Goal: Transaction & Acquisition: Book appointment/travel/reservation

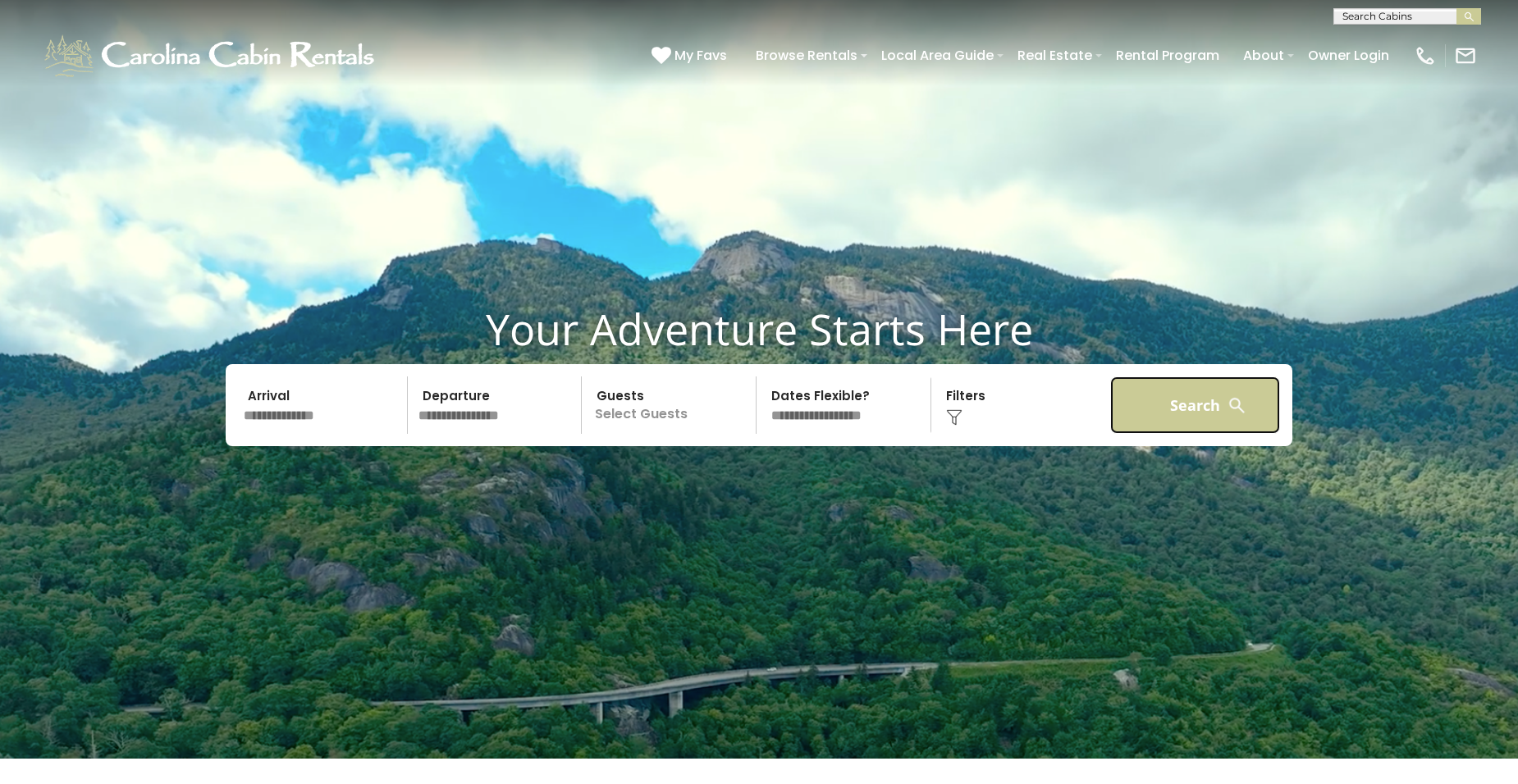
click at [1144, 415] on button "Search" at bounding box center [1195, 405] width 170 height 58
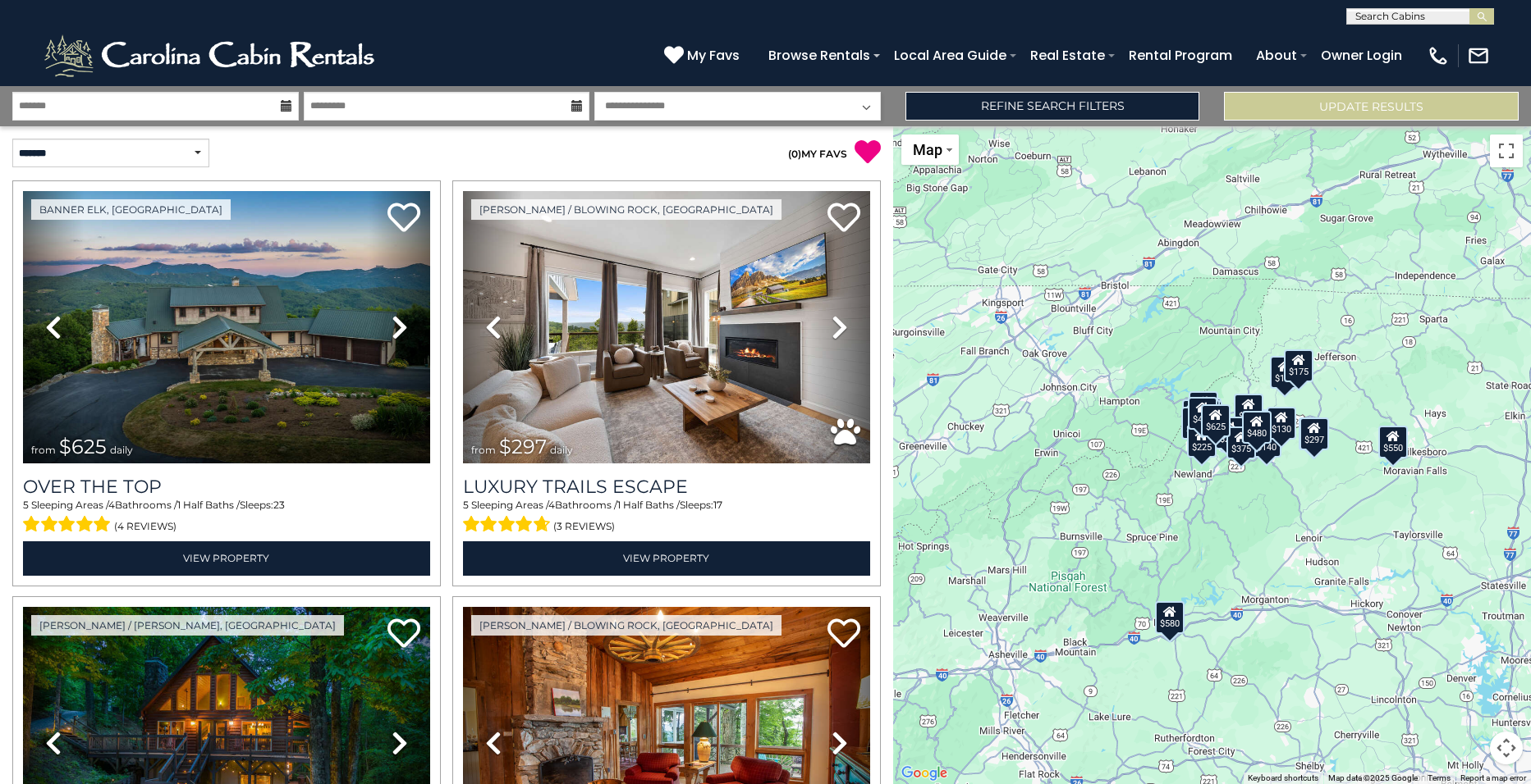
click at [285, 105] on icon at bounding box center [286, 106] width 12 height 12
click at [1132, 104] on link "Refine Search Filters" at bounding box center [1053, 106] width 295 height 28
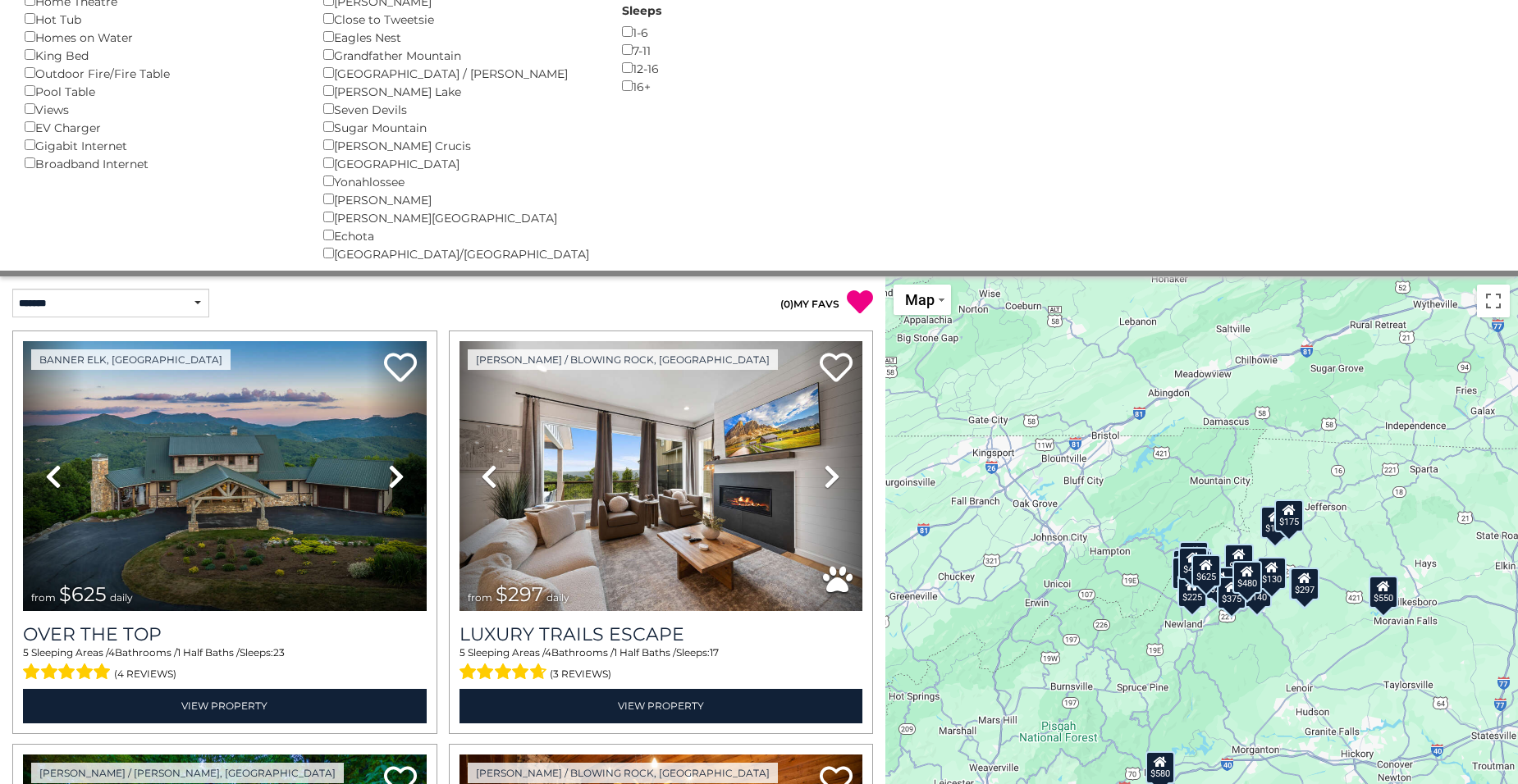
scroll to position [328, 0]
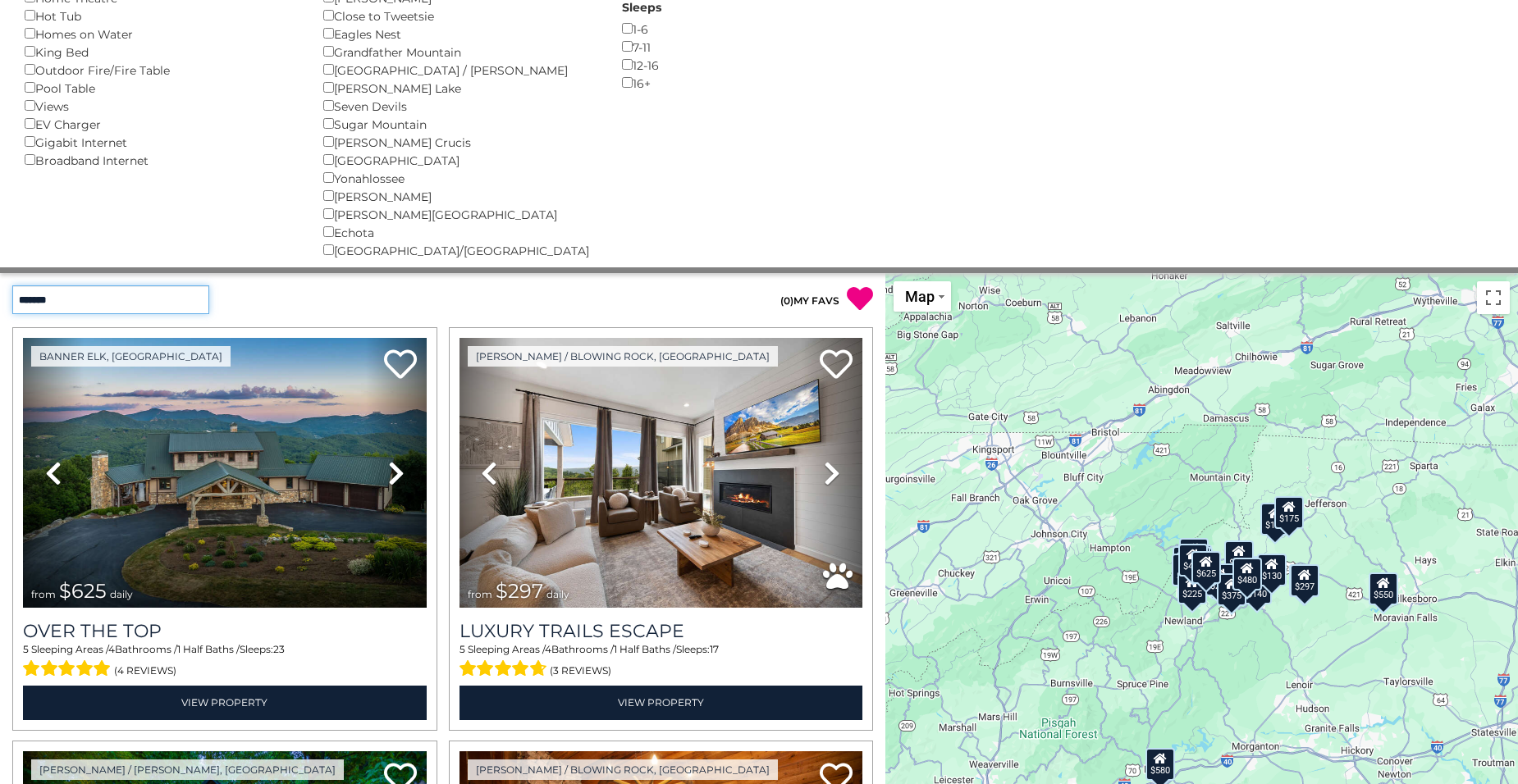
click at [197, 295] on select "**********" at bounding box center [110, 300] width 197 height 28
select select "*********"
click at [13, 285] on select "**********" at bounding box center [110, 300] width 197 height 28
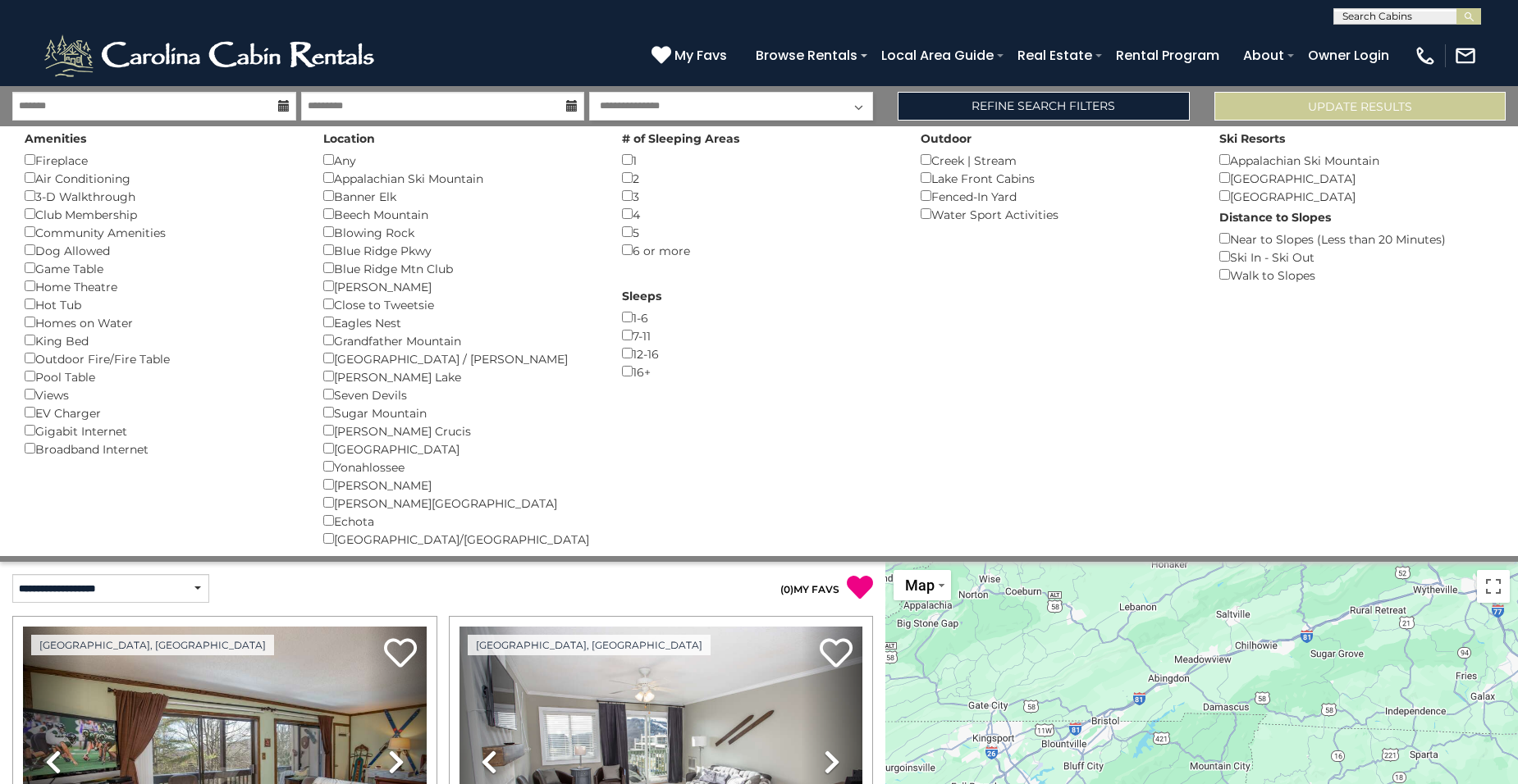
click at [1418, 18] on input "text" at bounding box center [1406, 20] width 144 height 17
type input "******"
click at [1421, 54] on li "Blue M ountain" at bounding box center [1407, 58] width 146 height 15
click at [1472, 14] on img "submit" at bounding box center [1469, 17] width 13 height 13
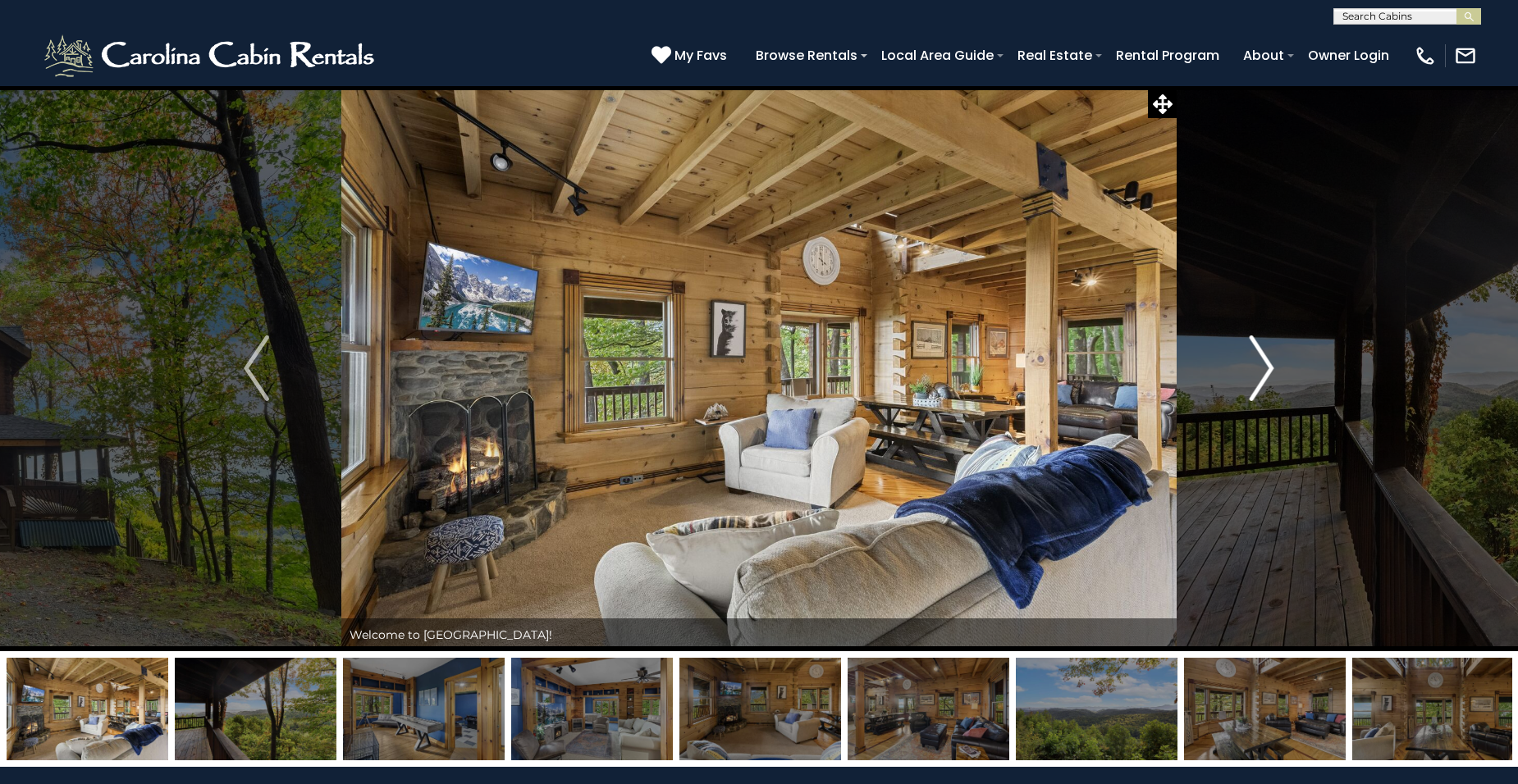
click at [1264, 367] on img "Next" at bounding box center [1260, 368] width 24 height 65
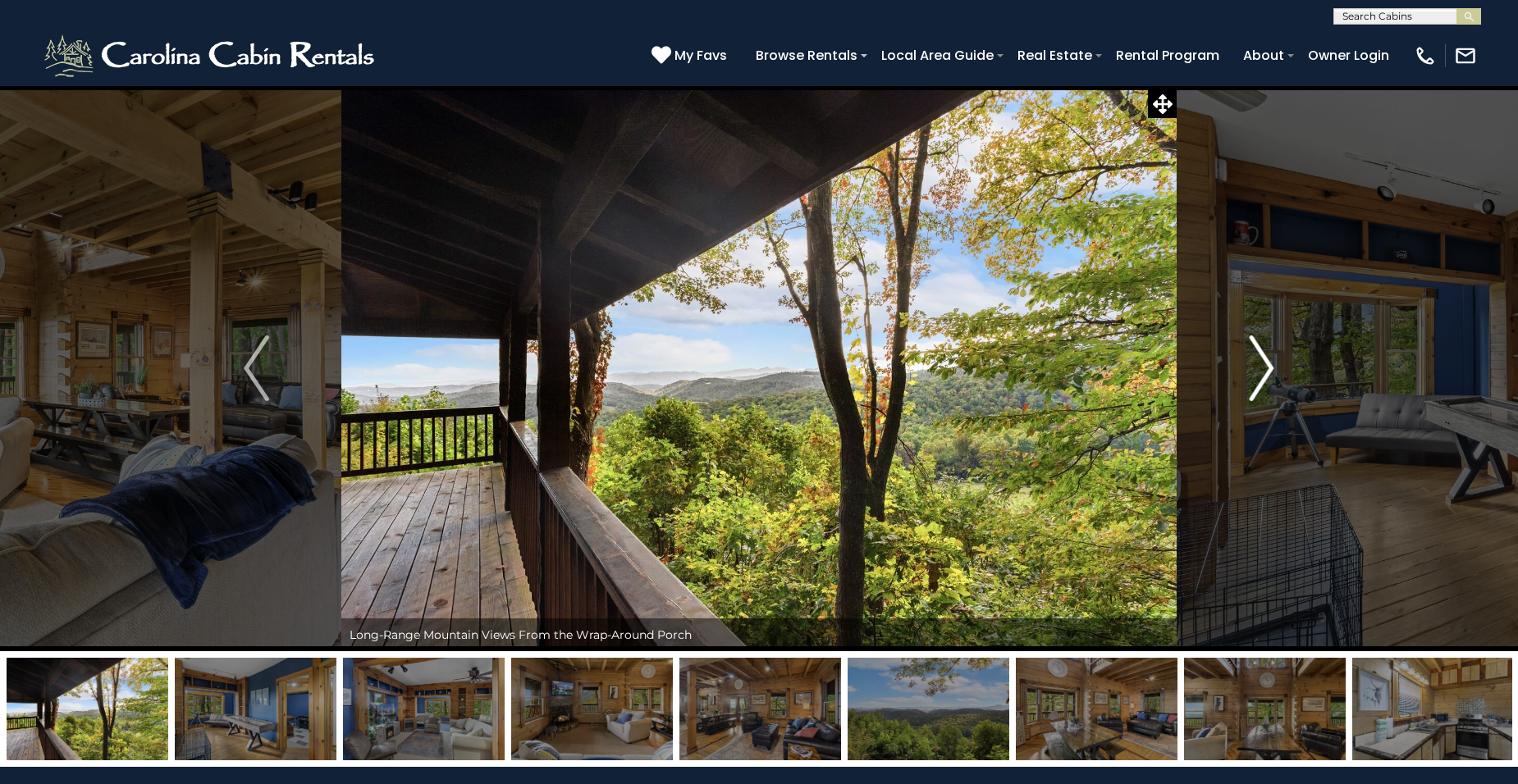
click at [1264, 367] on img "Next" at bounding box center [1260, 368] width 24 height 65
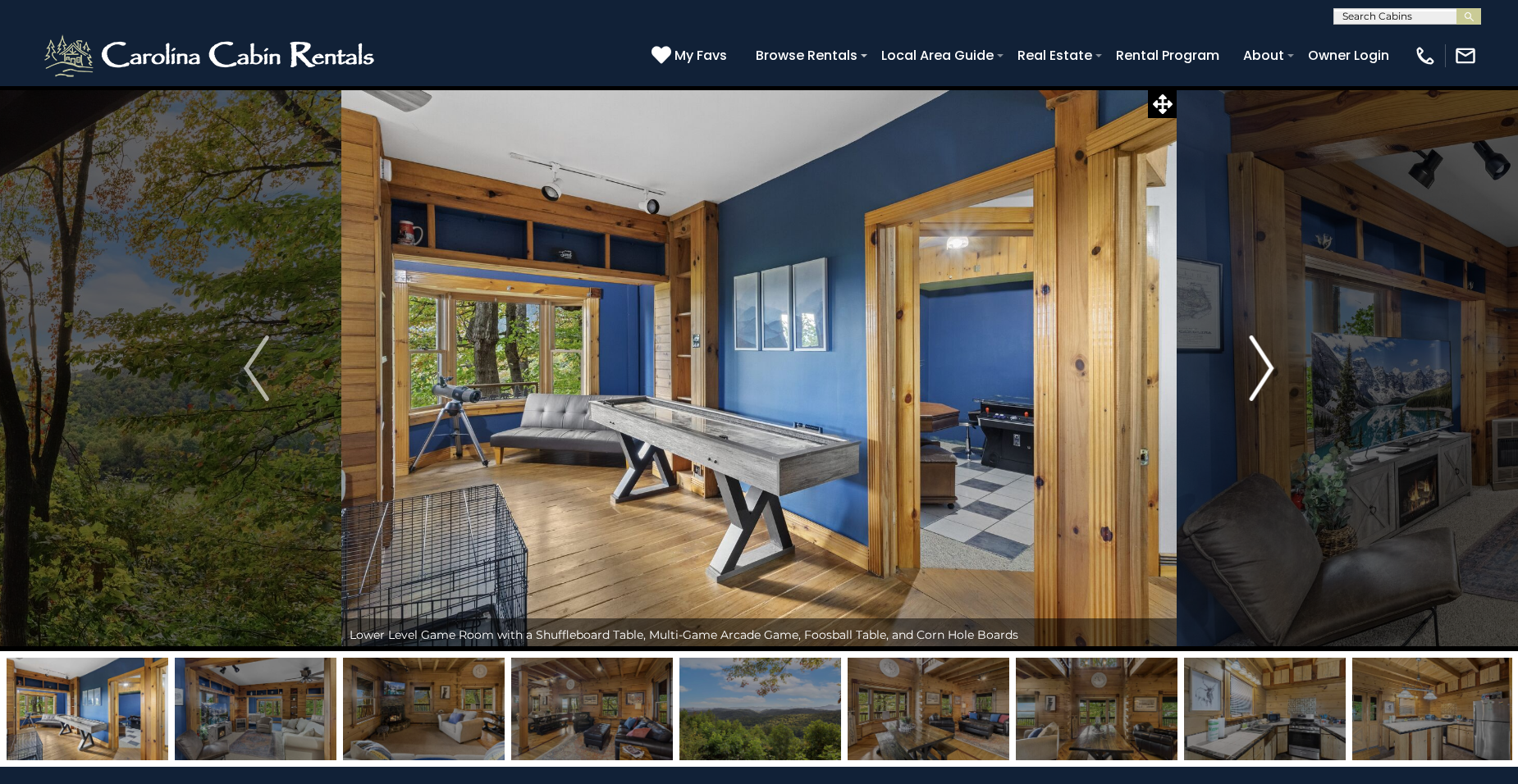
click at [1264, 368] on img "Next" at bounding box center [1260, 368] width 24 height 65
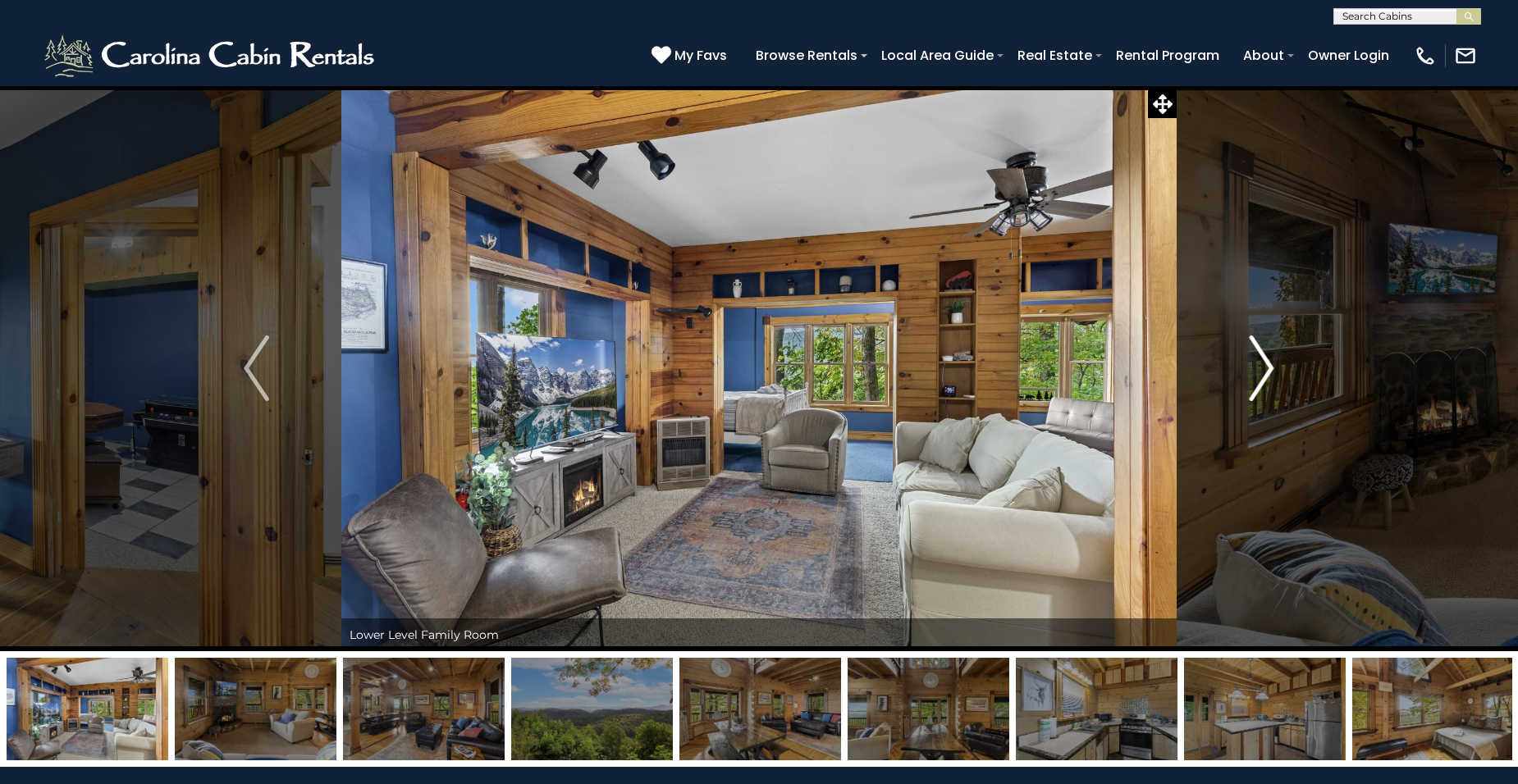
click at [1264, 372] on img "Next" at bounding box center [1260, 368] width 24 height 65
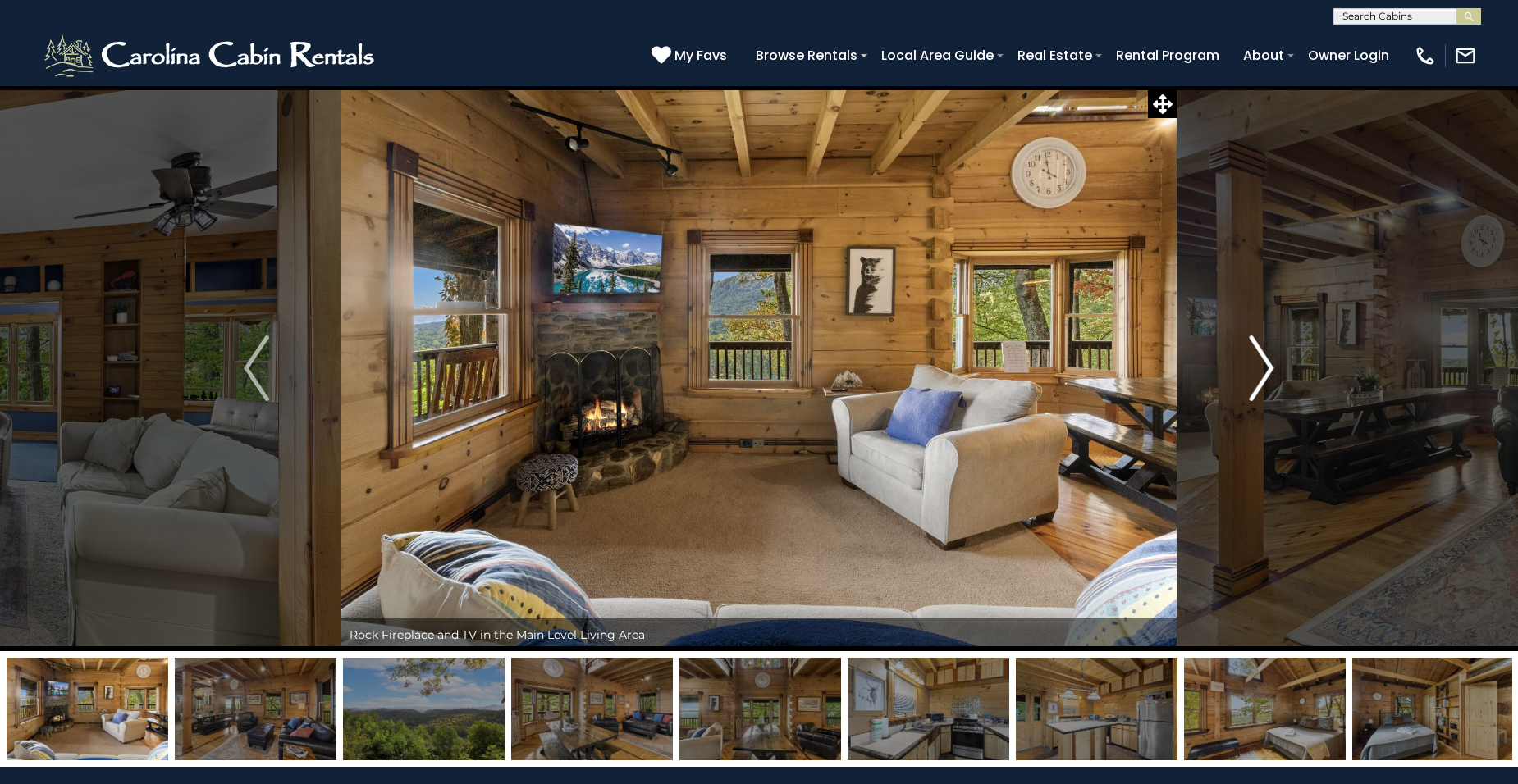
click at [1269, 369] on img "Next" at bounding box center [1260, 368] width 24 height 65
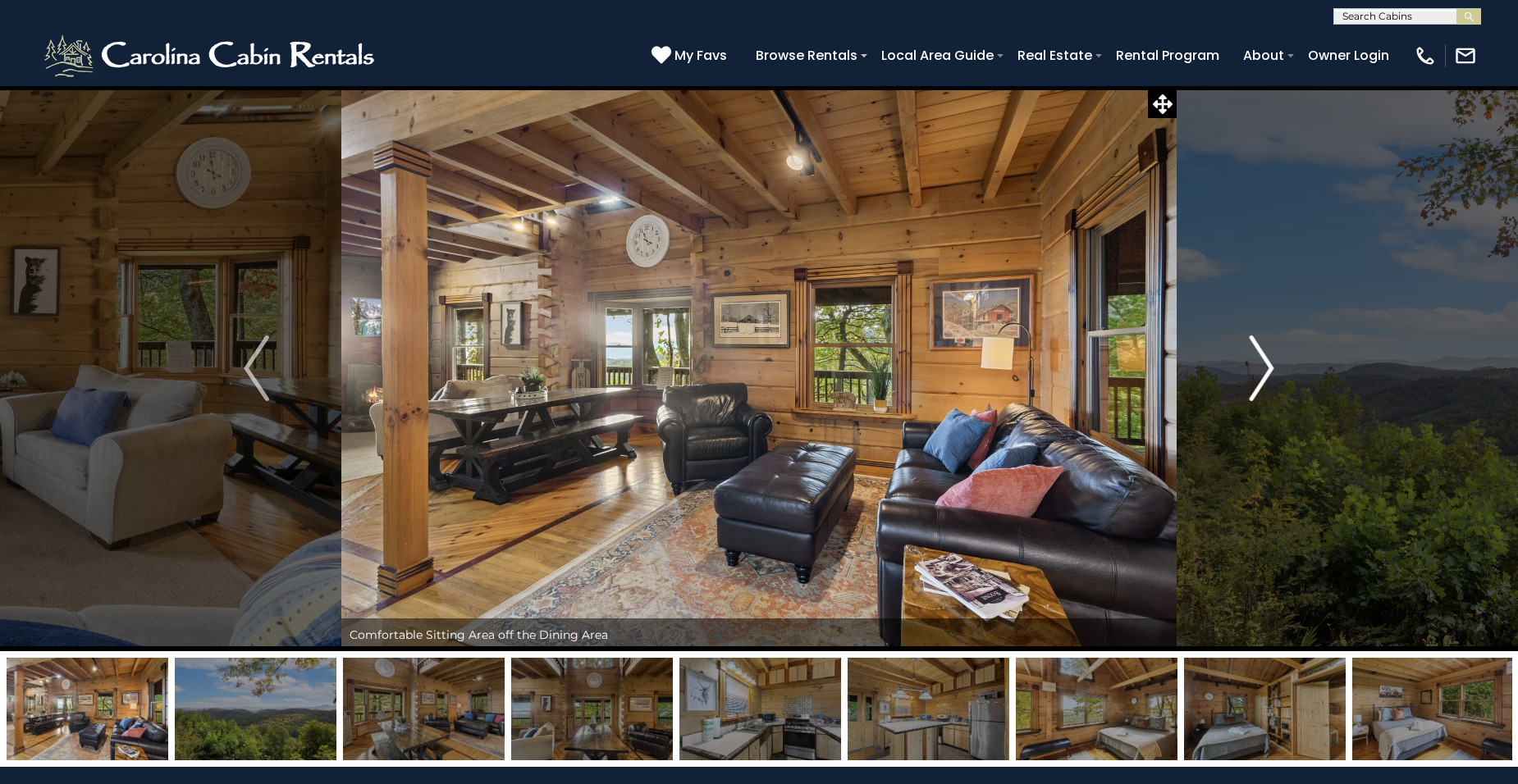
click at [1269, 366] on img "Next" at bounding box center [1260, 368] width 24 height 65
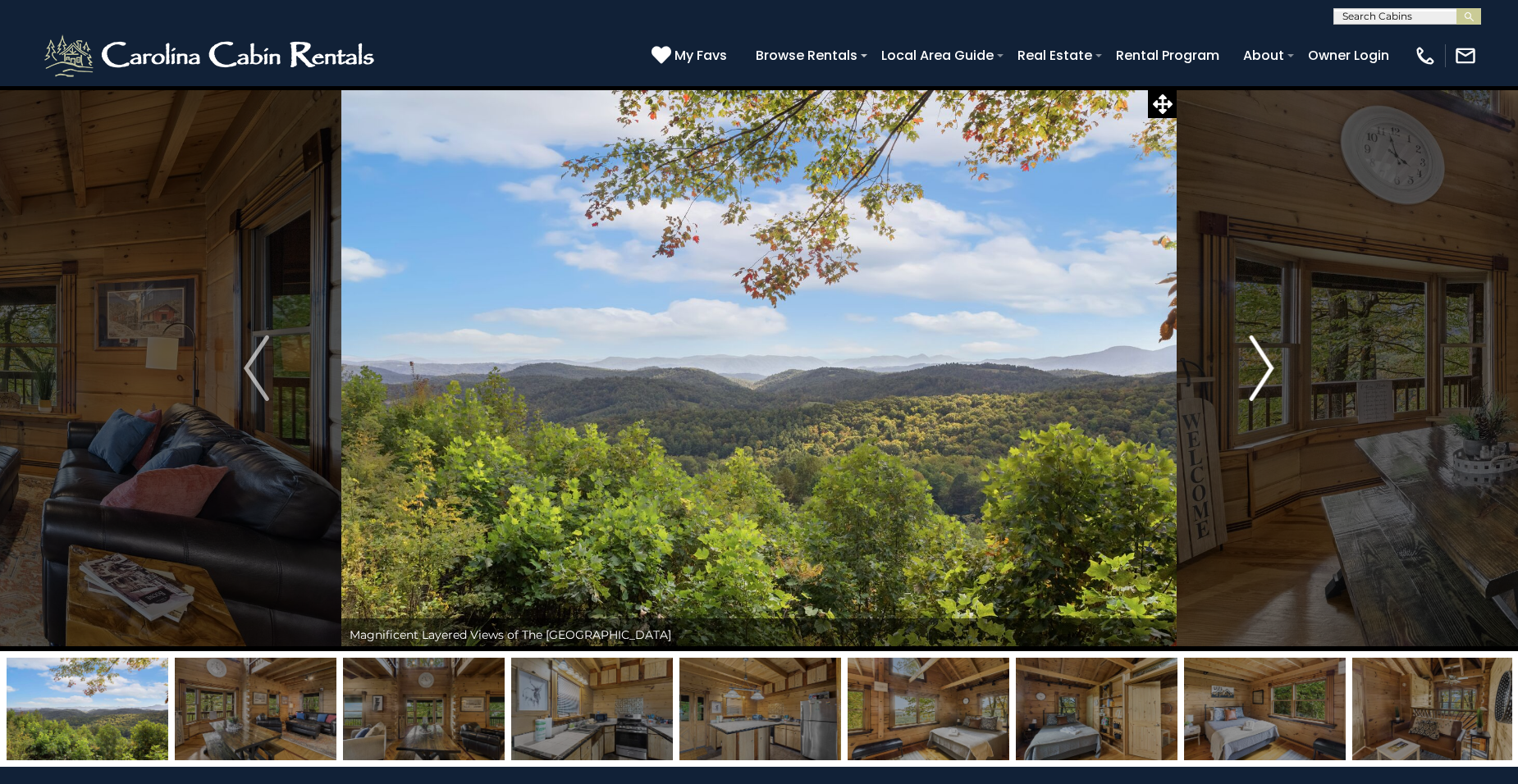
click at [1269, 366] on img "Next" at bounding box center [1260, 368] width 24 height 65
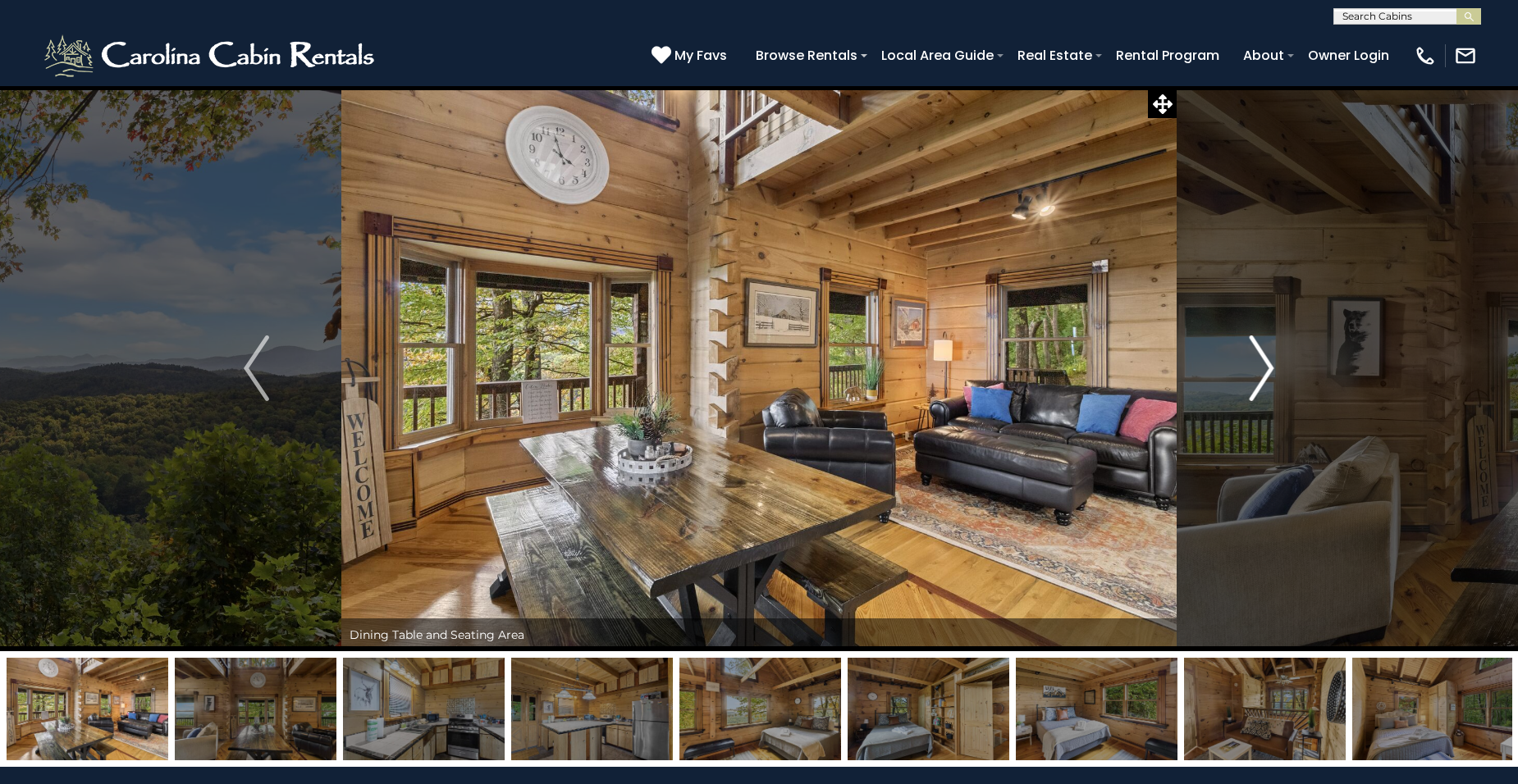
click at [1269, 366] on img "Next" at bounding box center [1260, 368] width 24 height 65
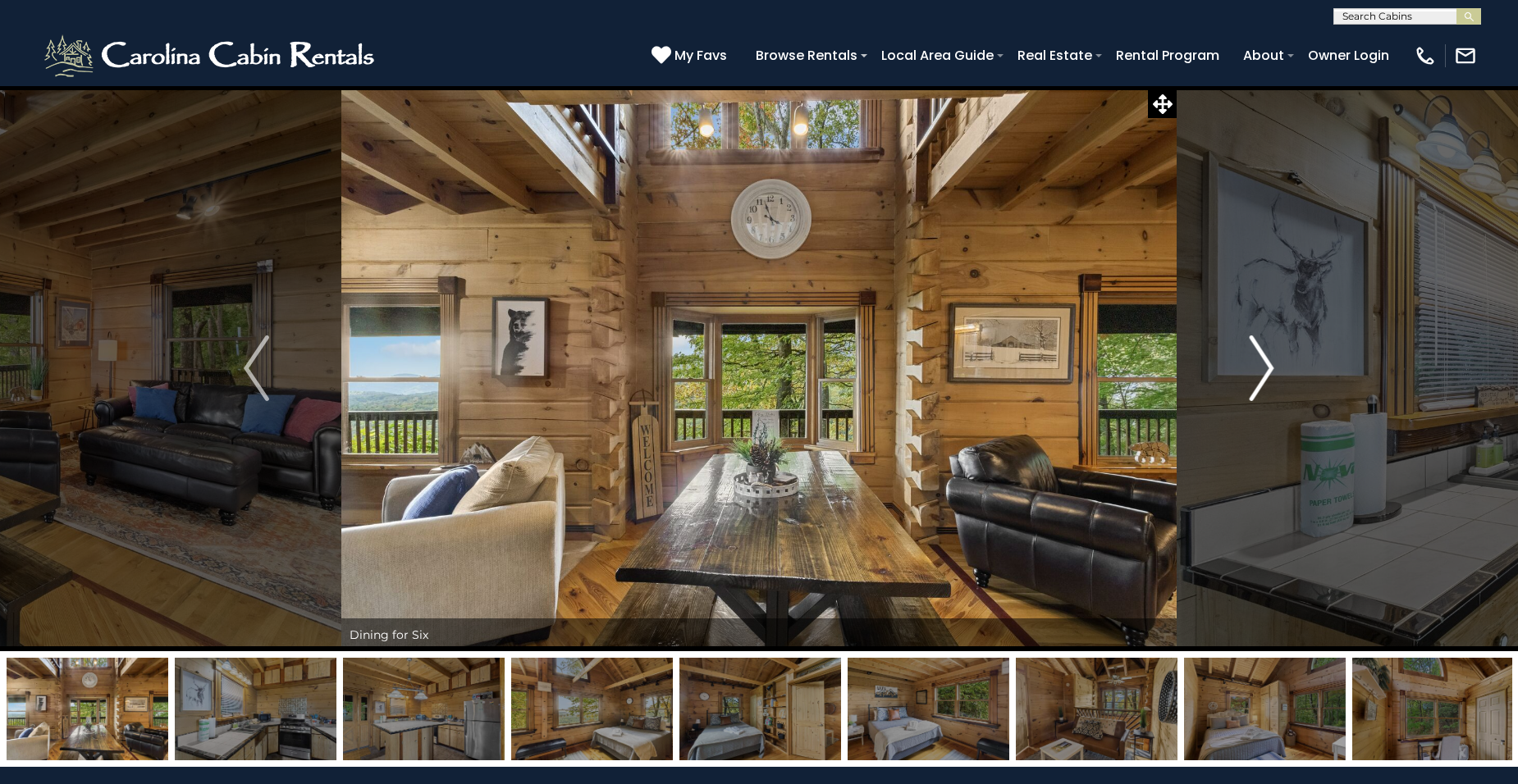
click at [1269, 366] on img "Next" at bounding box center [1260, 368] width 24 height 65
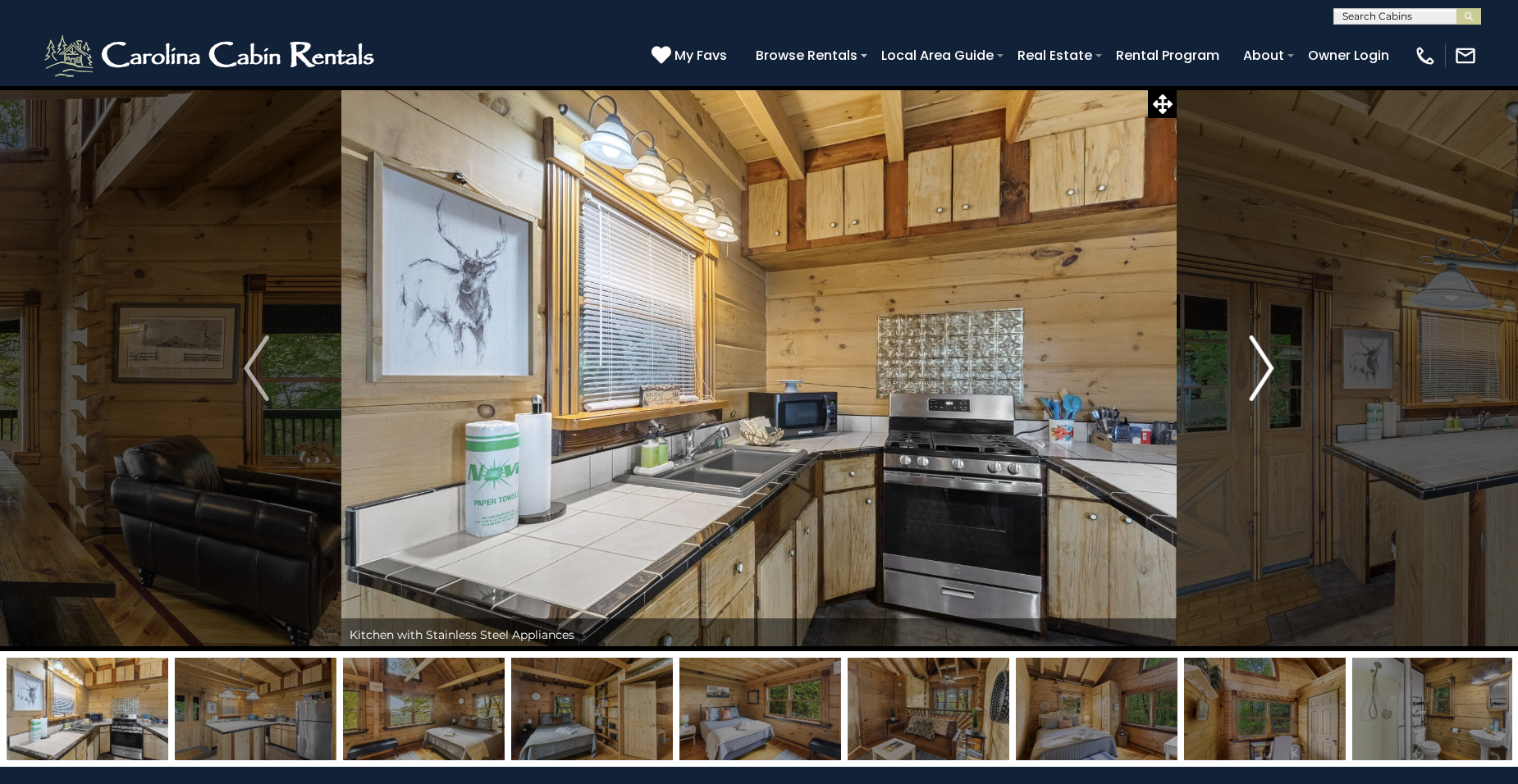
click at [1269, 366] on img "Next" at bounding box center [1260, 368] width 24 height 65
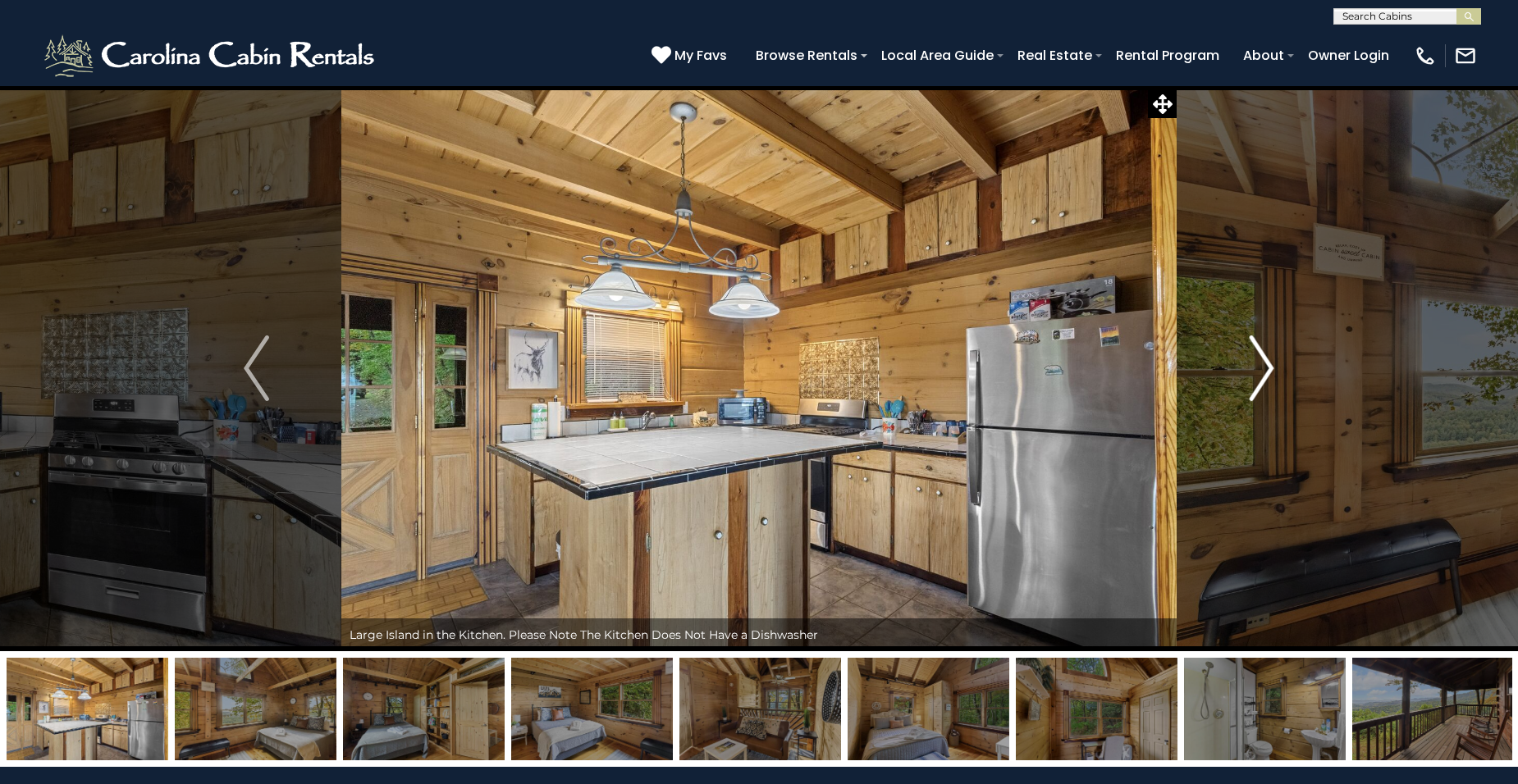
click at [1269, 366] on img "Next" at bounding box center [1260, 368] width 24 height 65
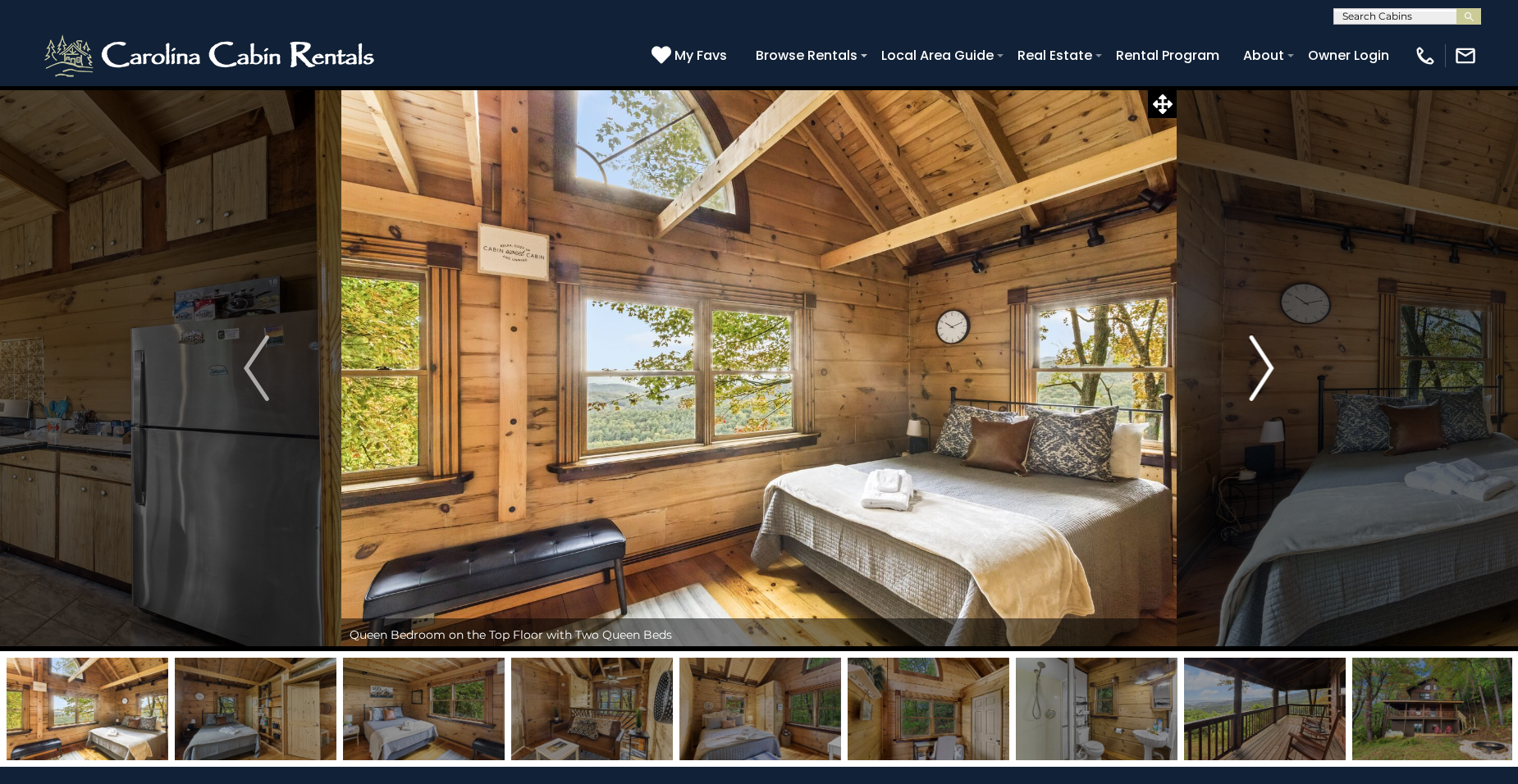
click at [1269, 366] on img "Next" at bounding box center [1260, 368] width 24 height 65
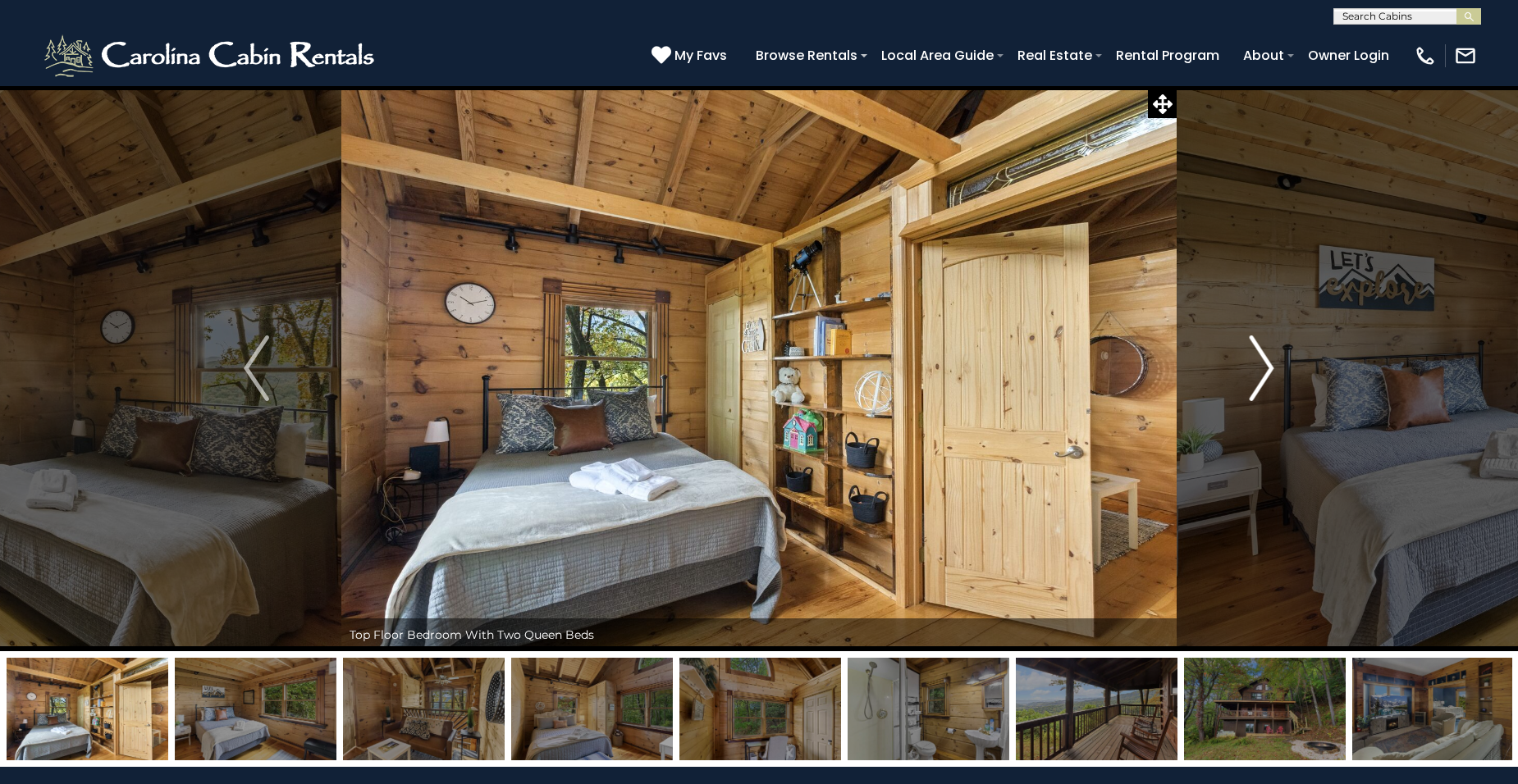
click at [1269, 366] on img "Next" at bounding box center [1260, 368] width 24 height 65
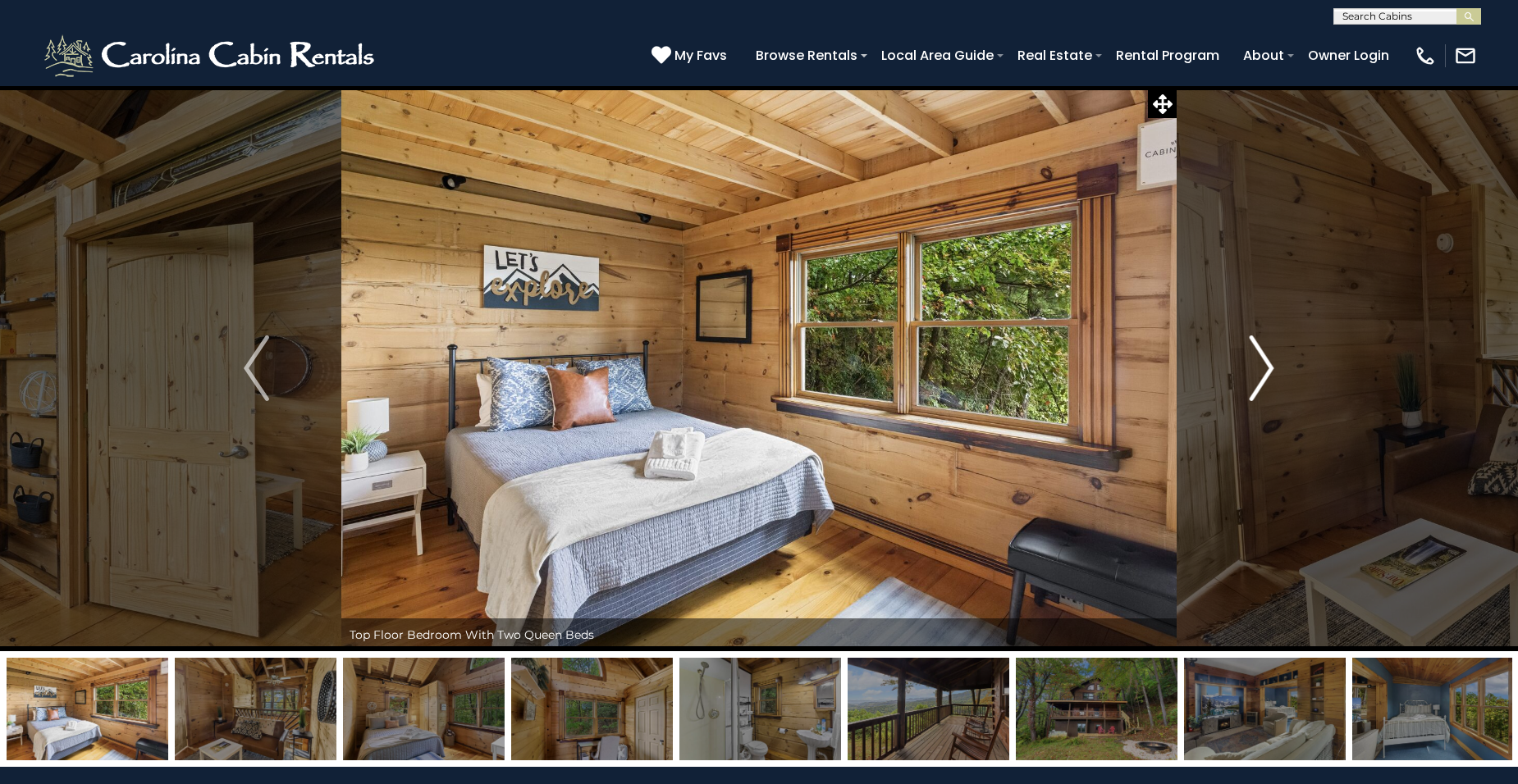
click at [1269, 366] on img "Next" at bounding box center [1260, 368] width 24 height 65
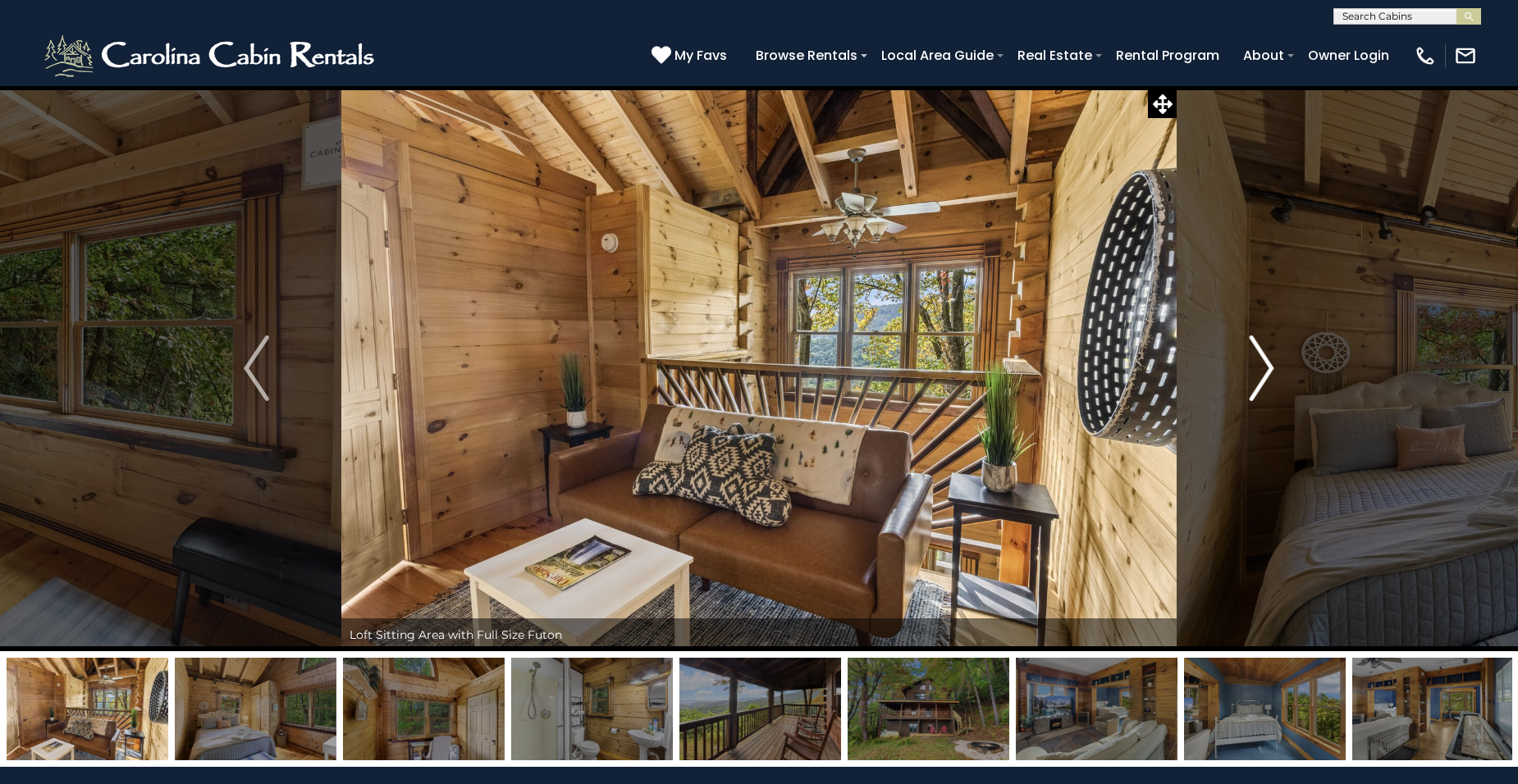
click at [1269, 366] on img "Next" at bounding box center [1260, 368] width 24 height 65
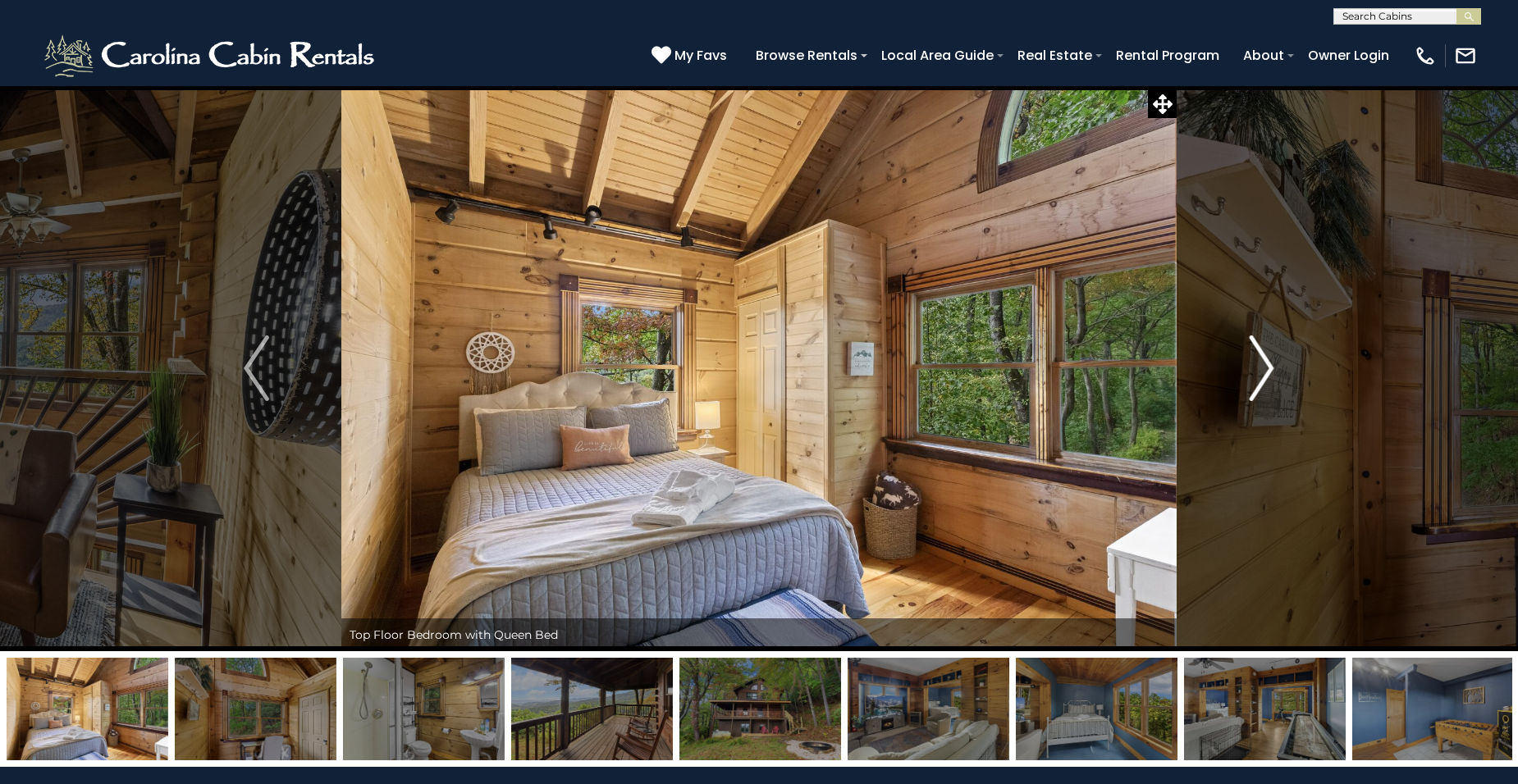
click at [1269, 366] on img "Next" at bounding box center [1260, 368] width 24 height 65
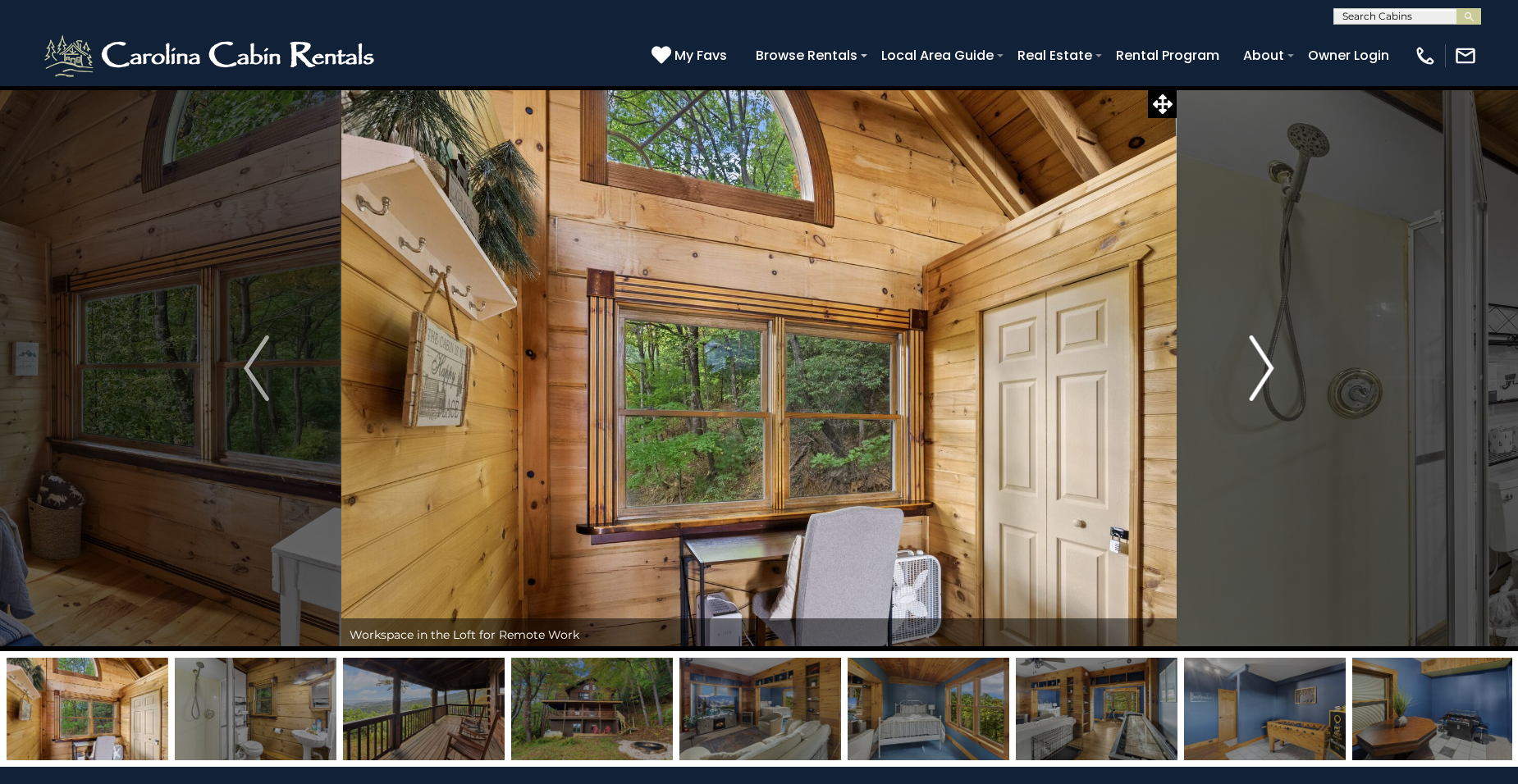
click at [1269, 366] on img "Next" at bounding box center [1260, 368] width 24 height 65
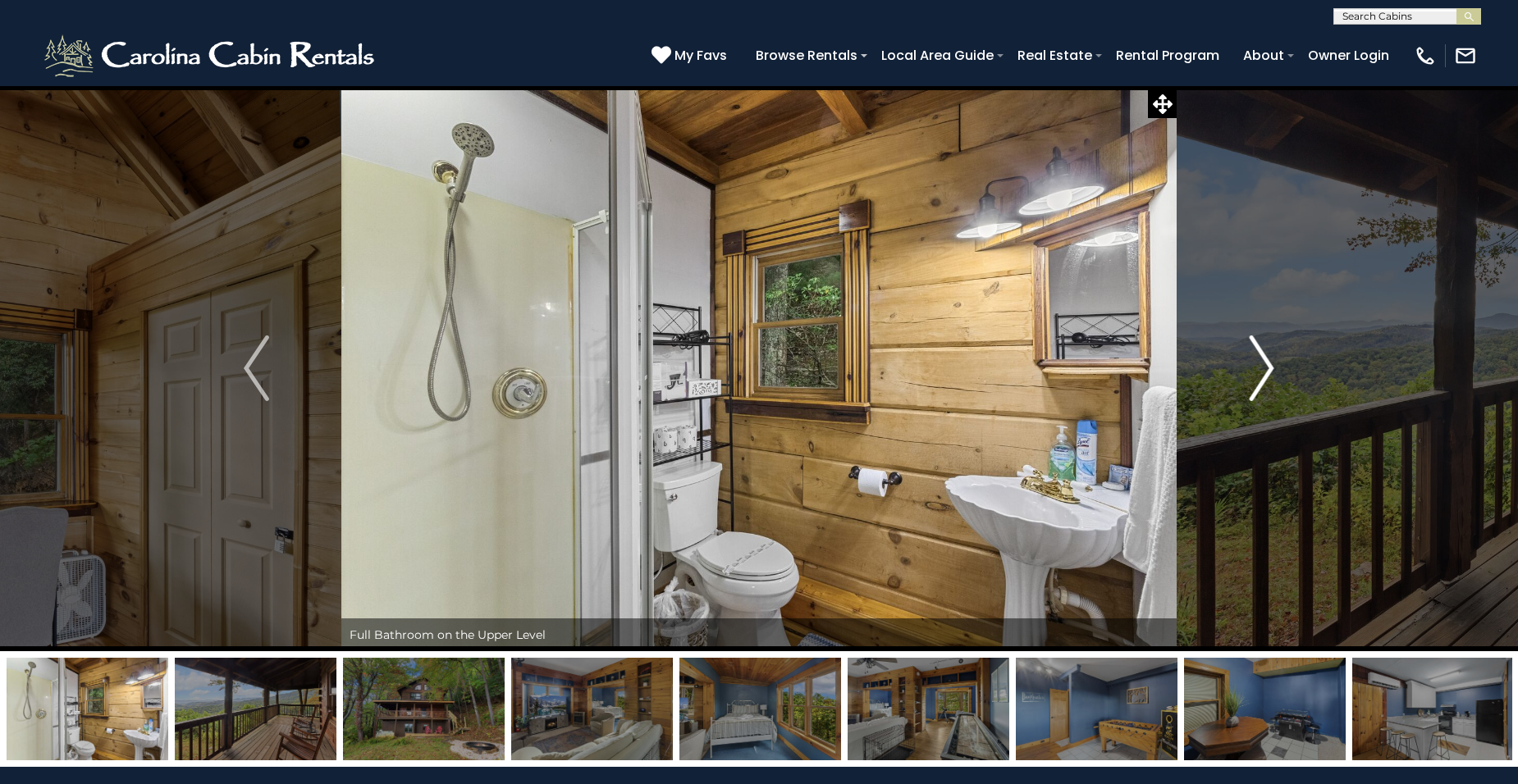
click at [1269, 366] on img "Next" at bounding box center [1260, 368] width 24 height 65
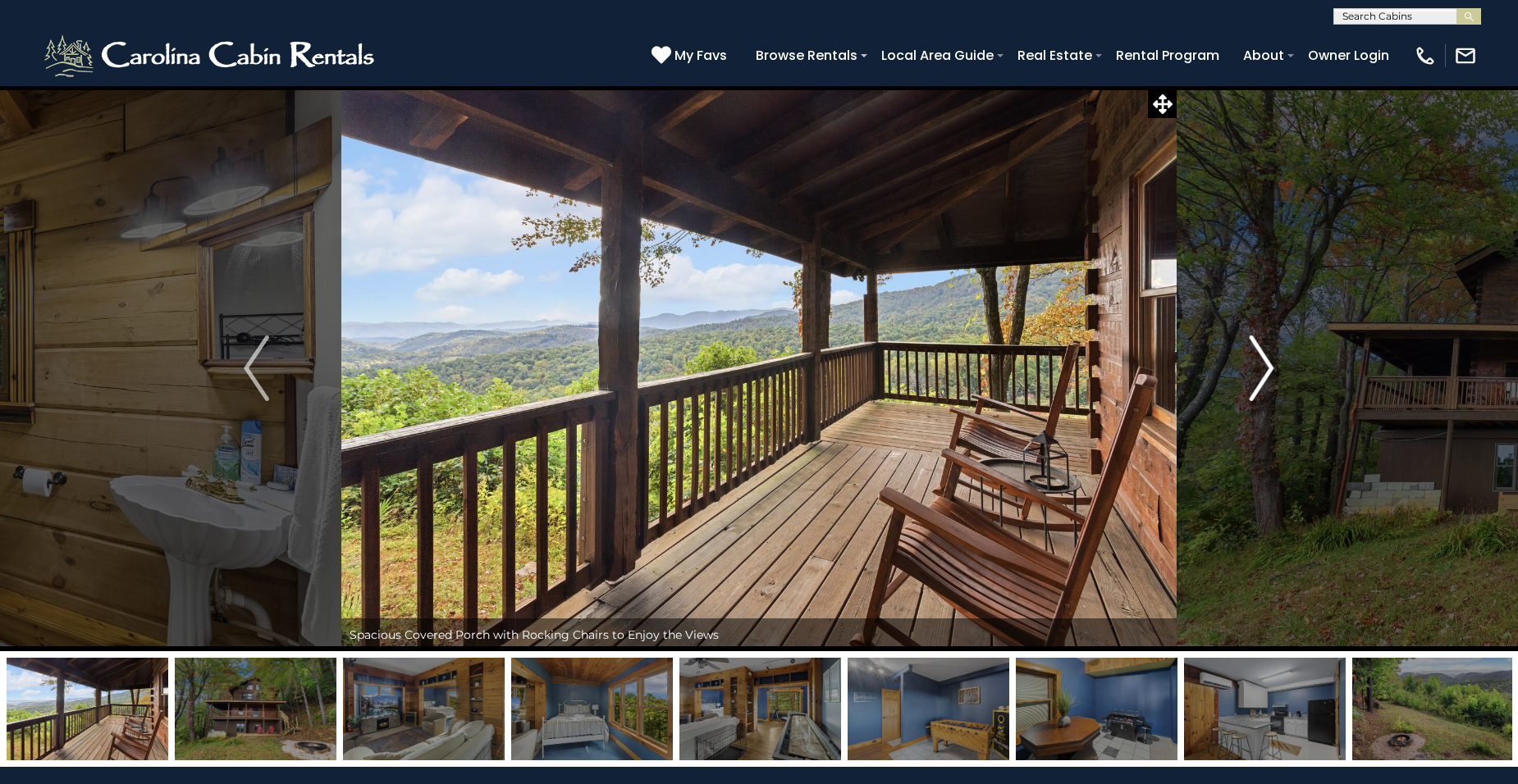
click at [1269, 366] on img "Next" at bounding box center [1260, 368] width 24 height 65
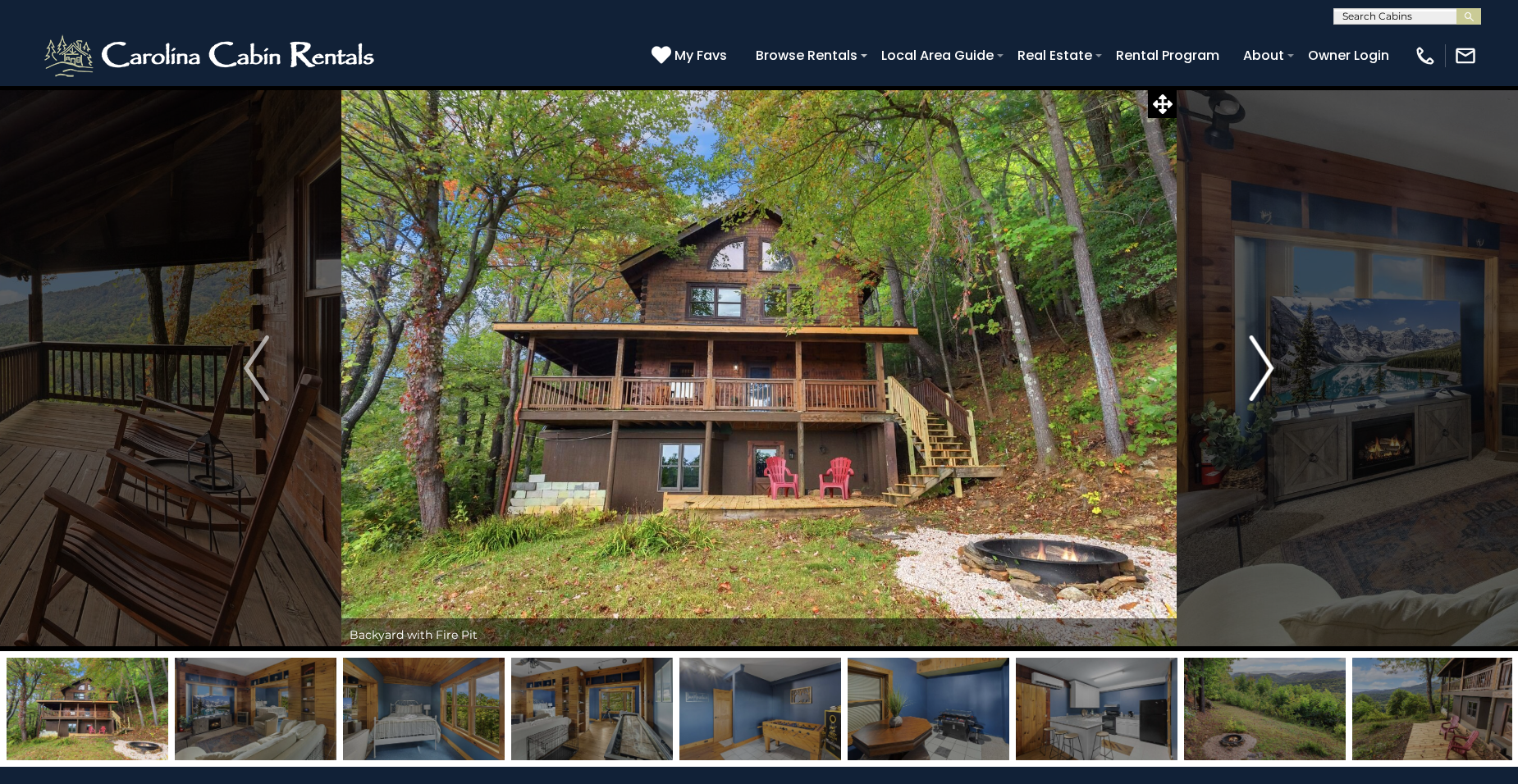
click at [1269, 364] on img "Next" at bounding box center [1260, 368] width 24 height 65
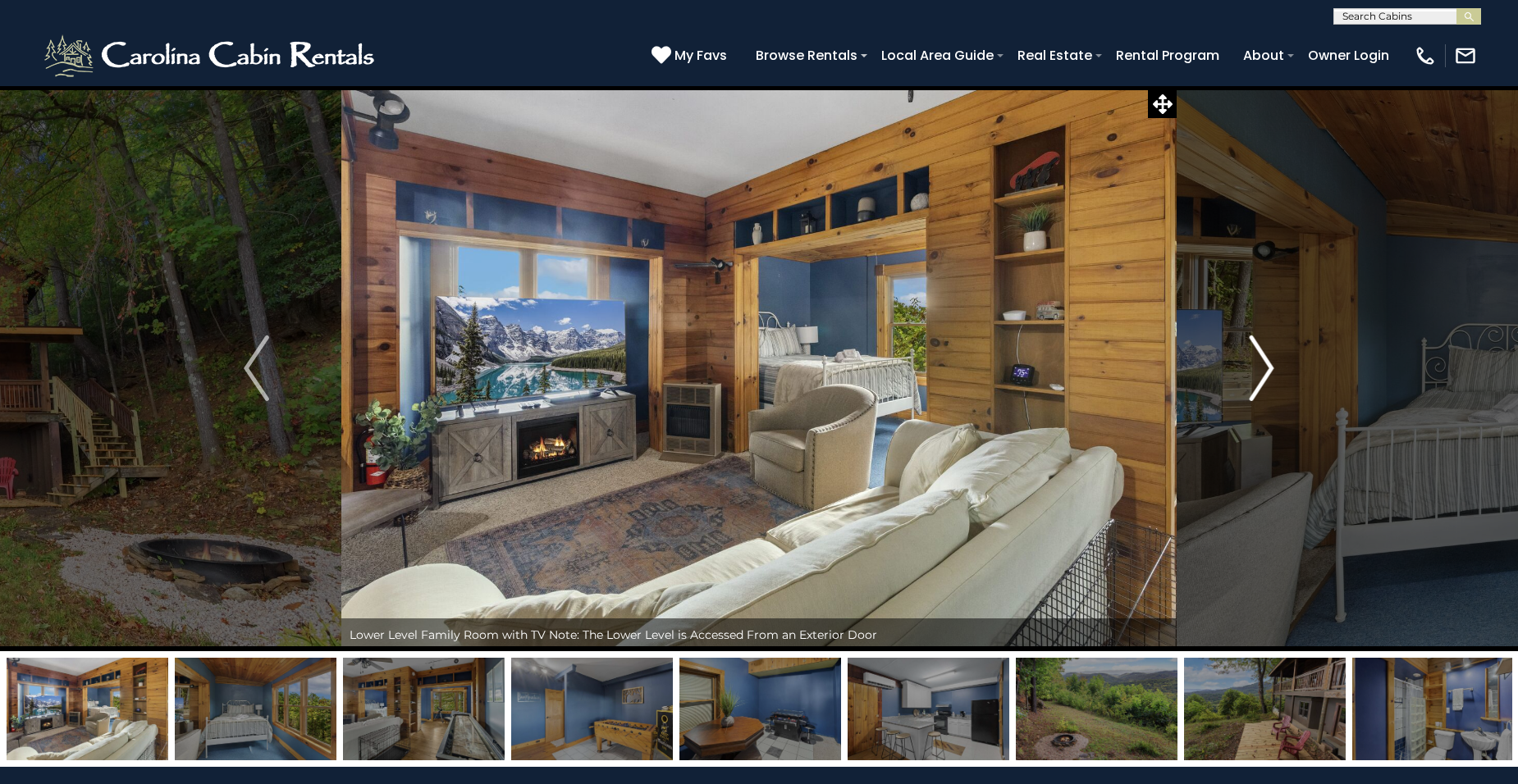
click at [1269, 363] on img "Next" at bounding box center [1260, 368] width 24 height 65
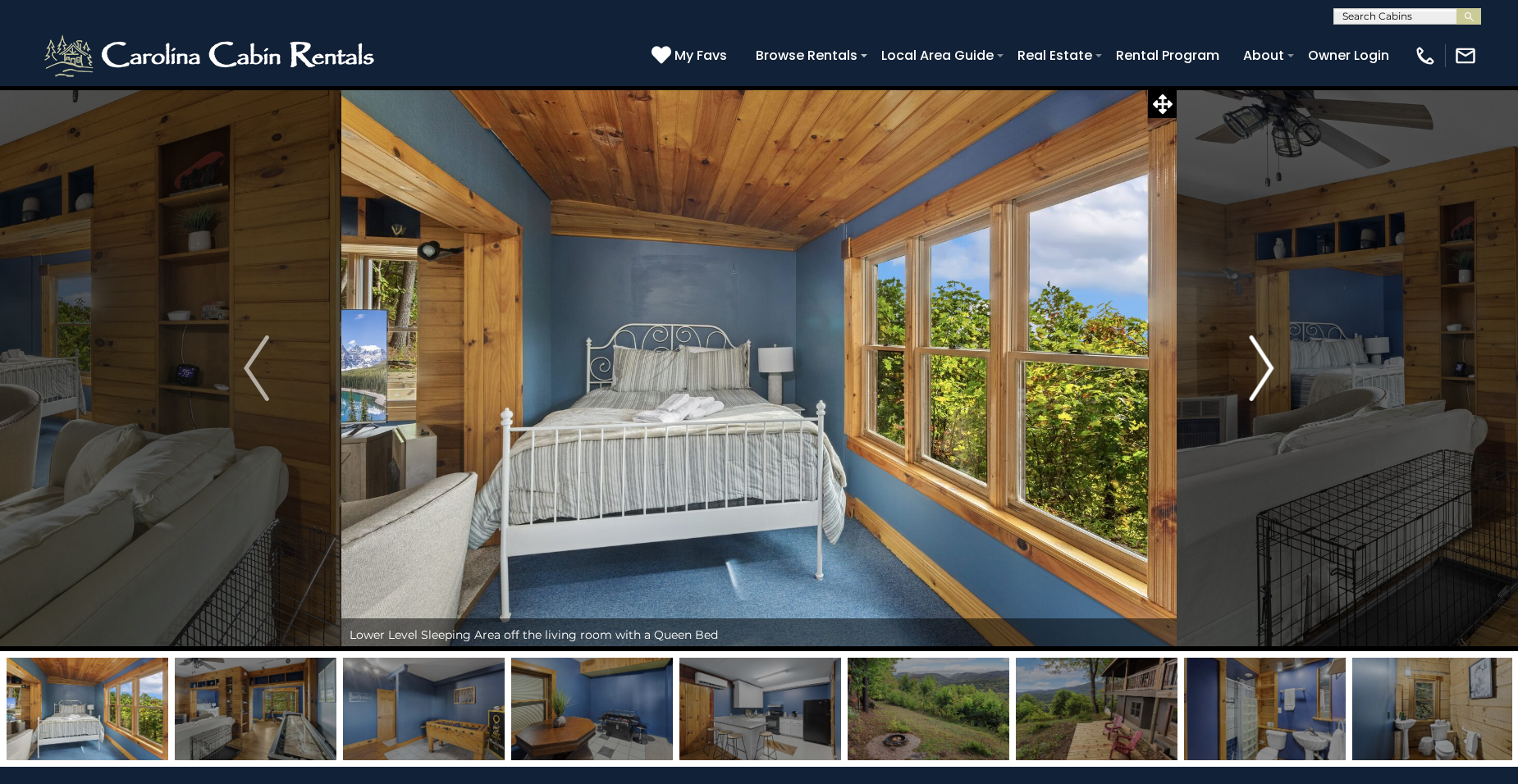
click at [1269, 363] on img "Next" at bounding box center [1260, 368] width 24 height 65
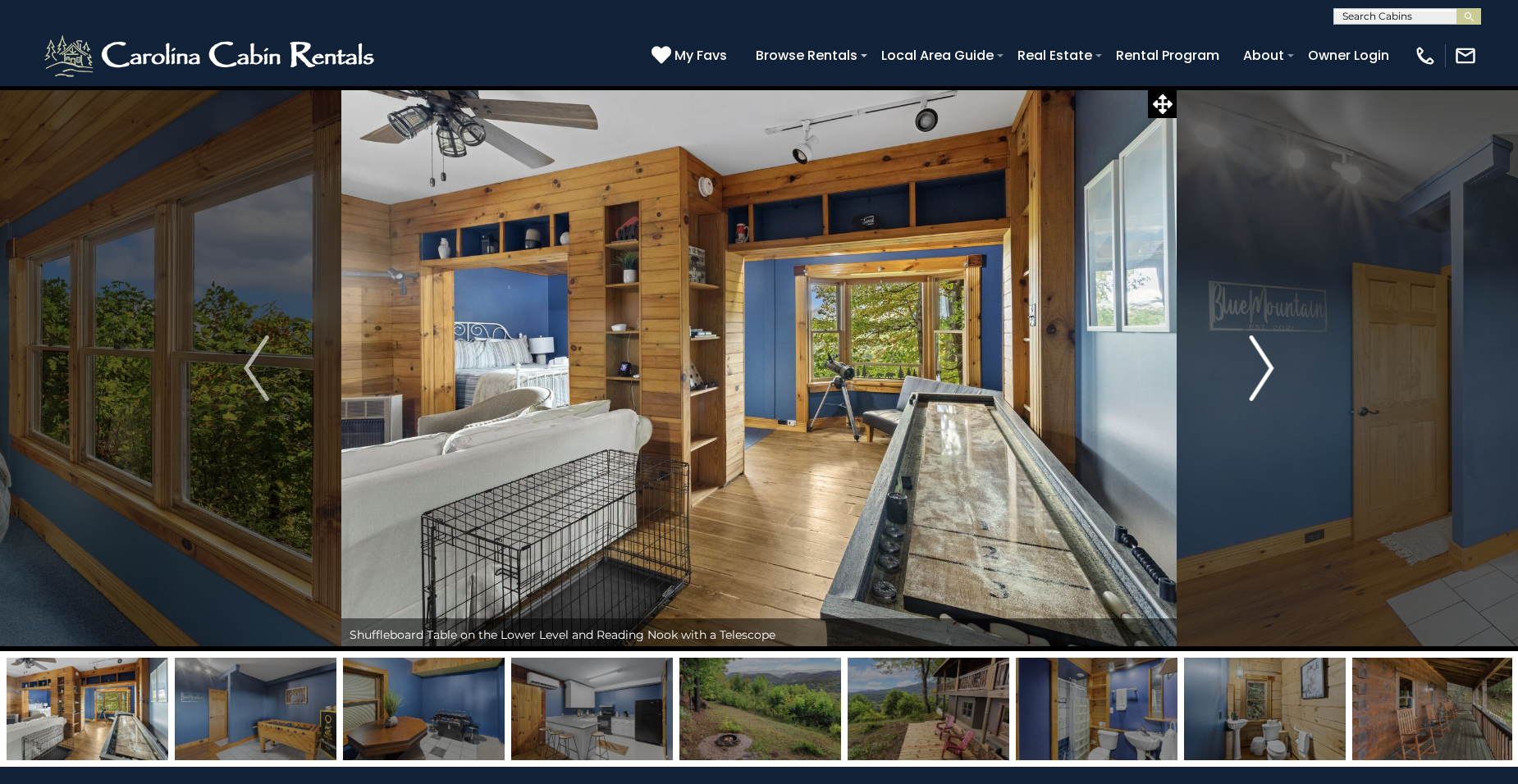
click at [1270, 363] on img "Next" at bounding box center [1260, 368] width 24 height 65
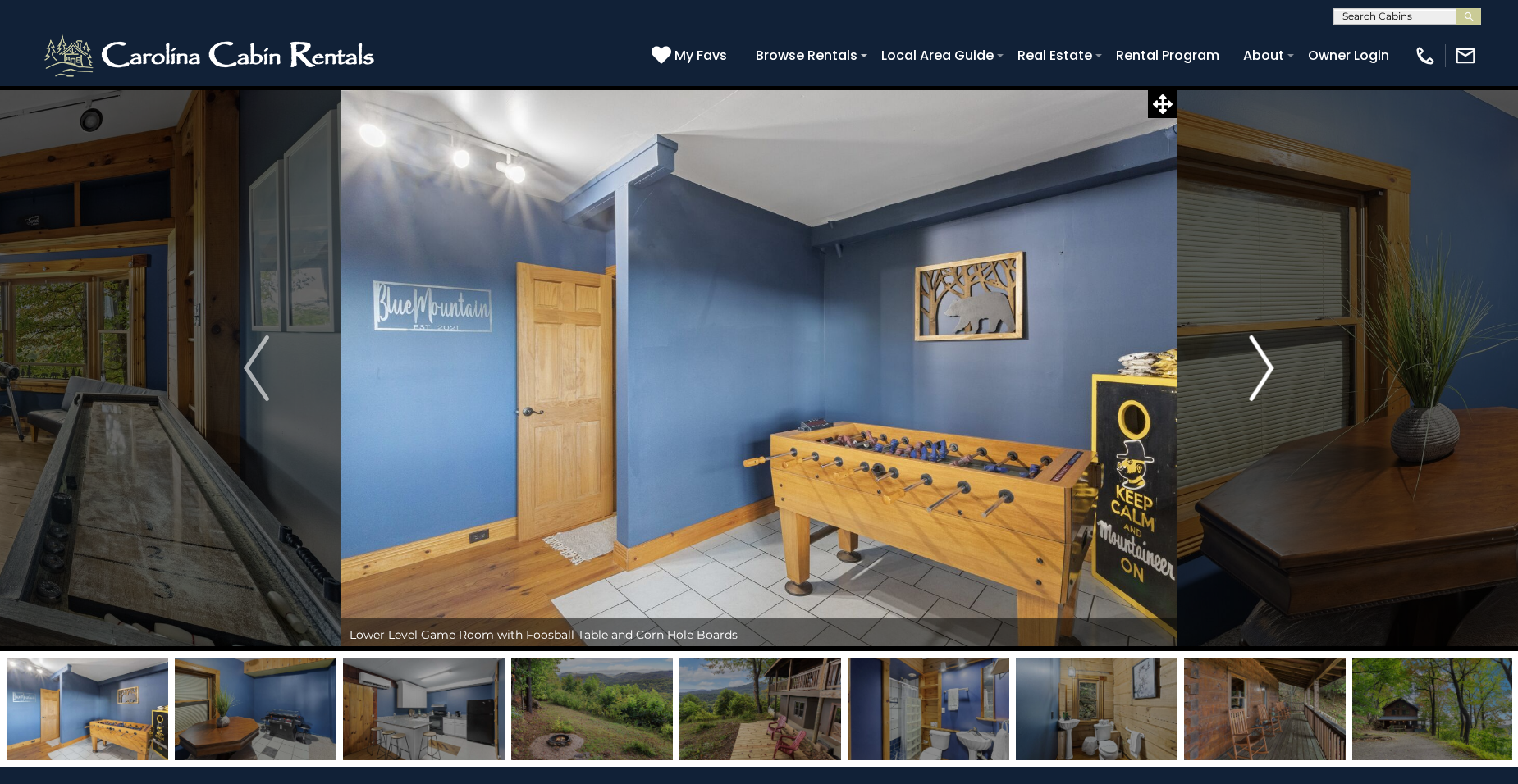
click at [1268, 372] on img "Next" at bounding box center [1260, 368] width 24 height 65
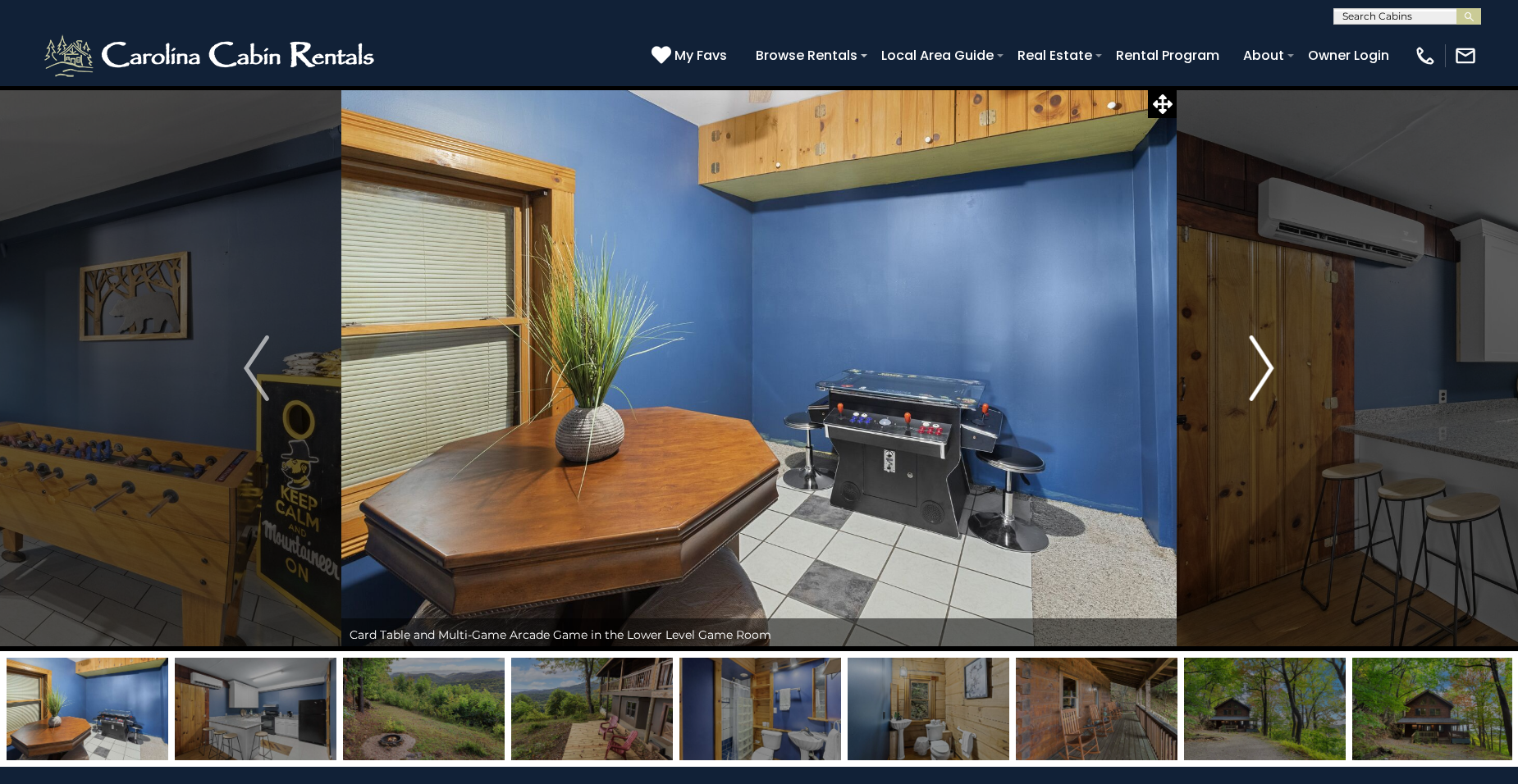
click at [1268, 372] on img "Next" at bounding box center [1260, 368] width 24 height 65
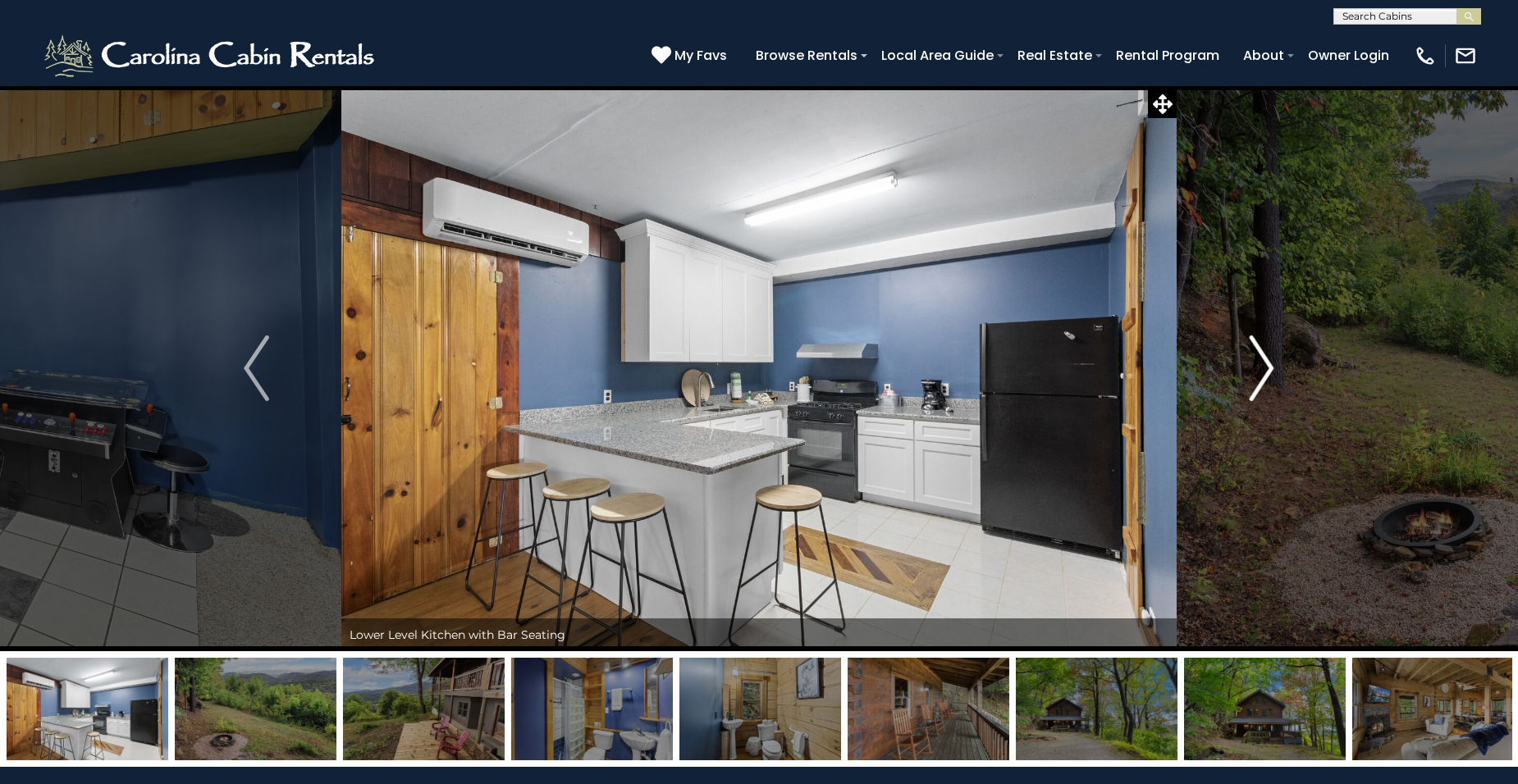
click at [1268, 372] on img "Next" at bounding box center [1260, 368] width 24 height 65
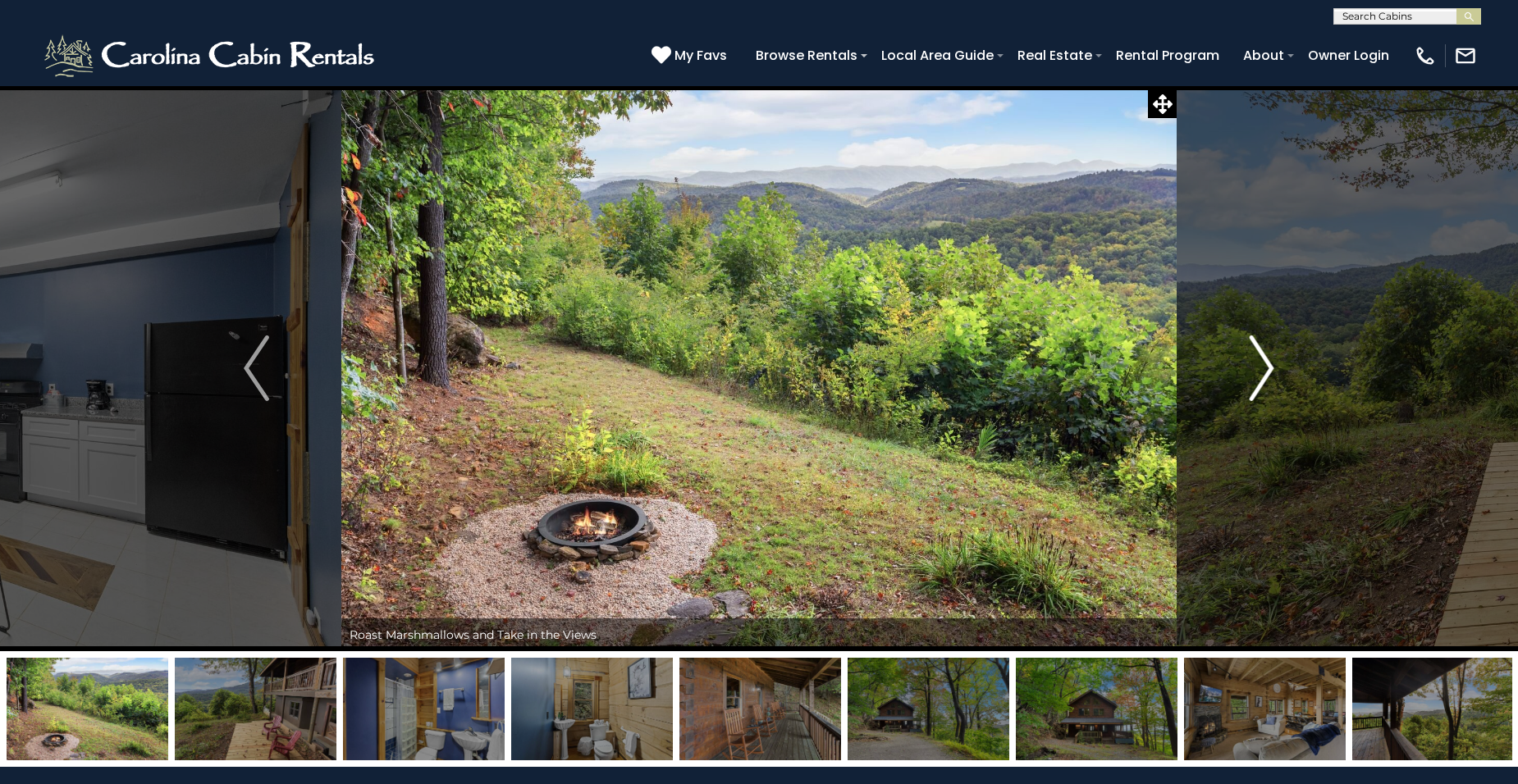
click at [1268, 372] on img "Next" at bounding box center [1260, 368] width 24 height 65
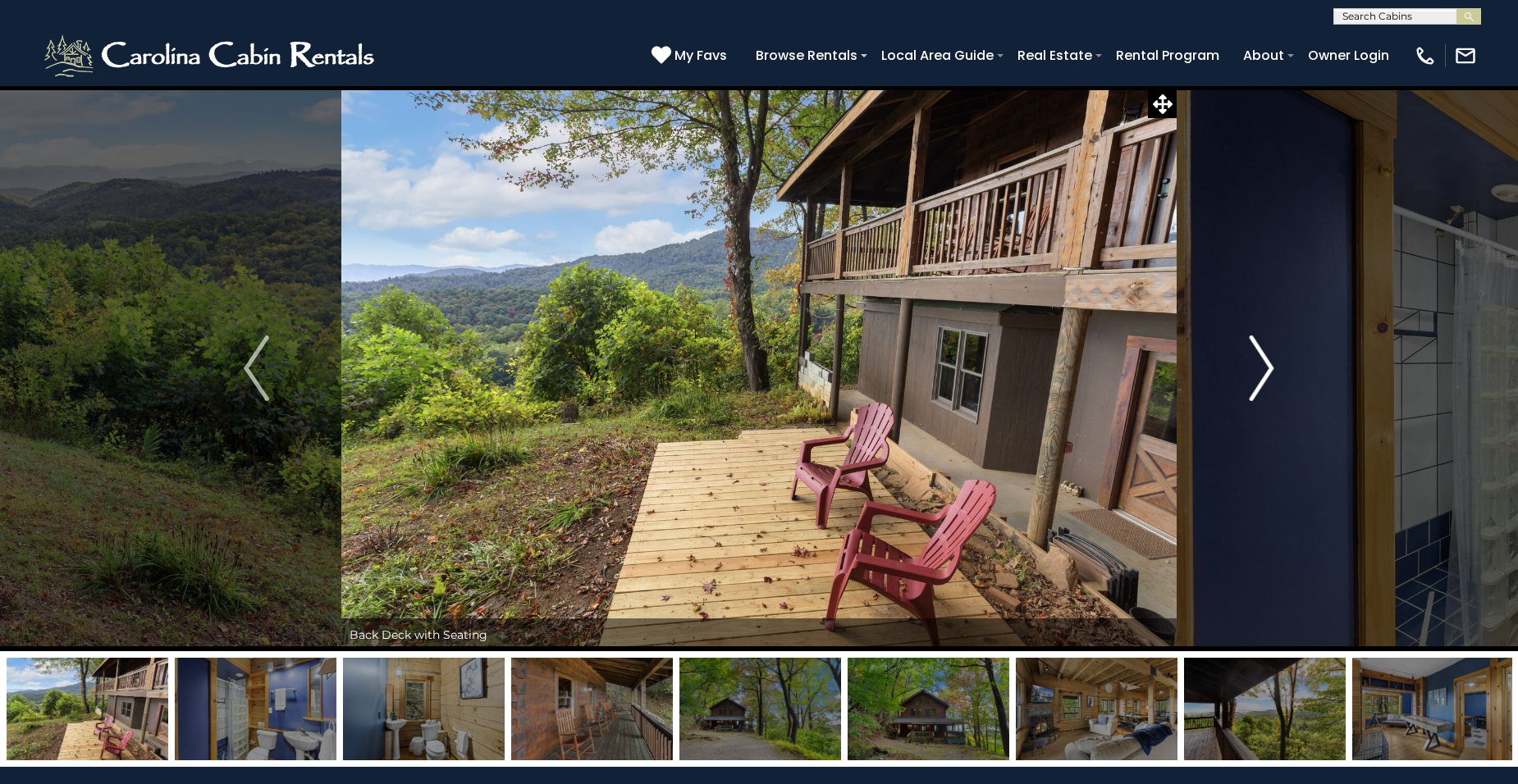
click at [1268, 372] on img "Next" at bounding box center [1260, 368] width 24 height 65
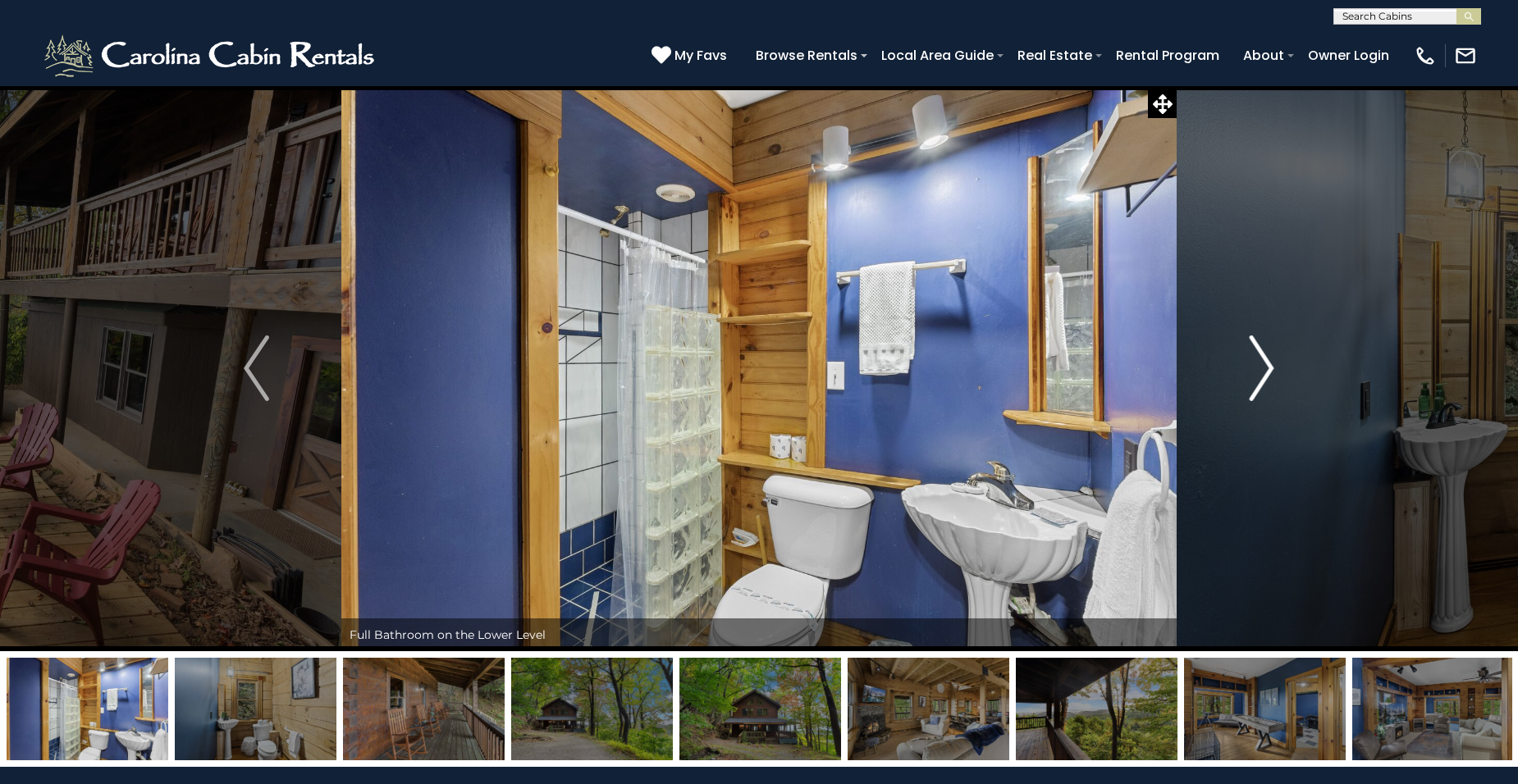
click at [1268, 372] on img "Next" at bounding box center [1260, 368] width 24 height 65
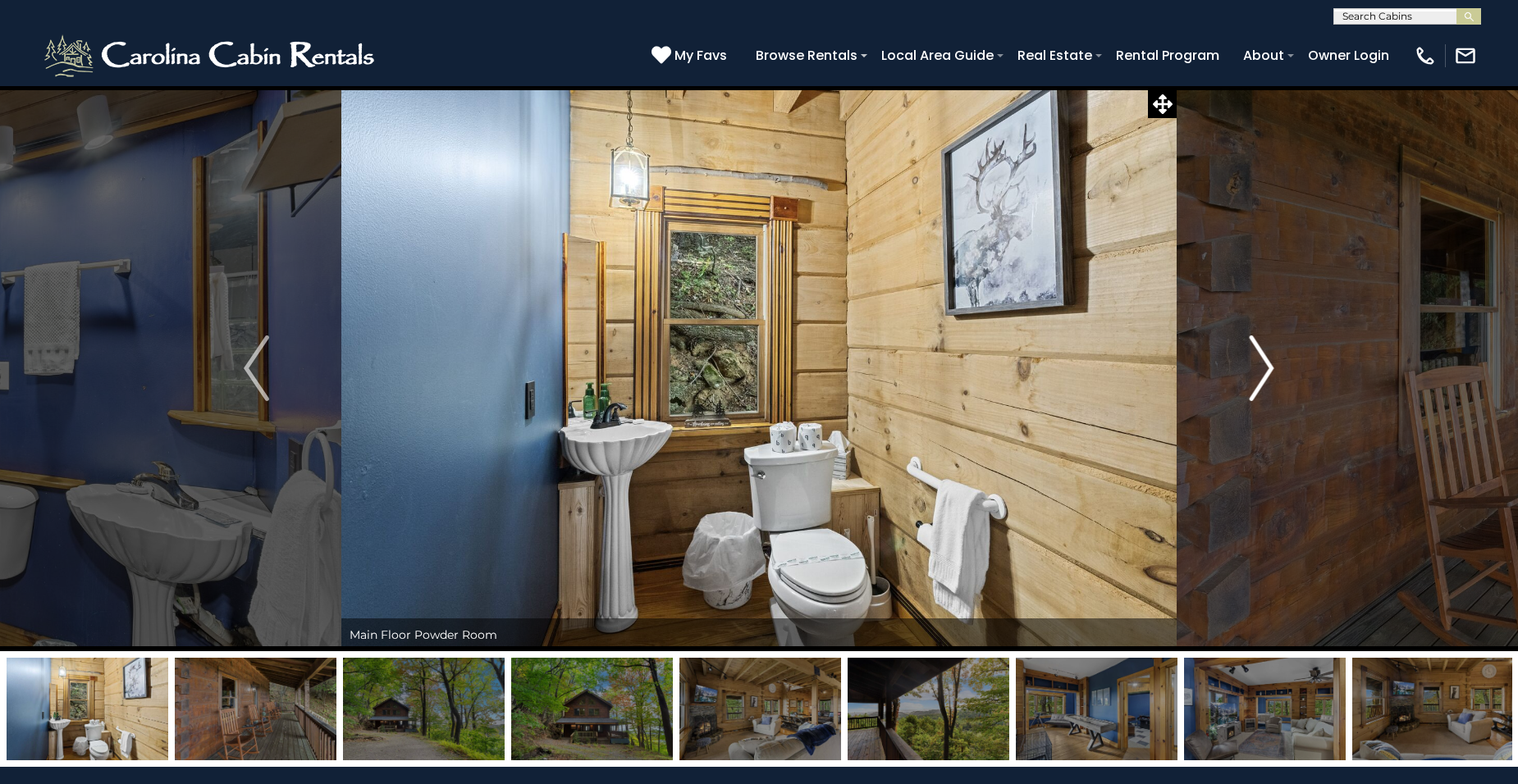
click at [1268, 372] on img "Next" at bounding box center [1260, 368] width 24 height 65
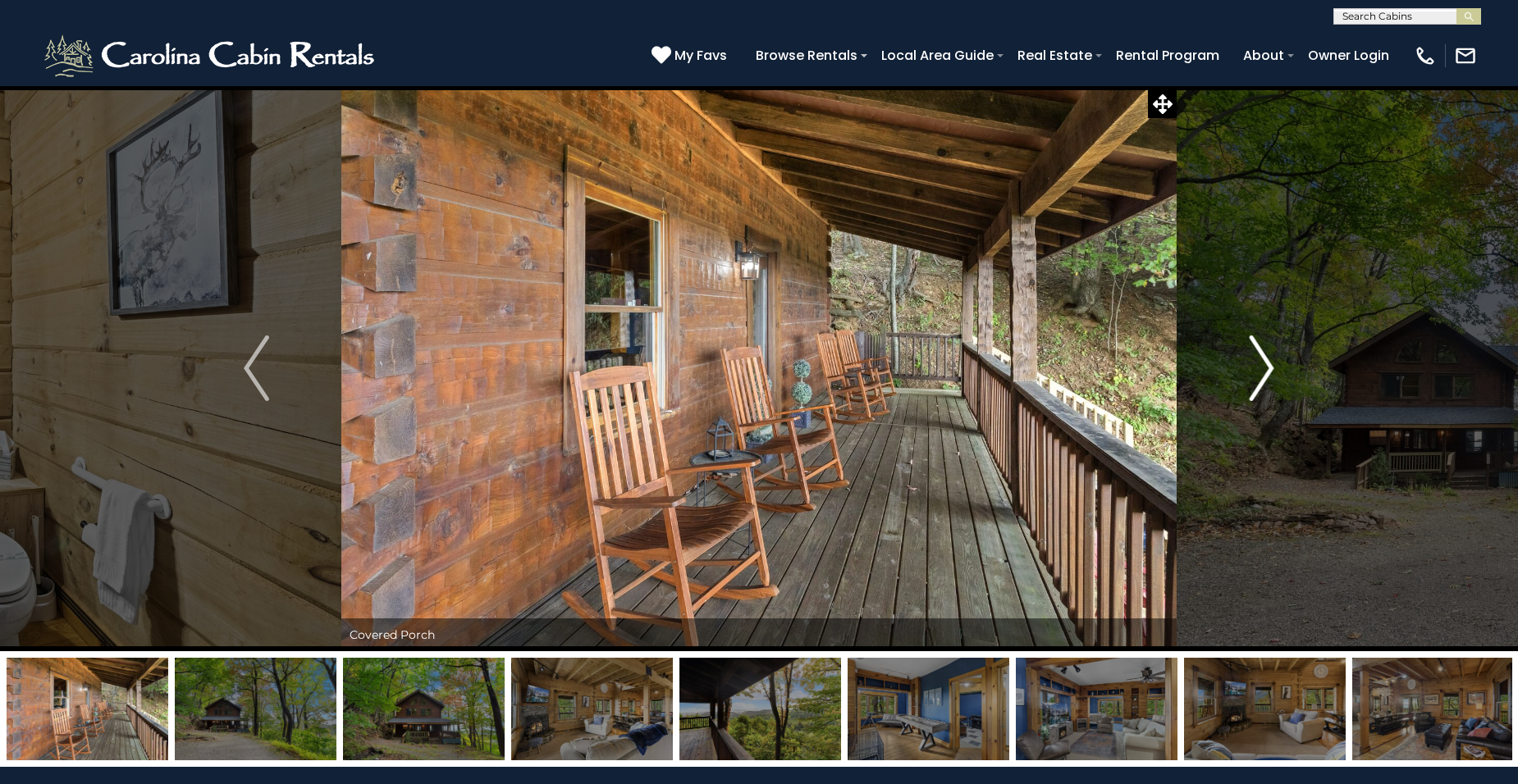
click at [1268, 372] on img "Next" at bounding box center [1260, 368] width 24 height 65
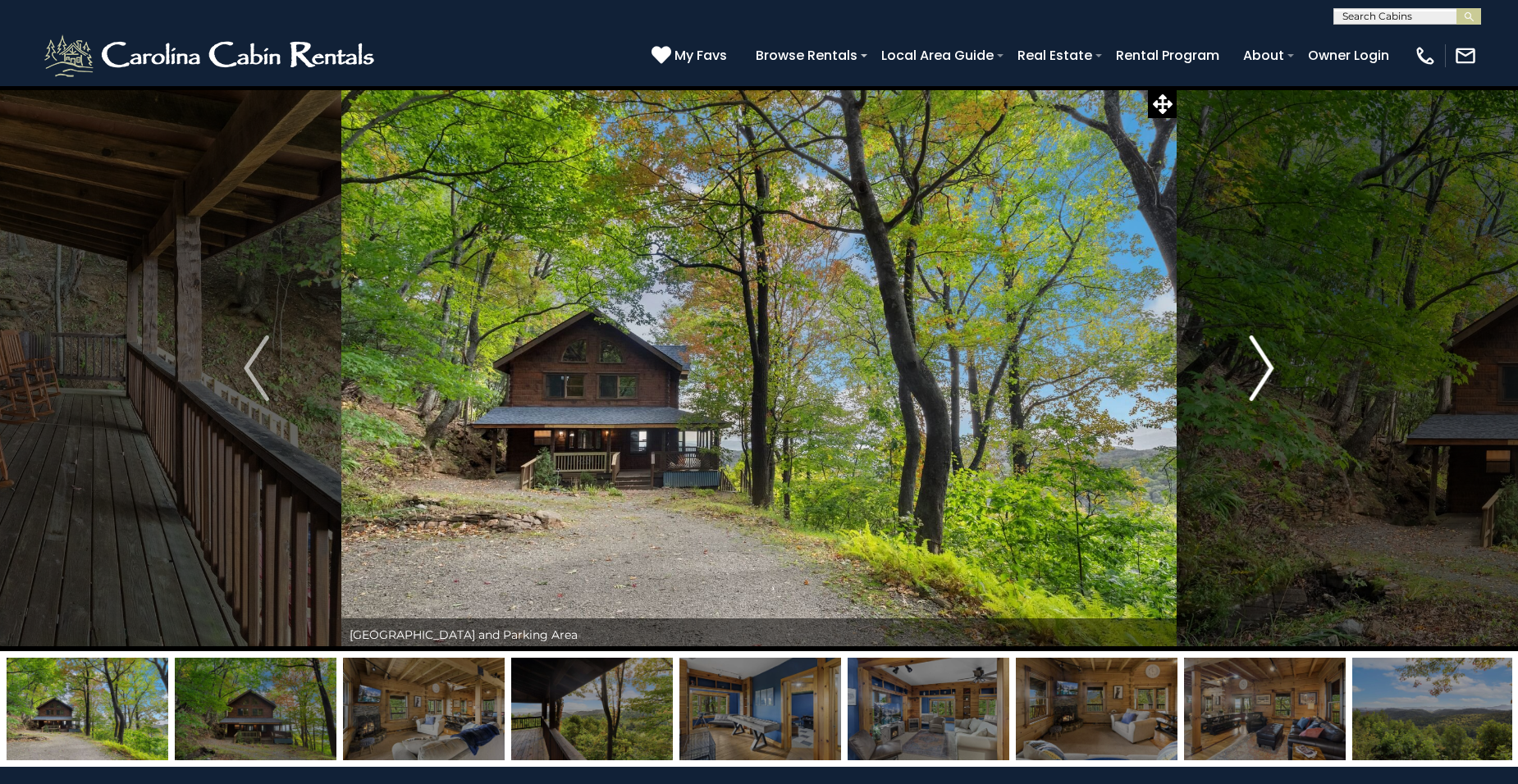
click at [1267, 372] on img "Next" at bounding box center [1260, 368] width 24 height 65
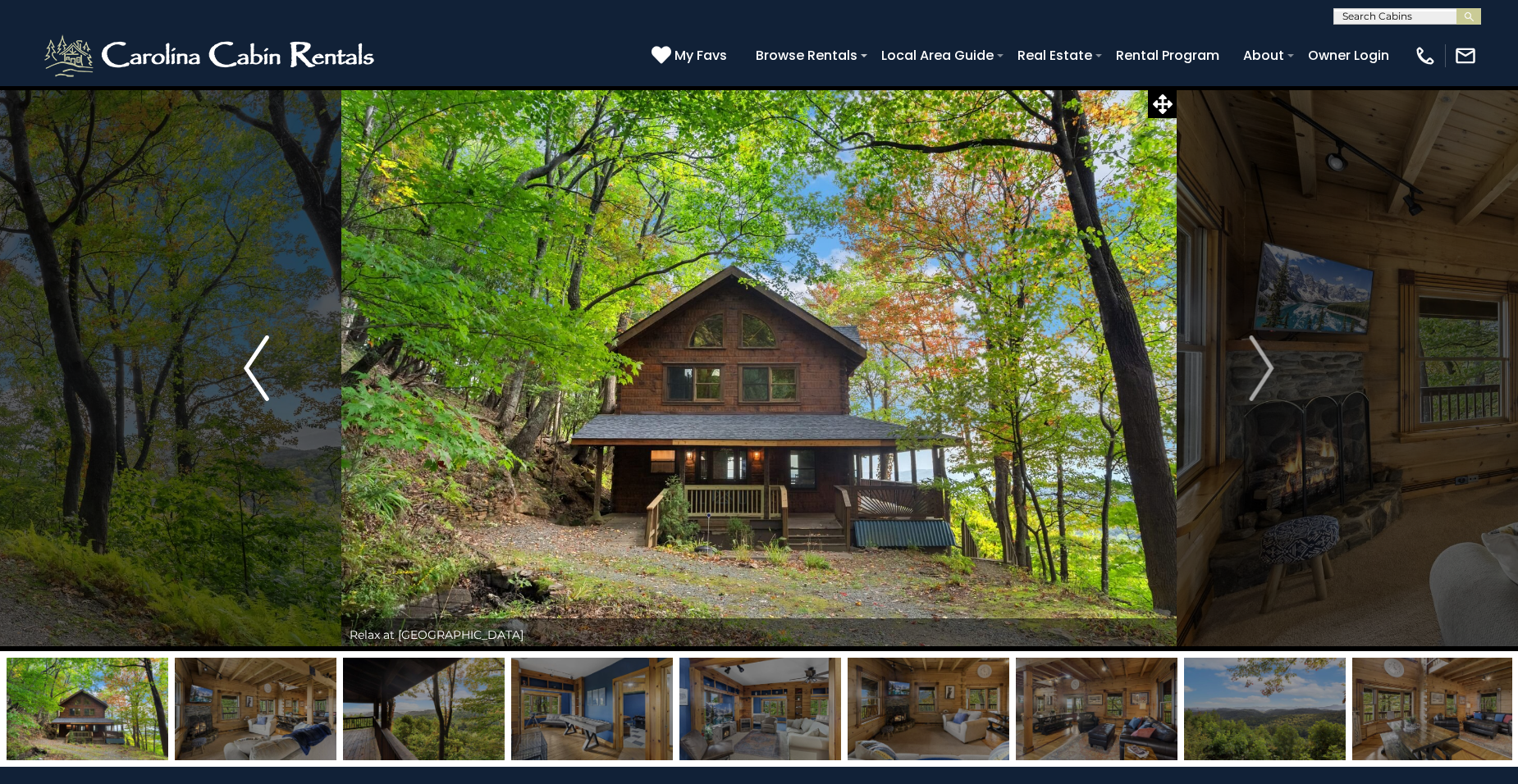
click at [256, 362] on img "Previous" at bounding box center [255, 368] width 24 height 65
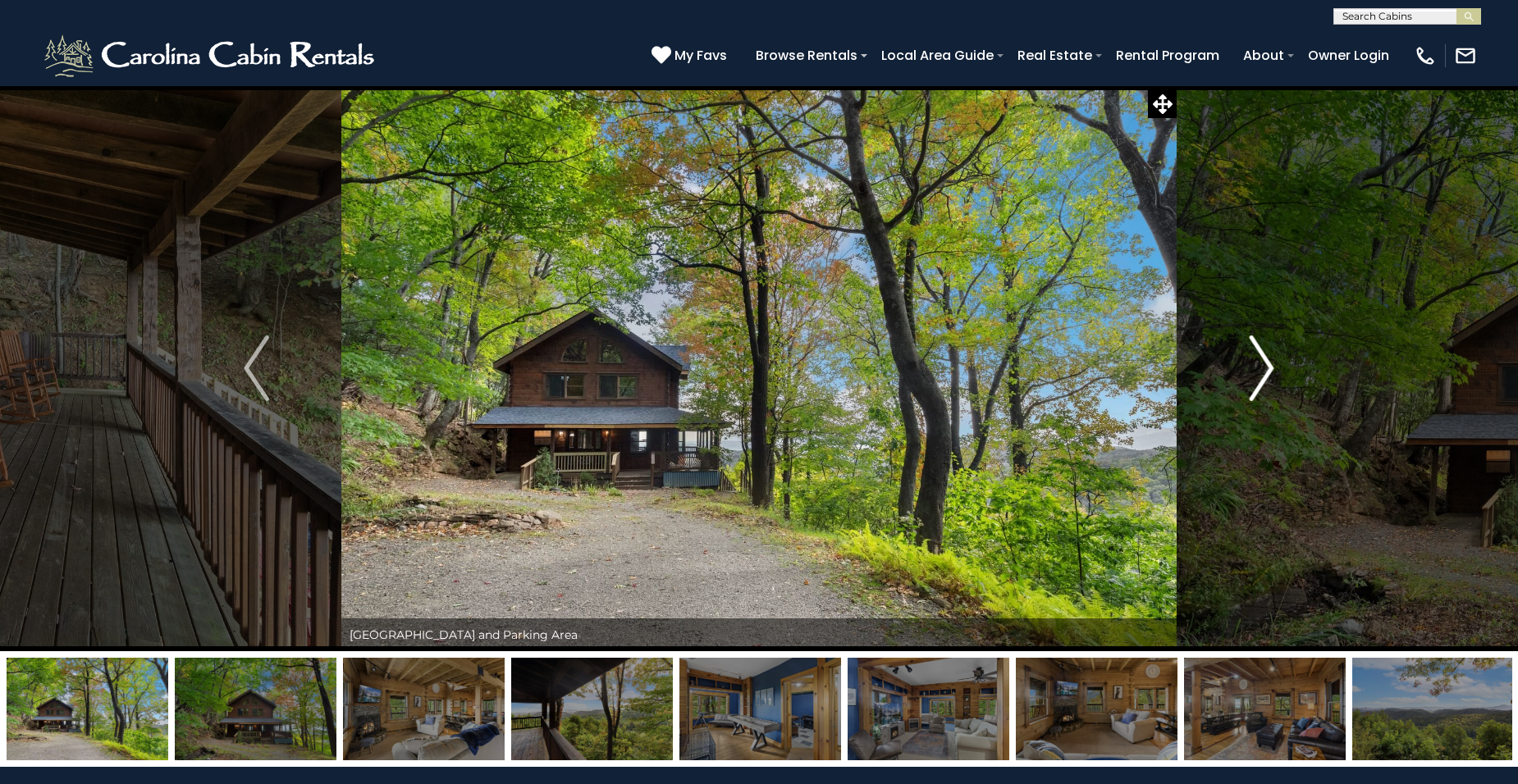
click at [1259, 370] on img "Next" at bounding box center [1260, 368] width 24 height 65
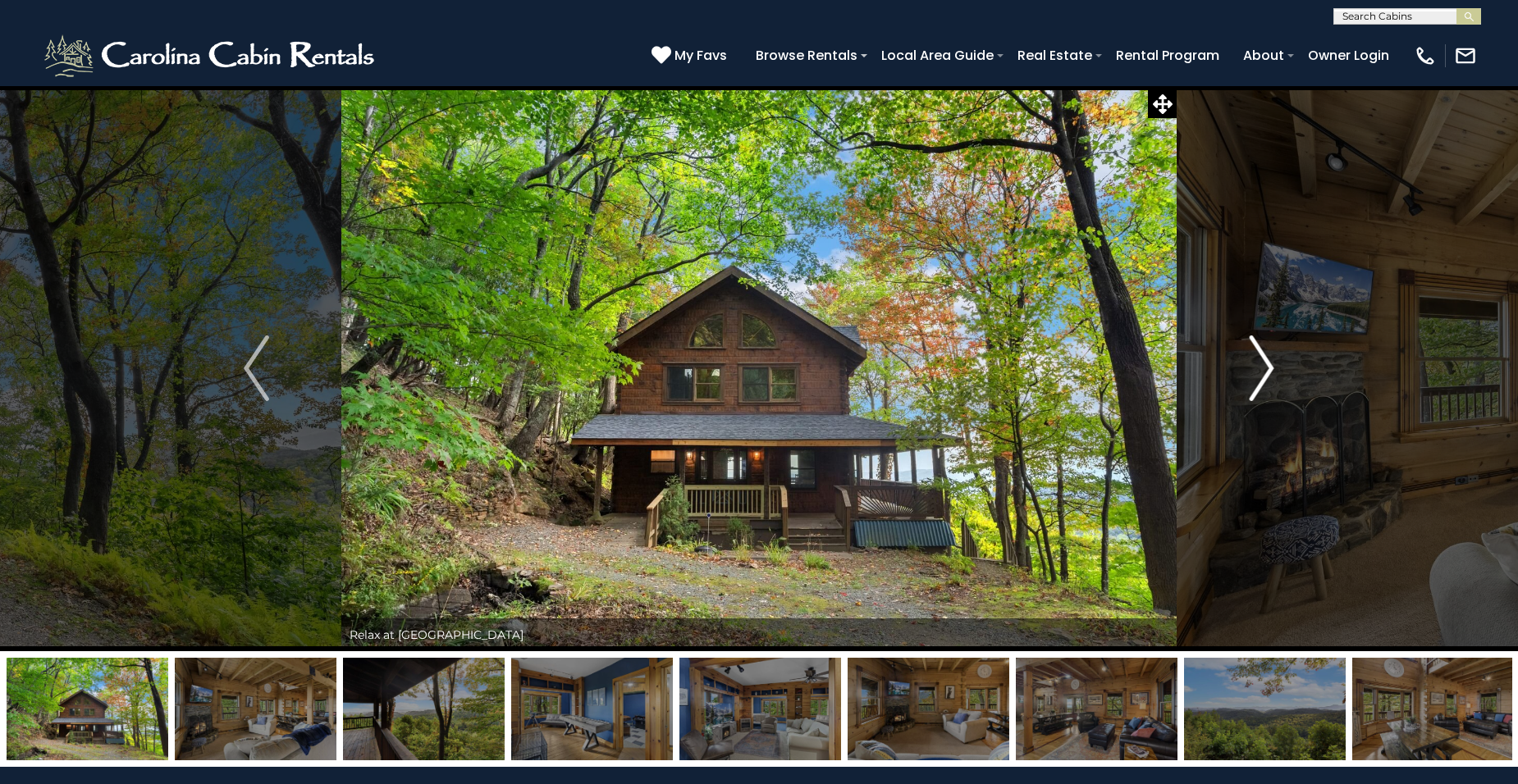
click at [1255, 368] on img "Next" at bounding box center [1260, 368] width 24 height 65
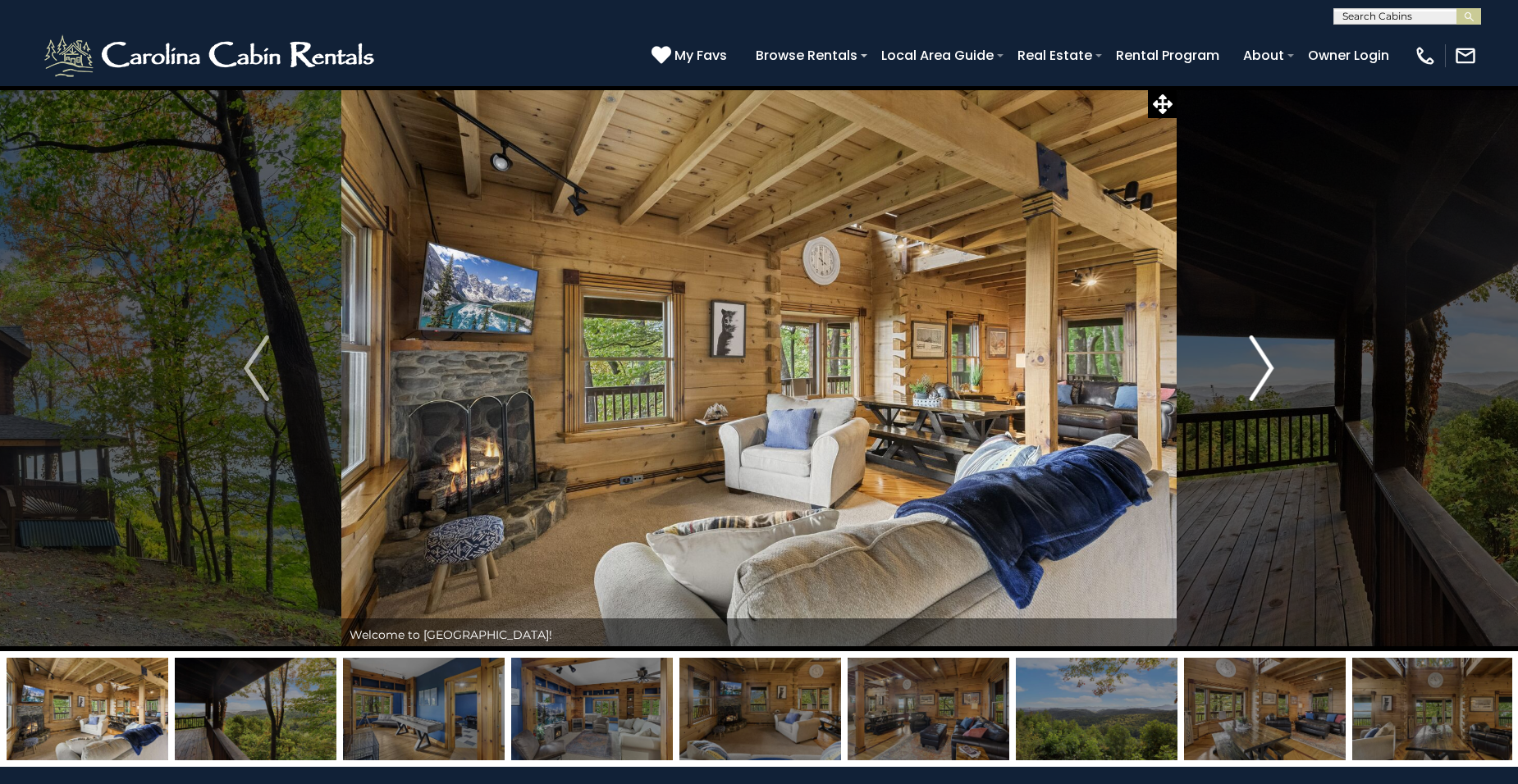
click at [1255, 368] on img "Next" at bounding box center [1260, 368] width 24 height 65
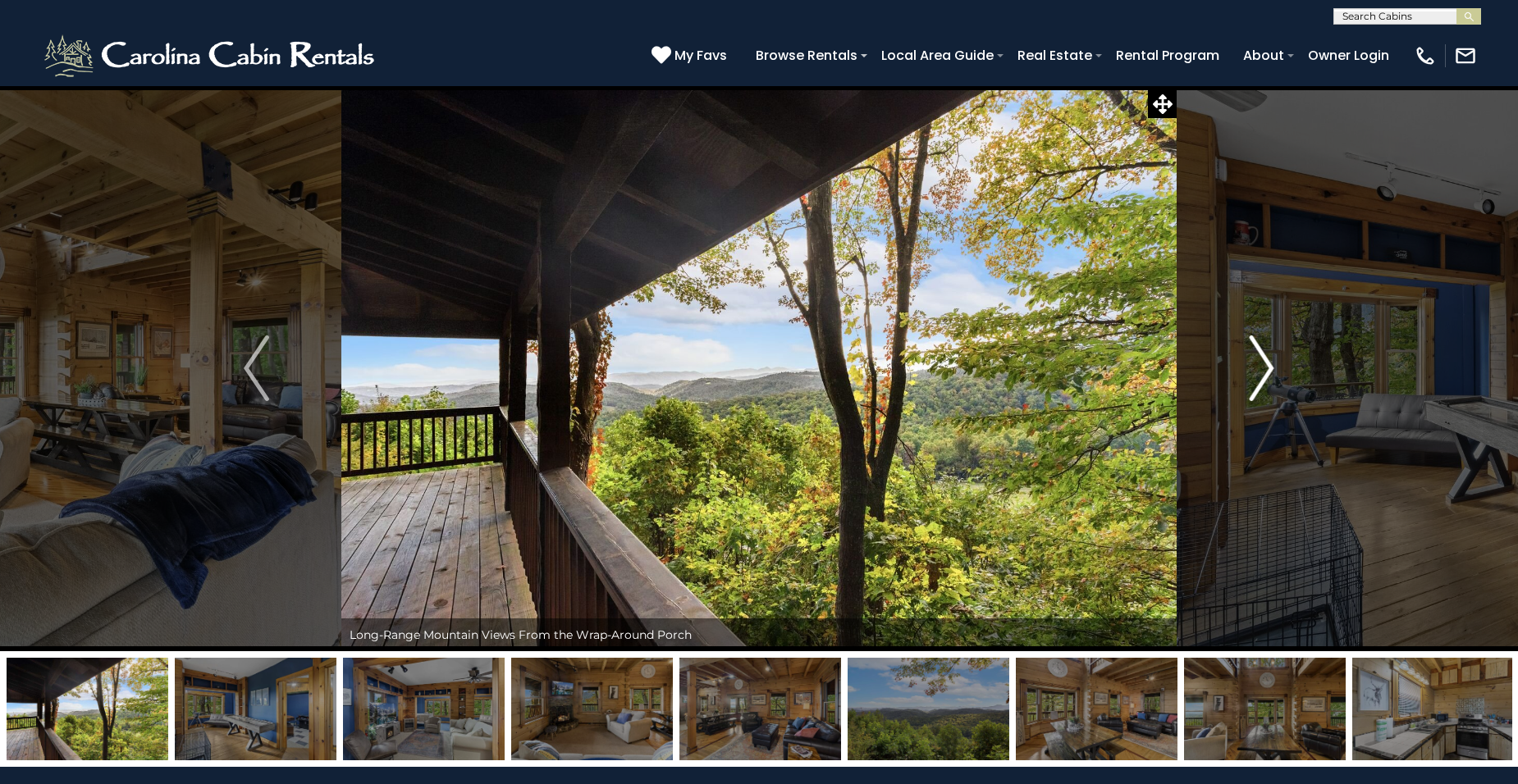
click at [1254, 368] on img "Next" at bounding box center [1260, 368] width 24 height 65
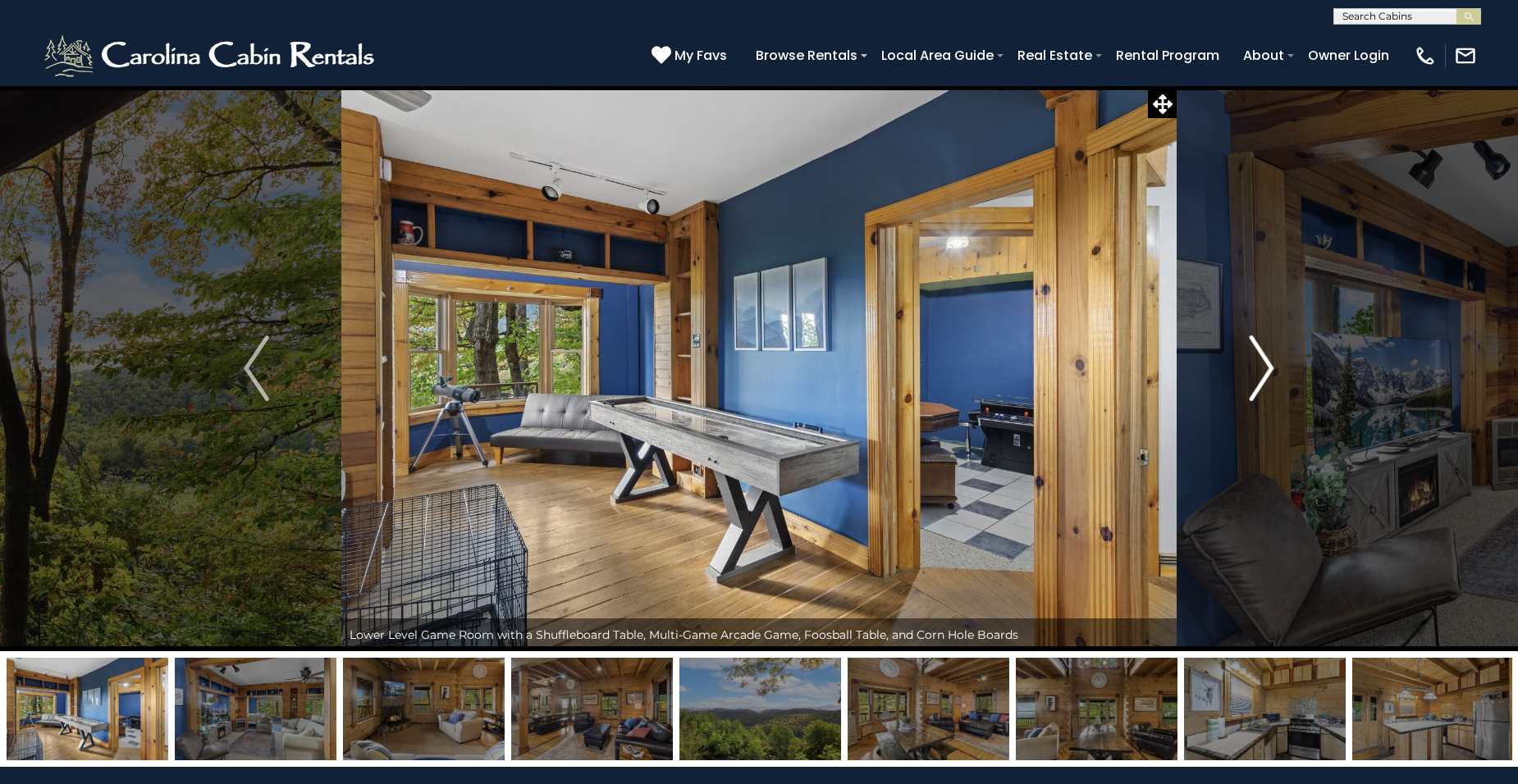
click at [1254, 368] on img "Next" at bounding box center [1260, 368] width 24 height 65
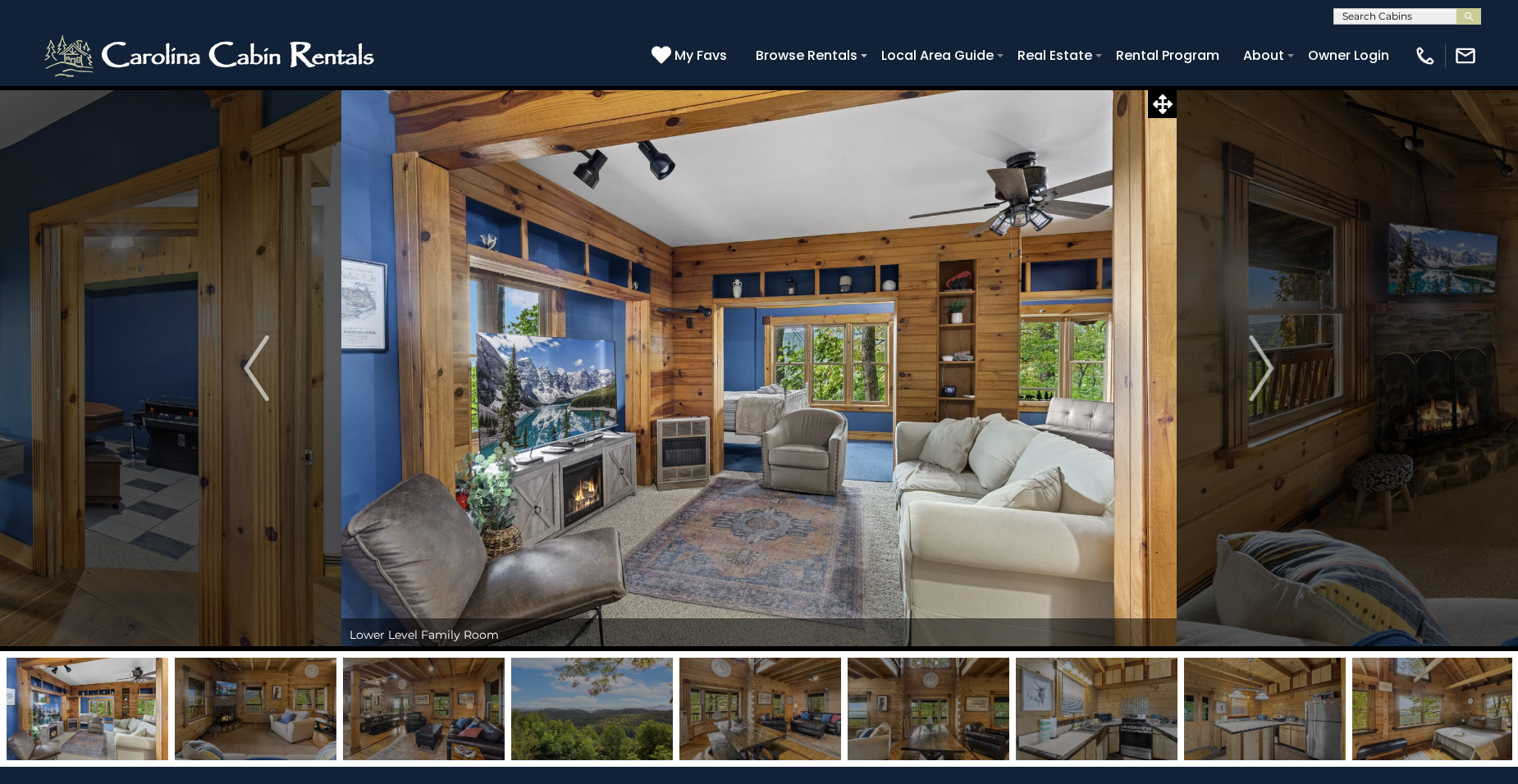
click at [1412, 21] on input "text" at bounding box center [1406, 20] width 144 height 17
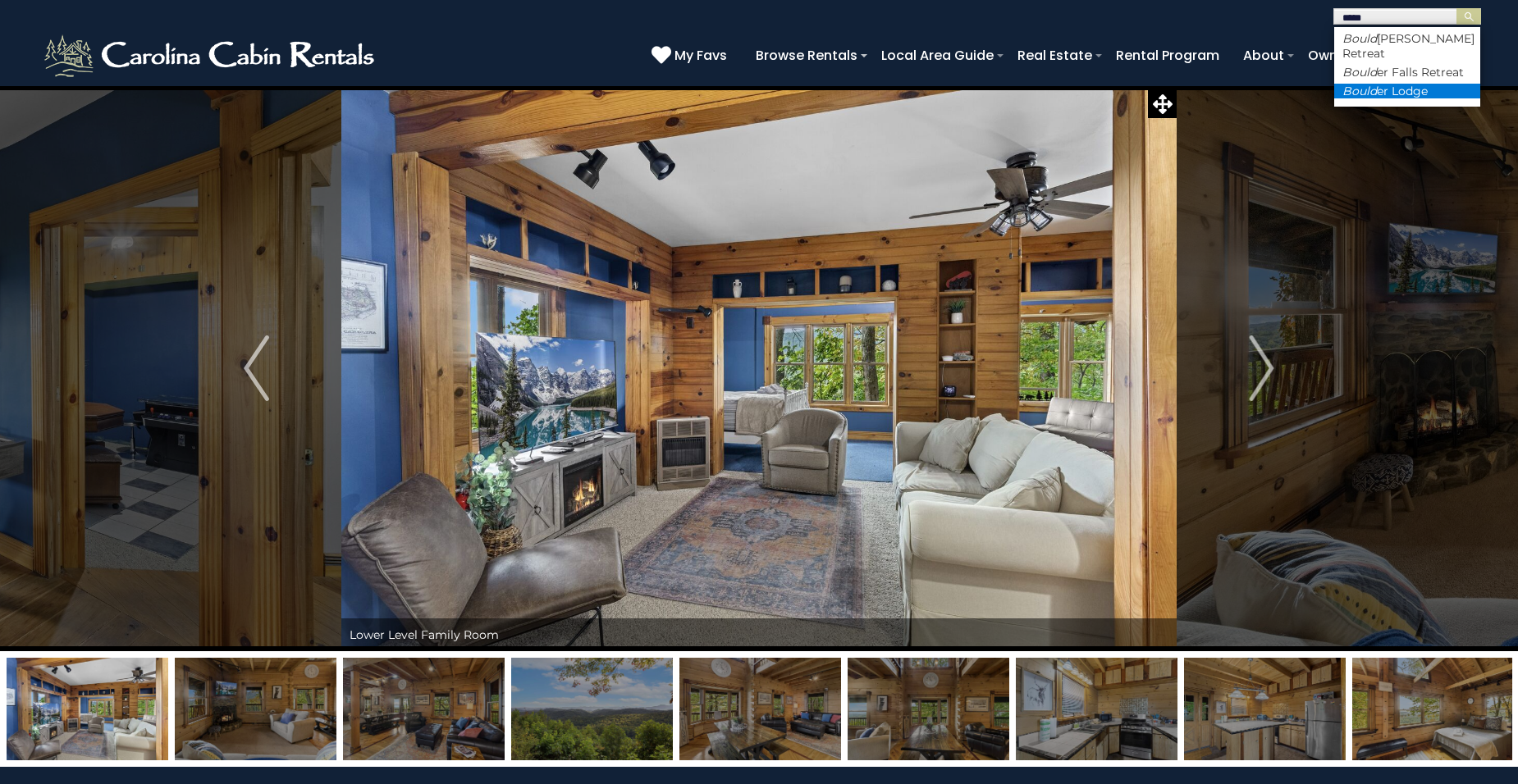
type input "*****"
click at [1424, 90] on li "Bould er Lodge" at bounding box center [1407, 91] width 146 height 15
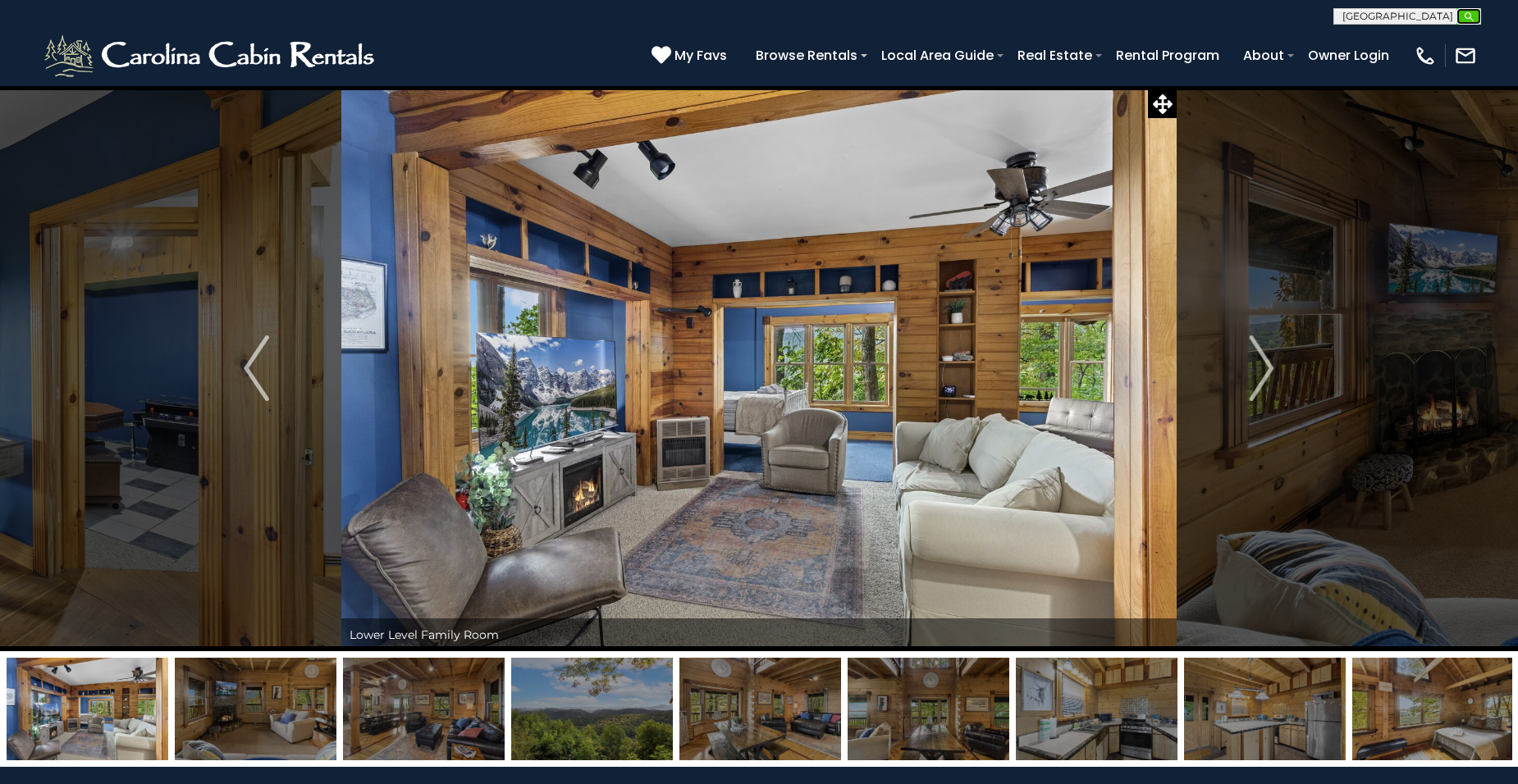
click at [1469, 16] on img "submit" at bounding box center [1469, 17] width 13 height 13
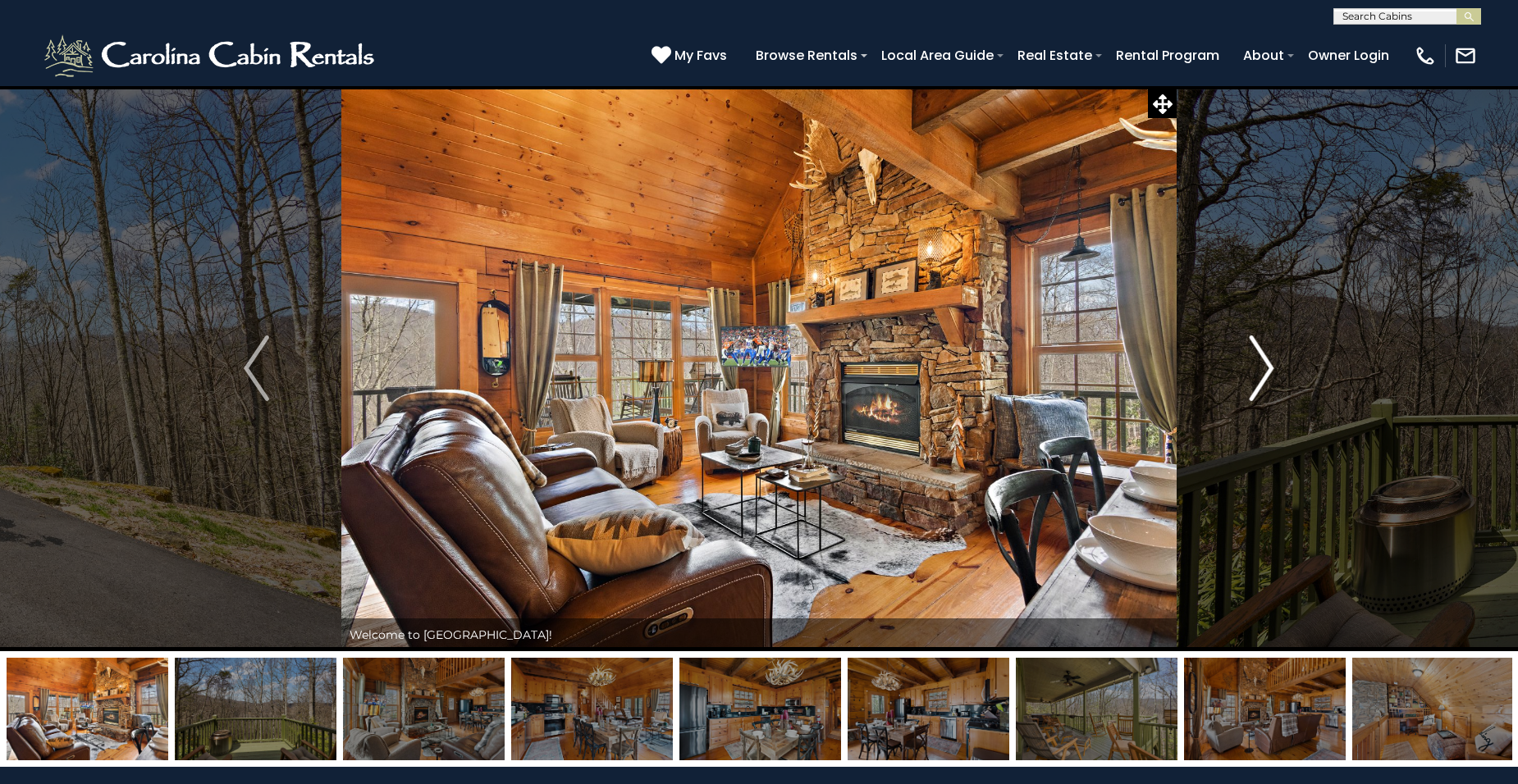
click at [1268, 368] on img "Next" at bounding box center [1260, 368] width 24 height 65
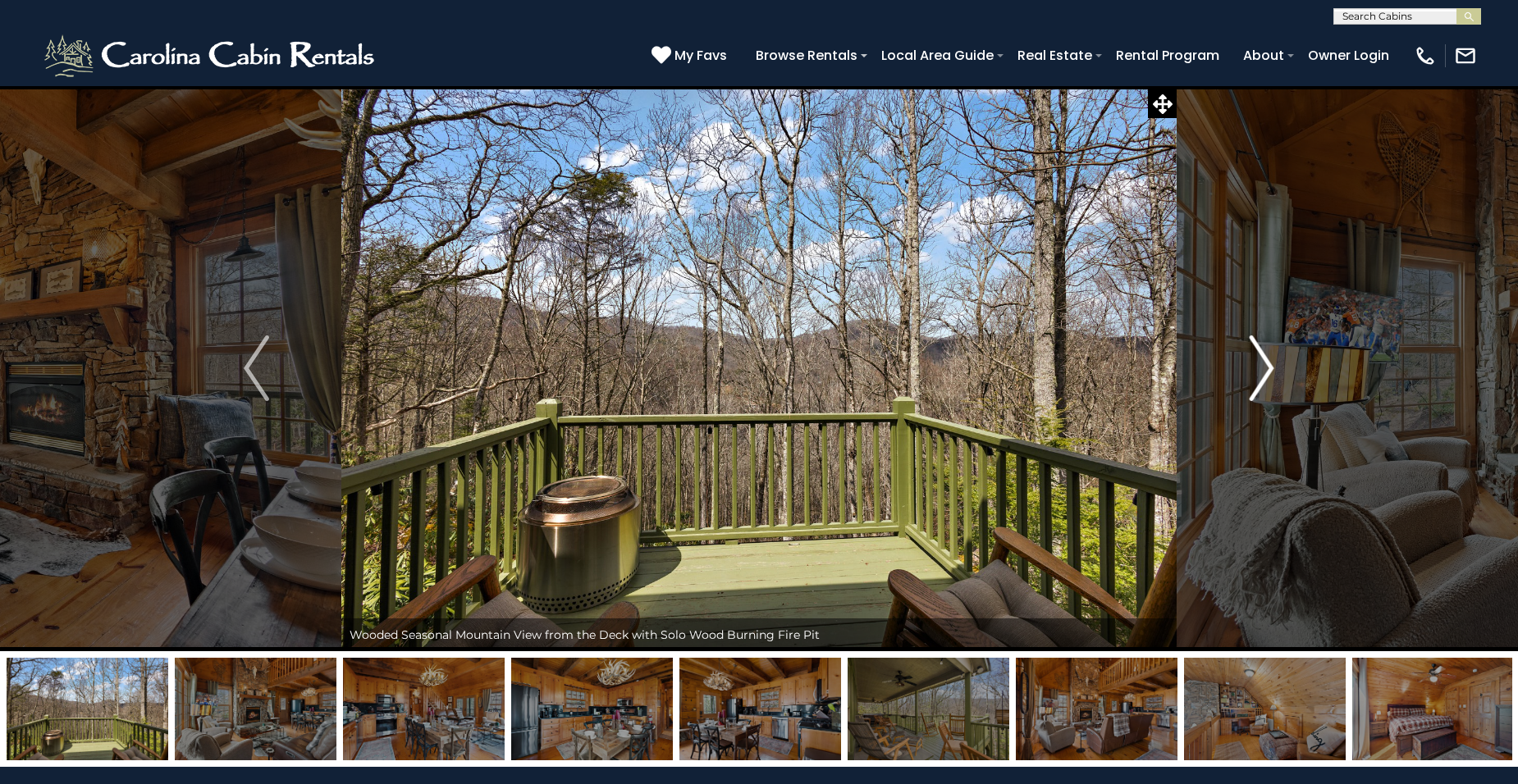
click at [1269, 372] on img "Next" at bounding box center [1260, 368] width 24 height 65
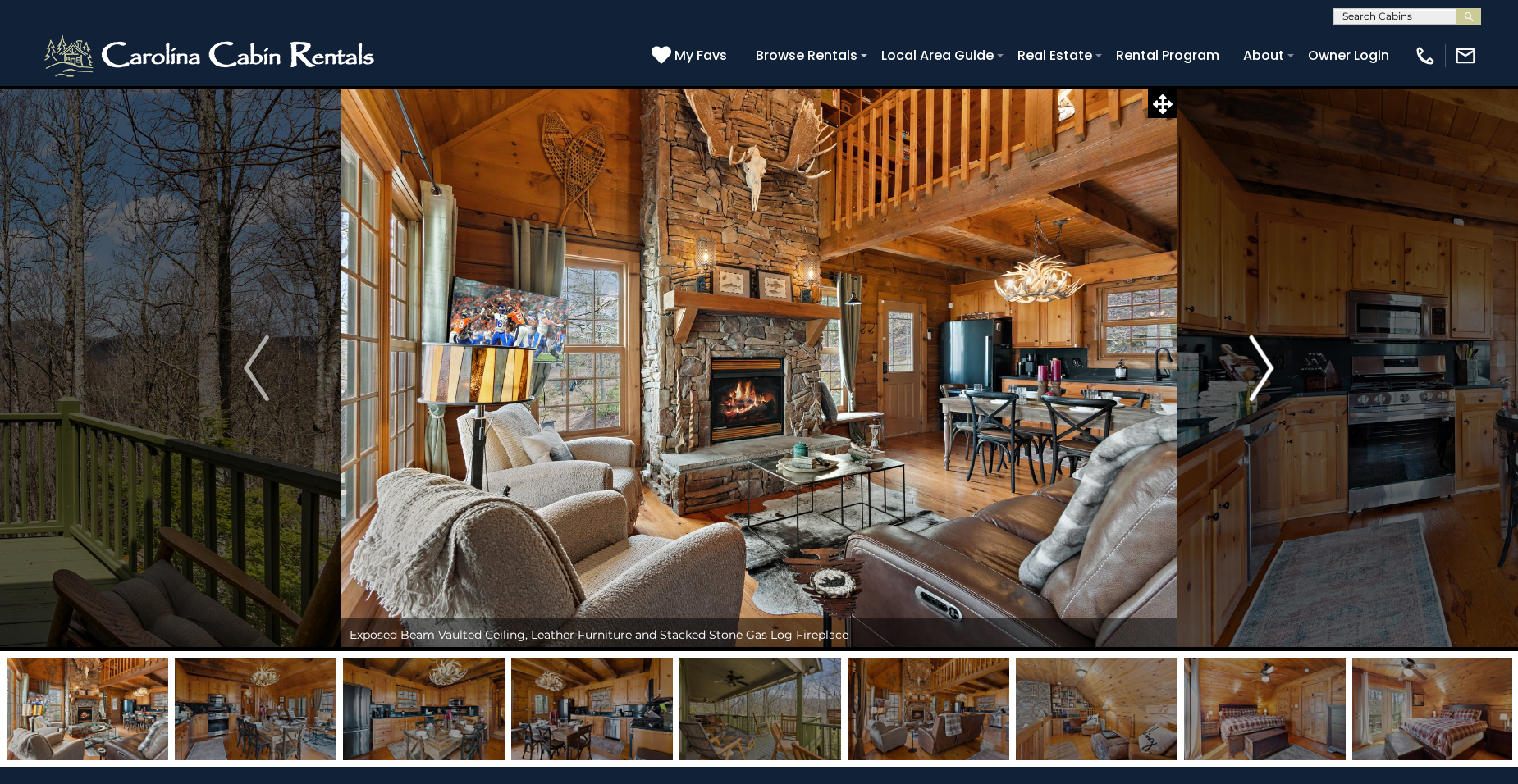
click at [1269, 372] on img "Next" at bounding box center [1260, 368] width 24 height 65
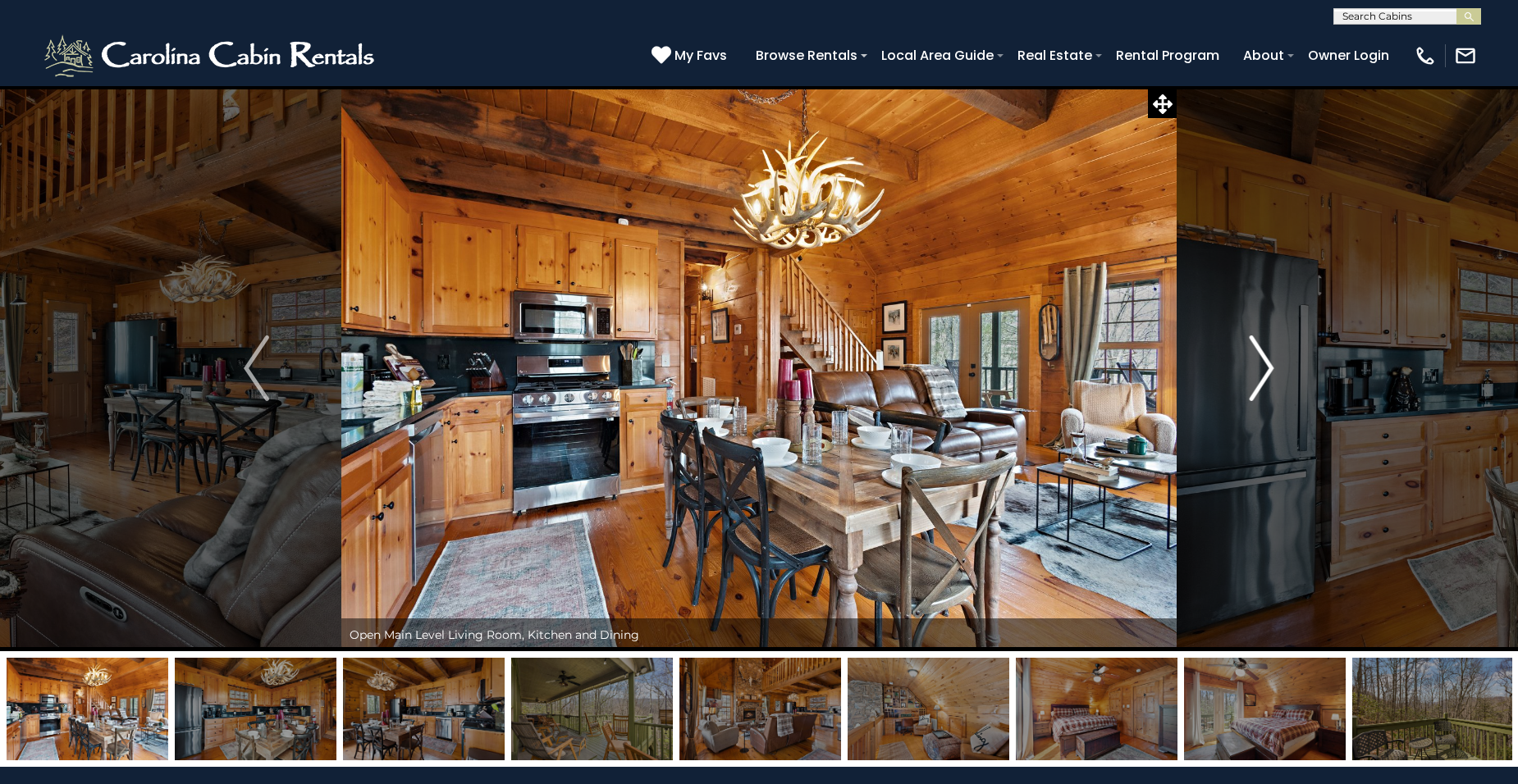
click at [1269, 372] on img "Next" at bounding box center [1260, 368] width 24 height 65
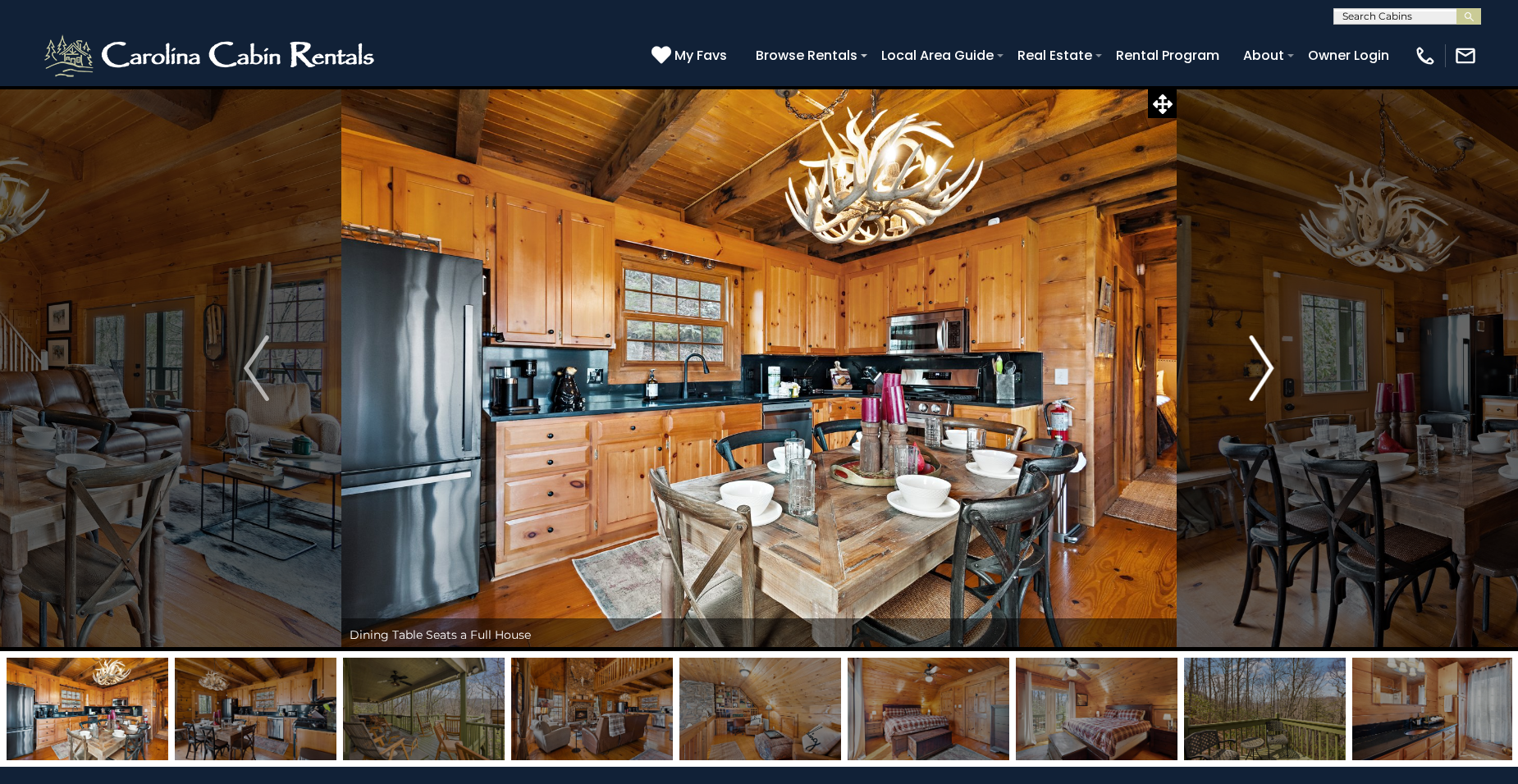
click at [1269, 372] on img "Next" at bounding box center [1260, 368] width 24 height 65
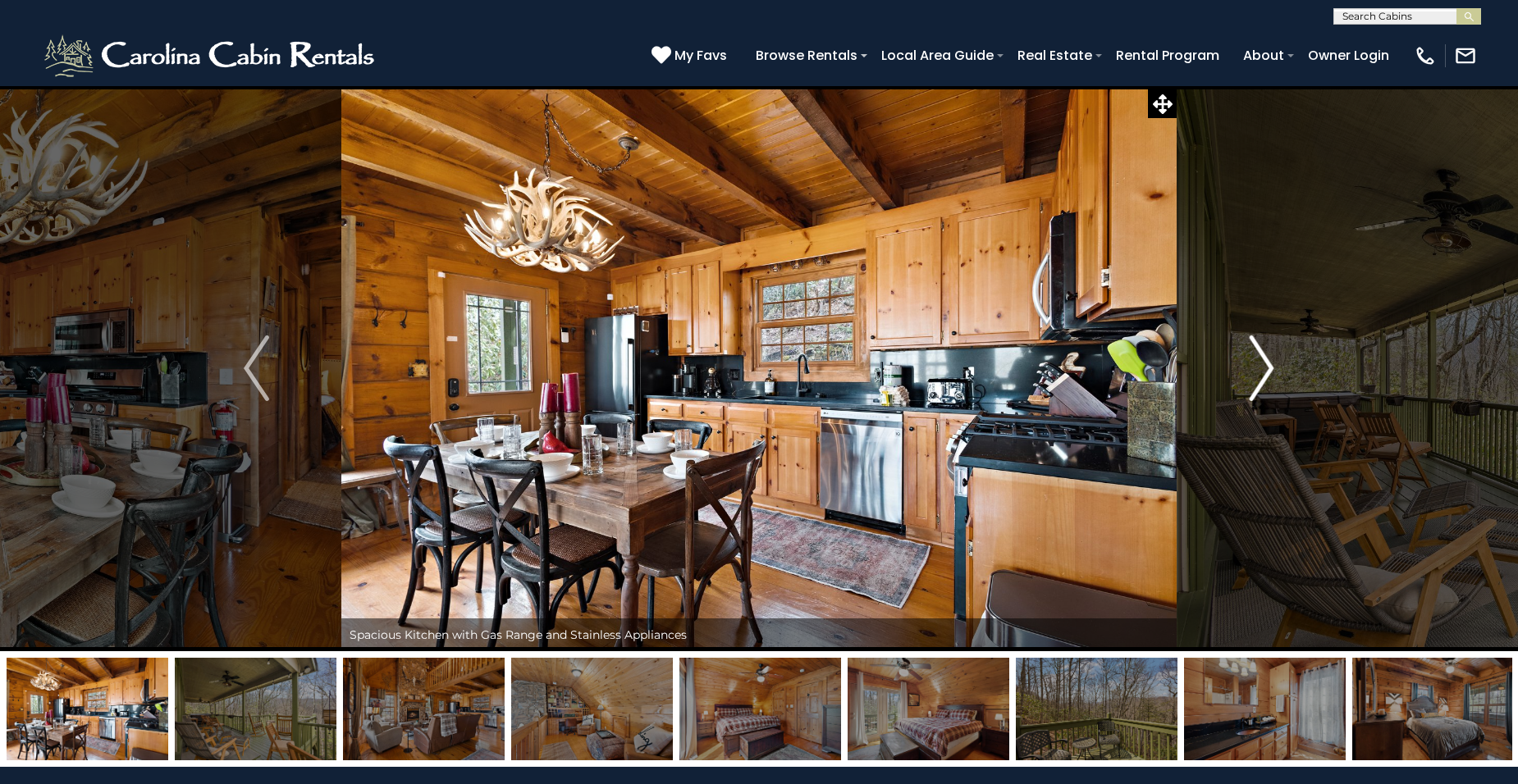
click at [1269, 367] on img "Next" at bounding box center [1260, 368] width 24 height 65
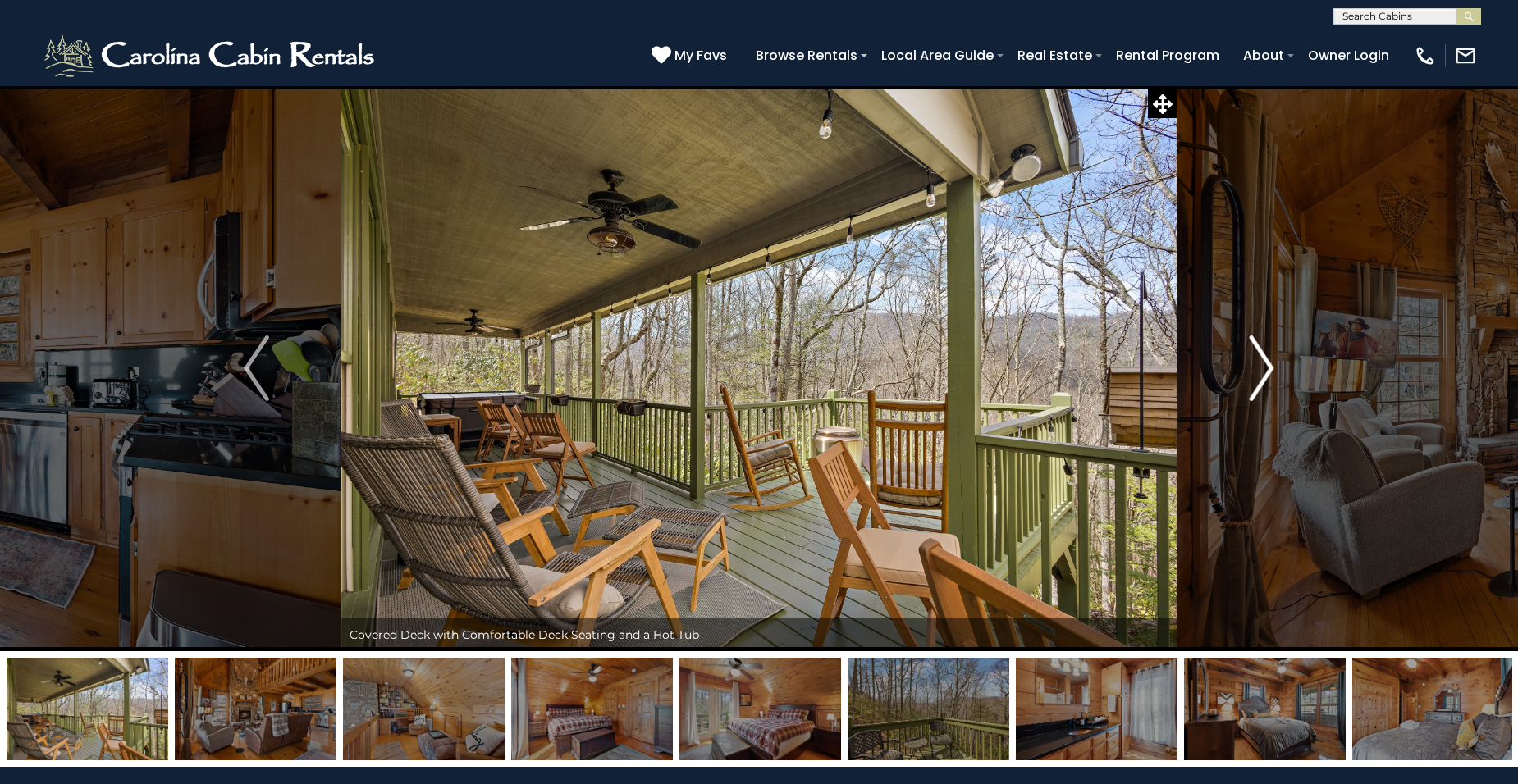
click at [1263, 377] on img "Next" at bounding box center [1260, 368] width 24 height 65
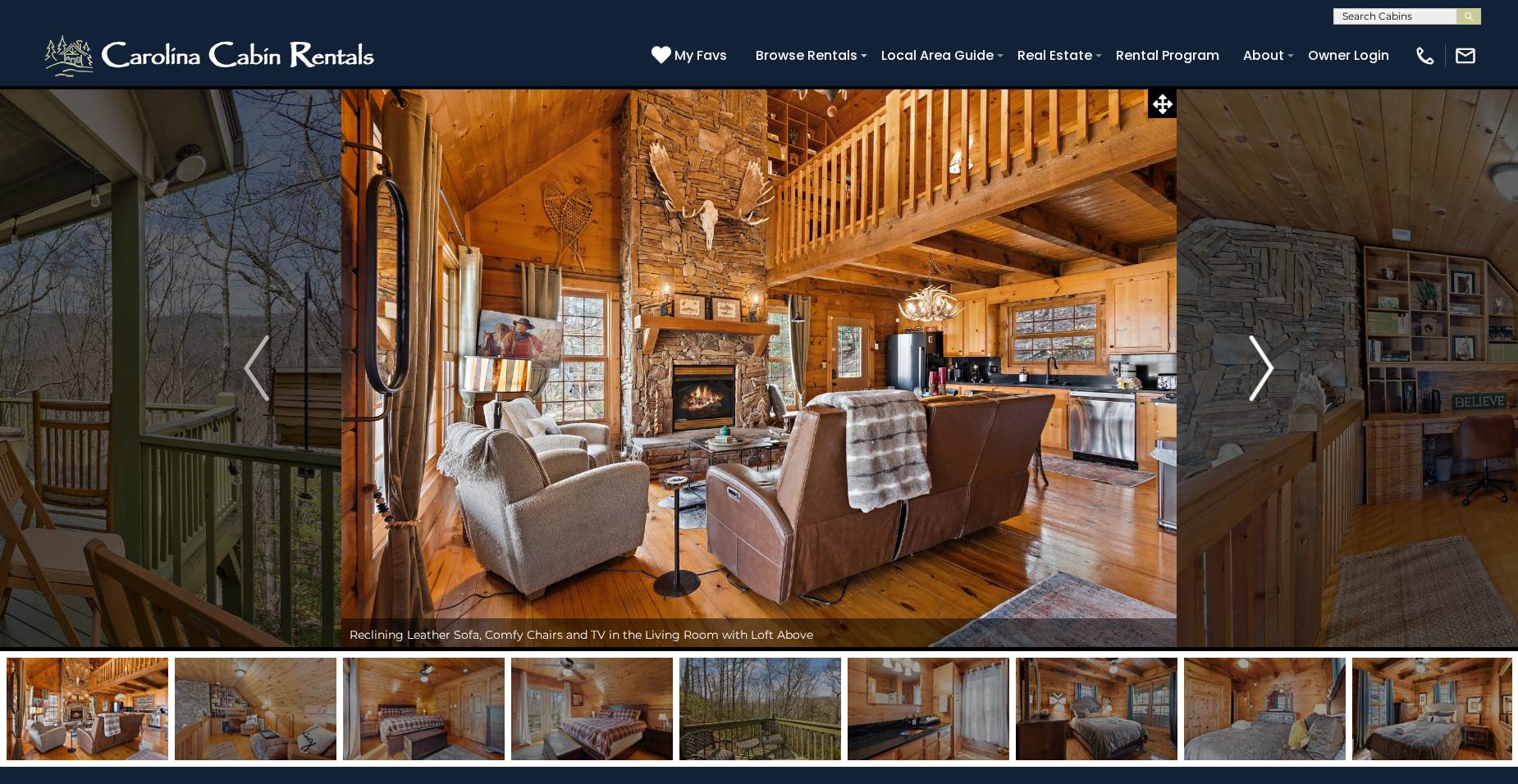
click at [1264, 377] on img "Next" at bounding box center [1260, 368] width 24 height 65
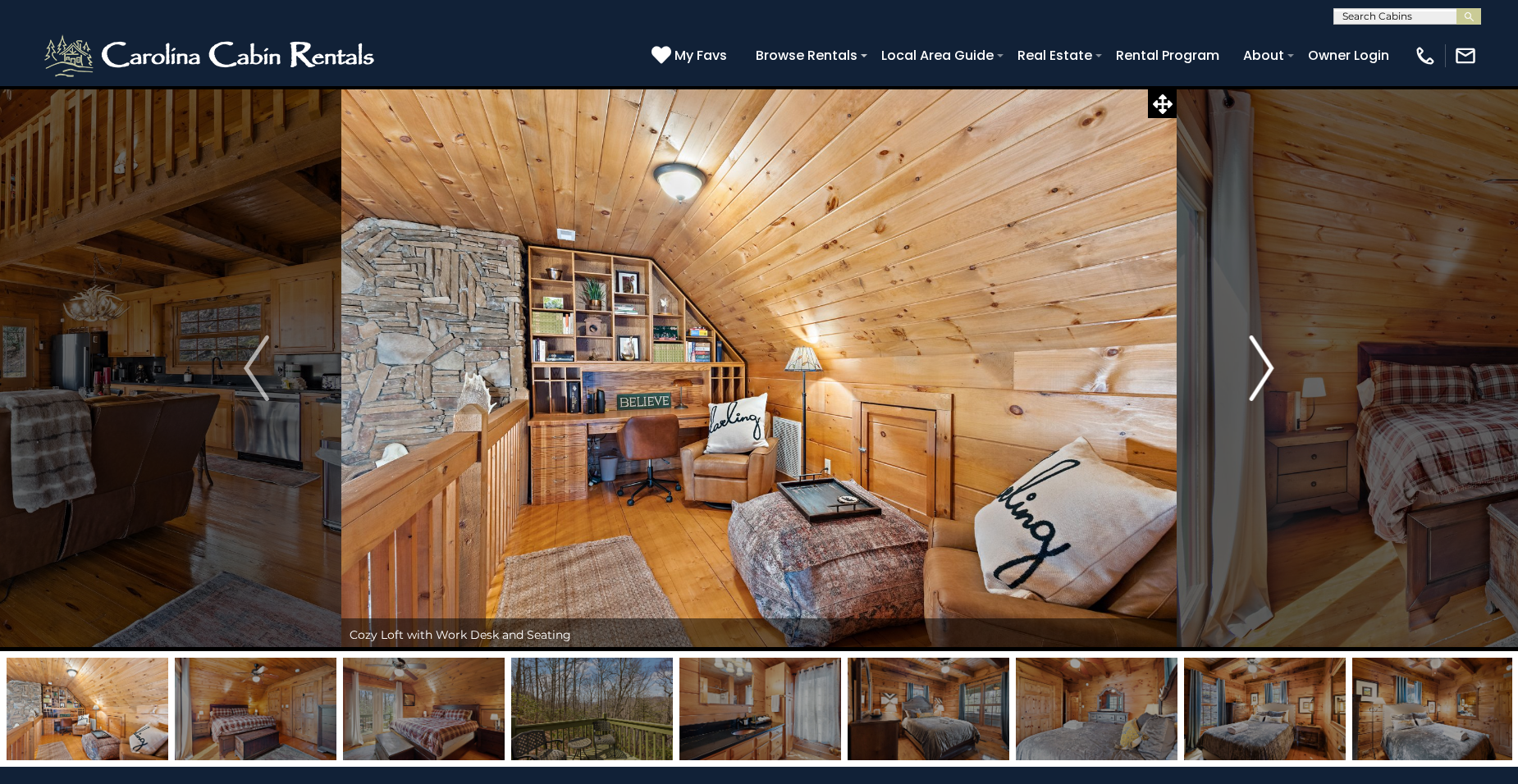
click at [1264, 377] on img "Next" at bounding box center [1260, 368] width 24 height 65
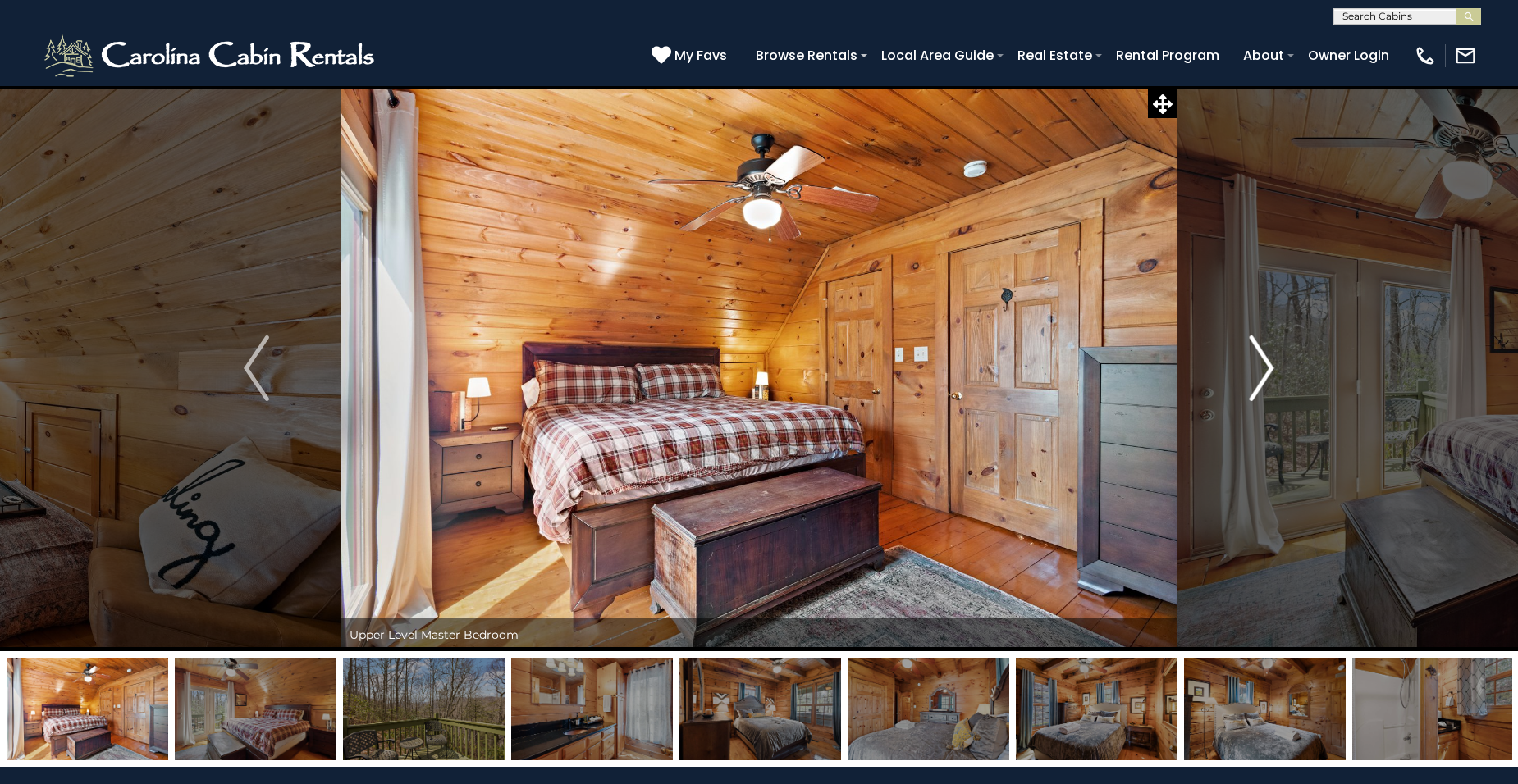
click at [1269, 377] on img "Next" at bounding box center [1260, 368] width 24 height 65
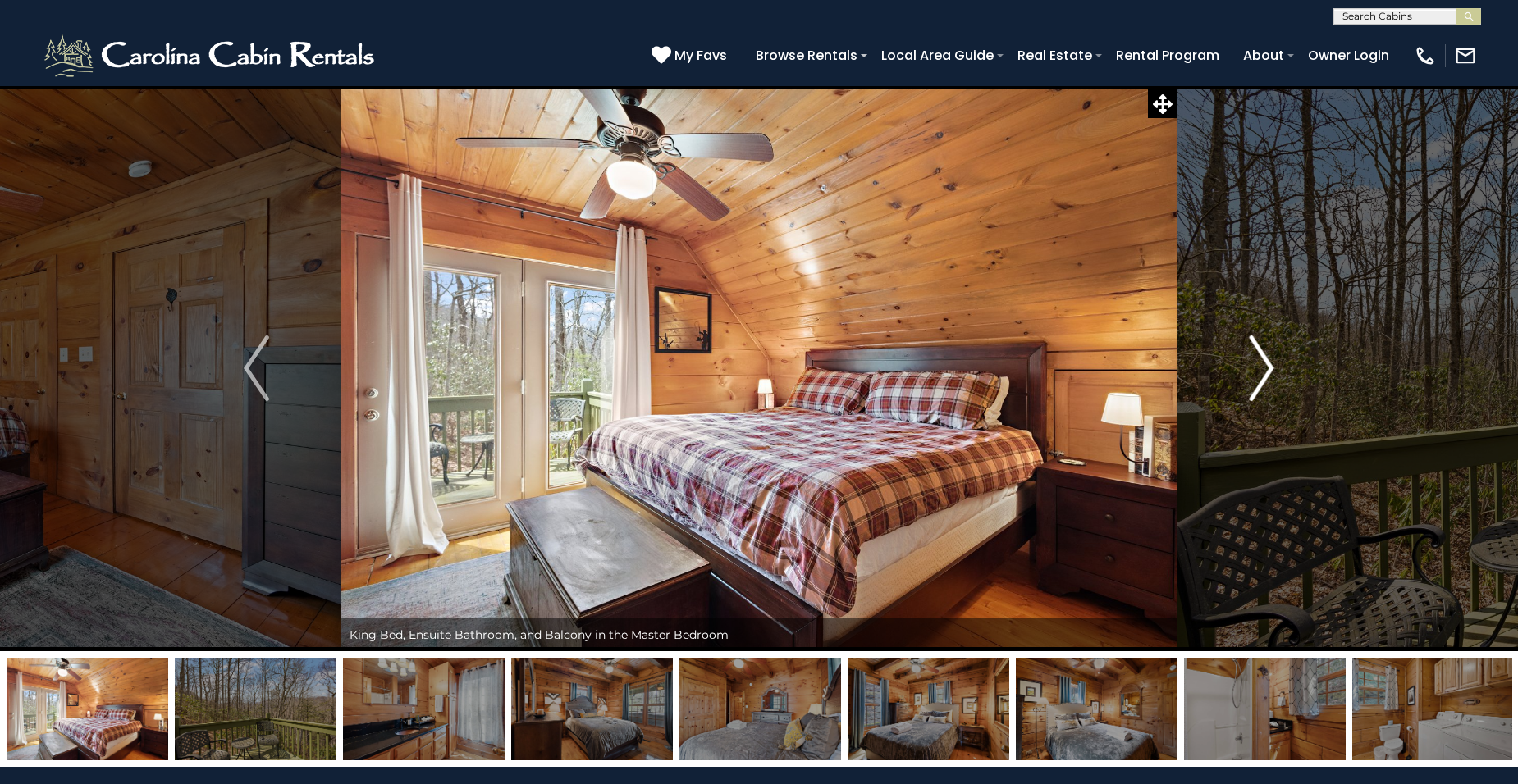
click at [1269, 377] on img "Next" at bounding box center [1260, 368] width 24 height 65
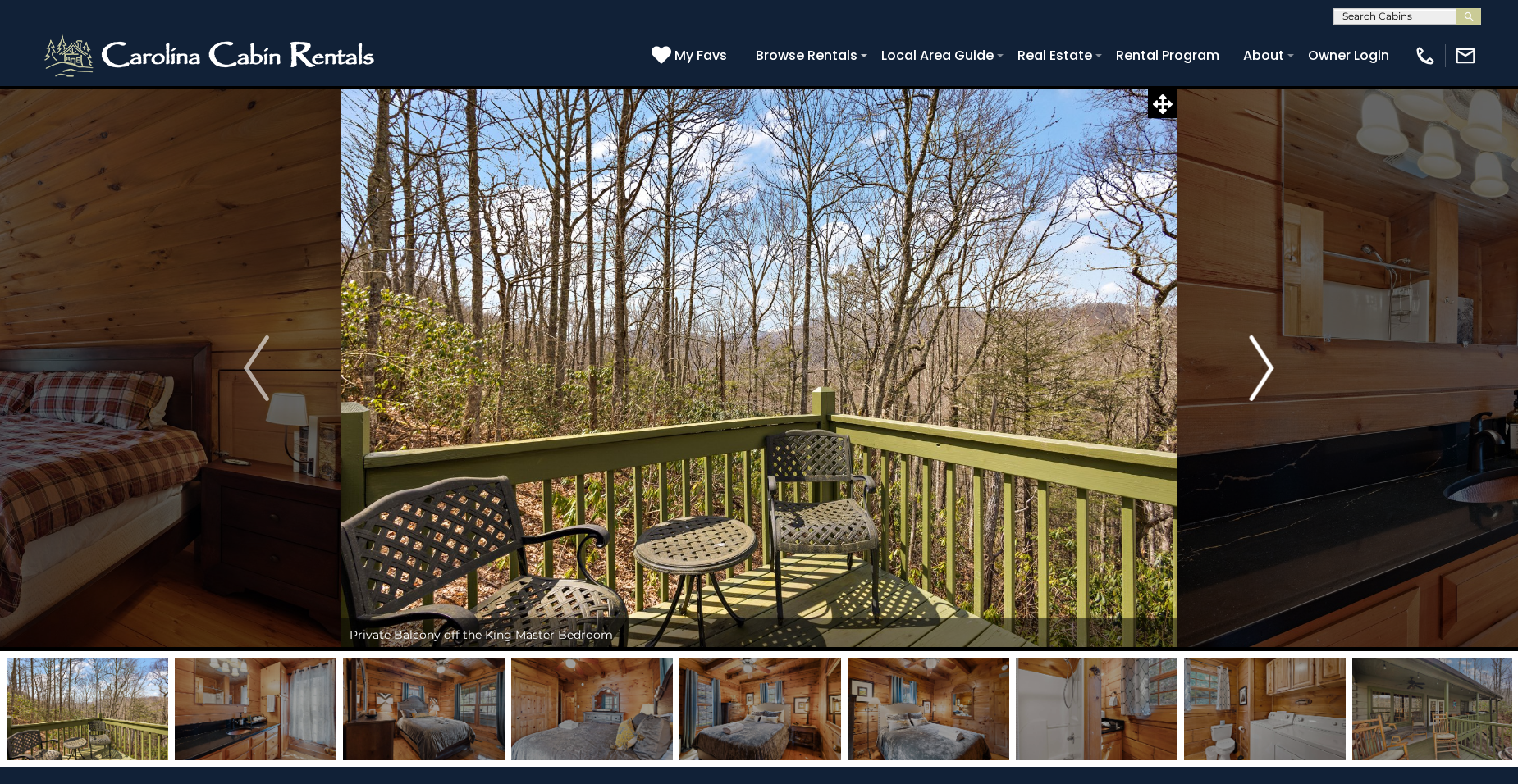
click at [1269, 377] on img "Next" at bounding box center [1260, 368] width 24 height 65
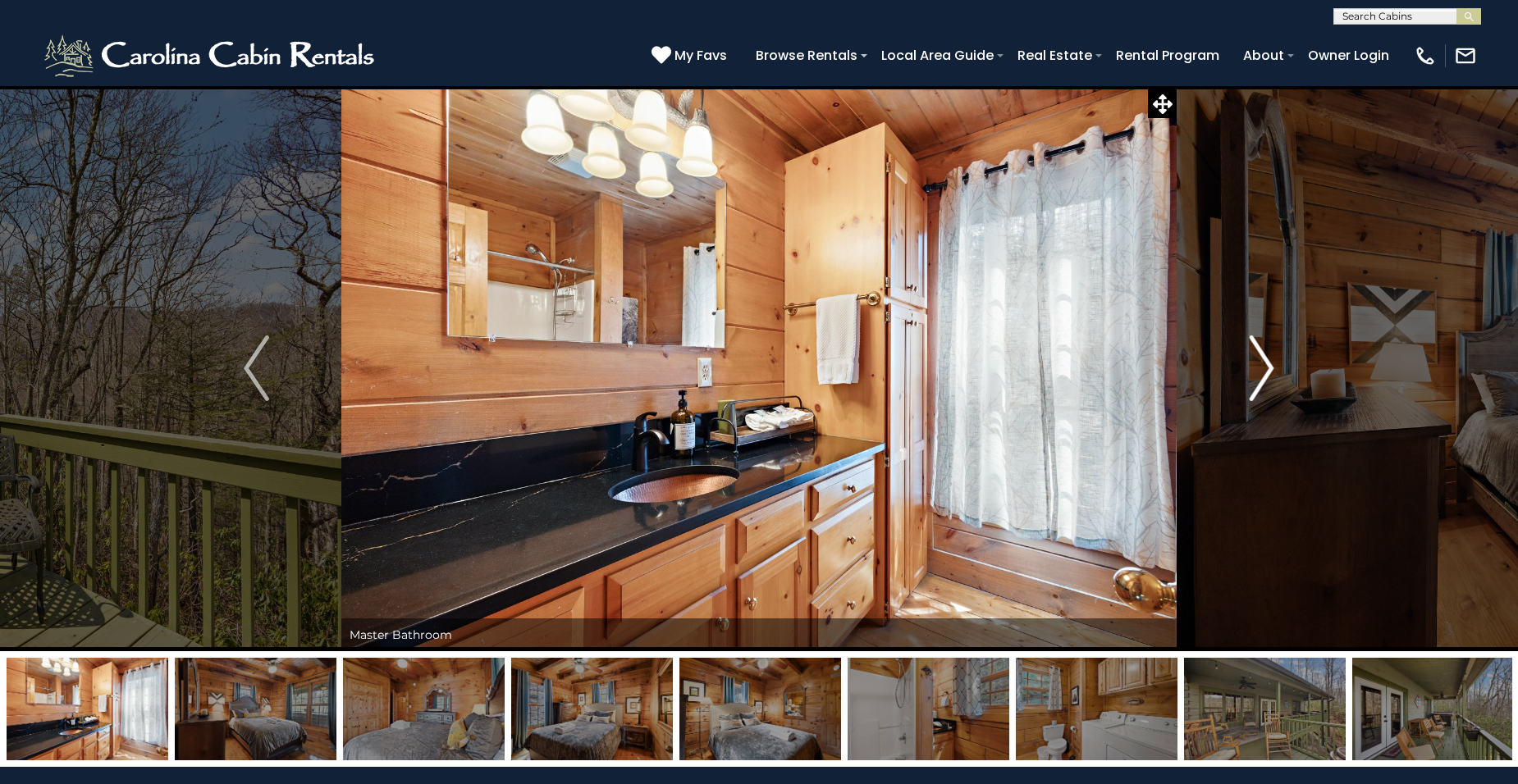
click at [1269, 377] on img "Next" at bounding box center [1260, 368] width 24 height 65
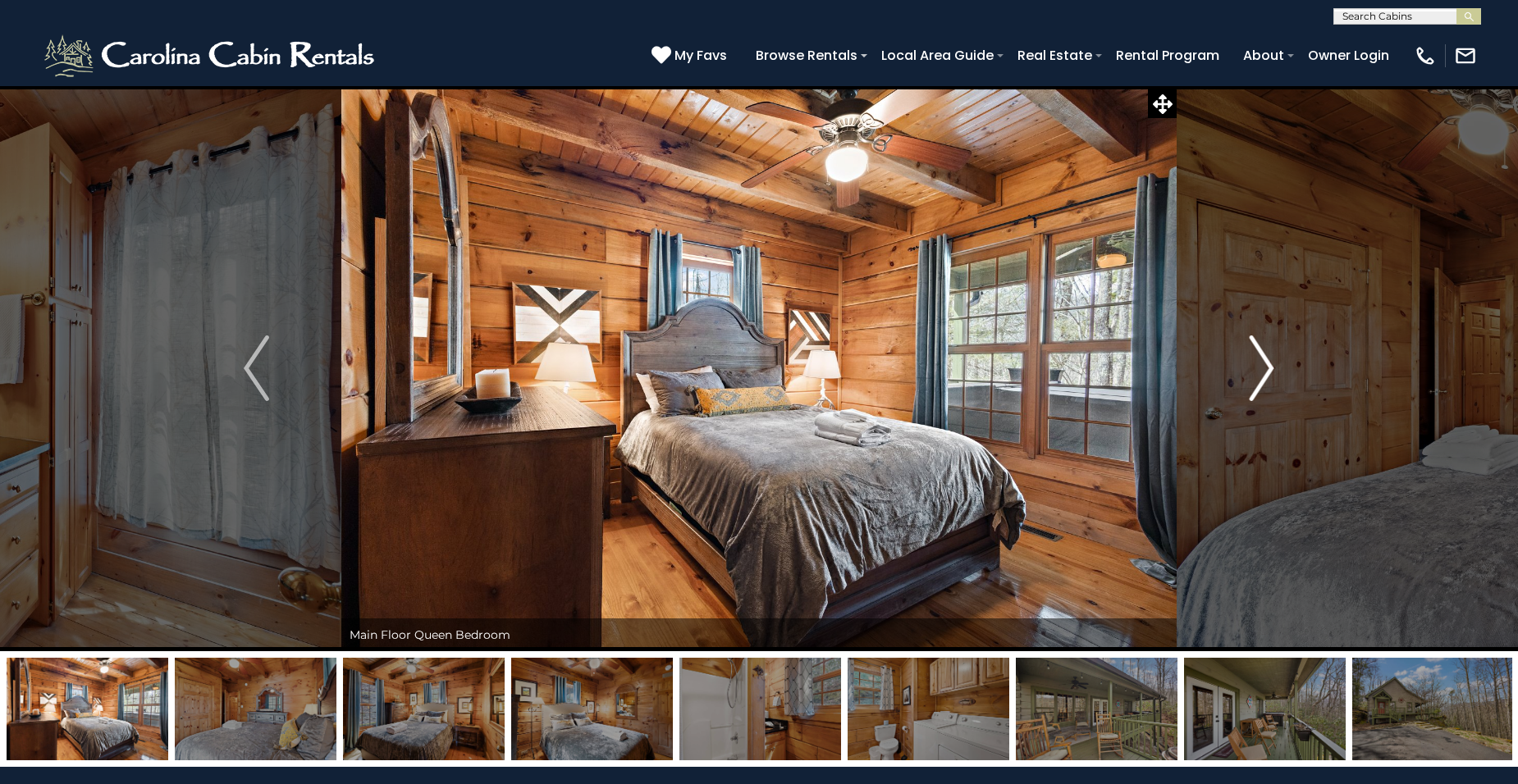
click at [1269, 377] on img "Next" at bounding box center [1260, 368] width 24 height 65
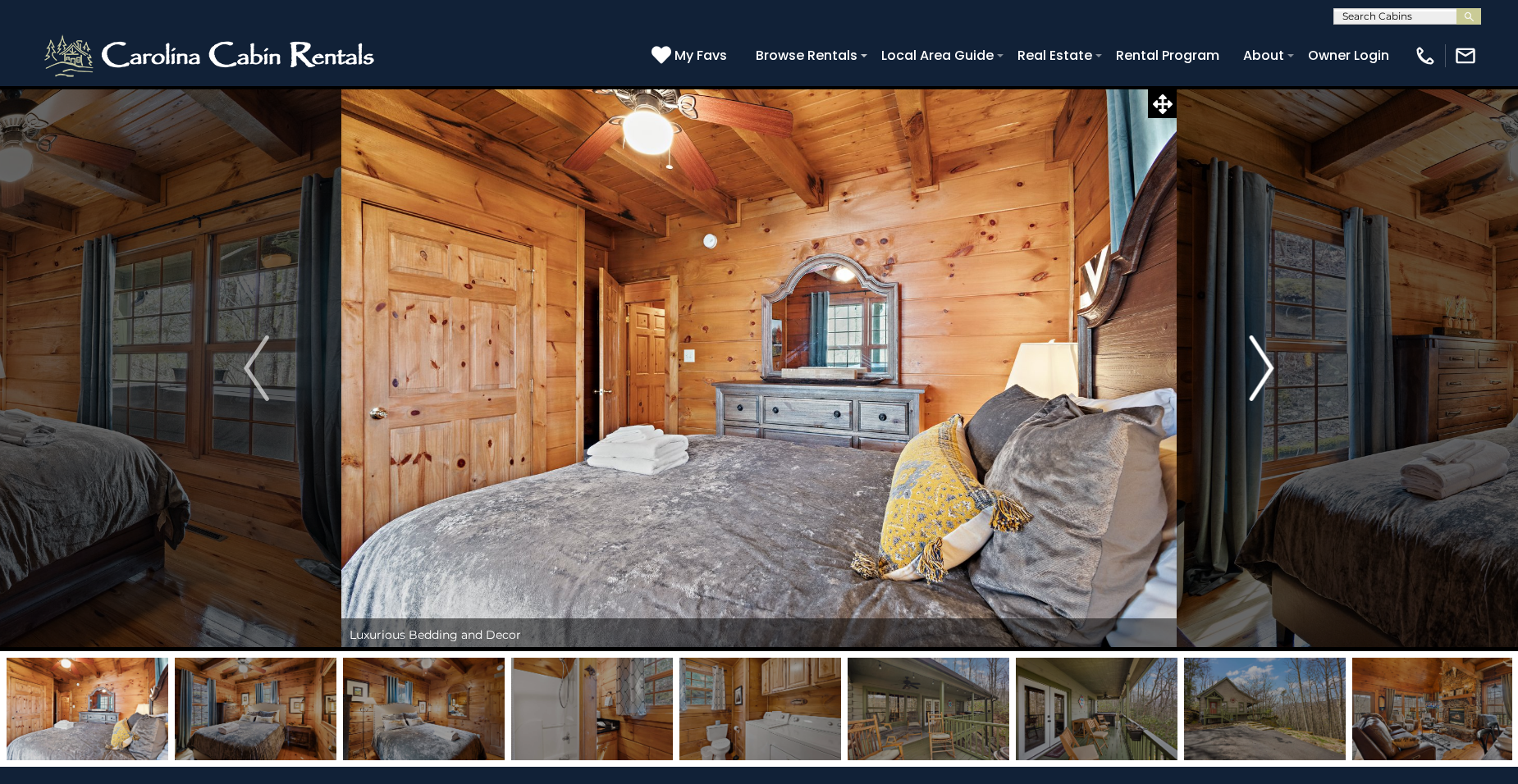
click at [1269, 377] on img "Next" at bounding box center [1260, 368] width 24 height 65
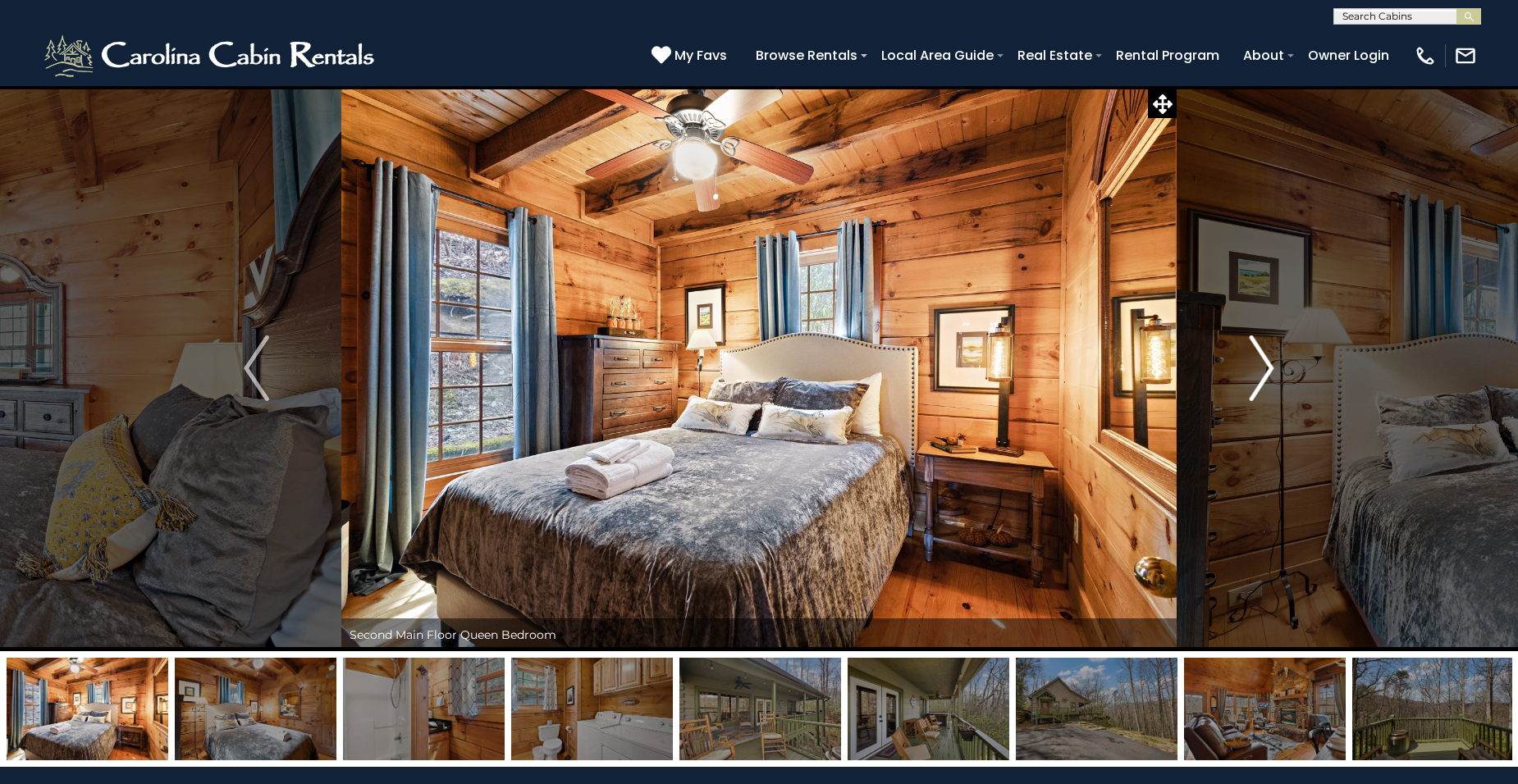
click at [1269, 377] on img "Next" at bounding box center [1260, 368] width 24 height 65
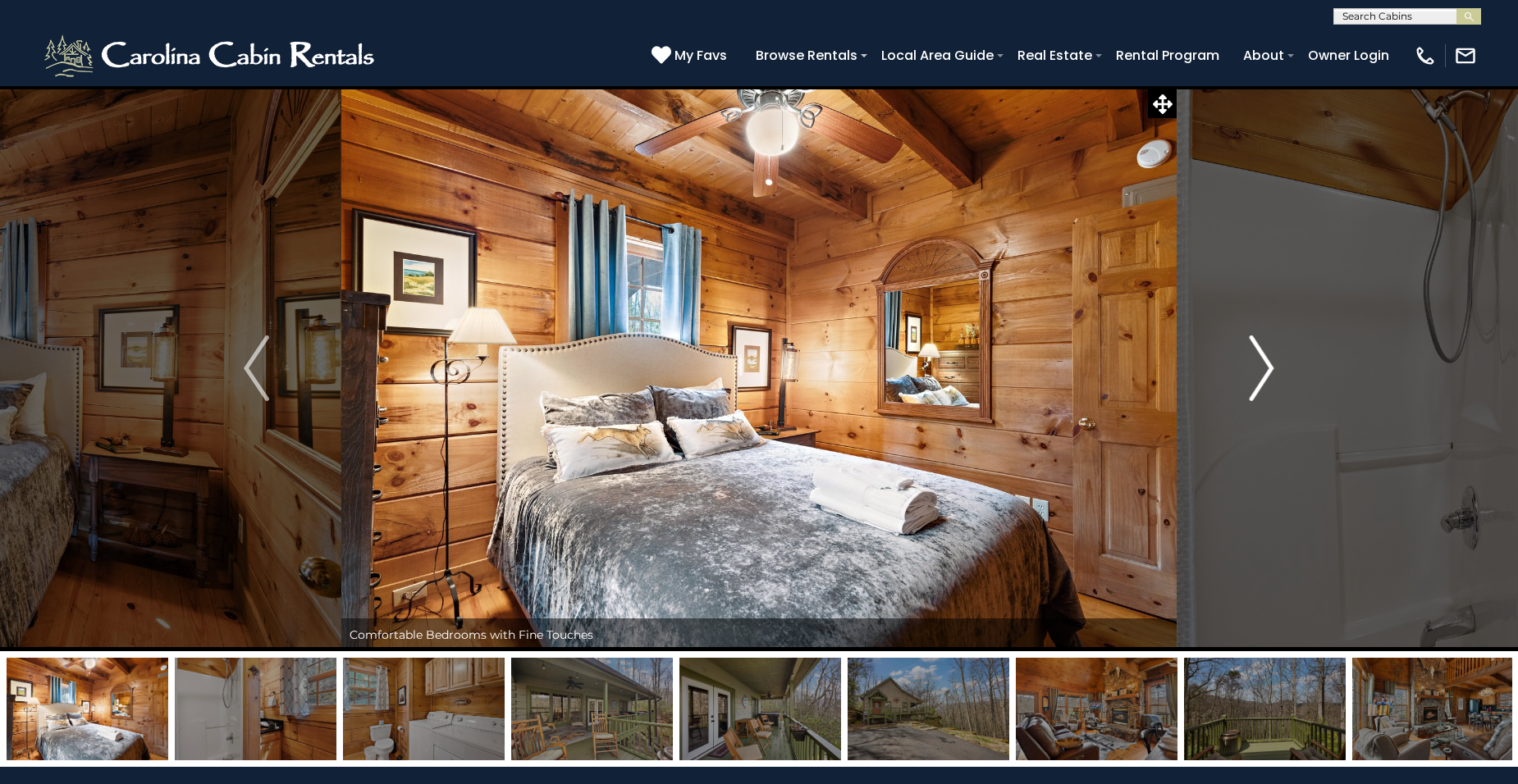
click at [1269, 377] on img "Next" at bounding box center [1260, 368] width 24 height 65
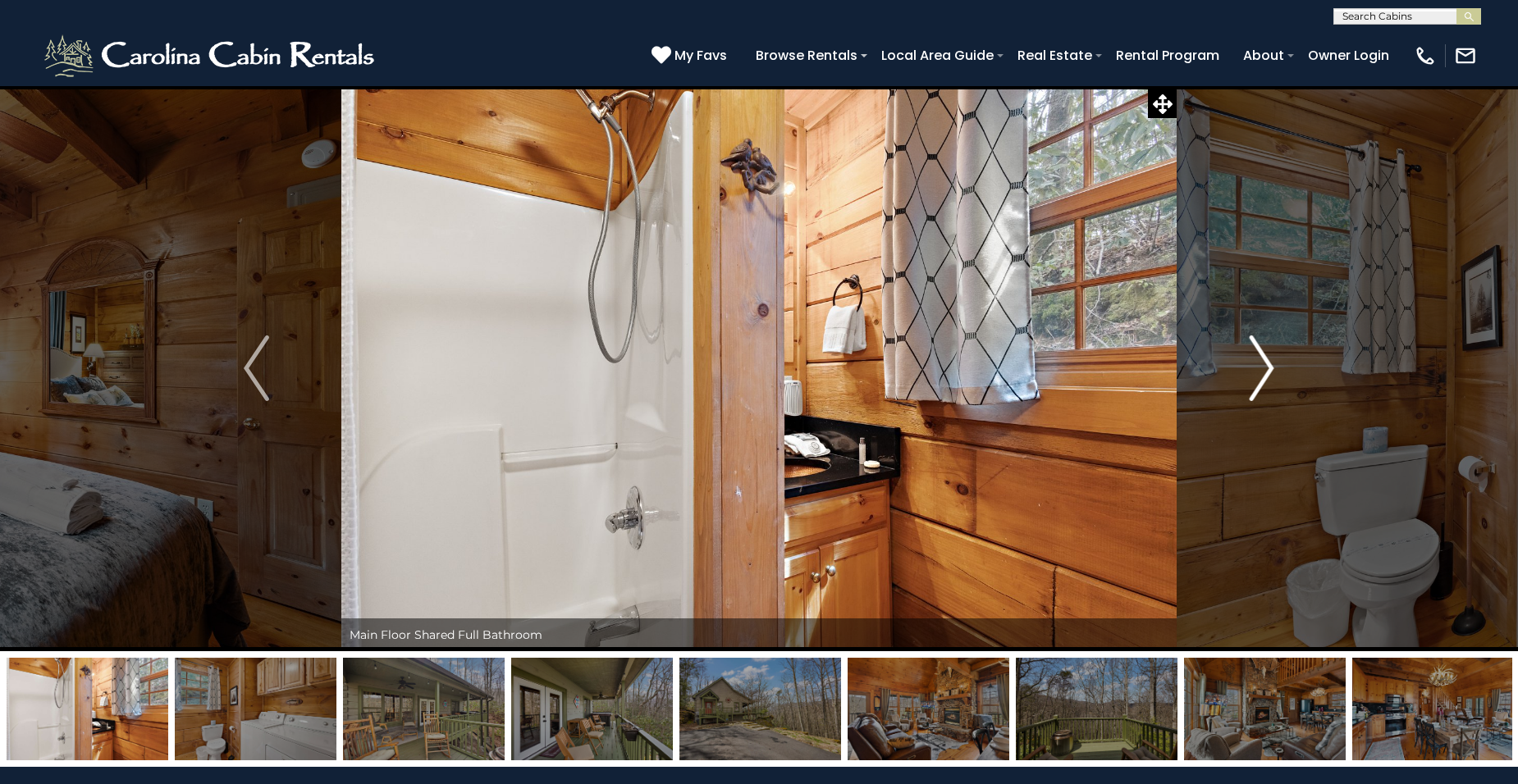
click at [1269, 377] on img "Next" at bounding box center [1260, 368] width 24 height 65
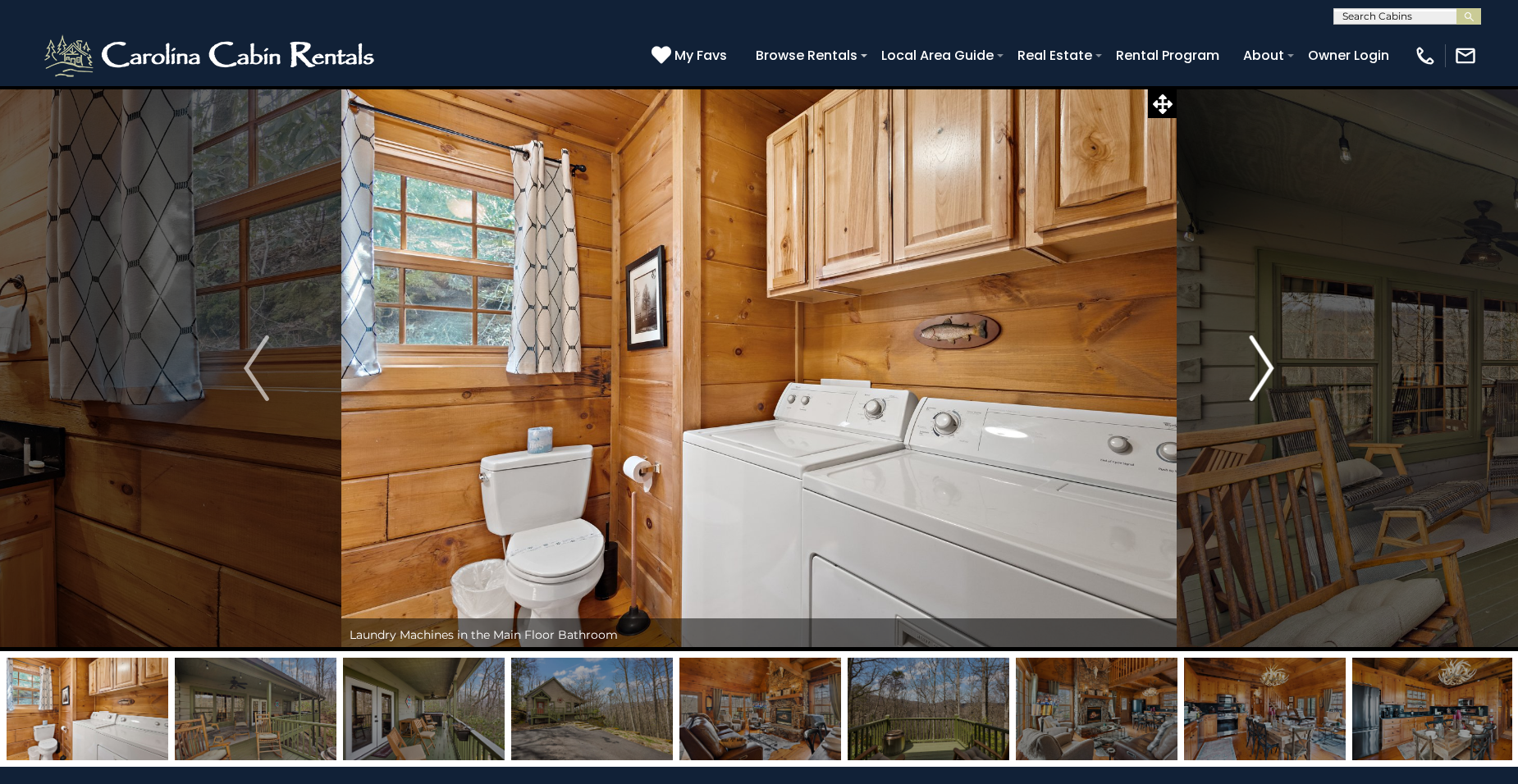
click at [1269, 377] on img "Next" at bounding box center [1260, 368] width 24 height 65
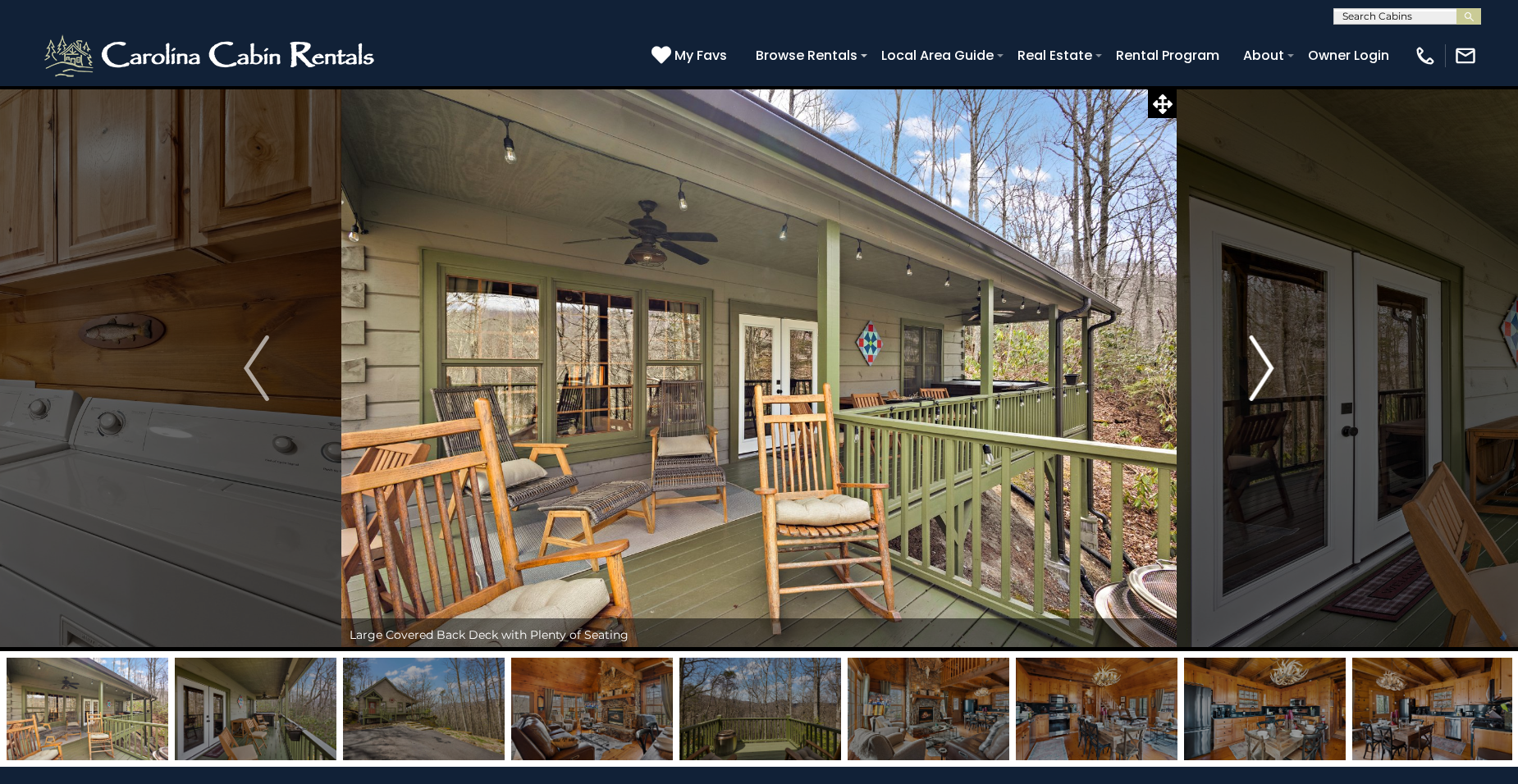
click at [1269, 377] on img "Next" at bounding box center [1260, 368] width 24 height 65
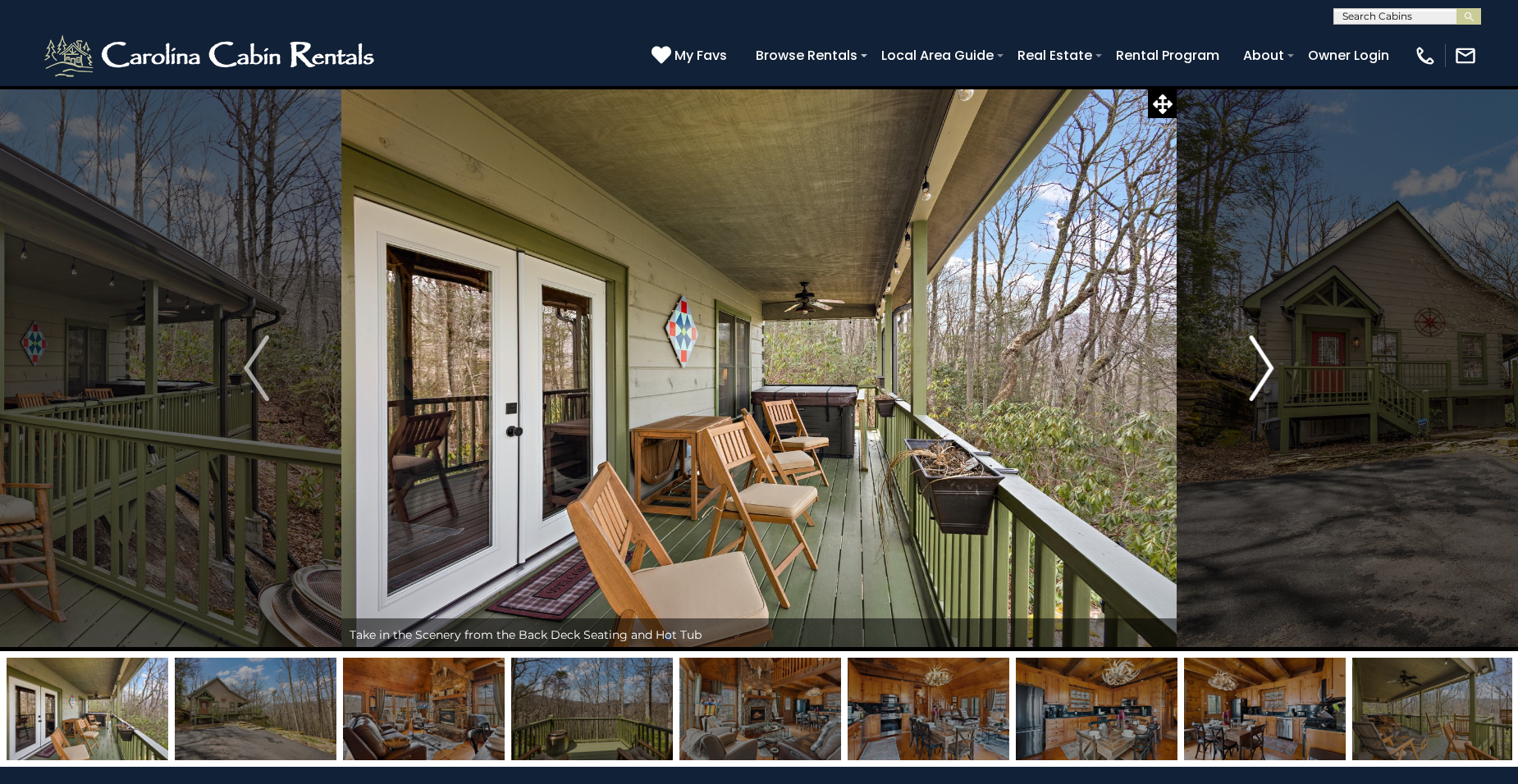
click at [1269, 377] on img "Next" at bounding box center [1260, 368] width 24 height 65
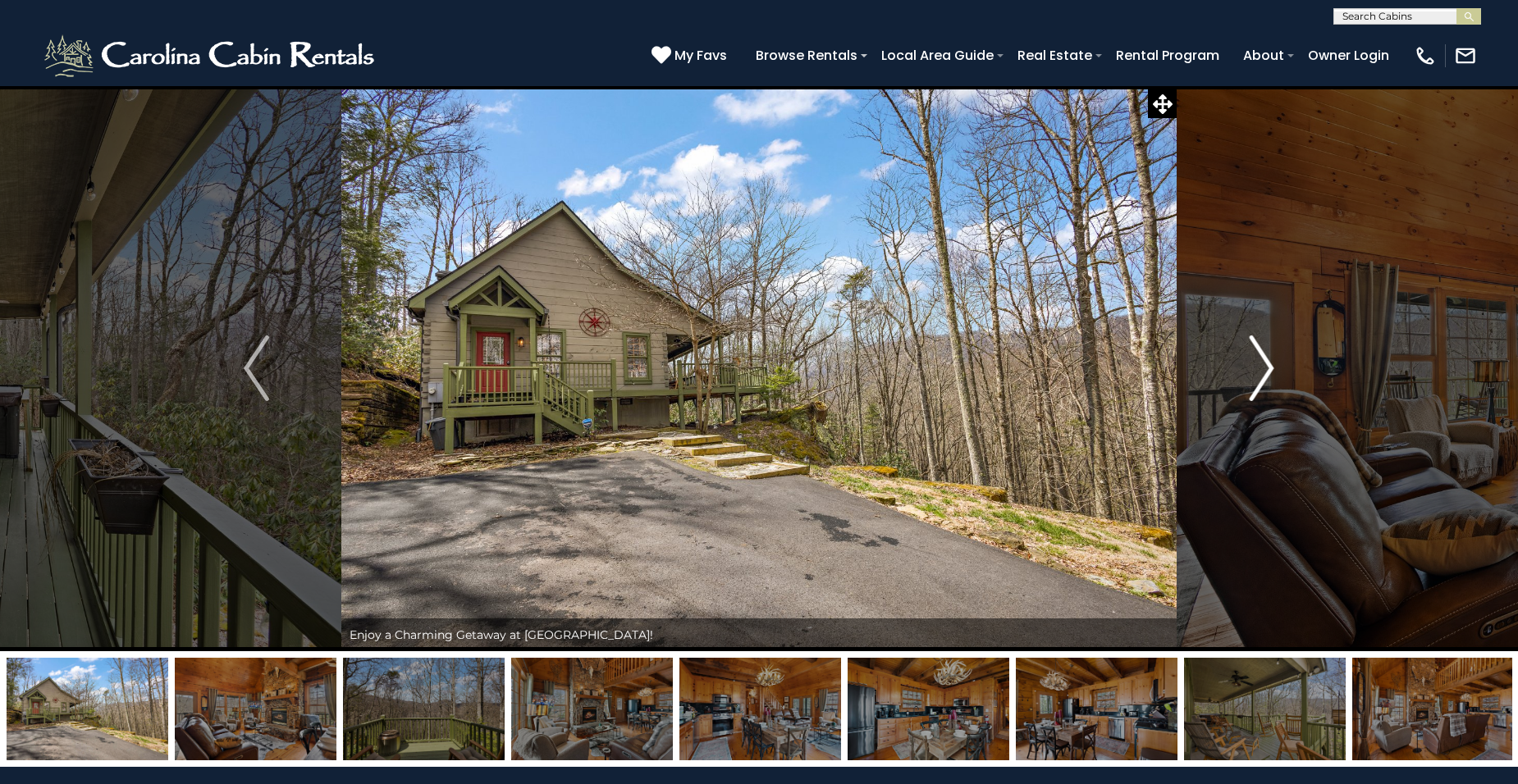
click at [1269, 377] on img "Next" at bounding box center [1260, 368] width 24 height 65
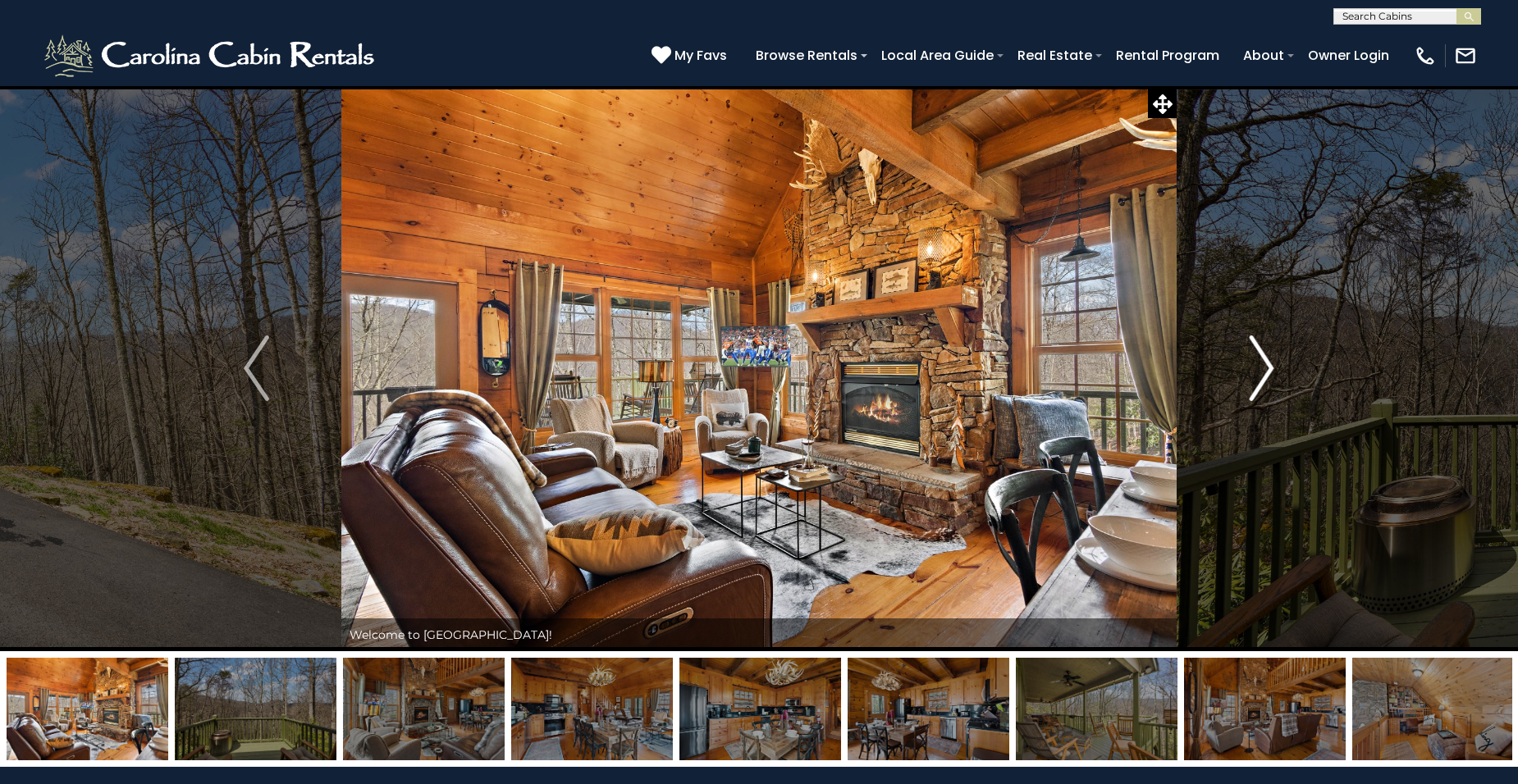
click at [1269, 377] on img "Next" at bounding box center [1260, 368] width 24 height 65
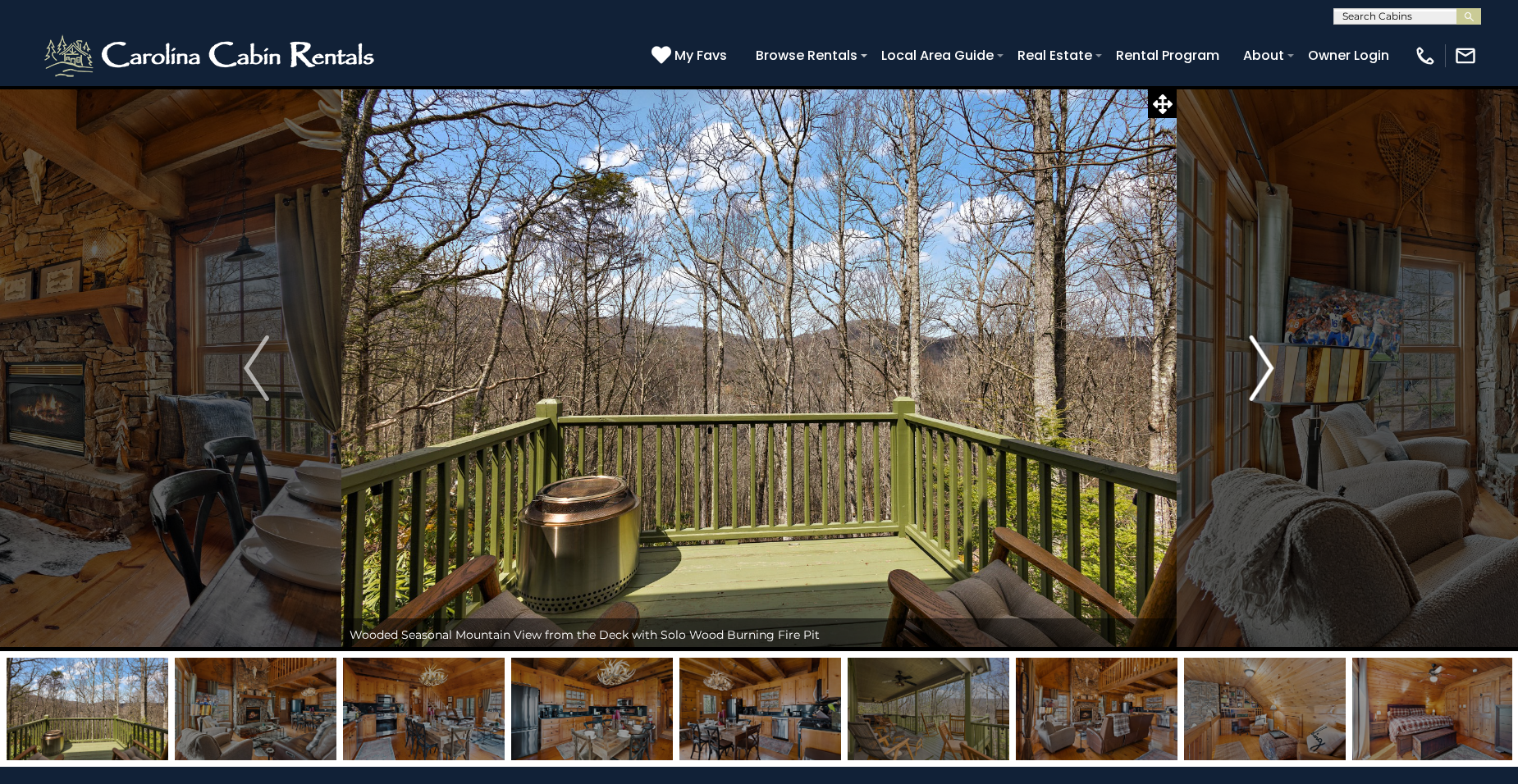
click at [1269, 377] on img "Next" at bounding box center [1260, 368] width 24 height 65
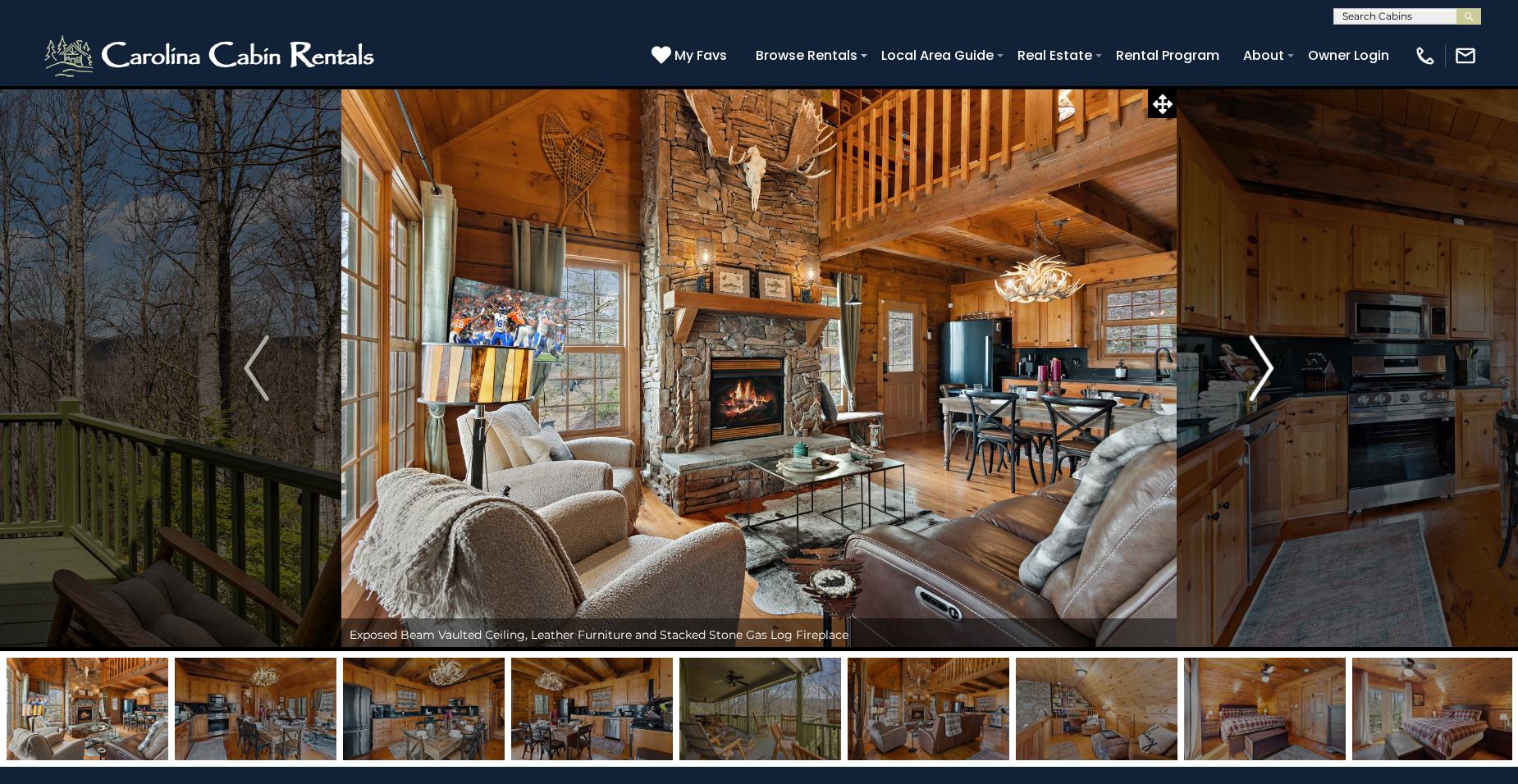
click at [1269, 377] on img "Next" at bounding box center [1260, 368] width 24 height 65
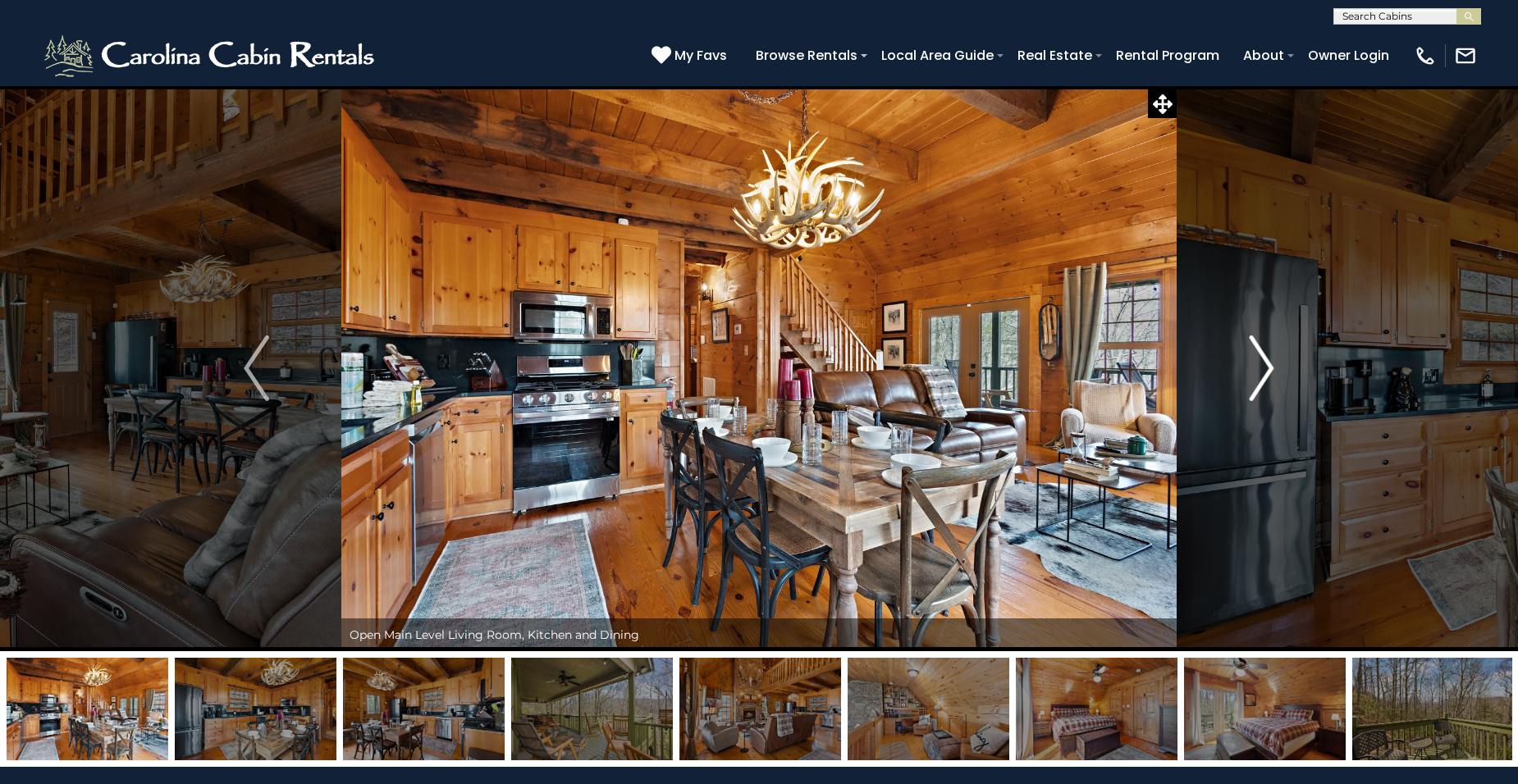
click at [1269, 377] on img "Next" at bounding box center [1260, 368] width 24 height 65
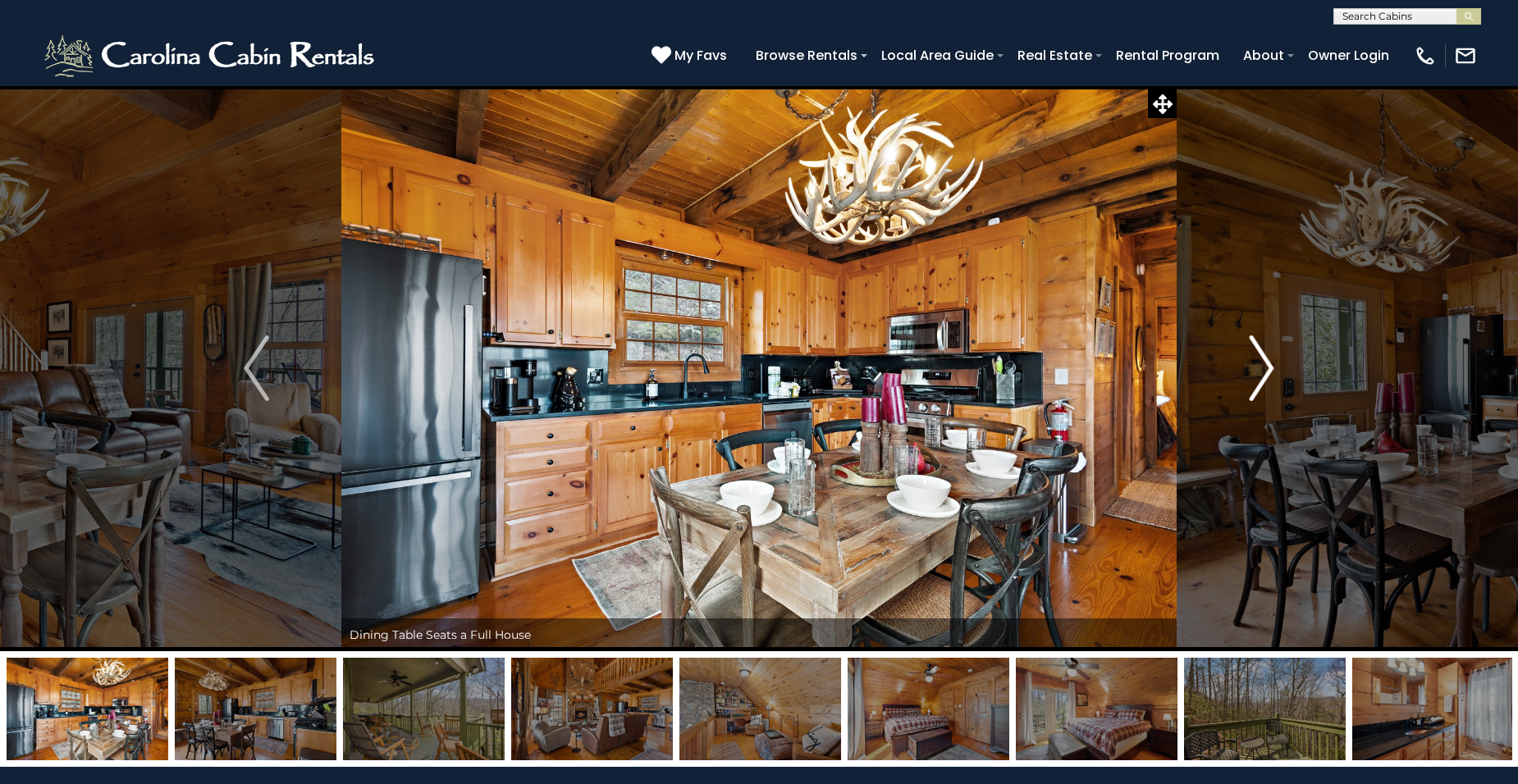
click at [1269, 377] on img "Next" at bounding box center [1260, 368] width 24 height 65
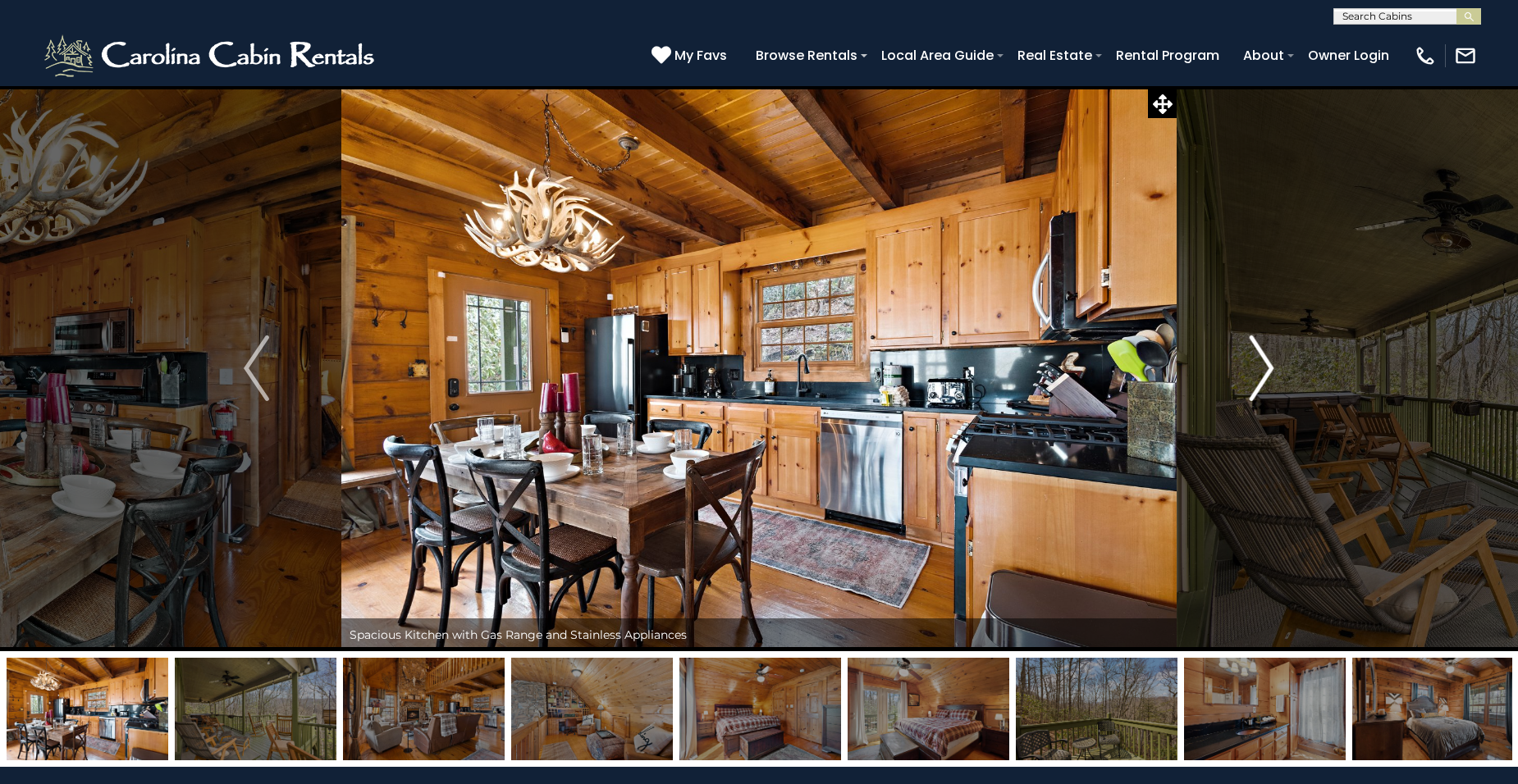
click at [1269, 377] on img "Next" at bounding box center [1260, 368] width 24 height 65
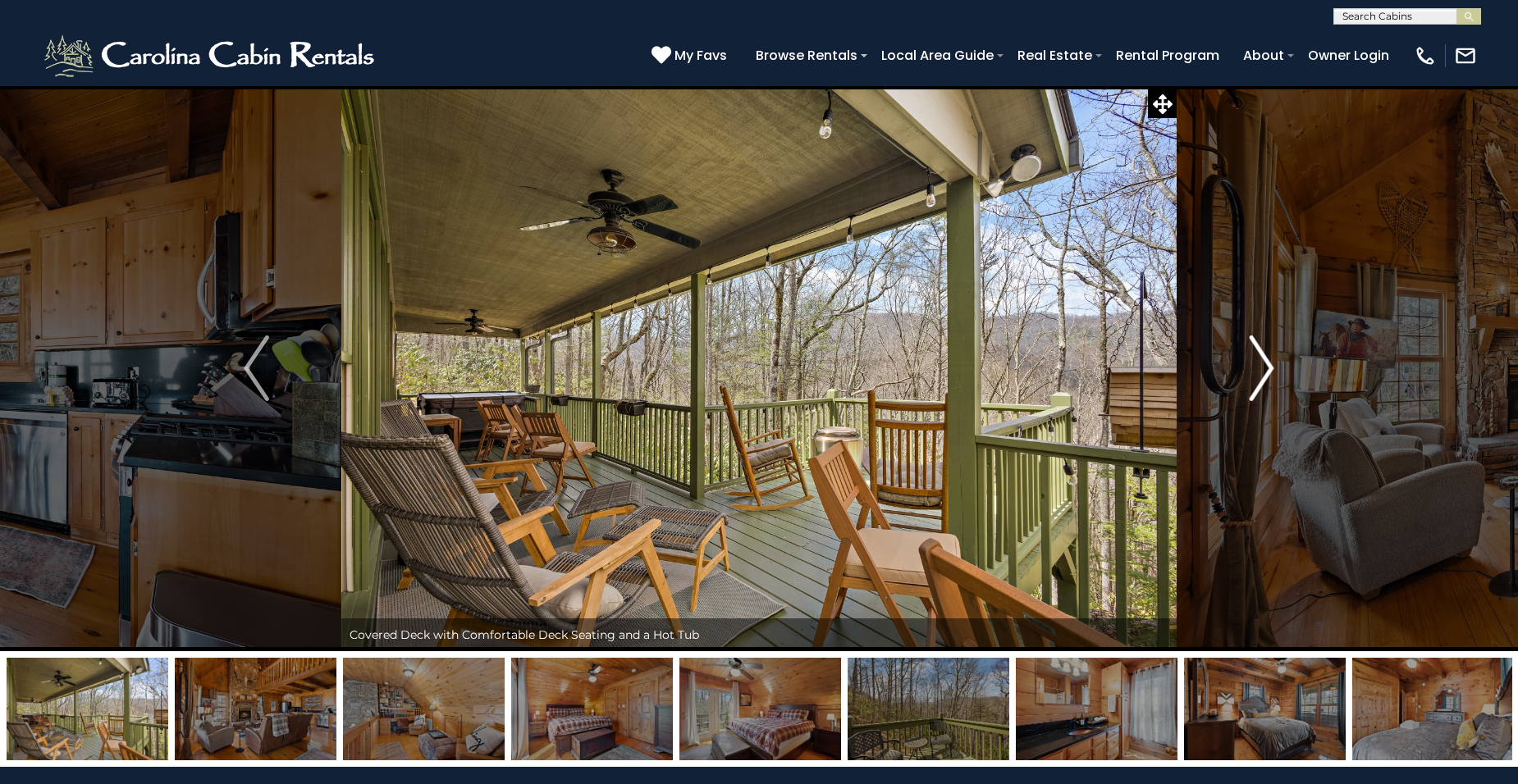
click at [1270, 377] on img "Next" at bounding box center [1260, 368] width 24 height 65
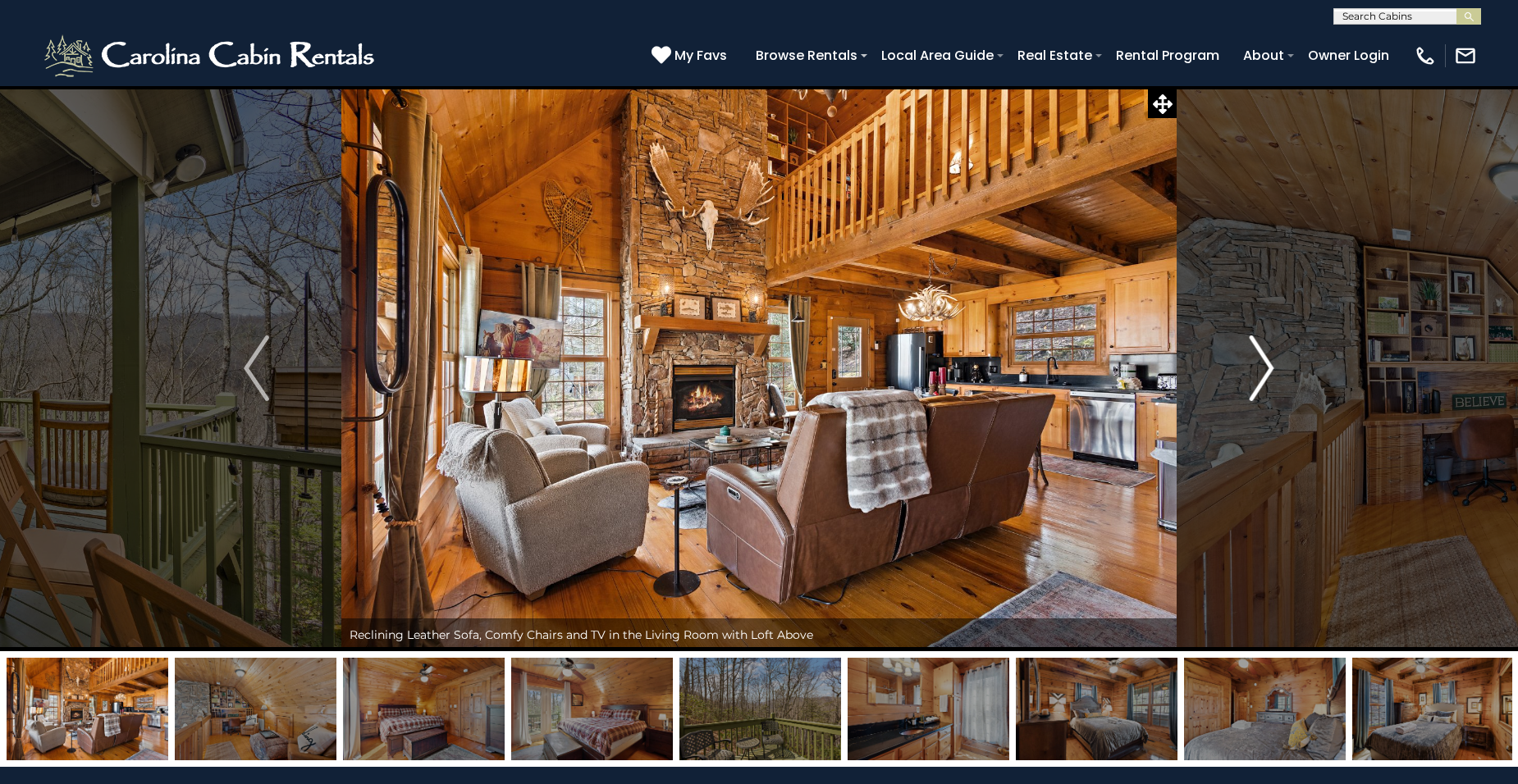
click at [1270, 377] on img "Next" at bounding box center [1260, 368] width 24 height 65
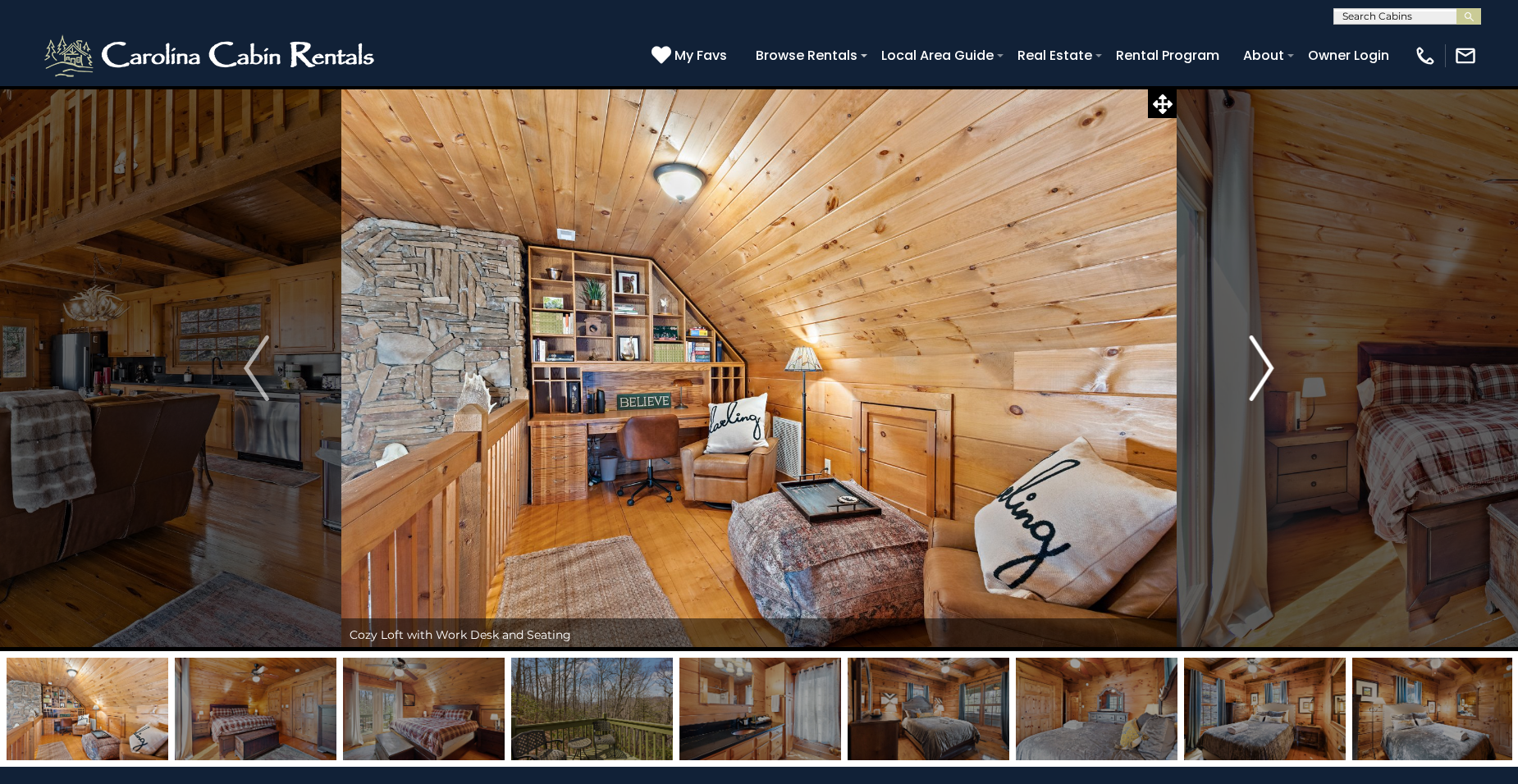
click at [1270, 377] on img "Next" at bounding box center [1260, 368] width 24 height 65
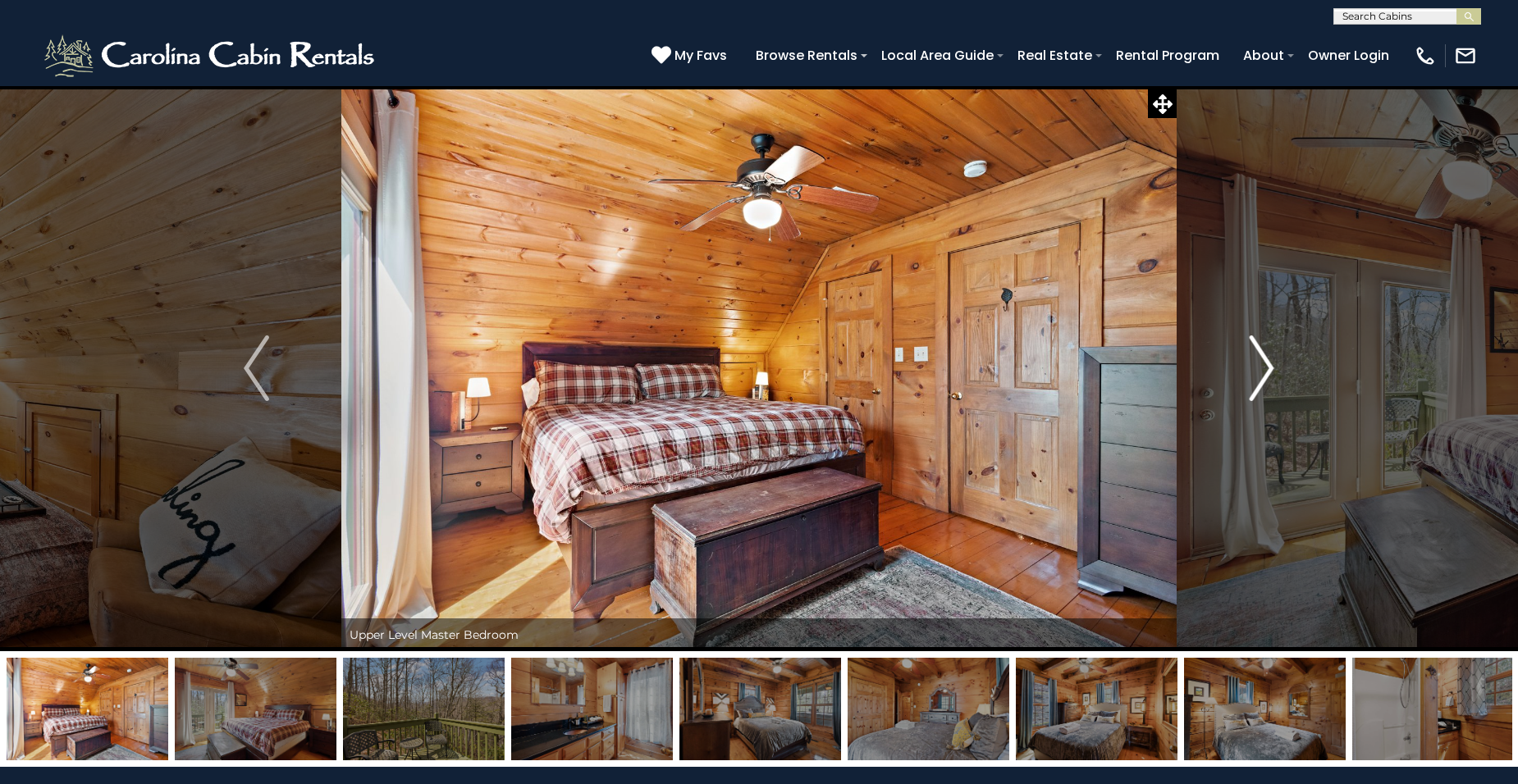
click at [1270, 377] on img "Next" at bounding box center [1260, 368] width 24 height 65
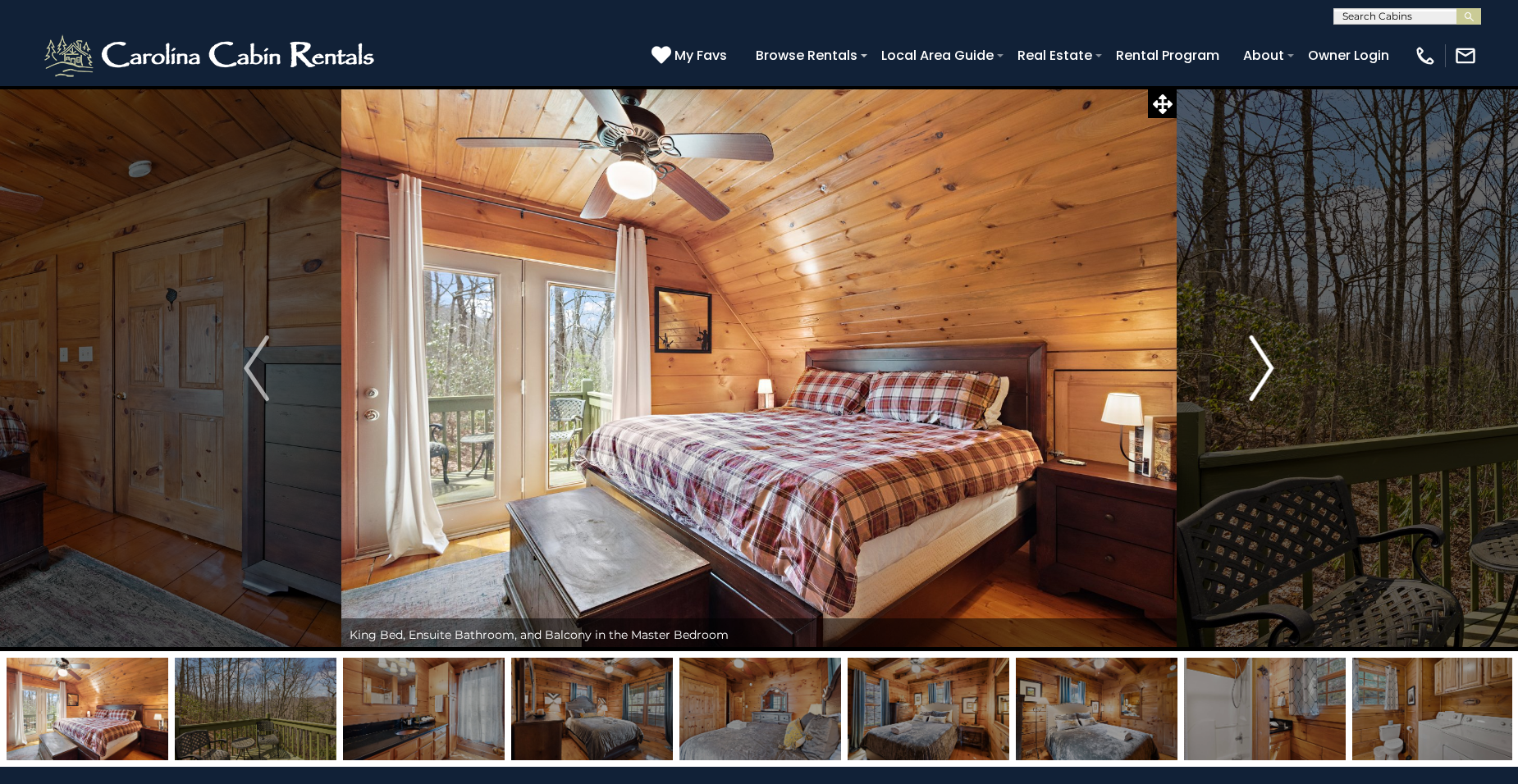
click at [1270, 377] on img "Next" at bounding box center [1260, 368] width 24 height 65
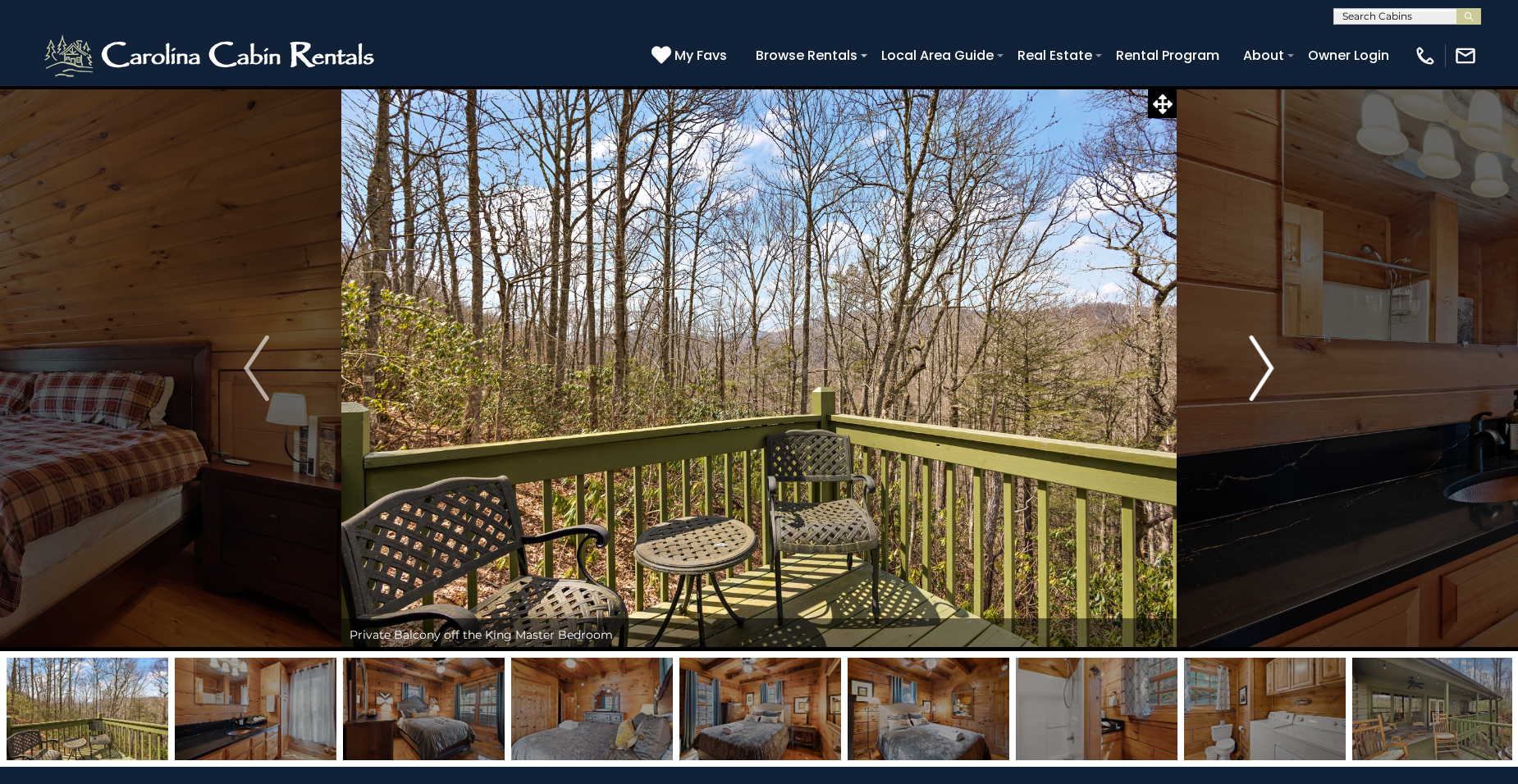
click at [1270, 377] on img "Next" at bounding box center [1260, 368] width 24 height 65
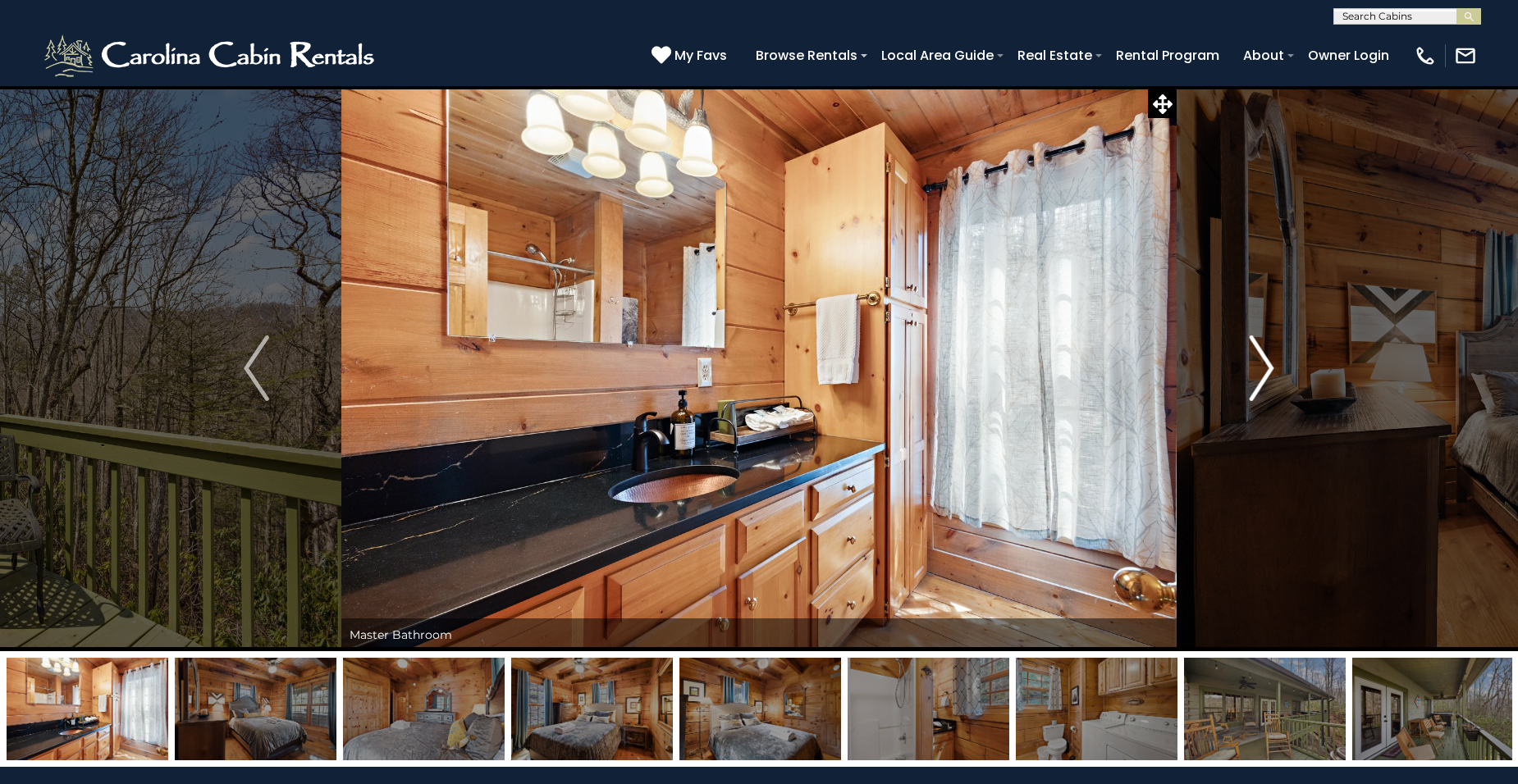
click at [1270, 377] on img "Next" at bounding box center [1260, 368] width 24 height 65
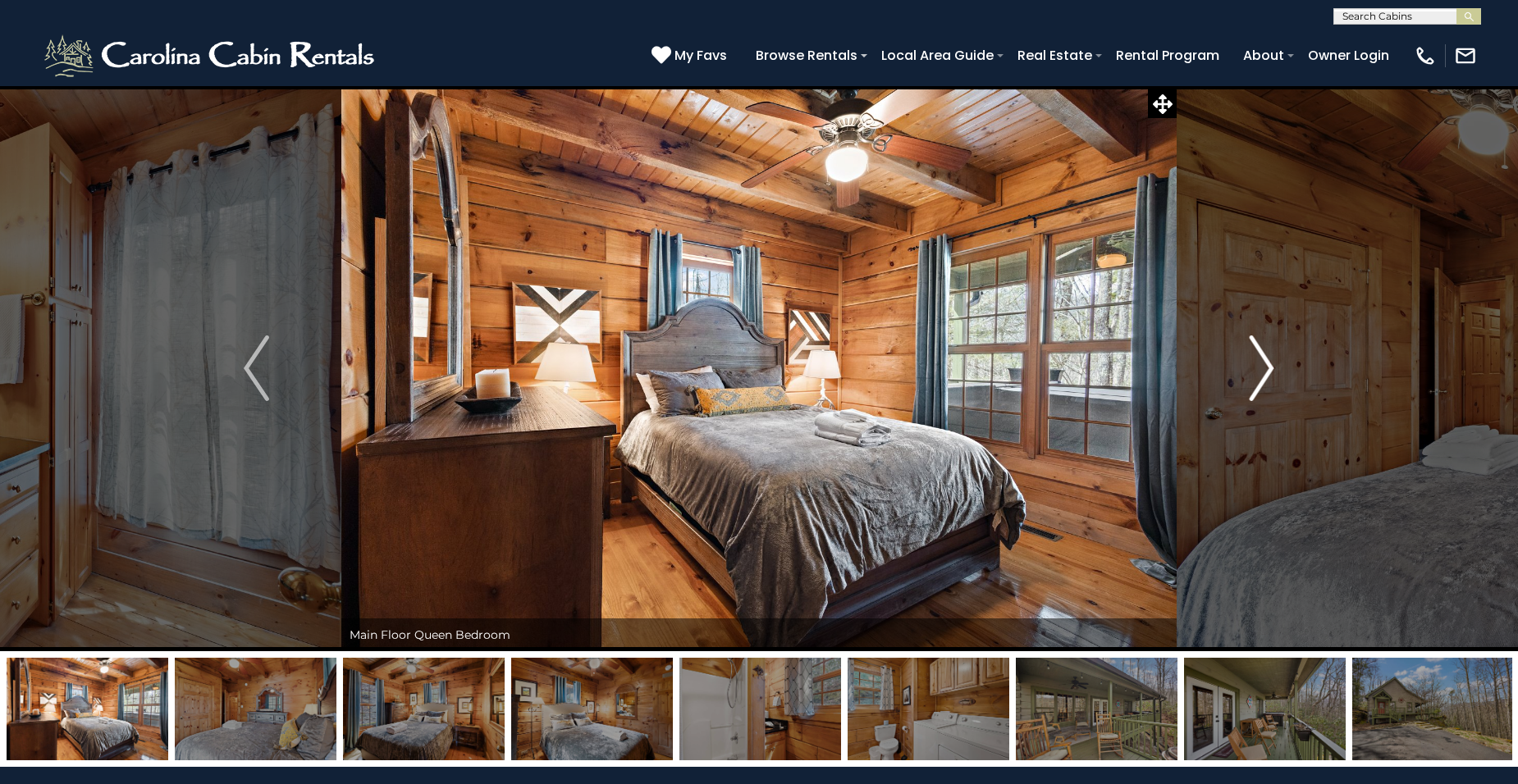
click at [1271, 377] on img "Next" at bounding box center [1260, 368] width 24 height 65
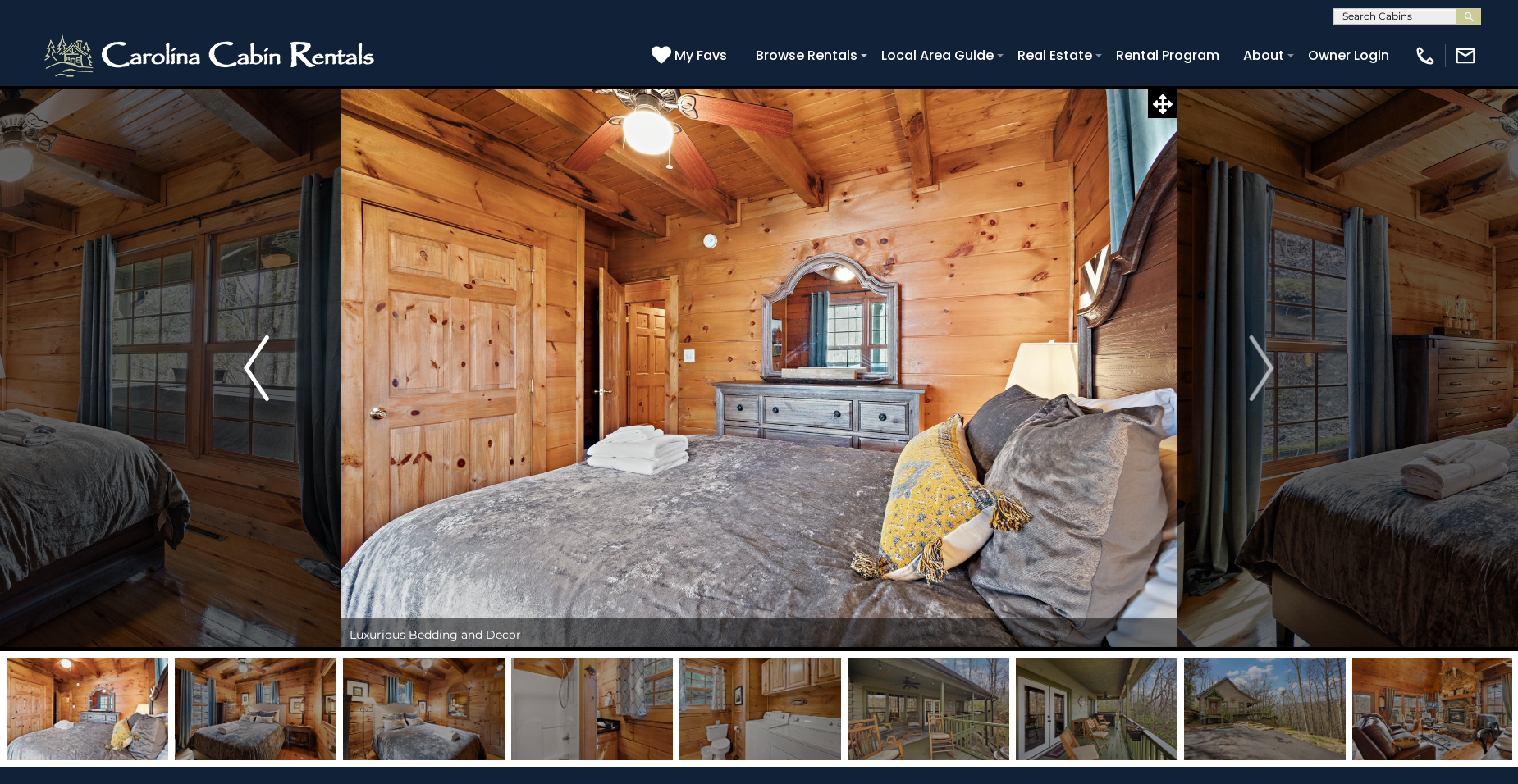
click at [249, 363] on img "Previous" at bounding box center [255, 368] width 24 height 65
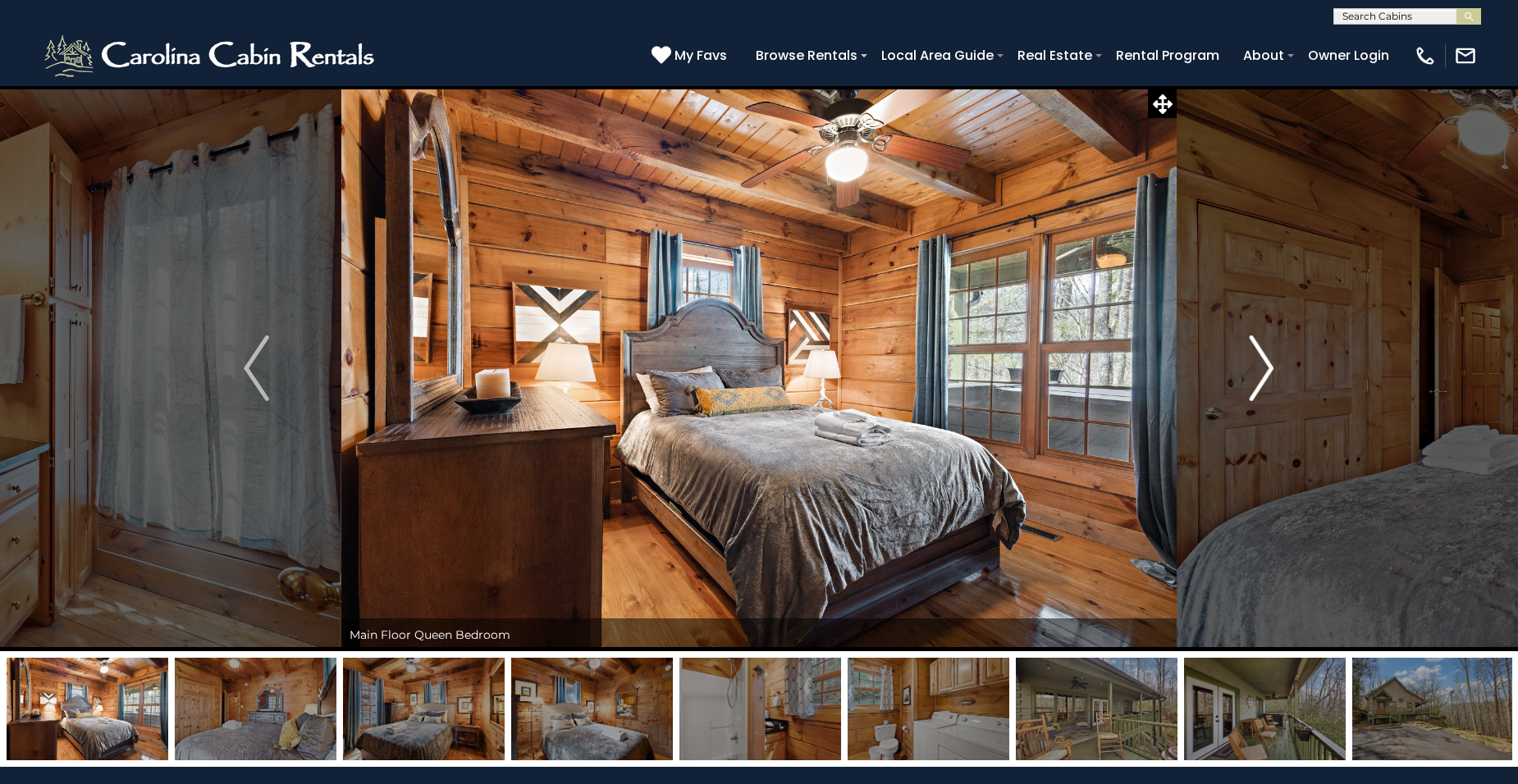
click at [1265, 368] on img "Next" at bounding box center [1260, 368] width 24 height 65
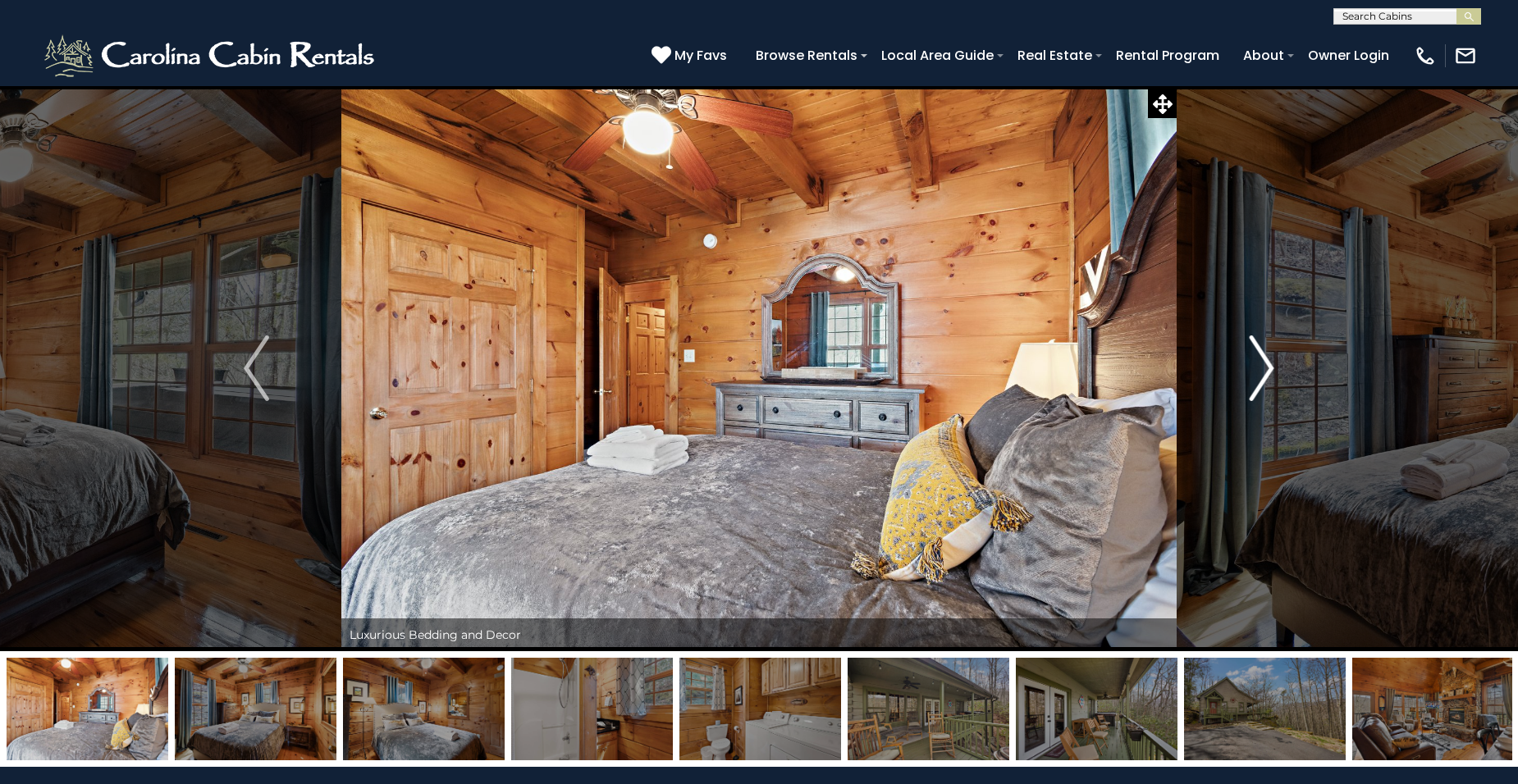
click at [1265, 368] on img "Next" at bounding box center [1260, 368] width 24 height 65
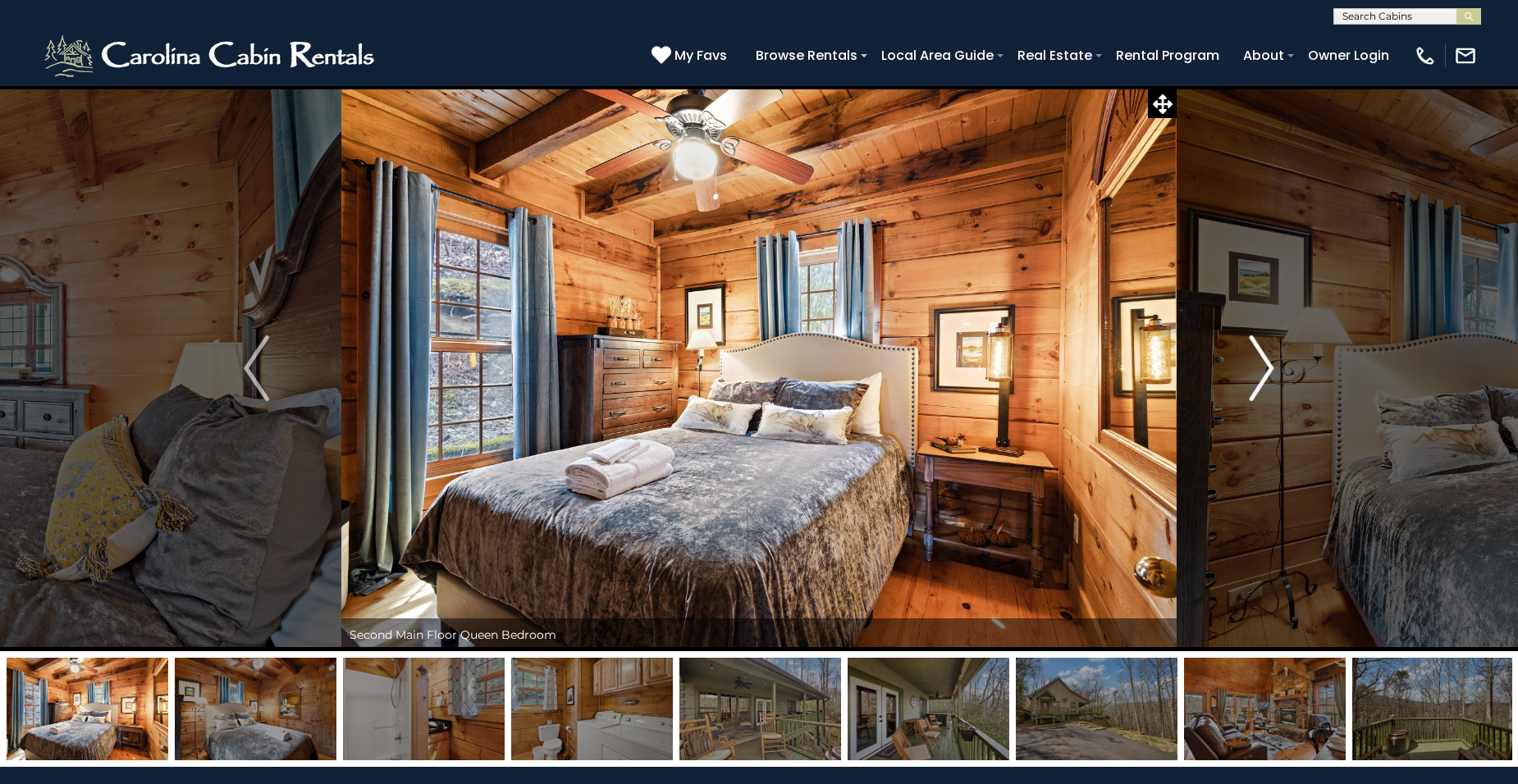
click at [1265, 368] on img "Next" at bounding box center [1260, 368] width 24 height 65
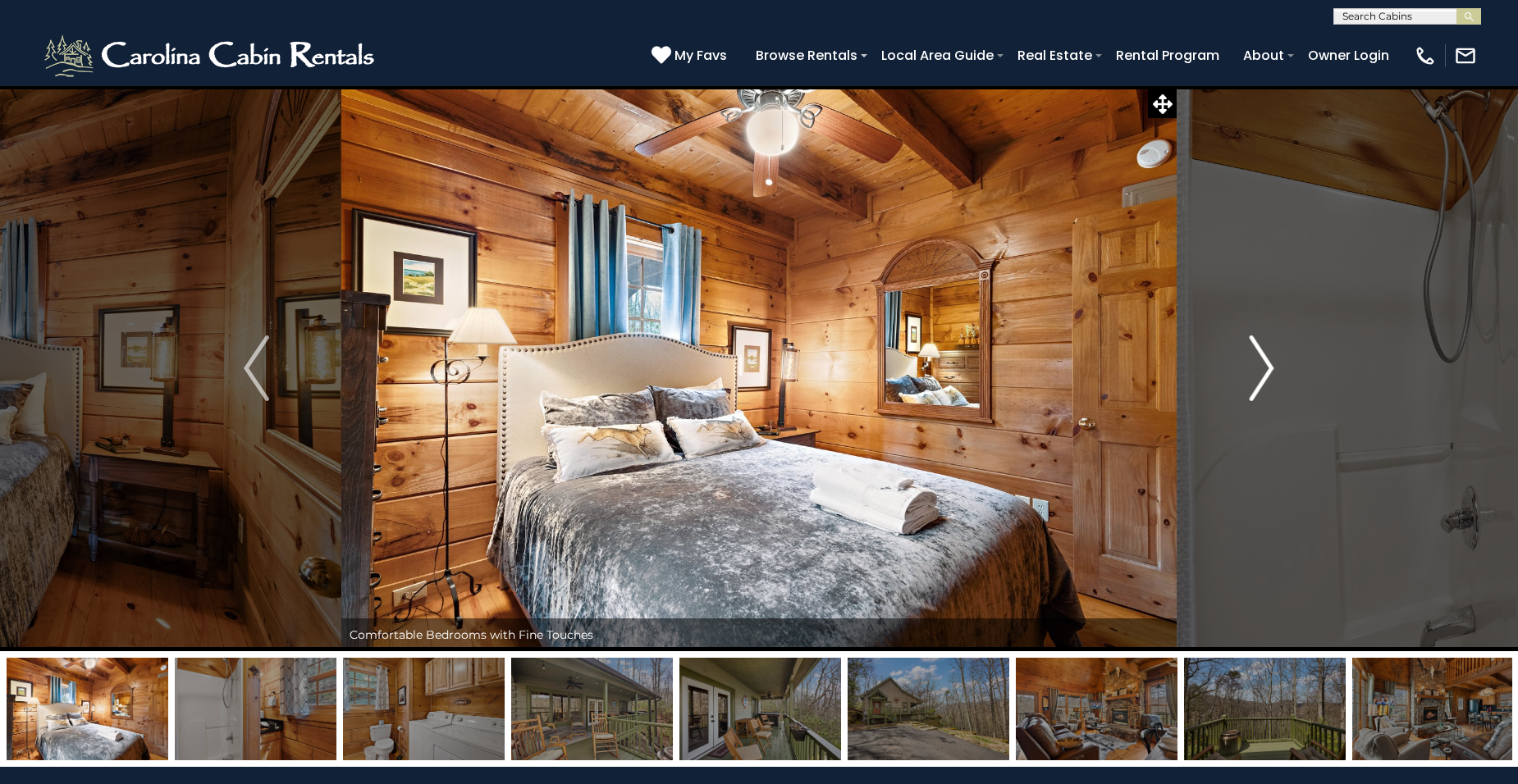
click at [1265, 368] on img "Next" at bounding box center [1260, 368] width 24 height 65
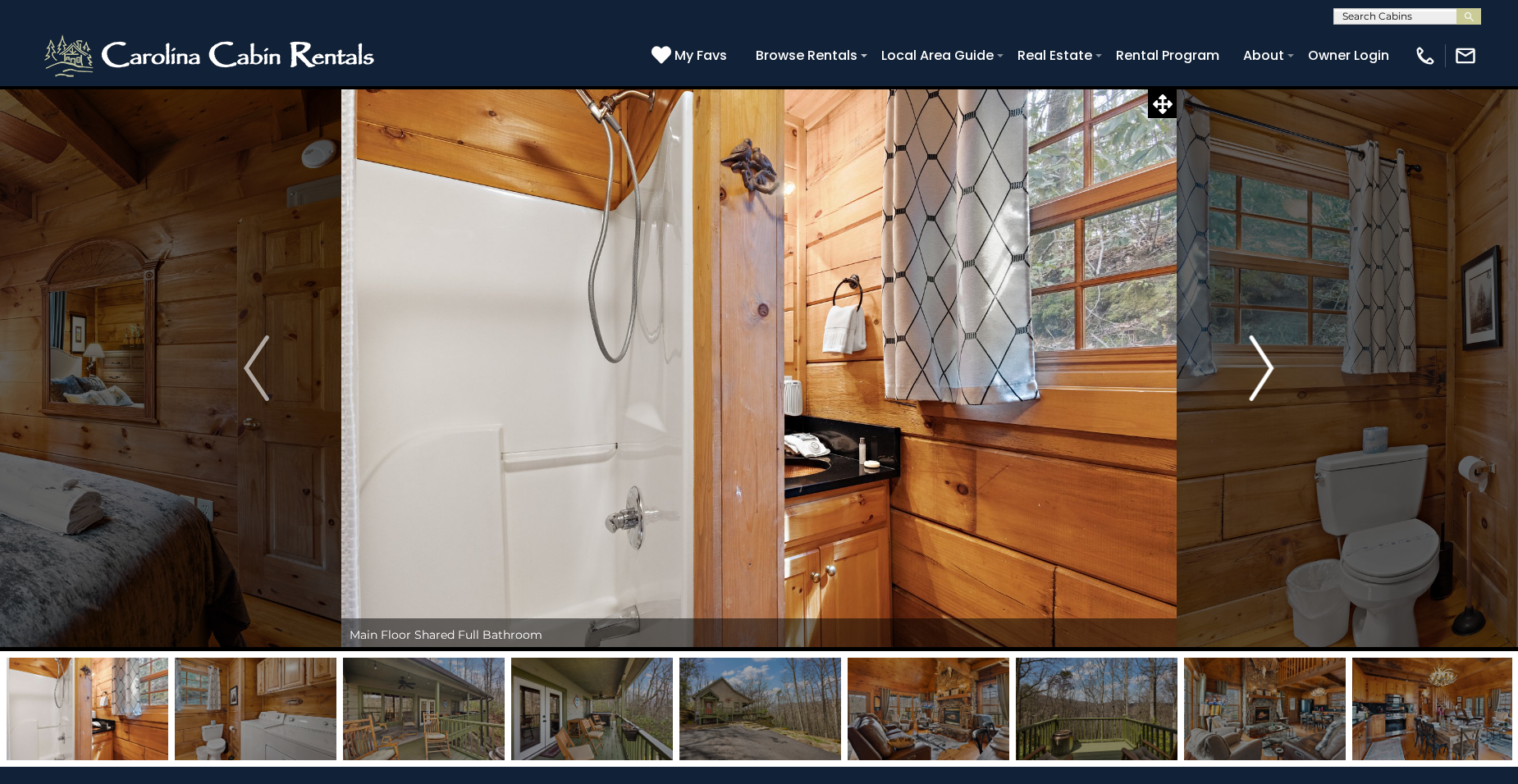
click at [1265, 368] on img "Next" at bounding box center [1260, 368] width 24 height 65
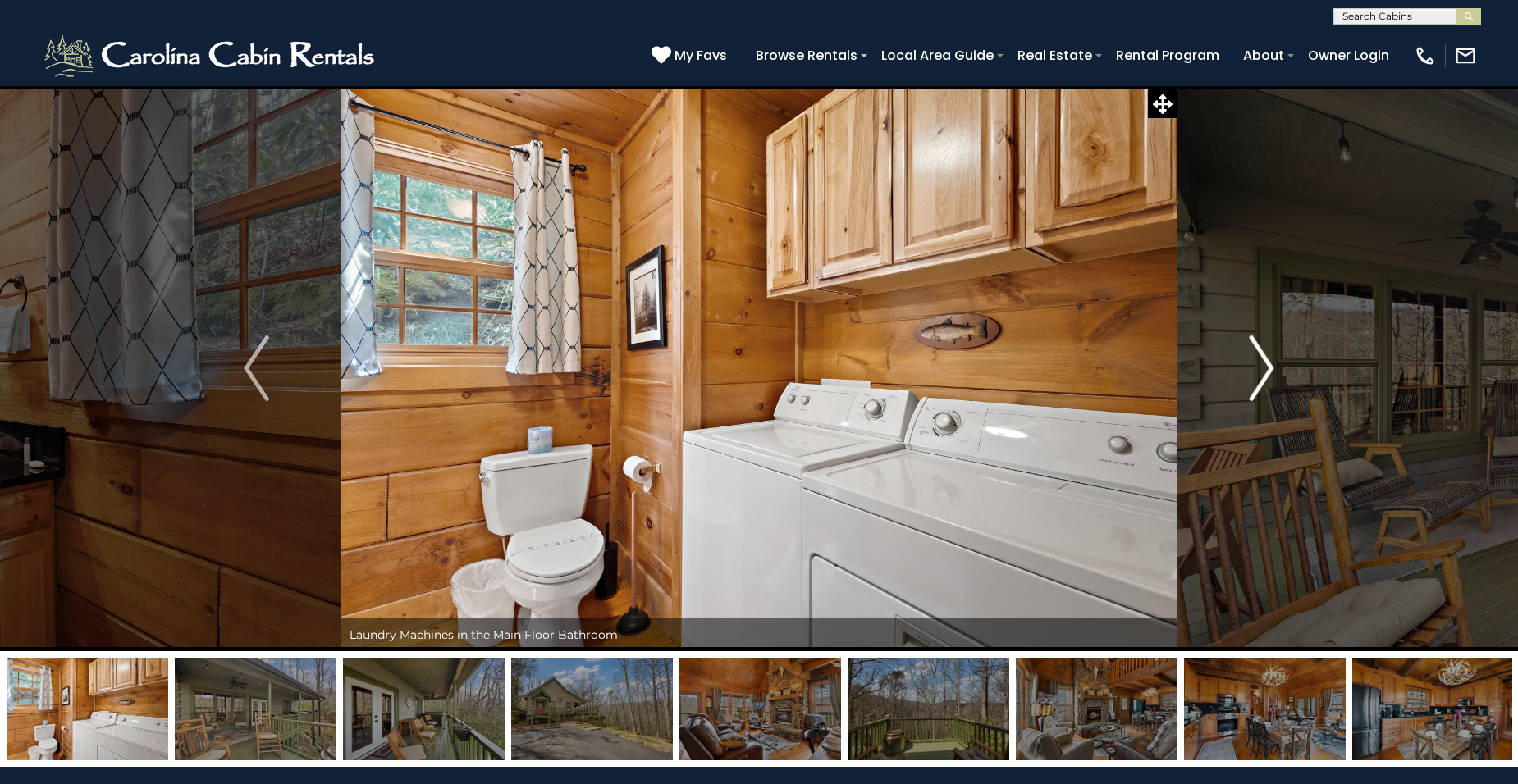
click at [1266, 369] on img "Next" at bounding box center [1260, 368] width 24 height 65
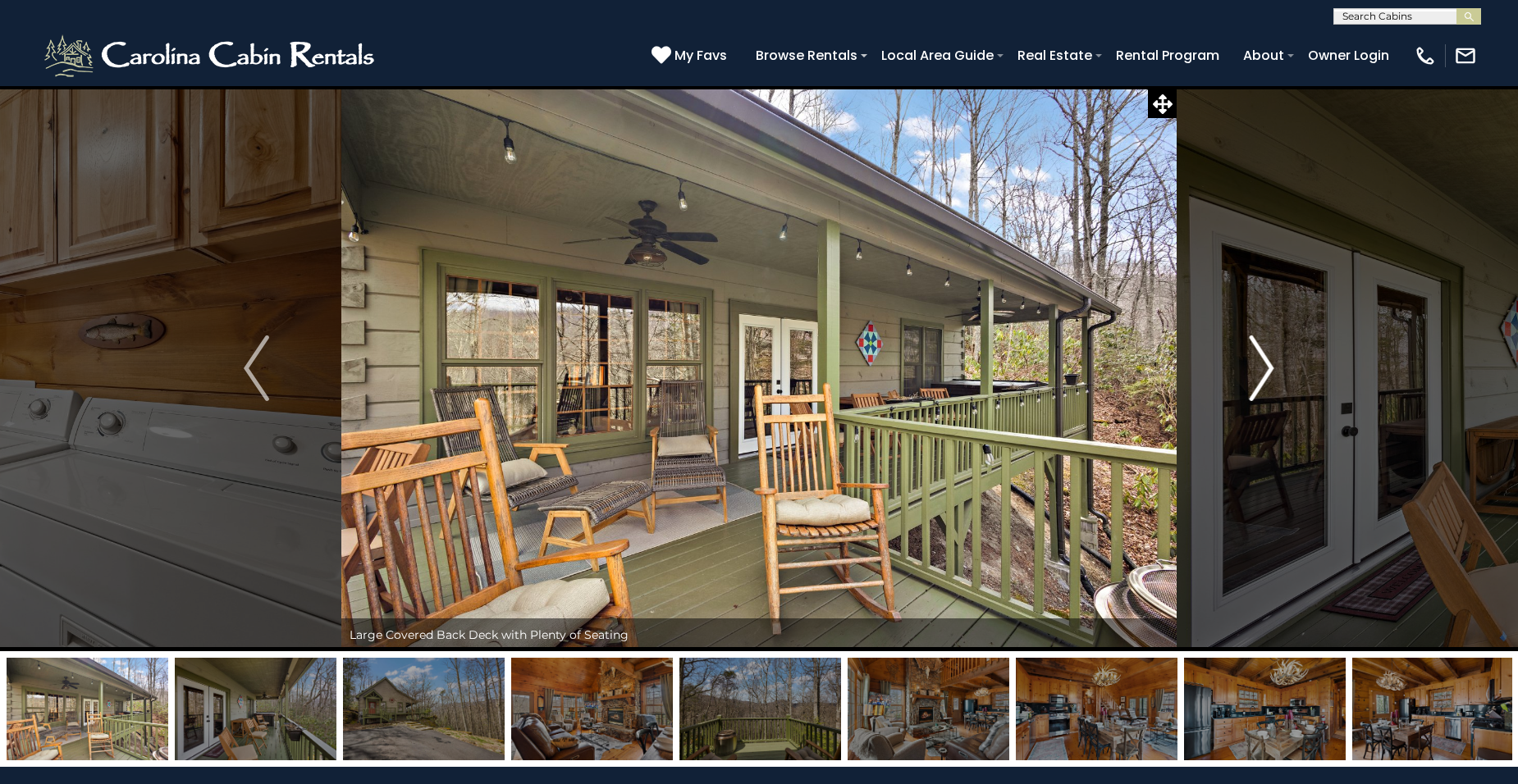
click at [1266, 369] on img "Next" at bounding box center [1260, 368] width 24 height 65
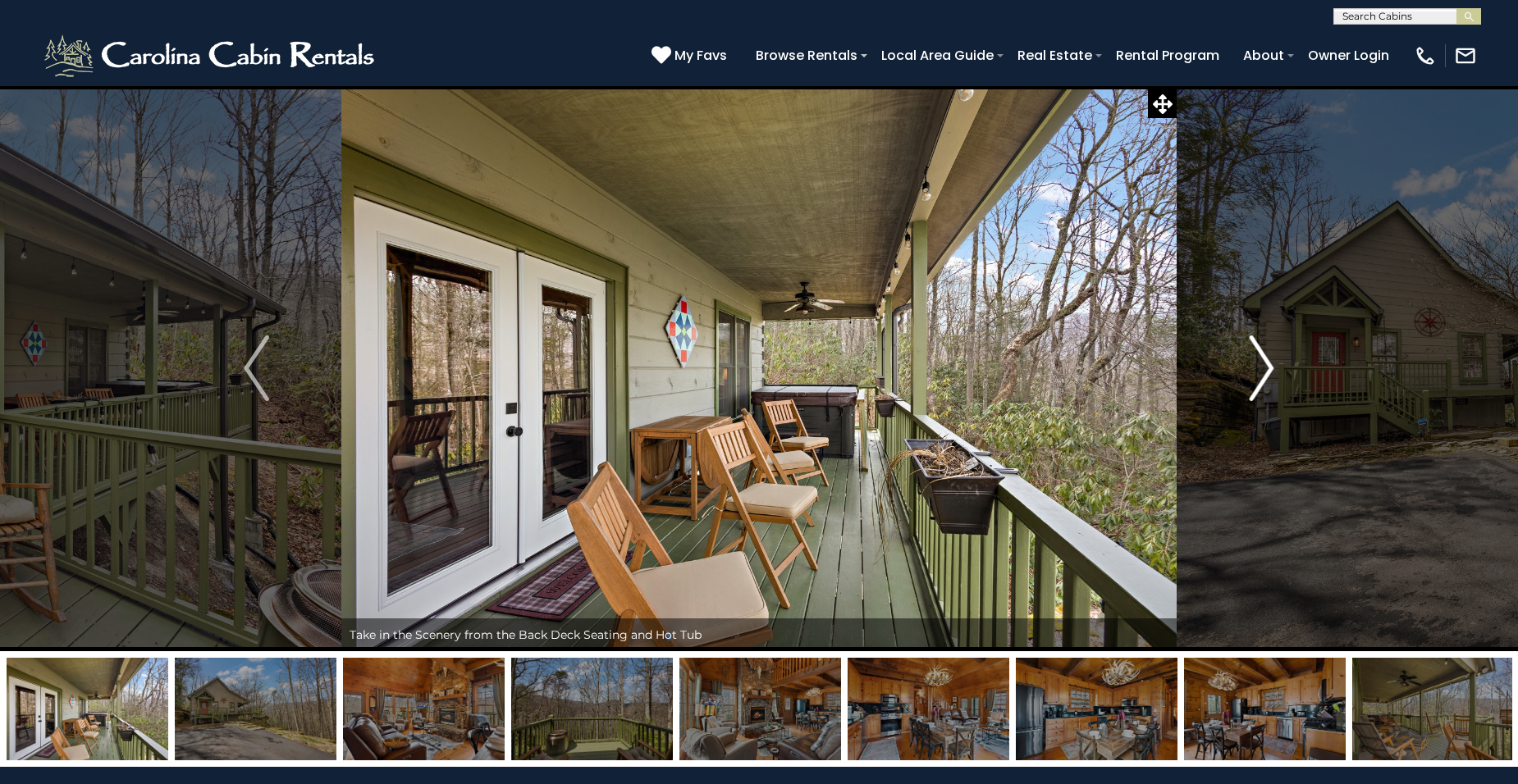
click at [1266, 369] on img "Next" at bounding box center [1260, 368] width 24 height 65
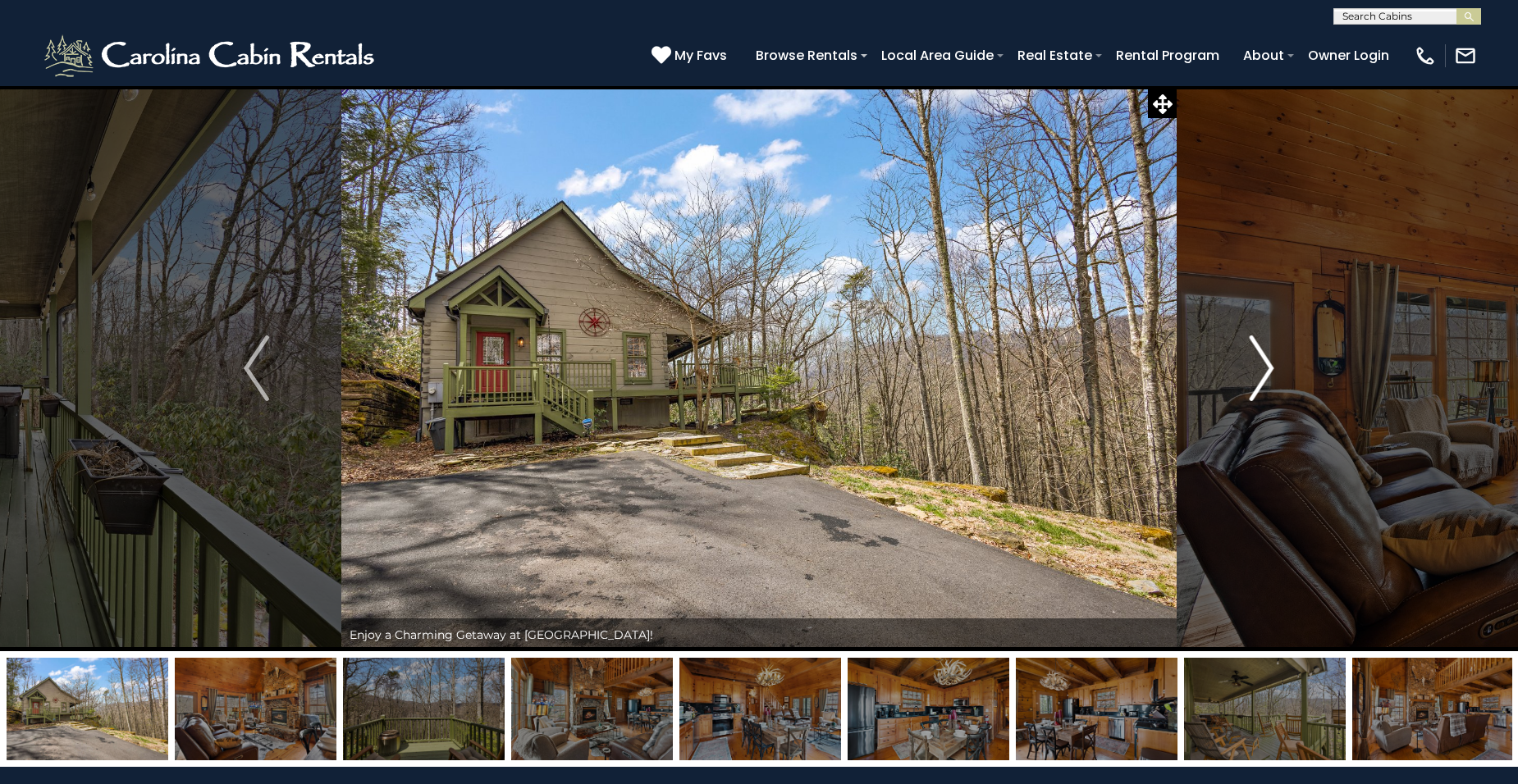
click at [1266, 368] on img "Next" at bounding box center [1260, 368] width 24 height 65
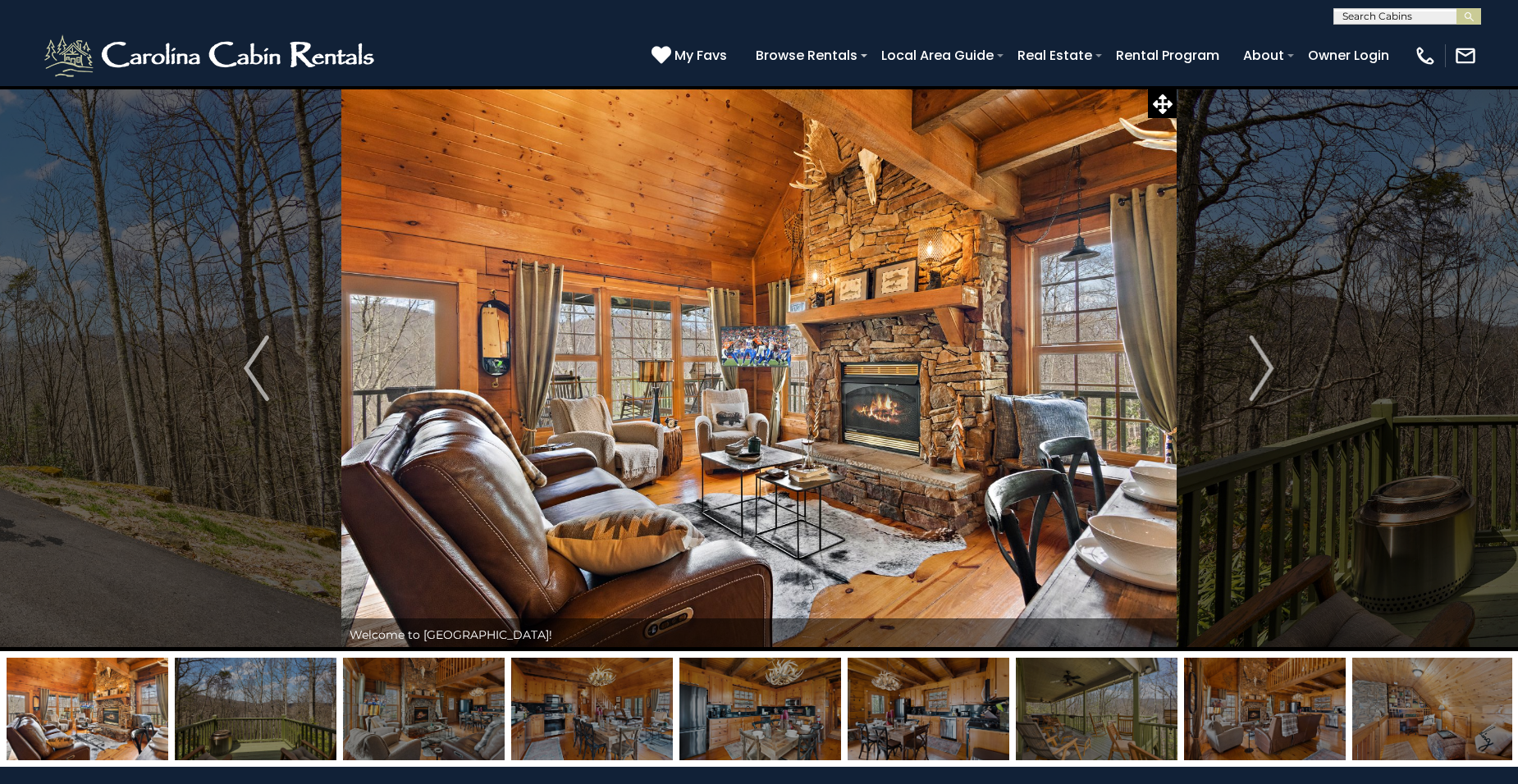
click at [1420, 14] on input "text" at bounding box center [1406, 20] width 144 height 17
type input "*****"
click at [1403, 40] on li "Cub H ouse" at bounding box center [1407, 38] width 146 height 15
click at [1465, 16] on img "submit" at bounding box center [1469, 17] width 13 height 13
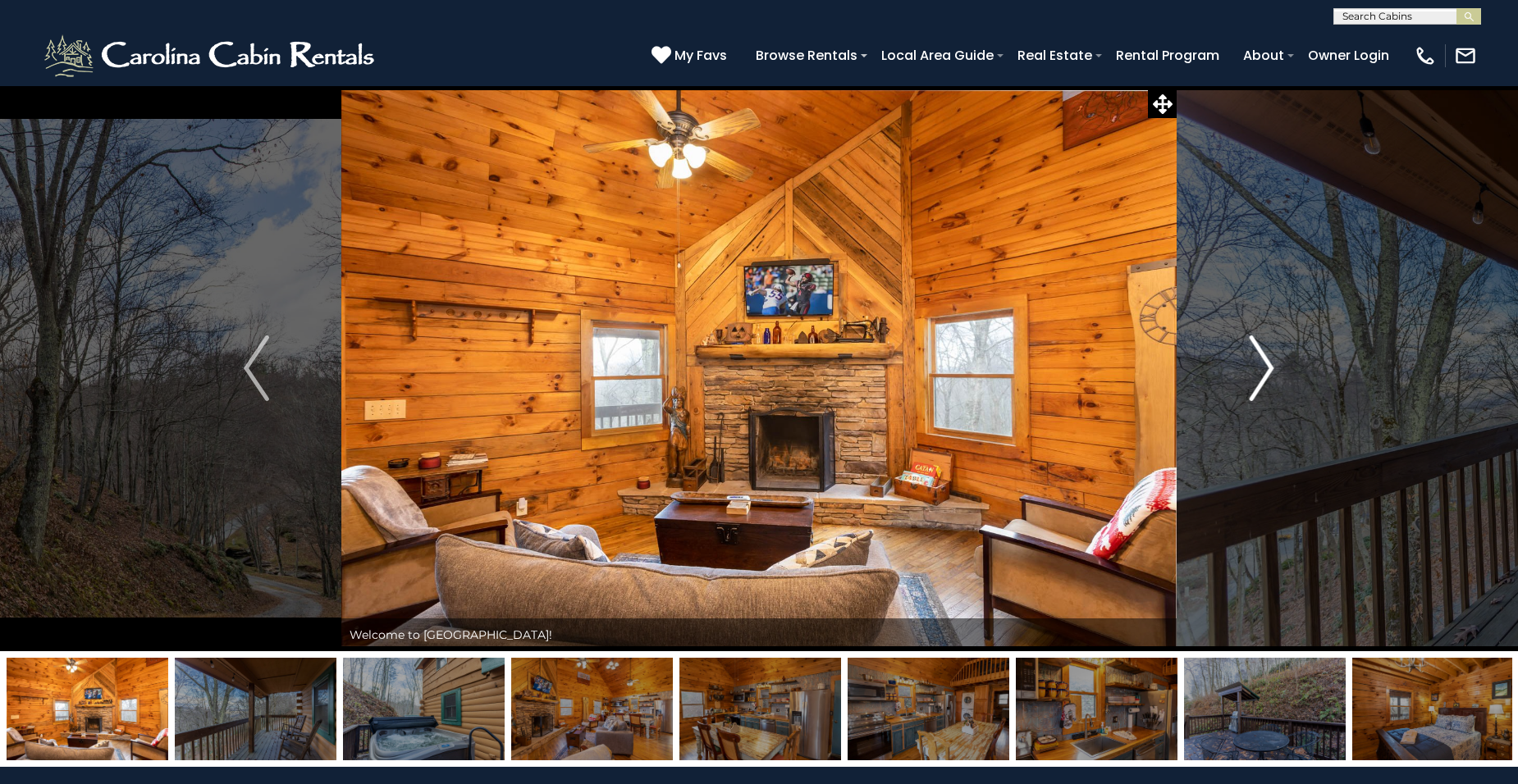
click at [1263, 362] on img "Next" at bounding box center [1260, 368] width 24 height 65
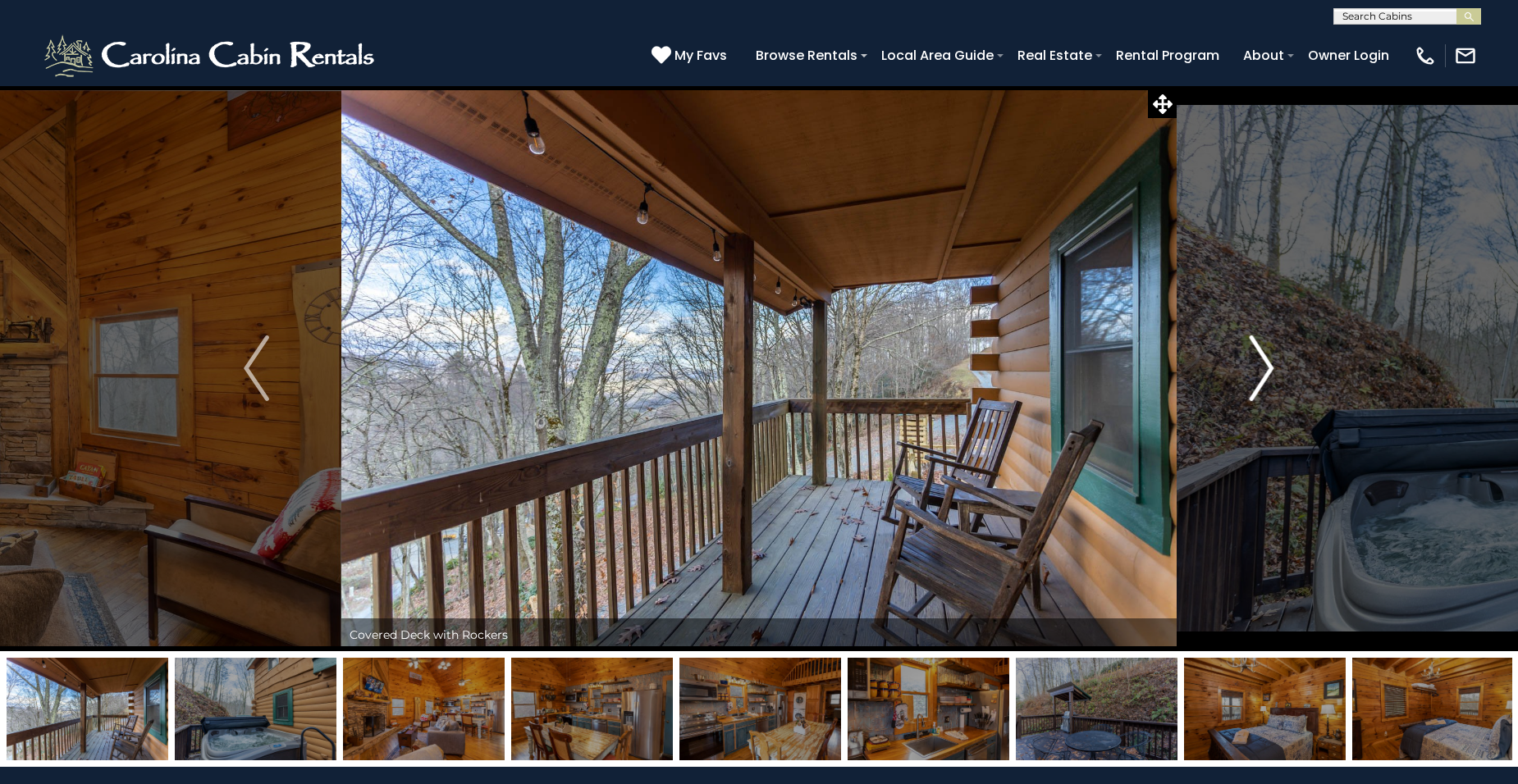
click at [1264, 362] on img "Next" at bounding box center [1260, 368] width 24 height 65
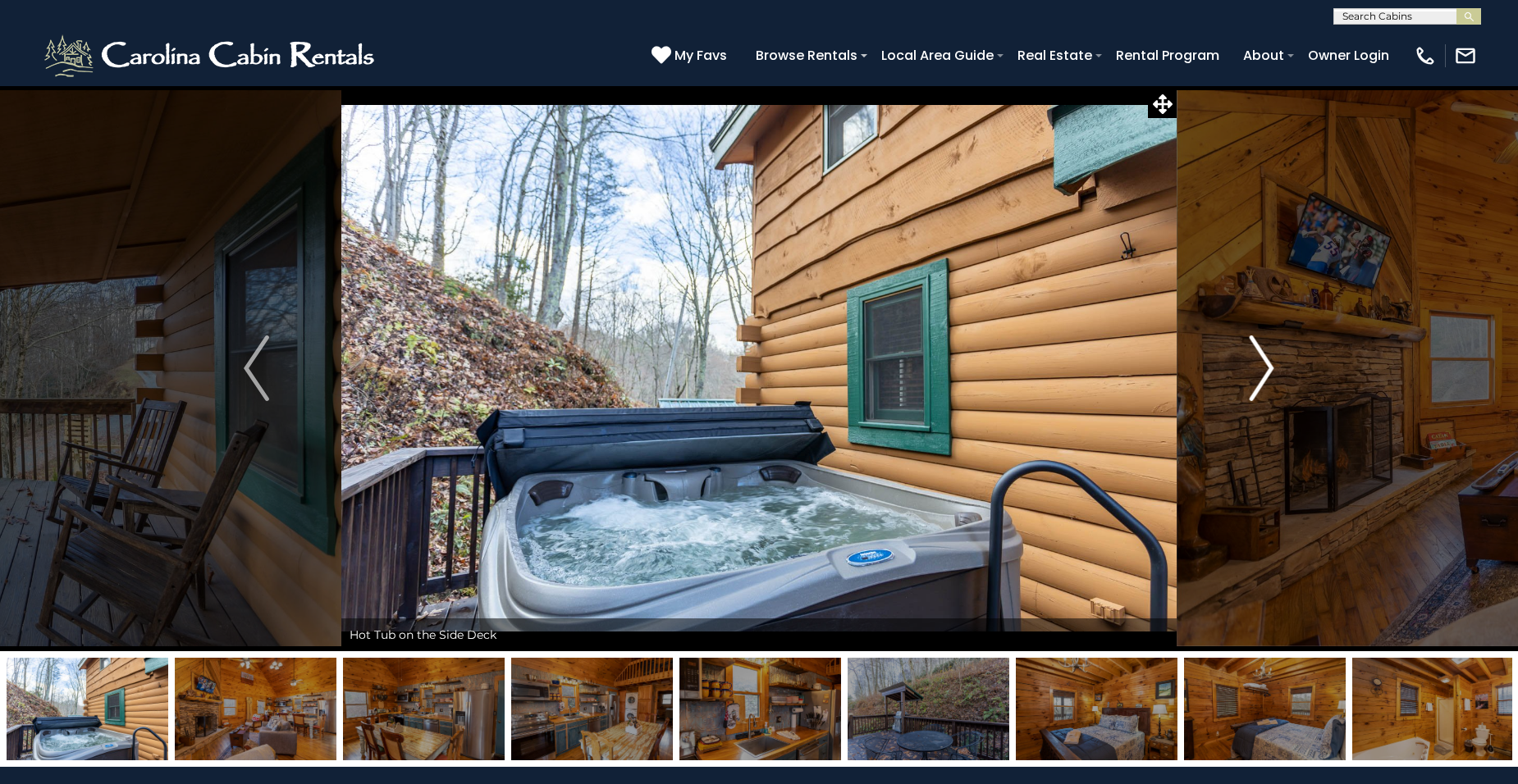
click at [1264, 362] on img "Next" at bounding box center [1260, 368] width 24 height 65
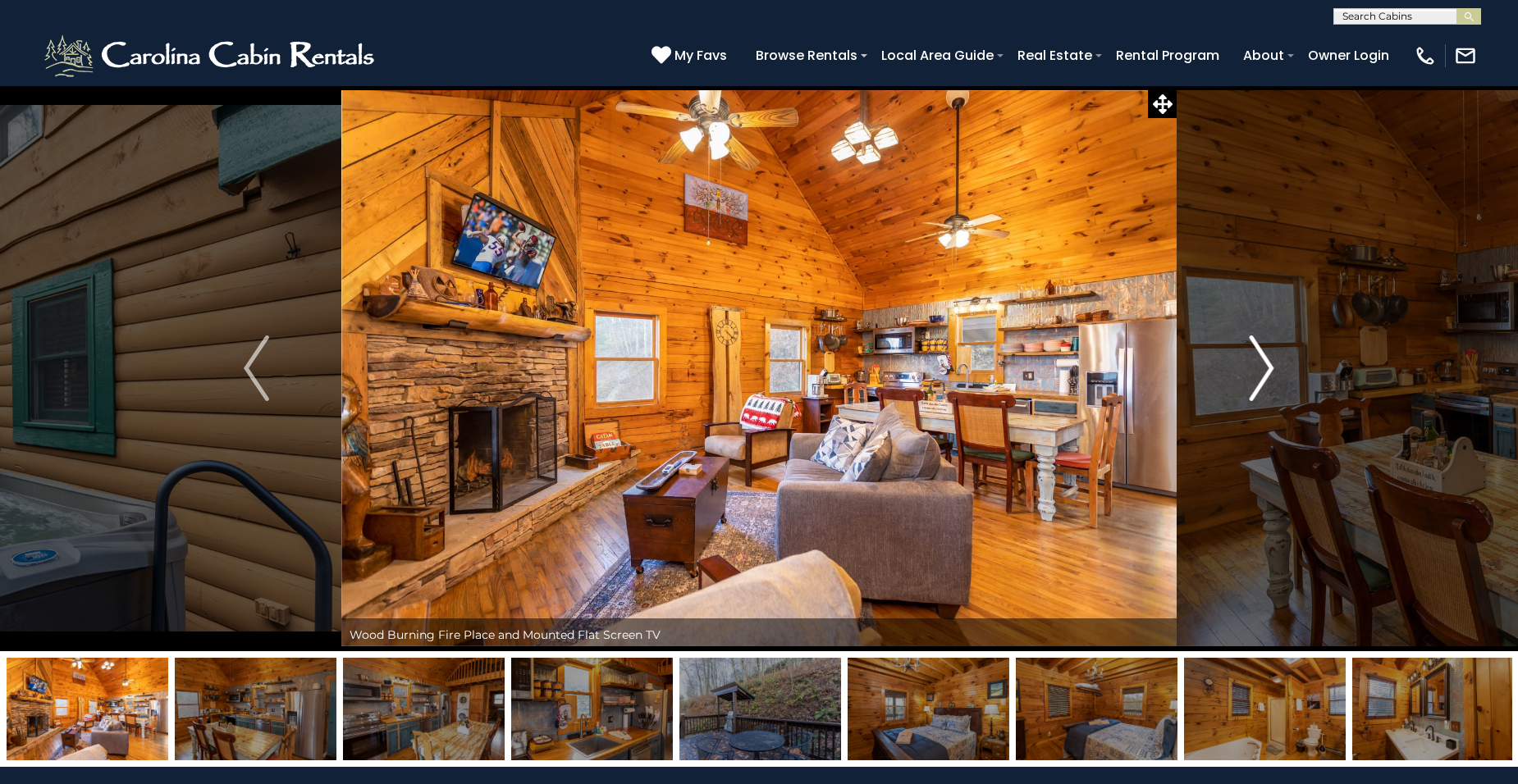
click at [1264, 362] on img "Next" at bounding box center [1260, 368] width 24 height 65
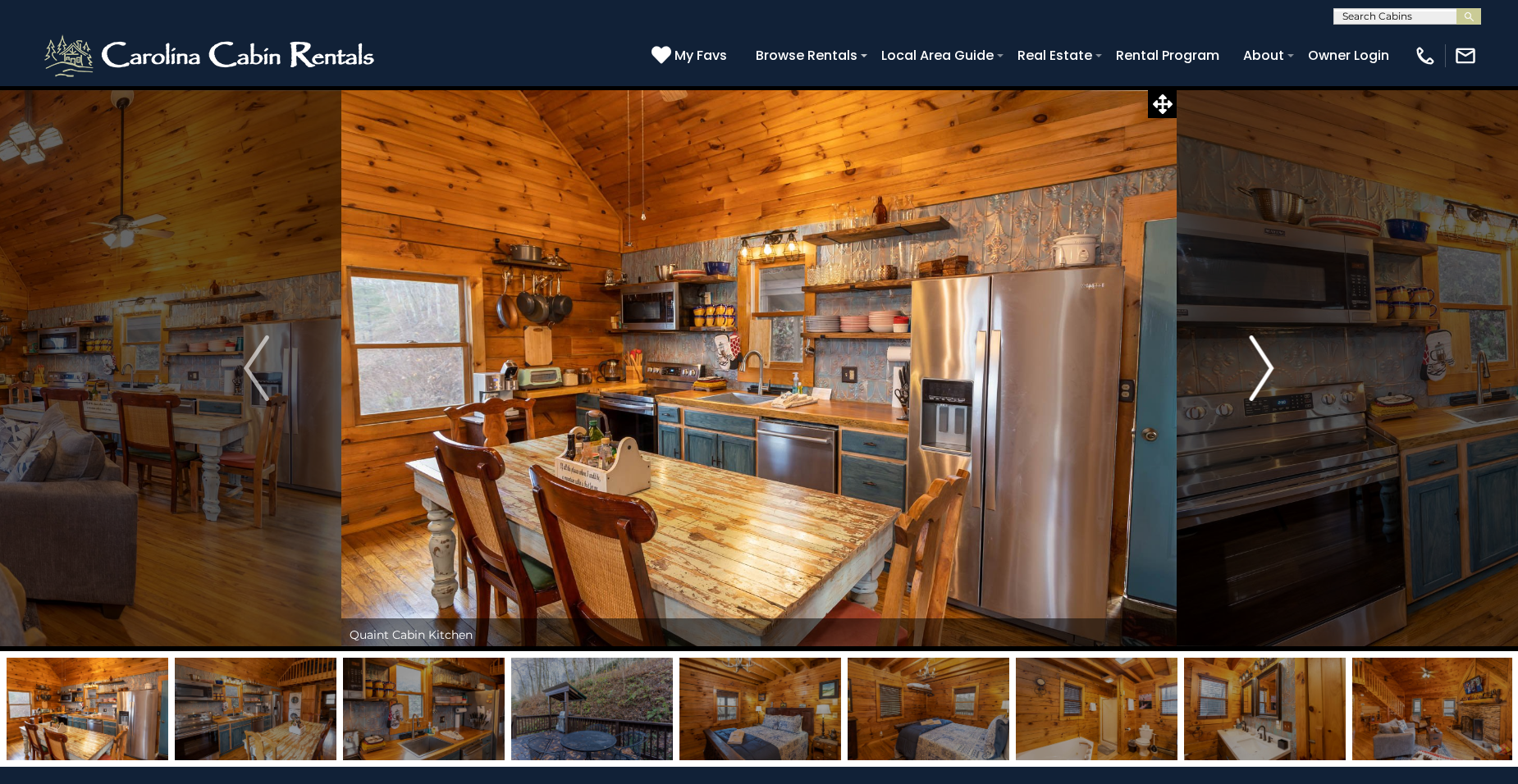
click at [1264, 362] on img "Next" at bounding box center [1260, 368] width 24 height 65
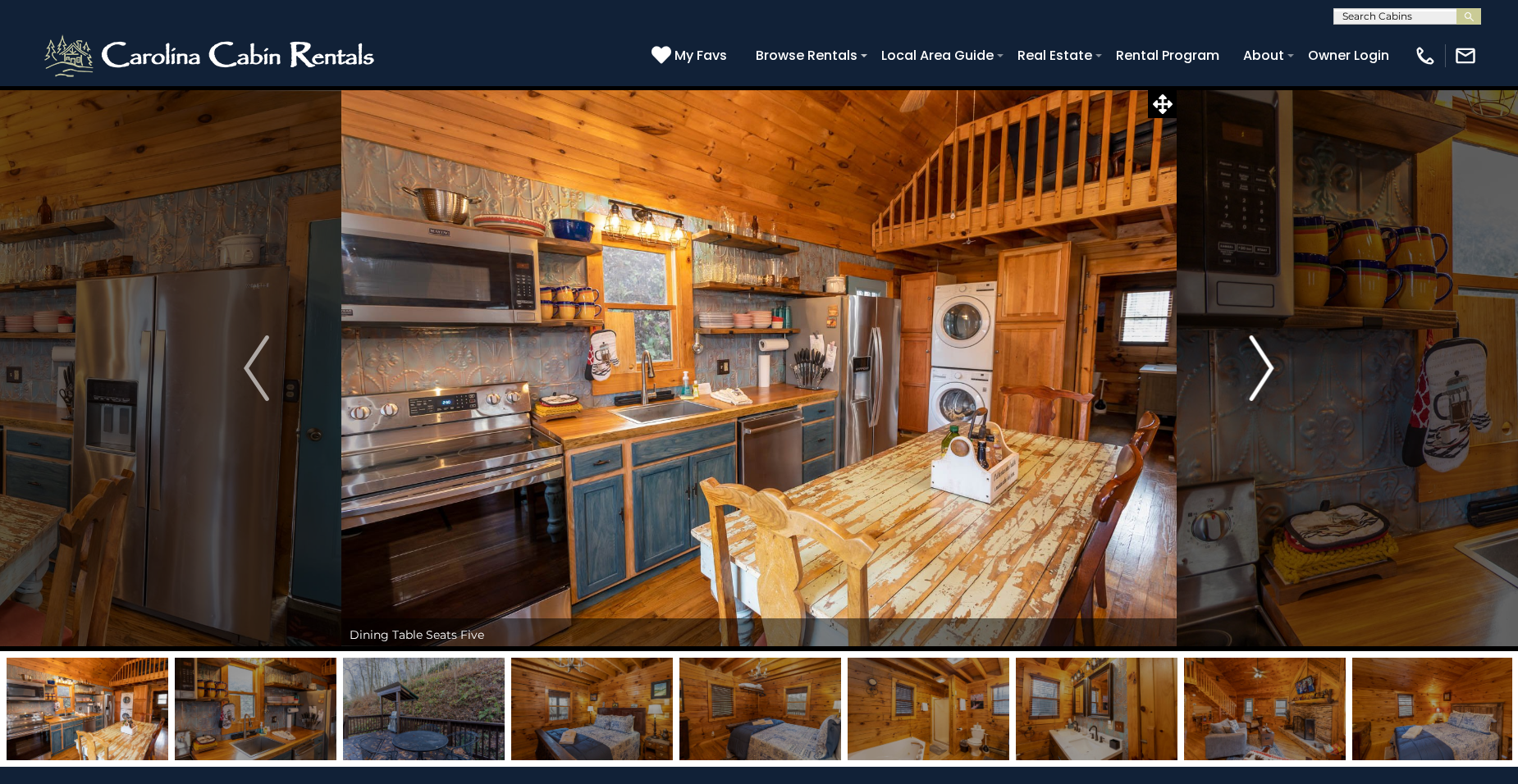
click at [1264, 362] on img "Next" at bounding box center [1260, 368] width 24 height 65
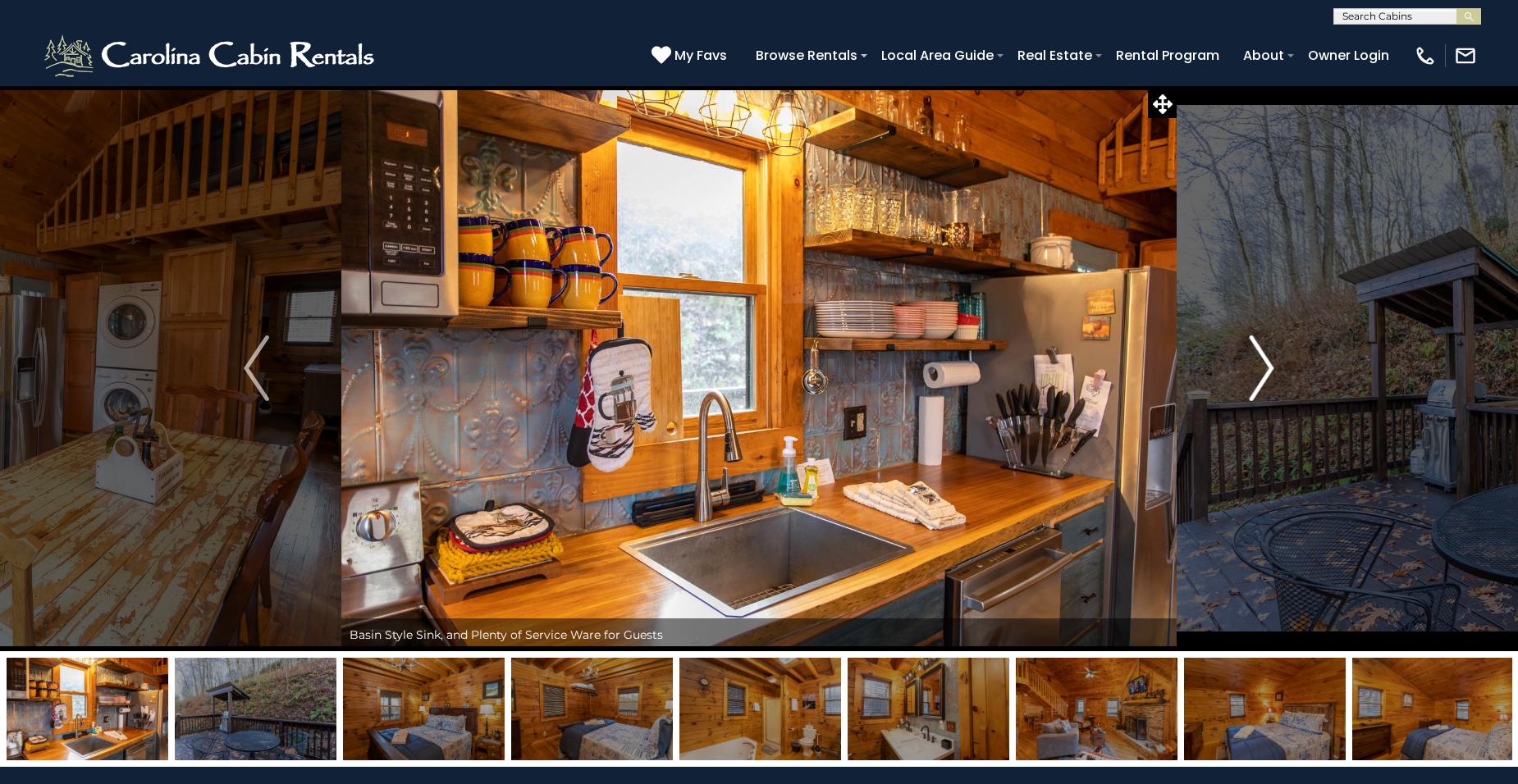
click at [1264, 362] on img "Next" at bounding box center [1260, 368] width 24 height 65
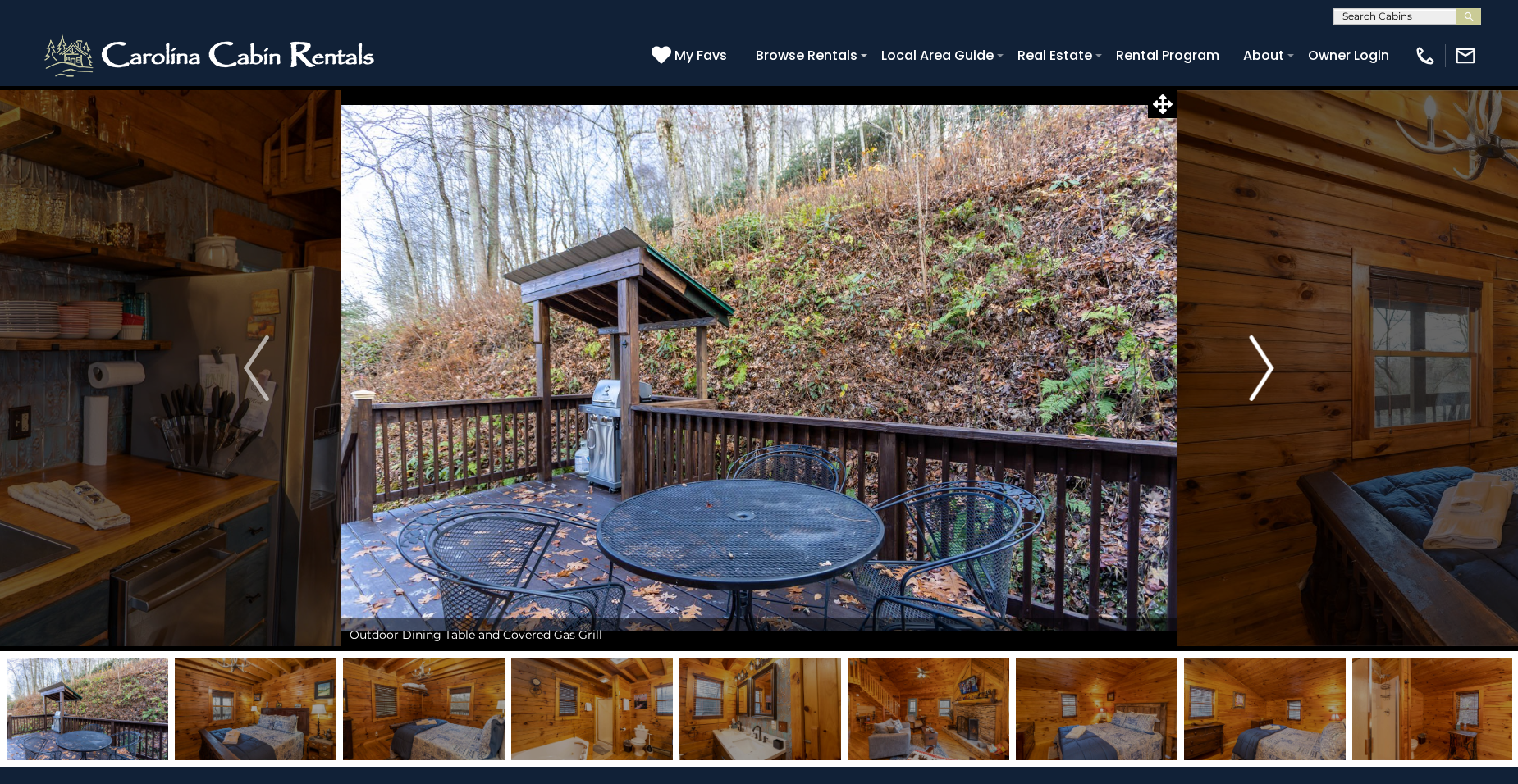
click at [1271, 368] on img "Next" at bounding box center [1260, 368] width 24 height 65
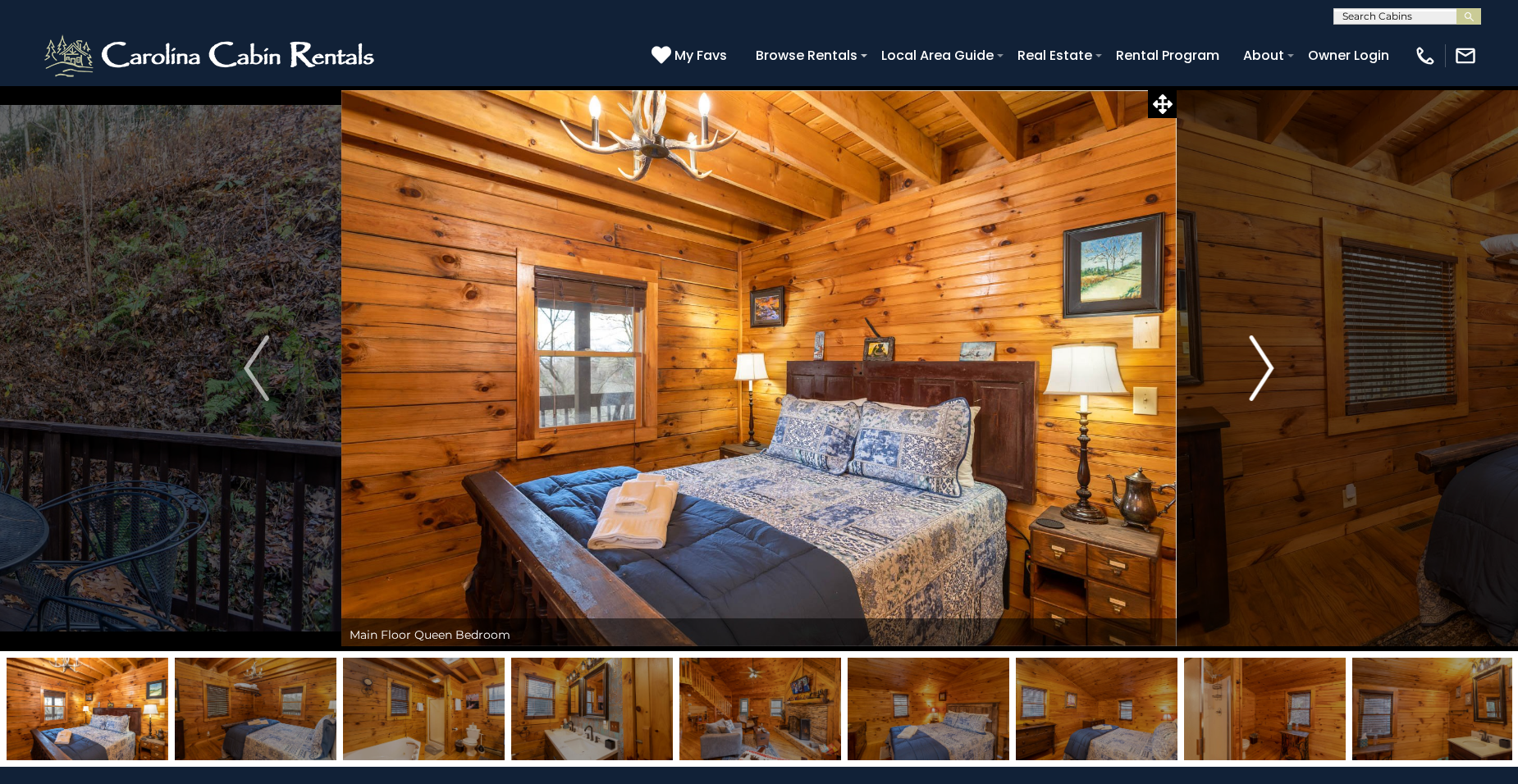
click at [1268, 365] on img "Next" at bounding box center [1260, 368] width 24 height 65
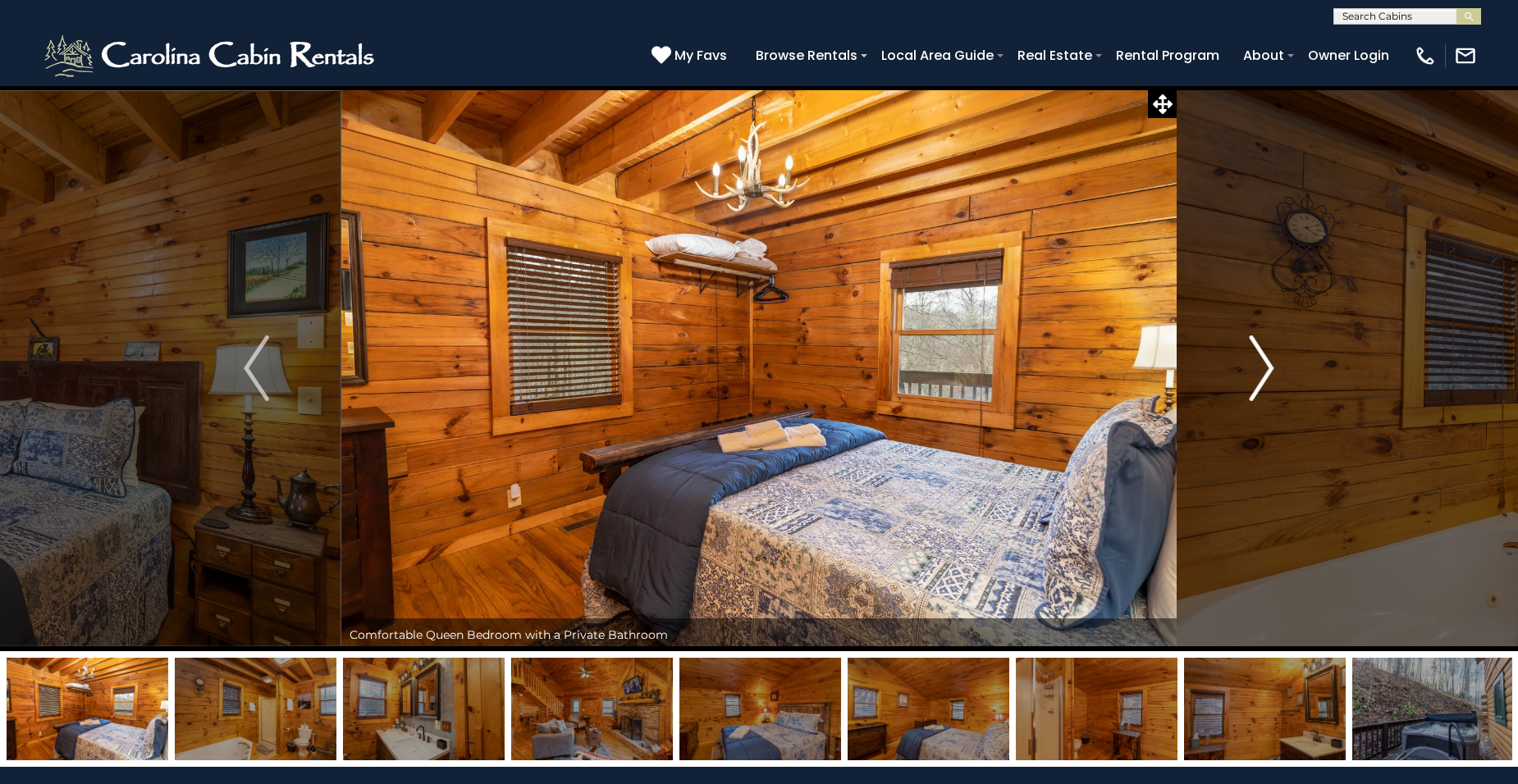
click at [1268, 365] on img "Next" at bounding box center [1260, 368] width 24 height 65
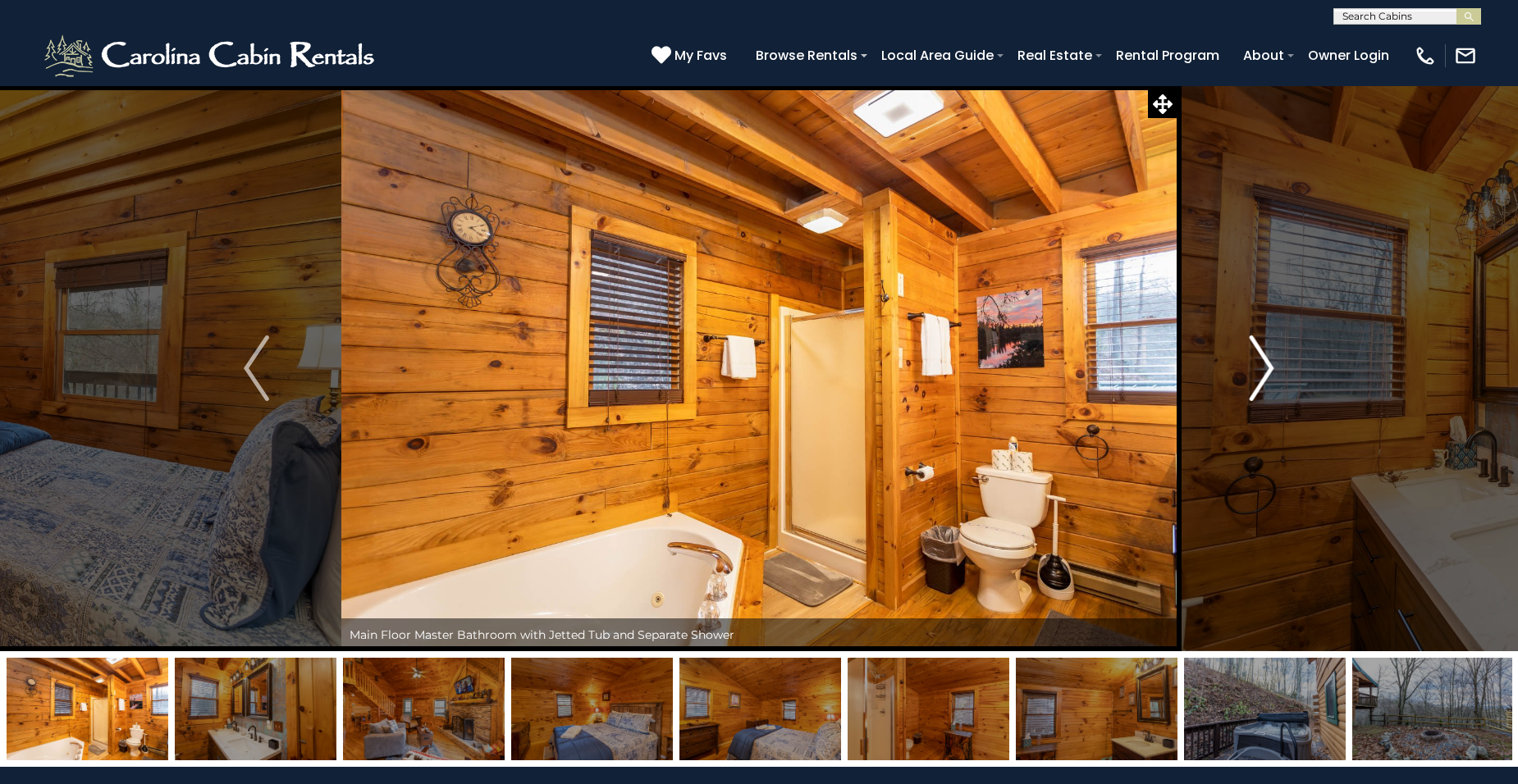
click at [1268, 365] on img "Next" at bounding box center [1260, 368] width 24 height 65
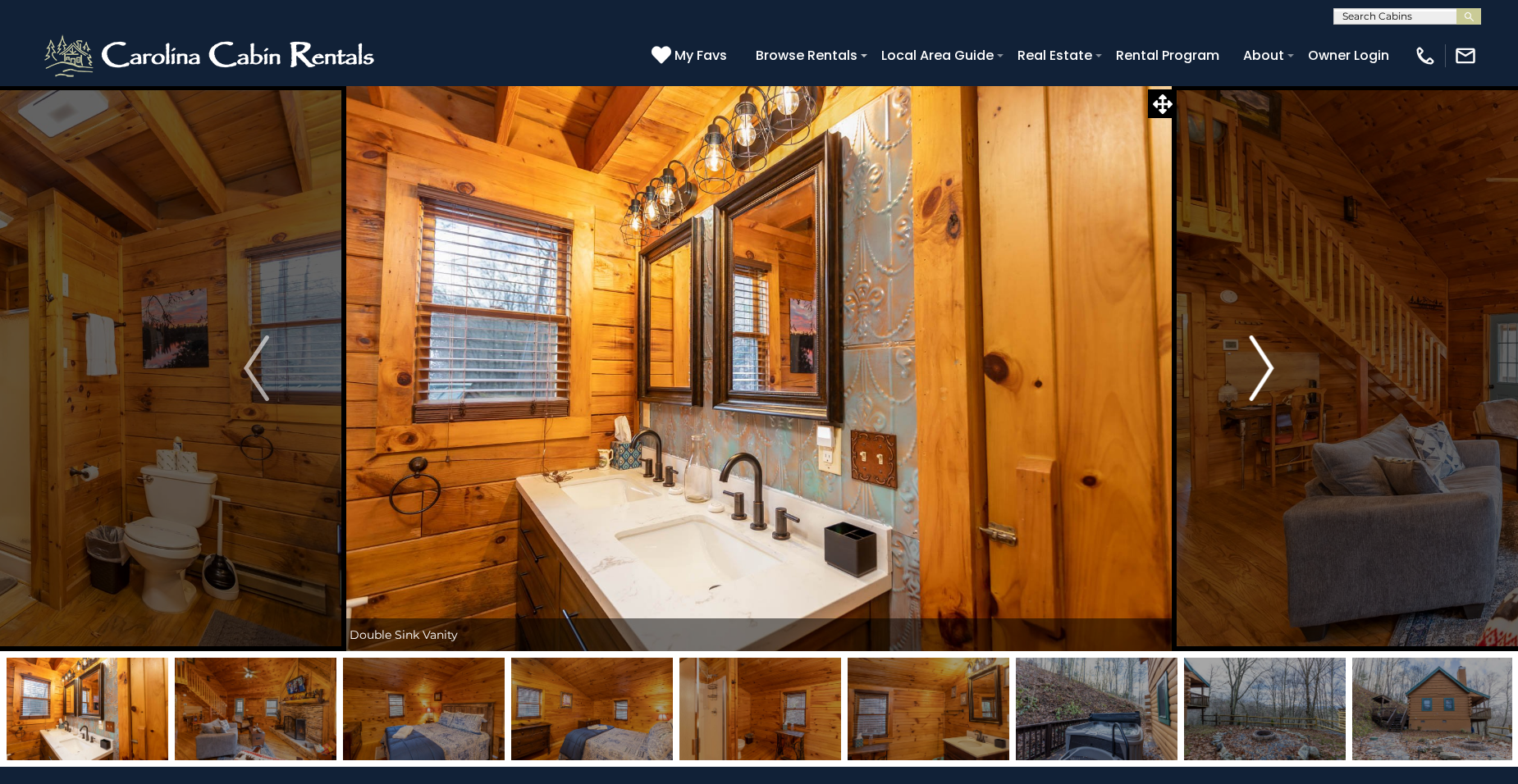
click at [1268, 365] on img "Next" at bounding box center [1260, 368] width 24 height 65
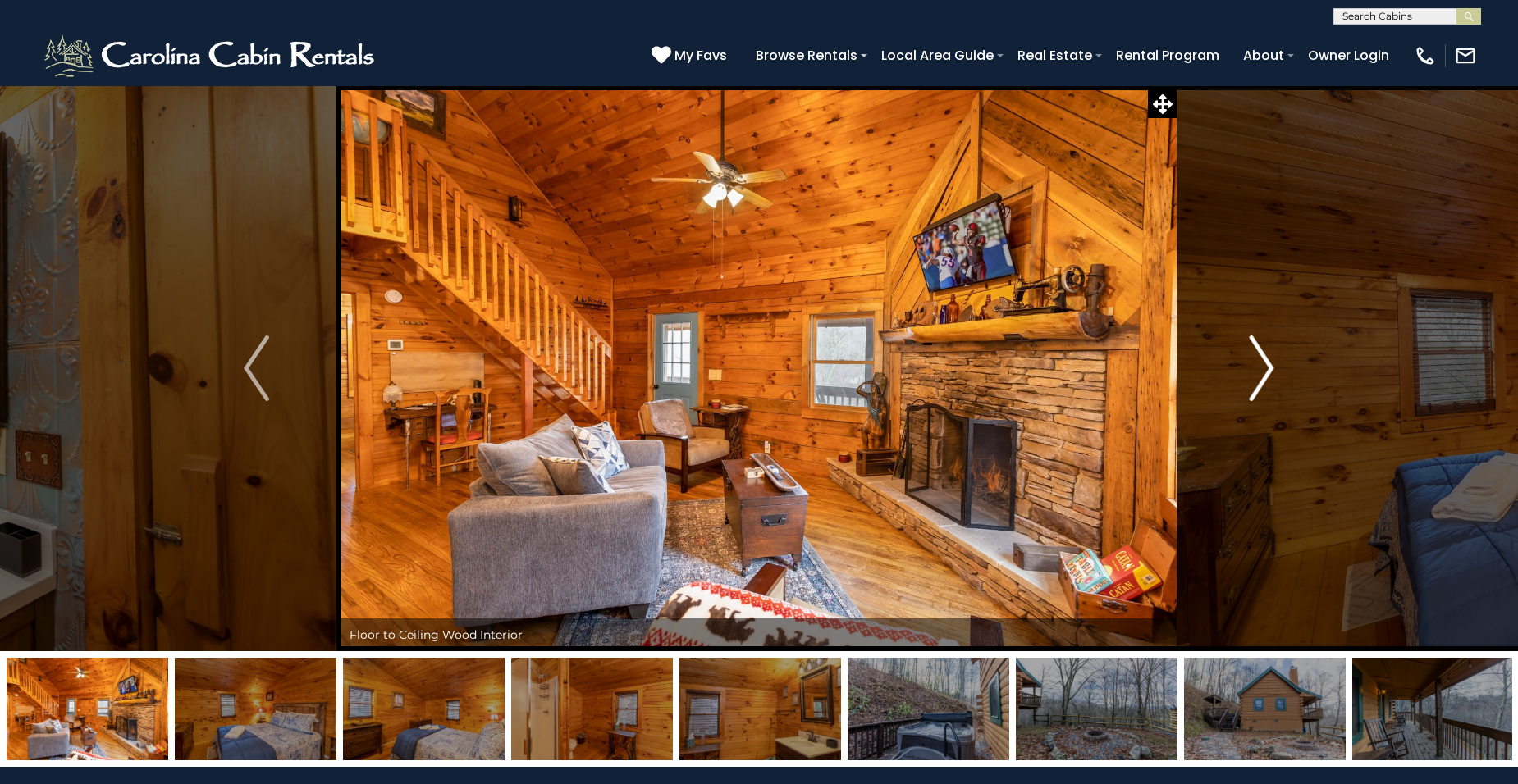
click at [1268, 365] on img "Next" at bounding box center [1260, 368] width 24 height 65
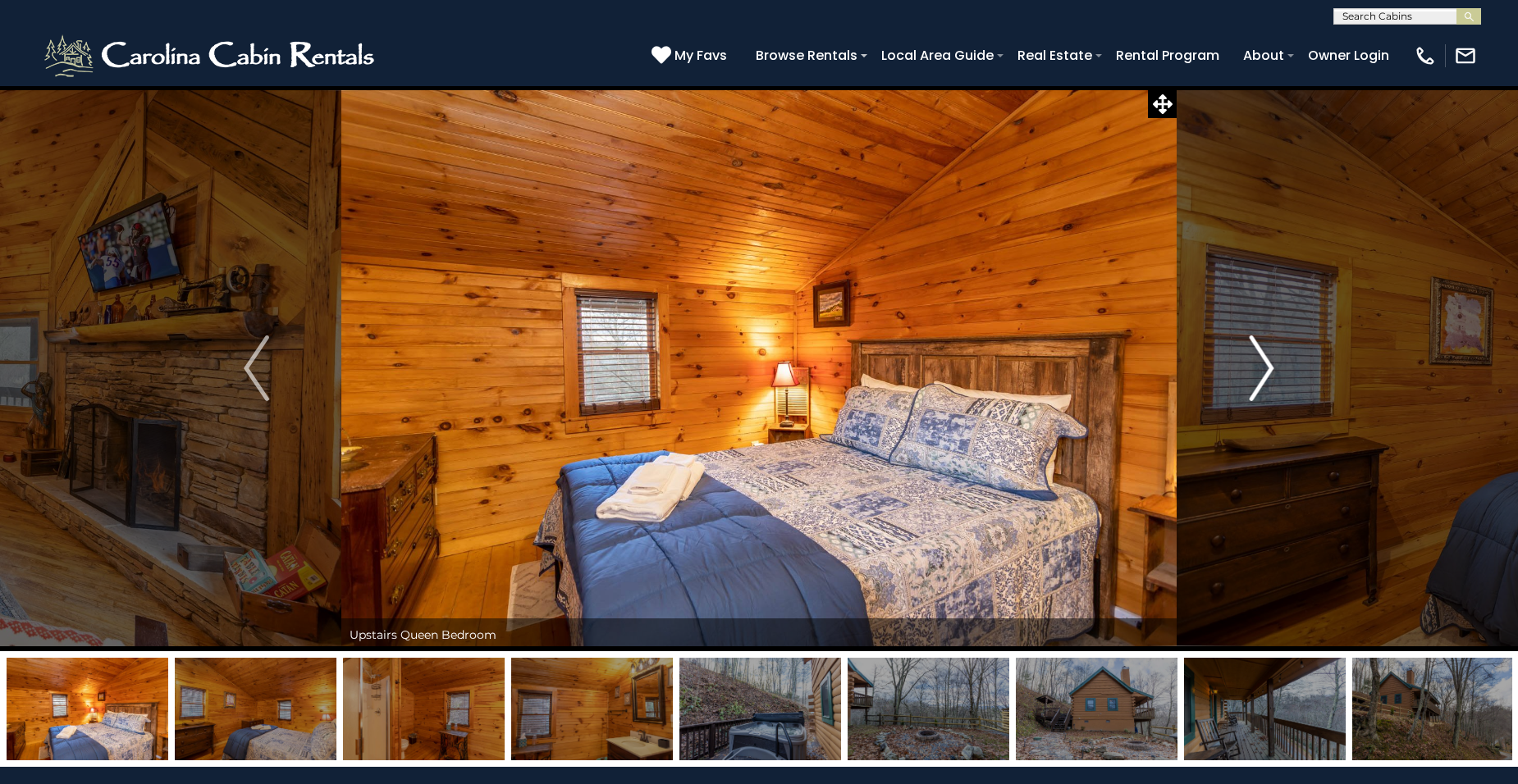
click at [1268, 365] on img "Next" at bounding box center [1260, 368] width 24 height 65
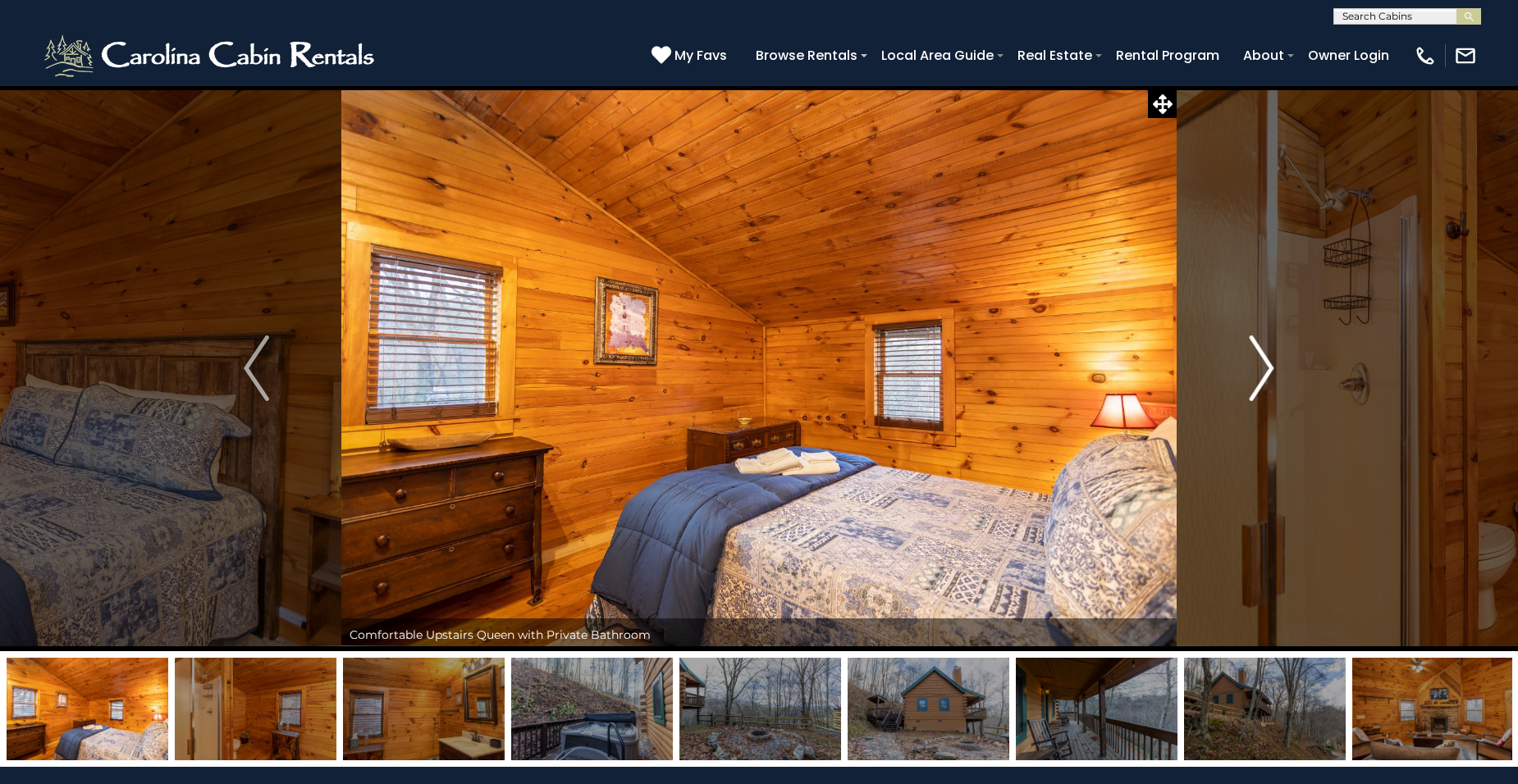
click at [1268, 365] on img "Next" at bounding box center [1260, 368] width 24 height 65
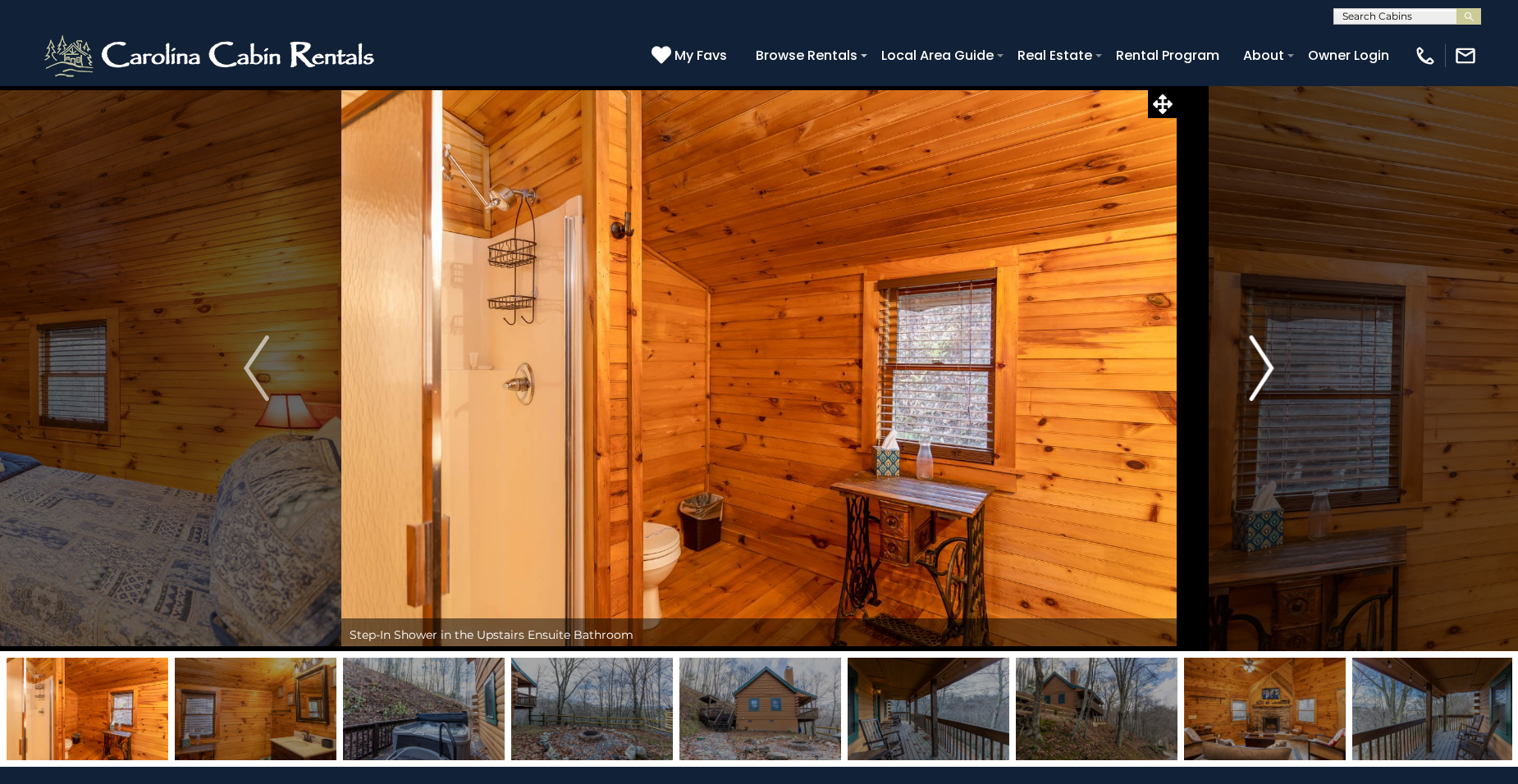
click at [1268, 365] on img "Next" at bounding box center [1260, 368] width 24 height 65
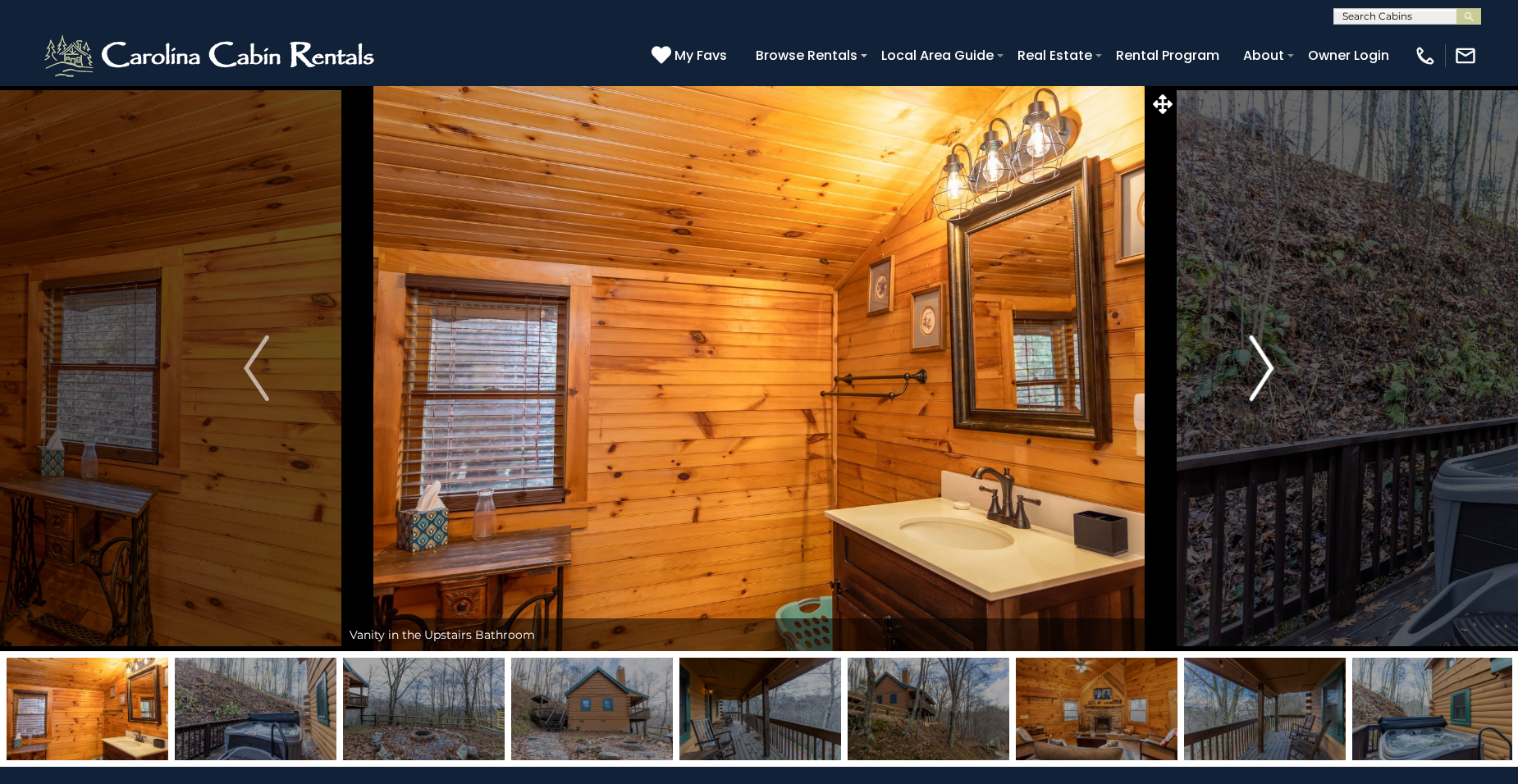
click at [1268, 365] on img "Next" at bounding box center [1260, 368] width 24 height 65
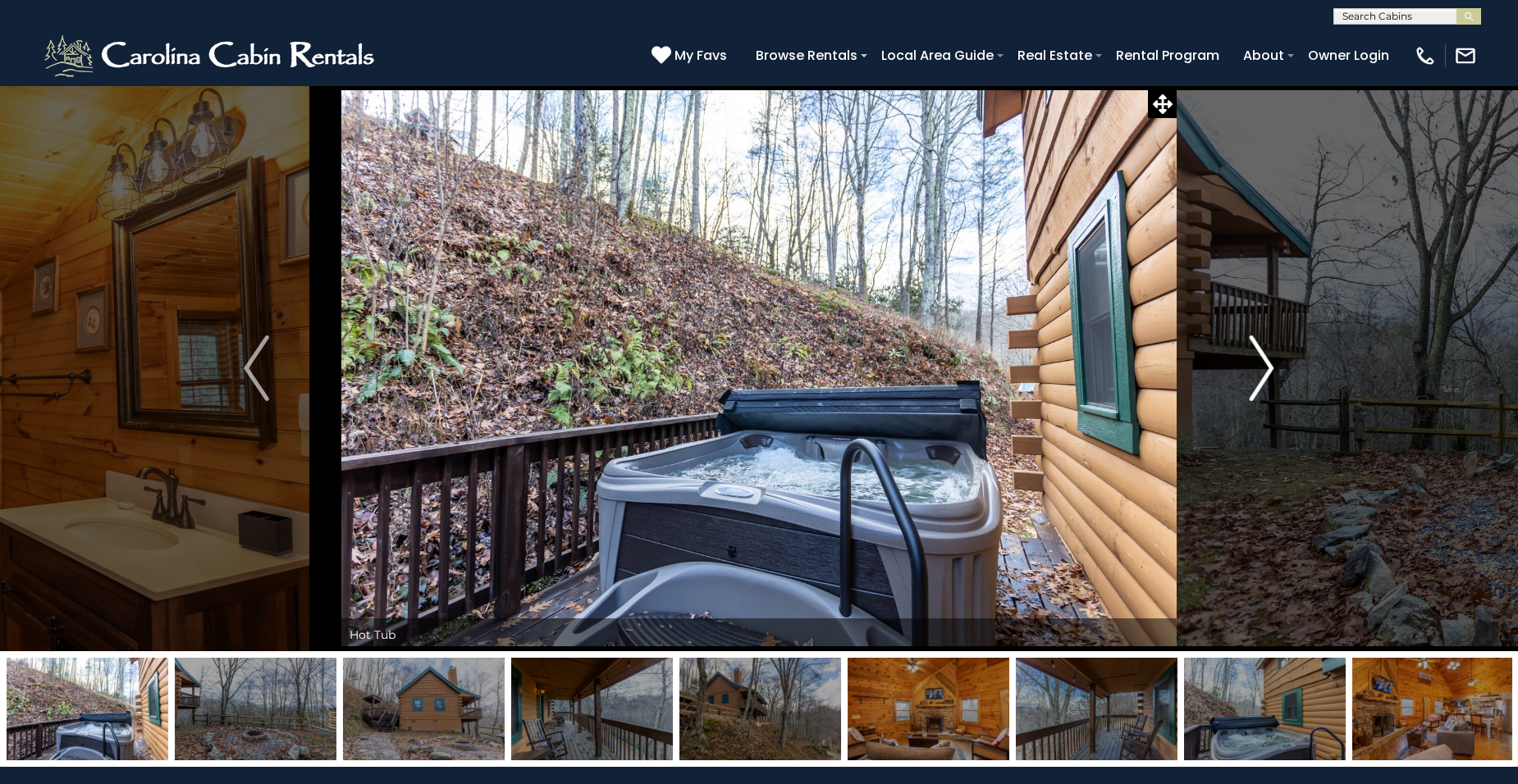
click at [1268, 365] on img "Next" at bounding box center [1260, 368] width 24 height 65
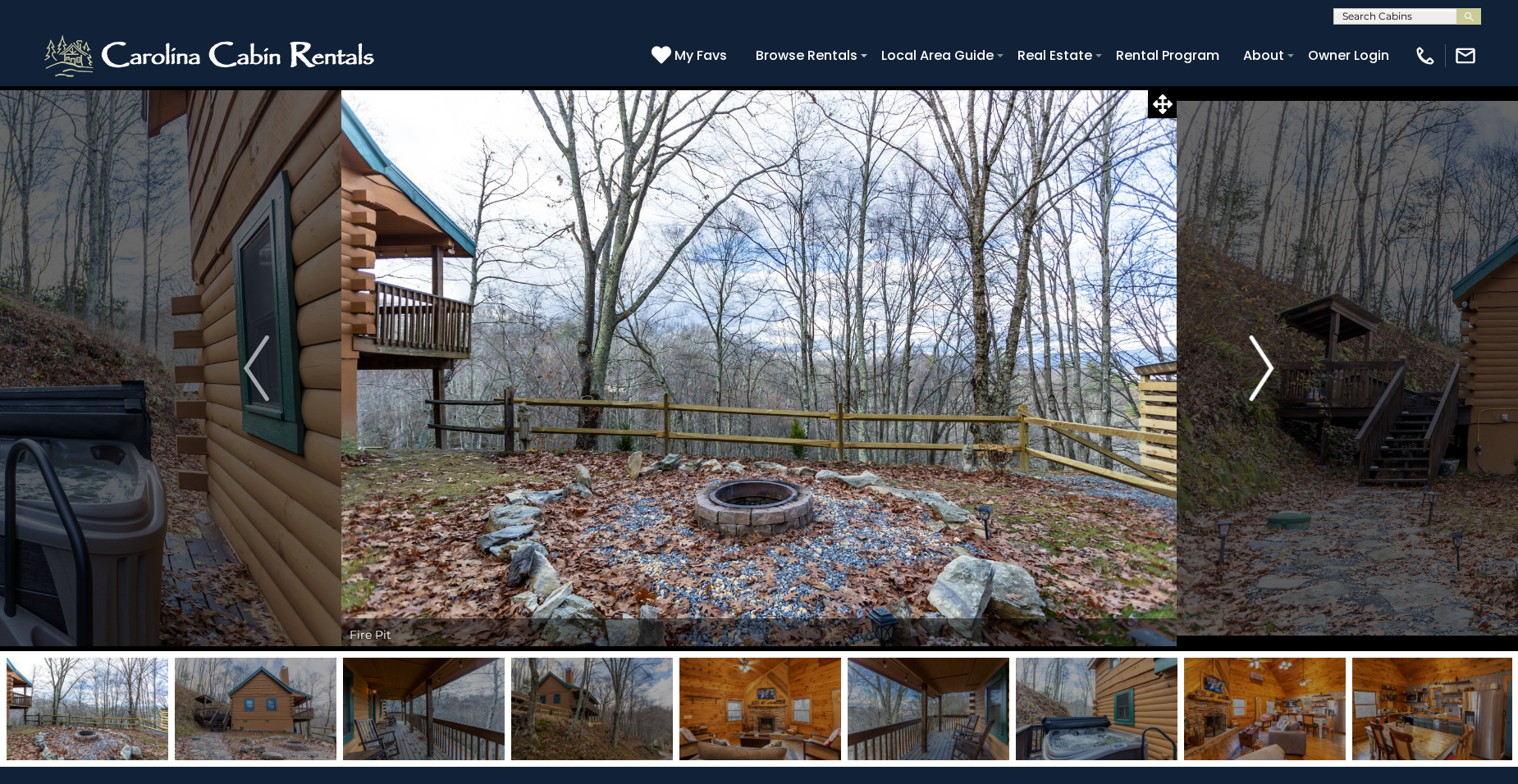
click at [1268, 365] on img "Next" at bounding box center [1260, 368] width 24 height 65
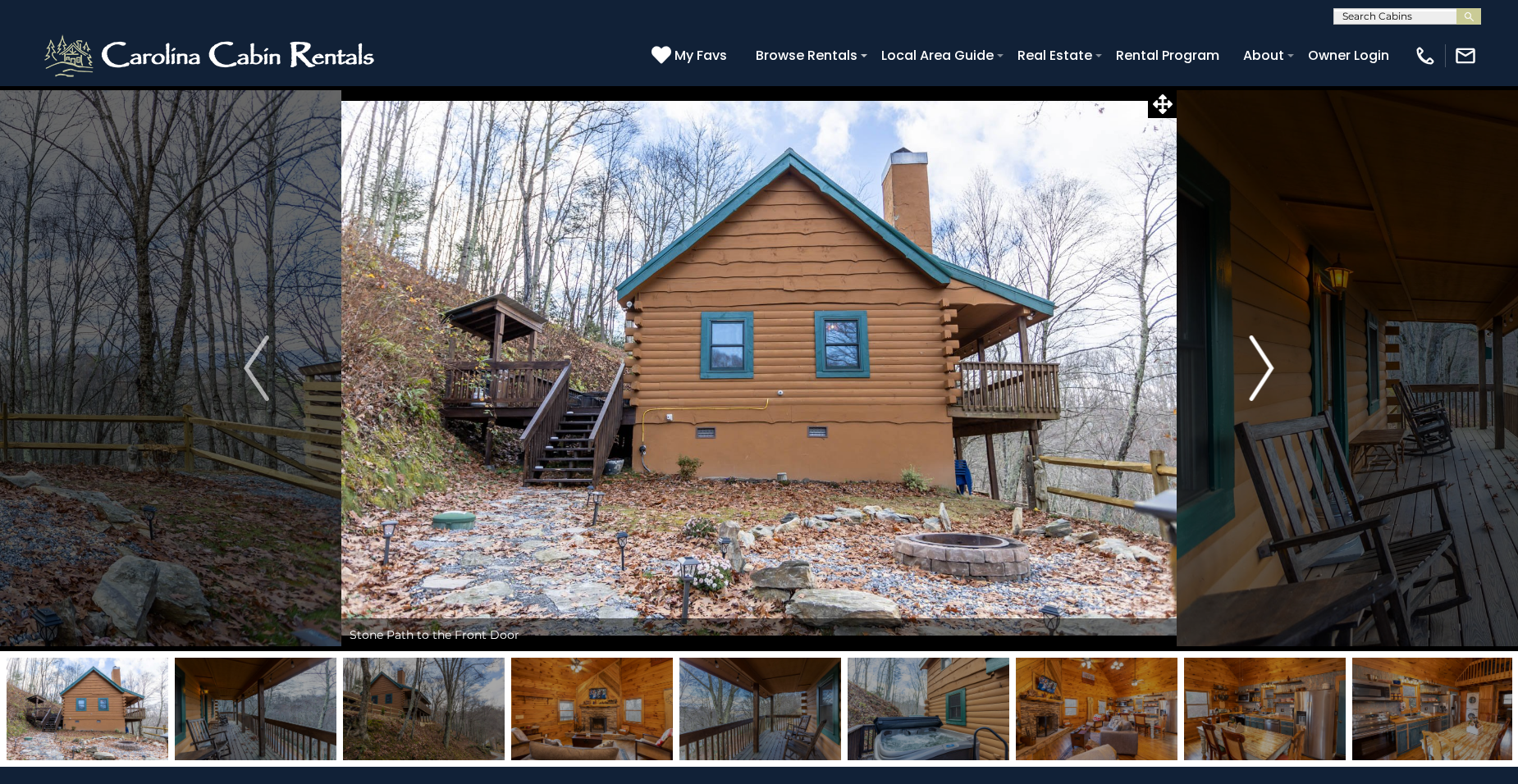
click at [1268, 365] on img "Next" at bounding box center [1260, 368] width 24 height 65
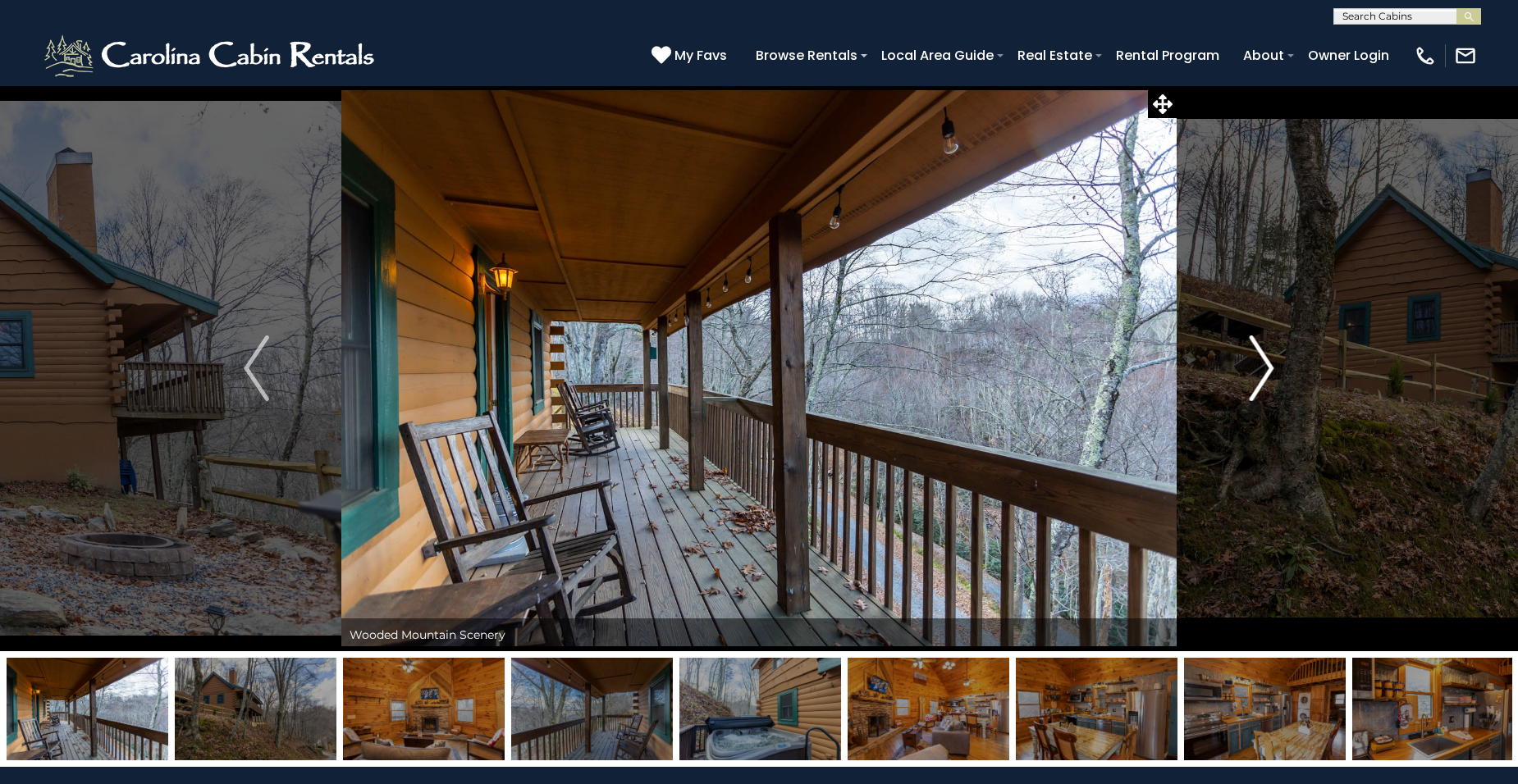
click at [1268, 365] on img "Next" at bounding box center [1260, 368] width 24 height 65
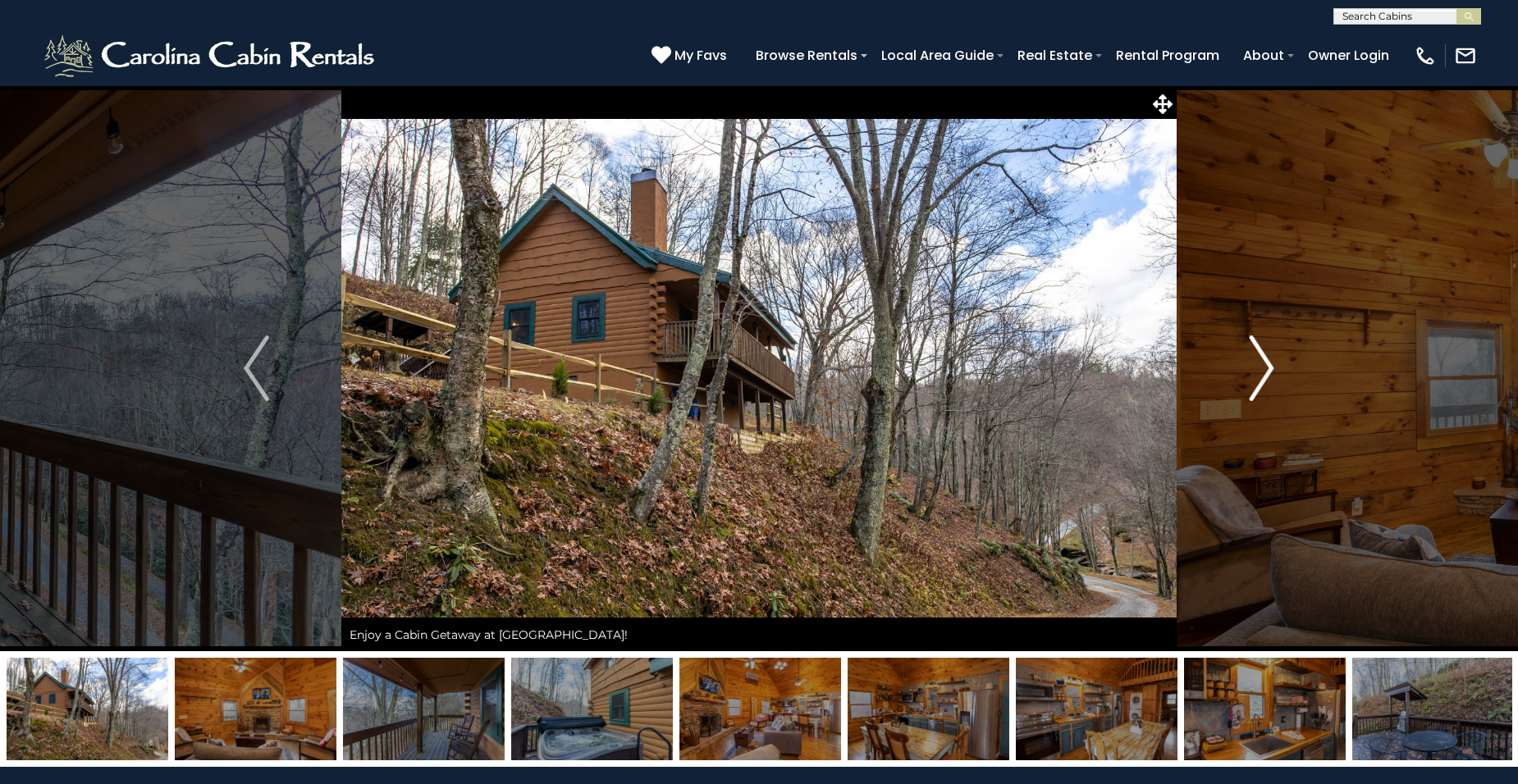
click at [1268, 365] on img "Next" at bounding box center [1260, 368] width 24 height 65
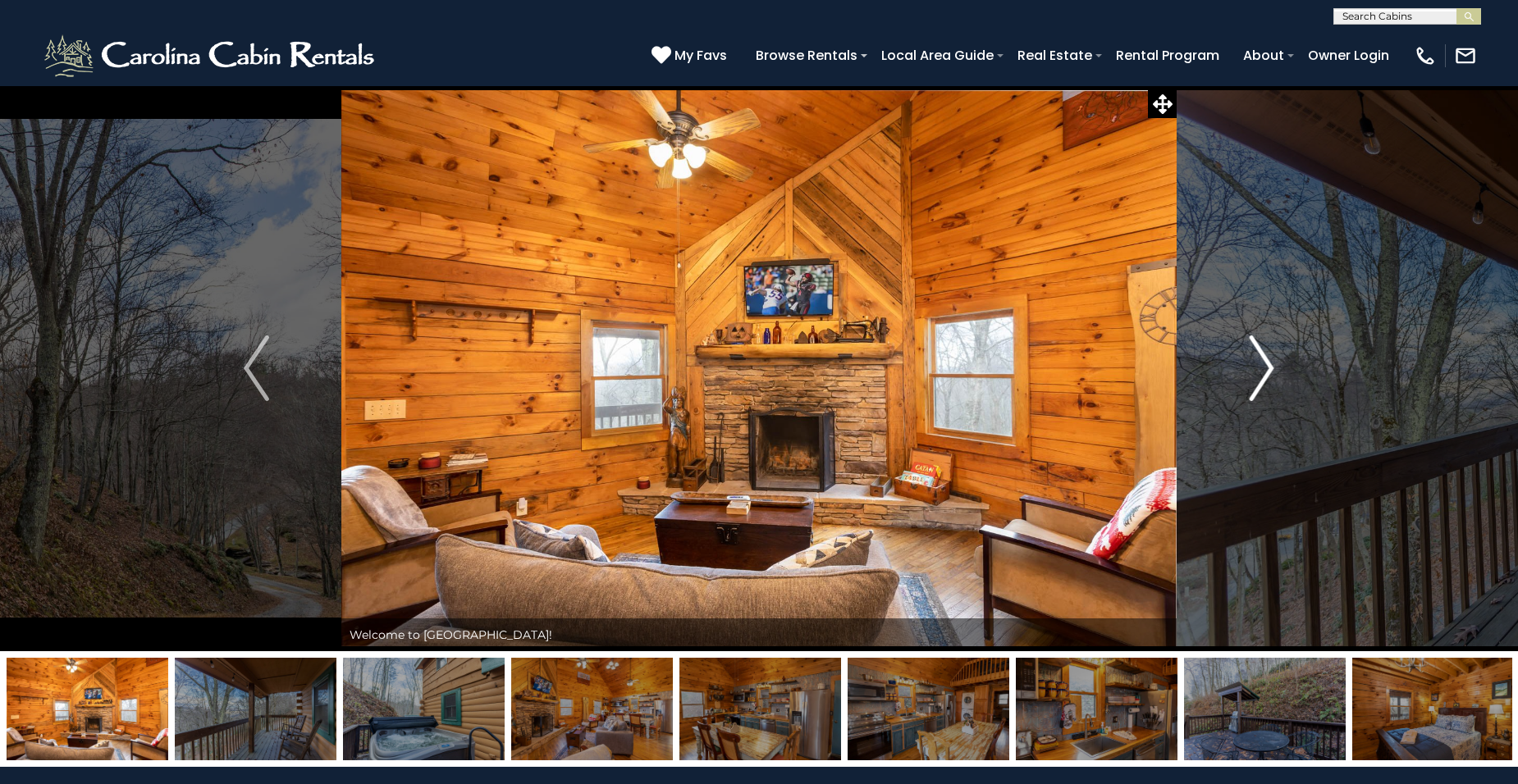
click at [1270, 366] on img "Next" at bounding box center [1260, 368] width 24 height 65
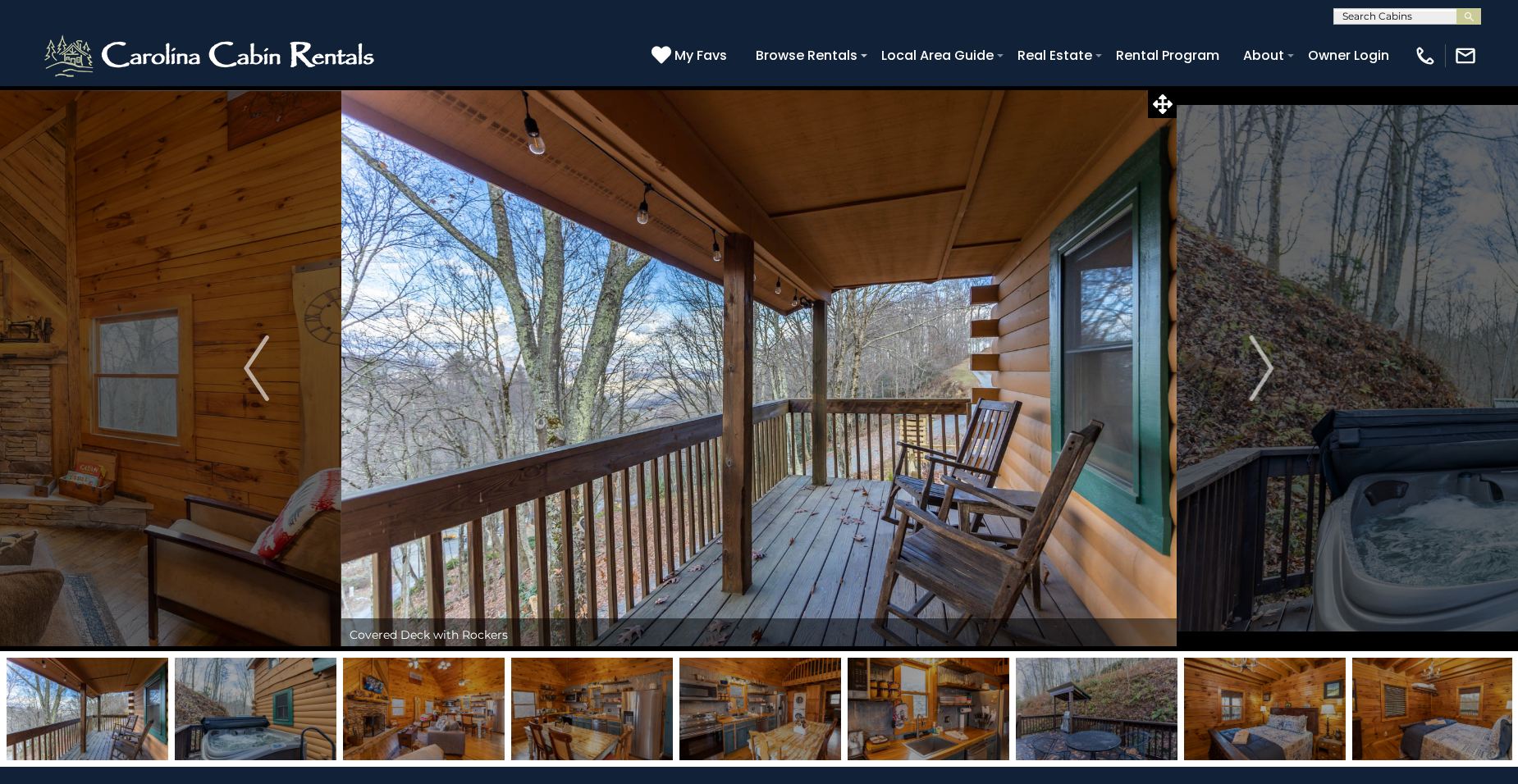
click at [1370, 13] on input "text" at bounding box center [1406, 20] width 144 height 17
type input "****"
click at [1365, 37] on em "Cupi" at bounding box center [1355, 38] width 26 height 15
click at [1465, 14] on img "submit" at bounding box center [1469, 17] width 13 height 13
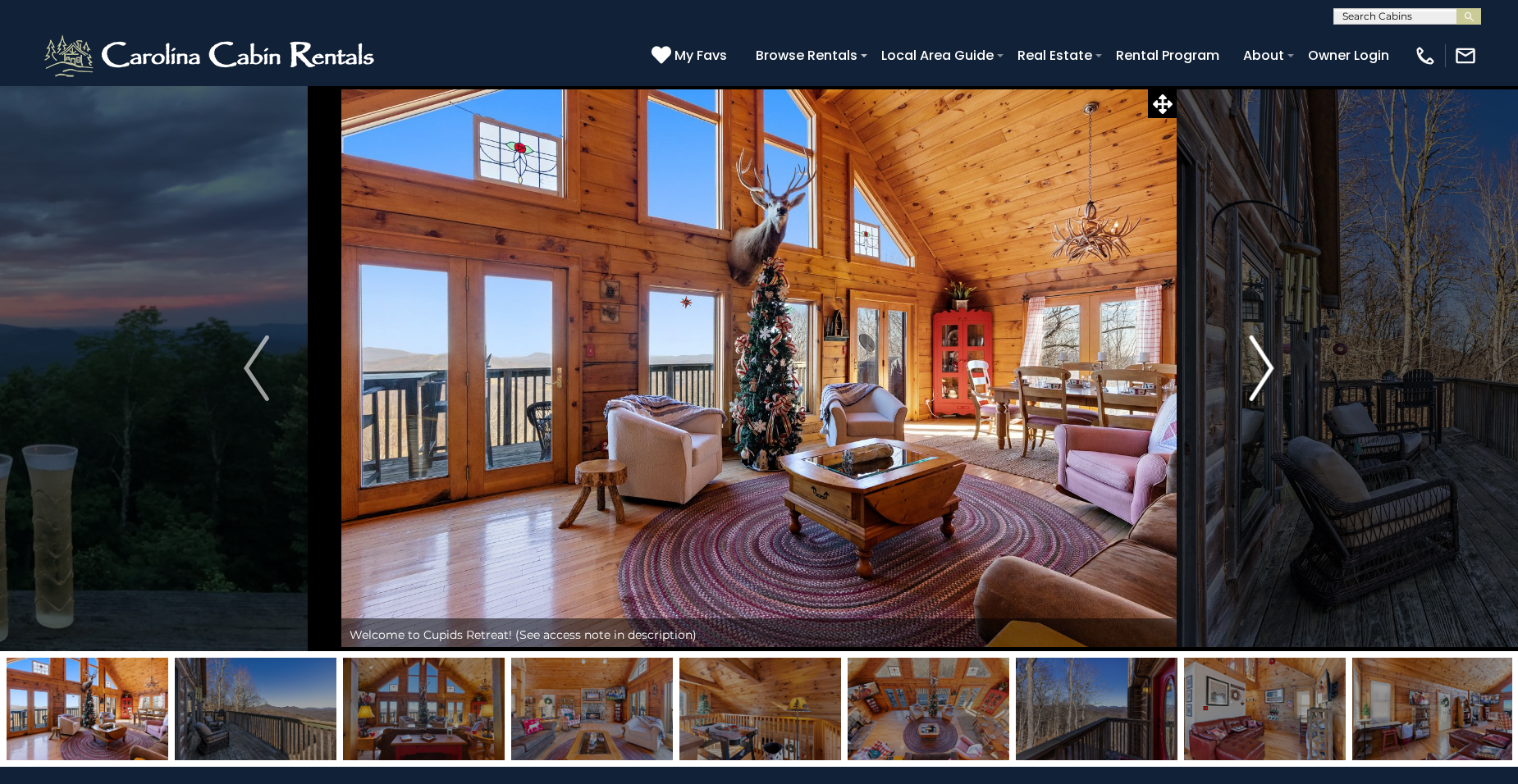
click at [1269, 369] on img "Next" at bounding box center [1260, 368] width 24 height 65
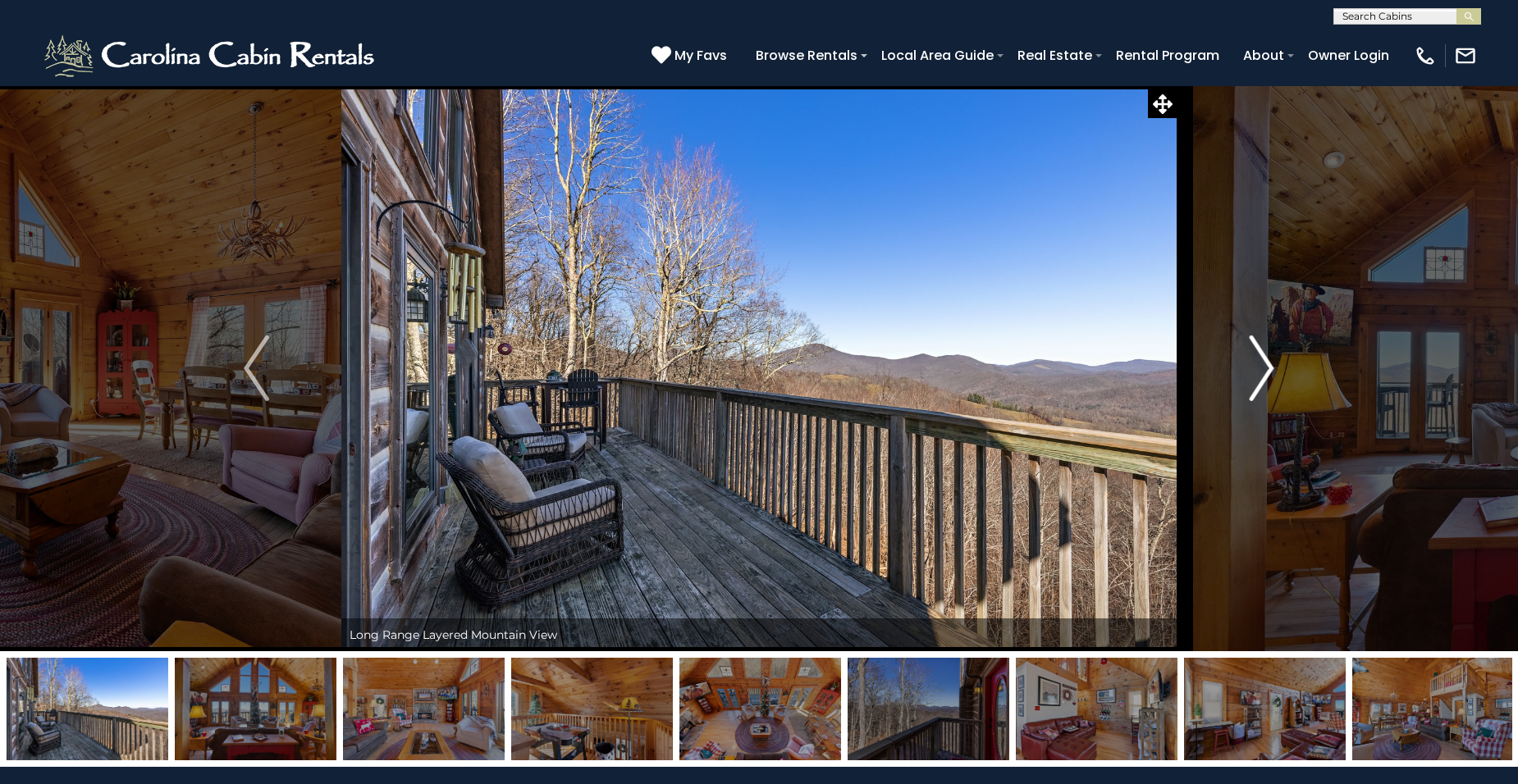
click at [1269, 369] on img "Next" at bounding box center [1260, 368] width 24 height 65
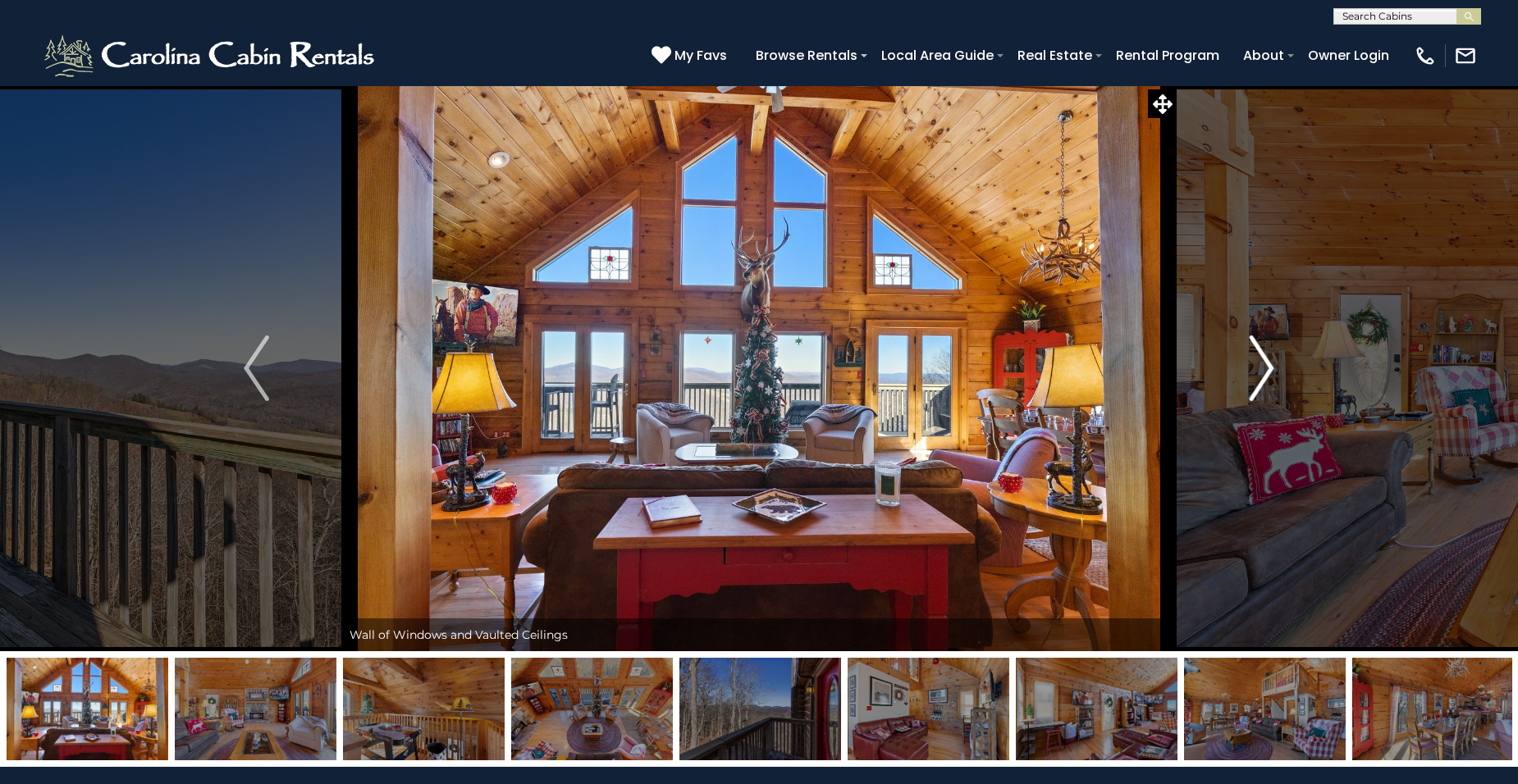
click at [1269, 369] on img "Next" at bounding box center [1260, 368] width 24 height 65
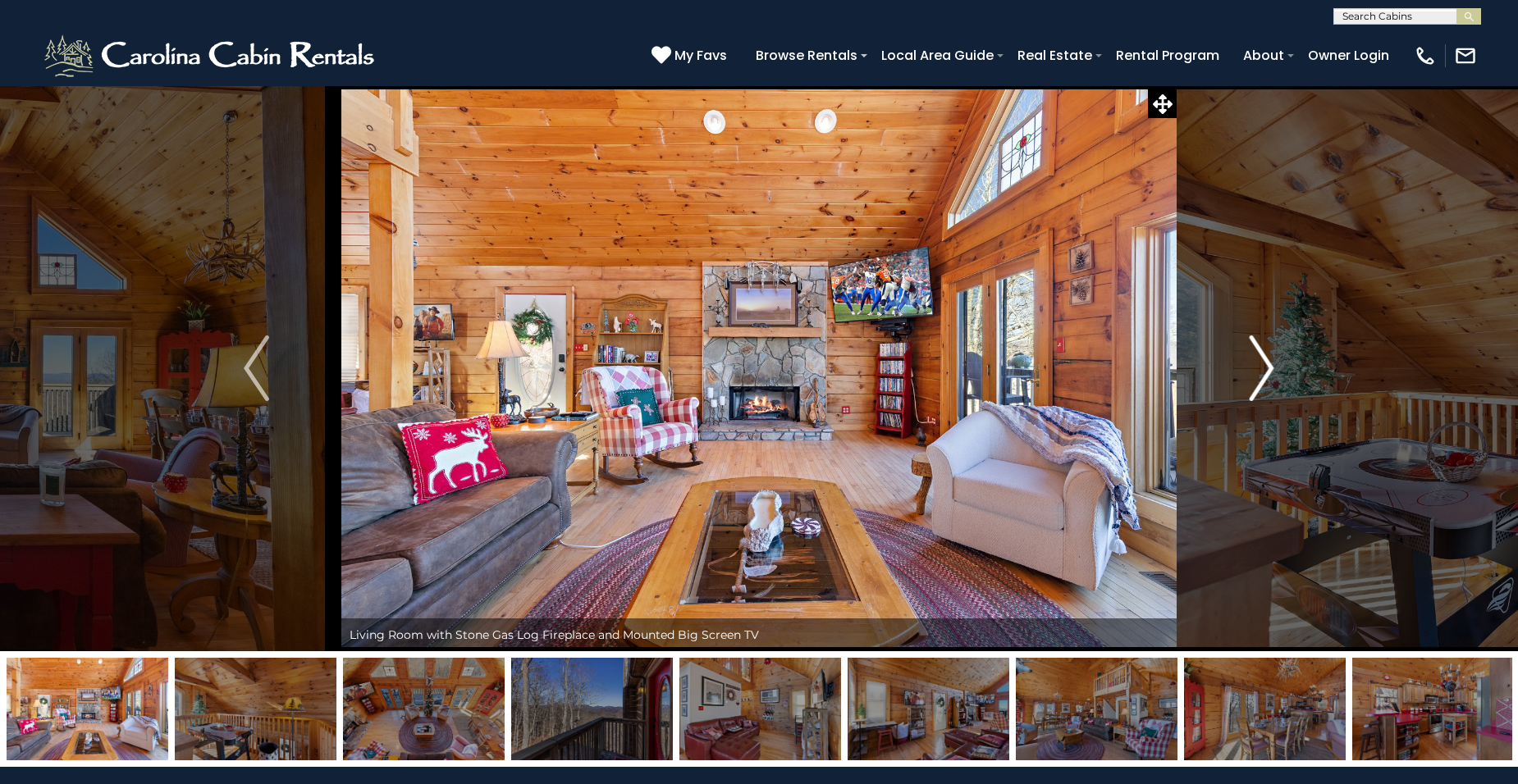
click at [1269, 371] on img "Next" at bounding box center [1260, 368] width 24 height 65
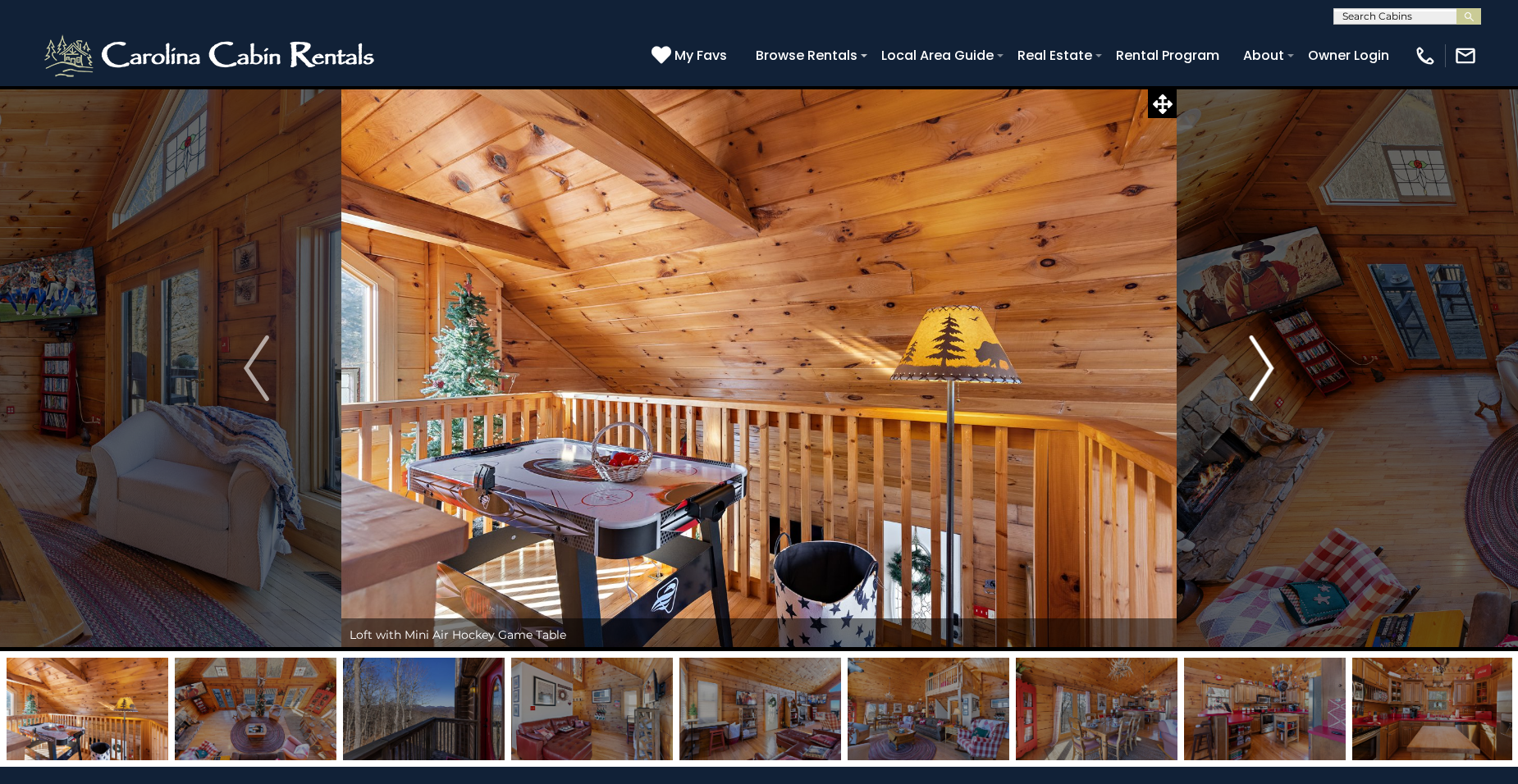
click at [1269, 371] on img "Next" at bounding box center [1260, 368] width 24 height 65
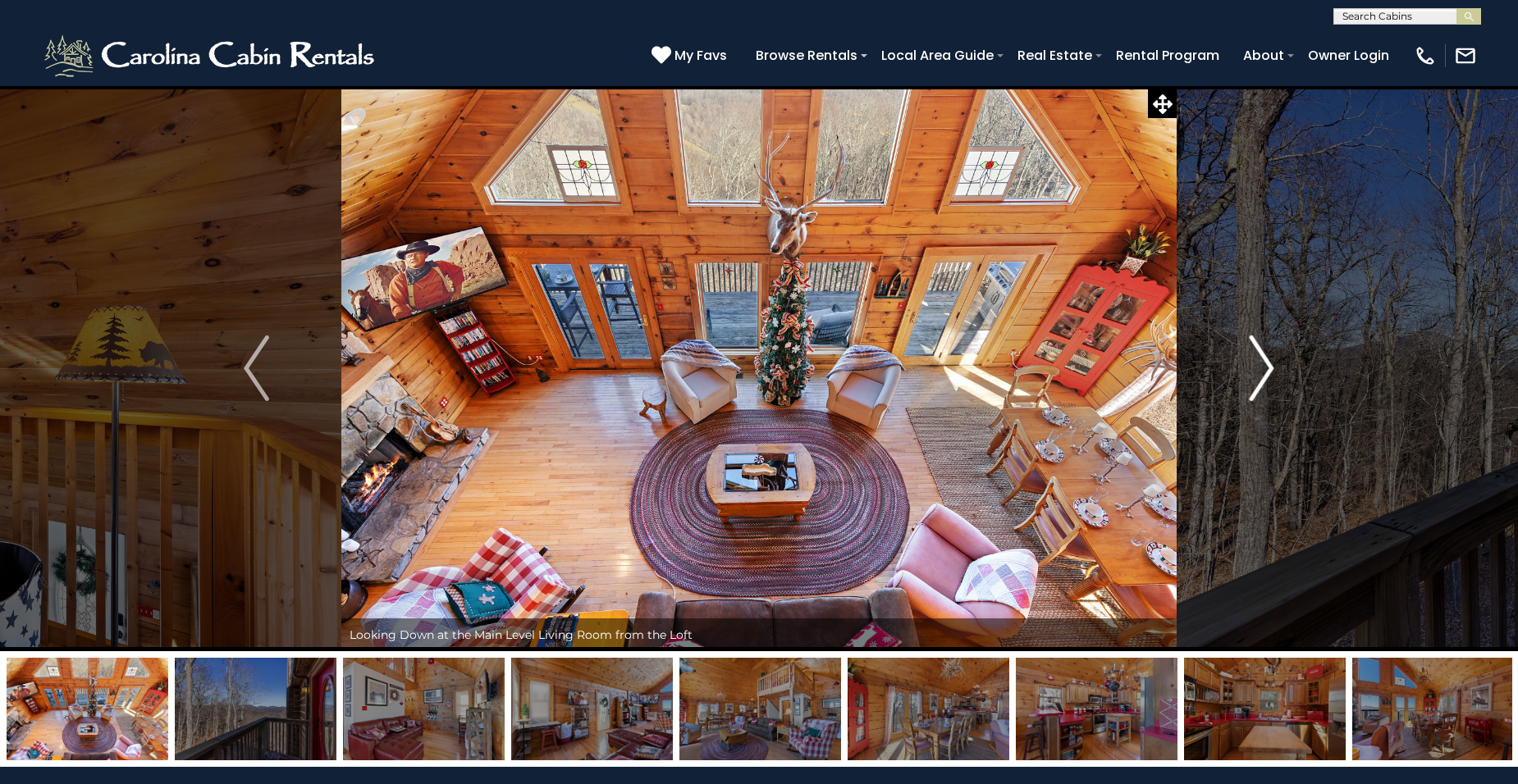
click at [1269, 371] on img "Next" at bounding box center [1260, 368] width 24 height 65
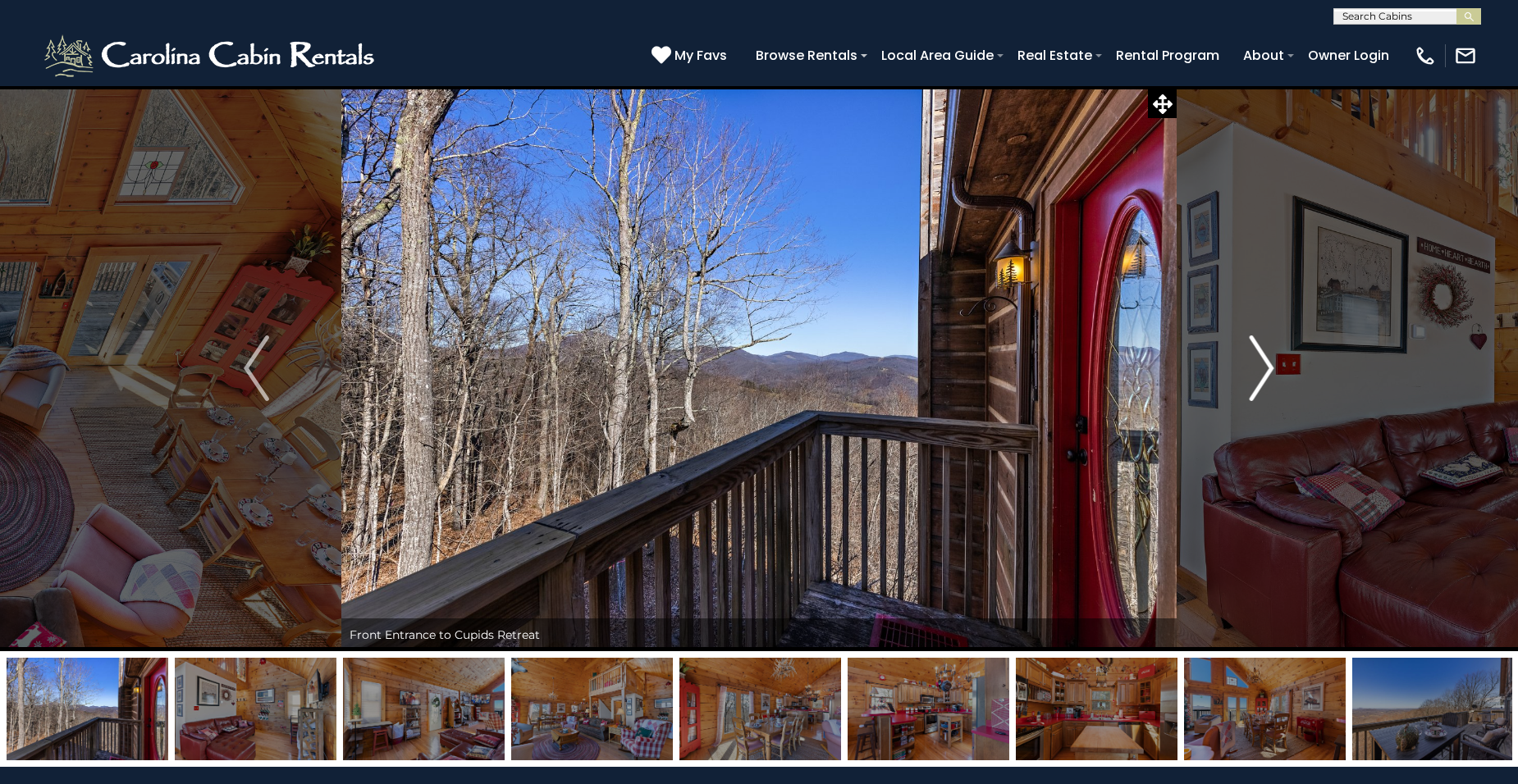
click at [1271, 372] on img "Next" at bounding box center [1260, 368] width 24 height 65
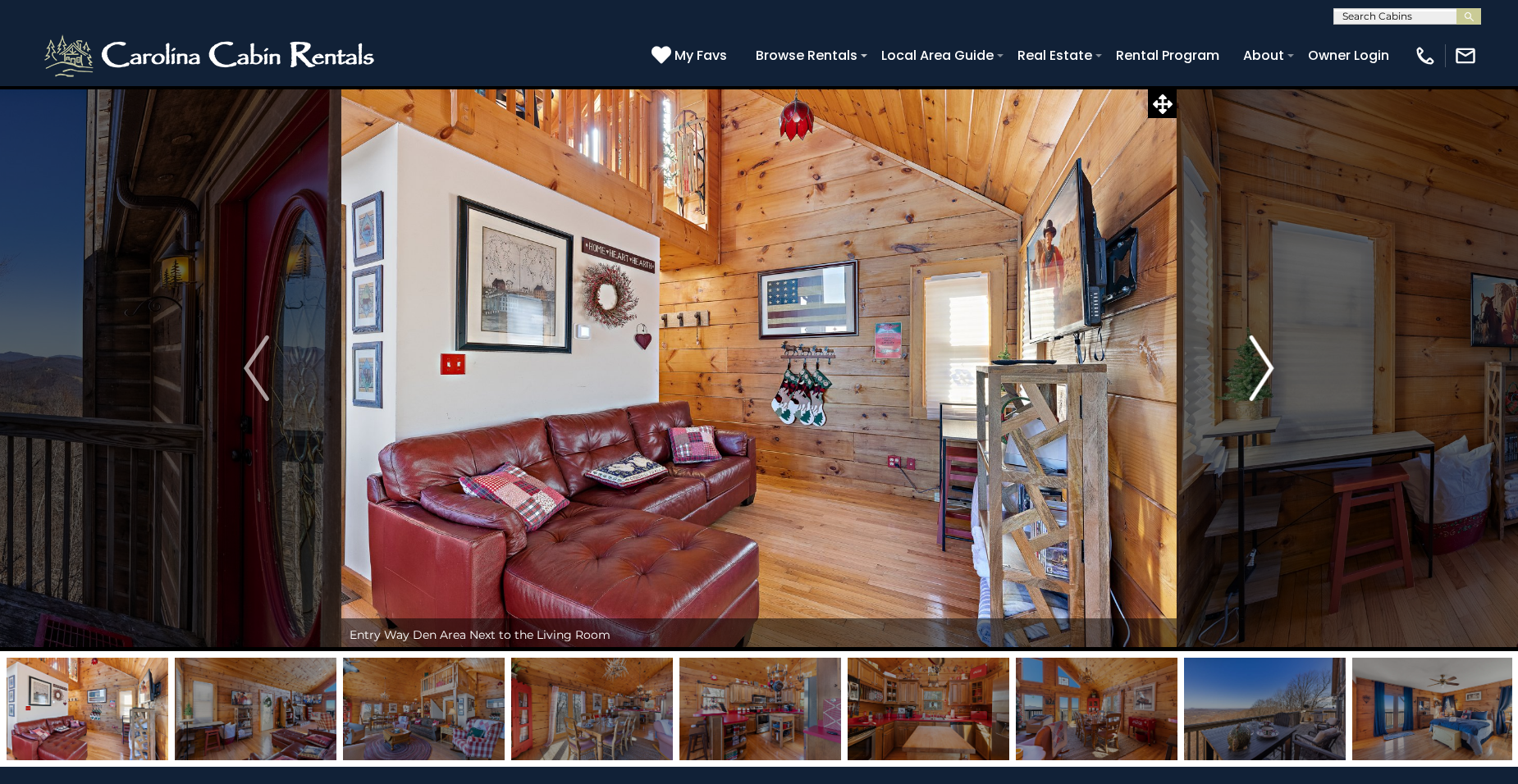
click at [1272, 372] on img "Next" at bounding box center [1260, 368] width 24 height 65
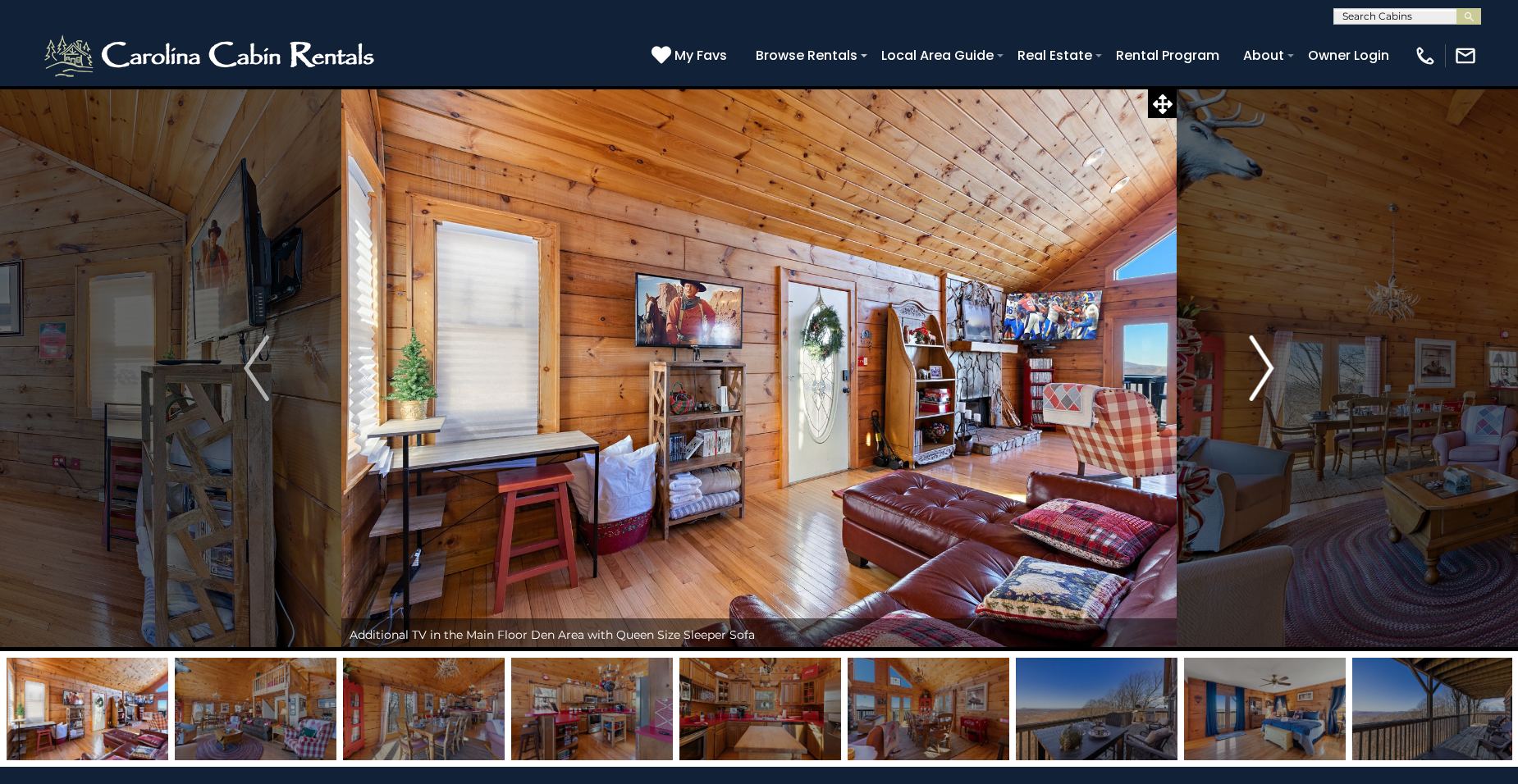
click at [1272, 372] on img "Next" at bounding box center [1260, 368] width 24 height 65
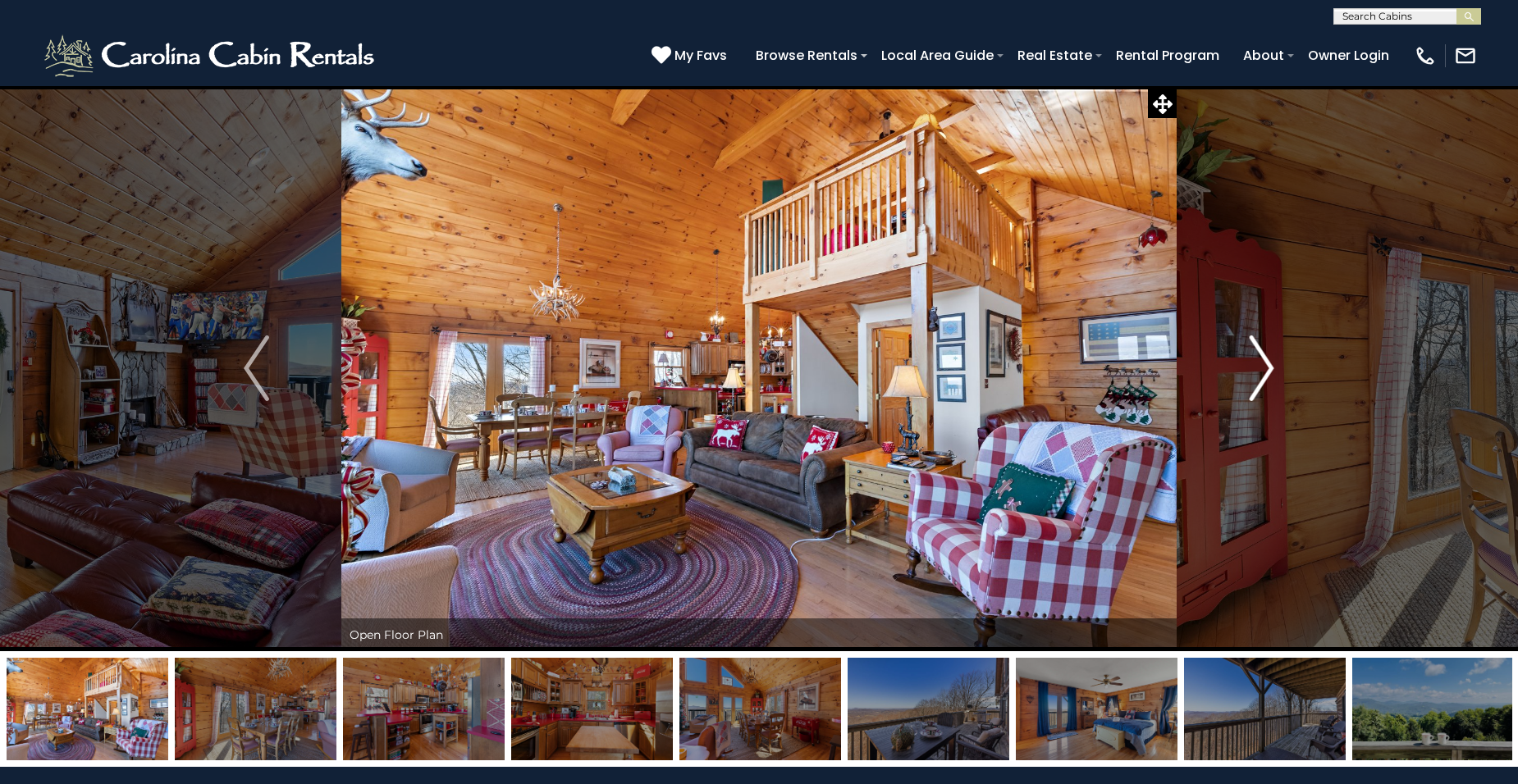
click at [1272, 372] on img "Next" at bounding box center [1260, 368] width 24 height 65
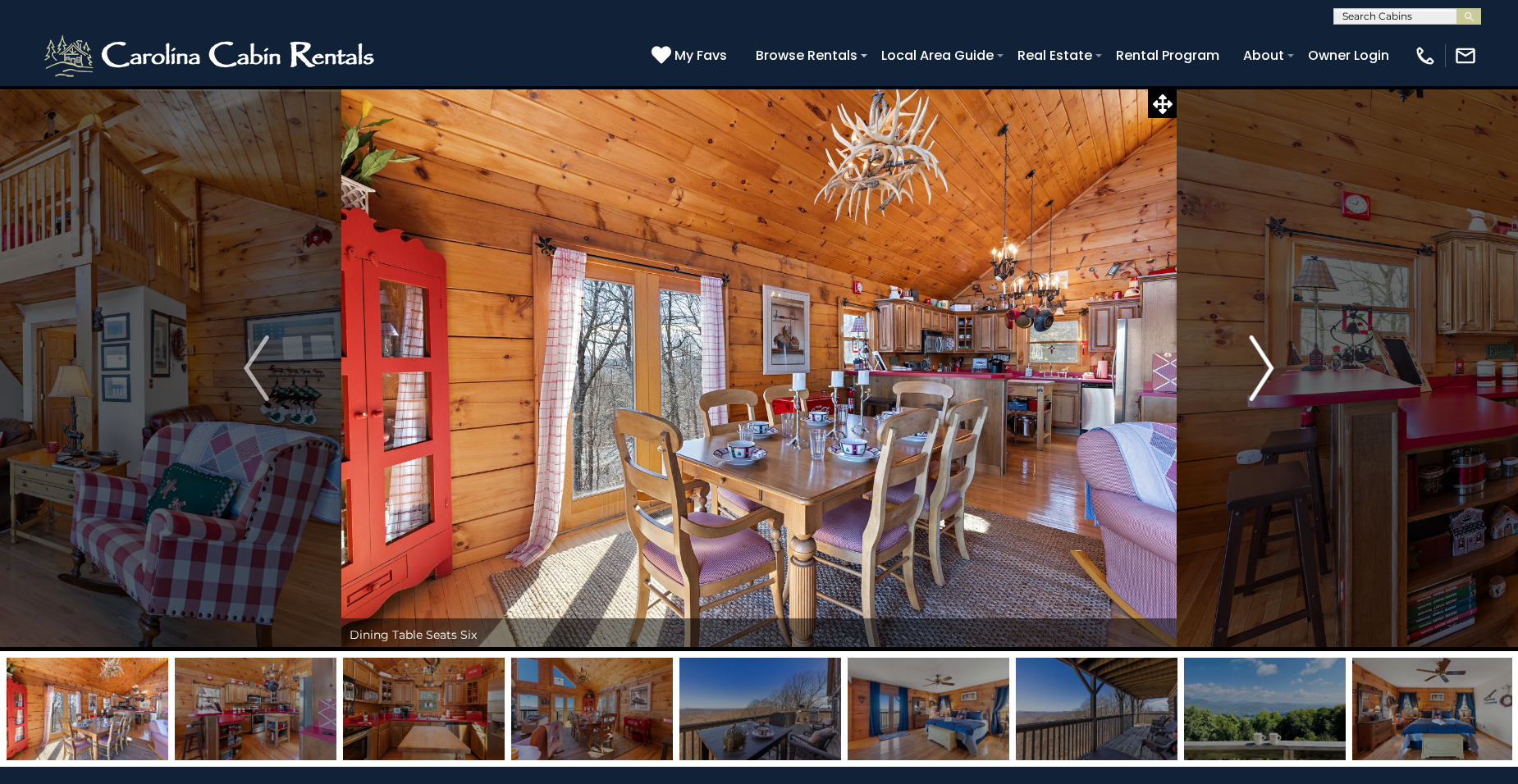
click at [1272, 372] on img "Next" at bounding box center [1260, 368] width 24 height 65
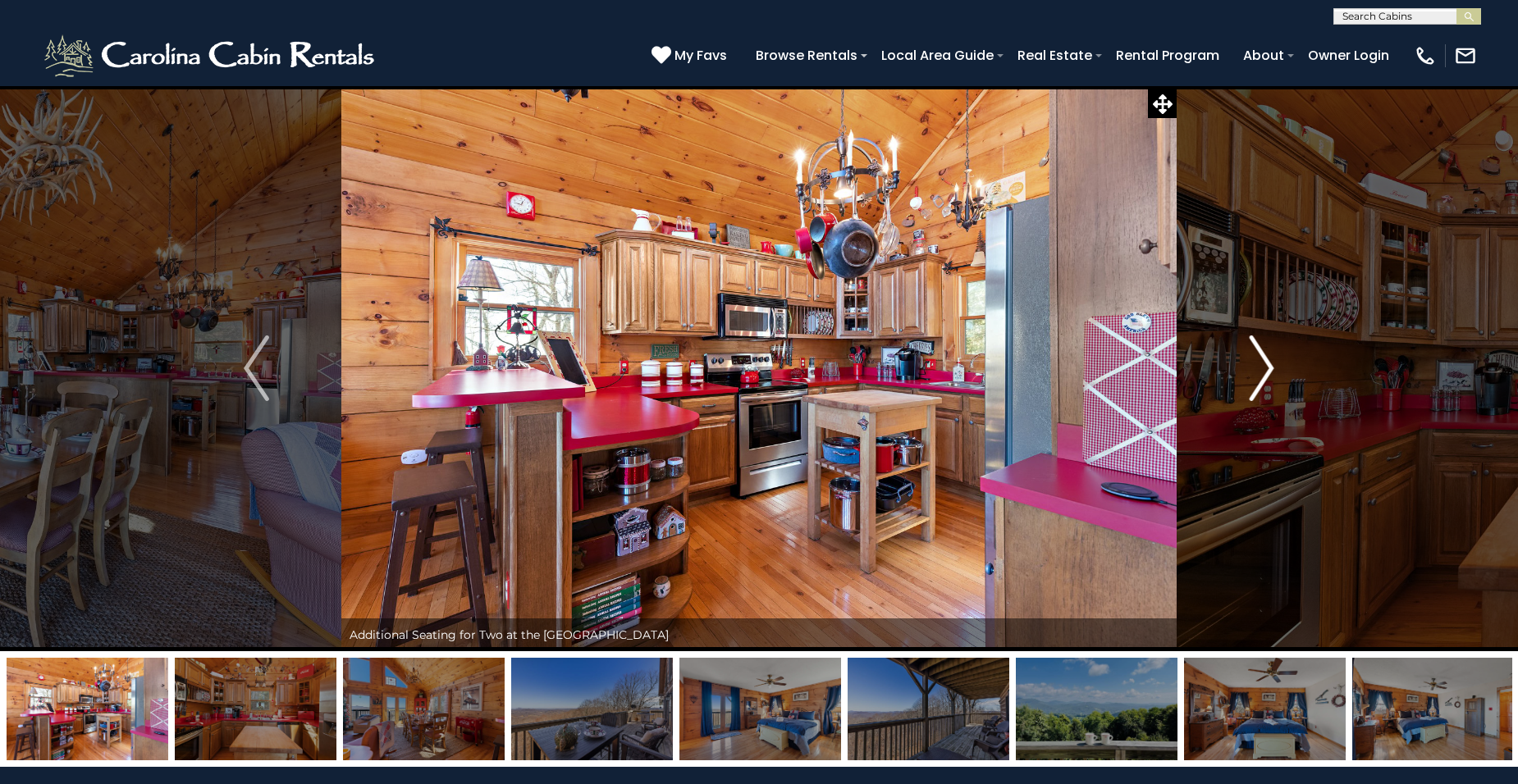
click at [1265, 372] on img "Next" at bounding box center [1260, 368] width 24 height 65
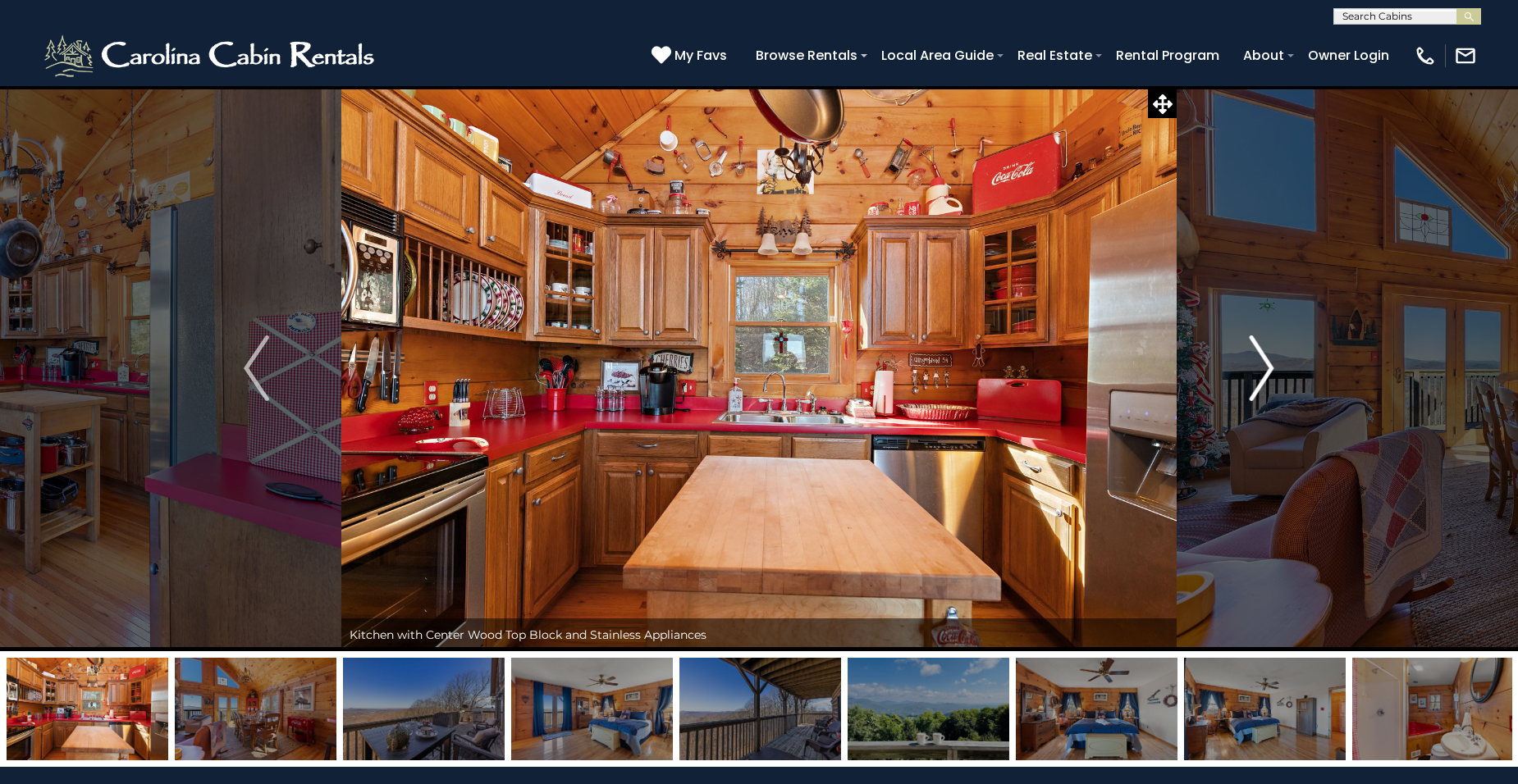
click at [1265, 372] on img "Next" at bounding box center [1260, 368] width 24 height 65
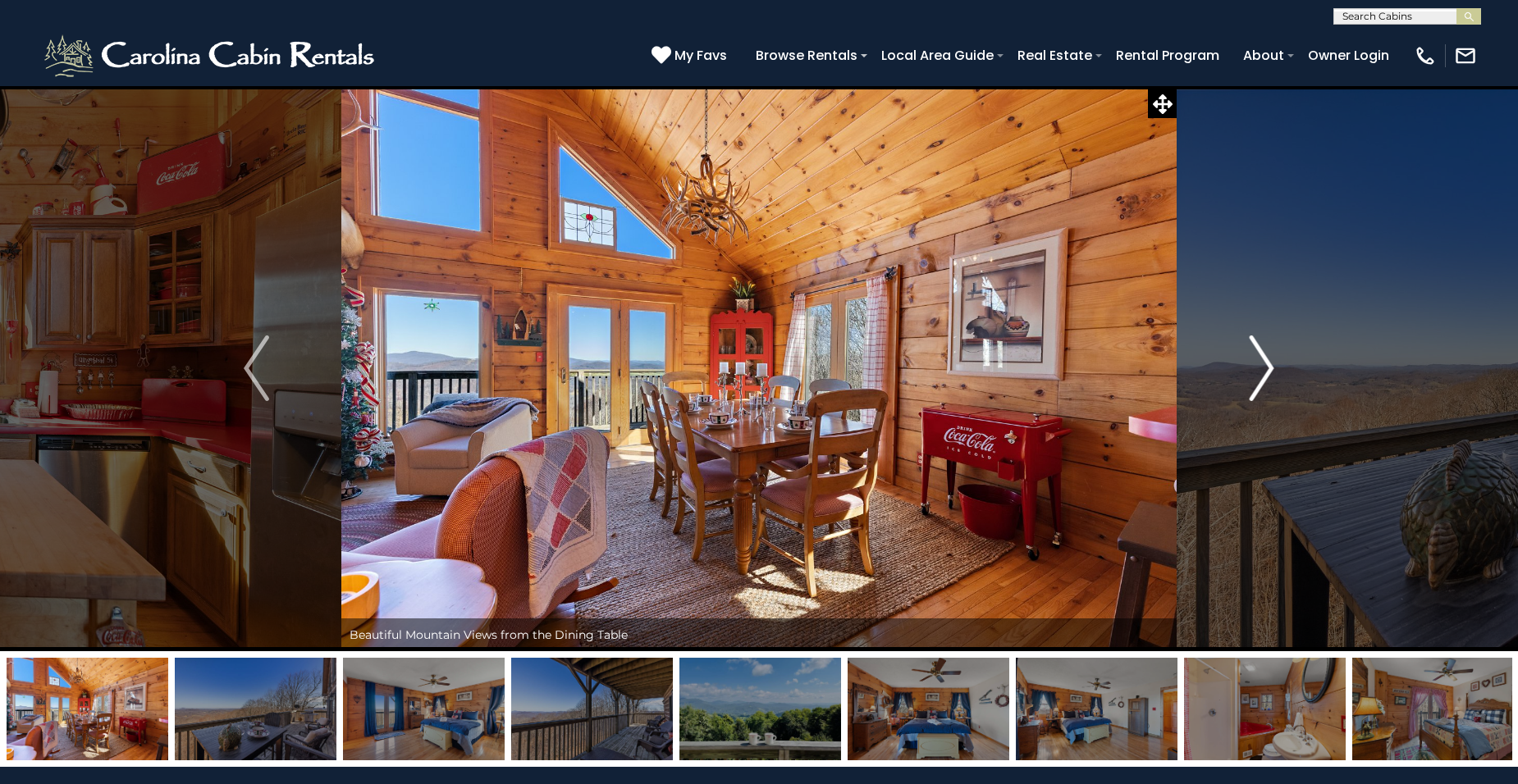
click at [1265, 372] on img "Next" at bounding box center [1260, 368] width 24 height 65
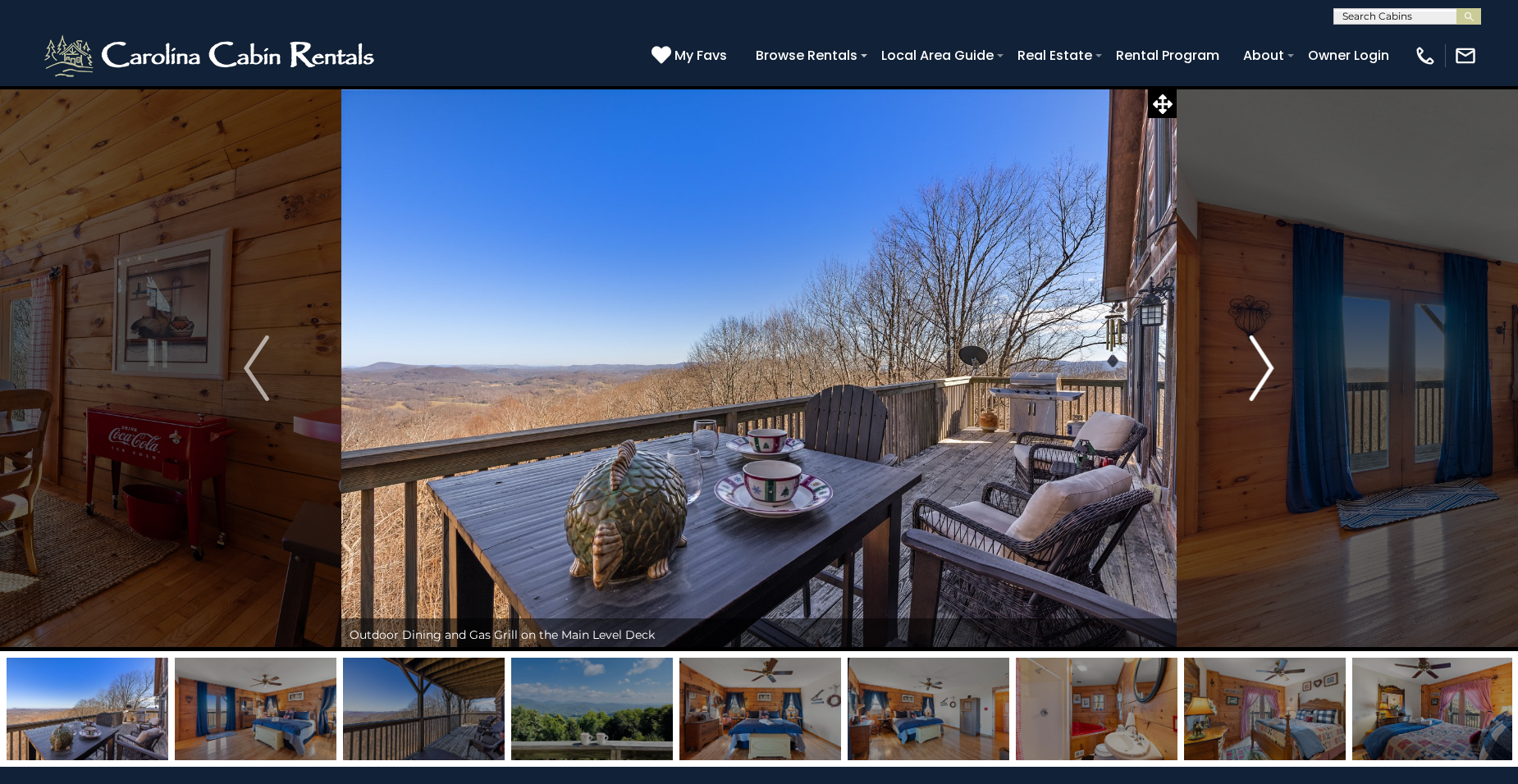
click at [1265, 372] on img "Next" at bounding box center [1260, 368] width 24 height 65
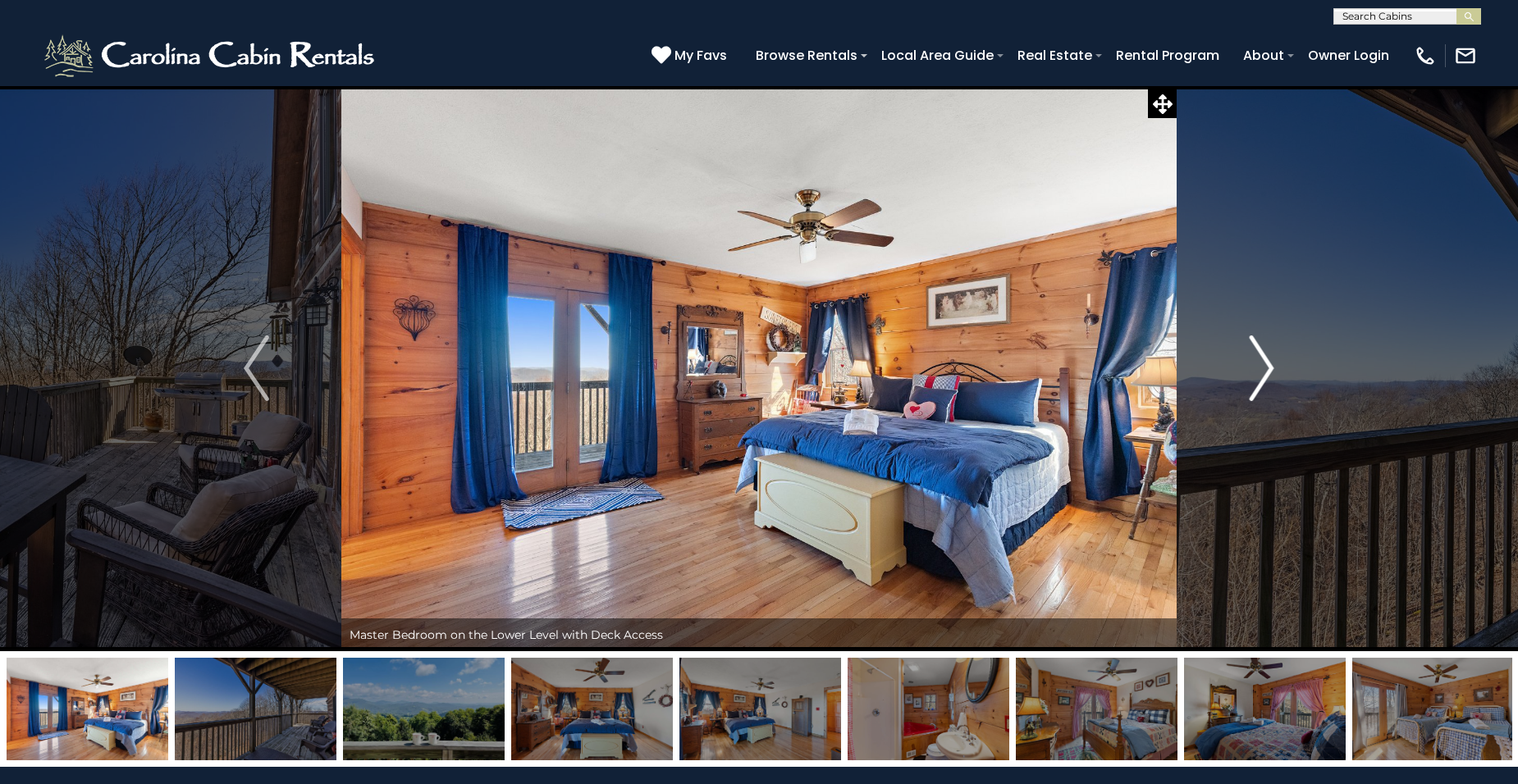
click at [1265, 372] on img "Next" at bounding box center [1260, 368] width 24 height 65
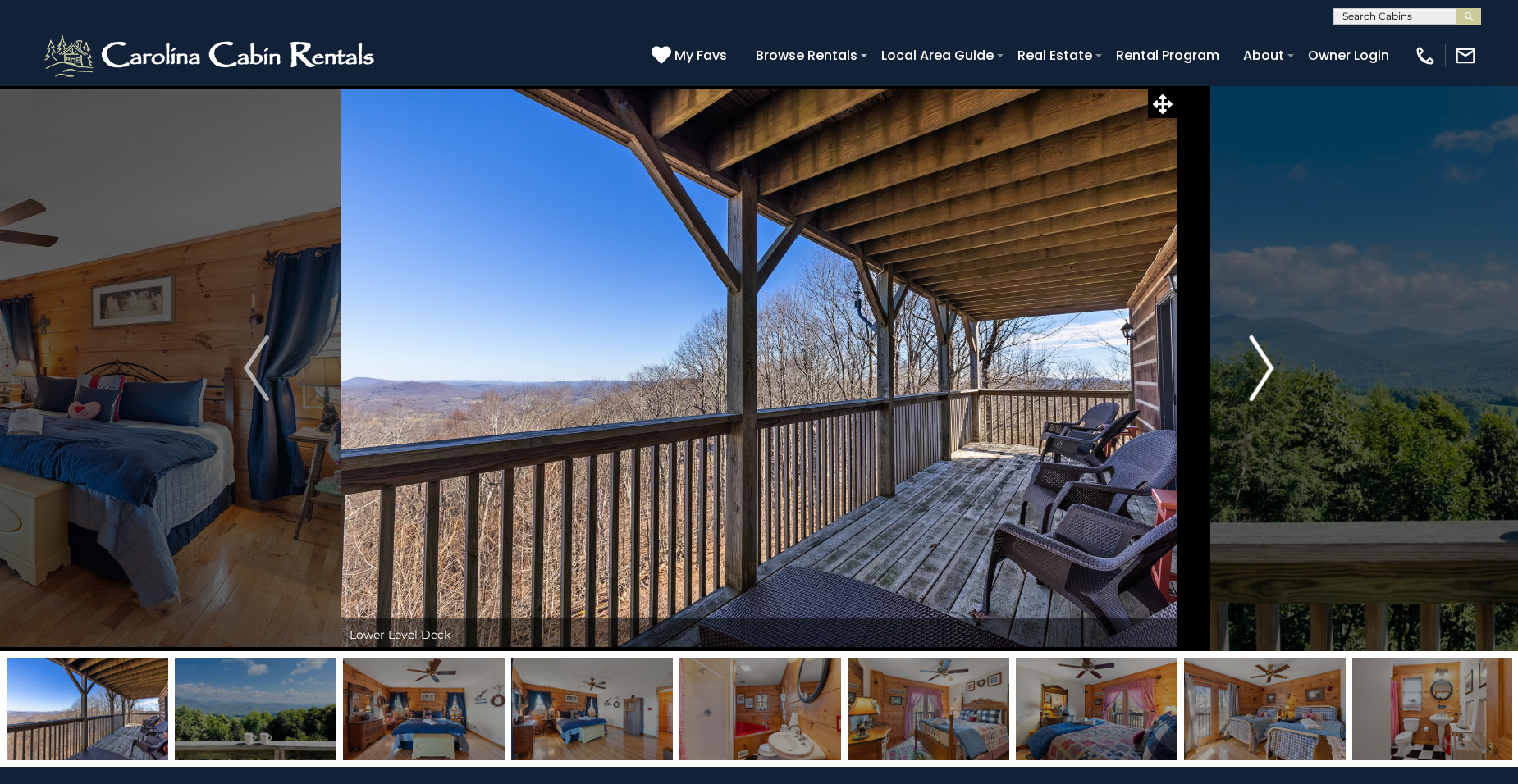
click at [1265, 372] on img "Next" at bounding box center [1260, 368] width 24 height 65
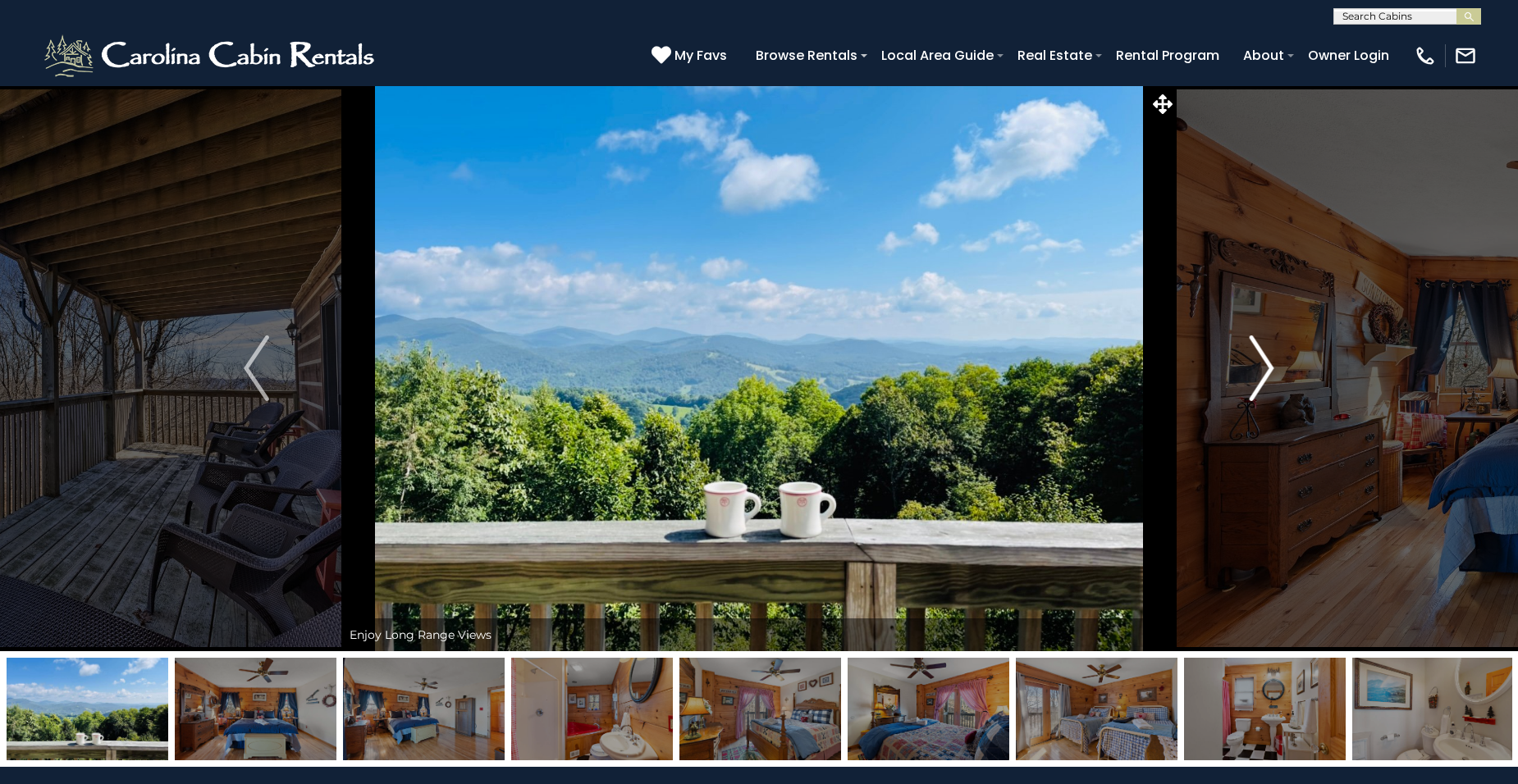
click at [1265, 372] on img "Next" at bounding box center [1260, 368] width 24 height 65
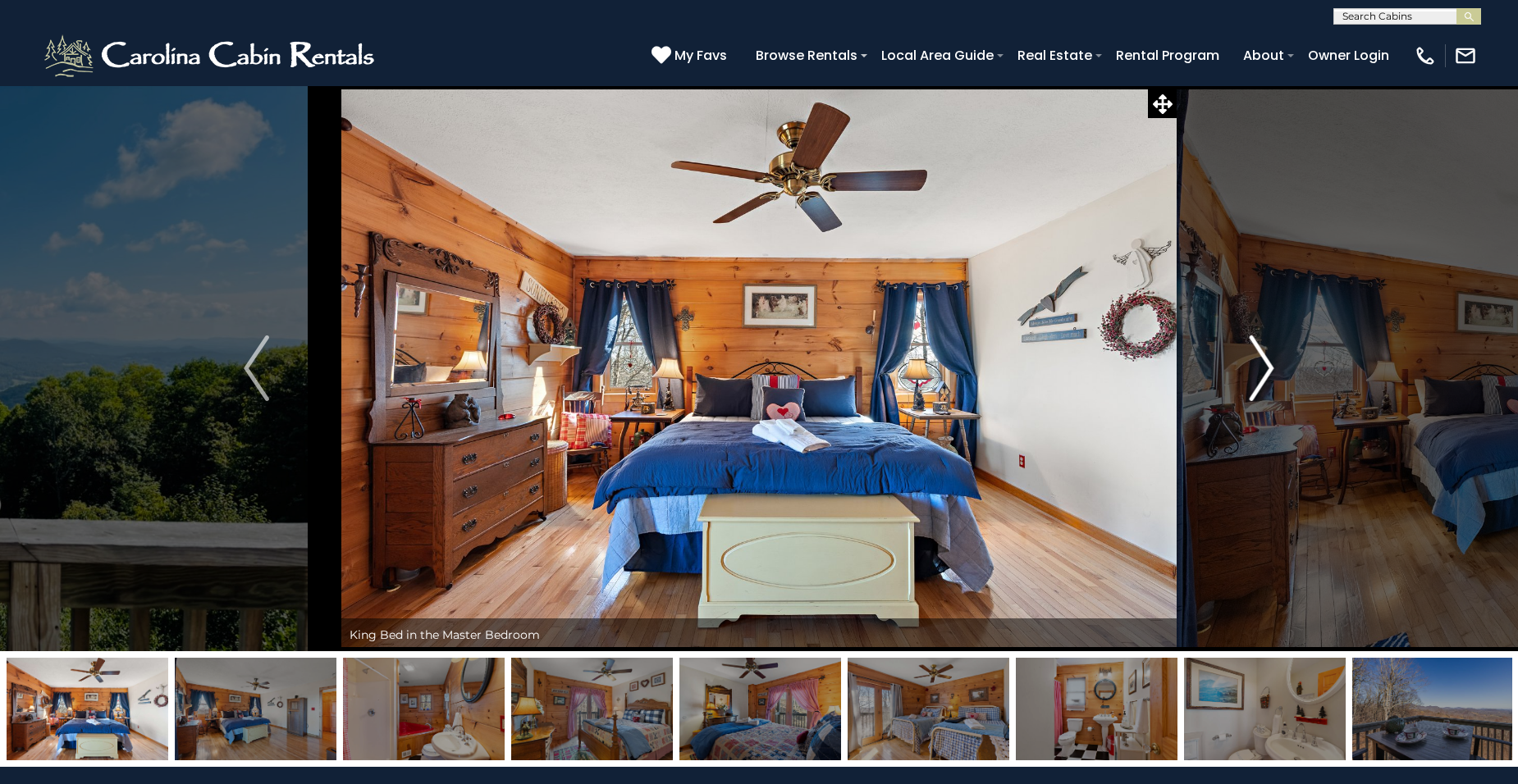
click at [1265, 372] on img "Next" at bounding box center [1260, 368] width 24 height 65
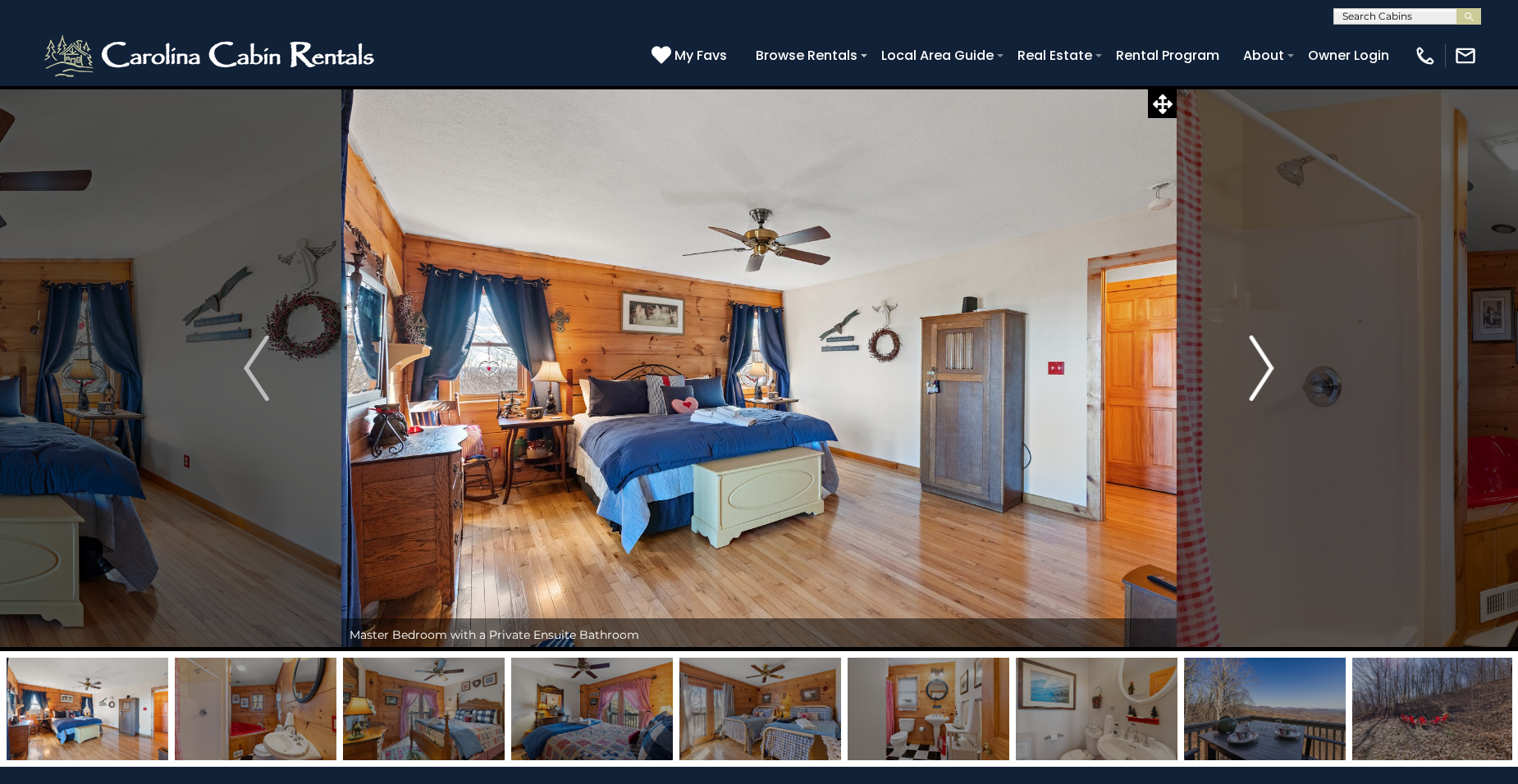
click at [1265, 372] on img "Next" at bounding box center [1260, 368] width 24 height 65
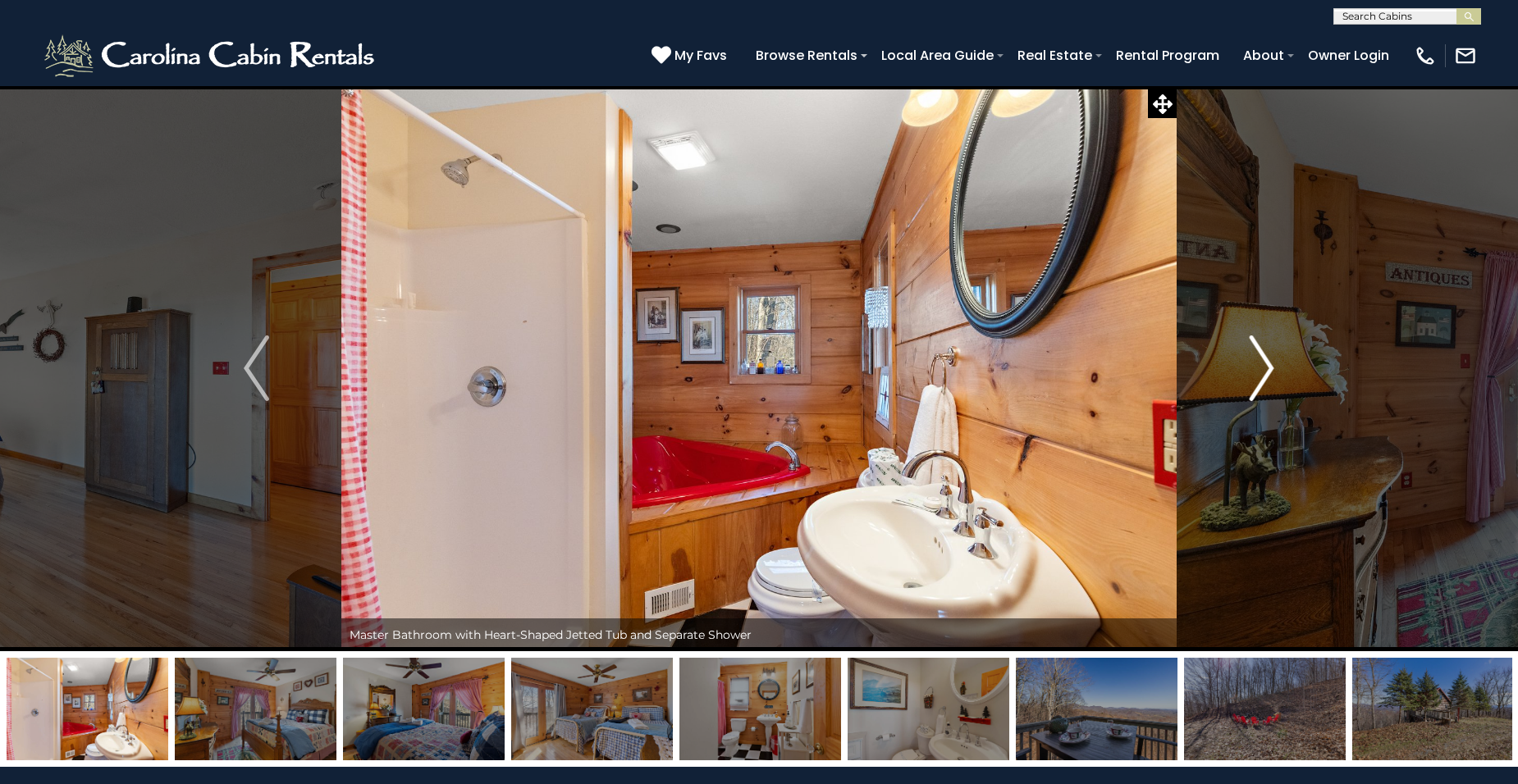
click at [1265, 372] on img "Next" at bounding box center [1260, 368] width 24 height 65
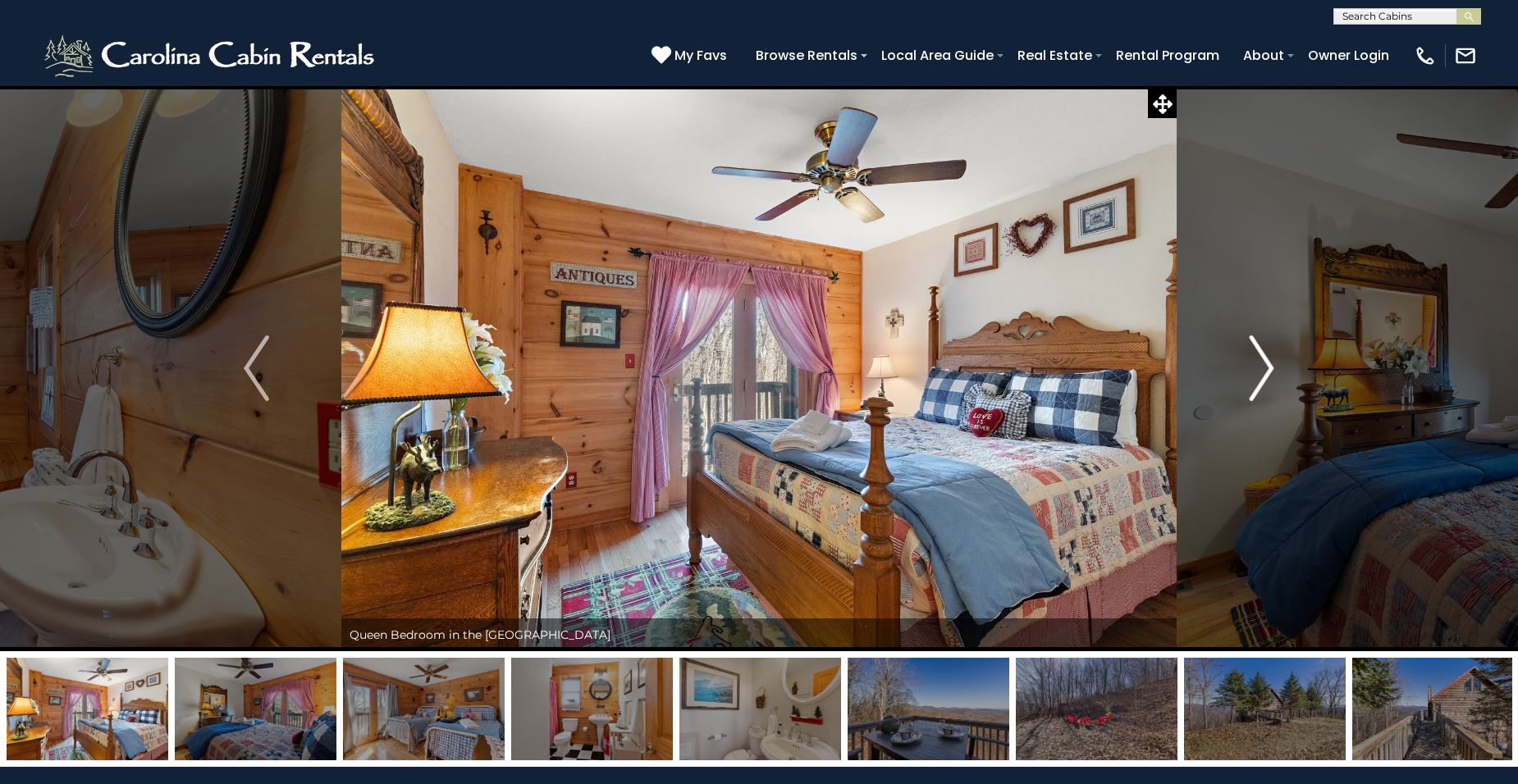
click at [1265, 372] on img "Next" at bounding box center [1260, 368] width 24 height 65
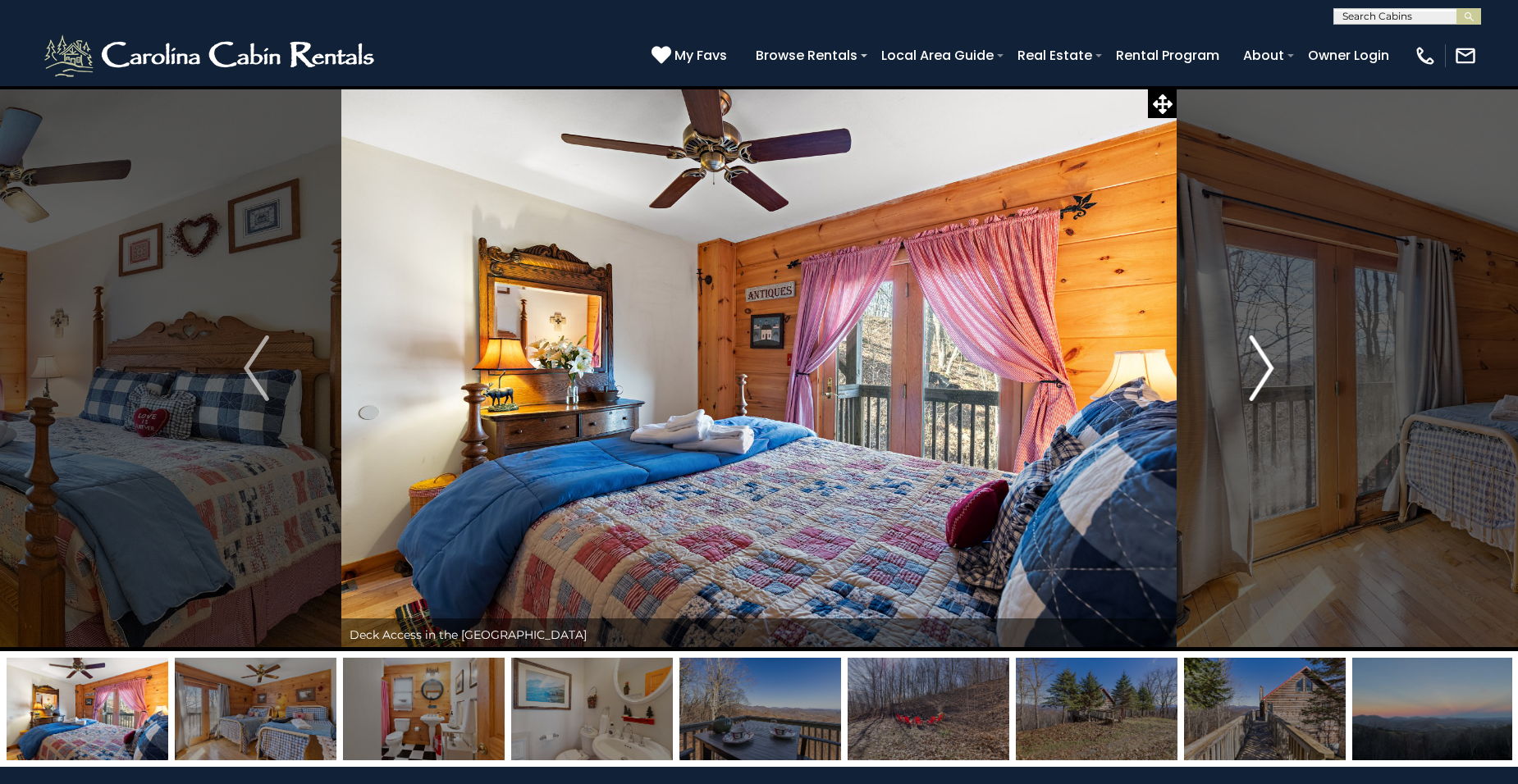
click at [1265, 372] on img "Next" at bounding box center [1260, 368] width 24 height 65
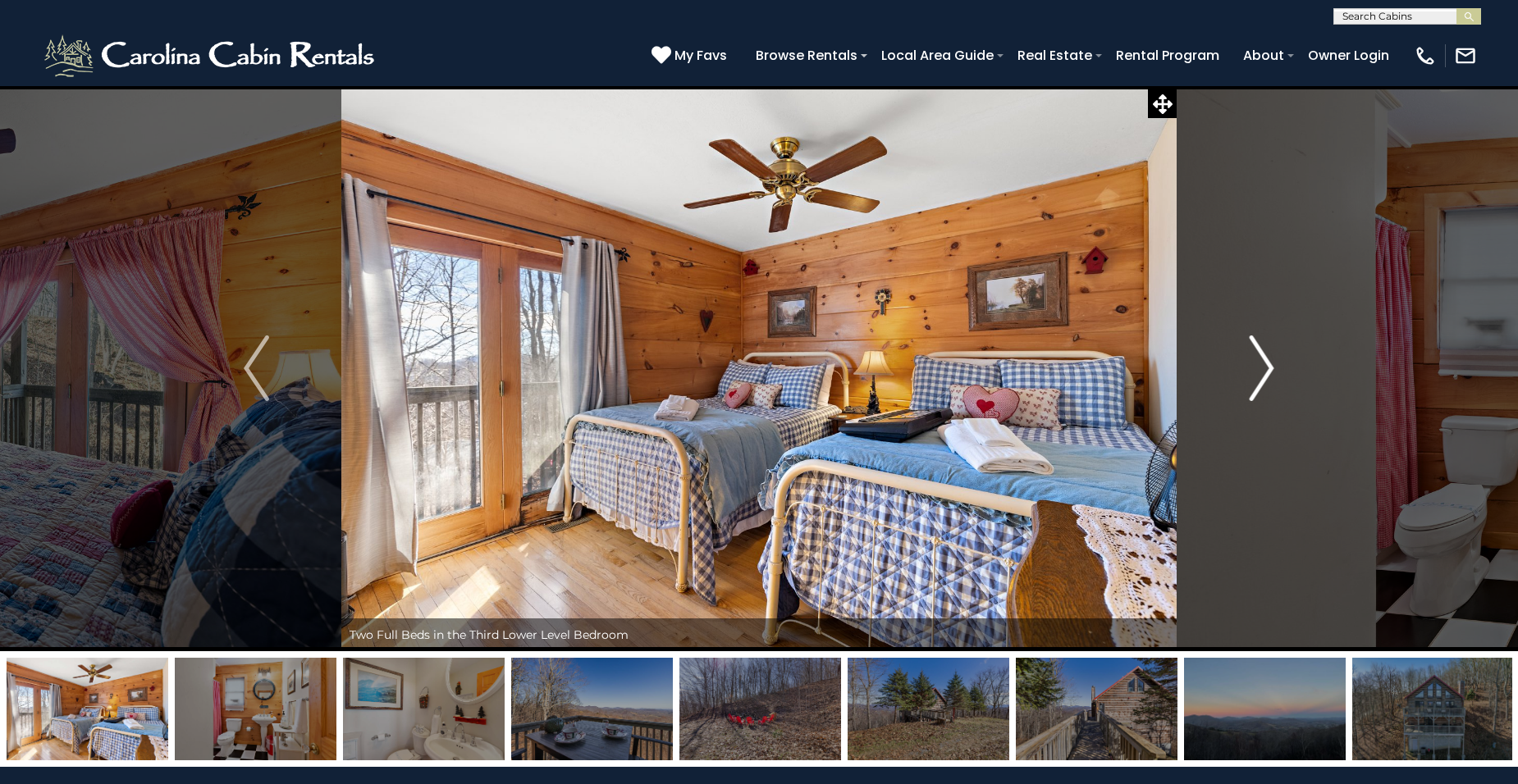
click at [1265, 372] on img "Next" at bounding box center [1260, 368] width 24 height 65
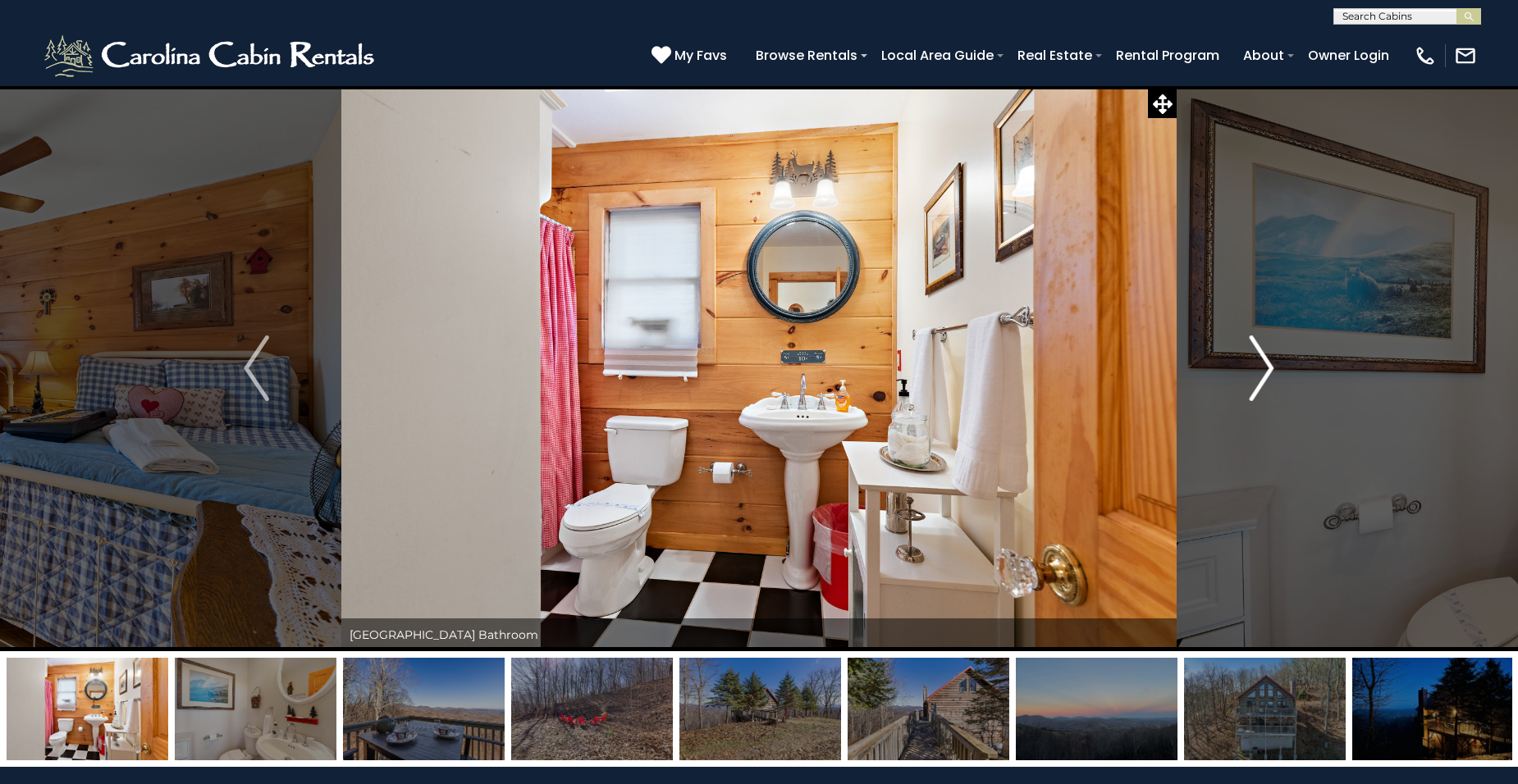
click at [1265, 372] on img "Next" at bounding box center [1260, 368] width 24 height 65
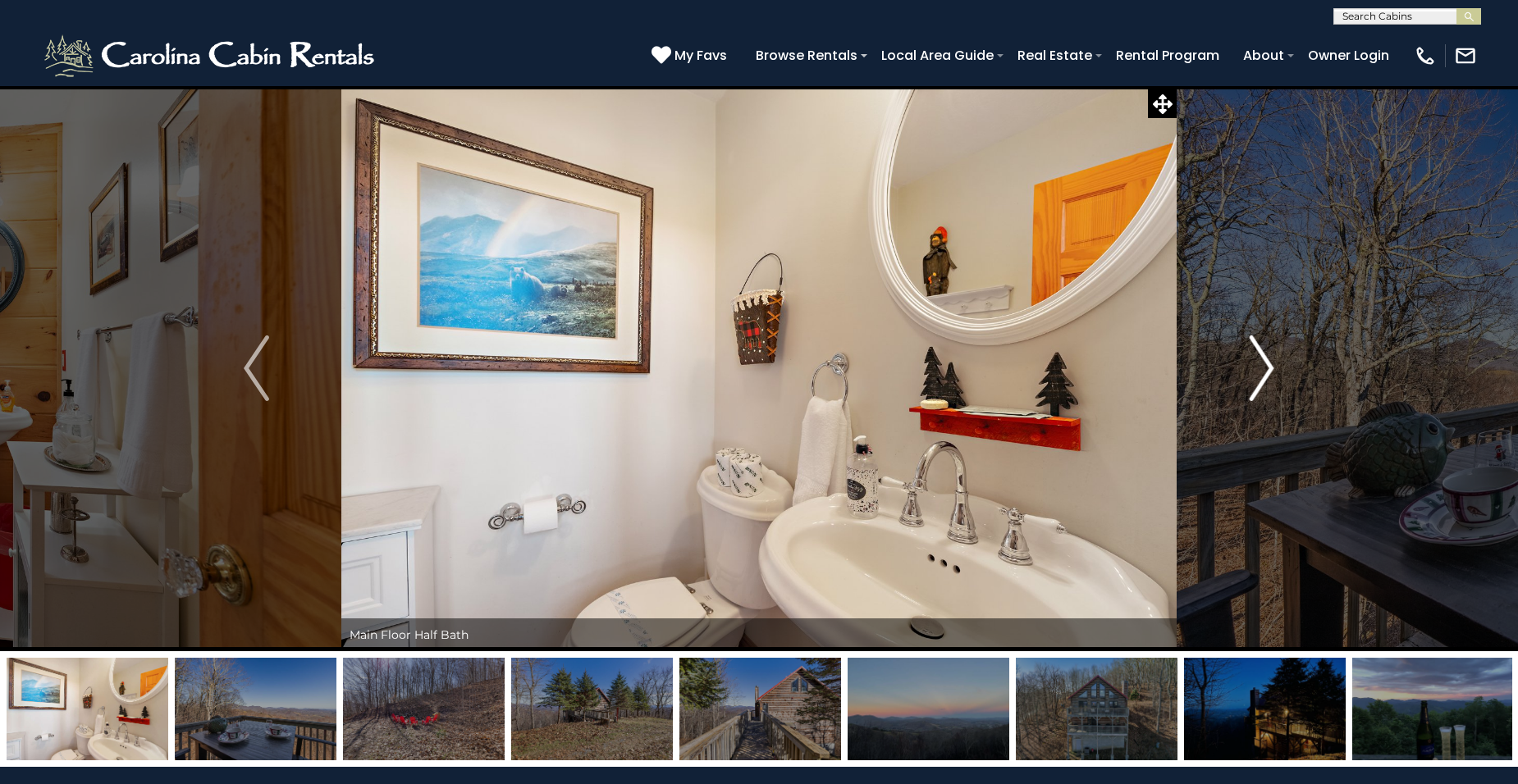
click at [1265, 371] on img "Next" at bounding box center [1260, 368] width 24 height 65
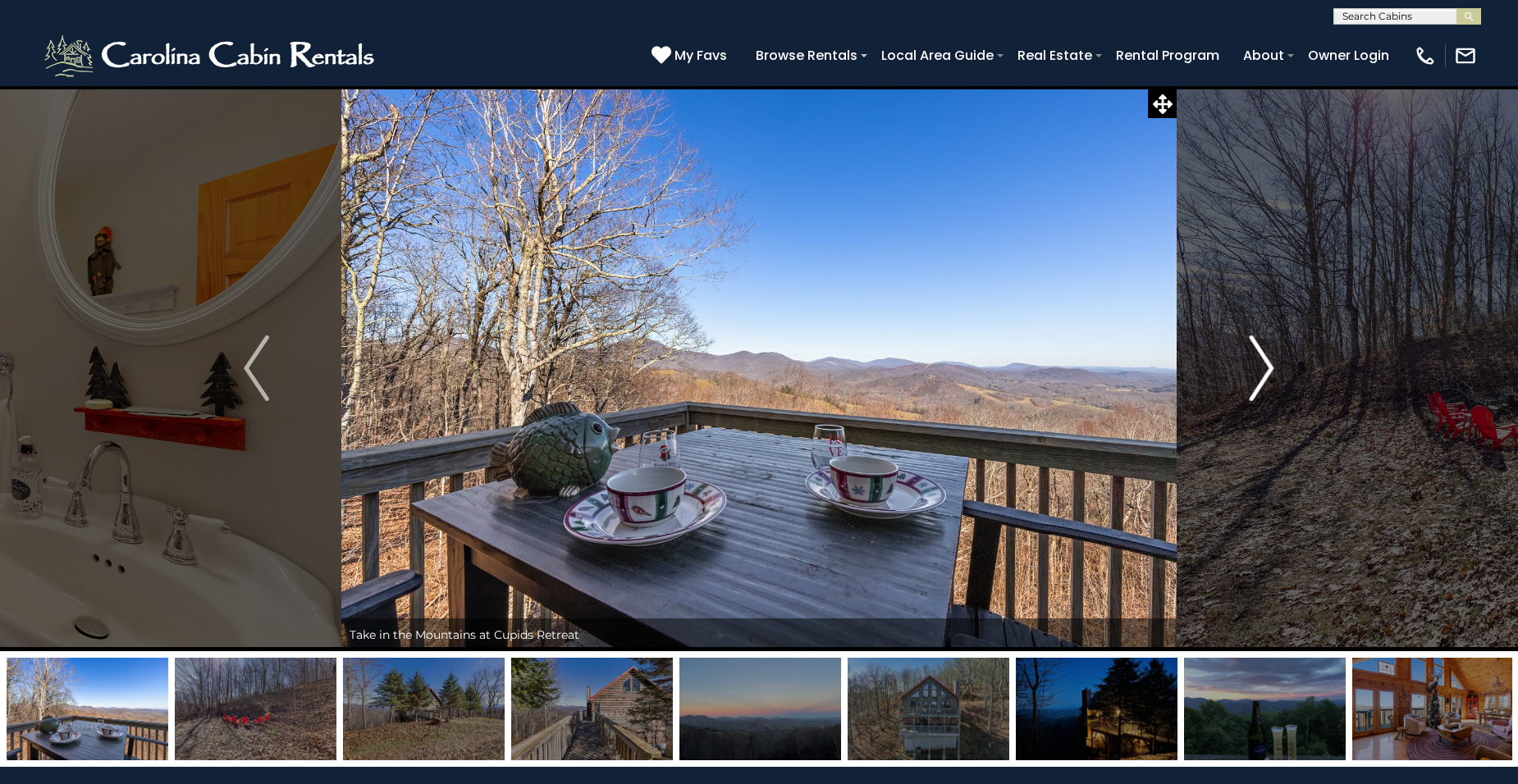
click at [1265, 371] on img "Next" at bounding box center [1260, 368] width 24 height 65
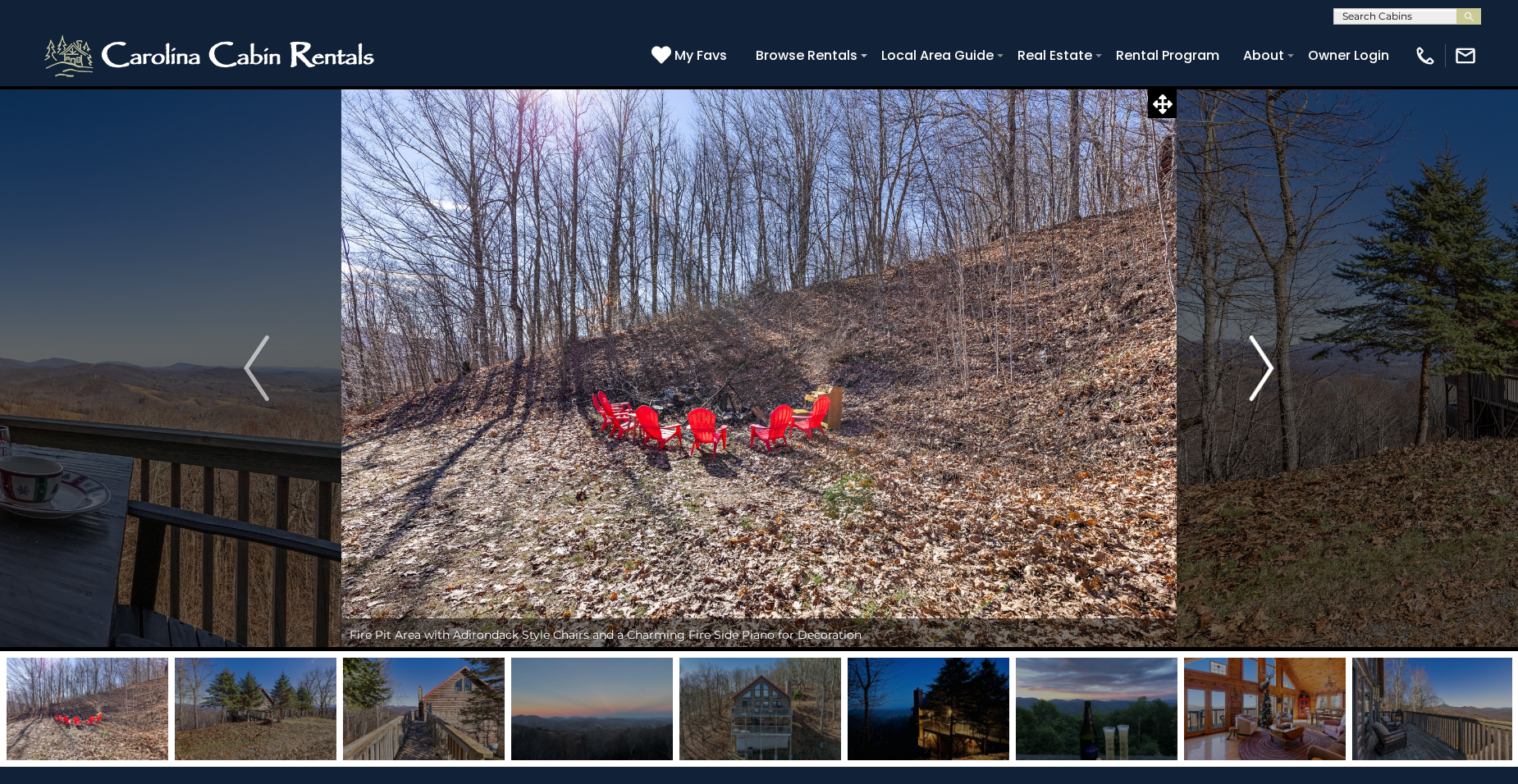
click at [1265, 371] on img "Next" at bounding box center [1260, 368] width 24 height 65
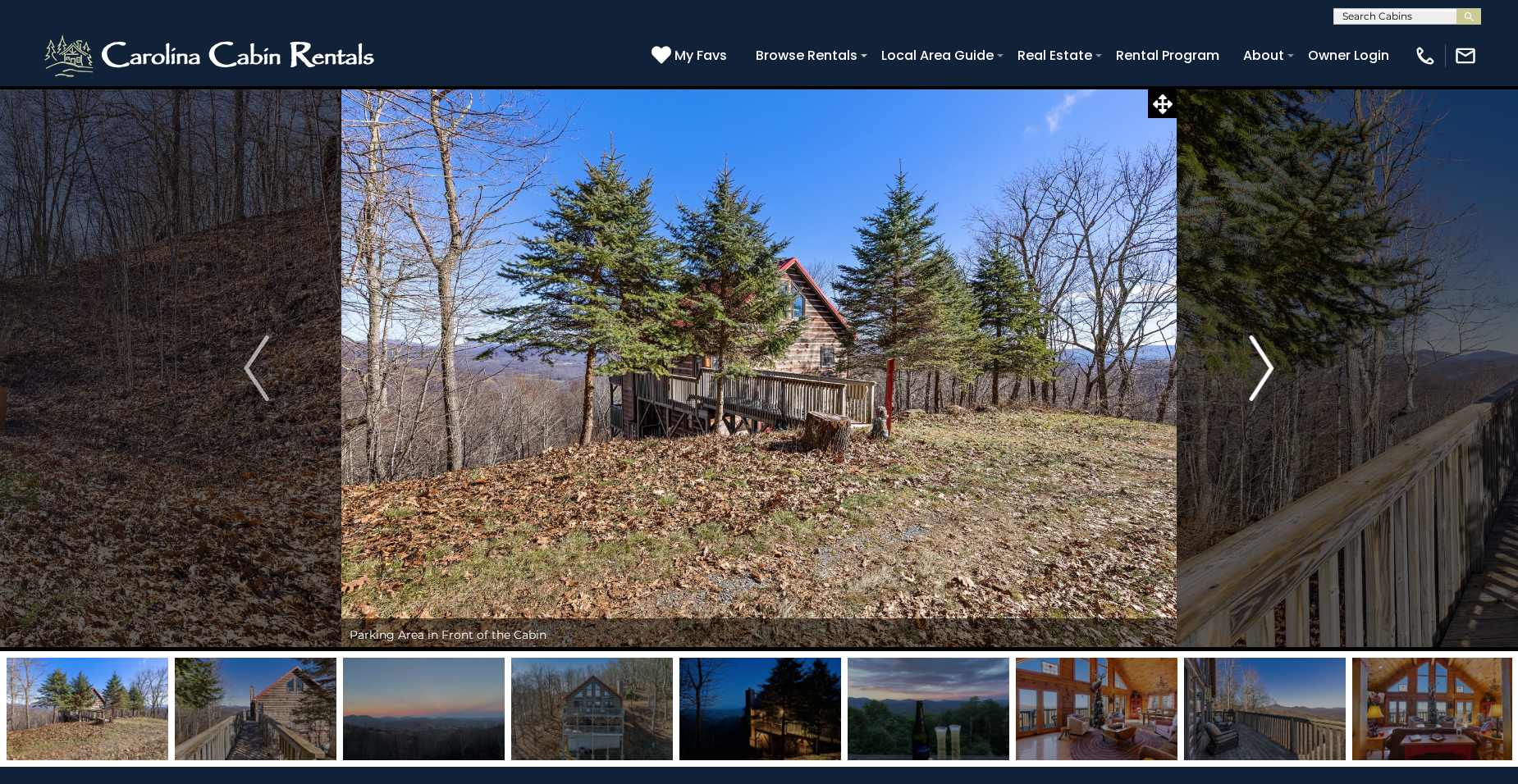
click at [1265, 371] on img "Next" at bounding box center [1260, 368] width 24 height 65
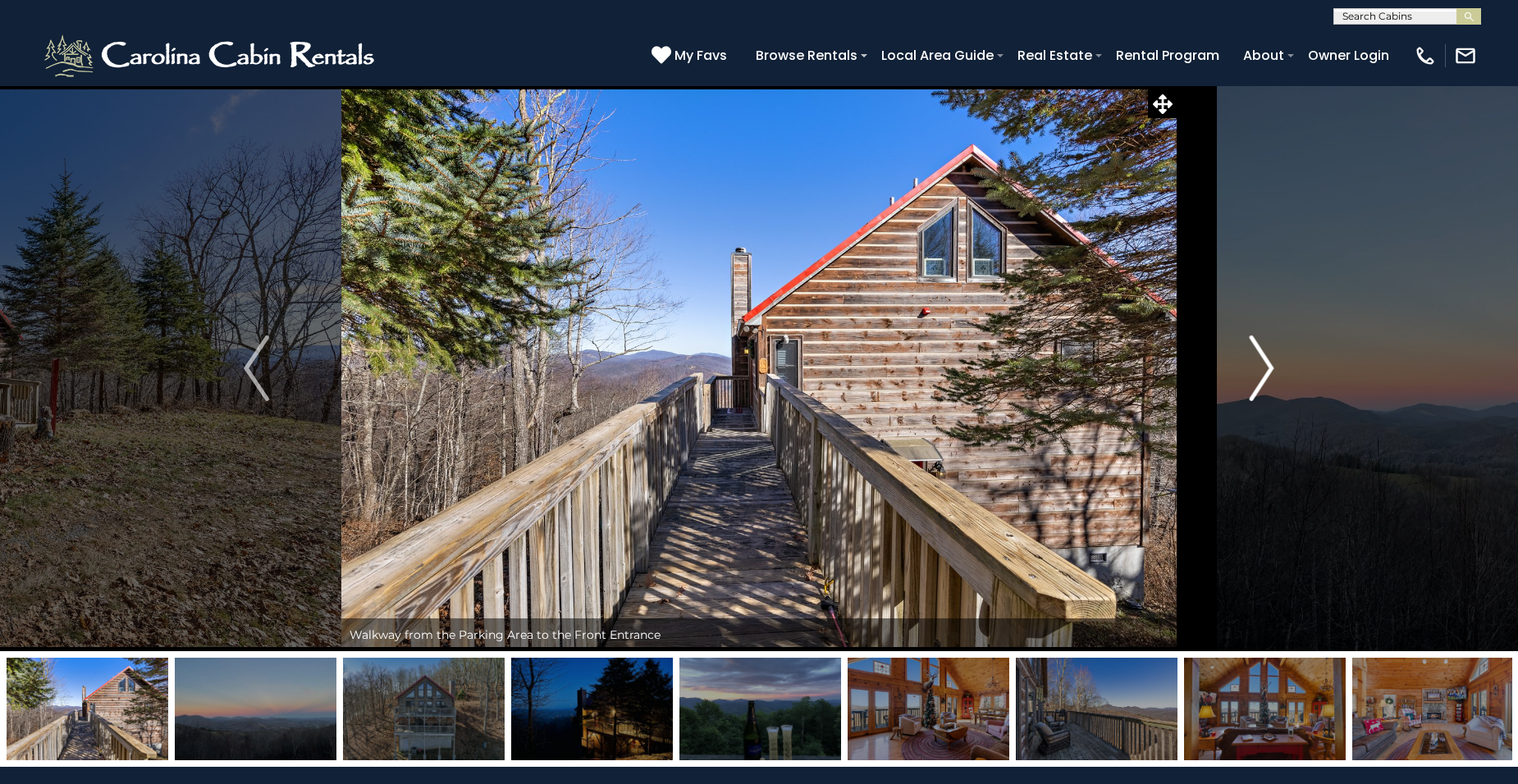
click at [1265, 371] on img "Next" at bounding box center [1260, 368] width 24 height 65
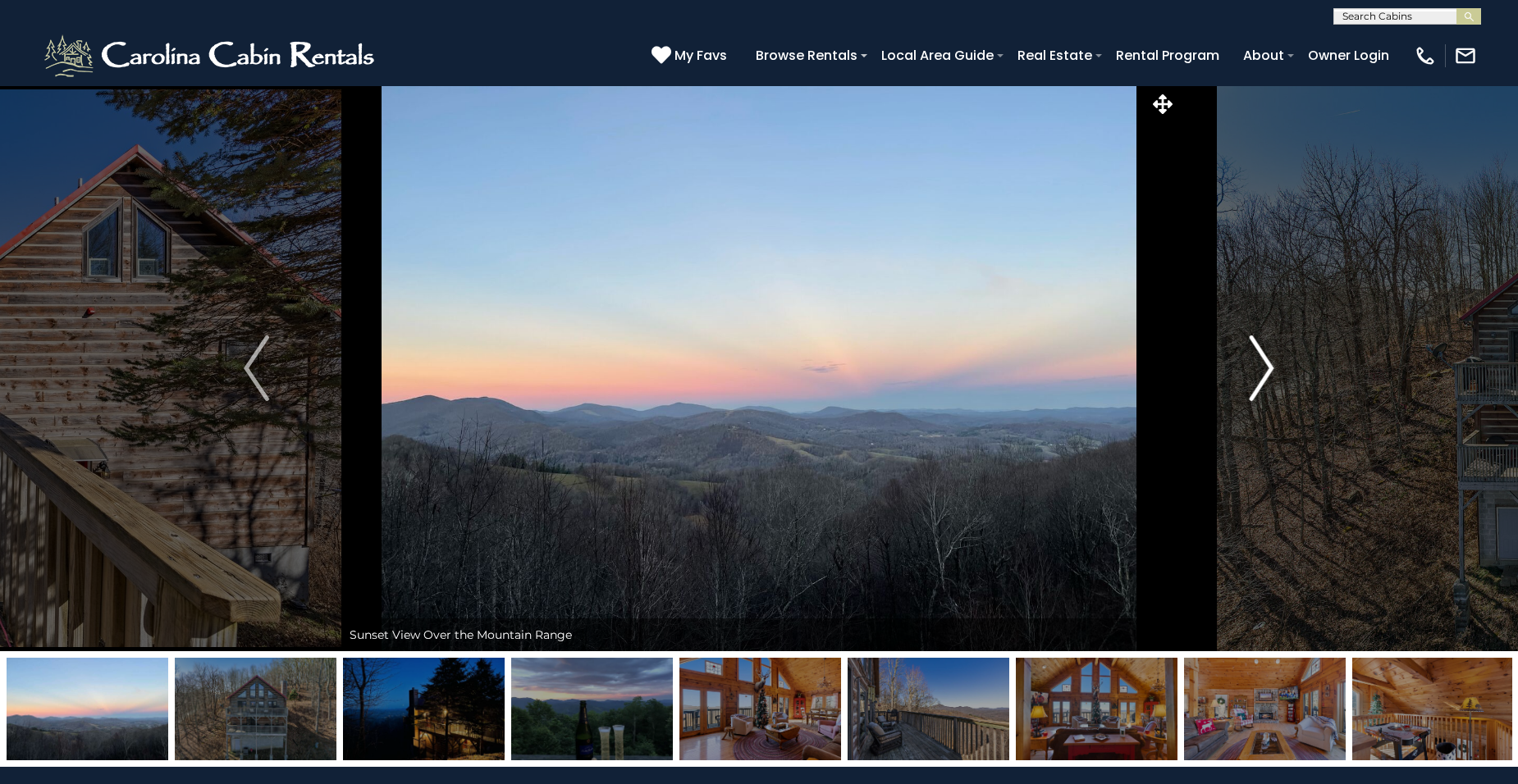
click at [1265, 371] on img "Next" at bounding box center [1260, 368] width 24 height 65
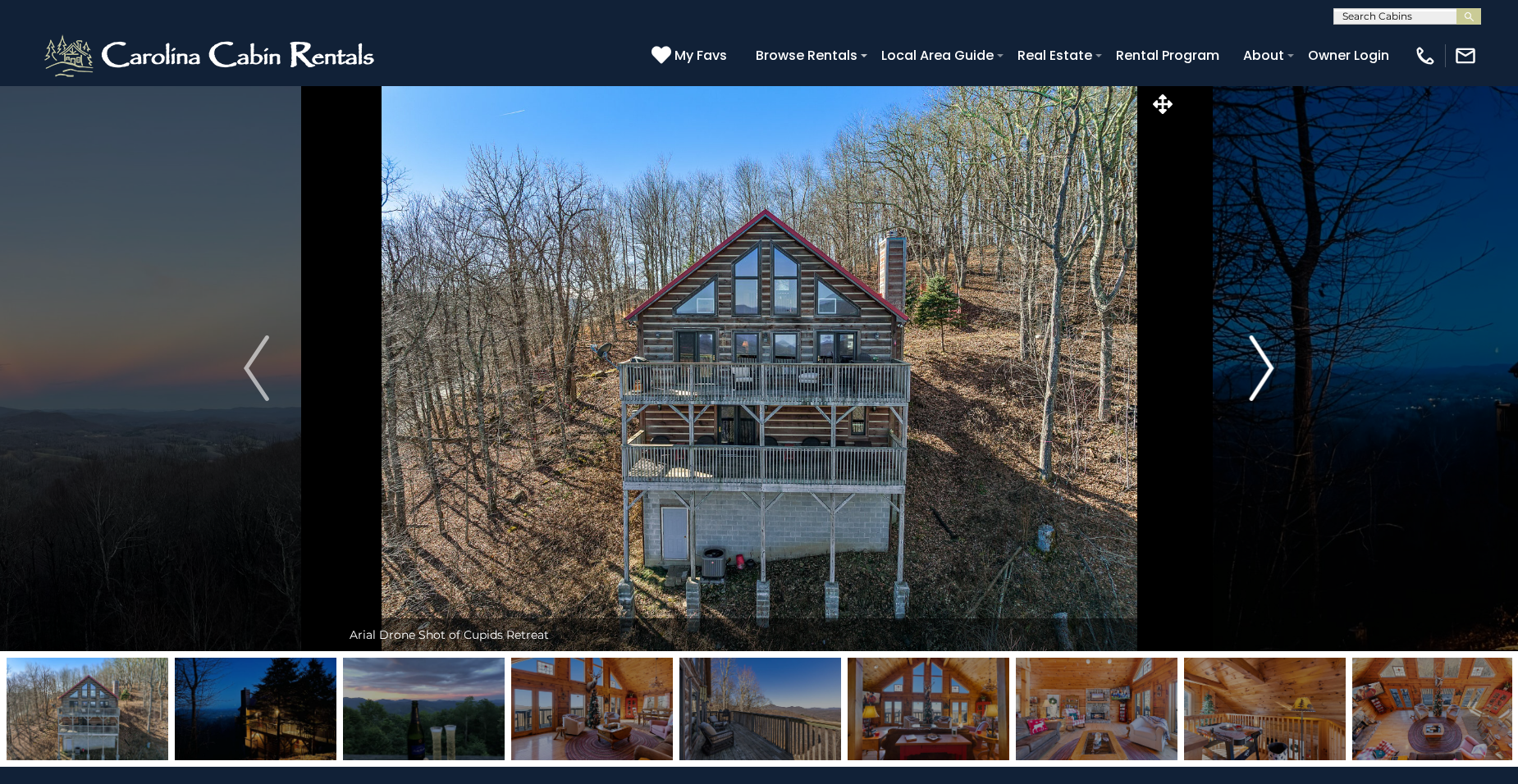
click at [1265, 371] on img "Next" at bounding box center [1260, 368] width 24 height 65
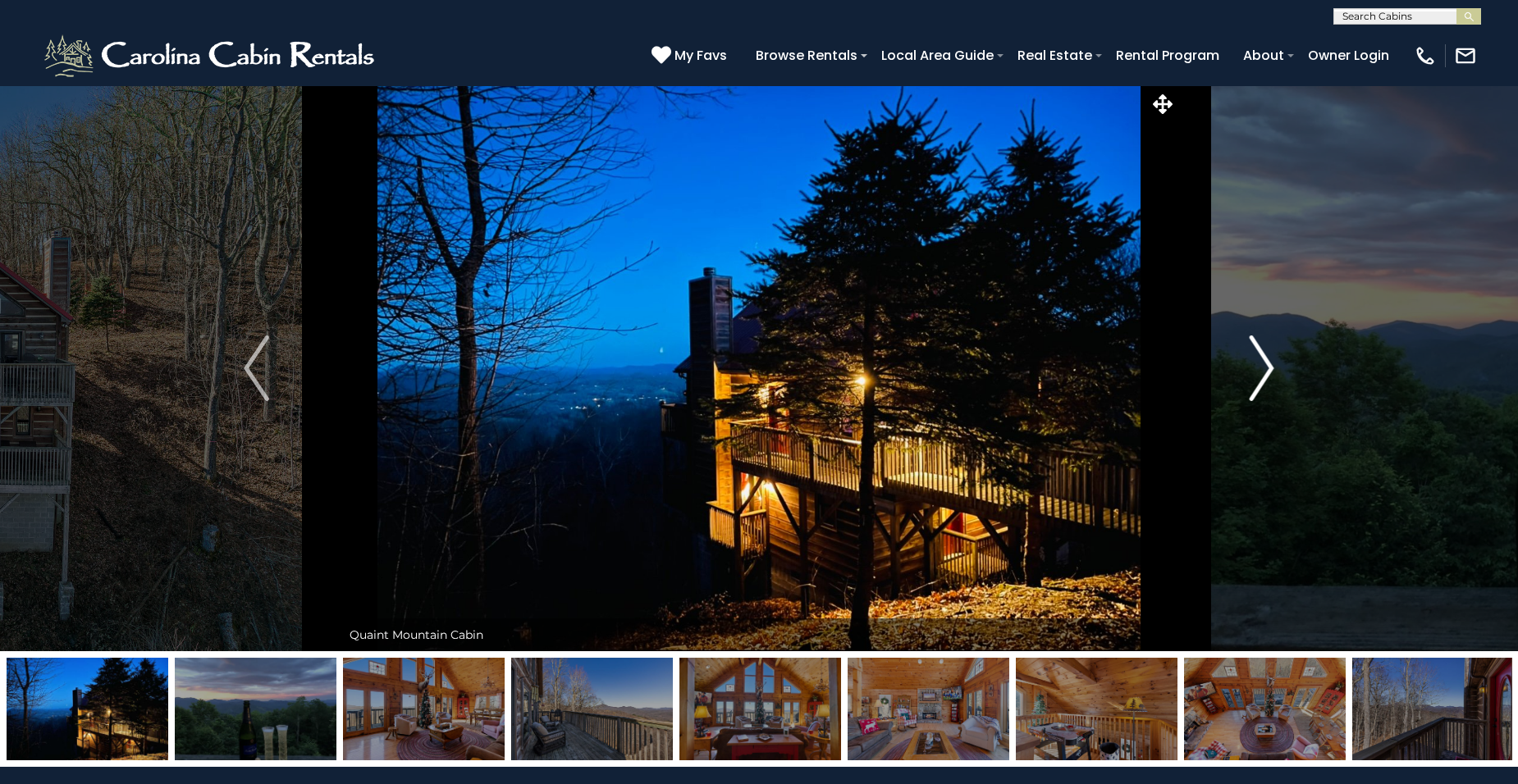
click at [1265, 371] on img "Next" at bounding box center [1260, 368] width 24 height 65
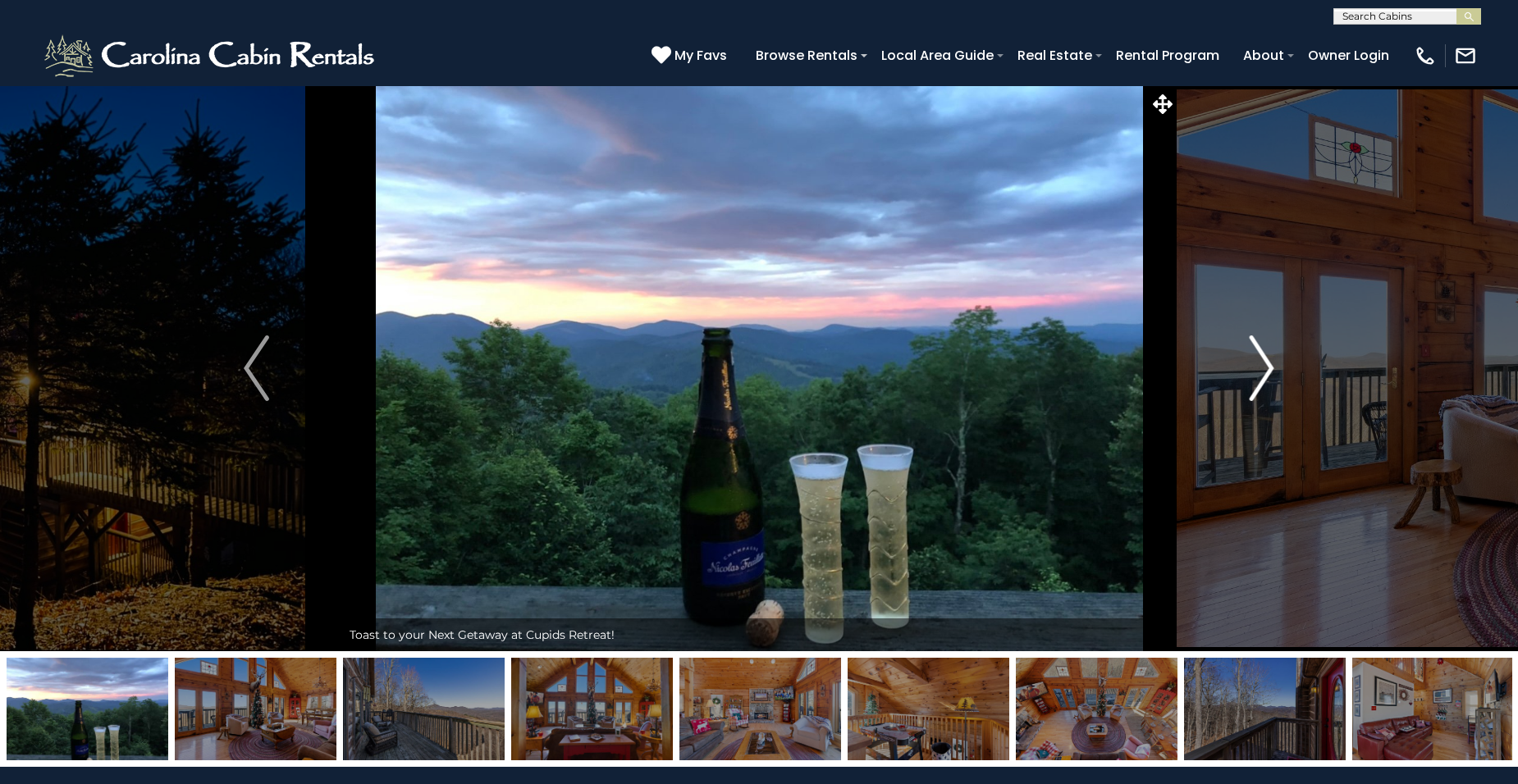
click at [1265, 371] on img "Next" at bounding box center [1260, 368] width 24 height 65
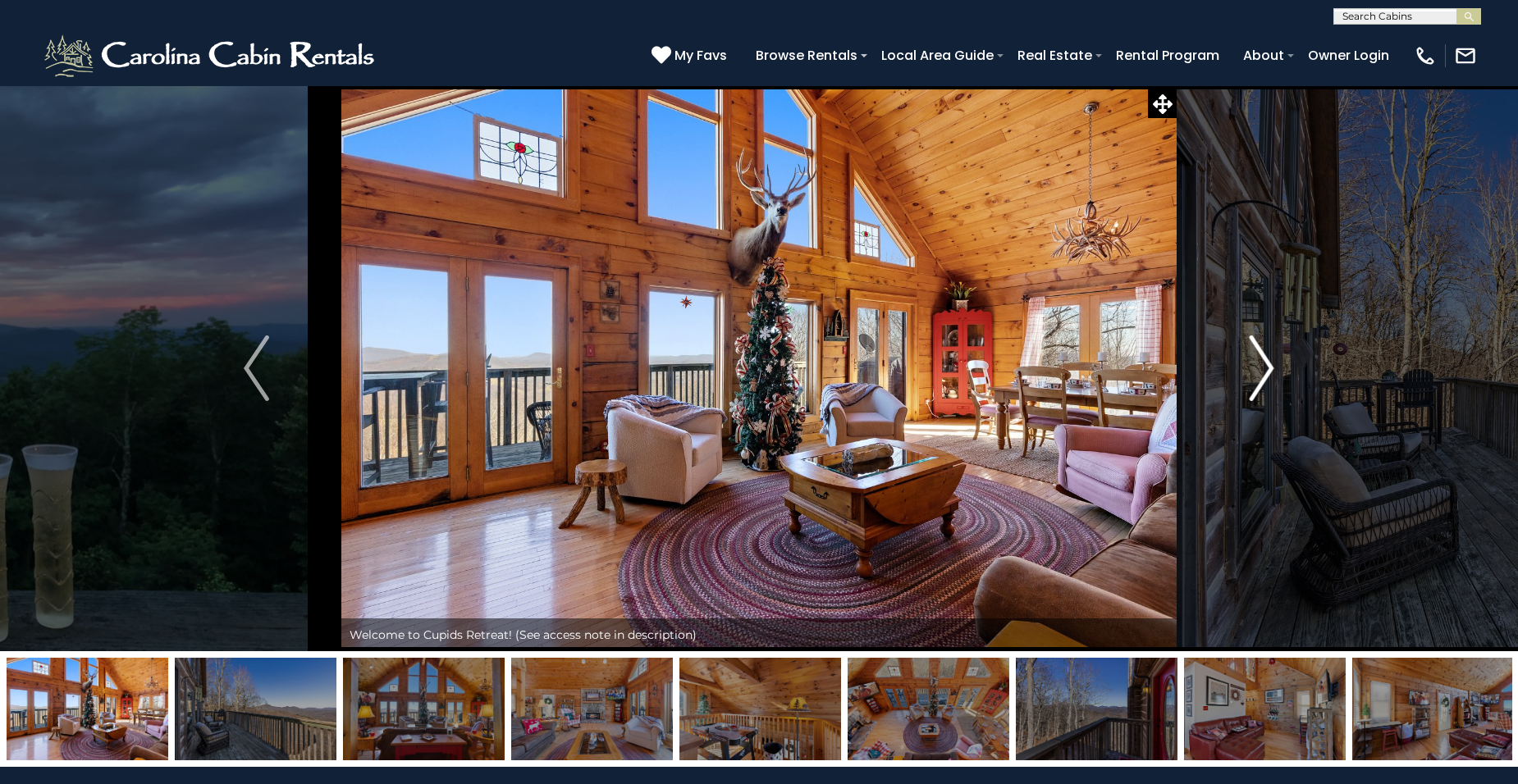
click at [1265, 371] on img "Next" at bounding box center [1260, 368] width 24 height 65
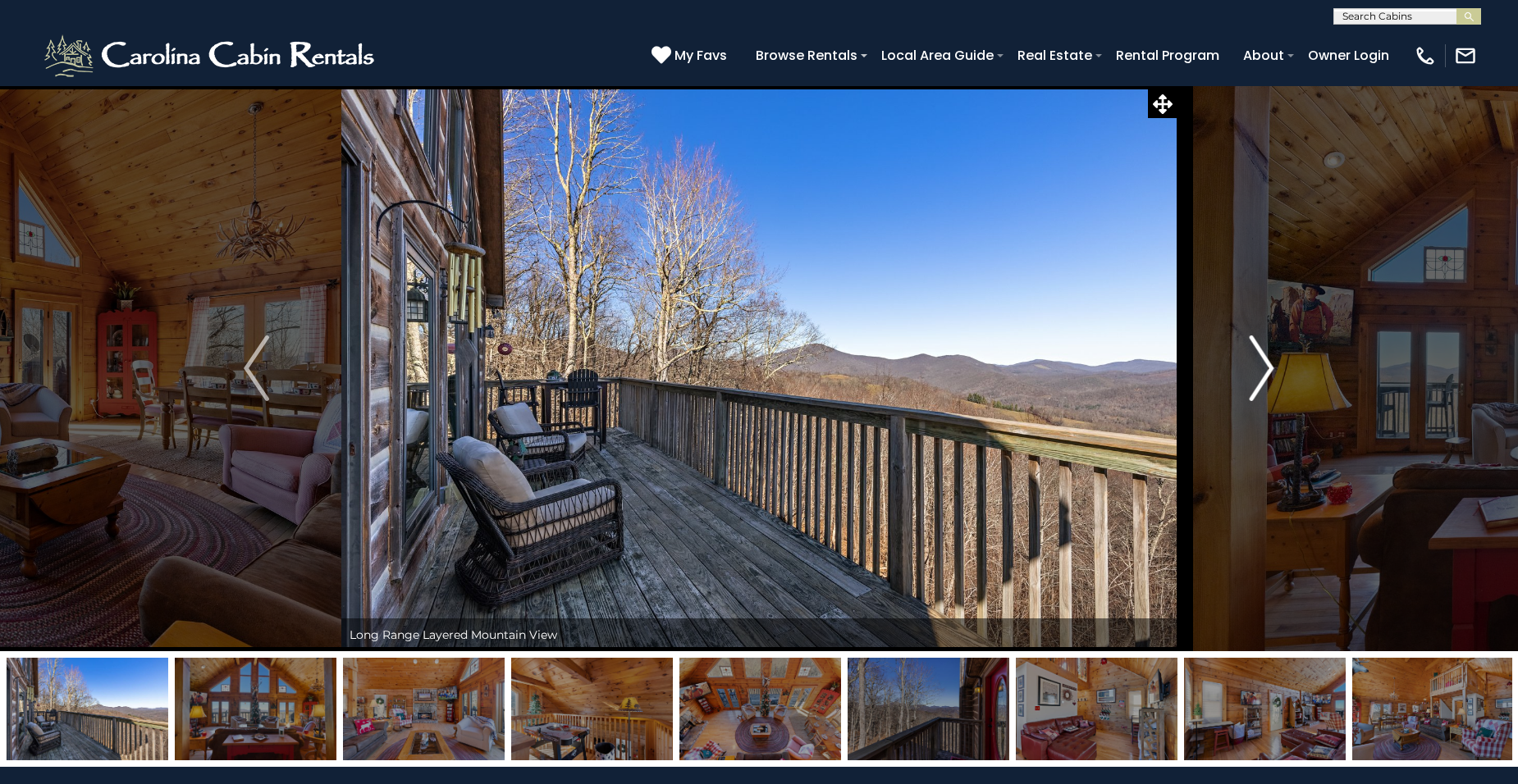
click at [1265, 371] on img "Next" at bounding box center [1260, 368] width 24 height 65
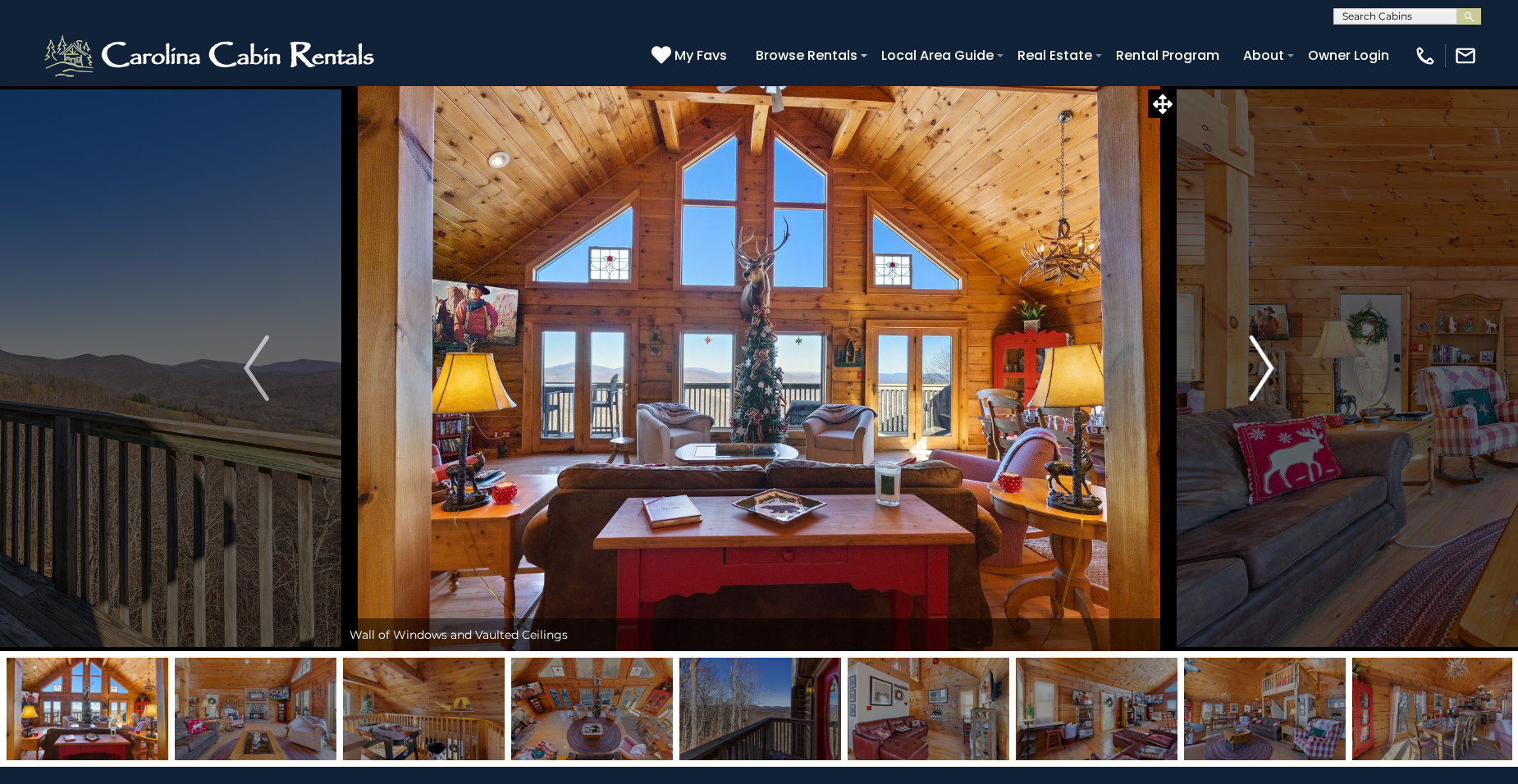
click at [1265, 371] on img "Next" at bounding box center [1260, 368] width 24 height 65
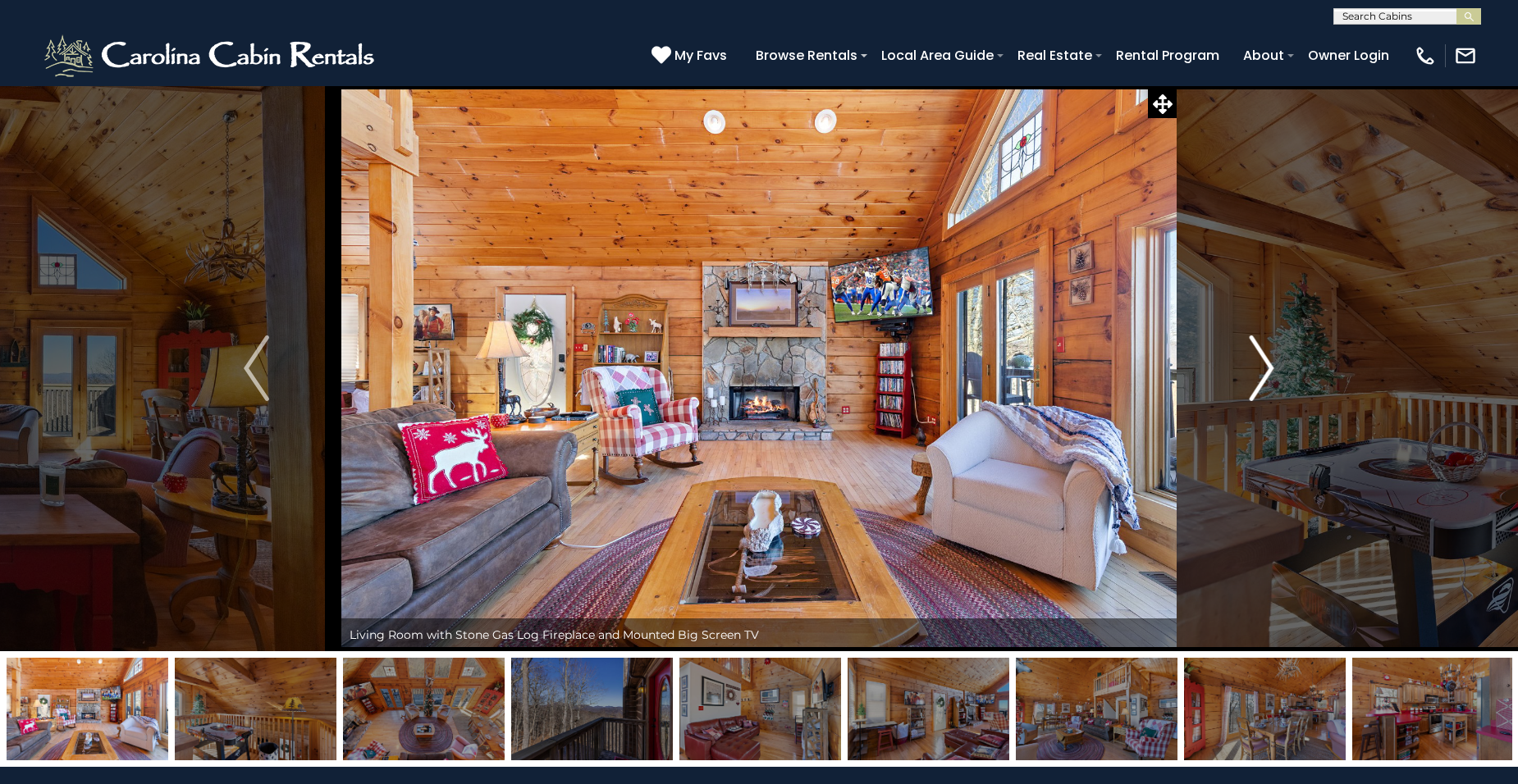
click at [1265, 371] on img "Next" at bounding box center [1260, 368] width 24 height 65
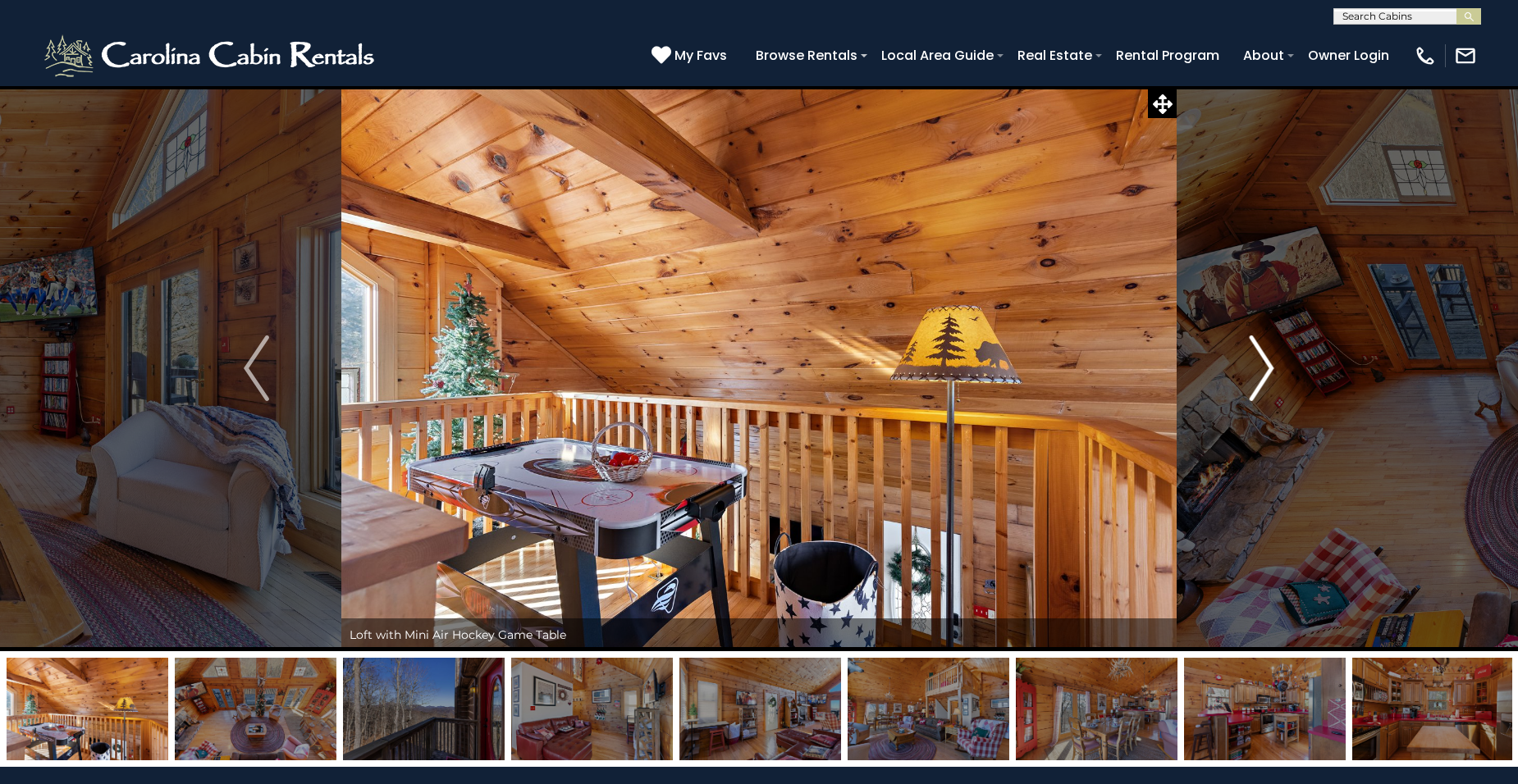
click at [1265, 371] on img "Next" at bounding box center [1260, 368] width 24 height 65
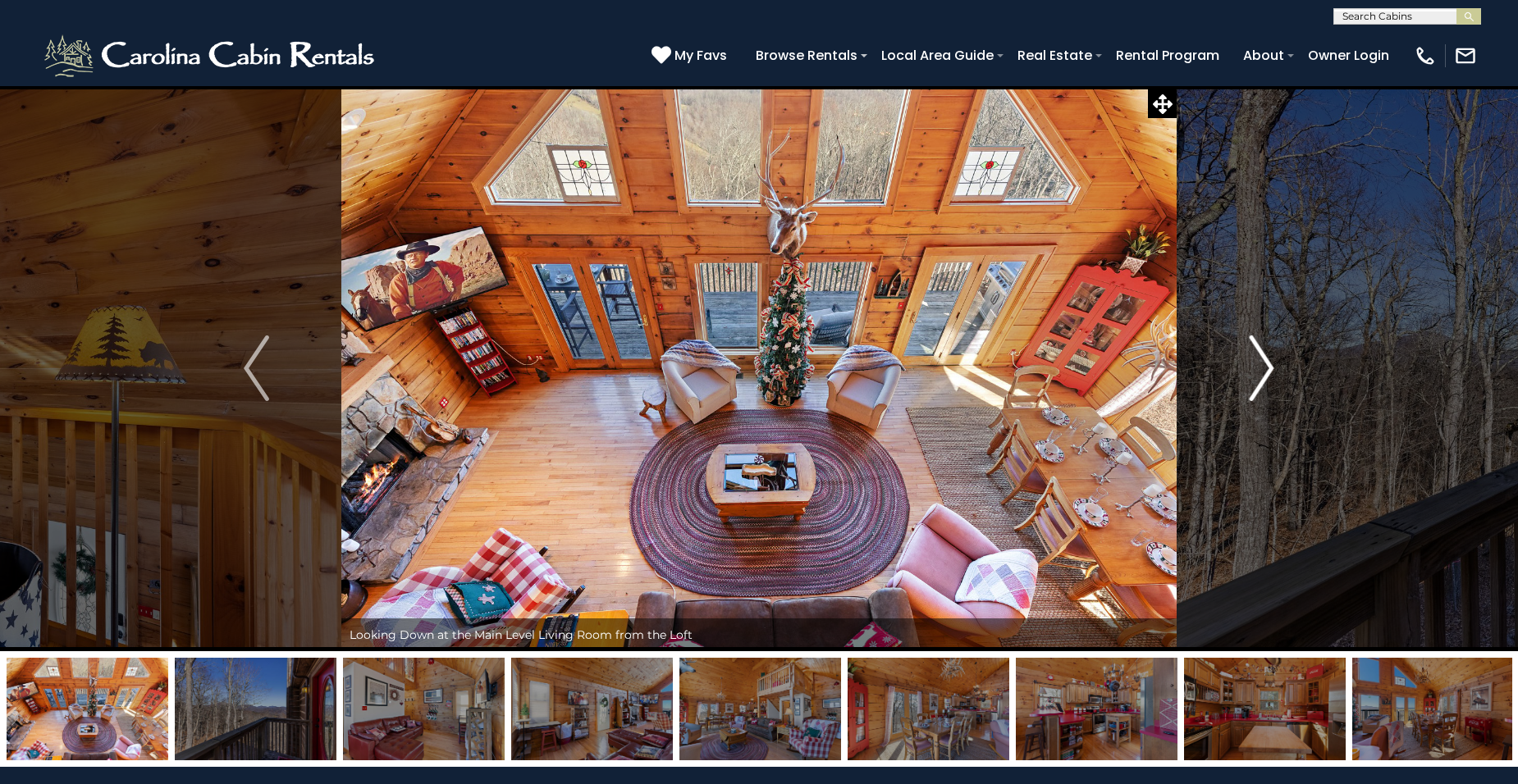
click at [1265, 371] on img "Next" at bounding box center [1260, 368] width 24 height 65
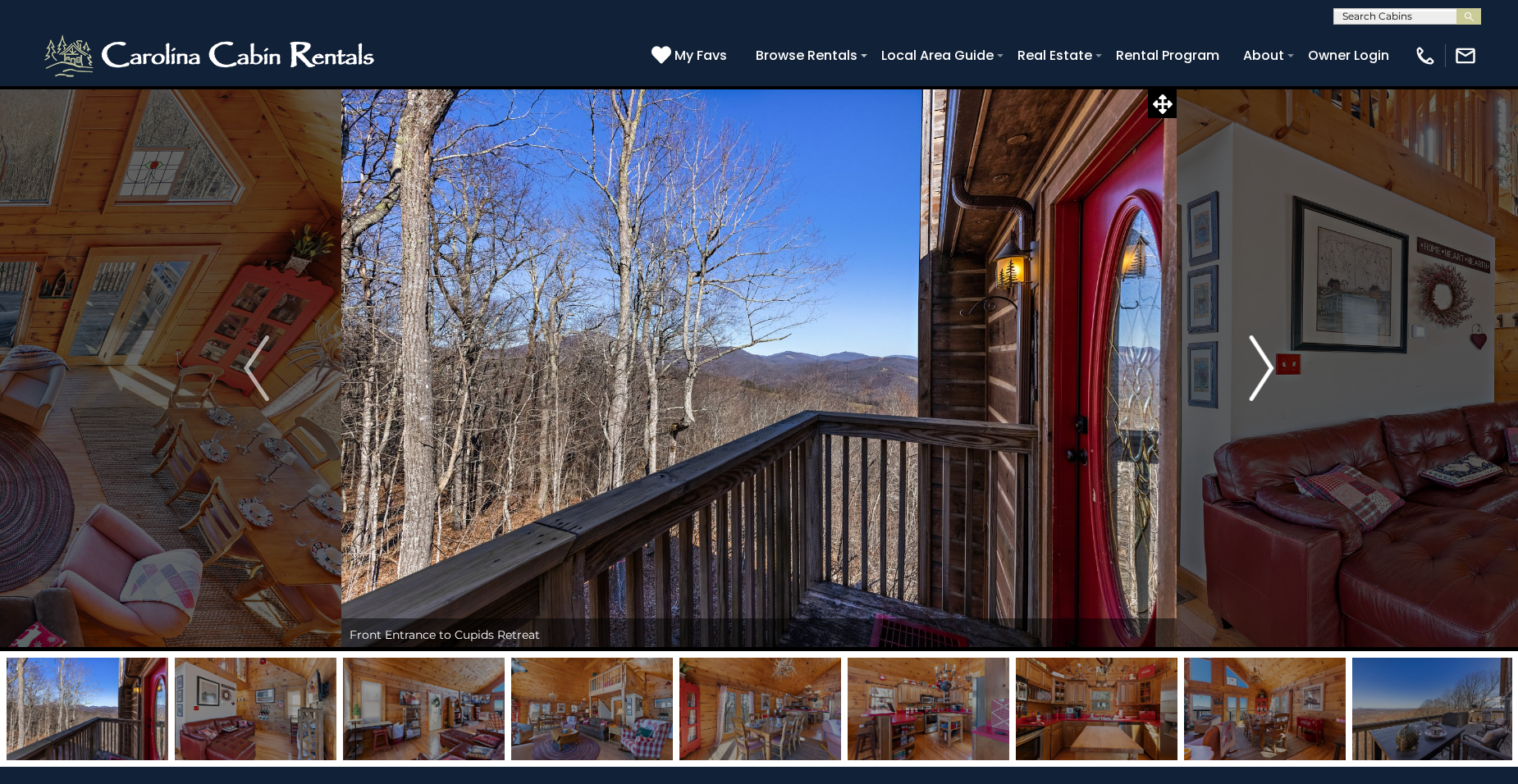
click at [1266, 369] on img "Next" at bounding box center [1260, 368] width 24 height 65
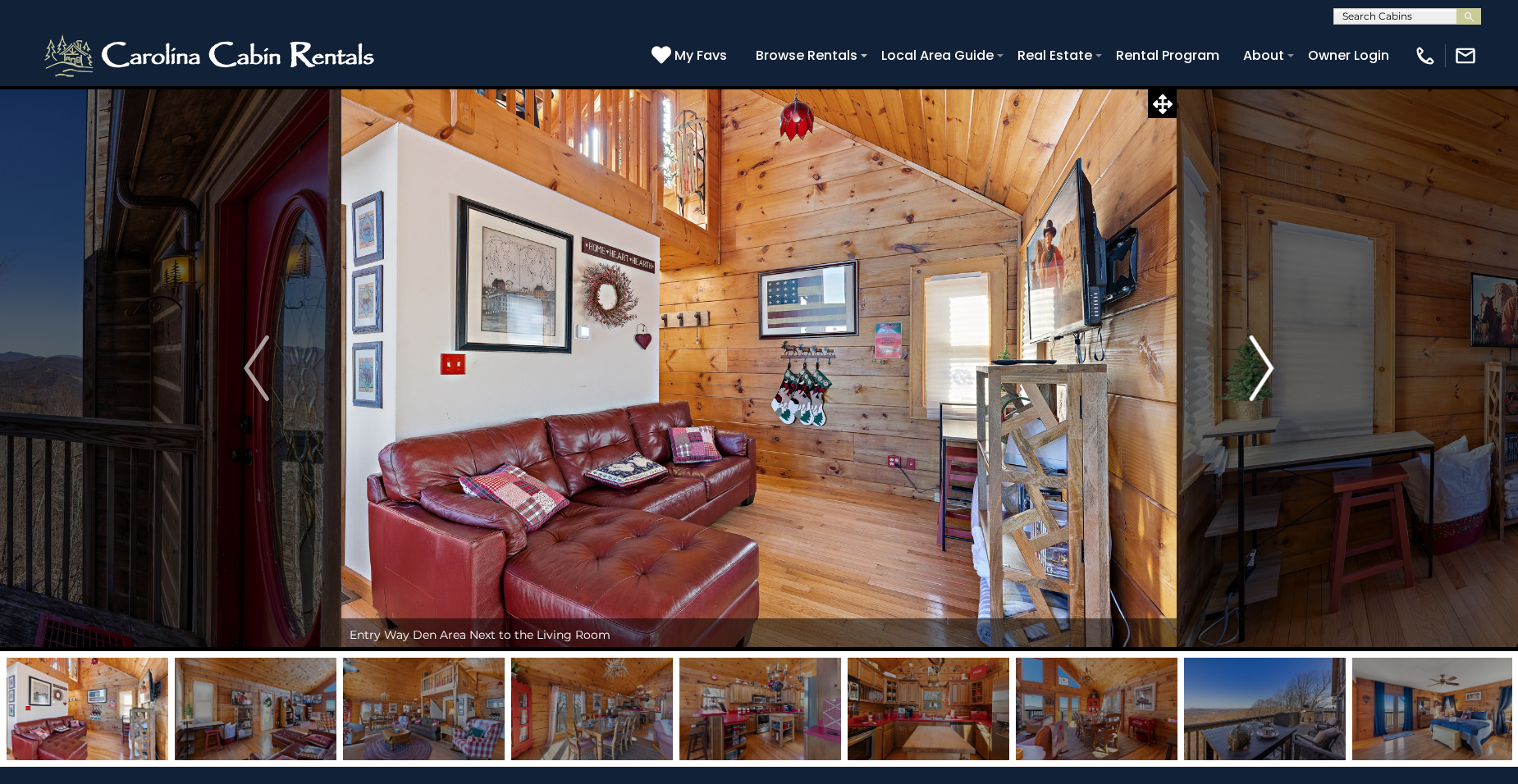
click at [1265, 366] on img "Next" at bounding box center [1260, 368] width 24 height 65
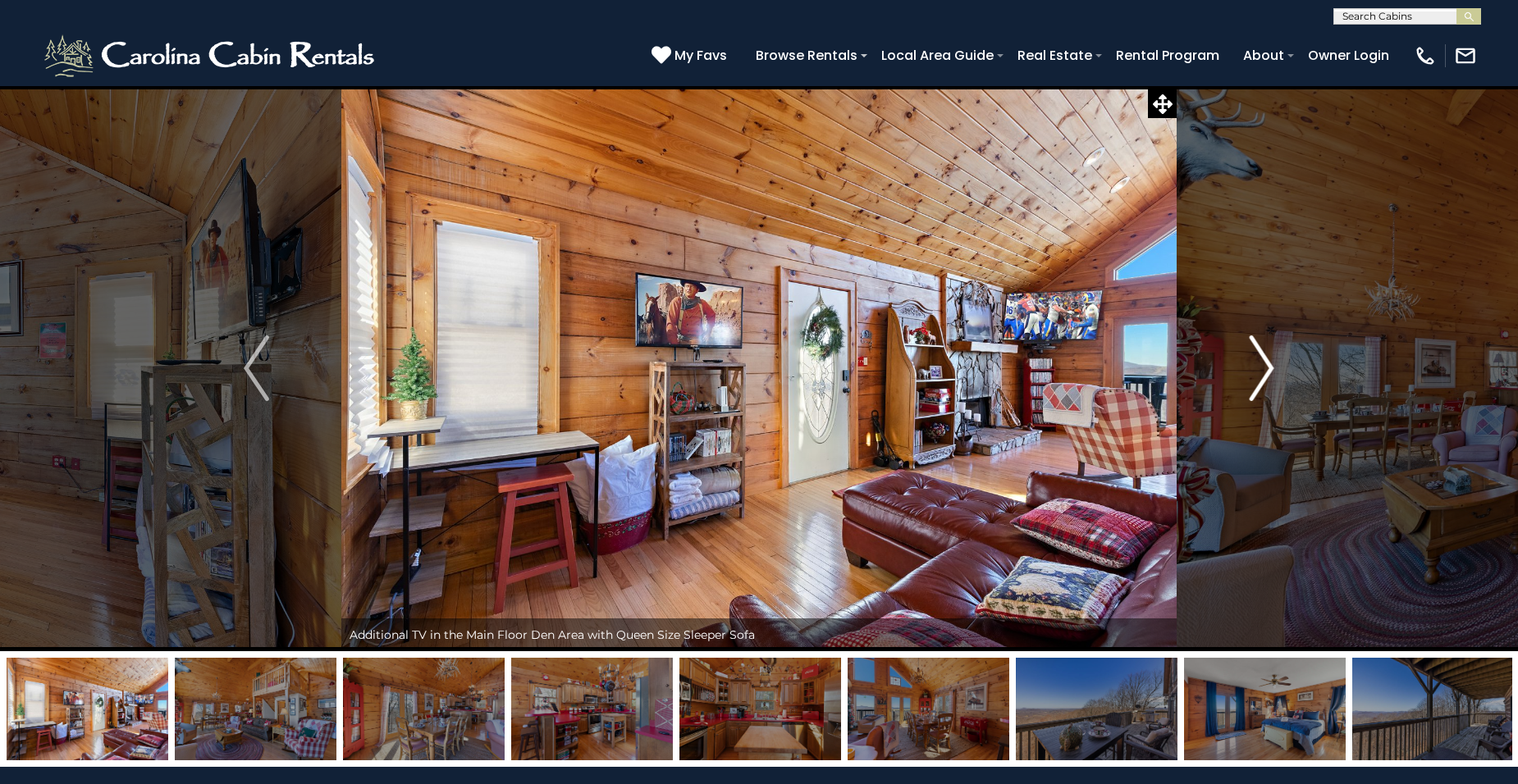
click at [1265, 366] on img "Next" at bounding box center [1260, 368] width 24 height 65
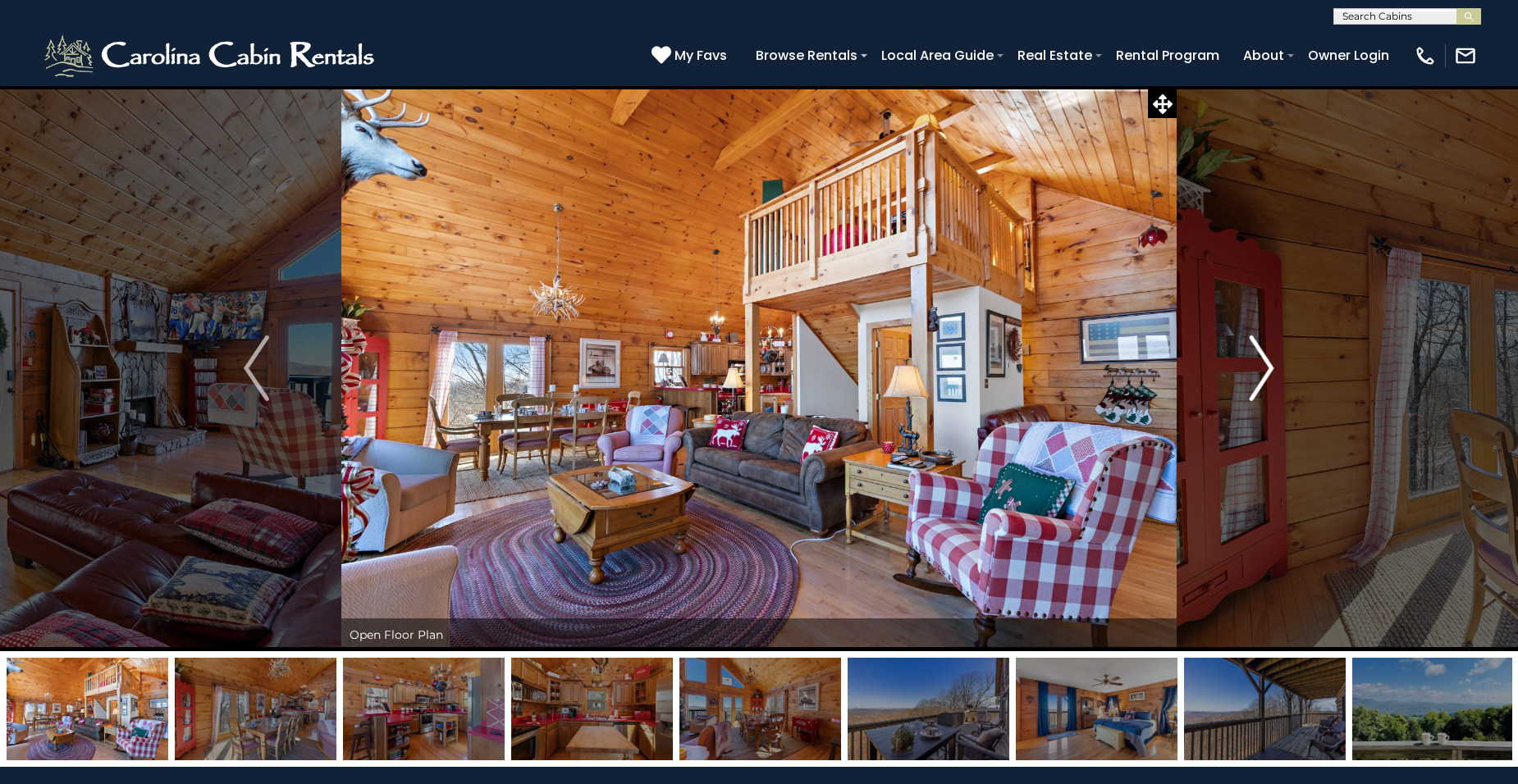
click at [1265, 366] on img "Next" at bounding box center [1260, 368] width 24 height 65
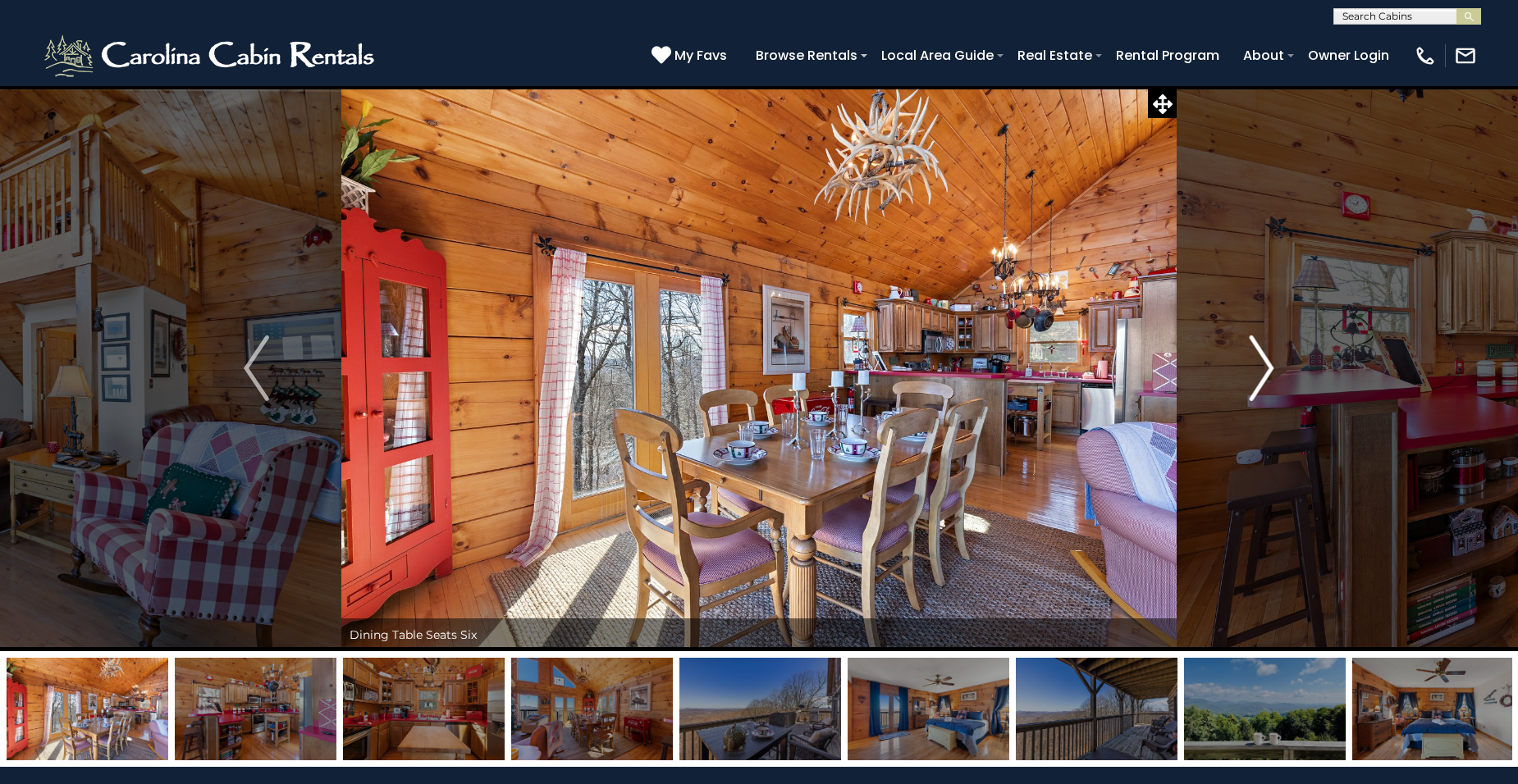
click at [1265, 366] on img "Next" at bounding box center [1260, 368] width 24 height 65
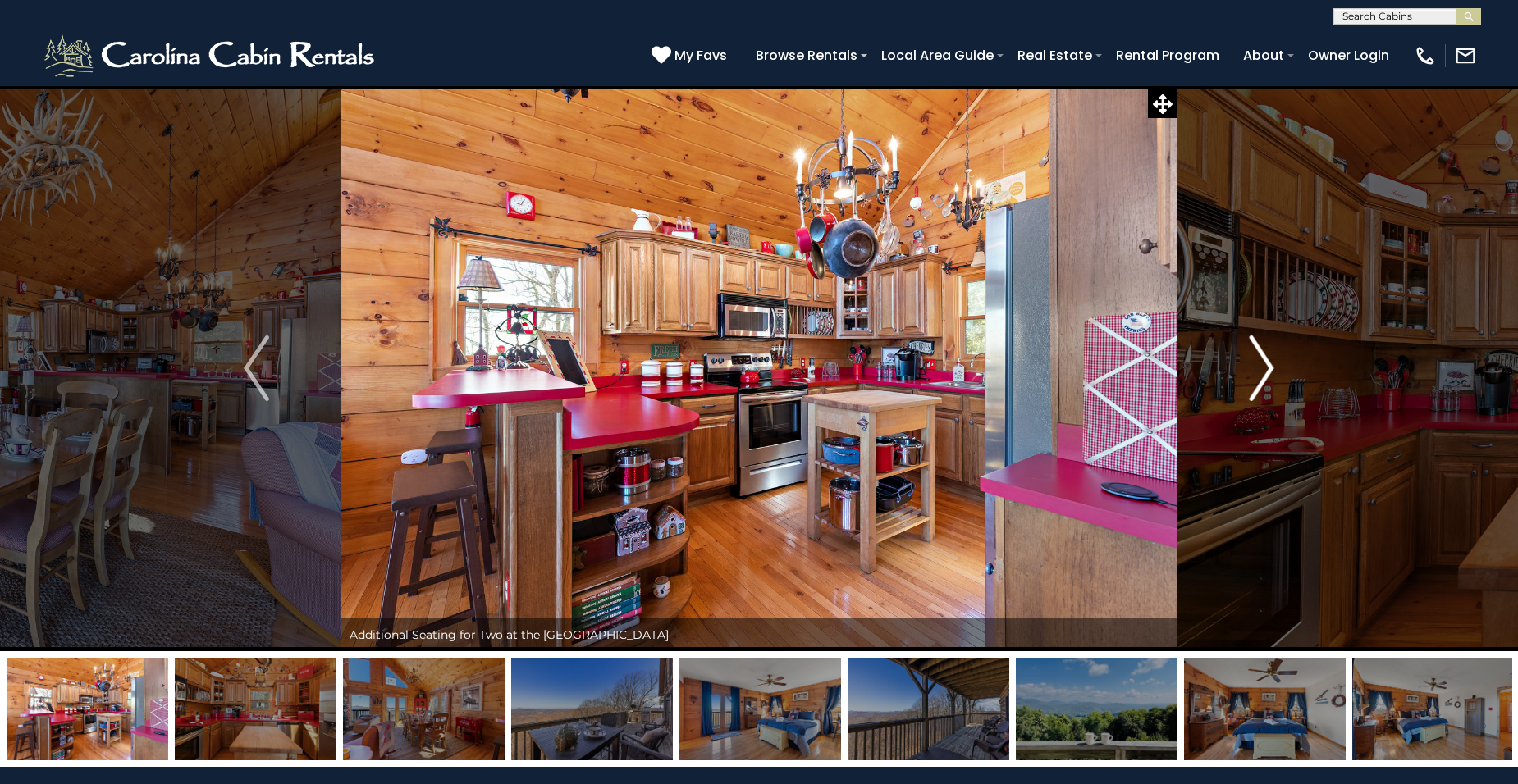
click at [1265, 366] on img "Next" at bounding box center [1260, 368] width 24 height 65
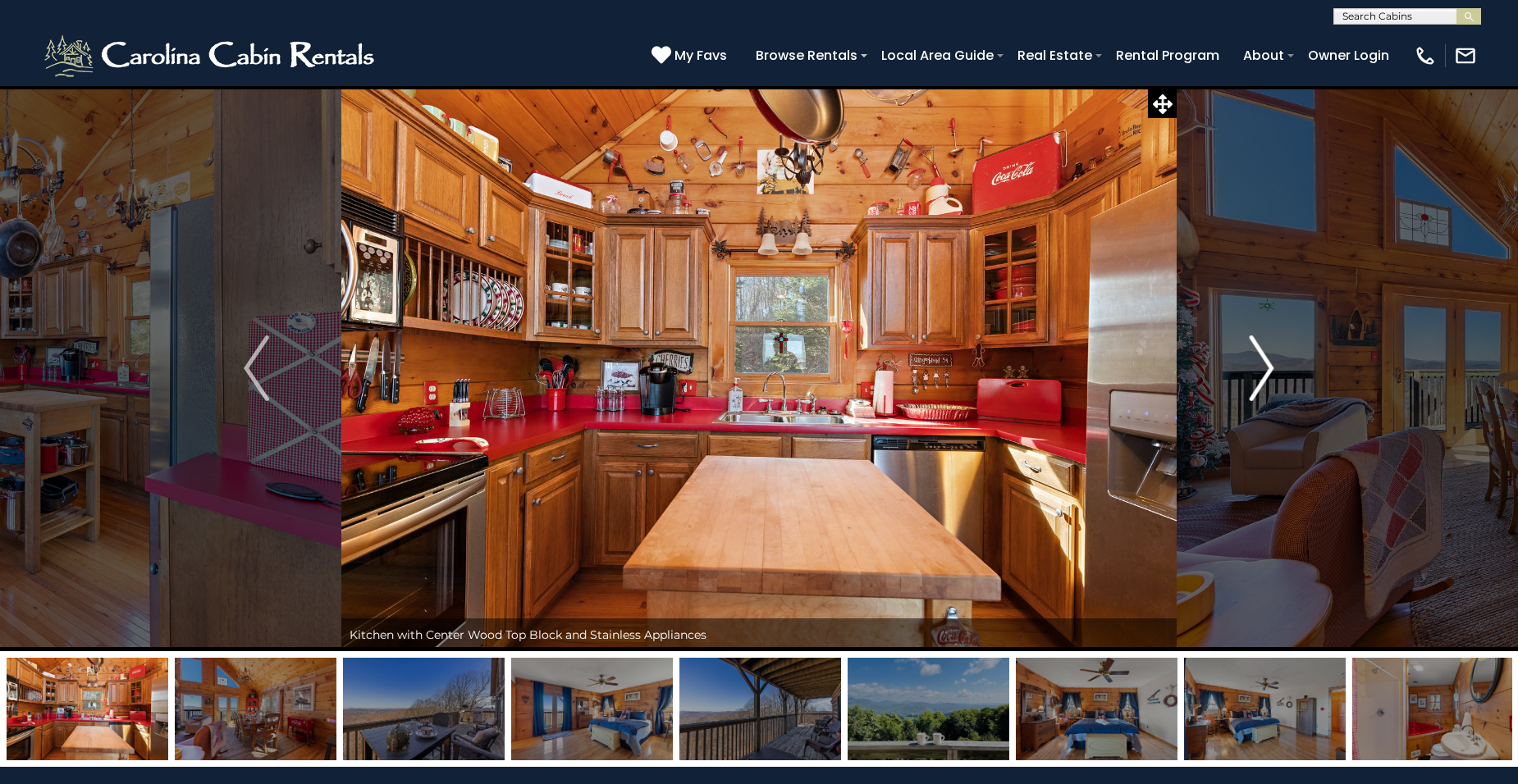
click at [1265, 366] on img "Next" at bounding box center [1260, 368] width 24 height 65
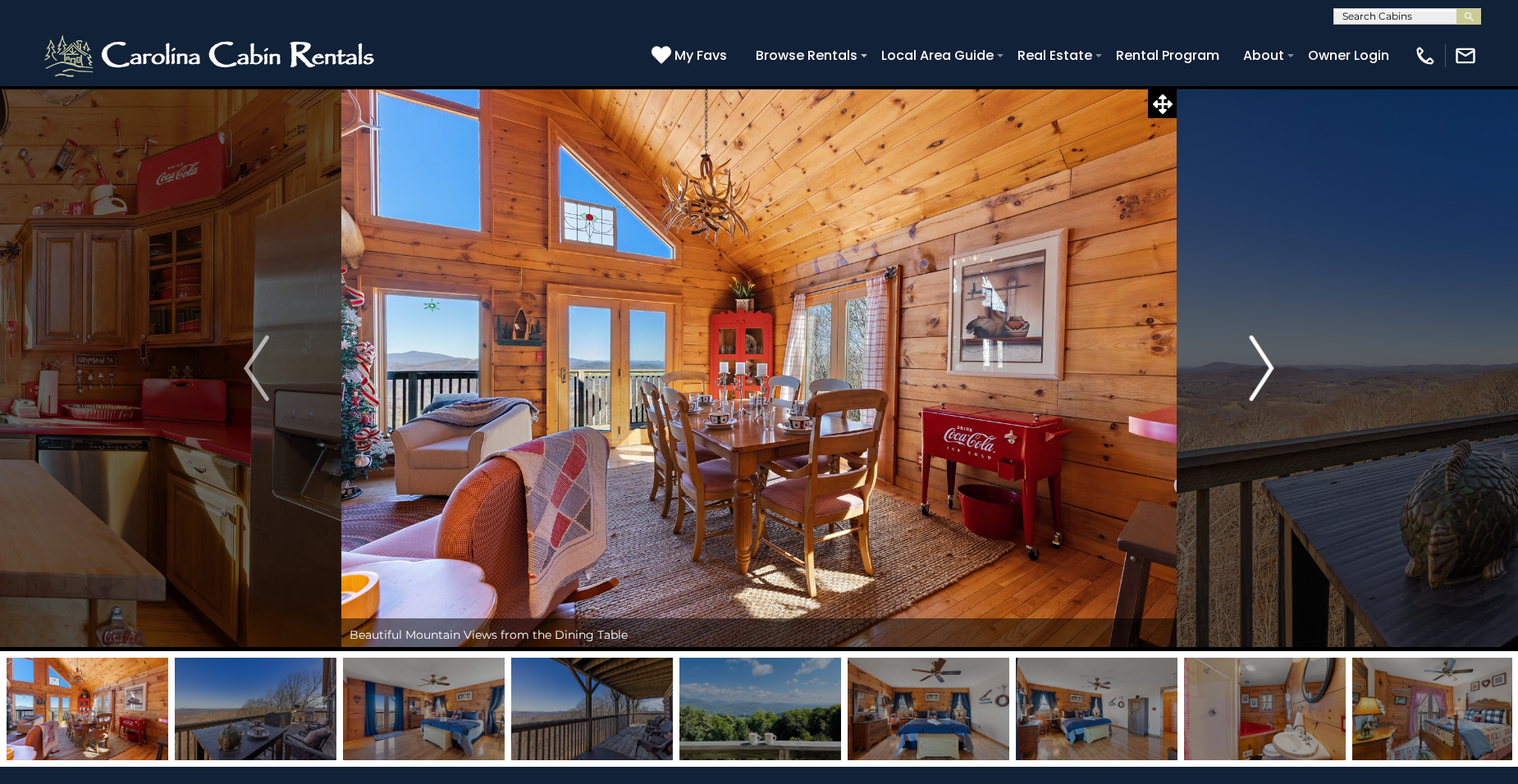
click at [1265, 366] on img "Next" at bounding box center [1260, 368] width 24 height 65
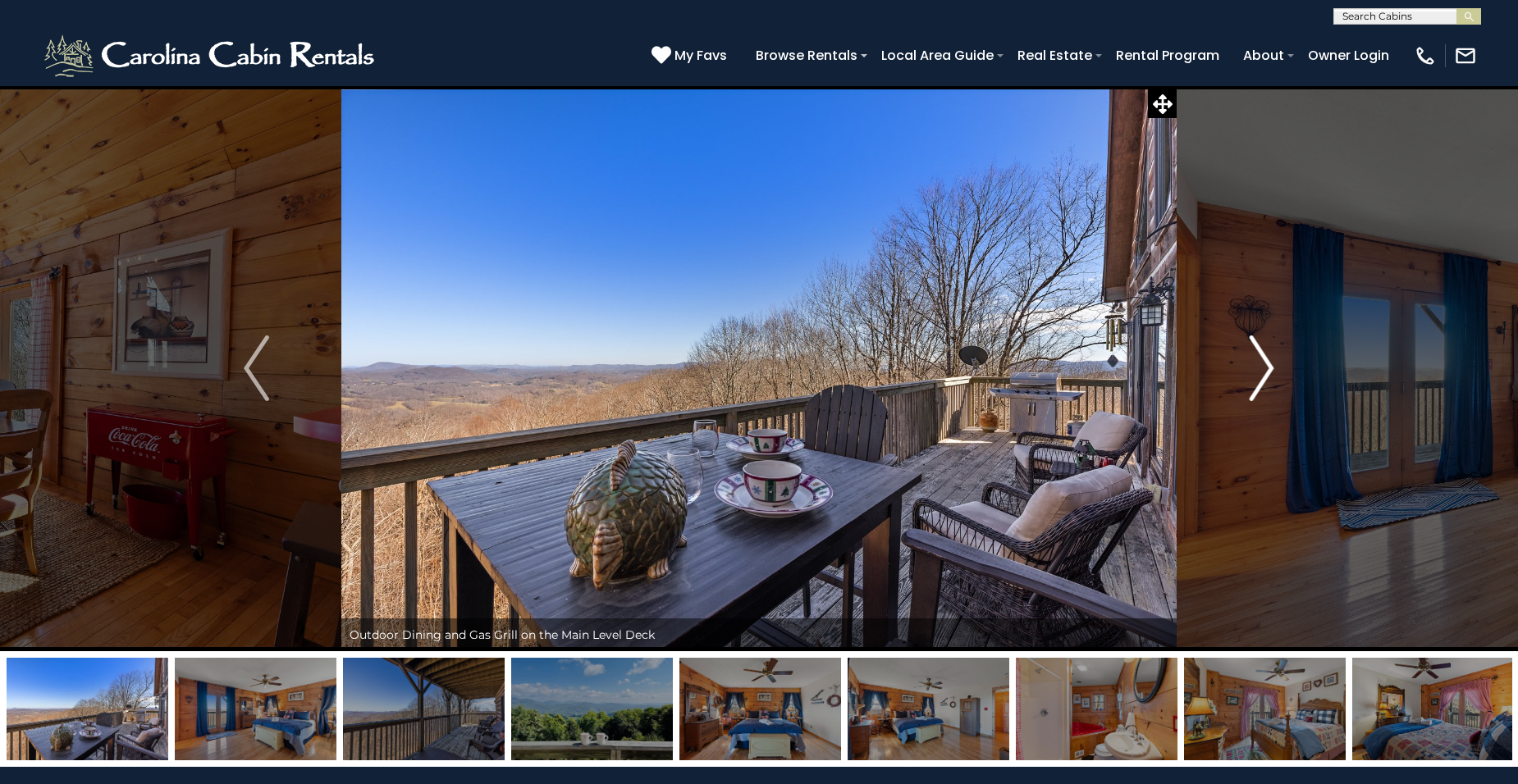
click at [1266, 367] on img "Next" at bounding box center [1260, 368] width 24 height 65
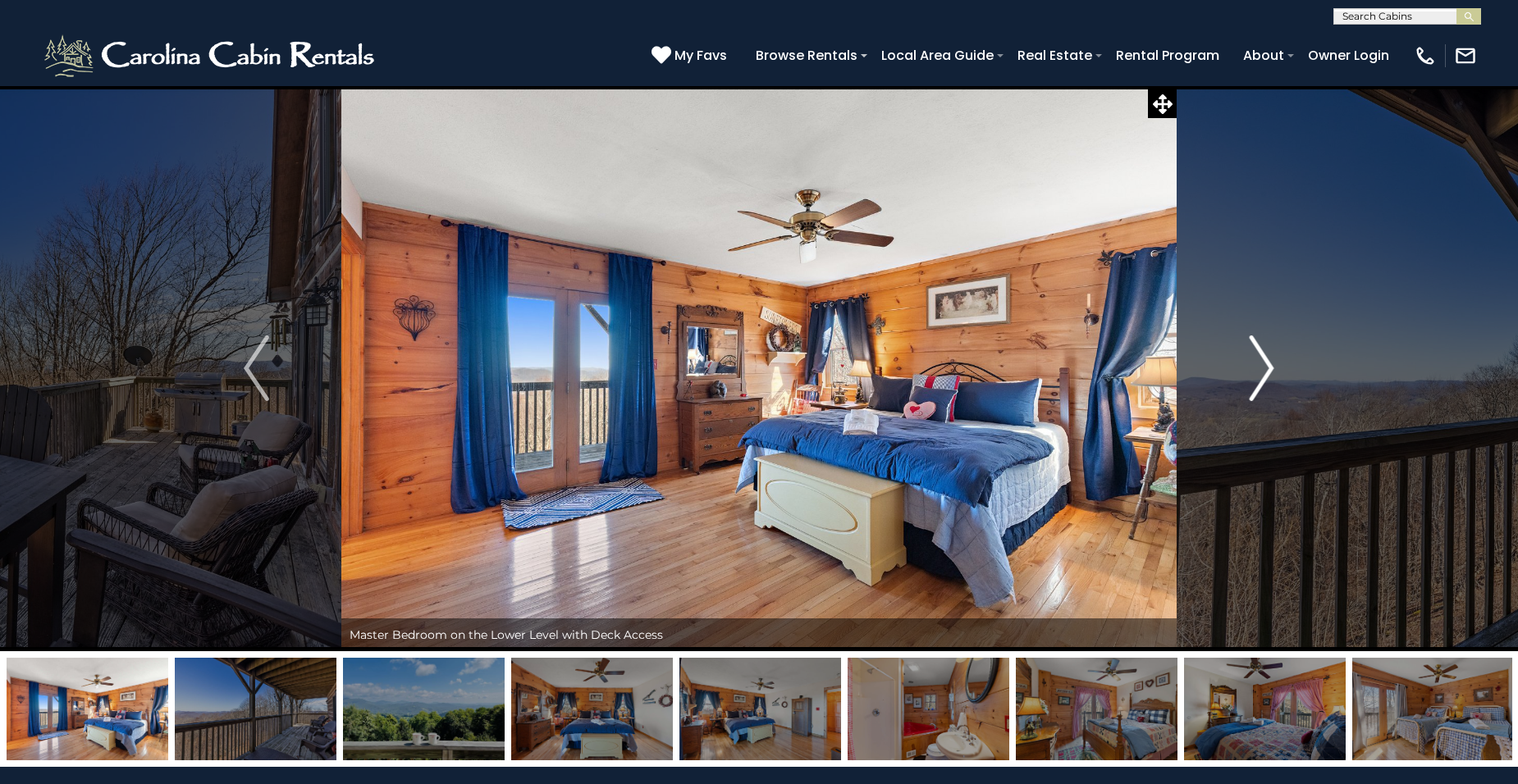
click at [1266, 367] on img "Next" at bounding box center [1260, 368] width 24 height 65
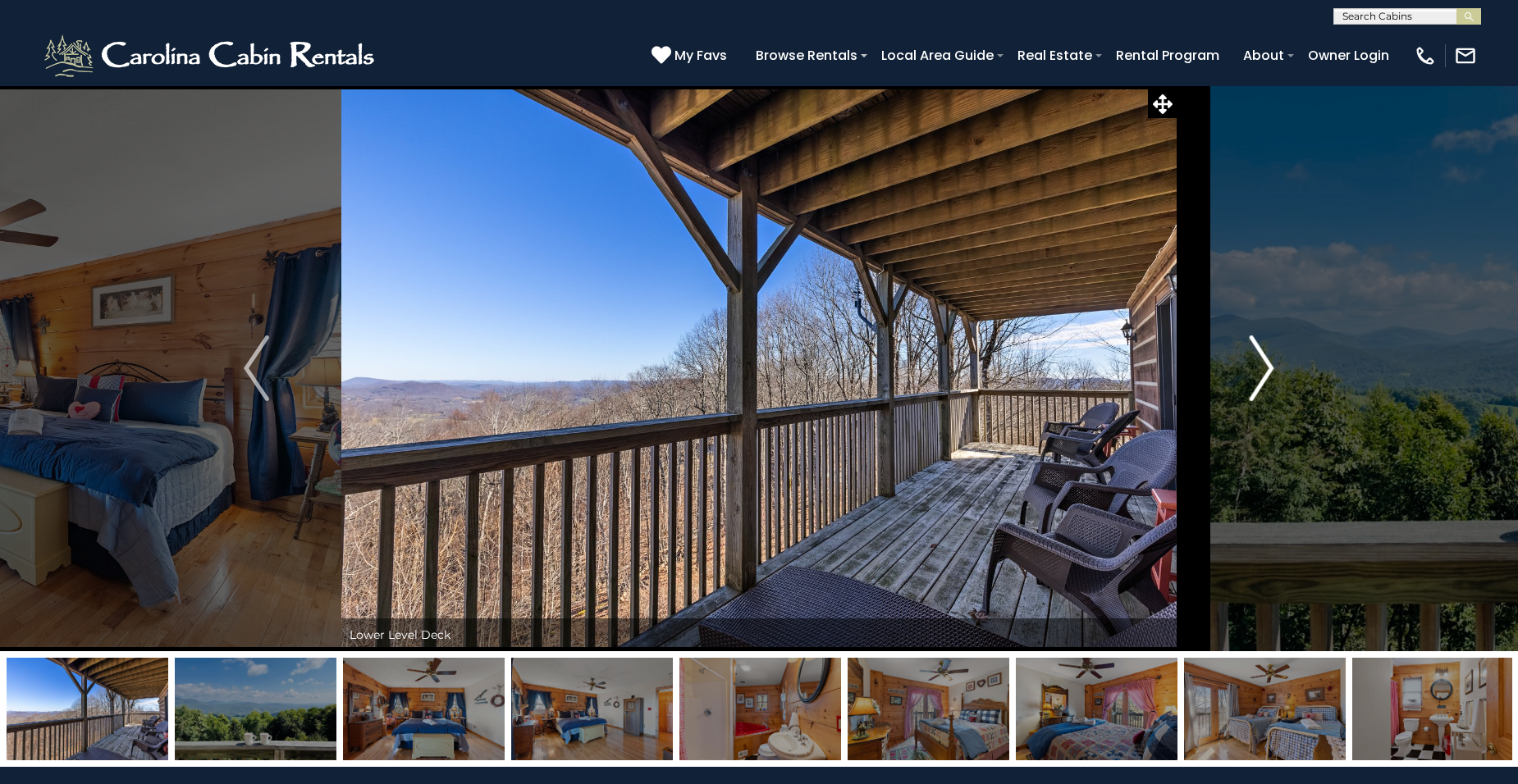
click at [1269, 367] on img "Next" at bounding box center [1260, 368] width 24 height 65
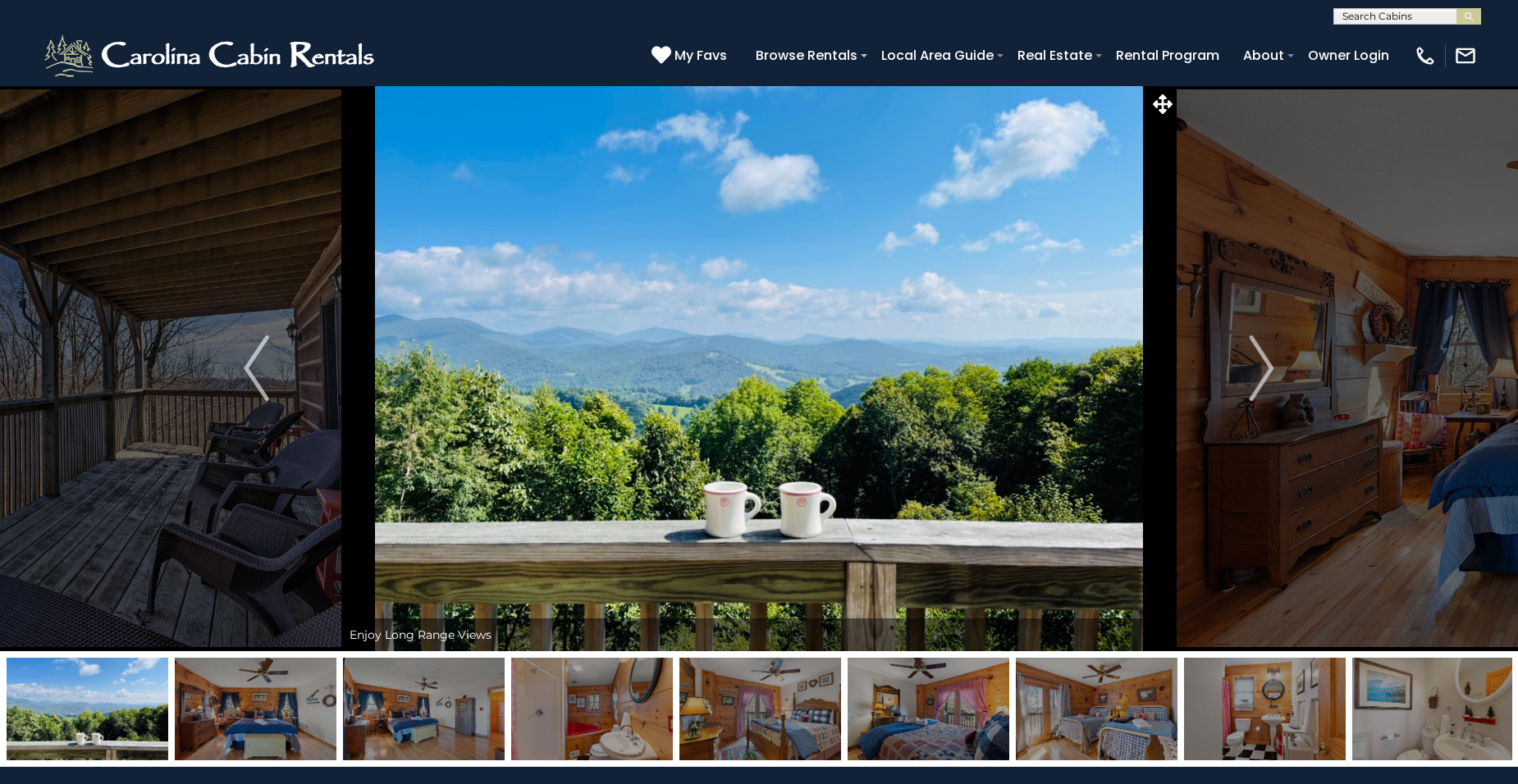
scroll to position [1, 0]
click at [1367, 13] on input "text" at bounding box center [1406, 19] width 144 height 17
type input "***"
click at [1394, 44] on li "Fly Way Dreams" at bounding box center [1407, 38] width 146 height 15
click at [1466, 18] on img "submit" at bounding box center [1469, 17] width 13 height 13
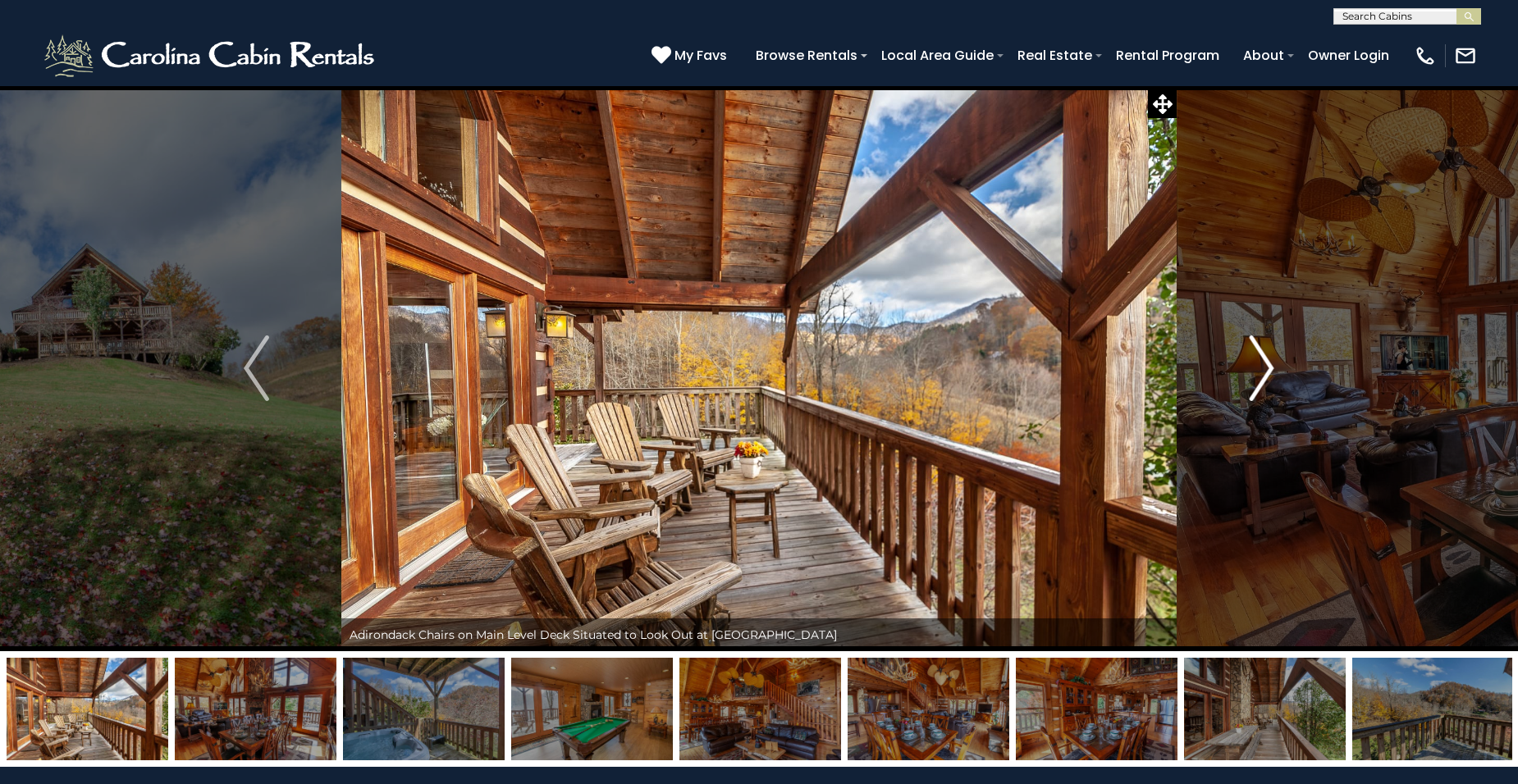
click at [1262, 374] on img "Next" at bounding box center [1260, 368] width 24 height 65
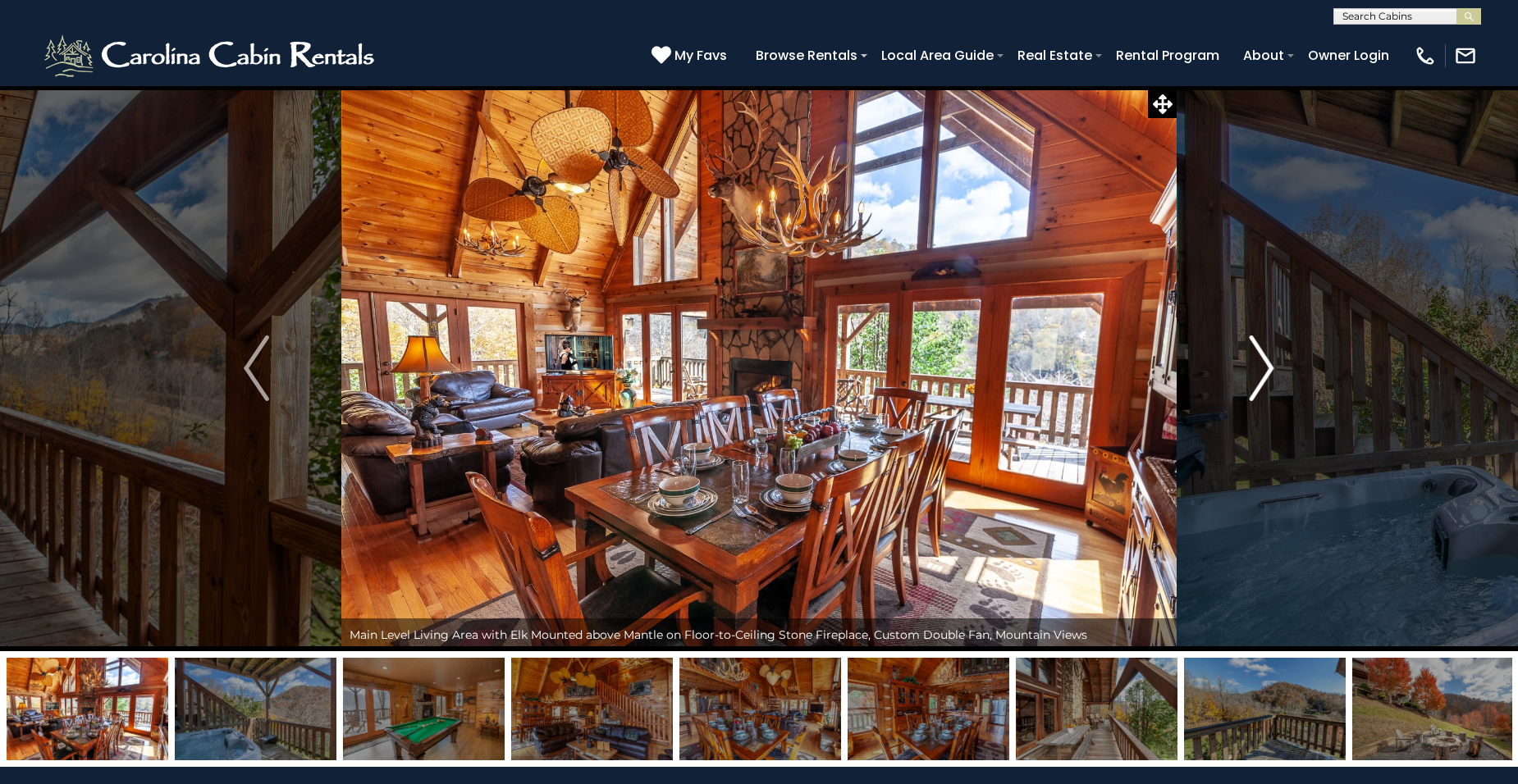
click at [1269, 371] on img "Next" at bounding box center [1260, 368] width 24 height 65
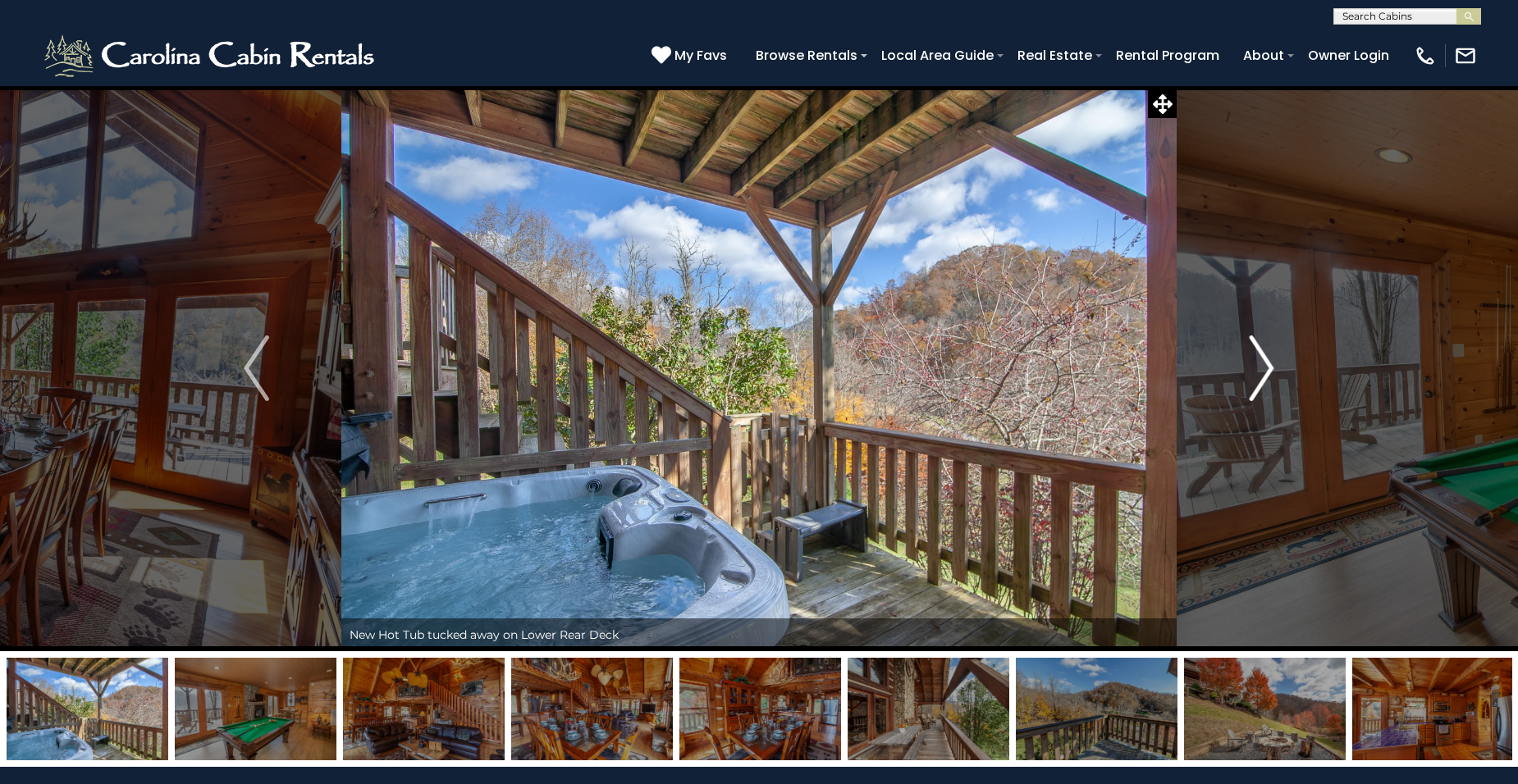
click at [1269, 371] on img "Next" at bounding box center [1260, 368] width 24 height 65
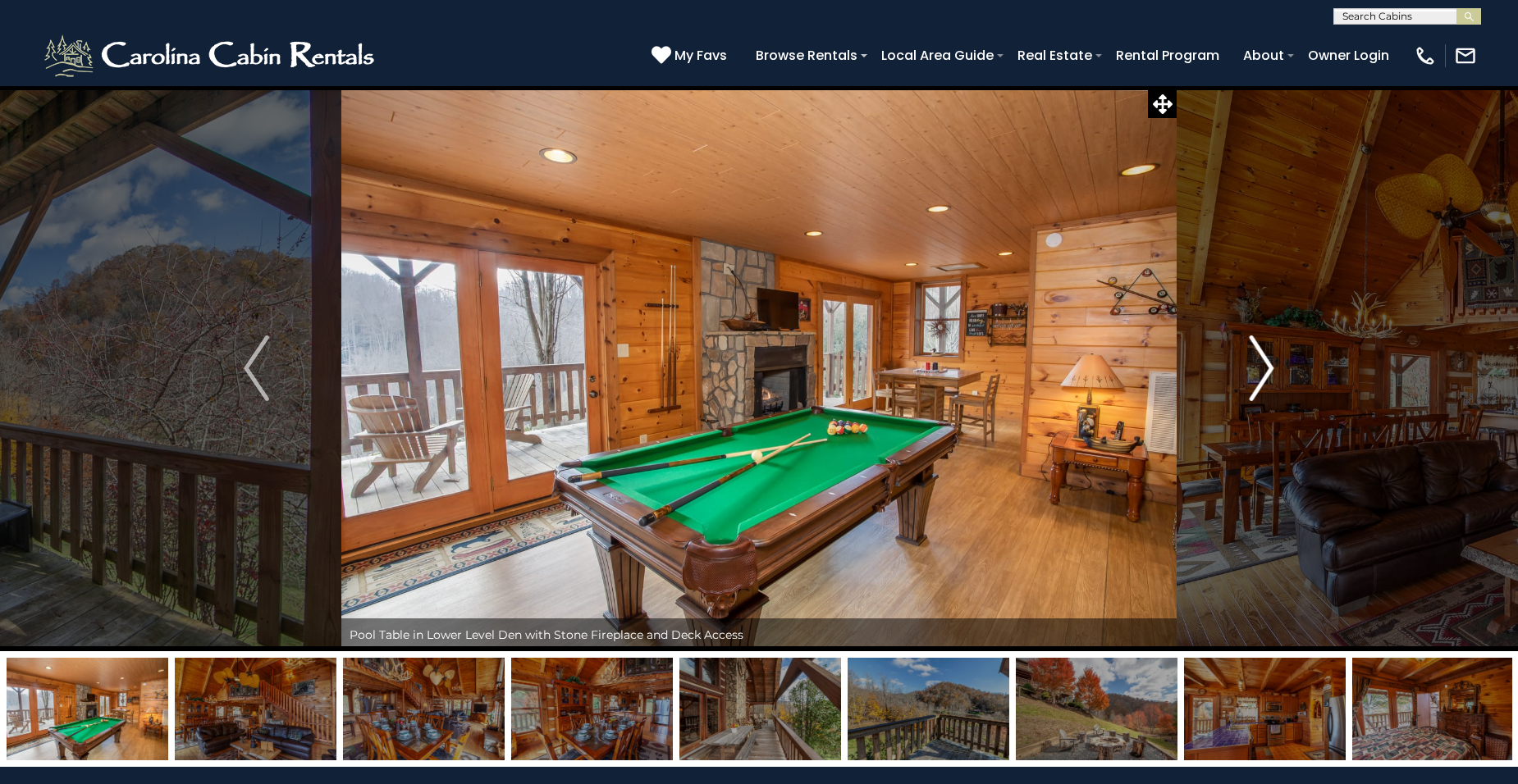
click at [1269, 371] on img "Next" at bounding box center [1260, 368] width 24 height 65
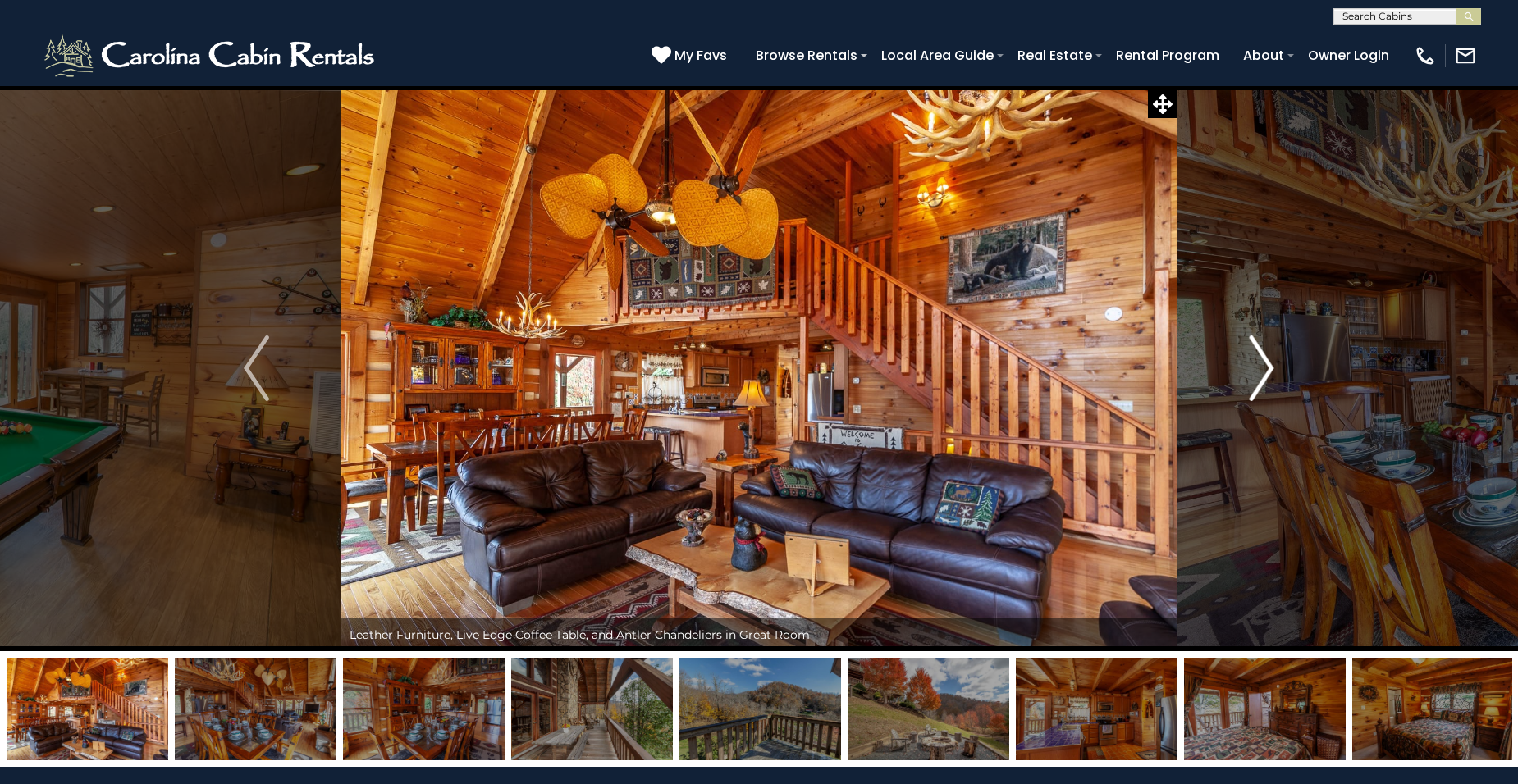
click at [1269, 371] on img "Next" at bounding box center [1260, 368] width 24 height 65
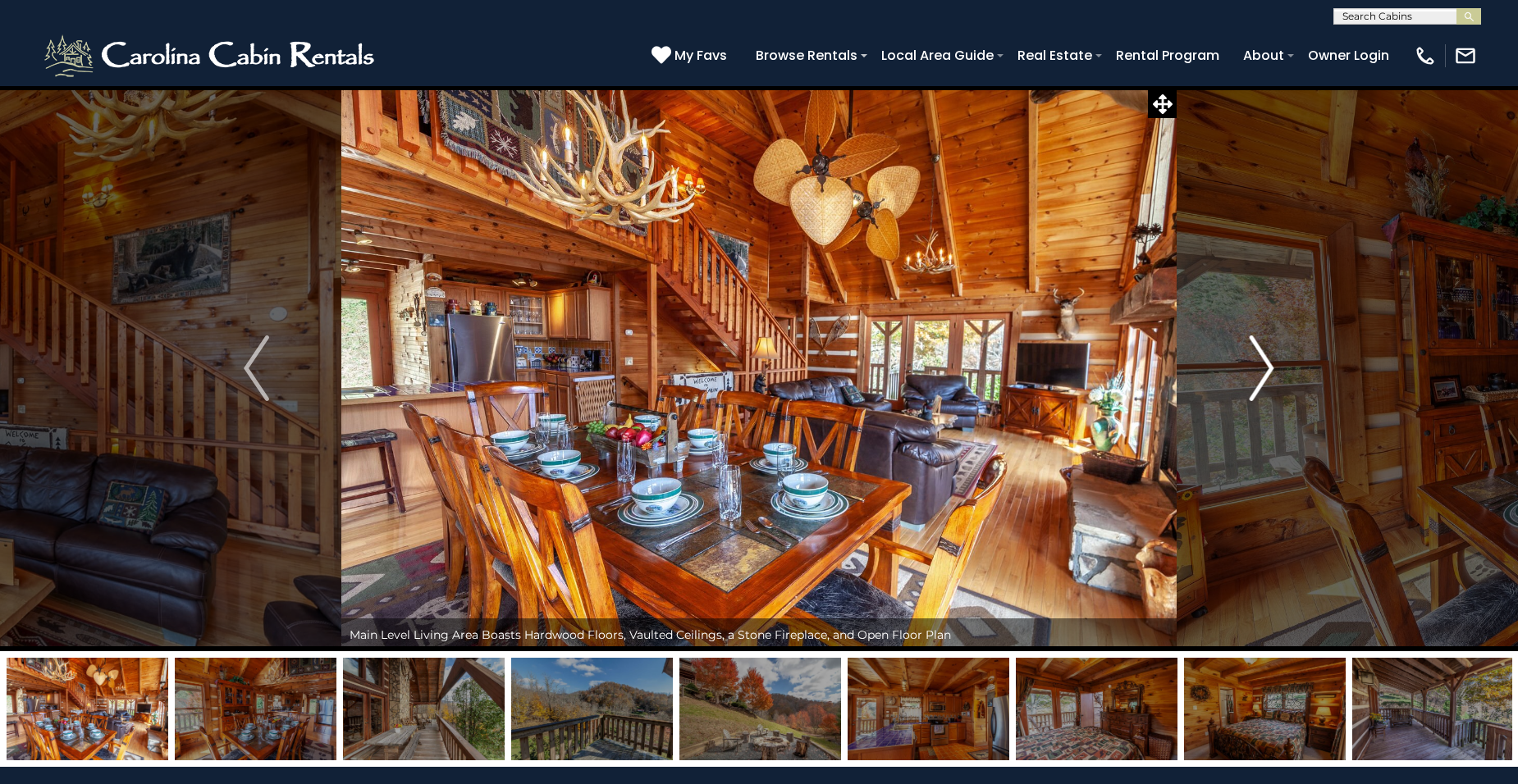
click at [1269, 371] on img "Next" at bounding box center [1260, 368] width 24 height 65
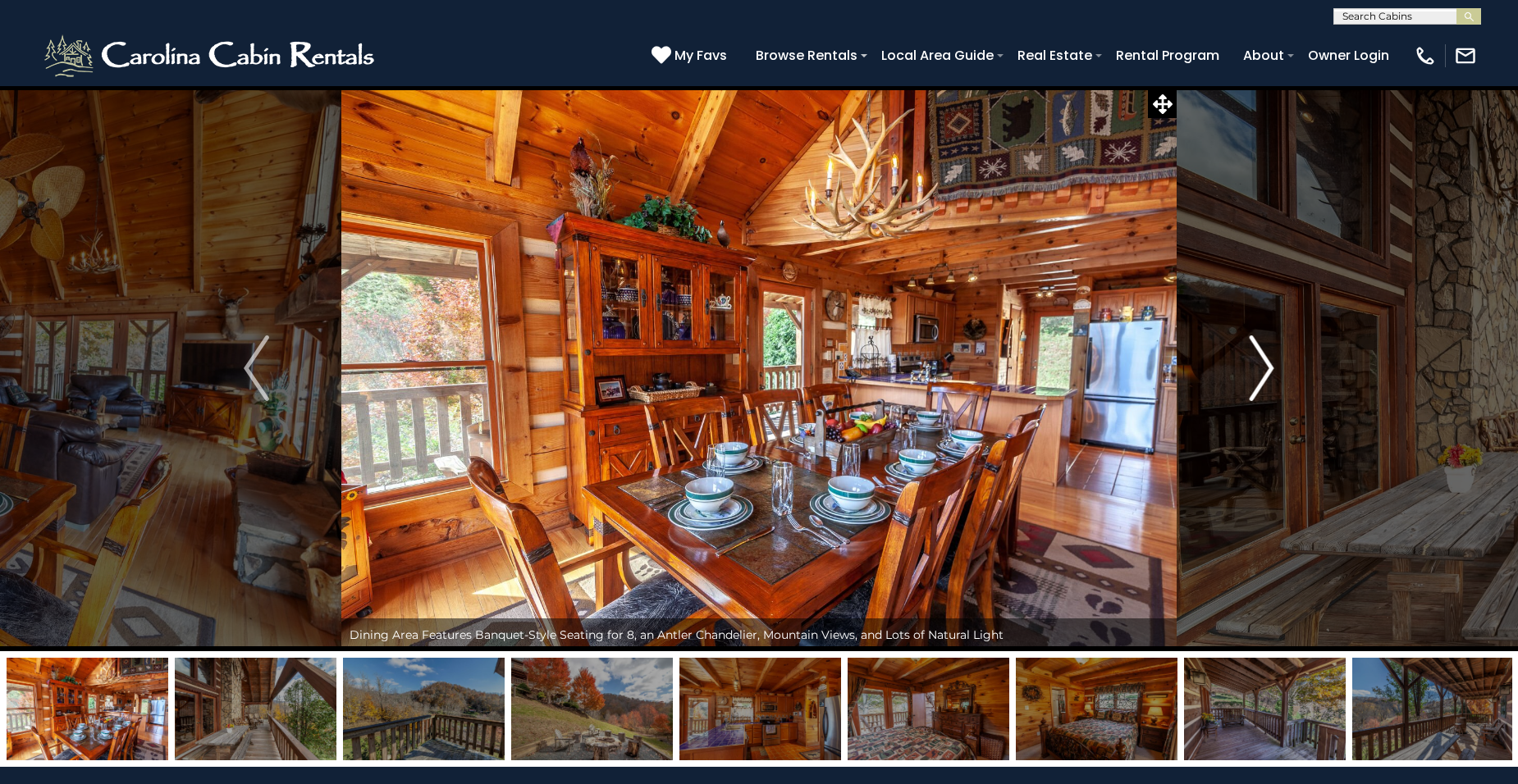
click at [1269, 372] on img "Next" at bounding box center [1260, 368] width 24 height 65
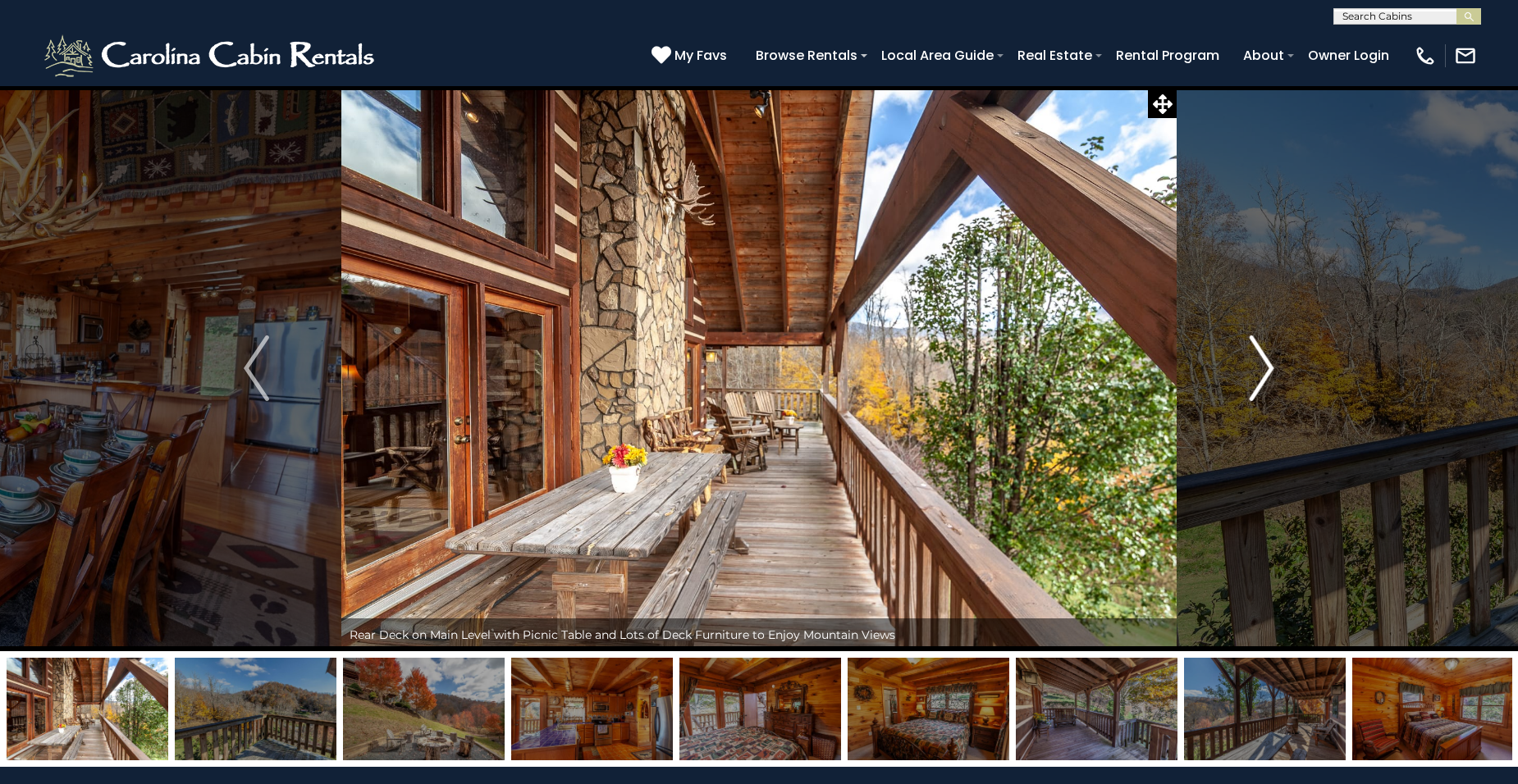
click at [1269, 372] on img "Next" at bounding box center [1260, 368] width 24 height 65
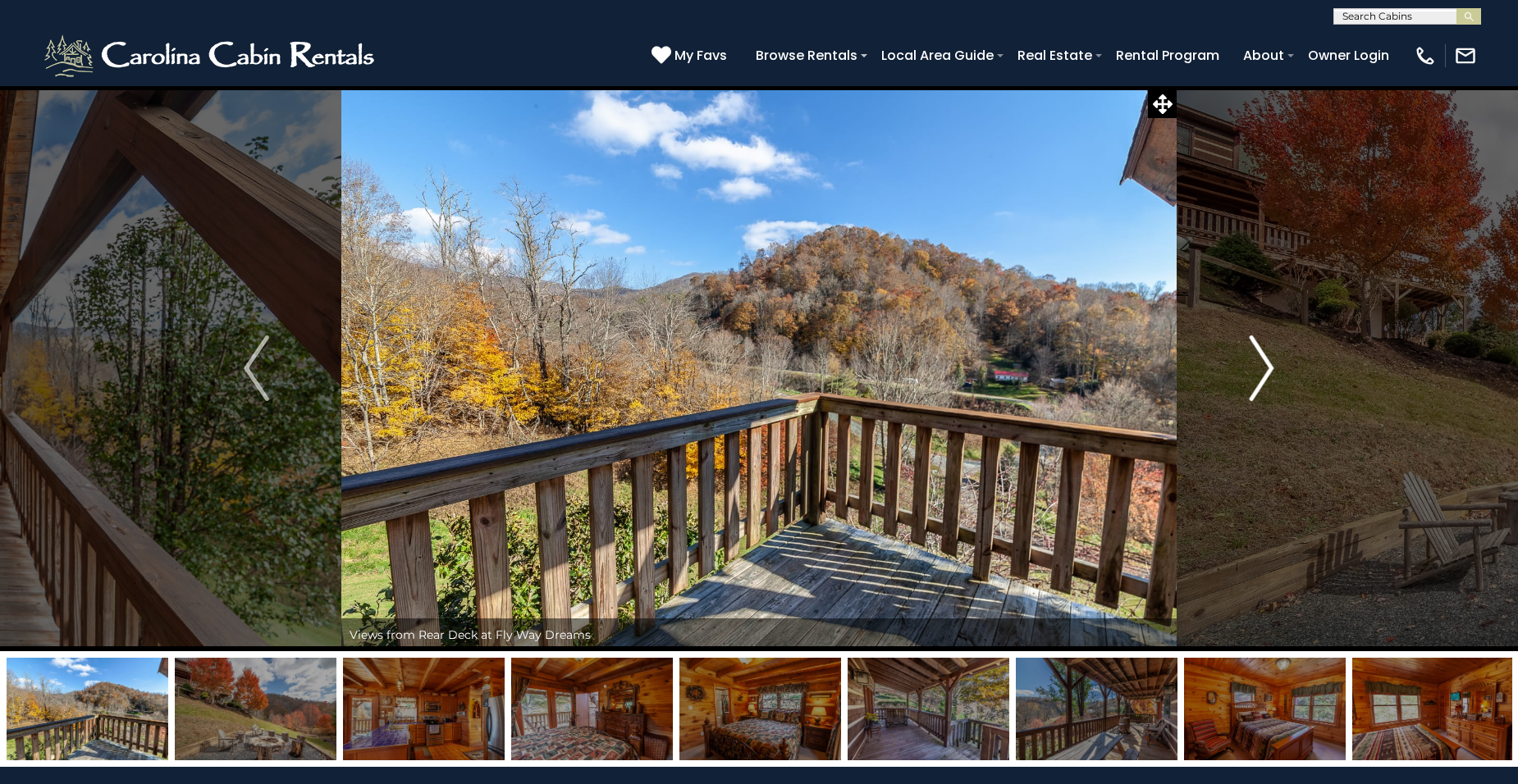
click at [1269, 372] on img "Next" at bounding box center [1260, 368] width 24 height 65
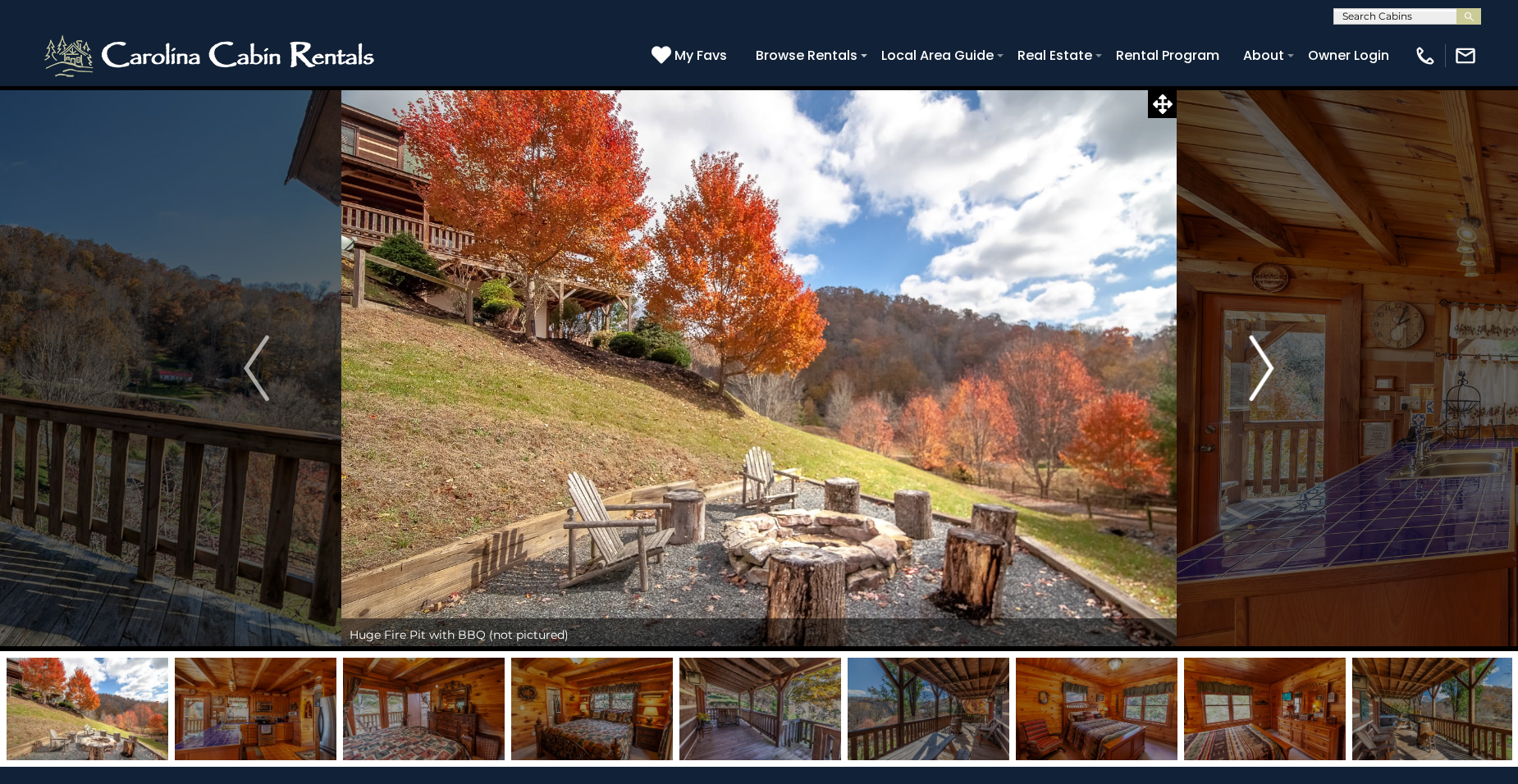
click at [1269, 372] on img "Next" at bounding box center [1260, 368] width 24 height 65
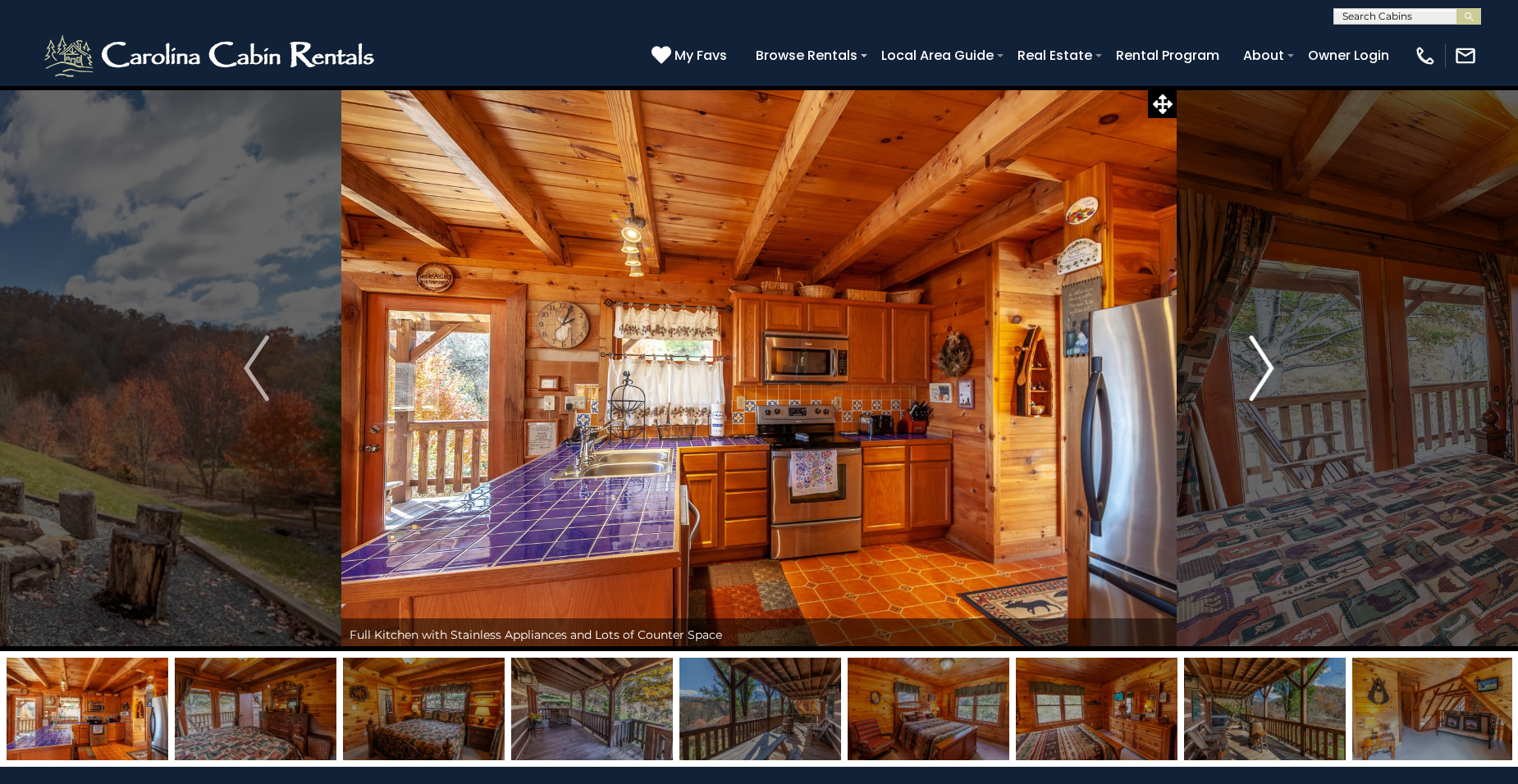
click at [1269, 372] on img "Next" at bounding box center [1260, 368] width 24 height 65
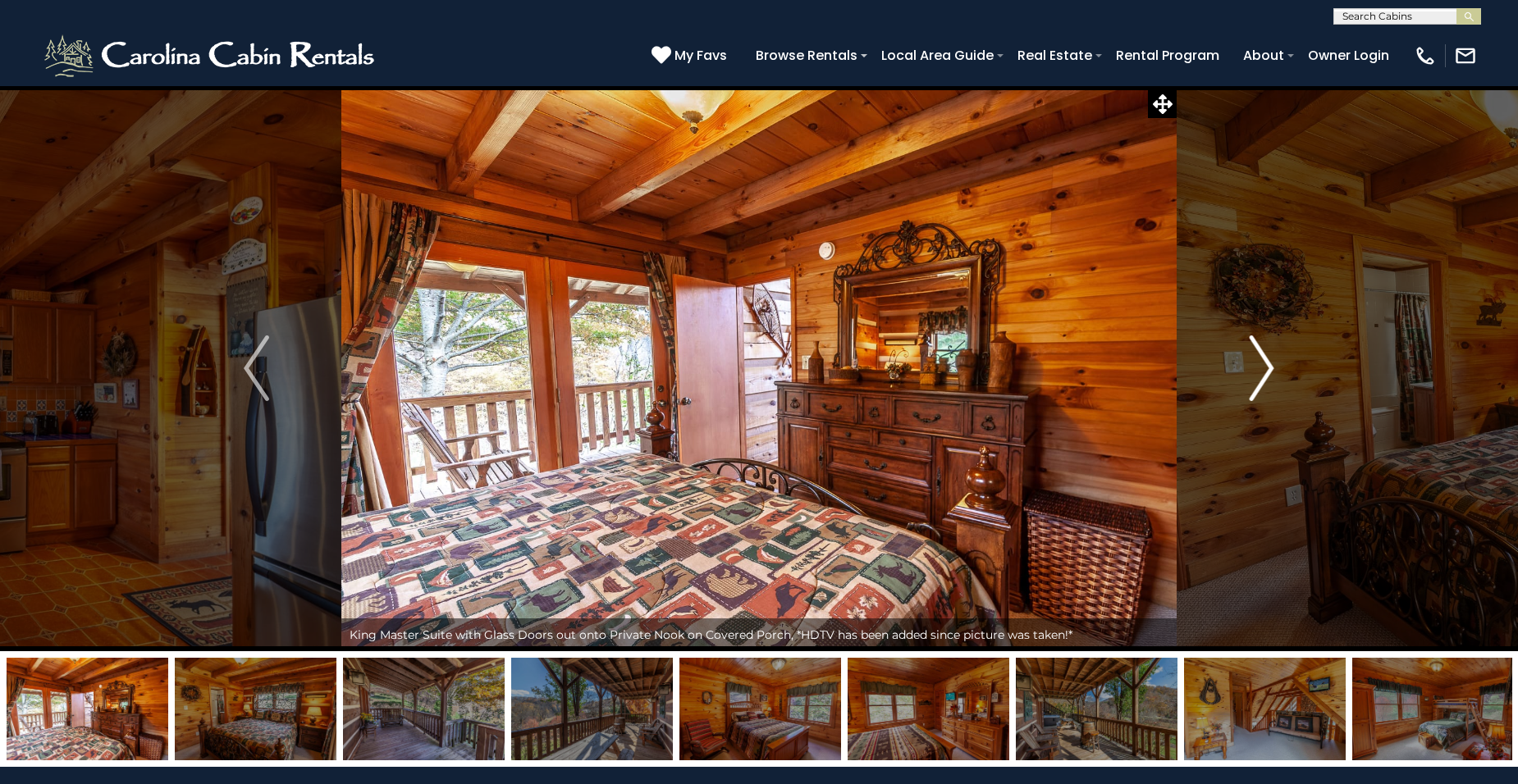
click at [1269, 372] on img "Next" at bounding box center [1260, 368] width 24 height 65
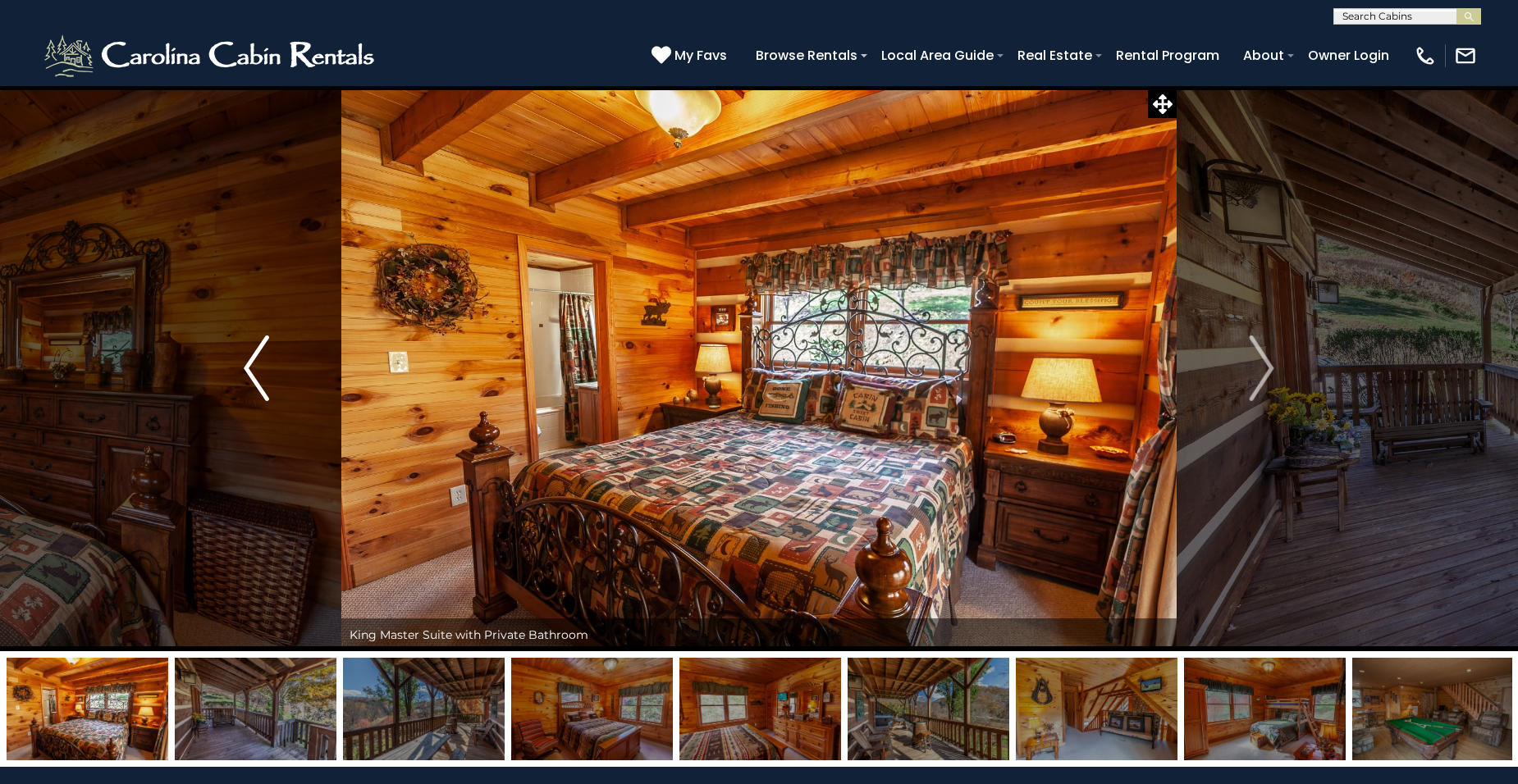
click at [253, 365] on img "Previous" at bounding box center [255, 368] width 24 height 65
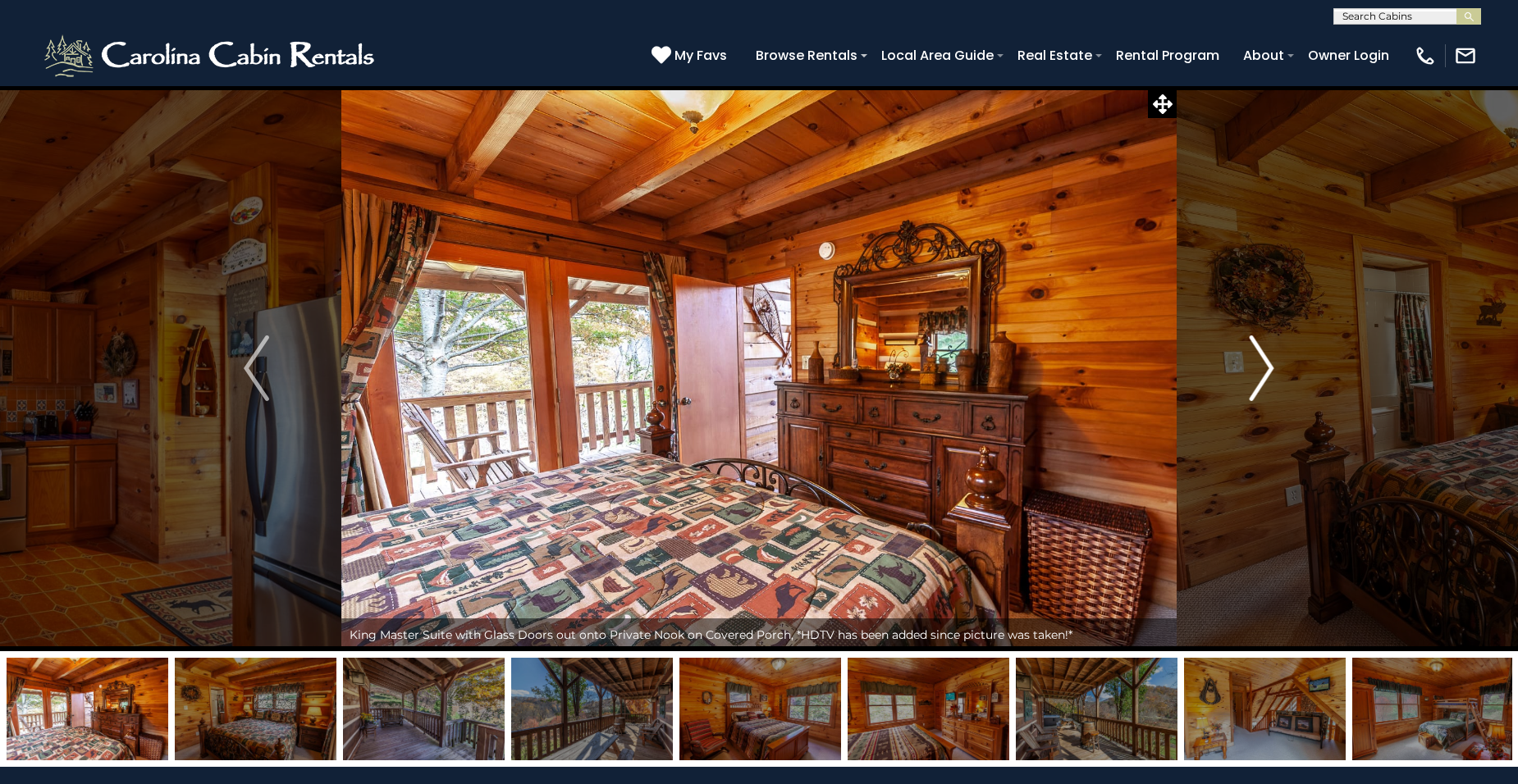
click at [1270, 366] on img "Next" at bounding box center [1260, 368] width 24 height 65
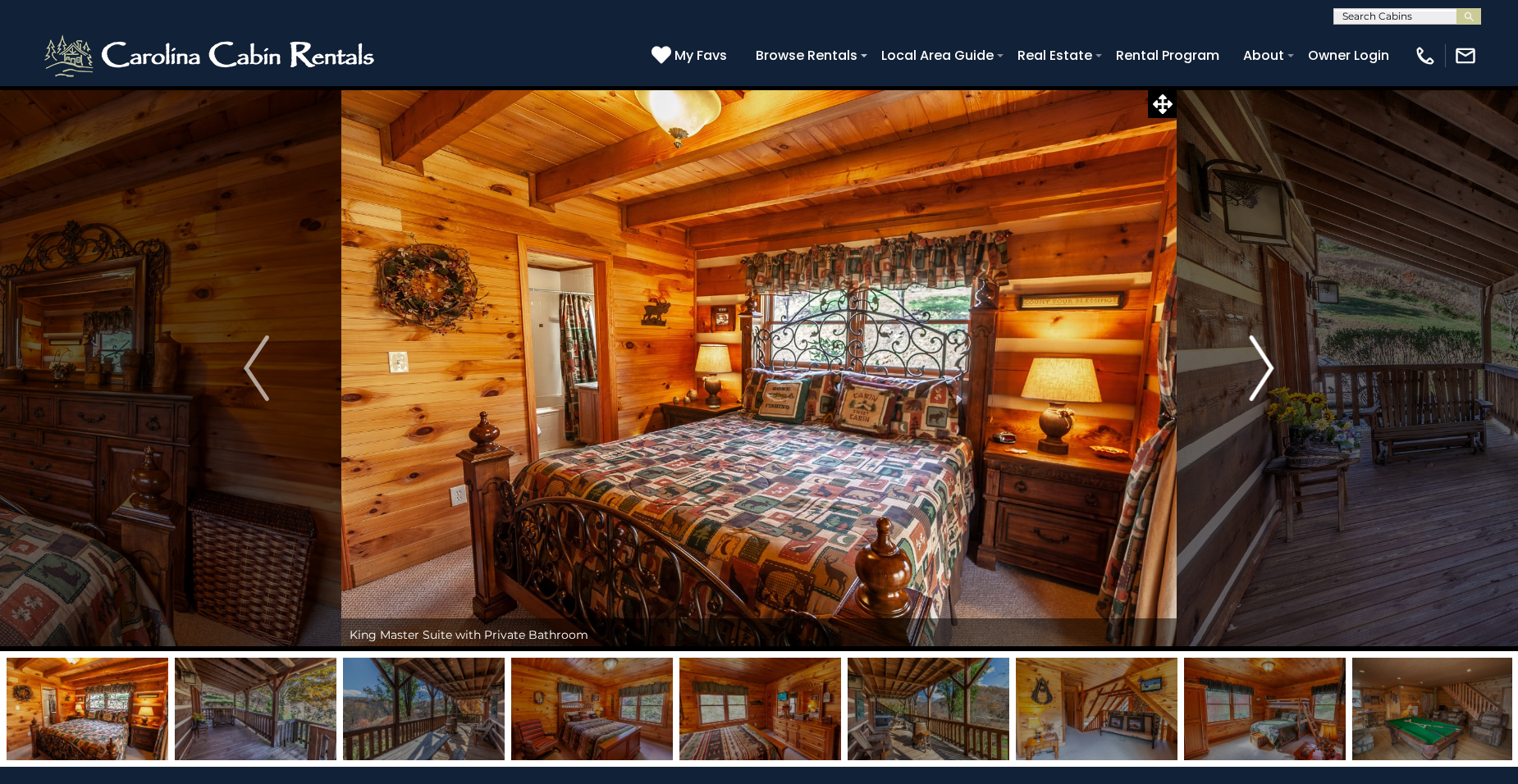
click at [1270, 366] on img "Next" at bounding box center [1260, 368] width 24 height 65
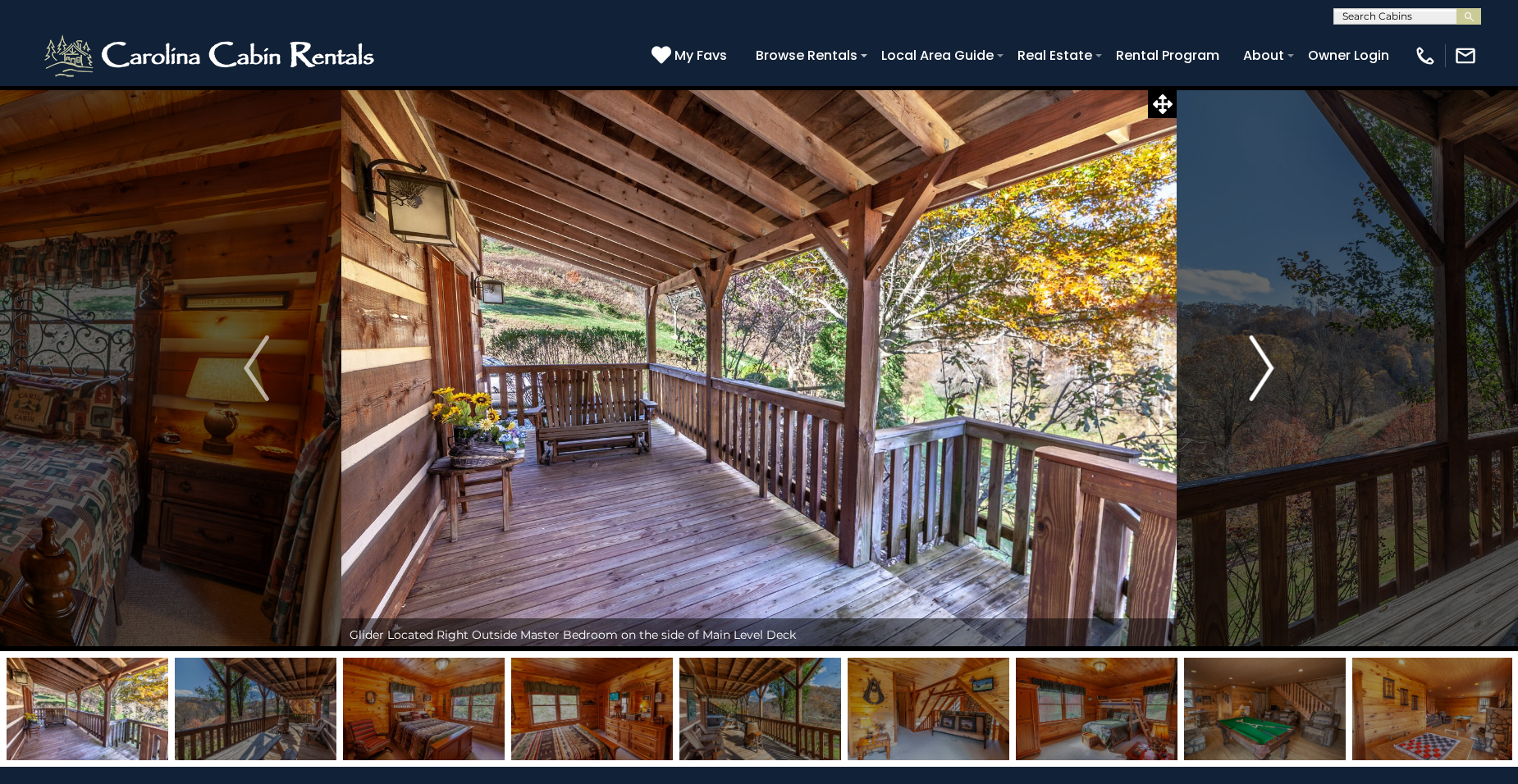
click at [1271, 367] on img "Next" at bounding box center [1260, 368] width 24 height 65
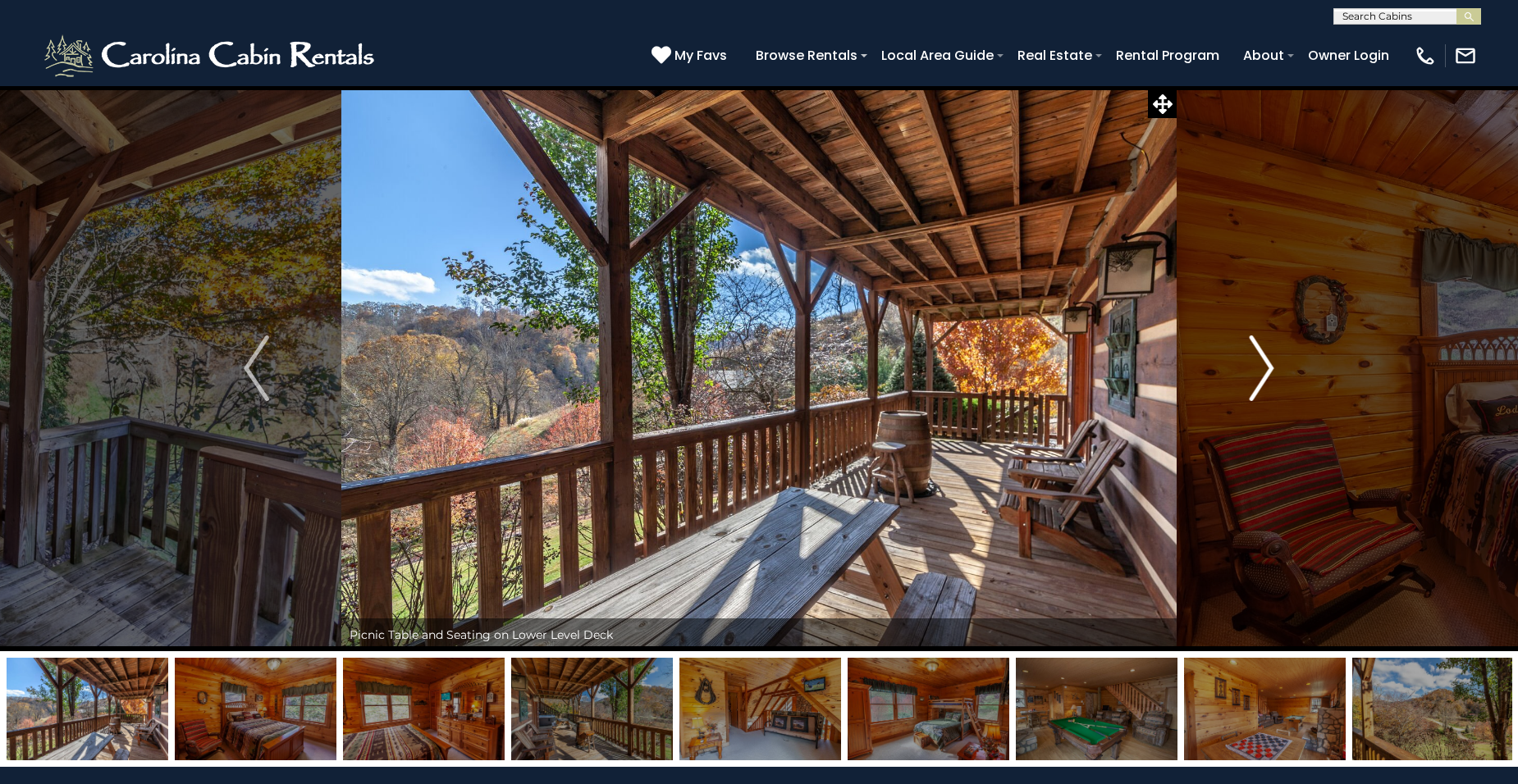
click at [1271, 367] on img "Next" at bounding box center [1260, 368] width 24 height 65
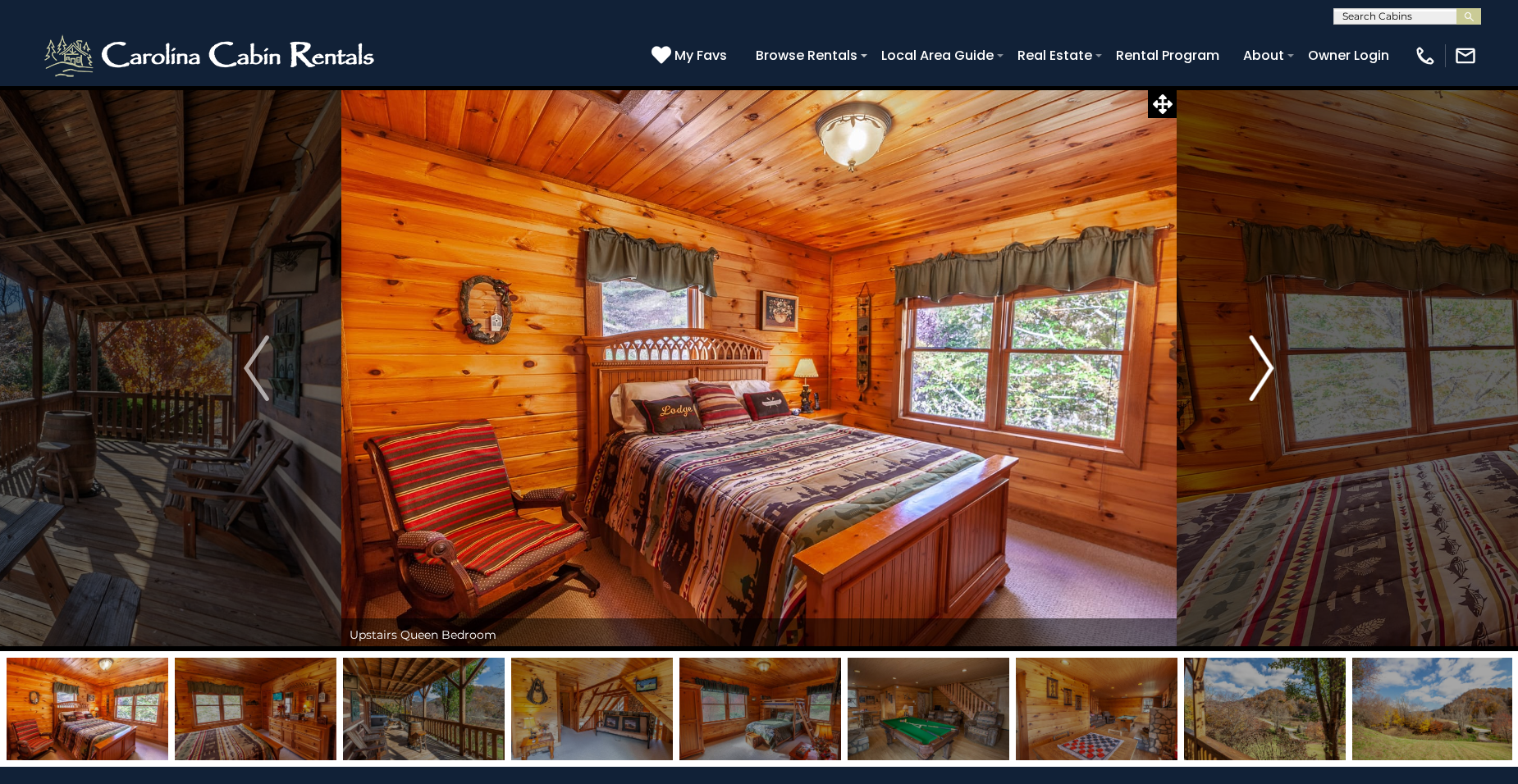
click at [1271, 367] on img "Next" at bounding box center [1260, 368] width 24 height 65
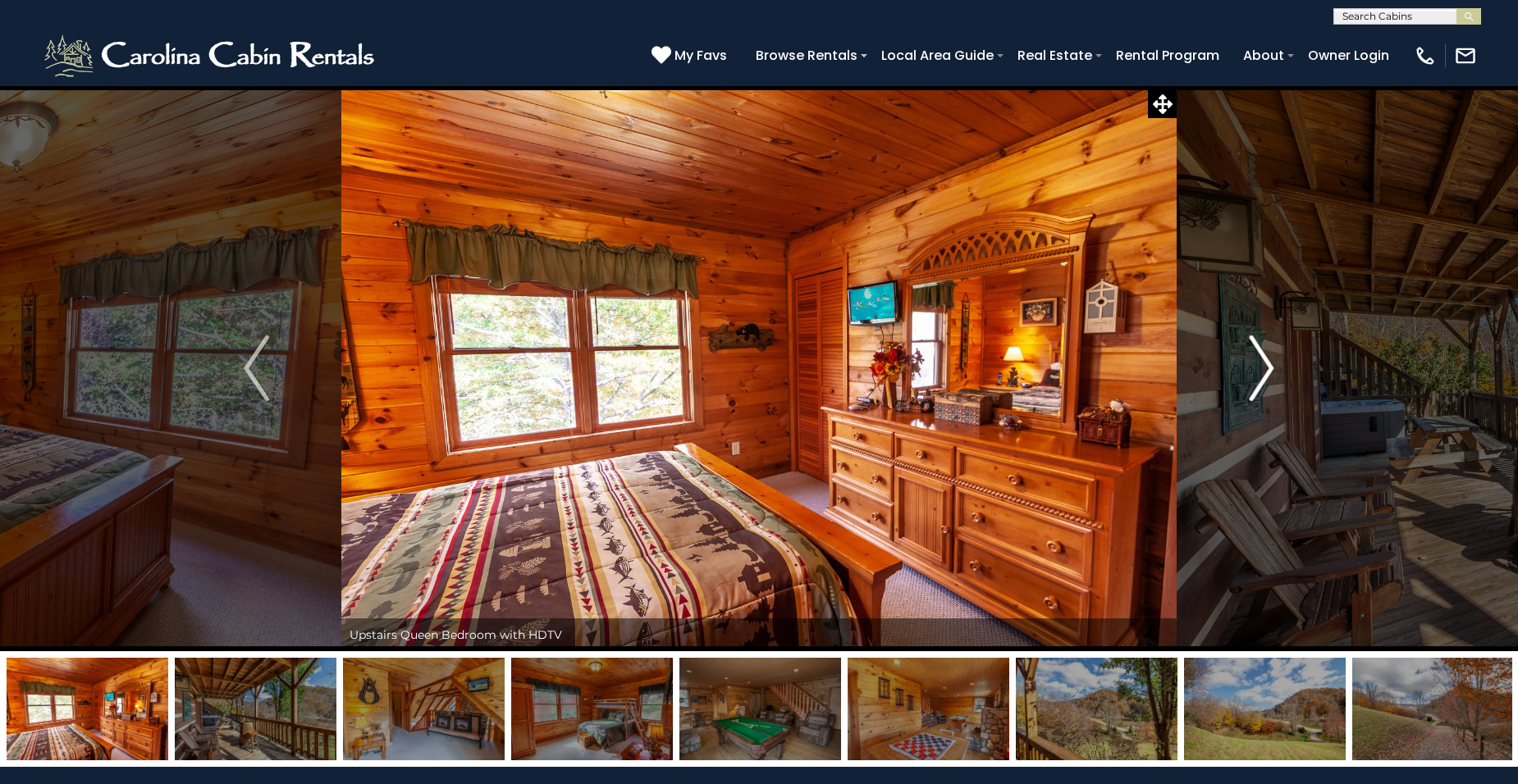
click at [1271, 367] on img "Next" at bounding box center [1260, 368] width 24 height 65
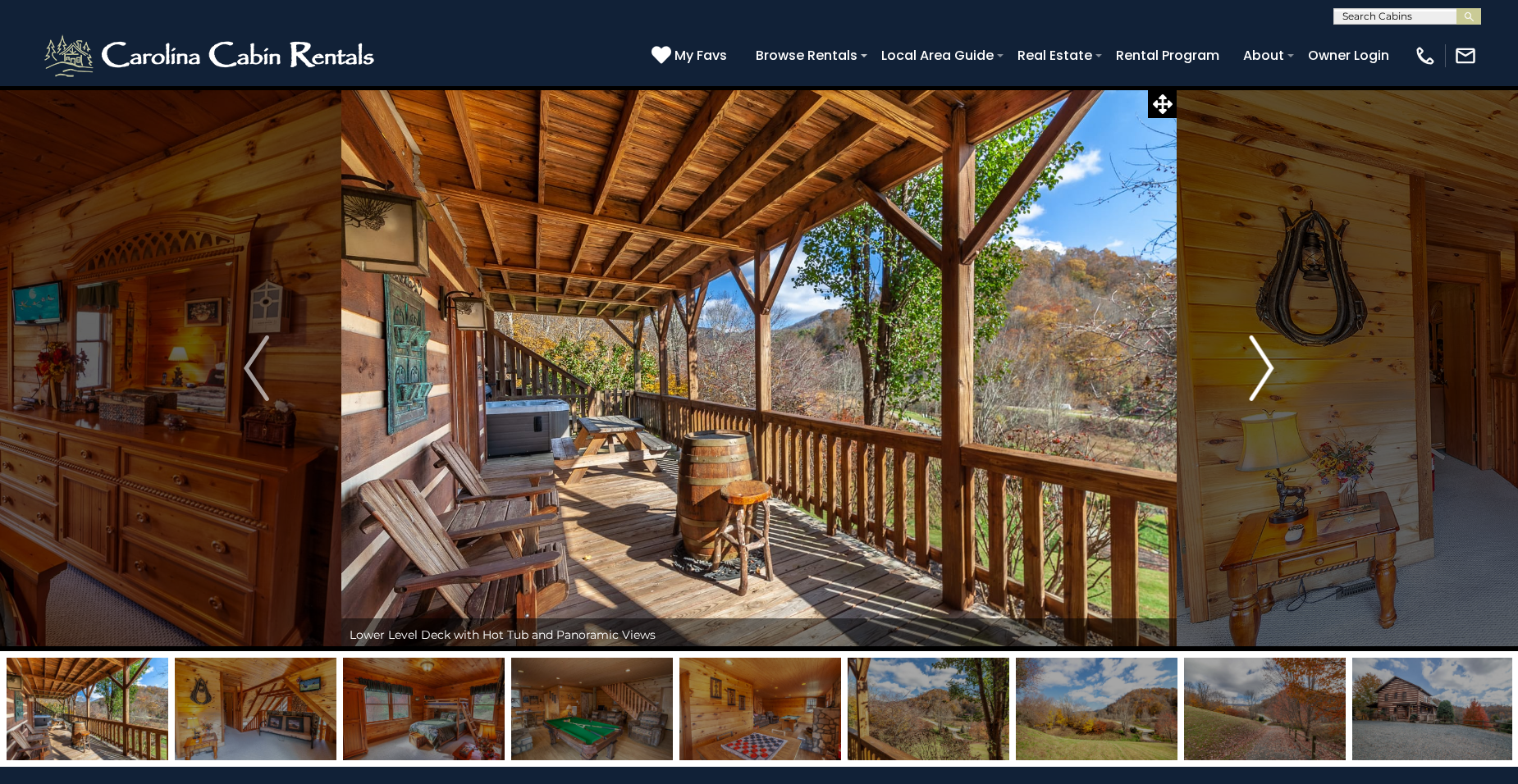
click at [1271, 367] on img "Next" at bounding box center [1260, 368] width 24 height 65
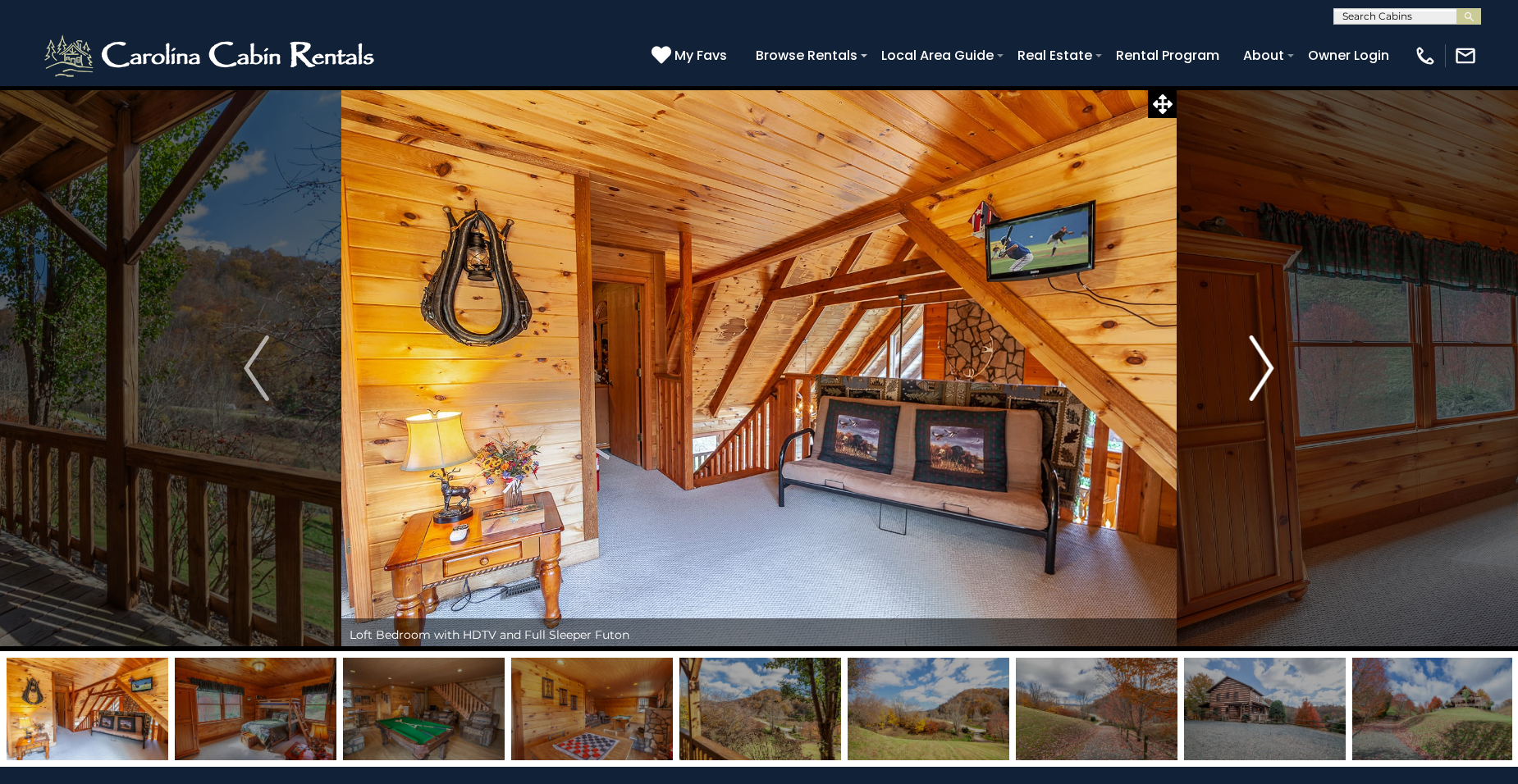
click at [1271, 367] on img "Next" at bounding box center [1260, 368] width 24 height 65
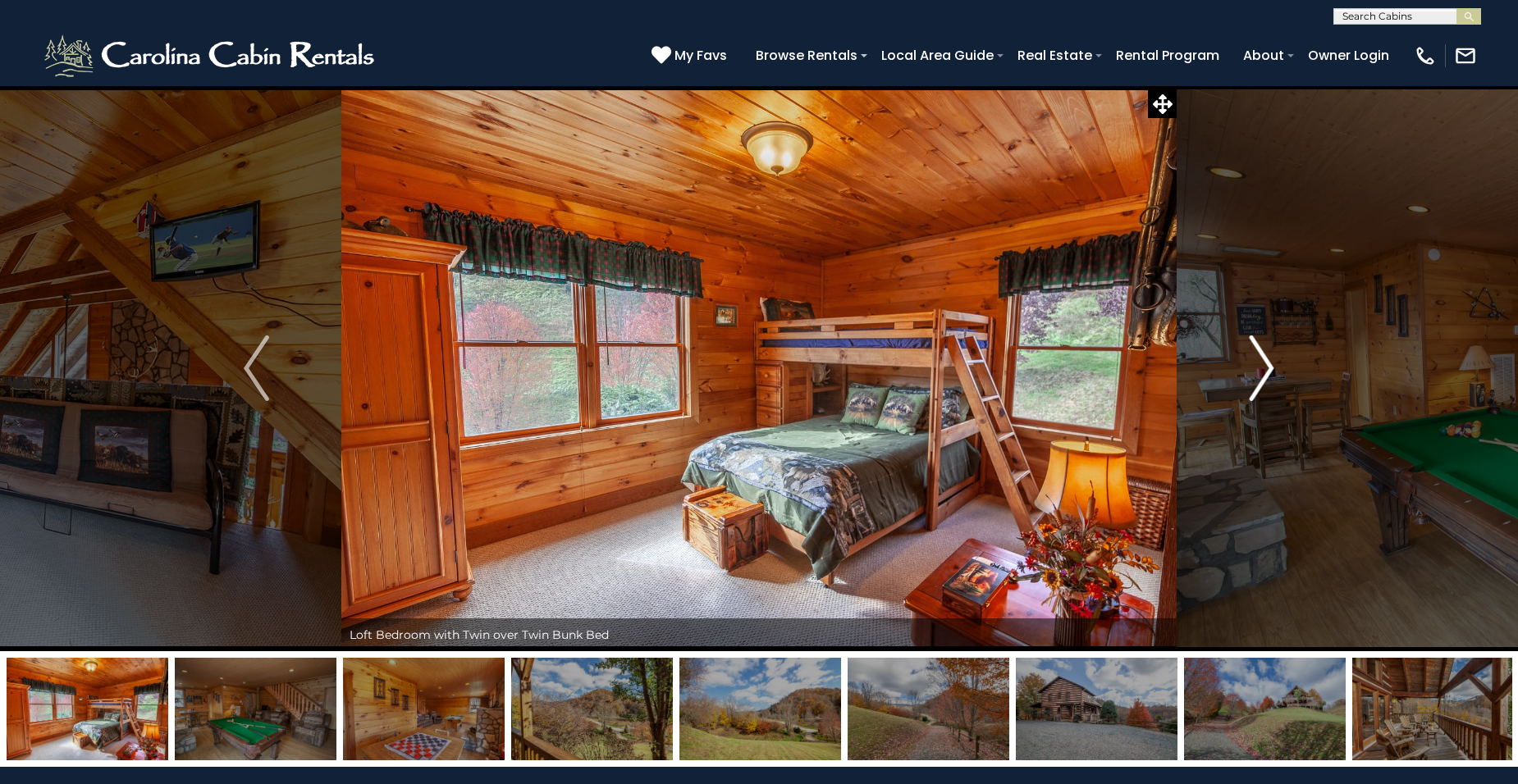
click at [1271, 367] on img "Next" at bounding box center [1260, 368] width 24 height 65
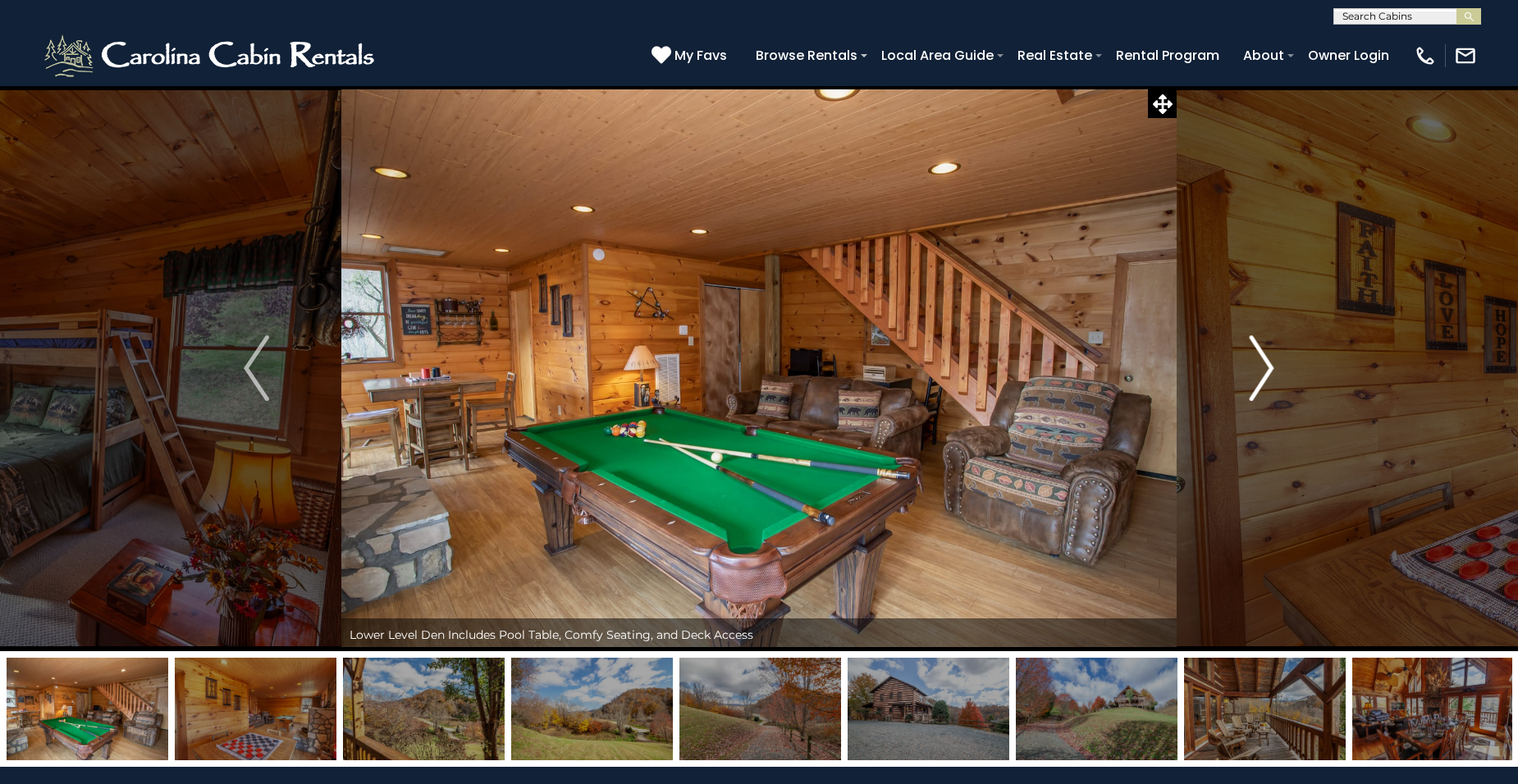
click at [1273, 368] on img "Next" at bounding box center [1260, 368] width 24 height 65
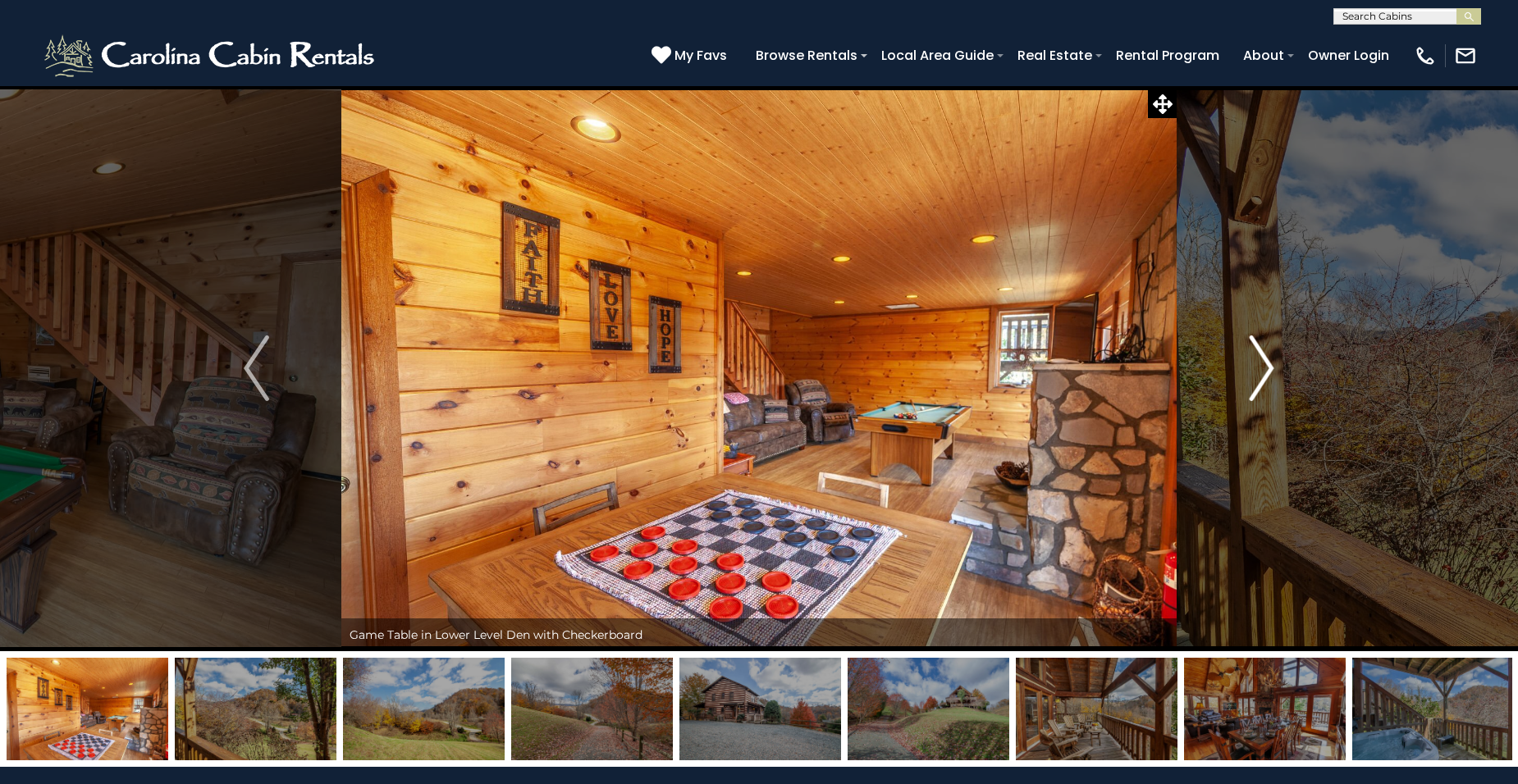
click at [1273, 368] on img "Next" at bounding box center [1260, 368] width 24 height 65
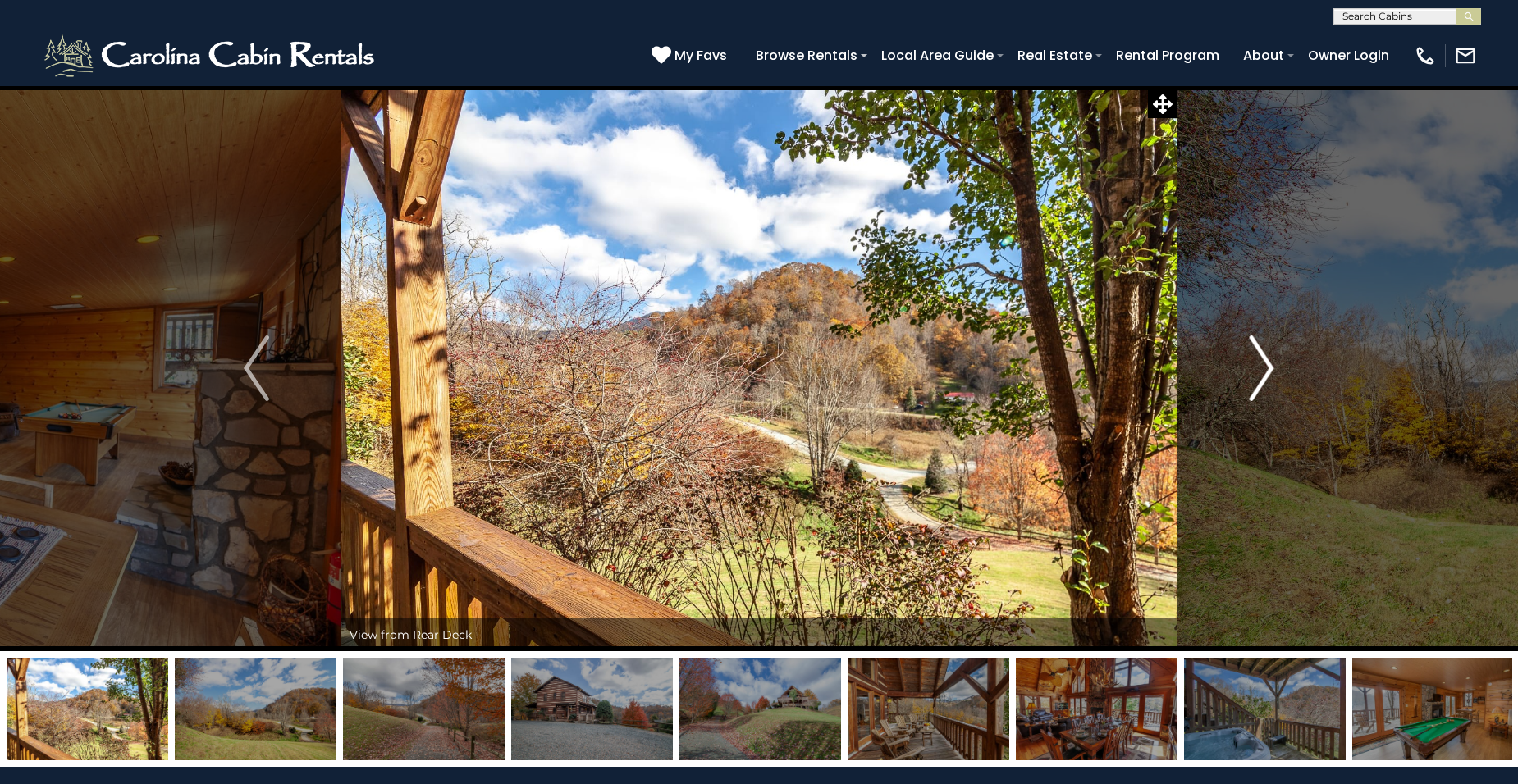
click at [1274, 370] on img "Next" at bounding box center [1260, 368] width 24 height 65
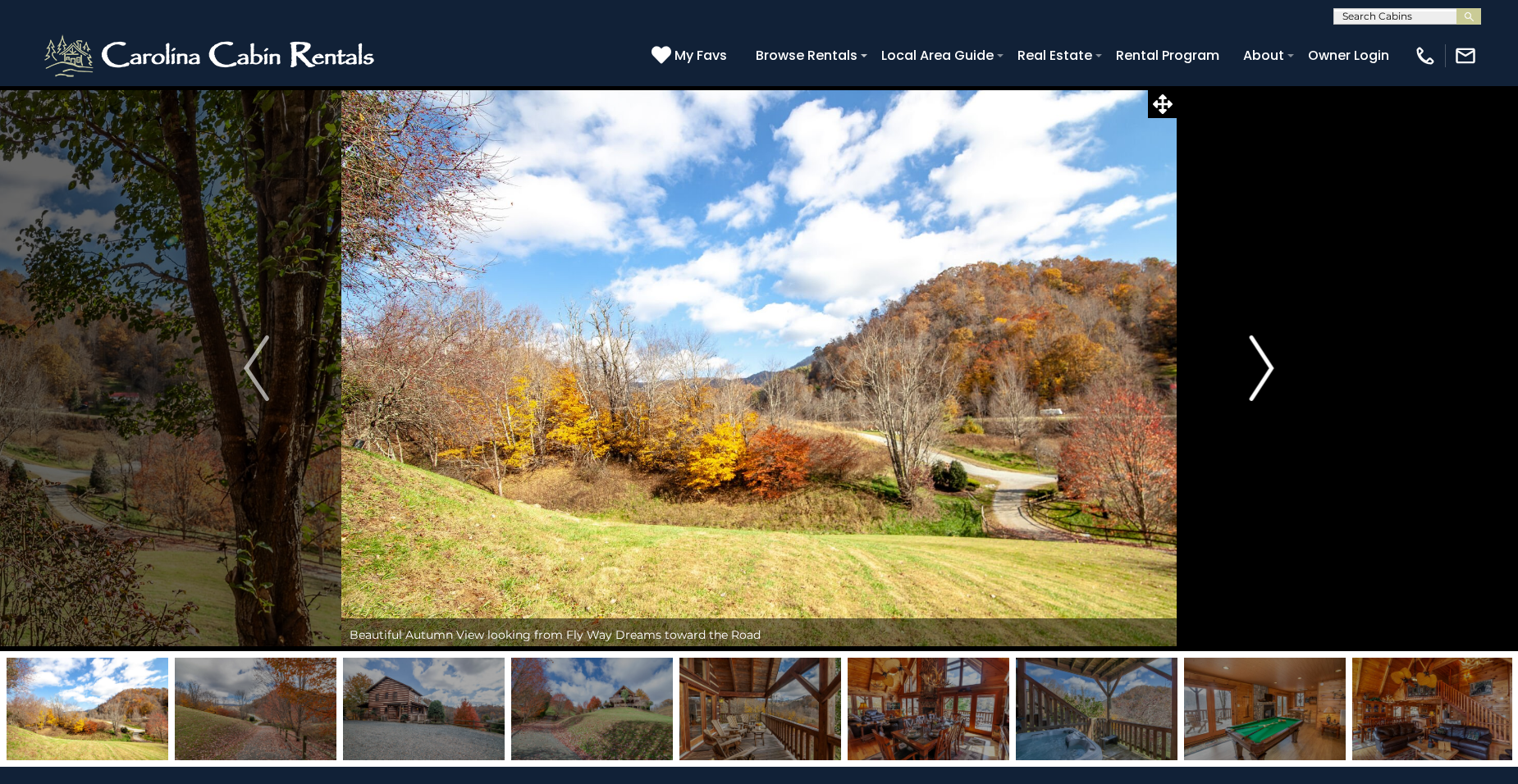
click at [1274, 370] on img "Next" at bounding box center [1260, 368] width 24 height 65
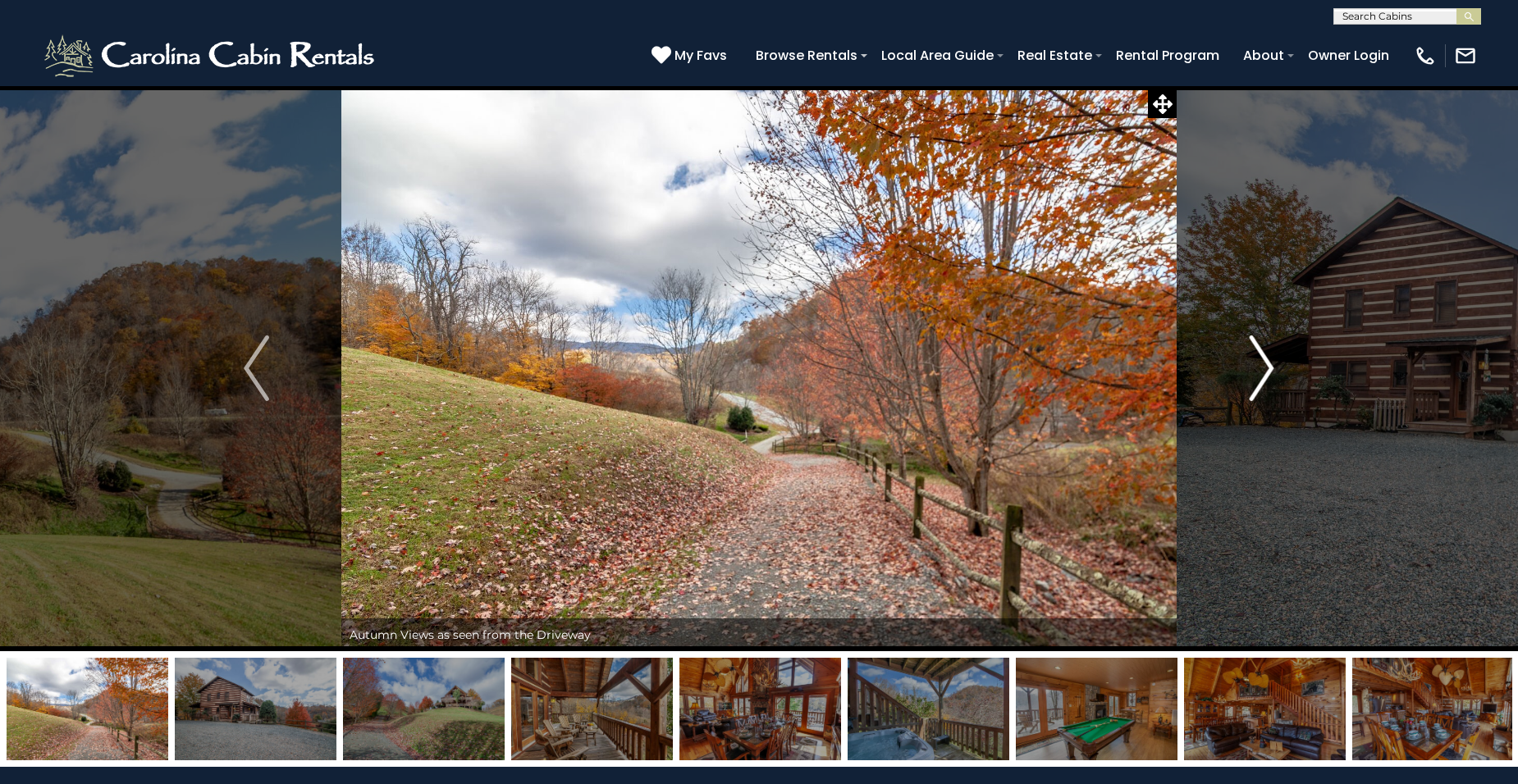
click at [1274, 370] on img "Next" at bounding box center [1260, 368] width 24 height 65
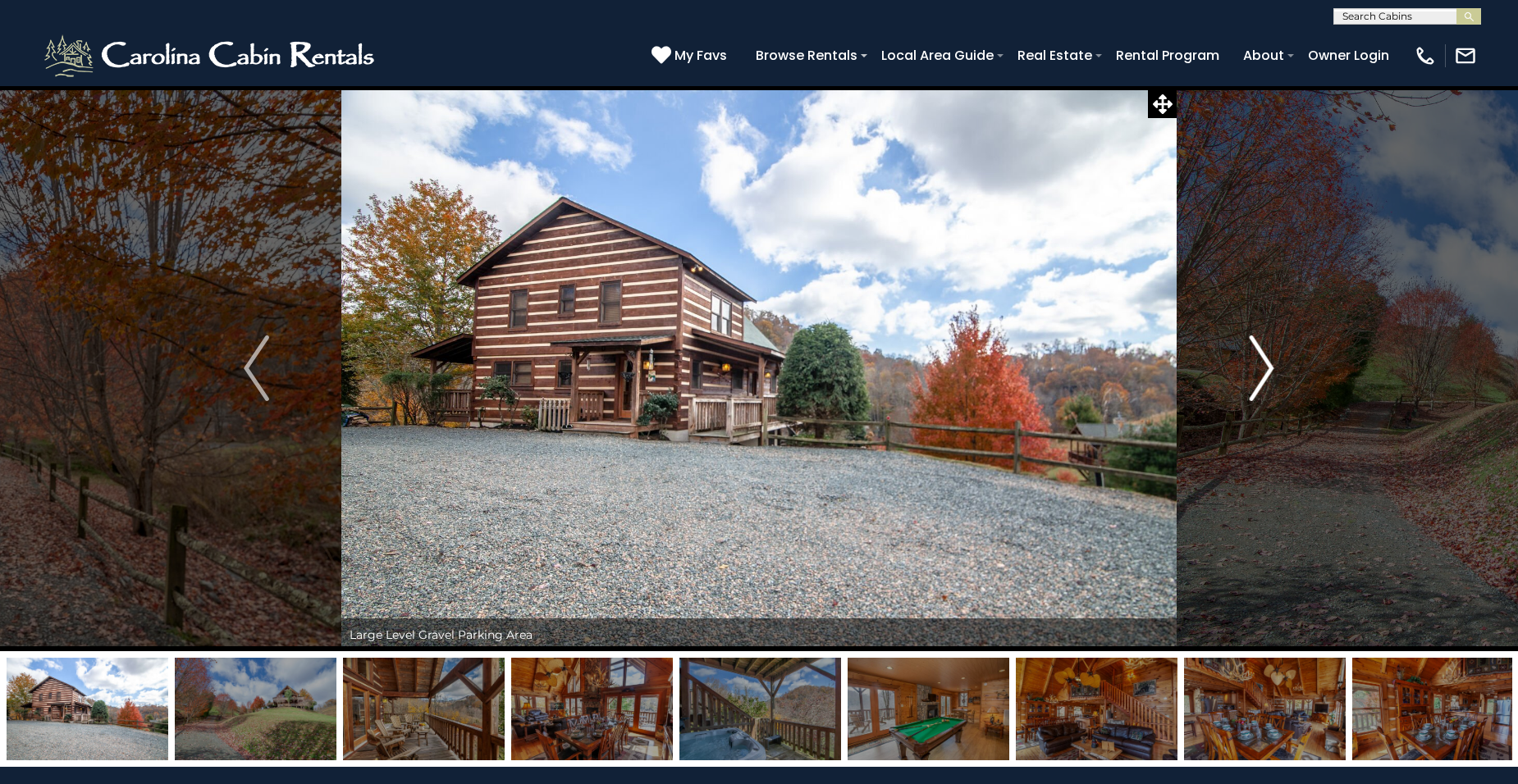
click at [1275, 371] on button "Next" at bounding box center [1262, 368] width 171 height 566
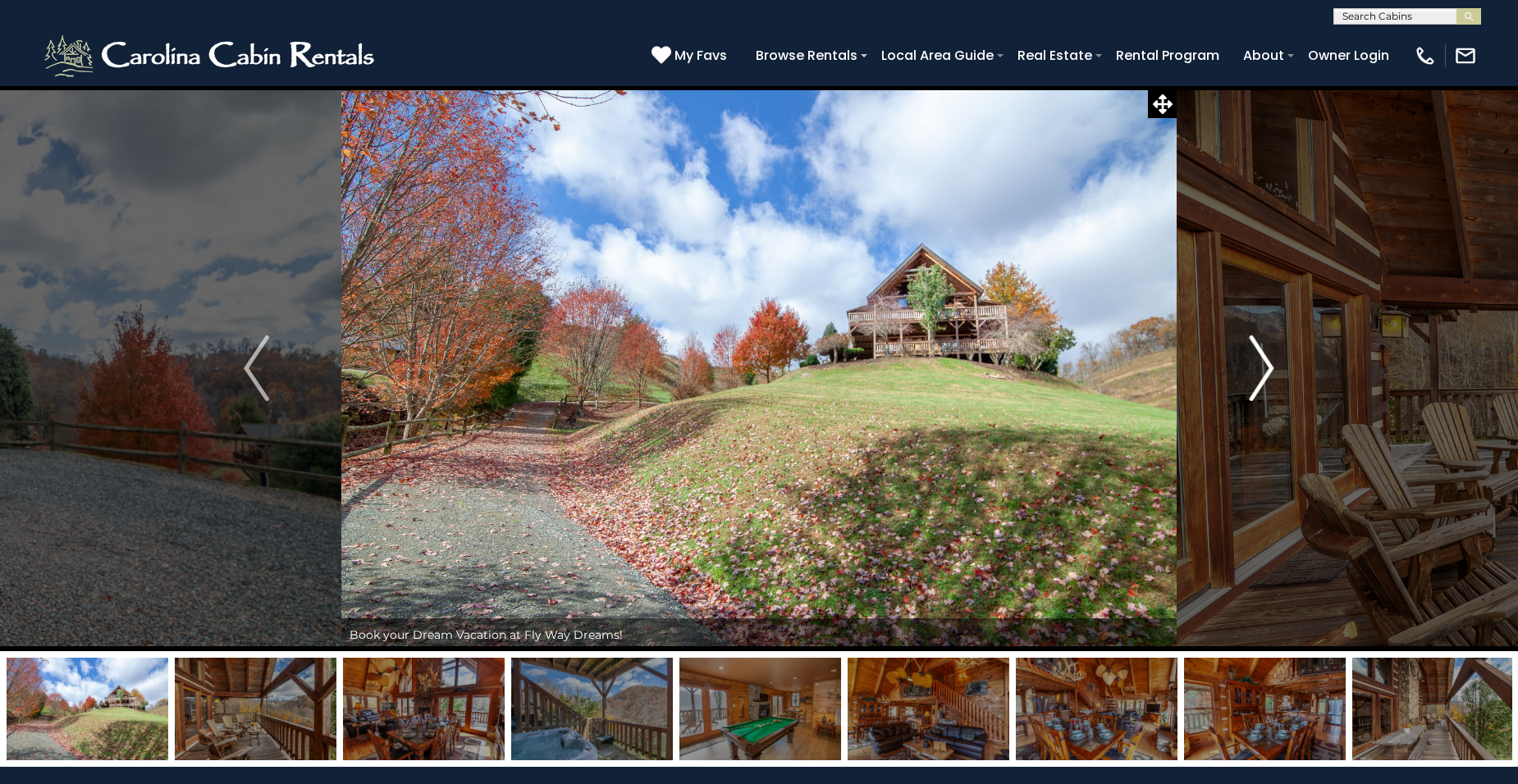
click at [1275, 371] on button "Next" at bounding box center [1262, 368] width 171 height 566
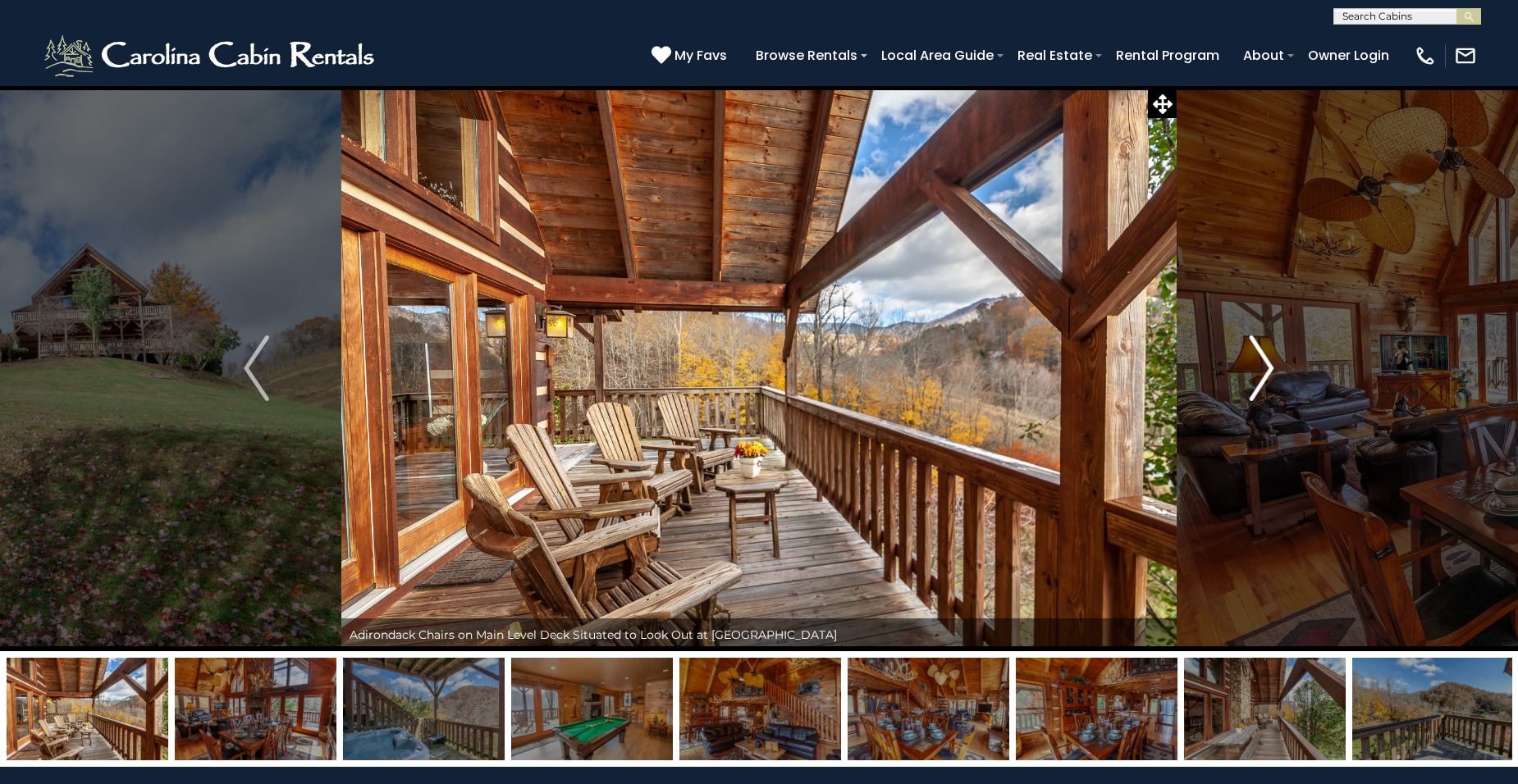
click at [1275, 371] on button "Next" at bounding box center [1262, 368] width 171 height 566
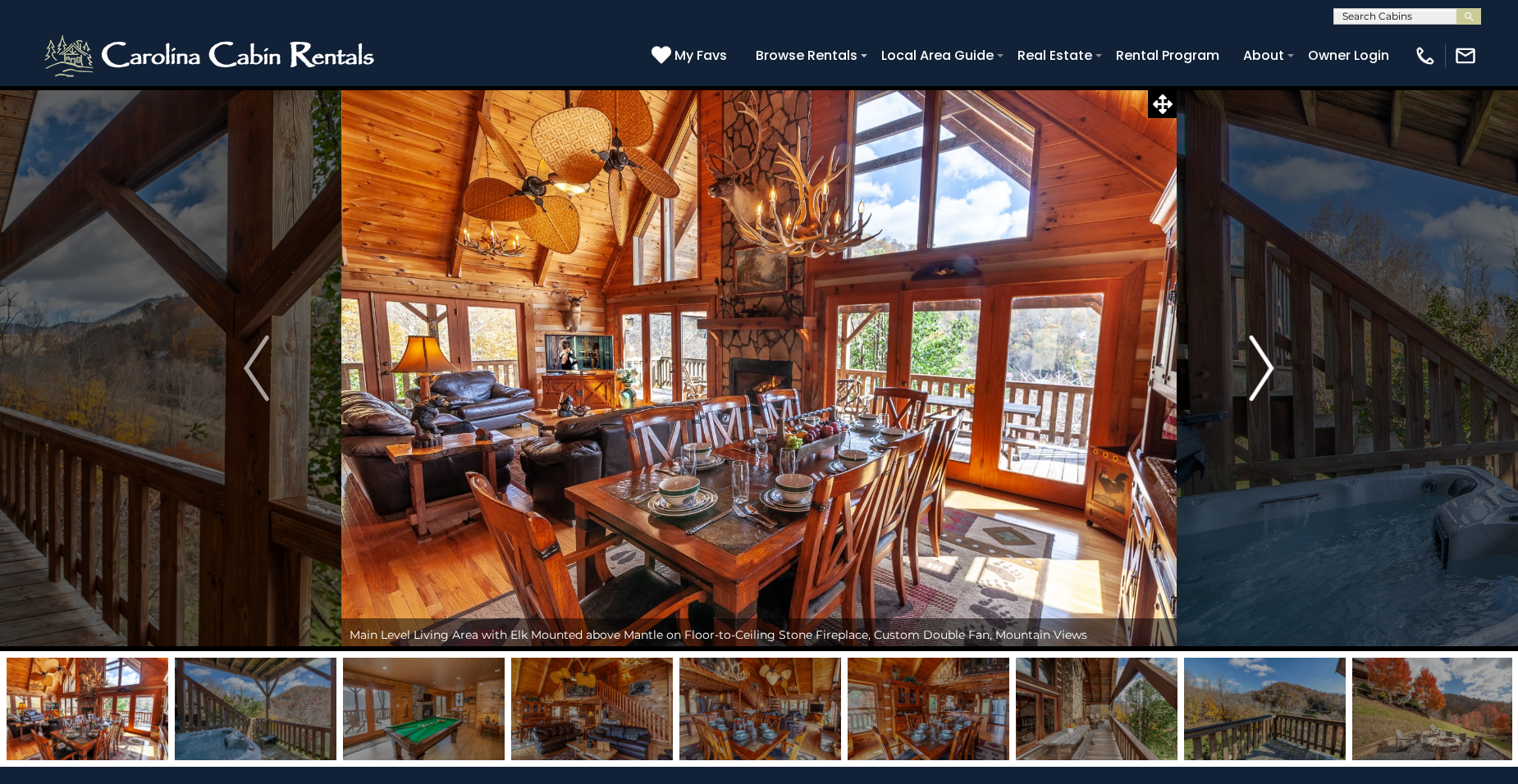
click at [1275, 371] on button "Next" at bounding box center [1262, 368] width 171 height 566
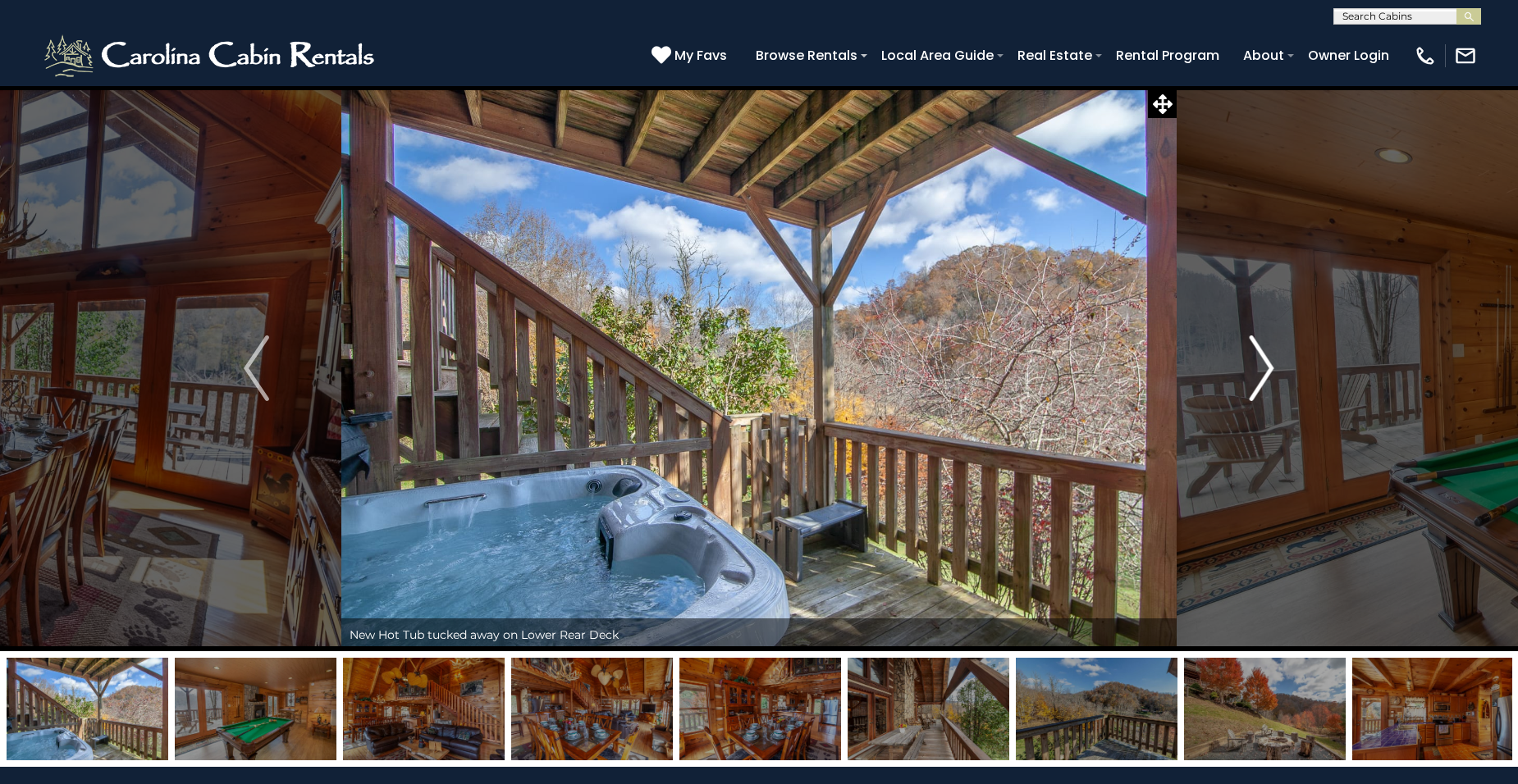
click at [1275, 371] on button "Next" at bounding box center [1262, 368] width 171 height 566
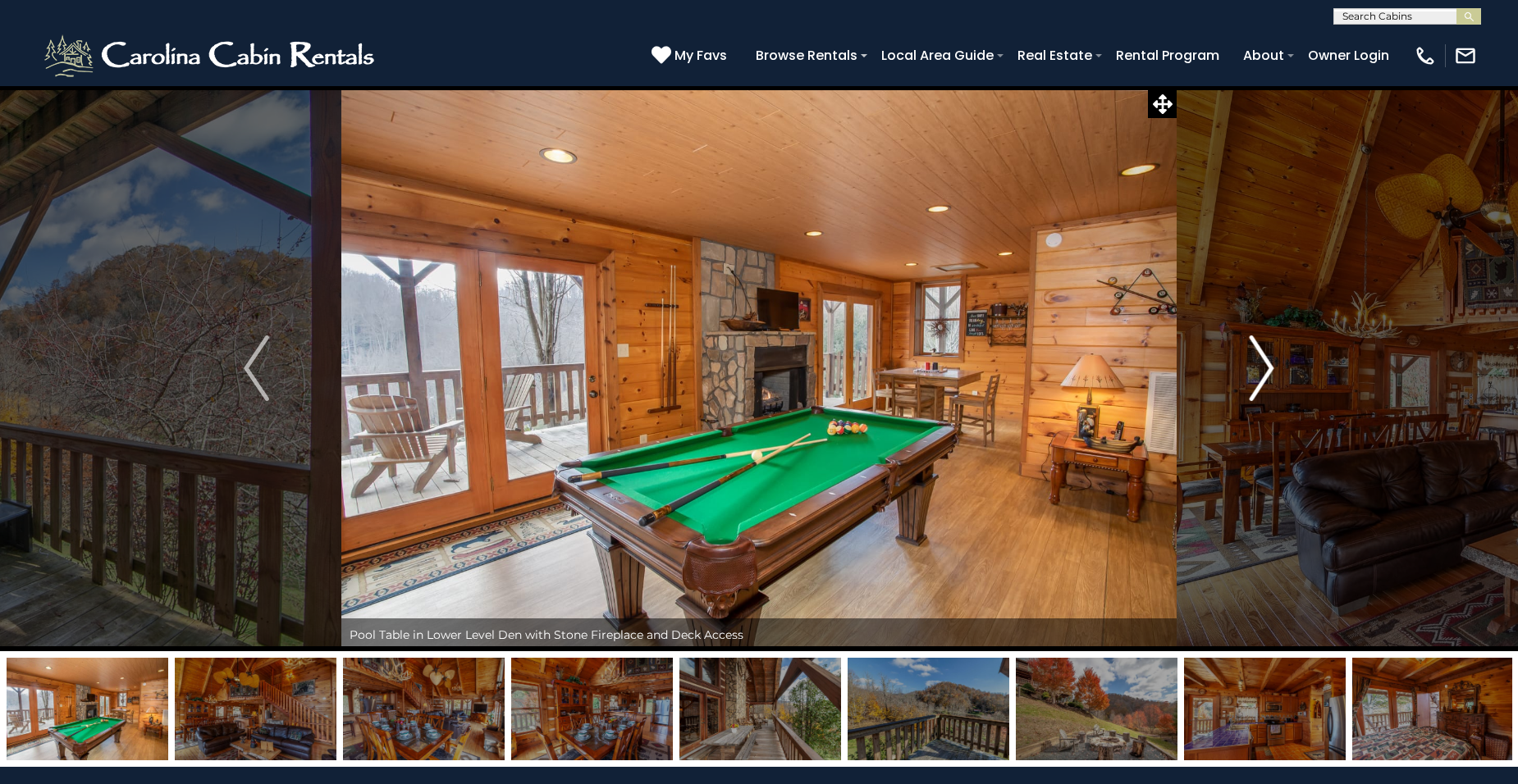
click at [1275, 371] on button "Next" at bounding box center [1262, 368] width 171 height 566
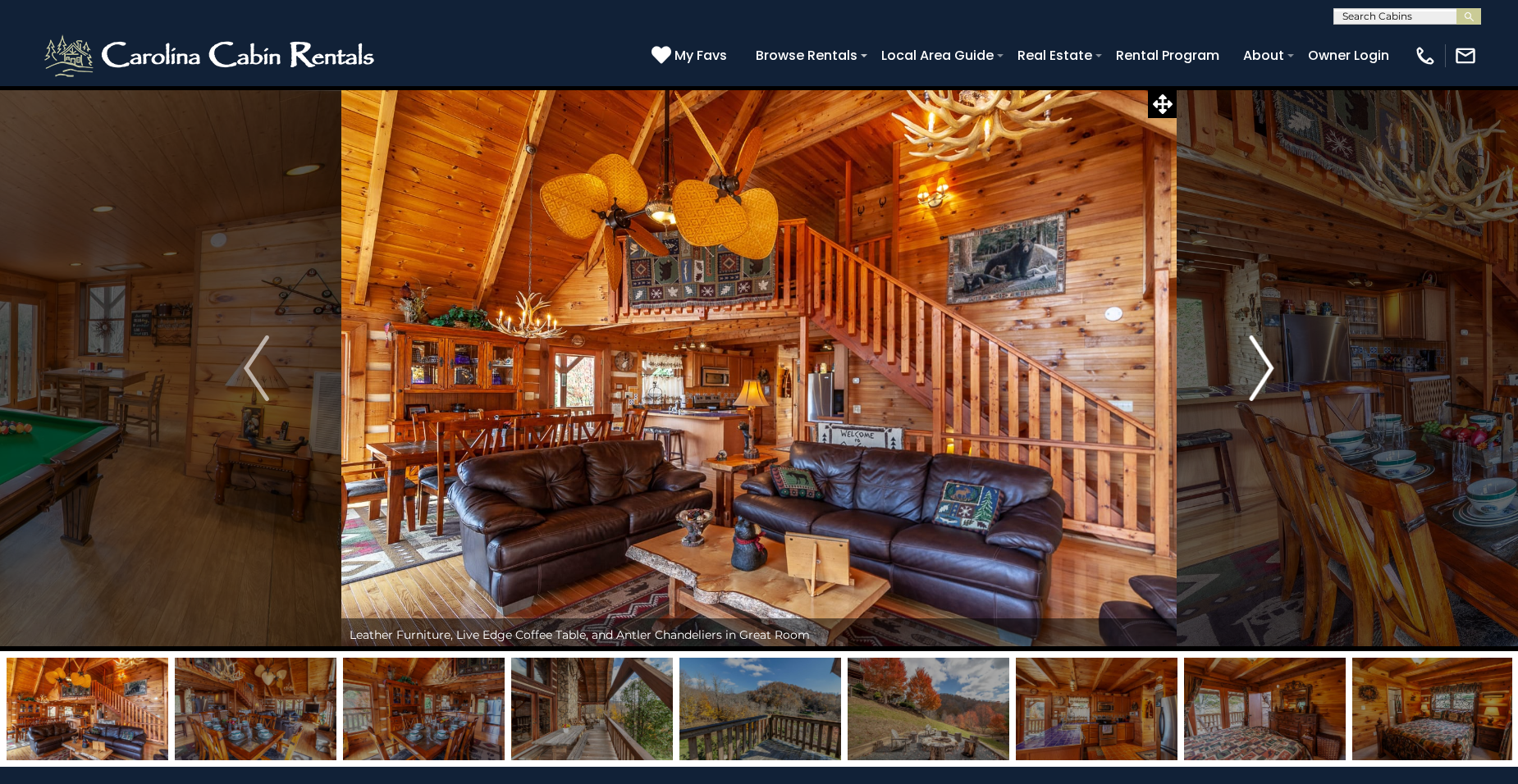
click at [1276, 371] on button "Next" at bounding box center [1262, 368] width 171 height 566
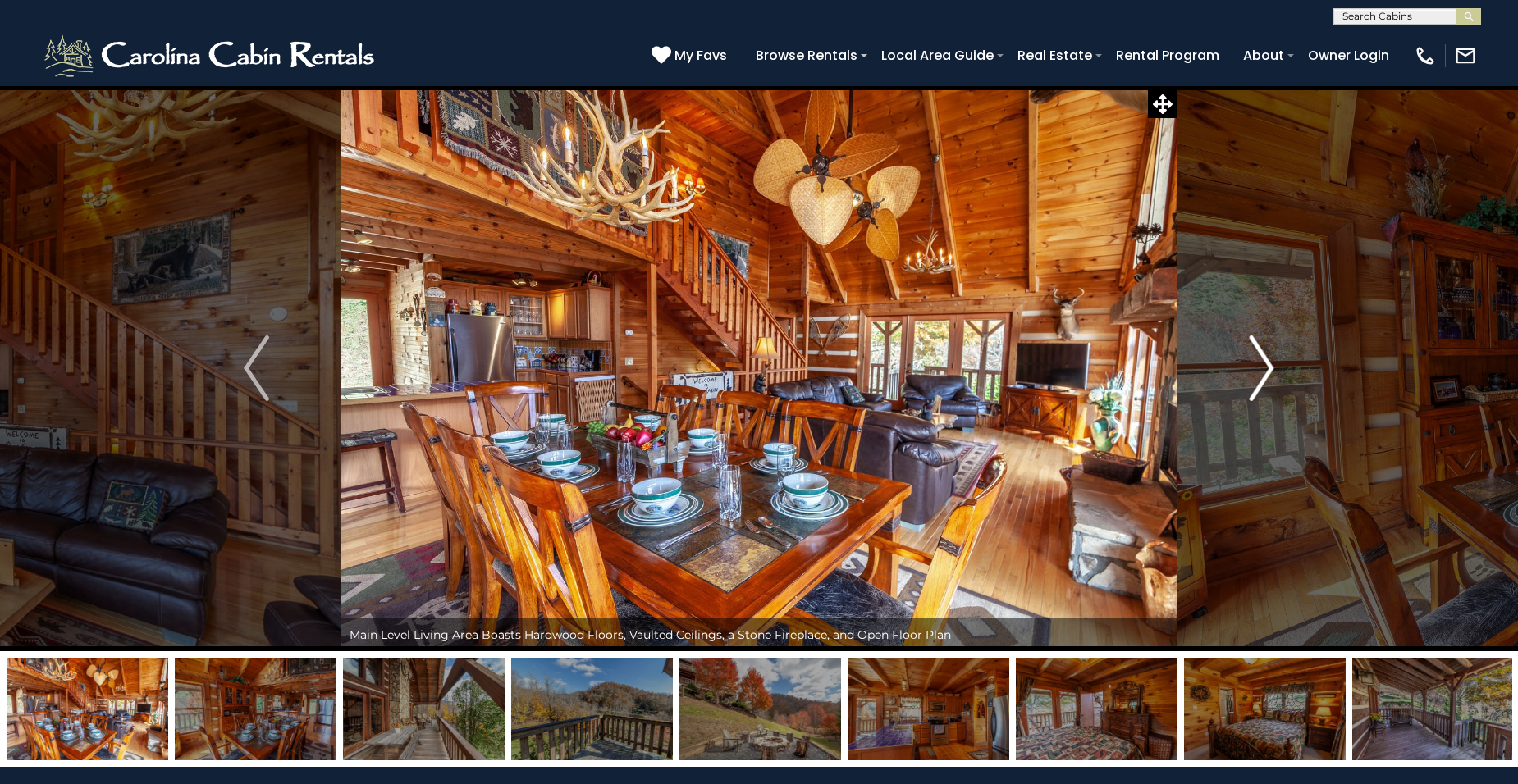
click at [1276, 371] on button "Next" at bounding box center [1262, 368] width 171 height 566
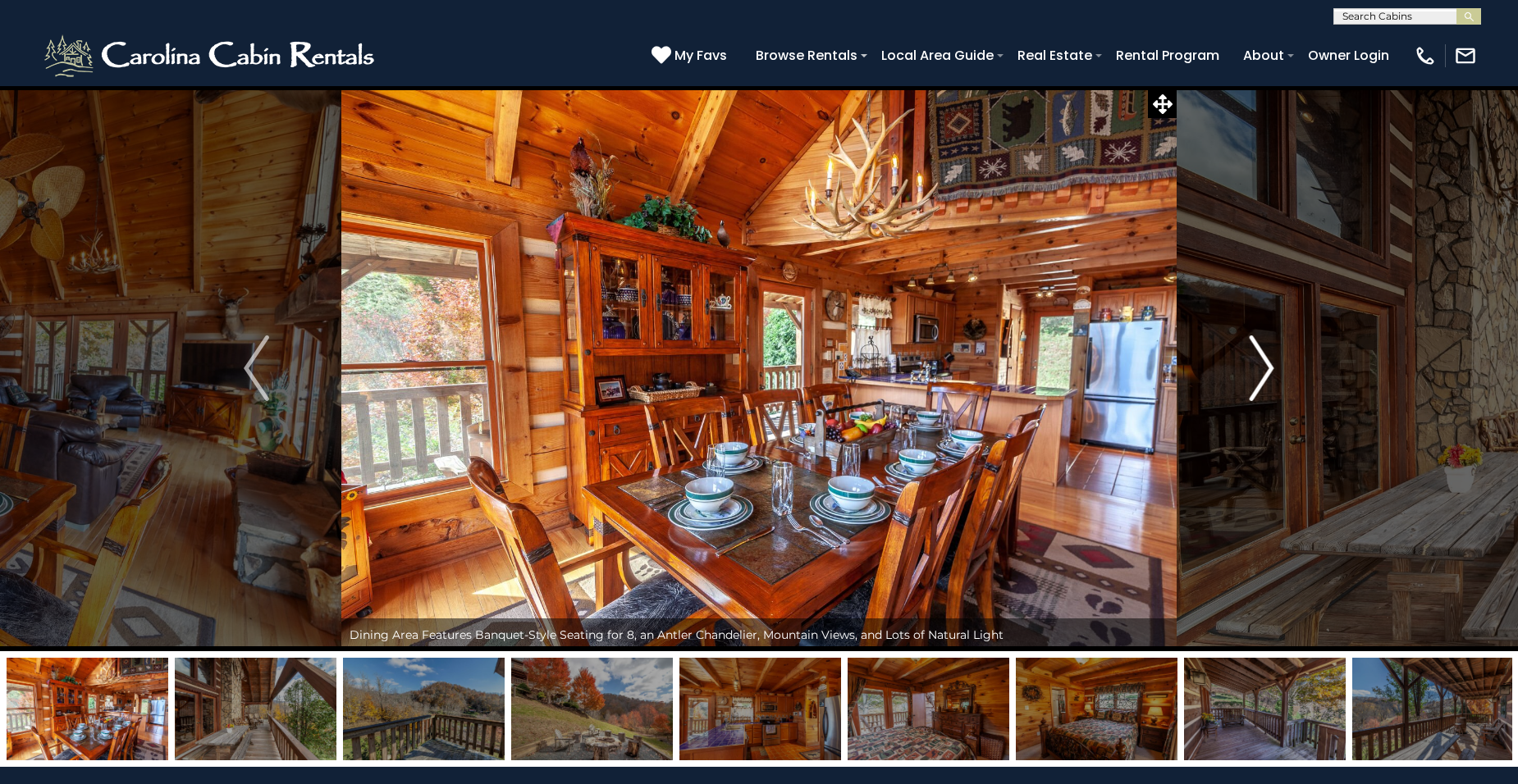
click at [1277, 371] on button "Next" at bounding box center [1262, 368] width 171 height 566
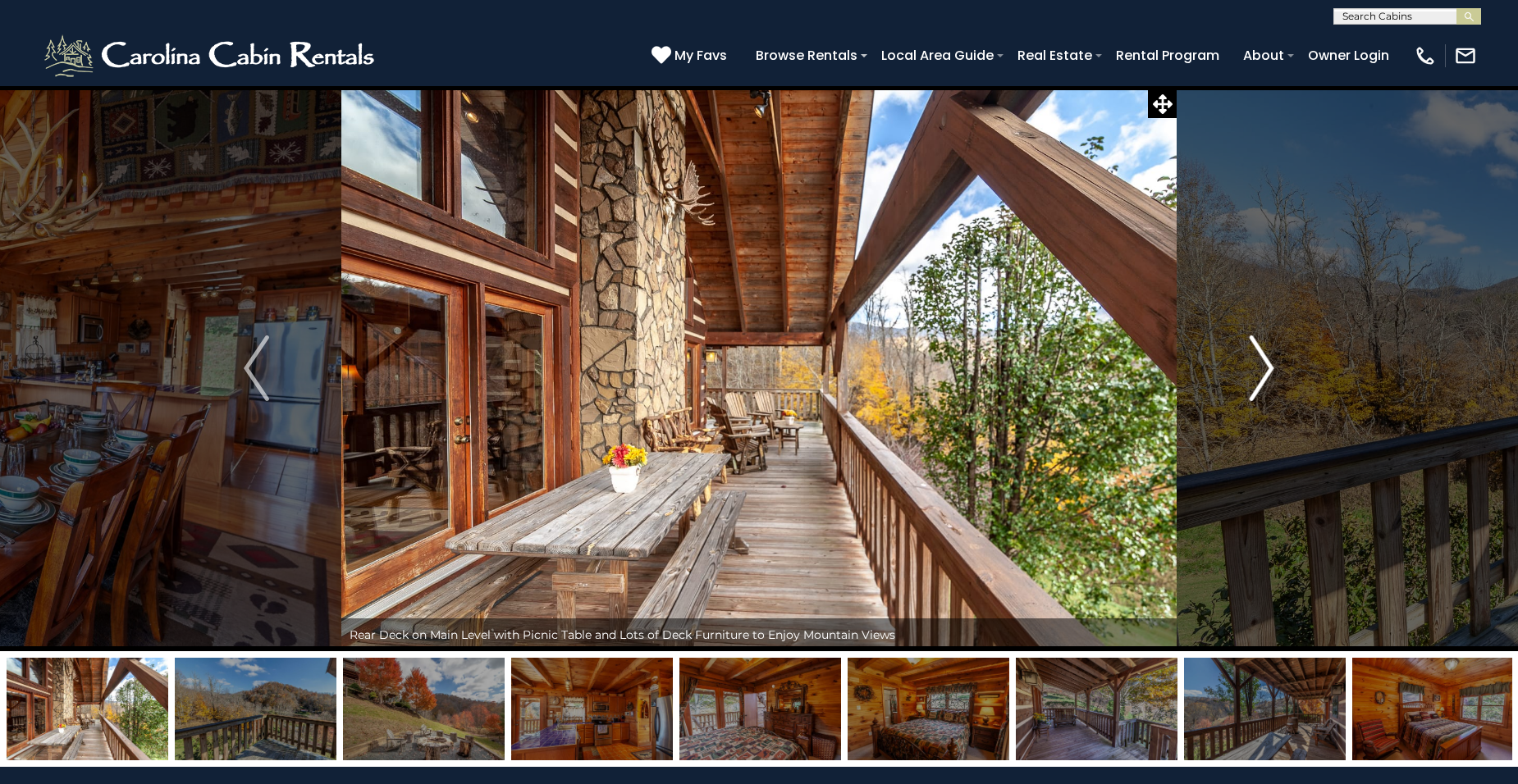
click at [1277, 371] on button "Next" at bounding box center [1262, 368] width 171 height 566
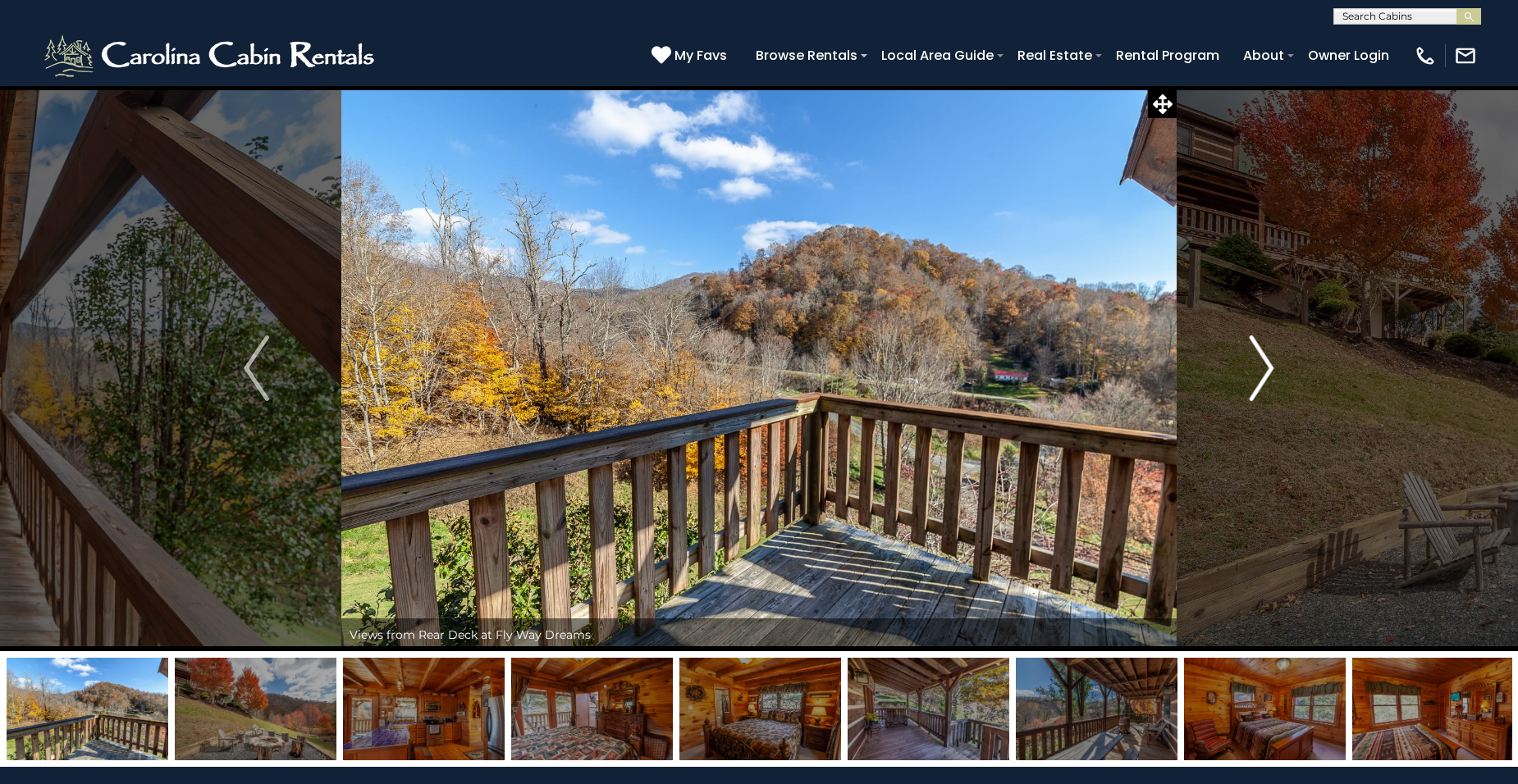
click at [1277, 371] on button "Next" at bounding box center [1262, 368] width 171 height 566
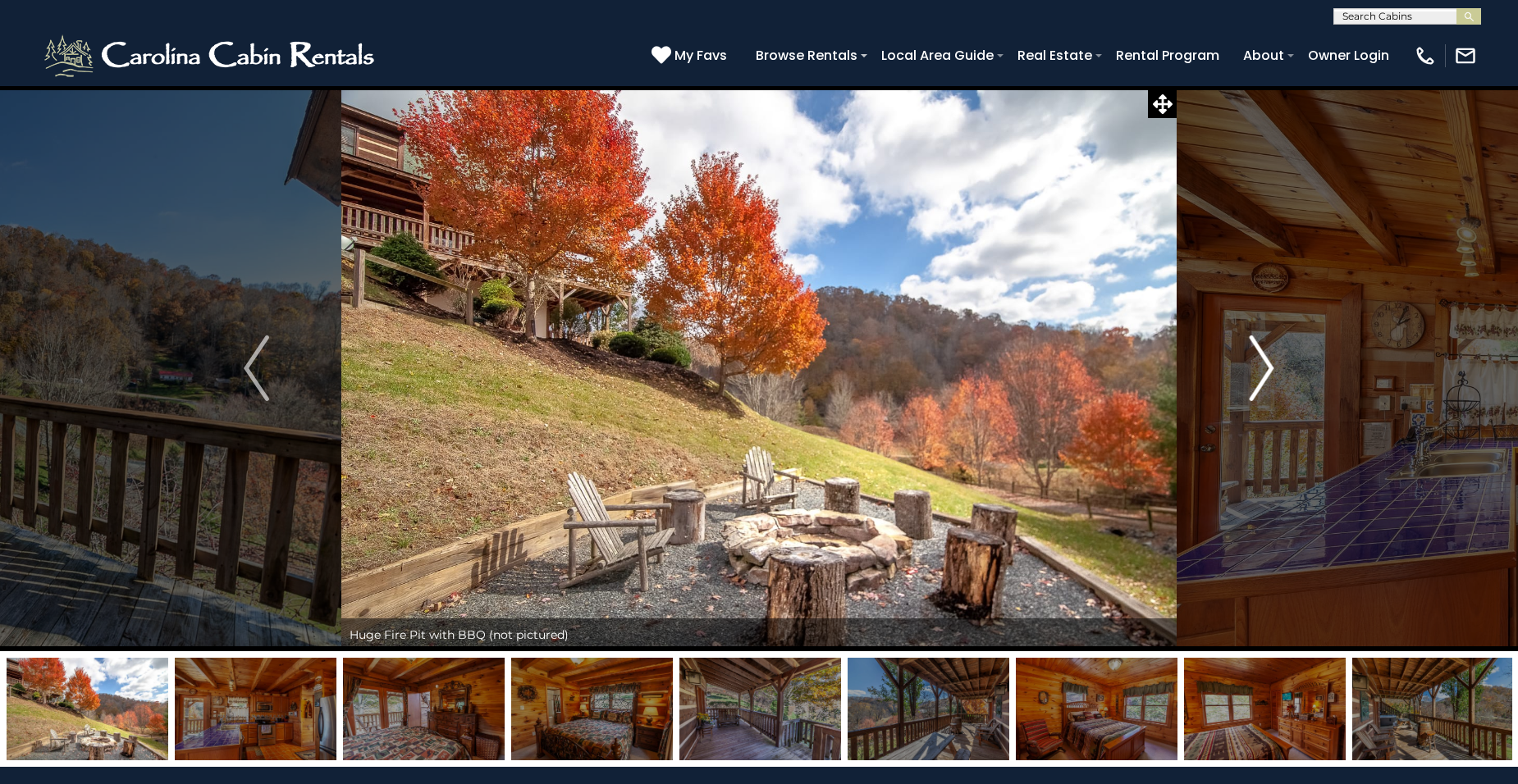
click at [1277, 371] on button "Next" at bounding box center [1262, 368] width 171 height 566
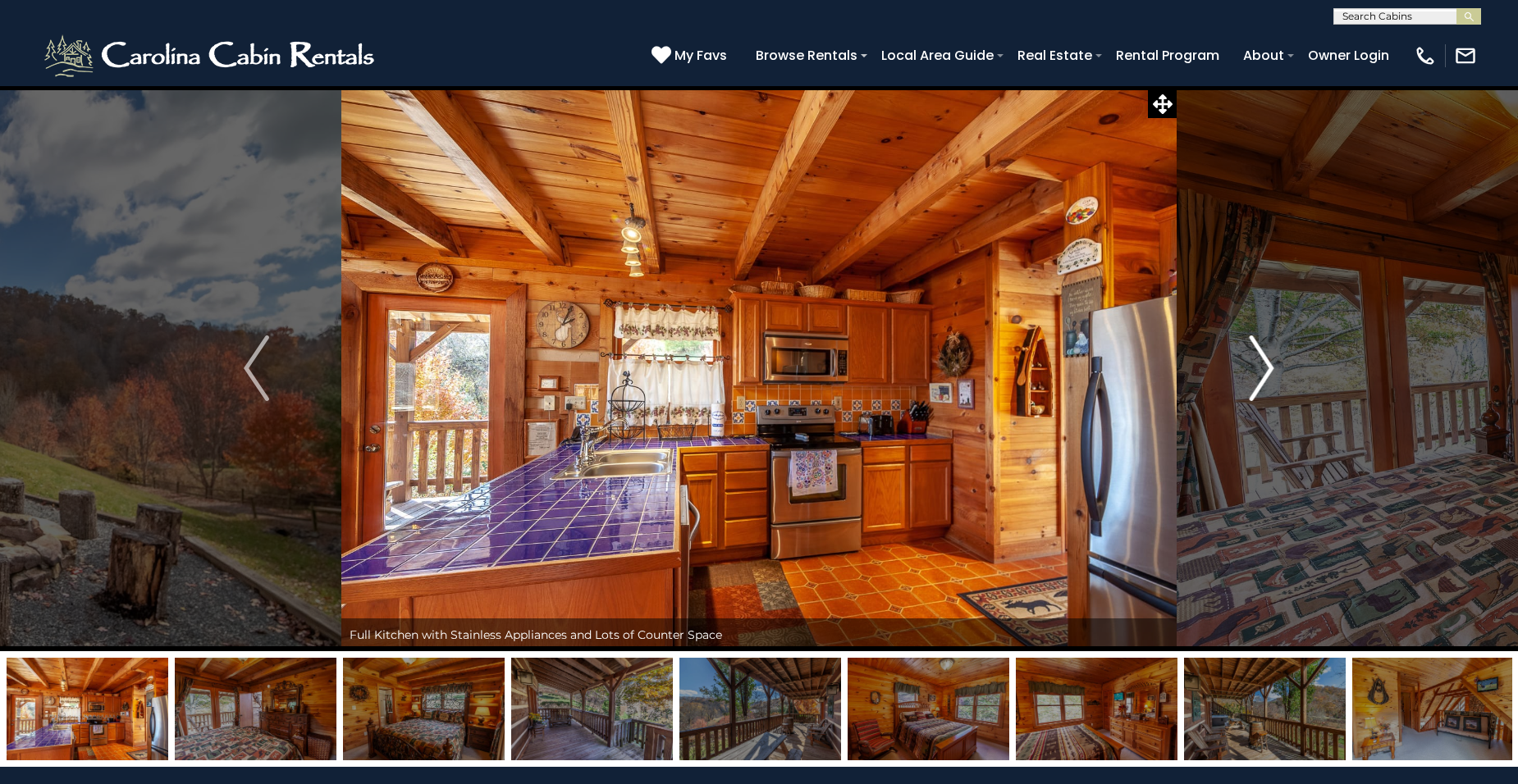
click at [1277, 371] on button "Next" at bounding box center [1262, 368] width 171 height 566
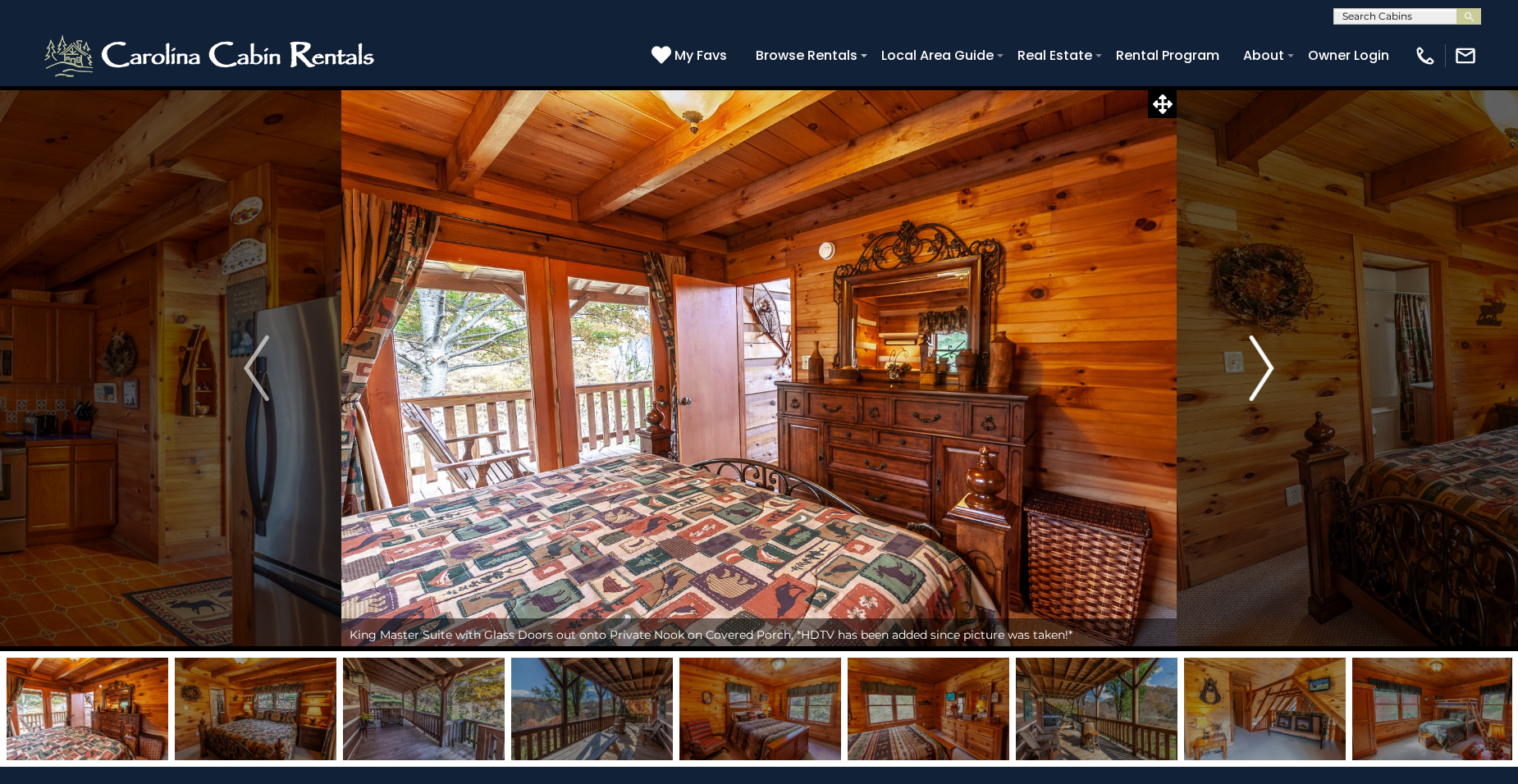
click at [1277, 371] on button "Next" at bounding box center [1262, 368] width 171 height 566
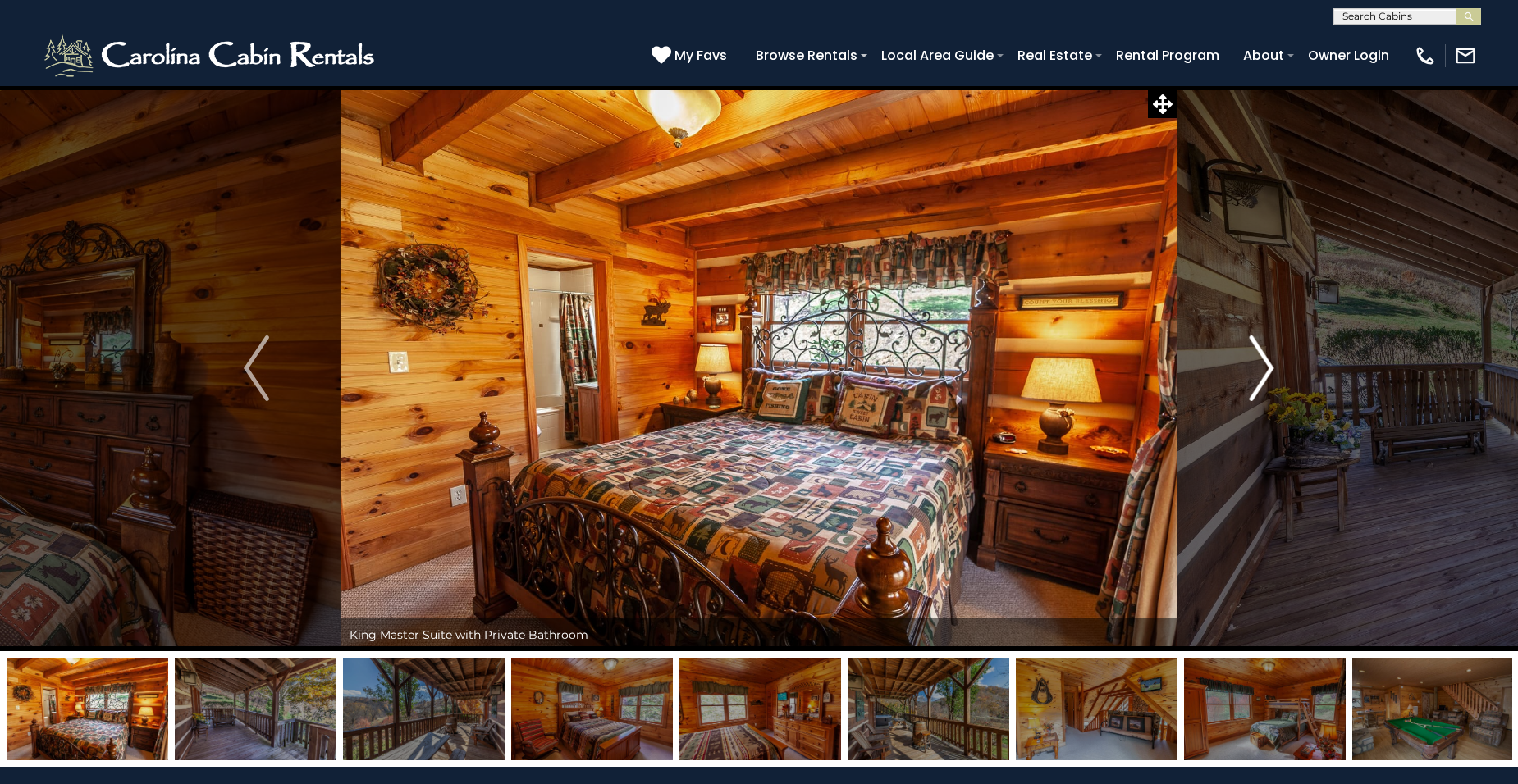
click at [1277, 371] on button "Next" at bounding box center [1262, 368] width 171 height 566
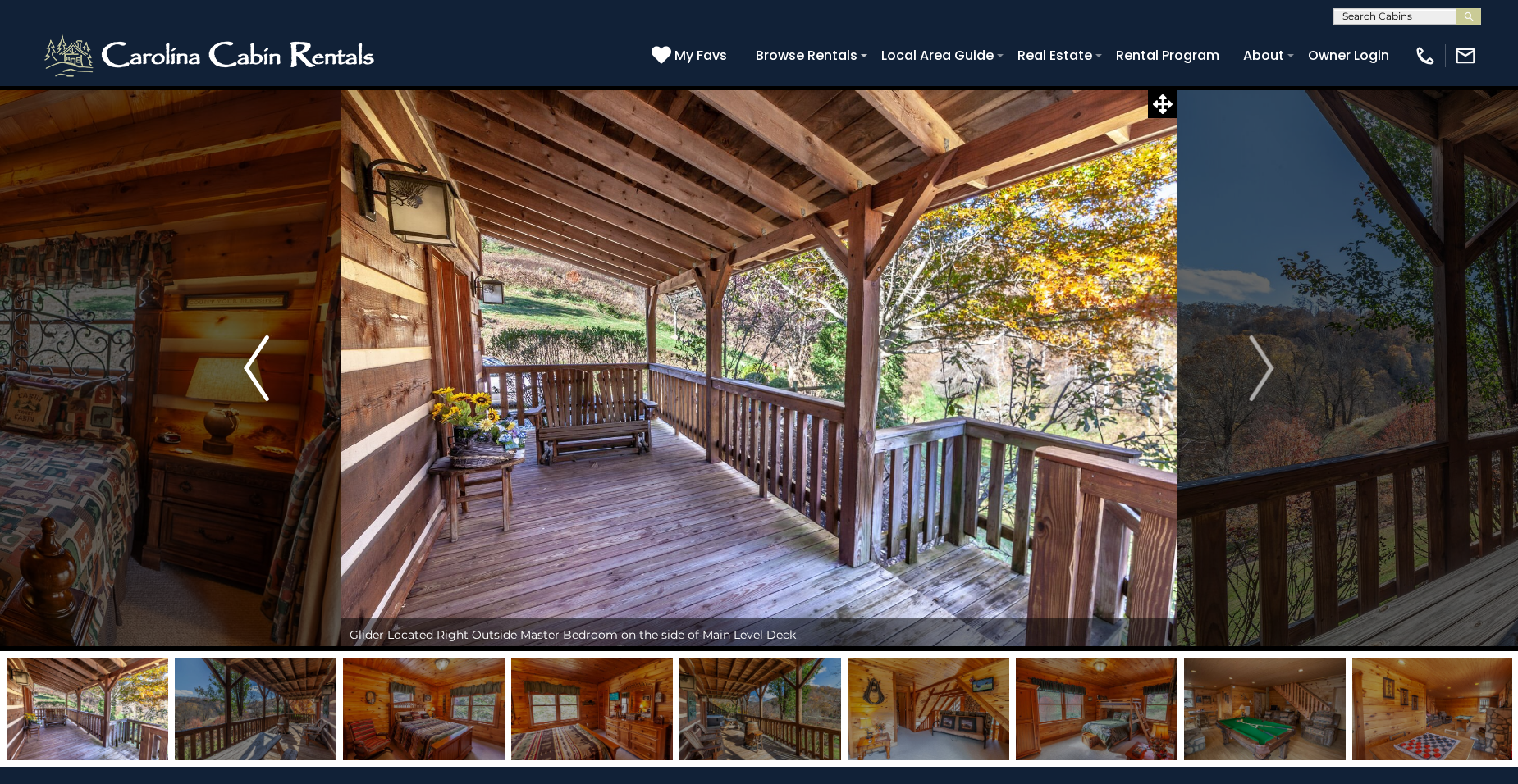
click at [232, 363] on button "Previous" at bounding box center [257, 368] width 171 height 566
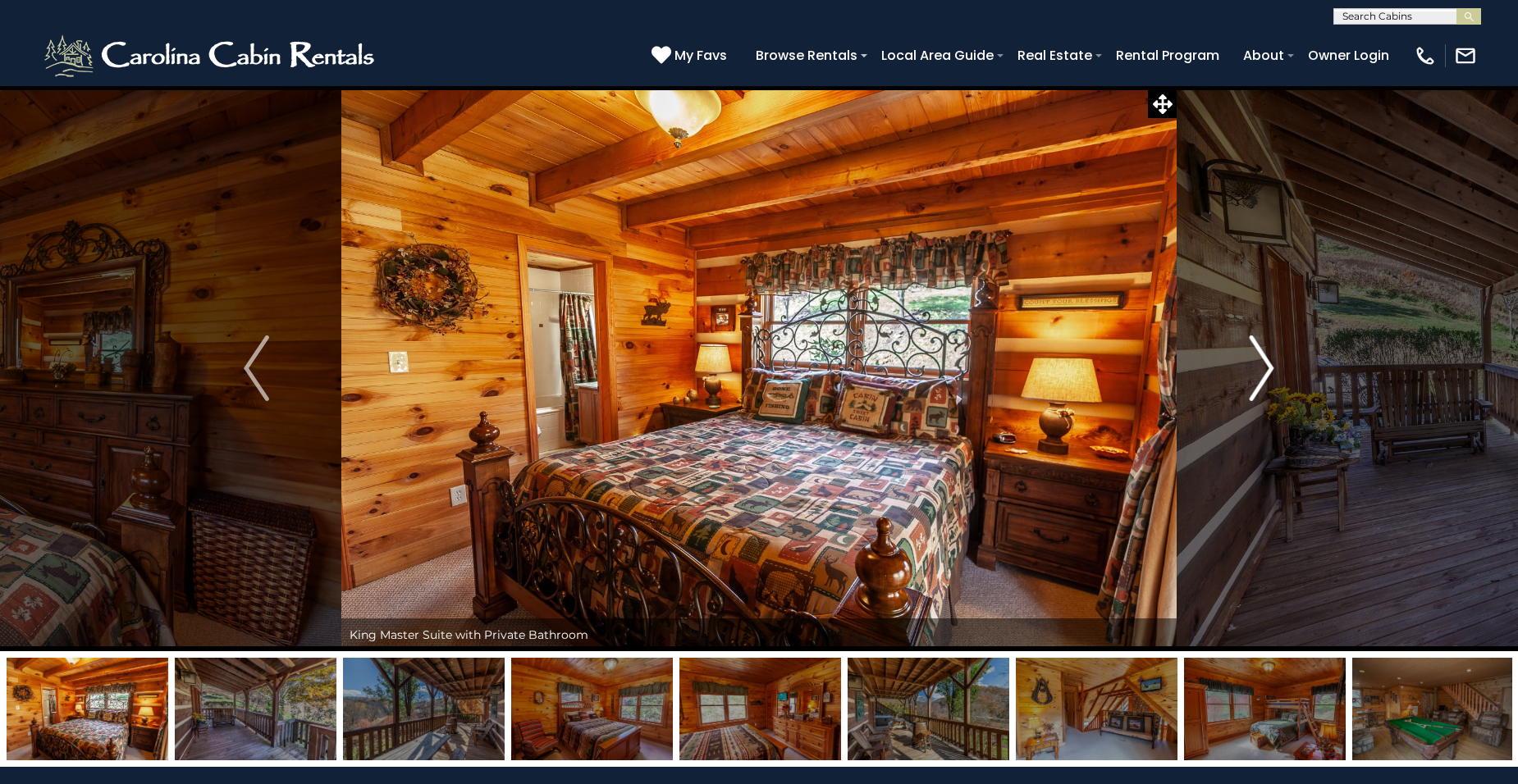
click at [1274, 371] on img "Next" at bounding box center [1260, 368] width 24 height 65
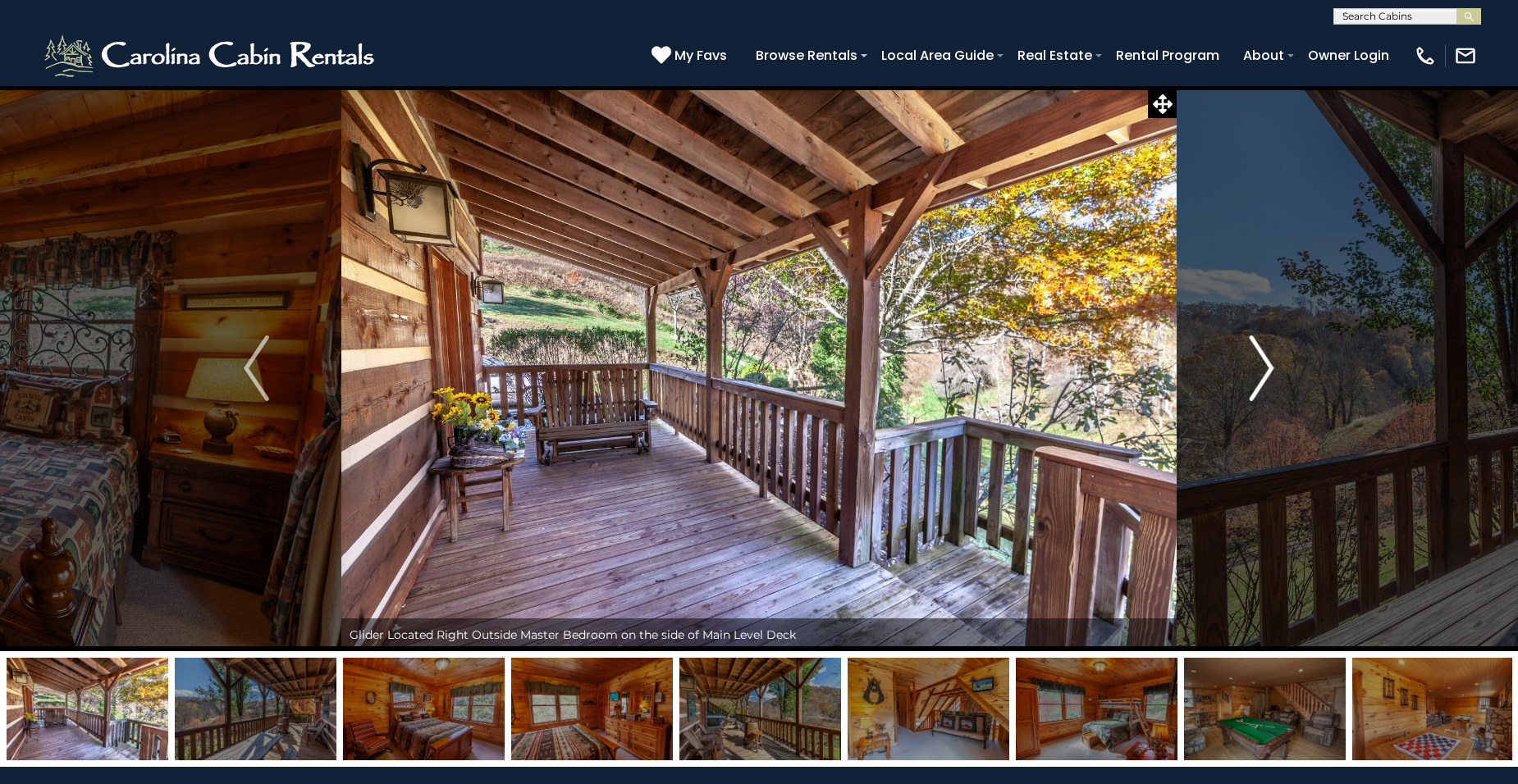
click at [1274, 371] on img "Next" at bounding box center [1260, 368] width 24 height 65
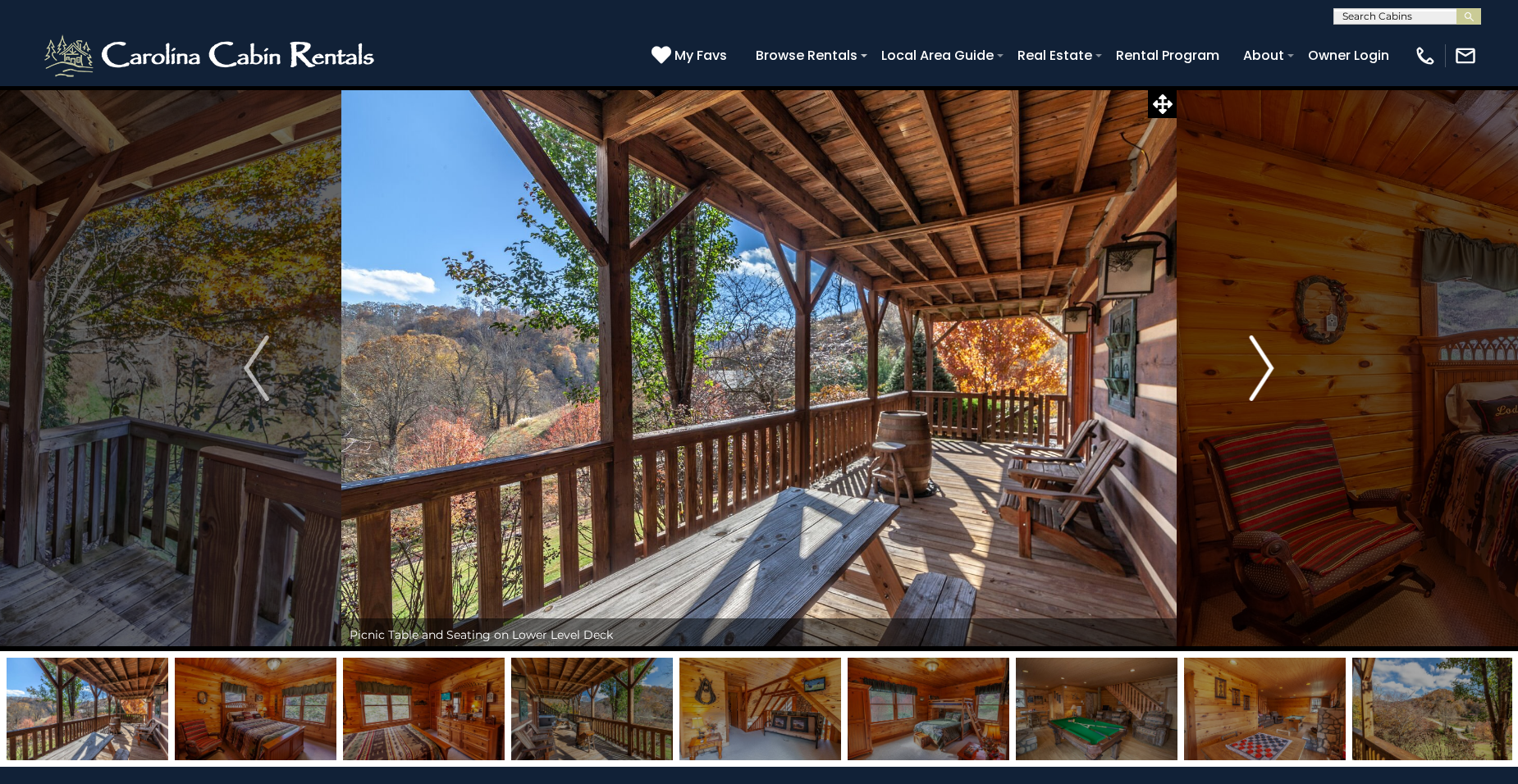
click at [1274, 371] on img "Next" at bounding box center [1260, 368] width 24 height 65
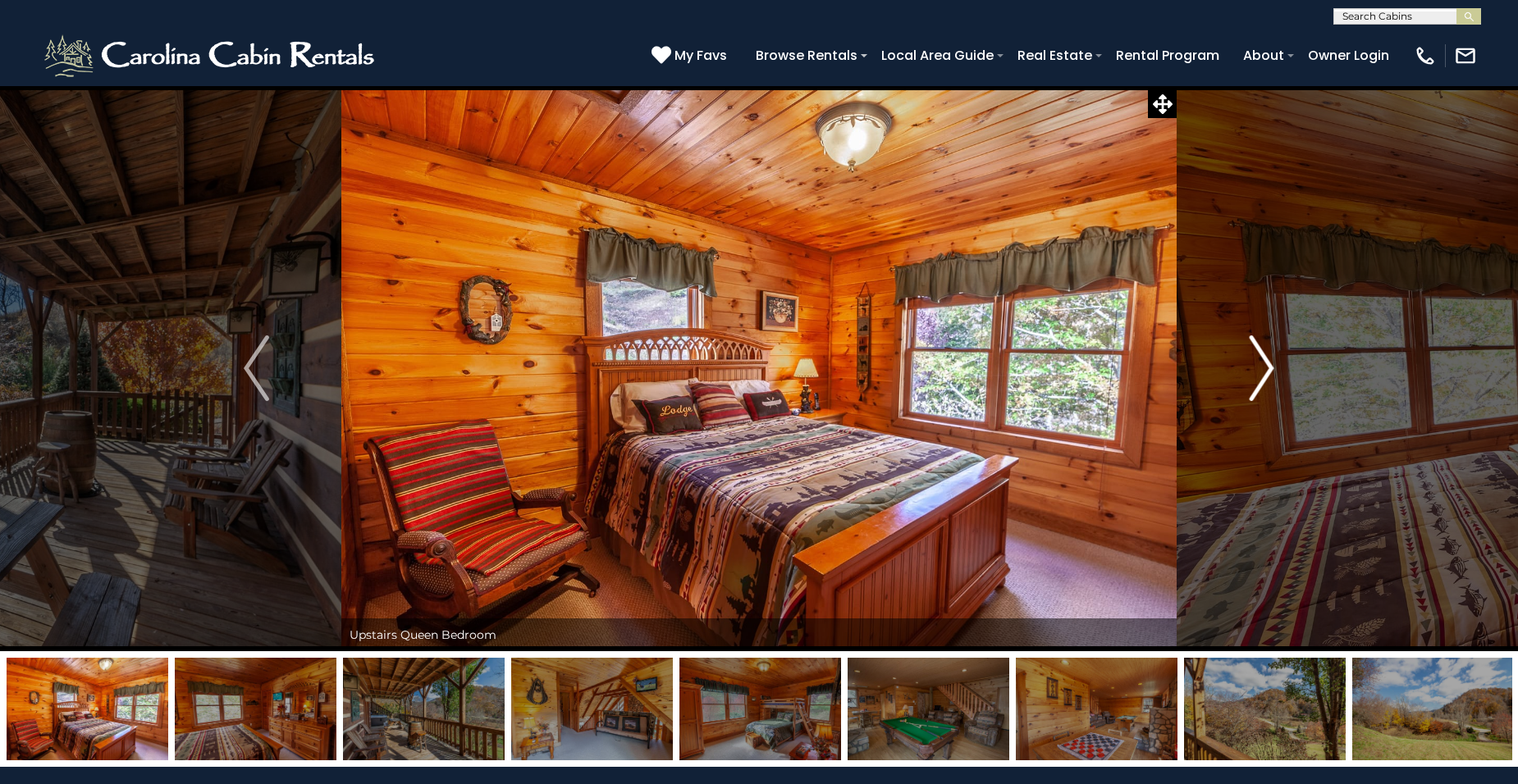
click at [1273, 371] on img "Next" at bounding box center [1260, 368] width 24 height 65
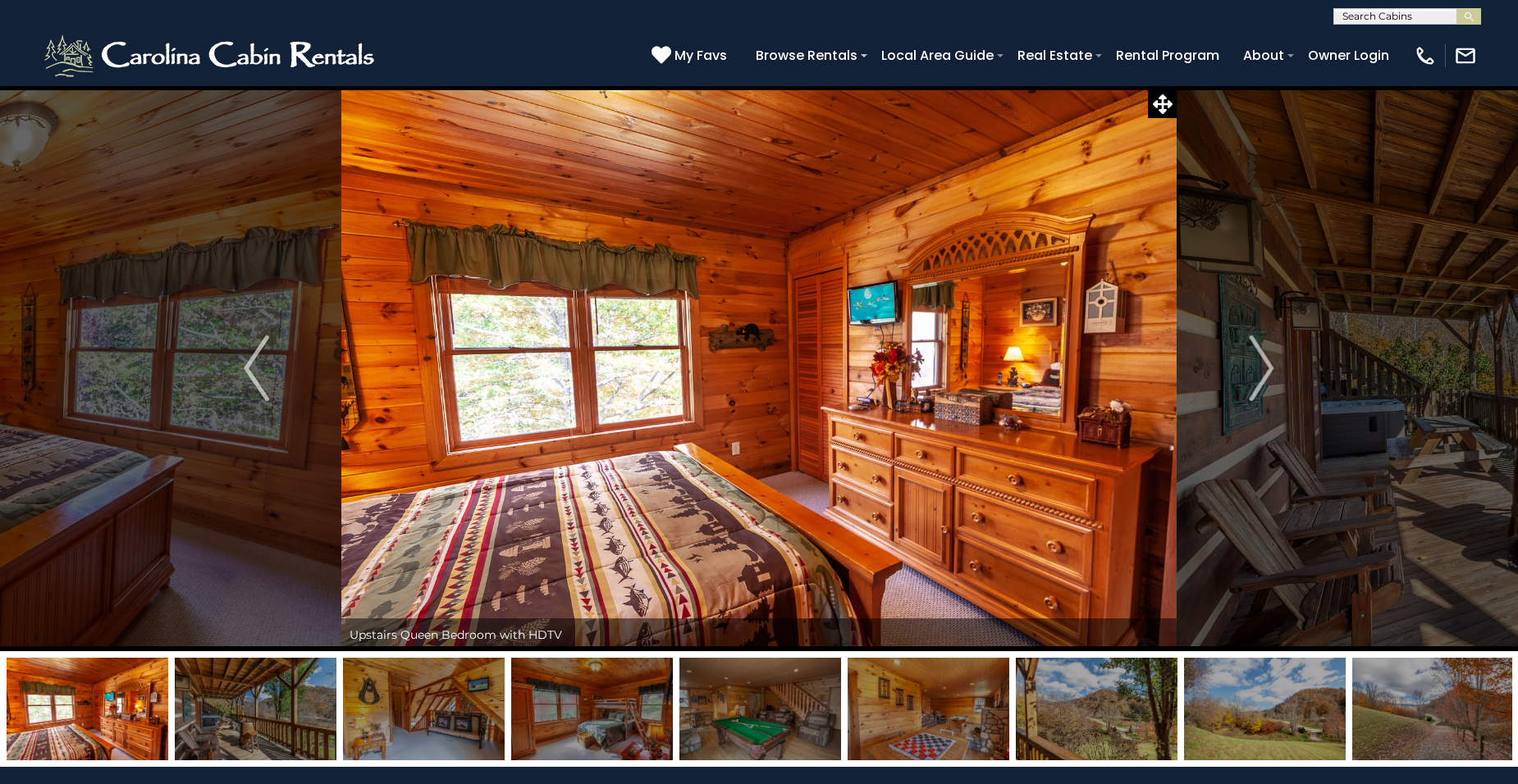
click at [1361, 14] on input "text" at bounding box center [1406, 20] width 144 height 17
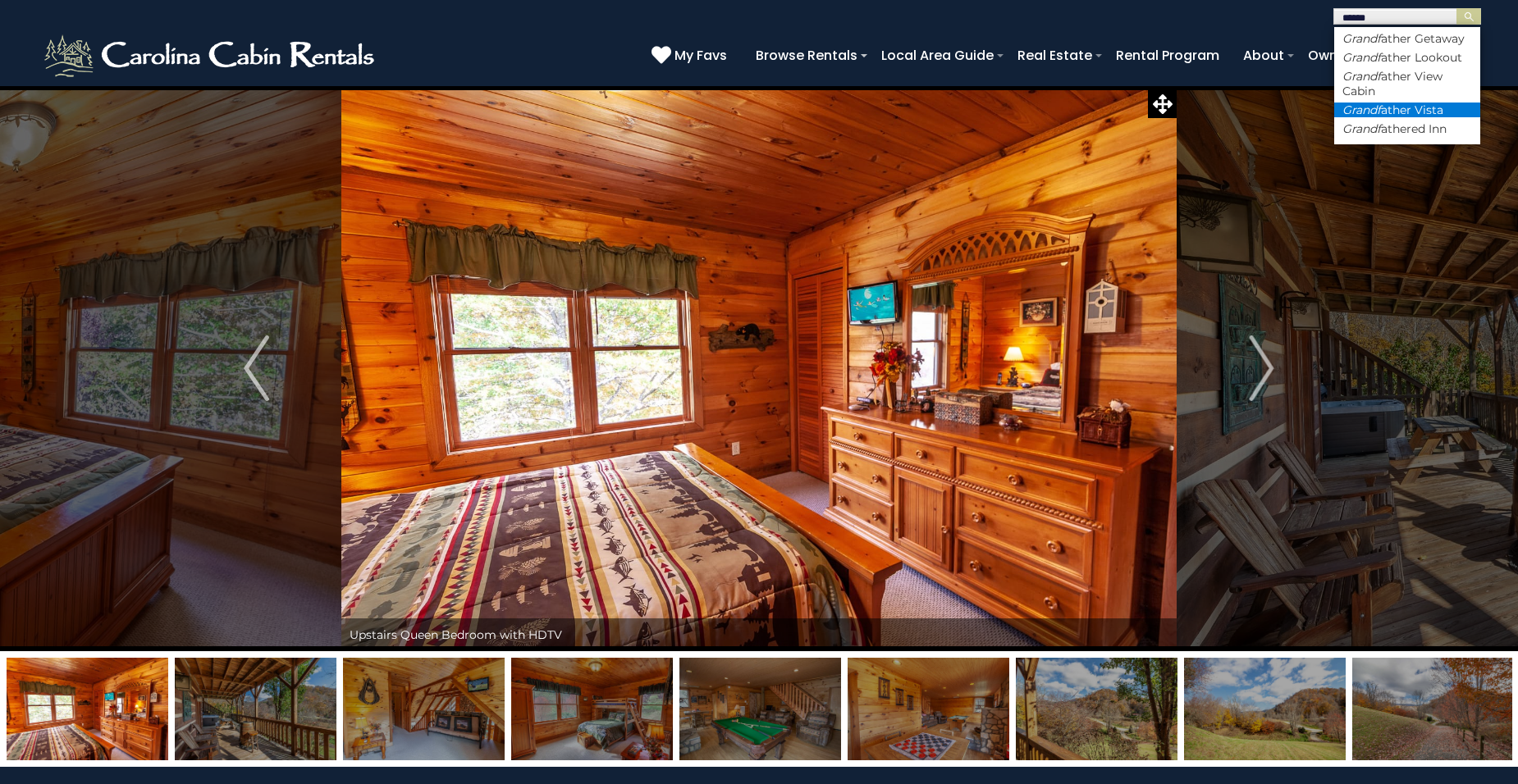
type input "******"
click at [1400, 117] on li "Grandf ather Vista" at bounding box center [1407, 110] width 146 height 15
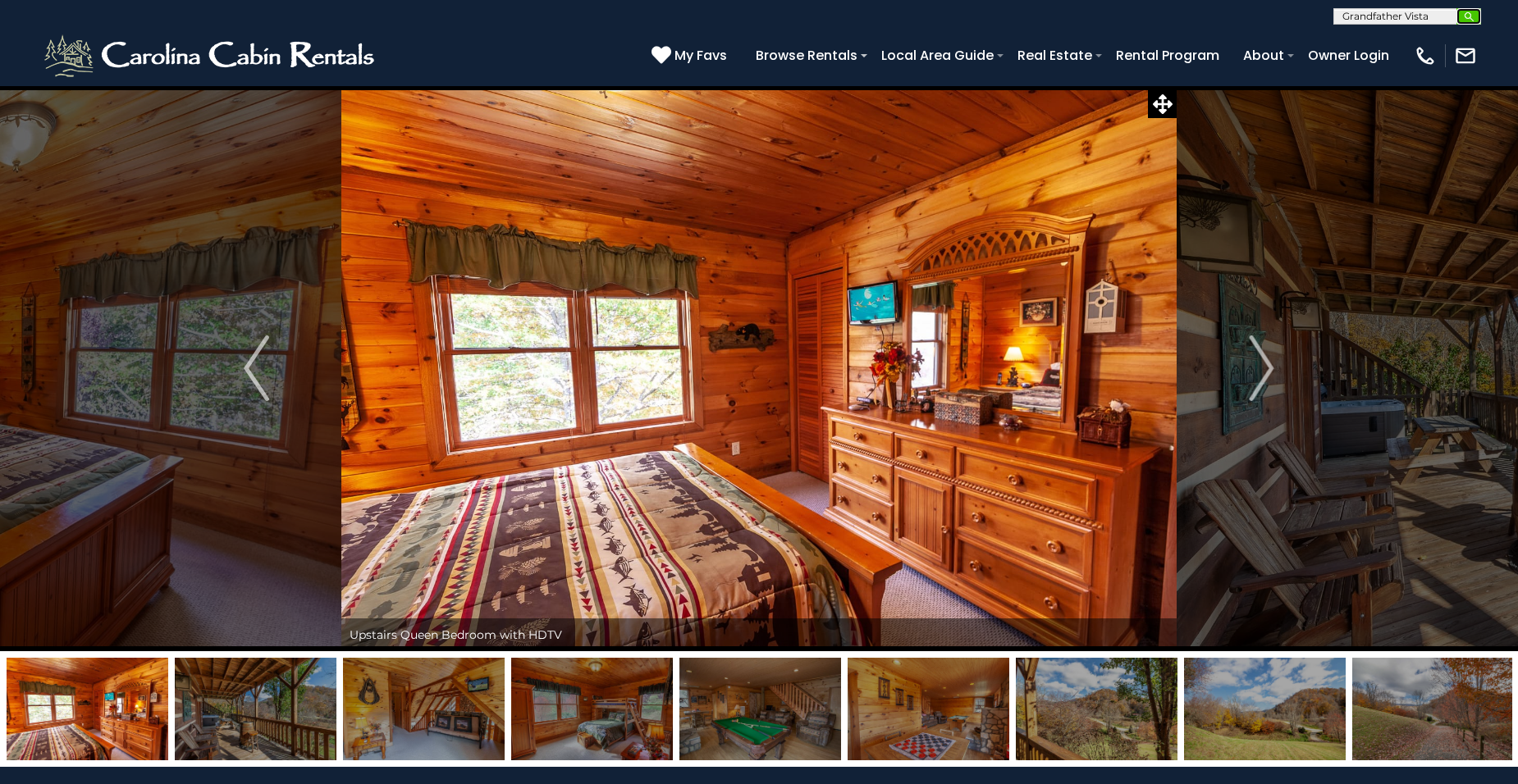
click at [1473, 15] on img "submit" at bounding box center [1469, 17] width 13 height 13
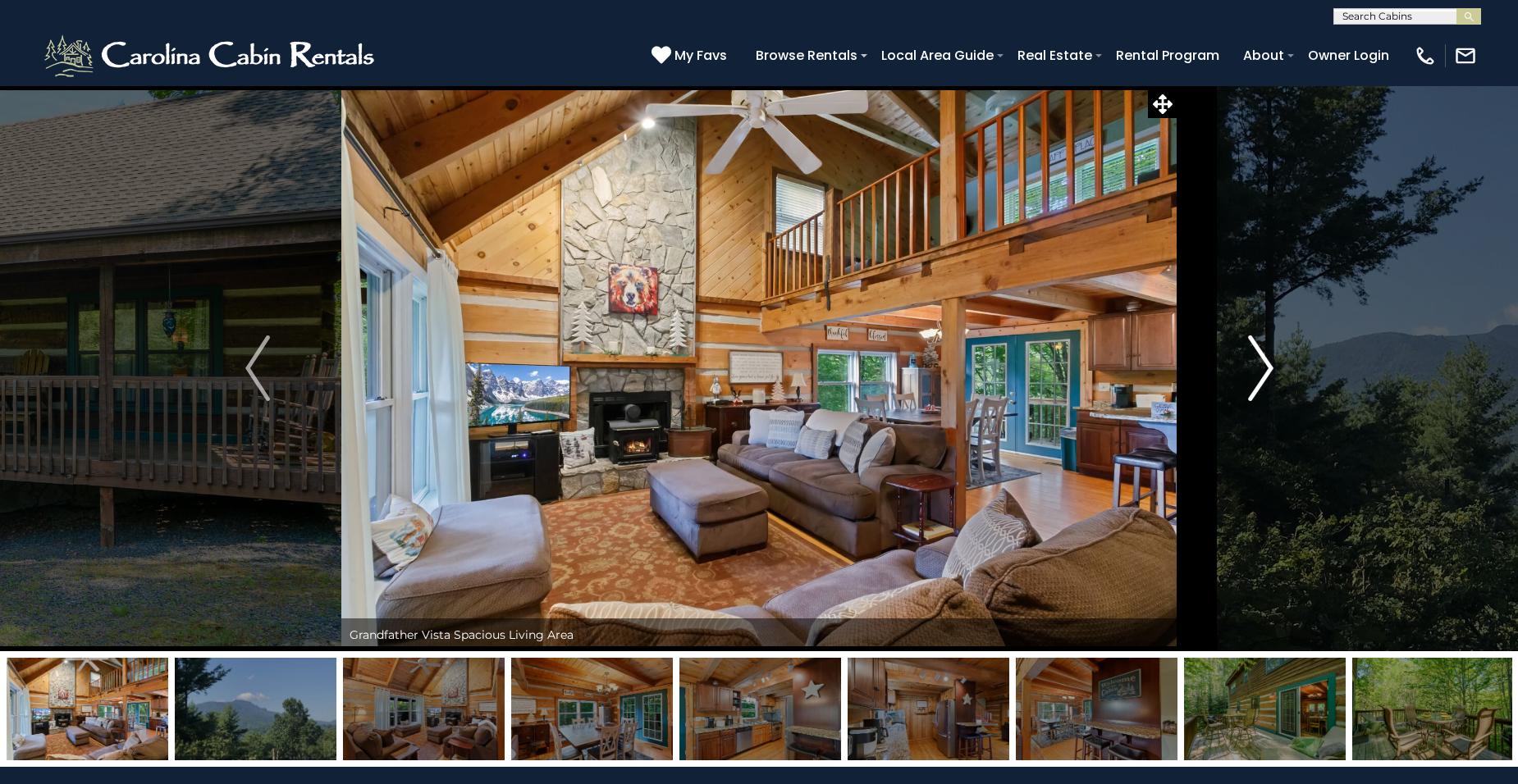
click at [1264, 375] on img "Next" at bounding box center [1259, 368] width 24 height 65
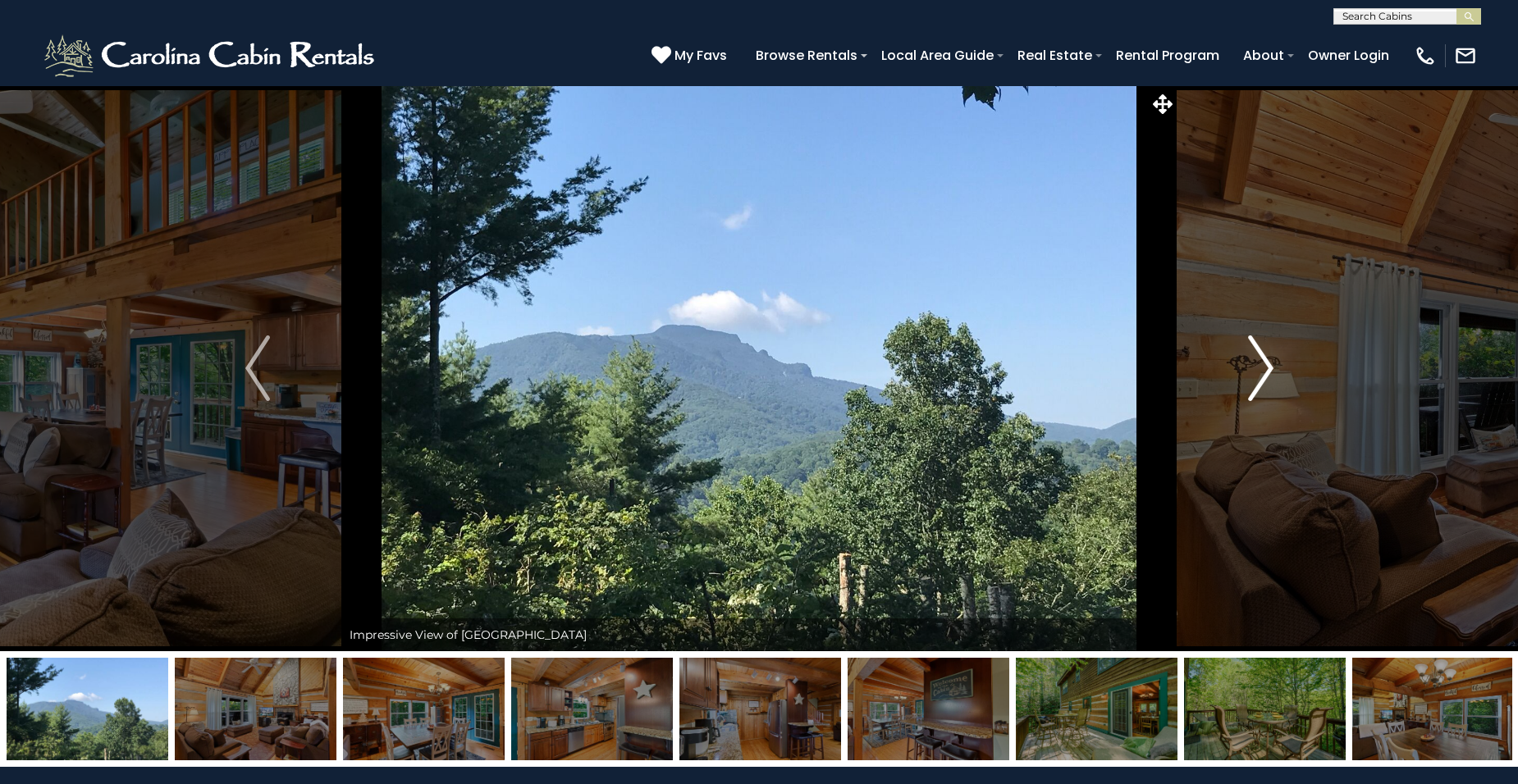
click at [1264, 375] on img "Next" at bounding box center [1259, 368] width 24 height 65
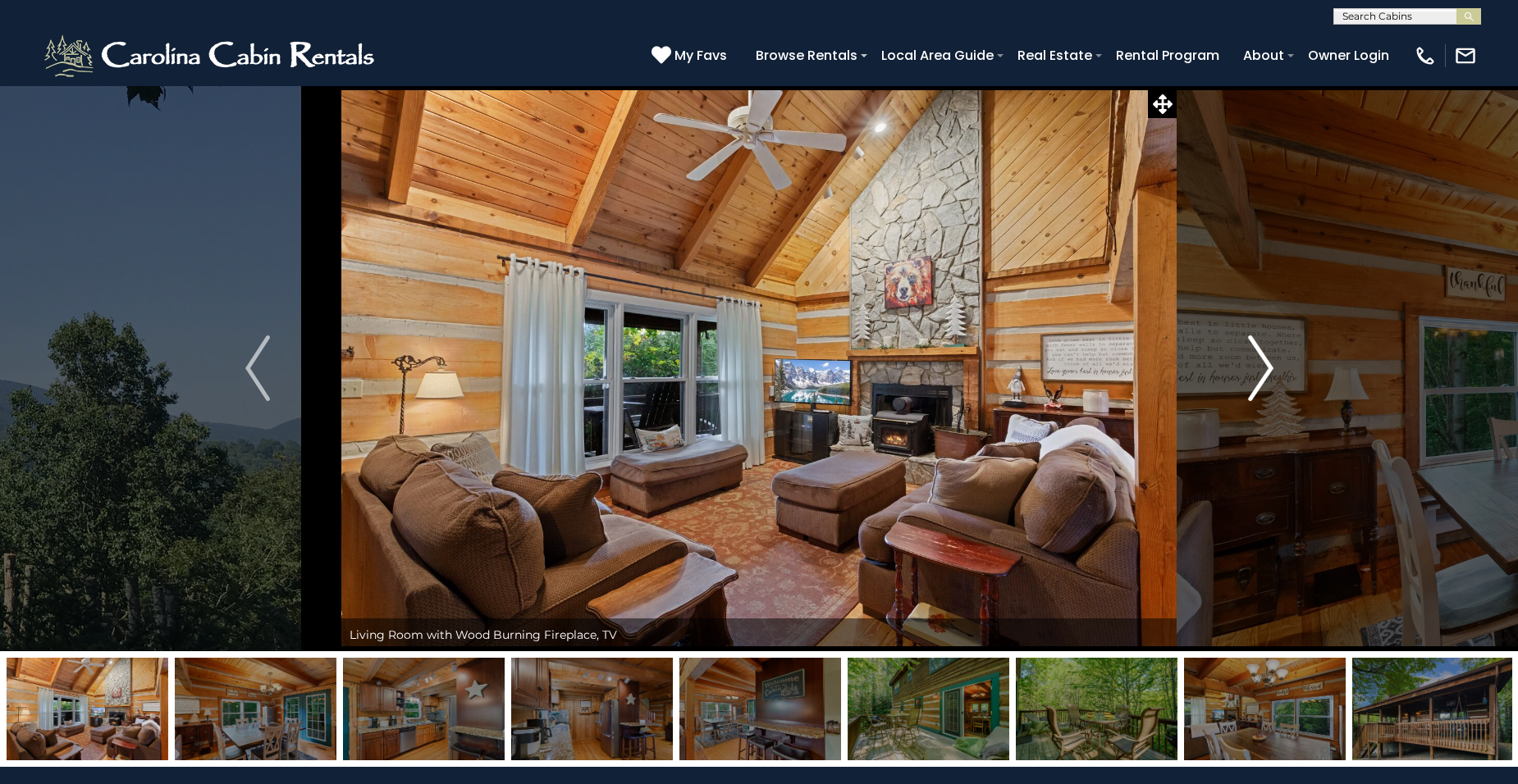
click at [1263, 375] on img "Next" at bounding box center [1259, 368] width 24 height 65
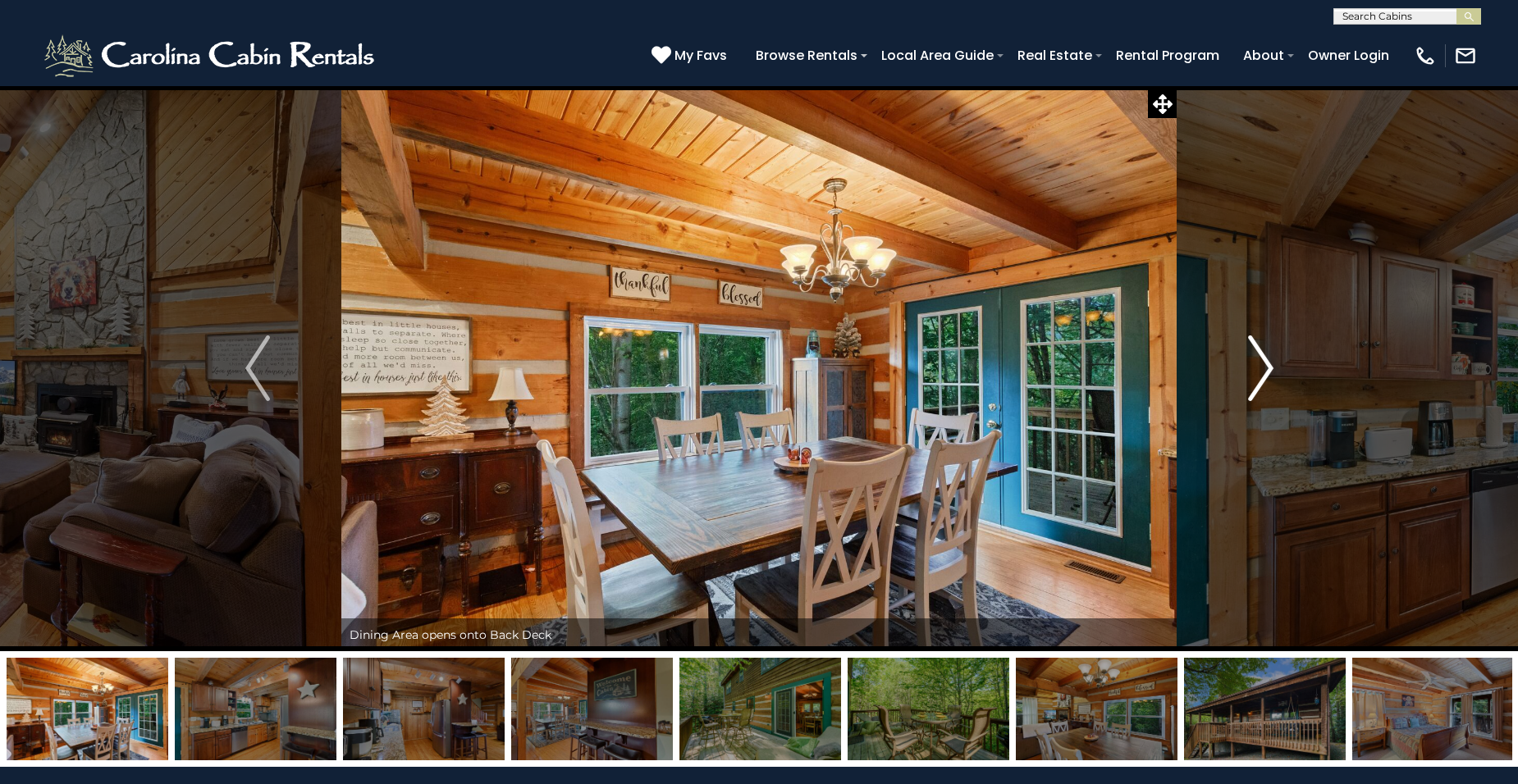
click at [1265, 371] on img "Next" at bounding box center [1259, 368] width 24 height 65
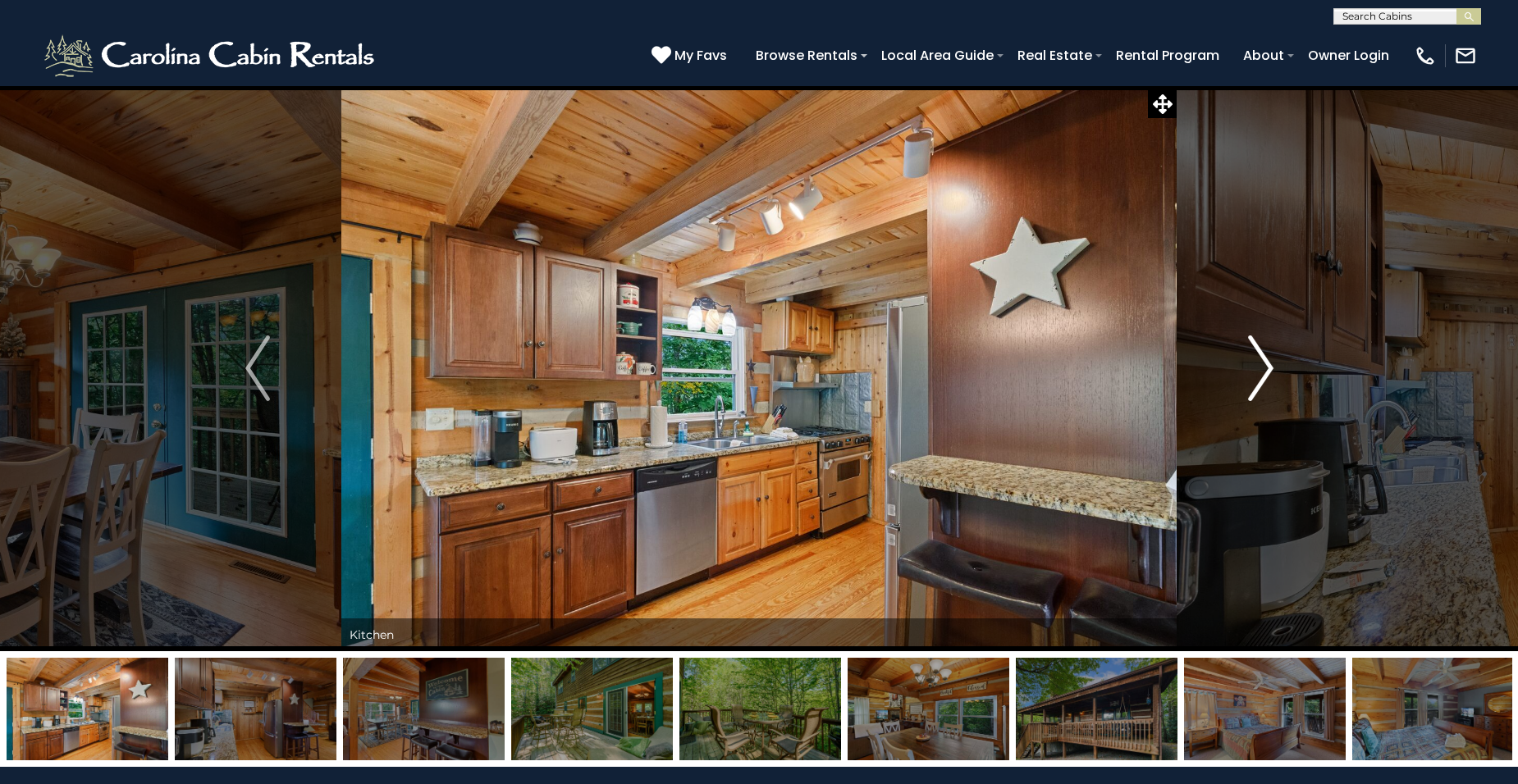
click at [1265, 371] on img "Next" at bounding box center [1259, 368] width 24 height 65
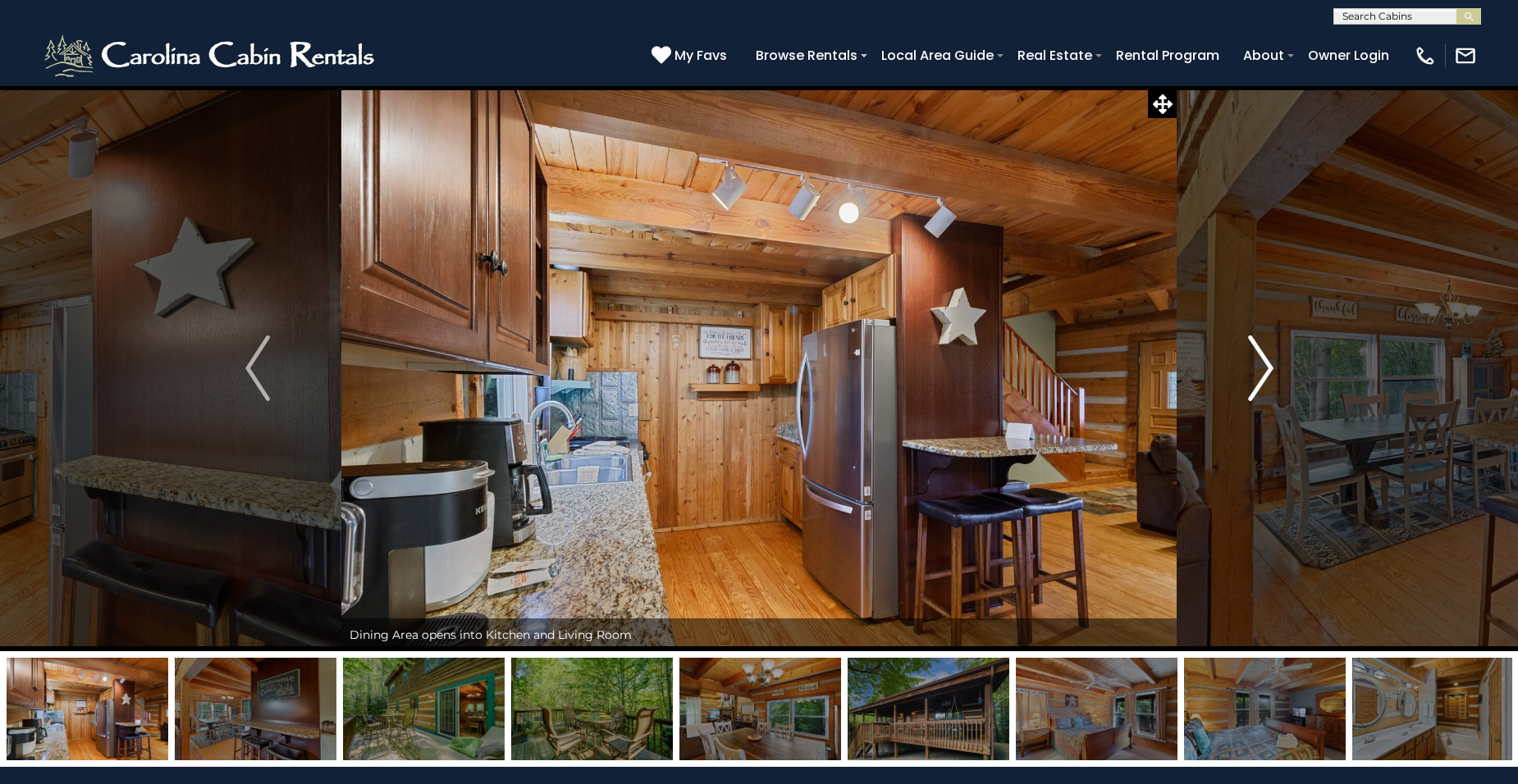
click at [1265, 372] on img "Next" at bounding box center [1259, 368] width 24 height 65
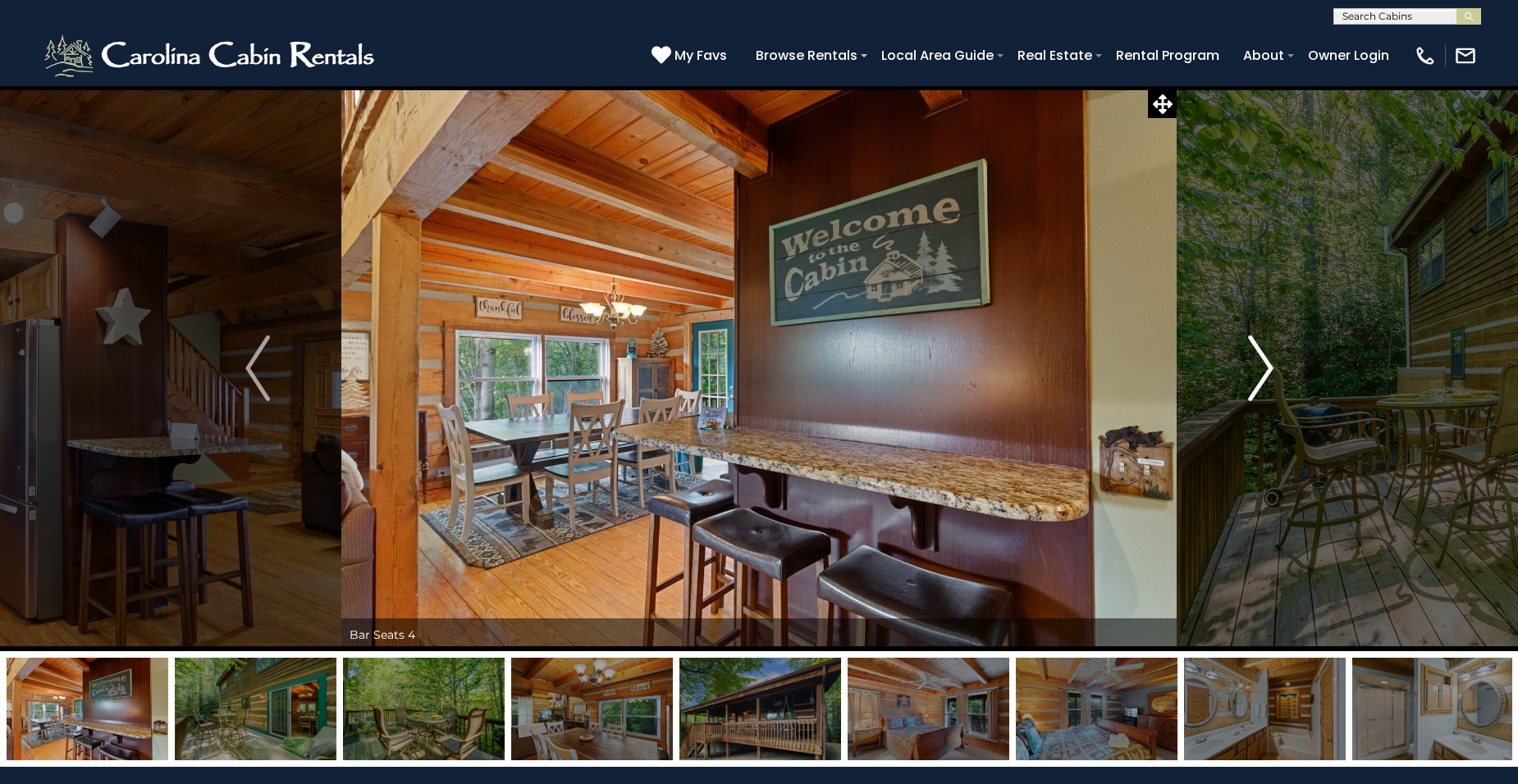
click at [1265, 372] on img "Next" at bounding box center [1259, 368] width 24 height 65
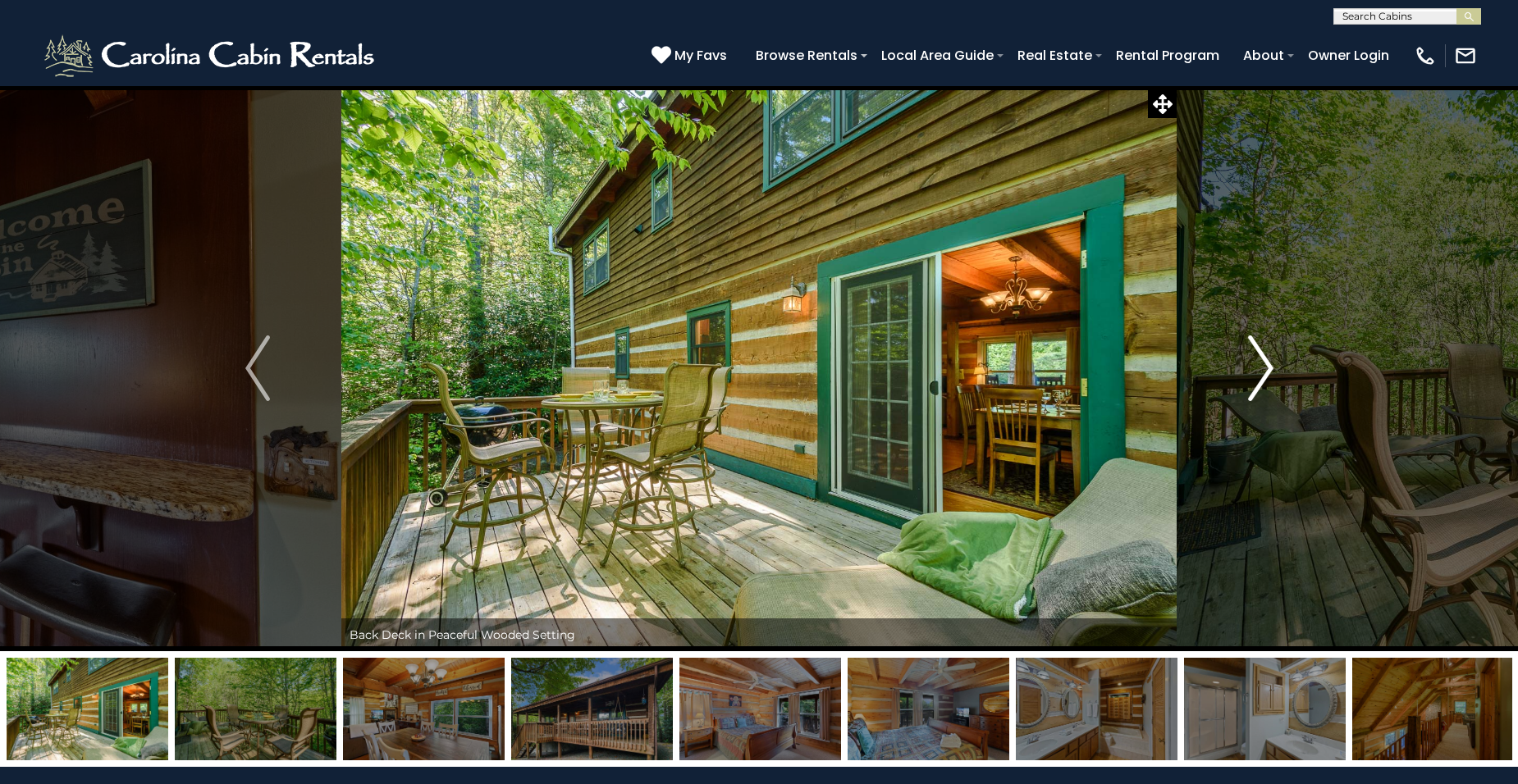
click at [1265, 372] on img "Next" at bounding box center [1259, 368] width 24 height 65
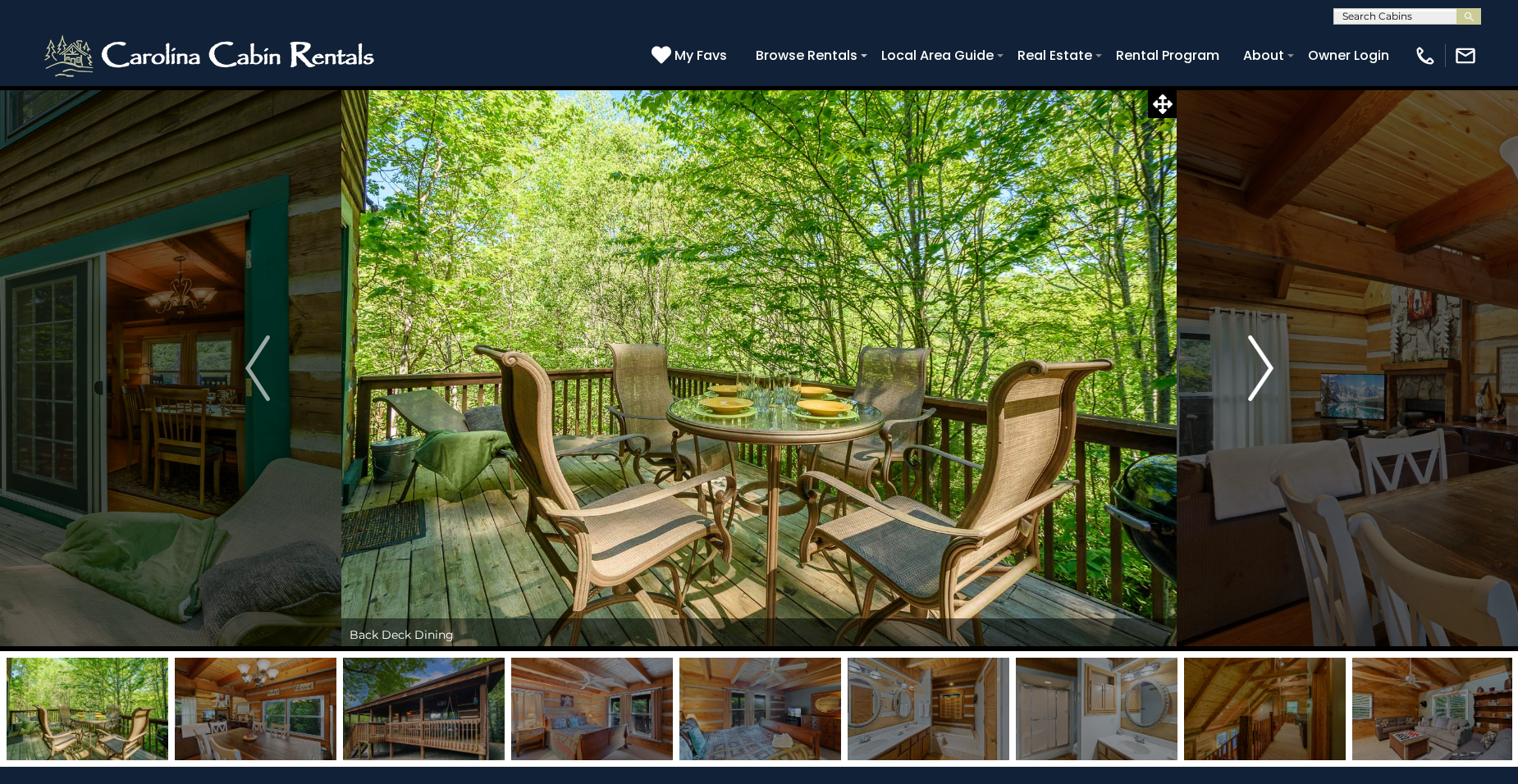
click at [1265, 372] on img "Next" at bounding box center [1259, 368] width 24 height 65
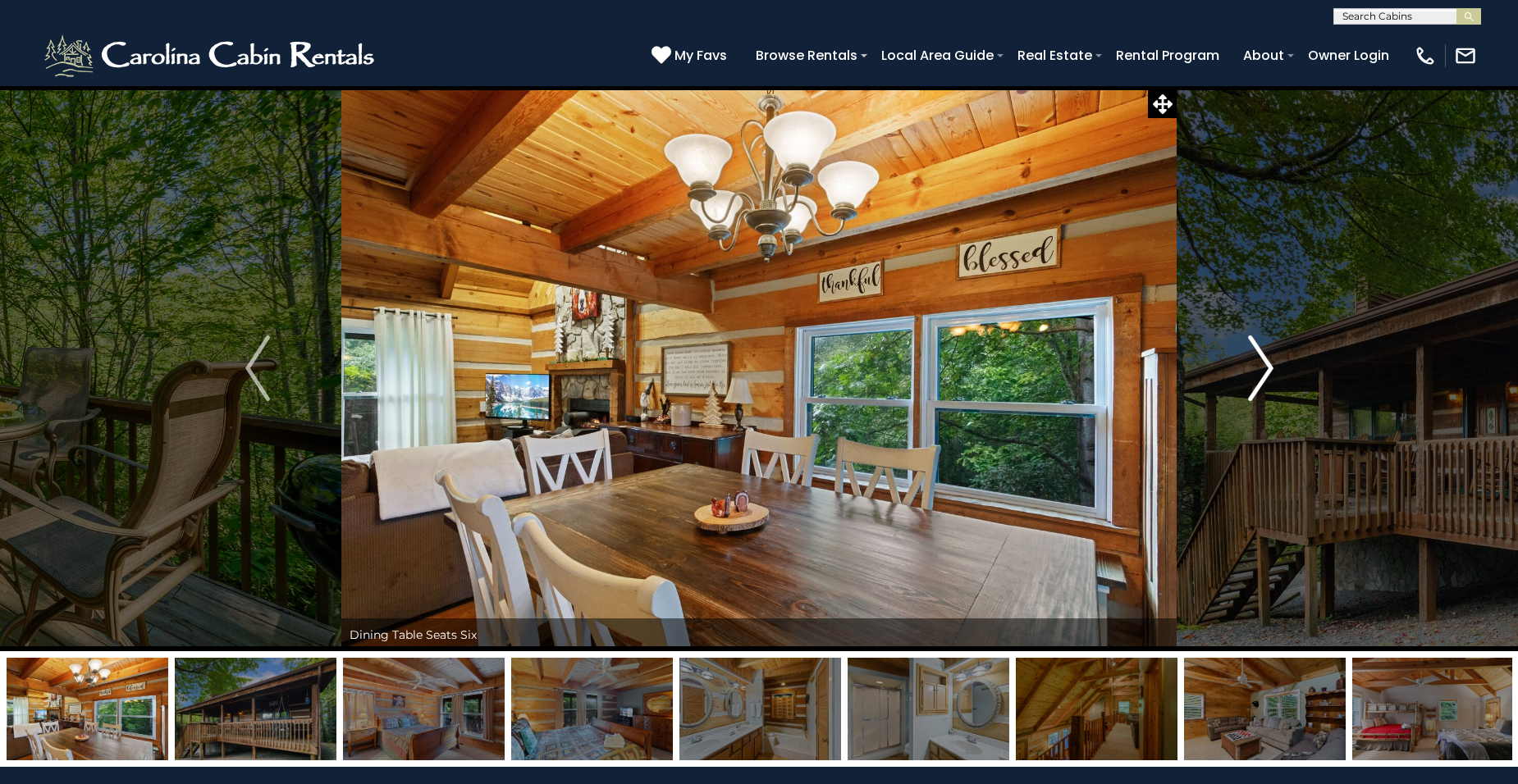
click at [1265, 372] on img "Next" at bounding box center [1259, 368] width 24 height 65
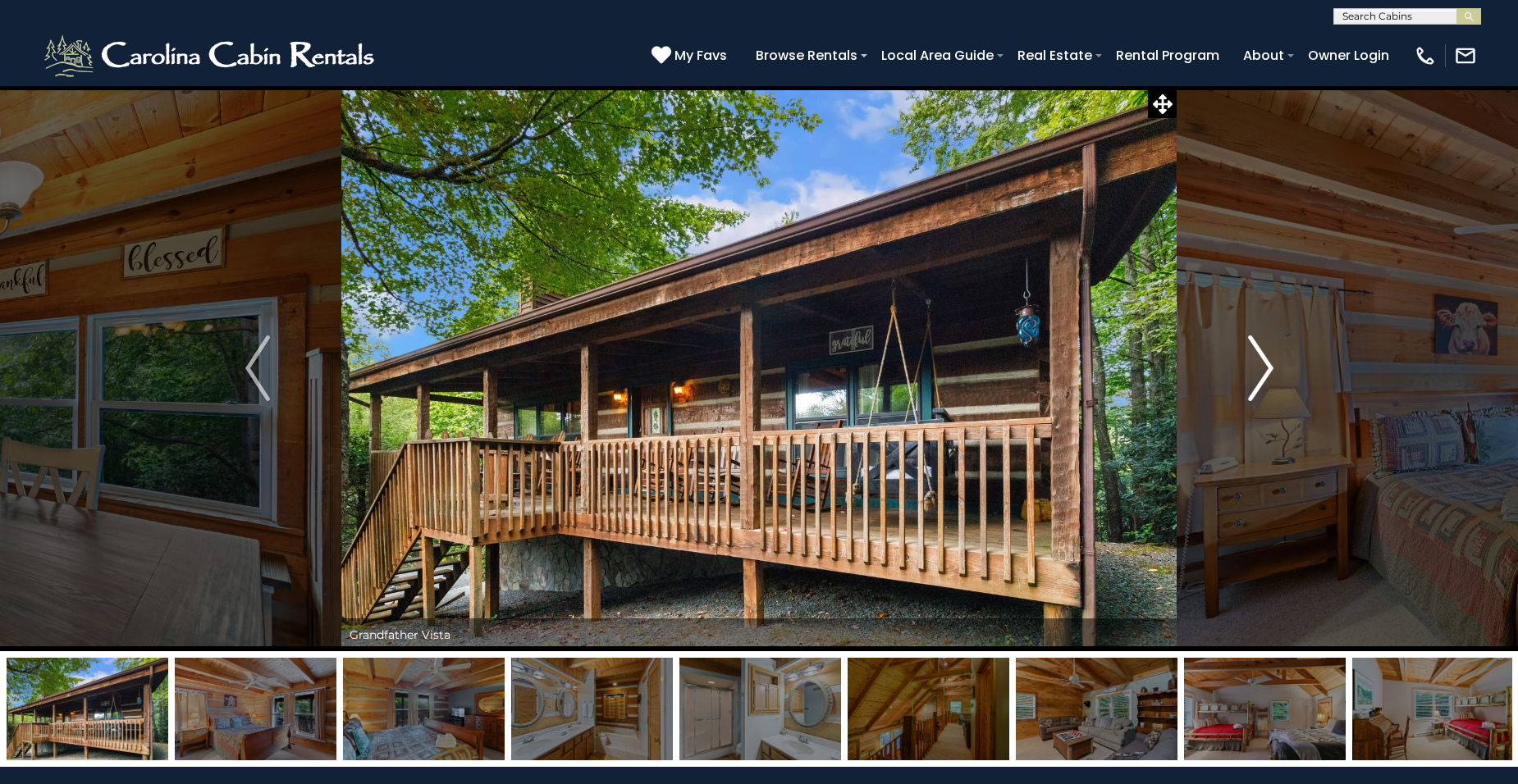
click at [1266, 365] on img "Next" at bounding box center [1259, 368] width 24 height 65
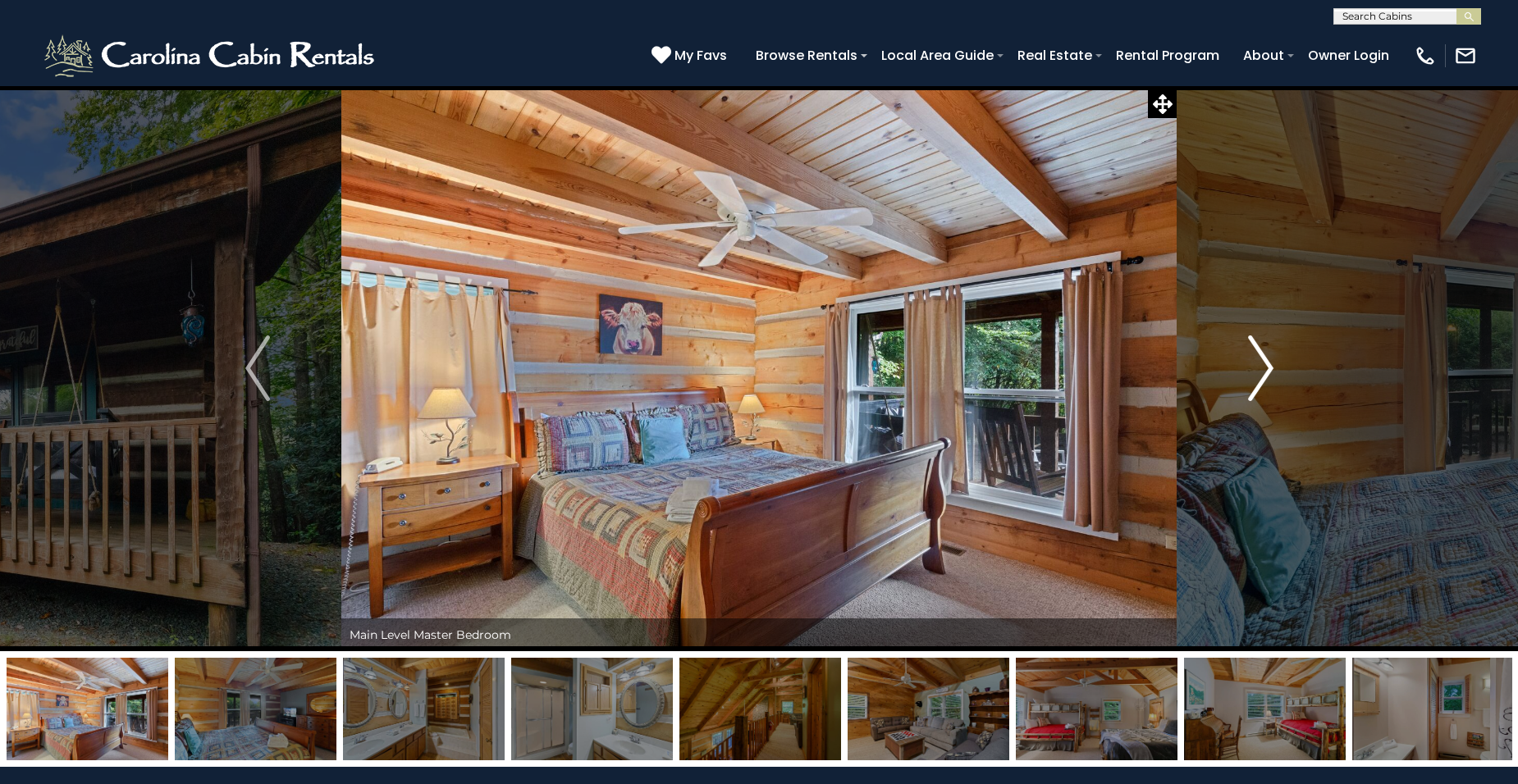
click at [1266, 365] on img "Next" at bounding box center [1259, 368] width 24 height 65
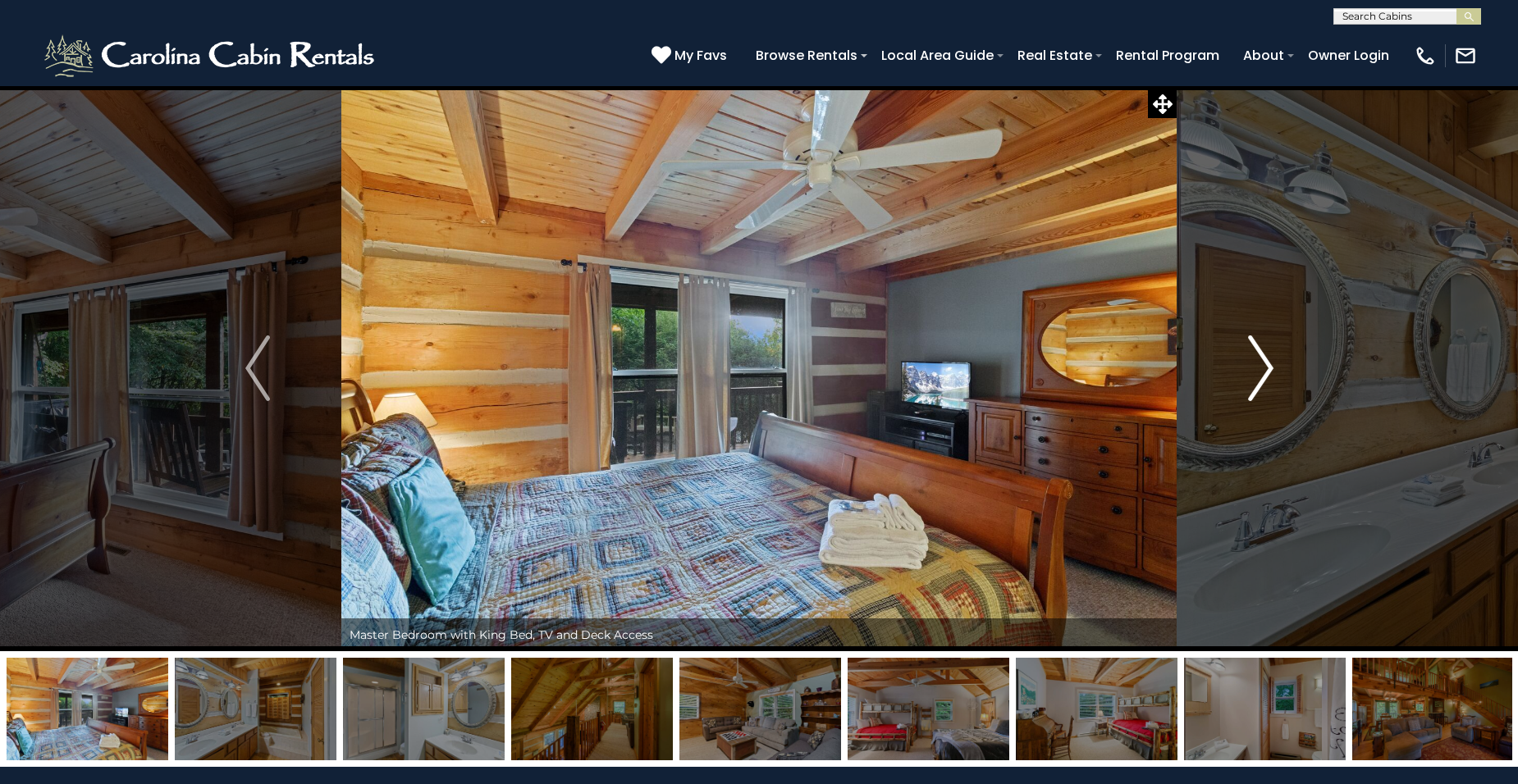
click at [1266, 365] on img "Next" at bounding box center [1259, 368] width 24 height 65
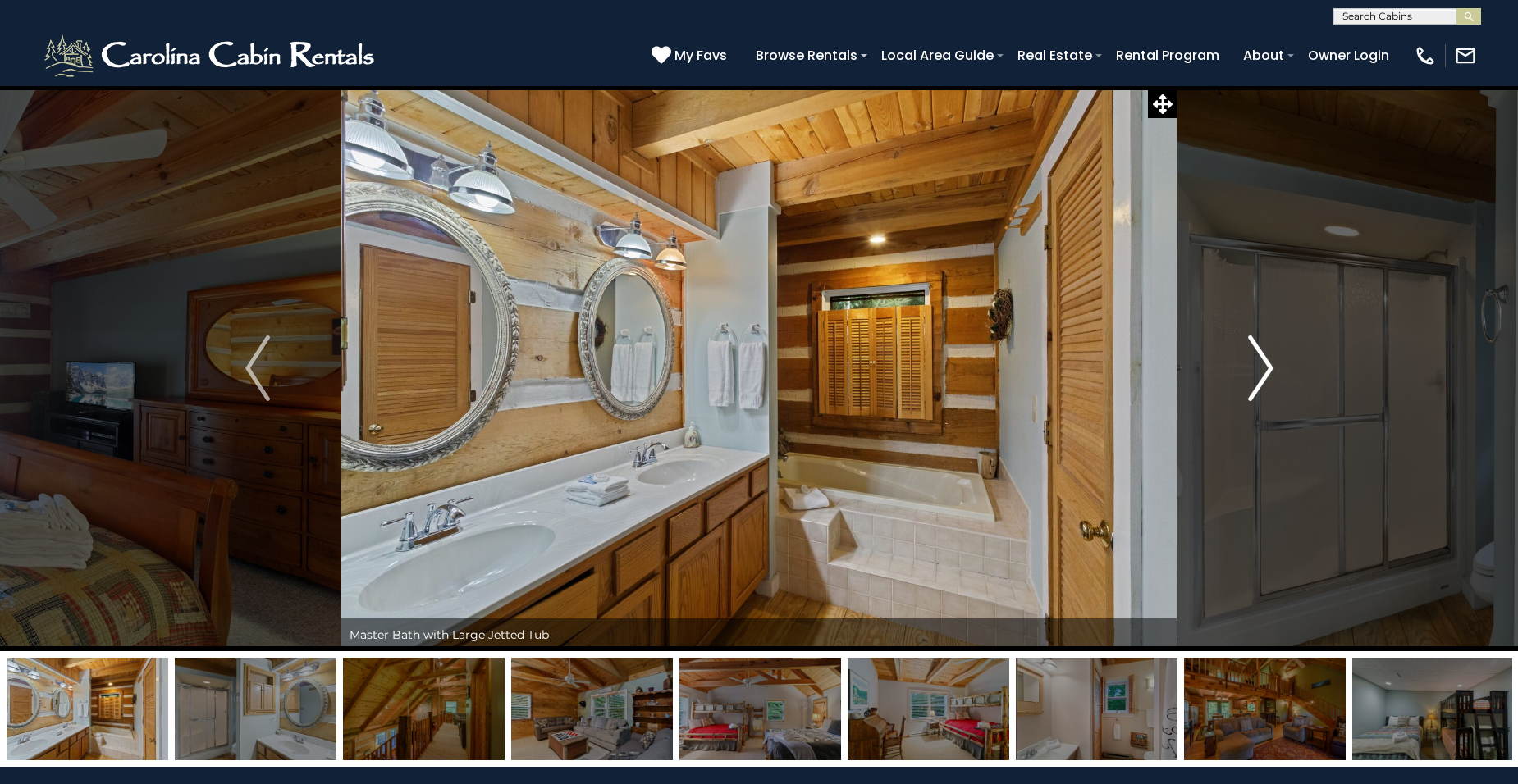
click at [1266, 365] on img "Next" at bounding box center [1259, 368] width 24 height 65
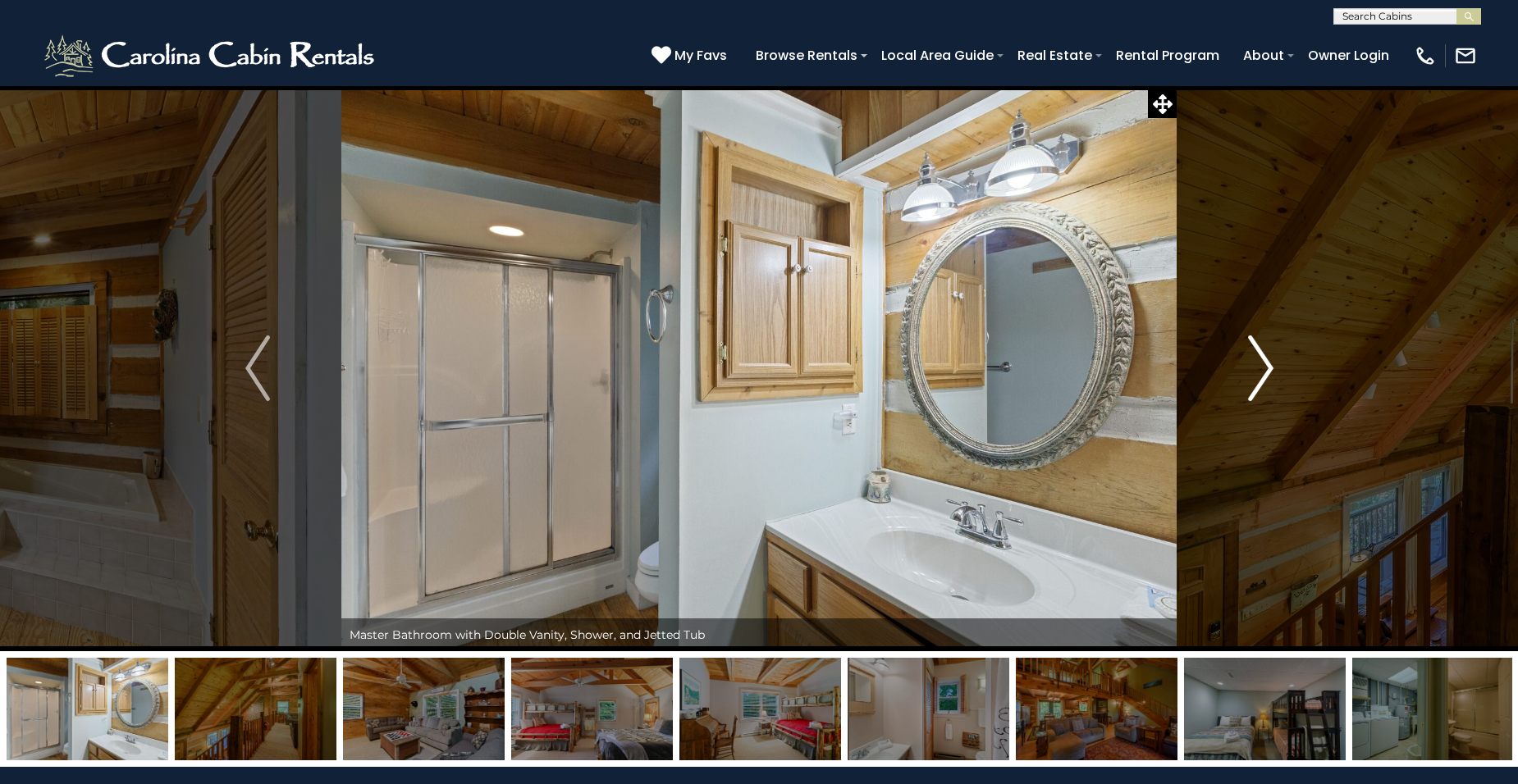
click at [1266, 365] on img "Next" at bounding box center [1259, 368] width 24 height 65
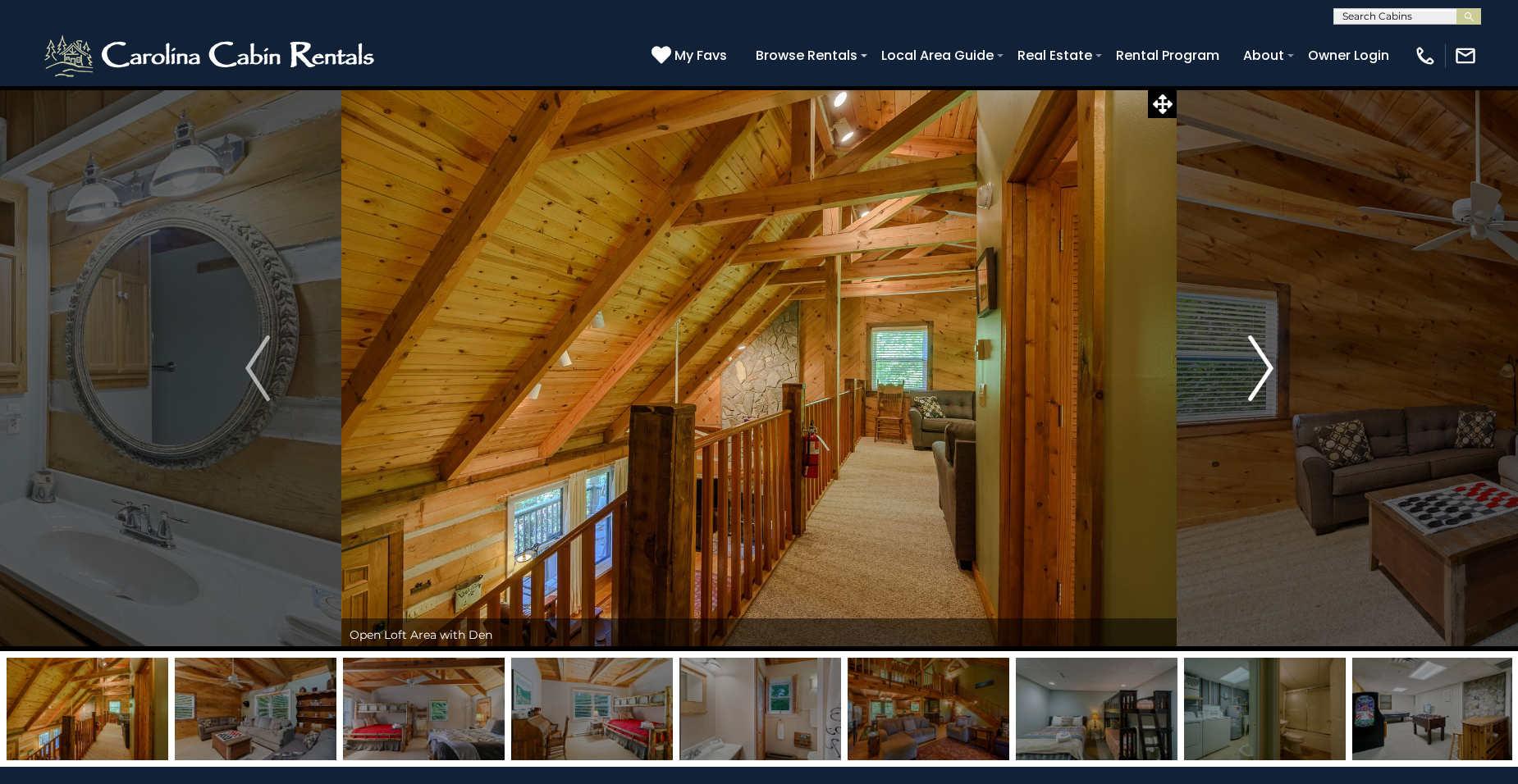
click at [1266, 365] on img "Next" at bounding box center [1259, 368] width 24 height 65
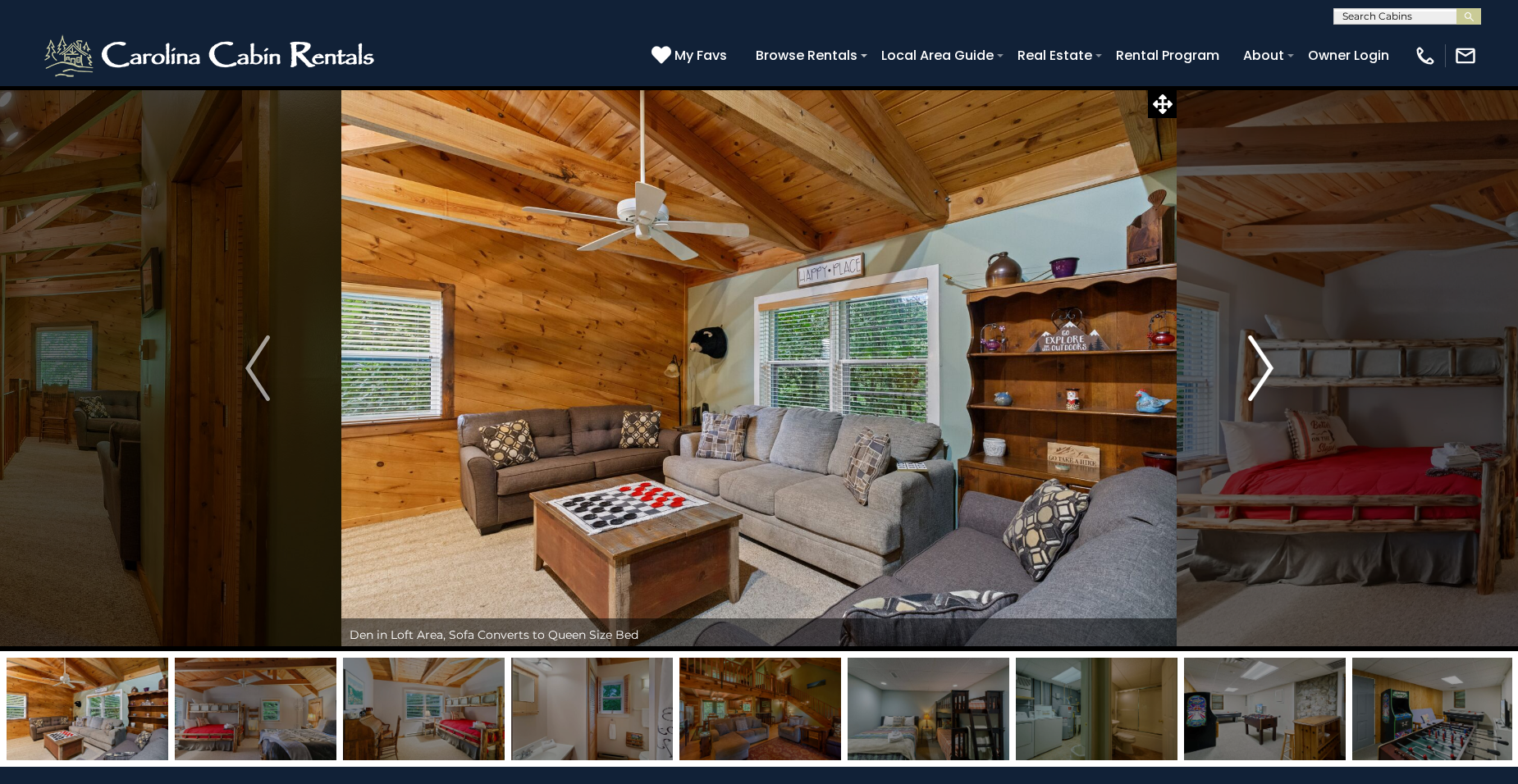
click at [1267, 366] on img "Next" at bounding box center [1259, 368] width 24 height 65
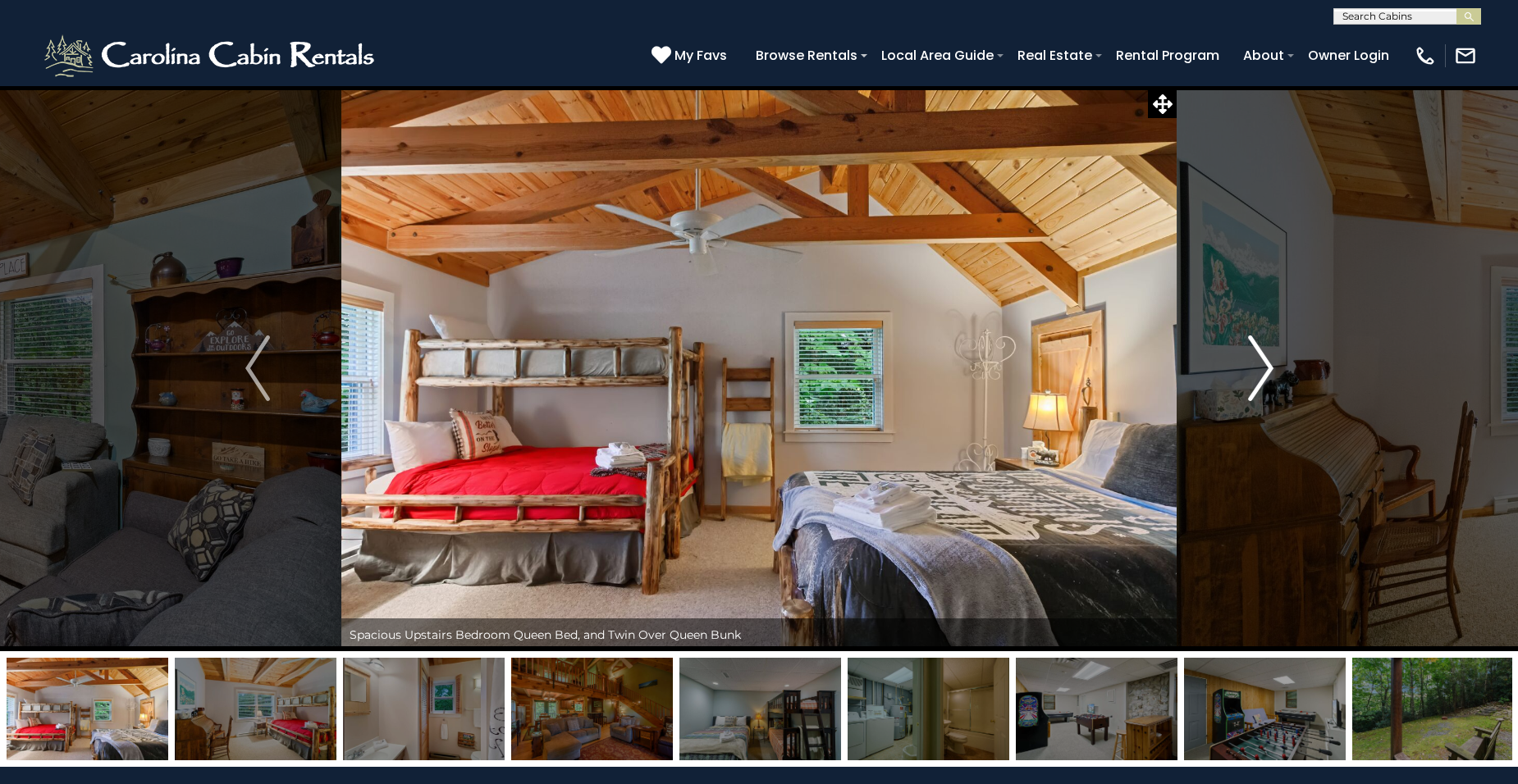
click at [1268, 366] on img "Next" at bounding box center [1259, 368] width 24 height 65
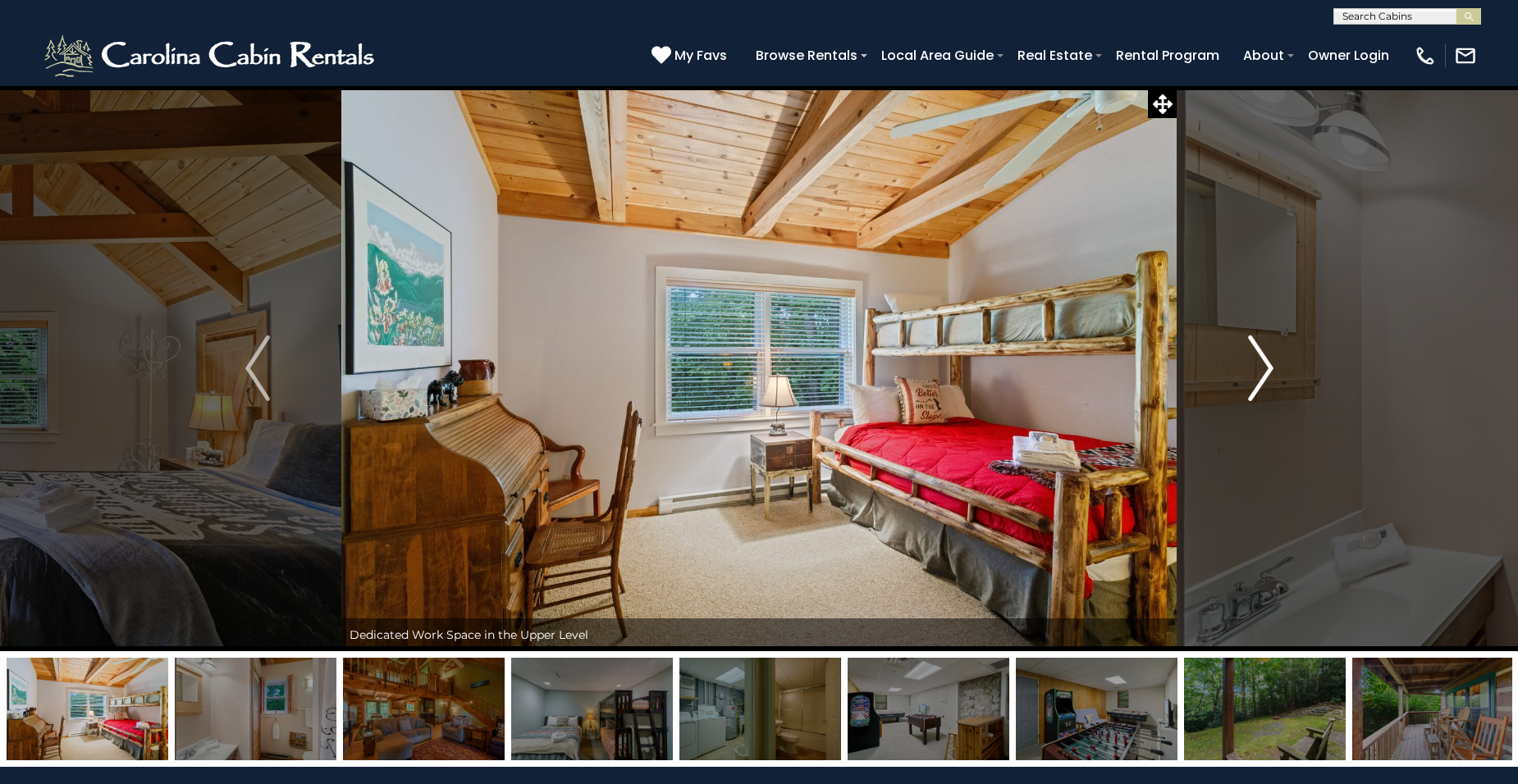
click at [1268, 366] on img "Next" at bounding box center [1259, 368] width 24 height 65
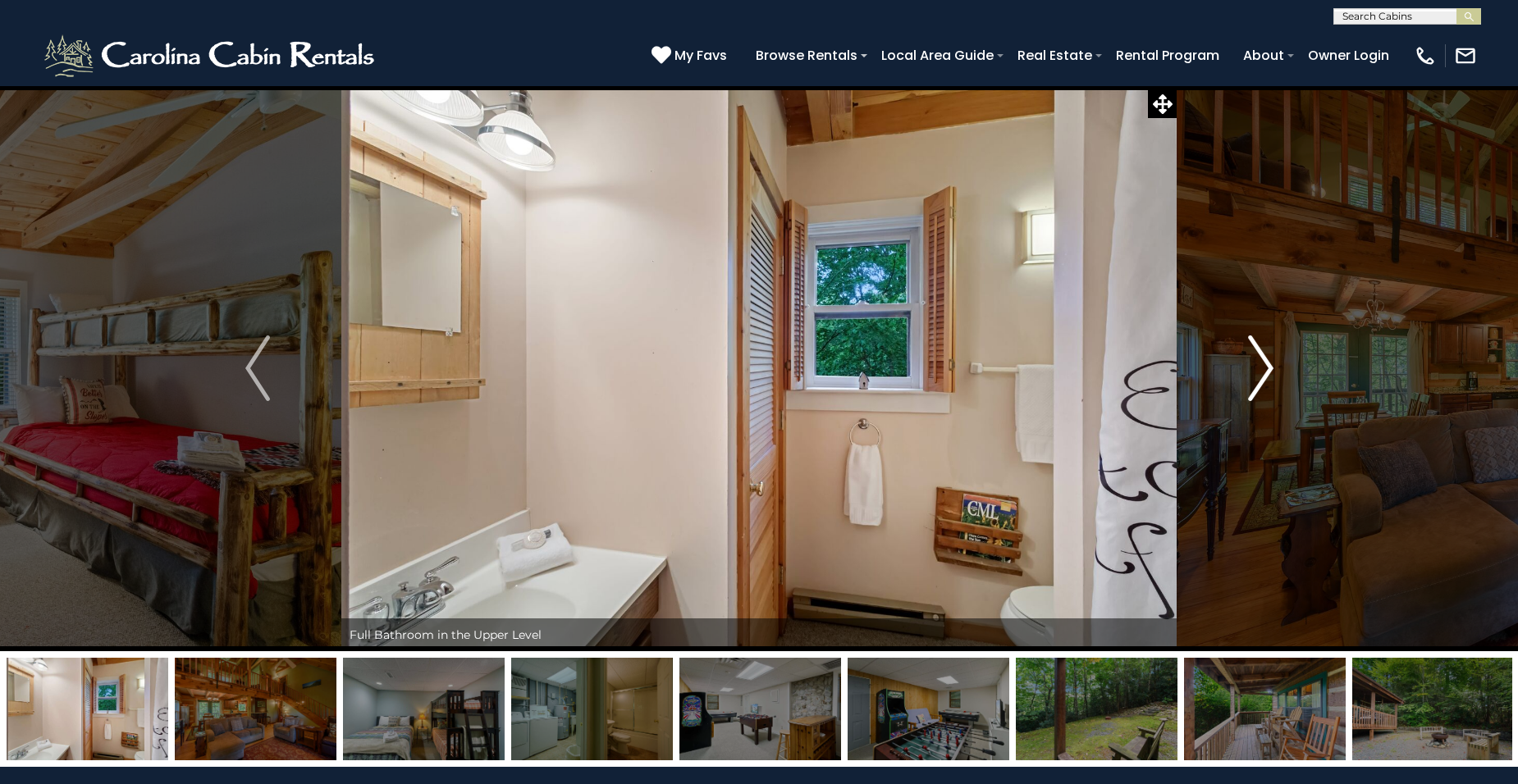
click at [1268, 366] on img "Next" at bounding box center [1259, 368] width 24 height 65
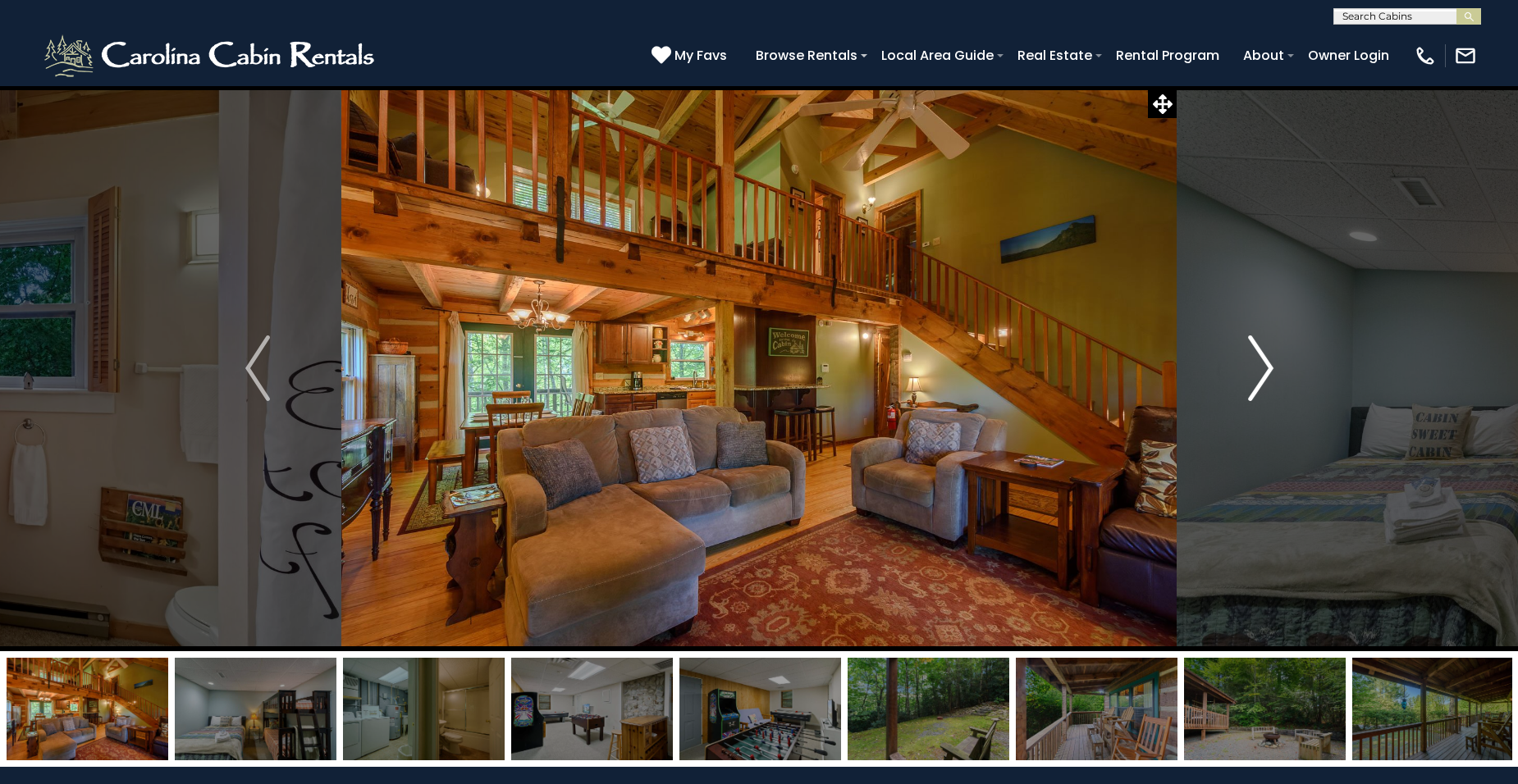
click at [1268, 366] on img "Next" at bounding box center [1259, 368] width 24 height 65
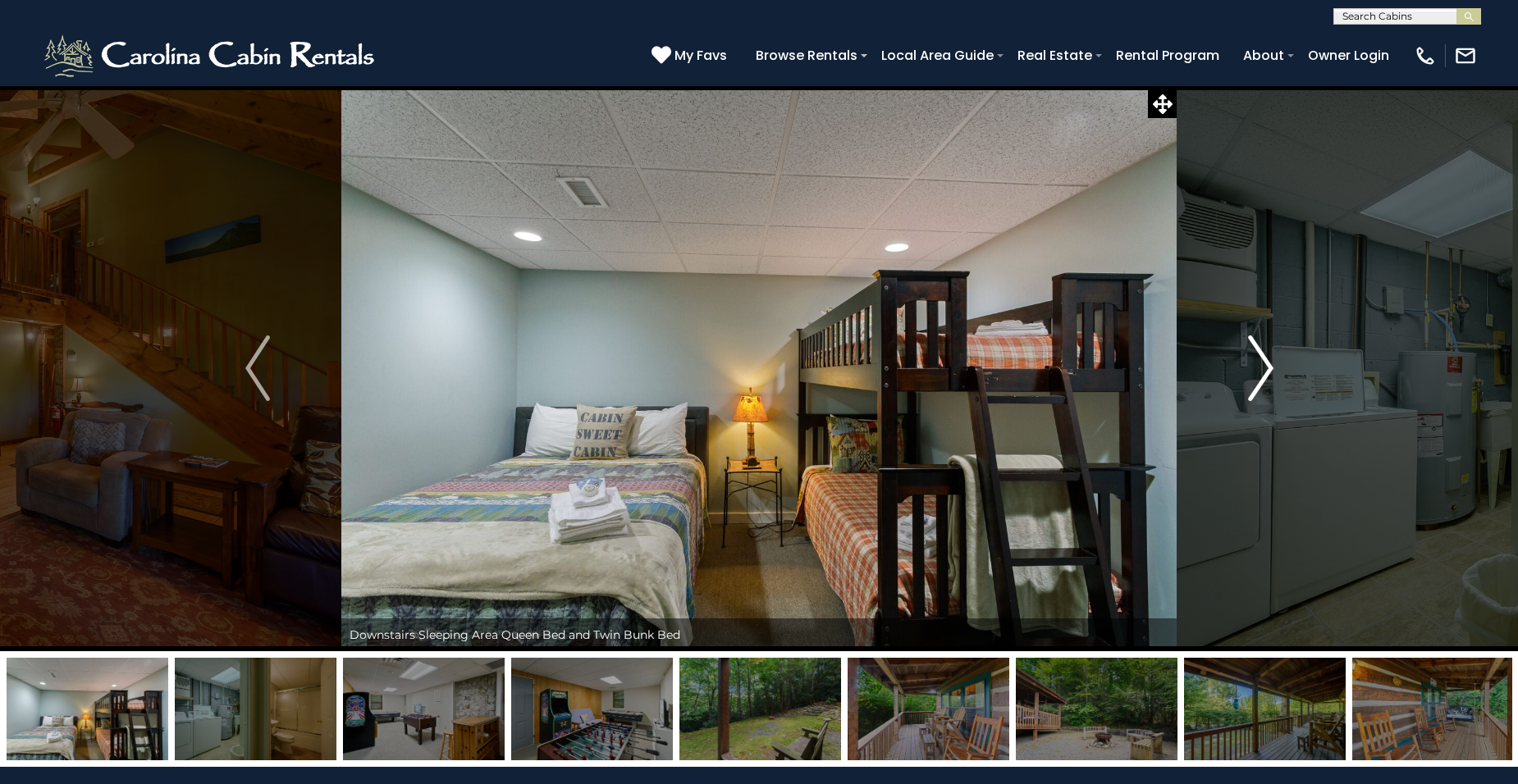
click at [1268, 366] on img "Next" at bounding box center [1259, 368] width 24 height 65
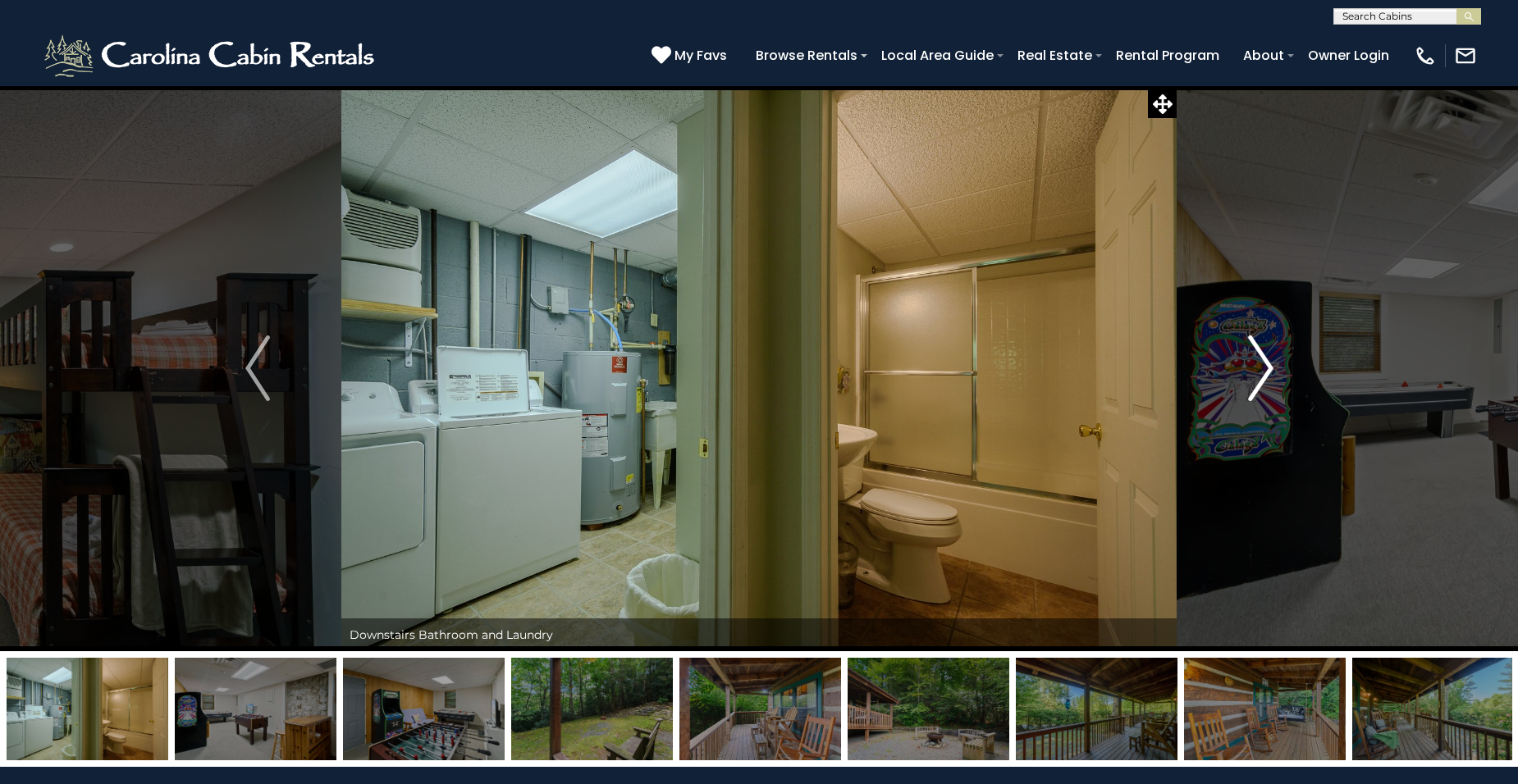
click at [1268, 366] on img "Next" at bounding box center [1259, 368] width 24 height 65
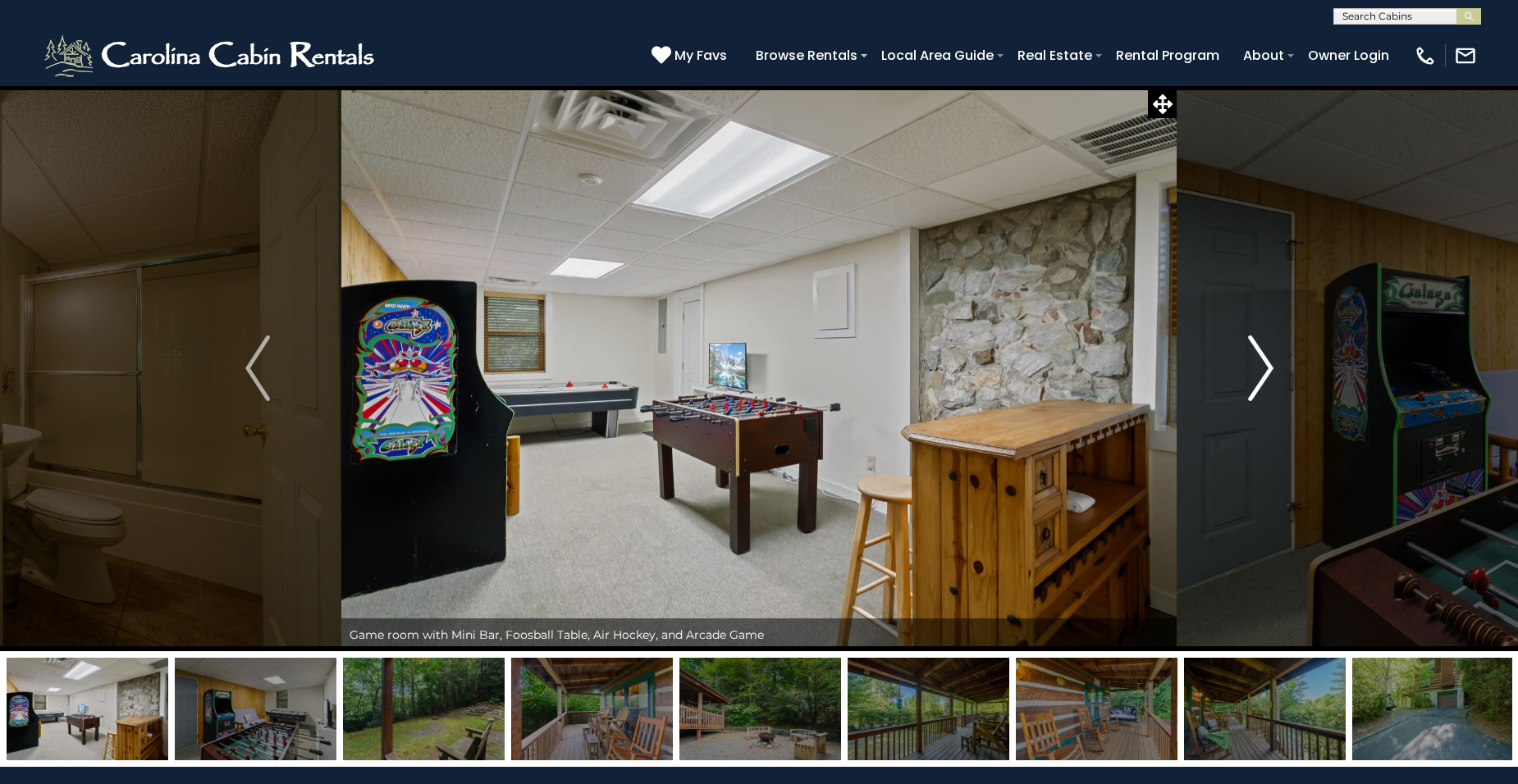
click at [1268, 366] on img "Next" at bounding box center [1259, 368] width 24 height 65
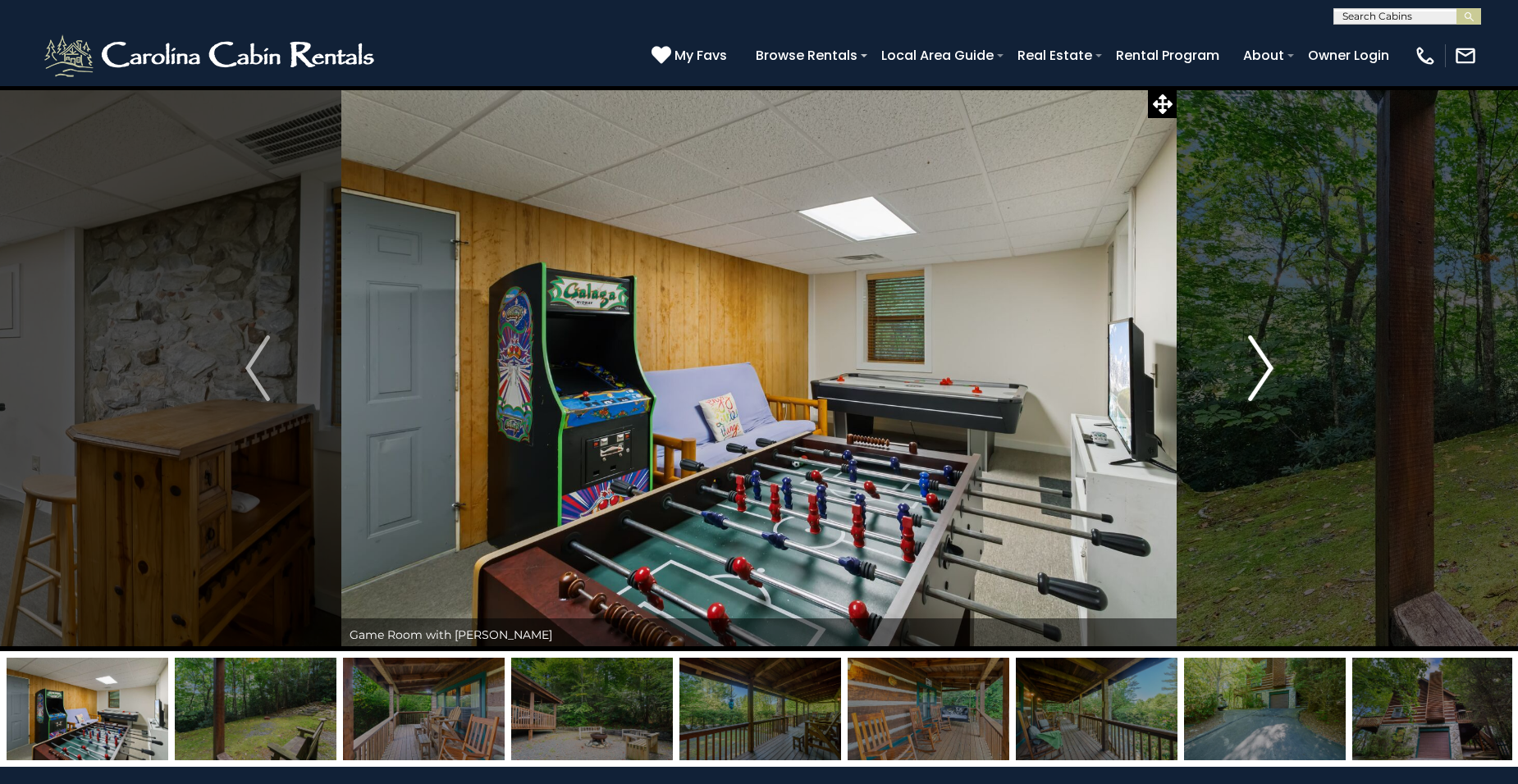
click at [1268, 366] on img "Next" at bounding box center [1259, 368] width 24 height 65
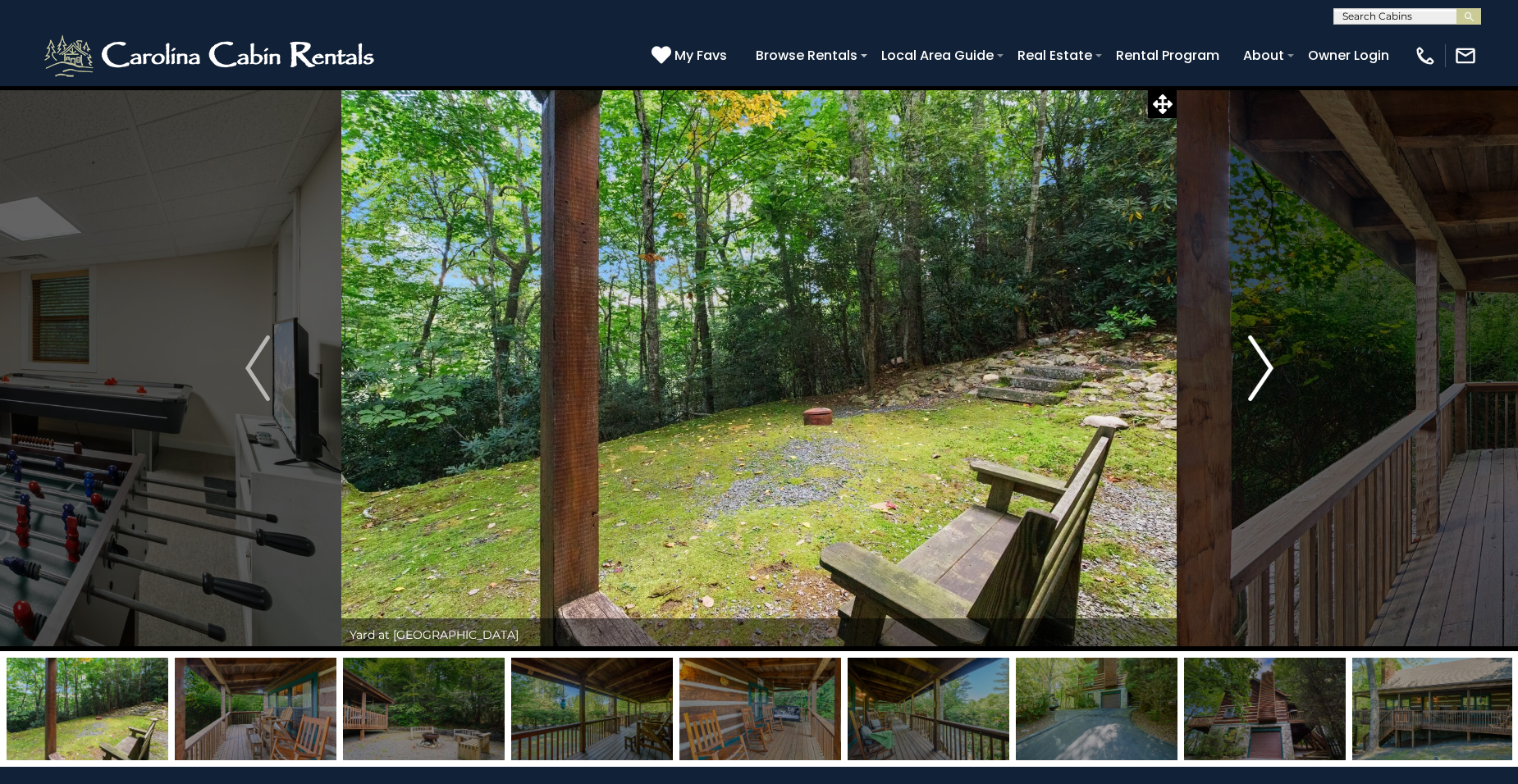
click at [1268, 366] on img "Next" at bounding box center [1259, 368] width 24 height 65
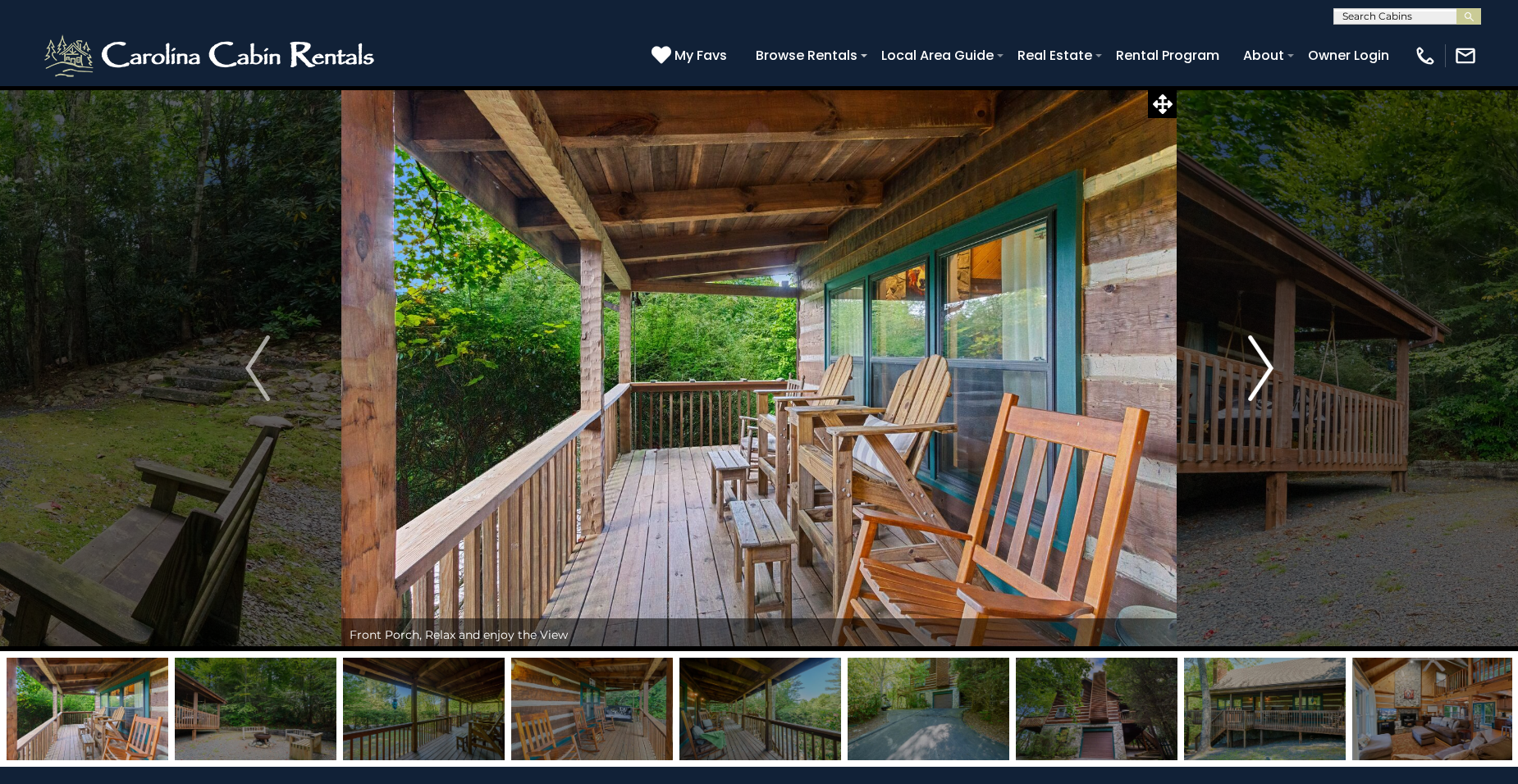
click at [1268, 366] on img "Next" at bounding box center [1259, 368] width 24 height 65
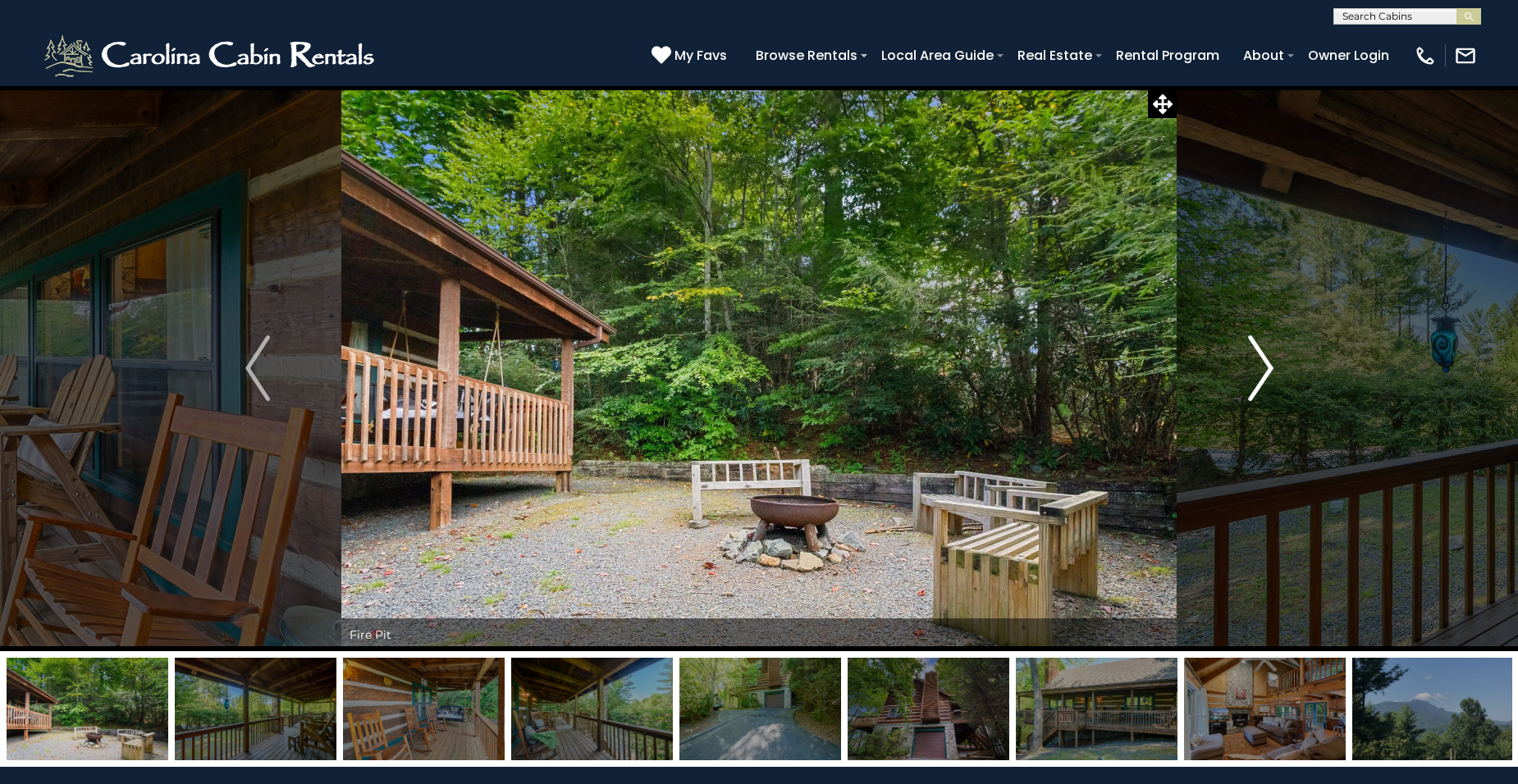
click at [1268, 366] on img "Next" at bounding box center [1259, 368] width 24 height 65
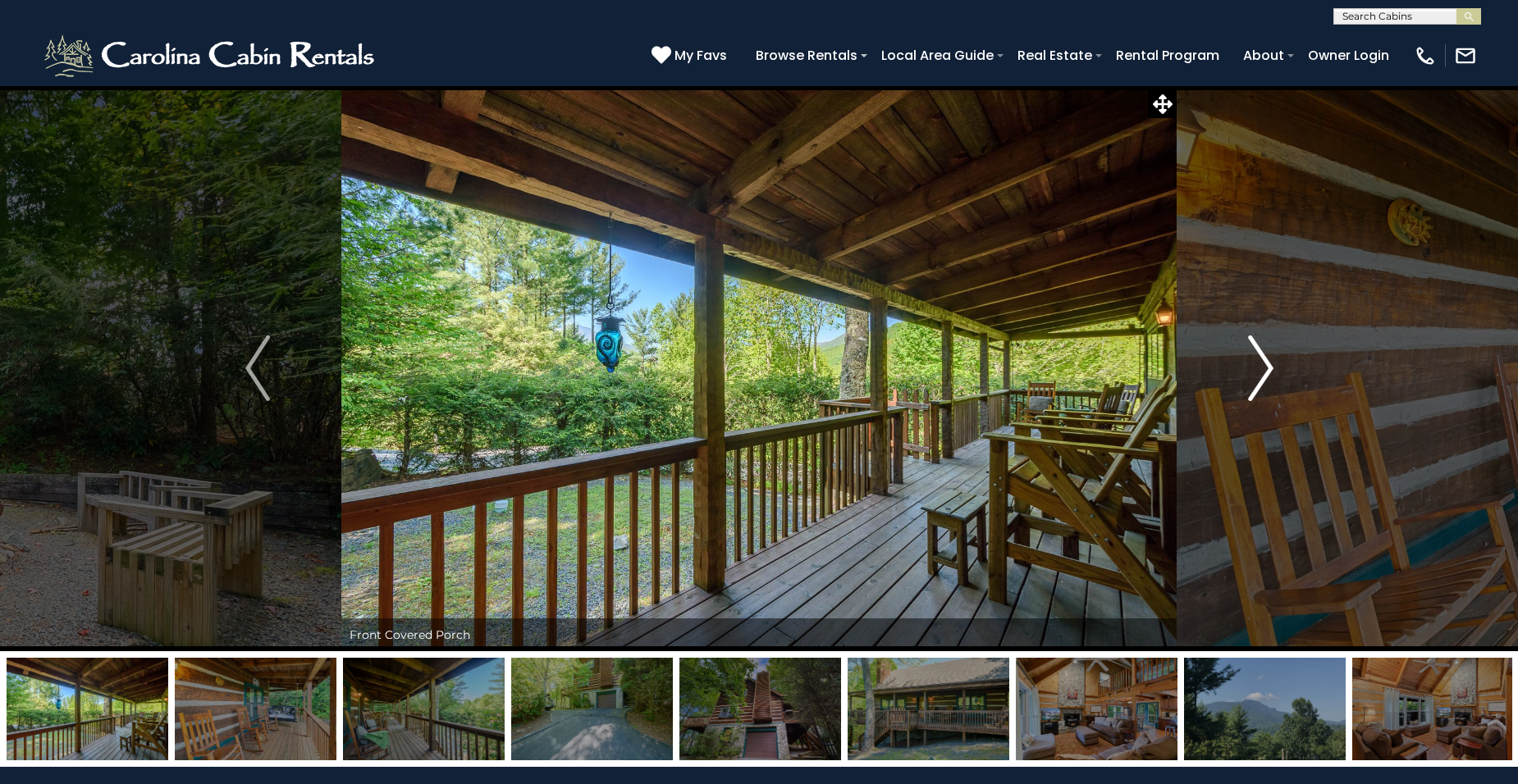
click at [1268, 366] on img "Next" at bounding box center [1259, 368] width 24 height 65
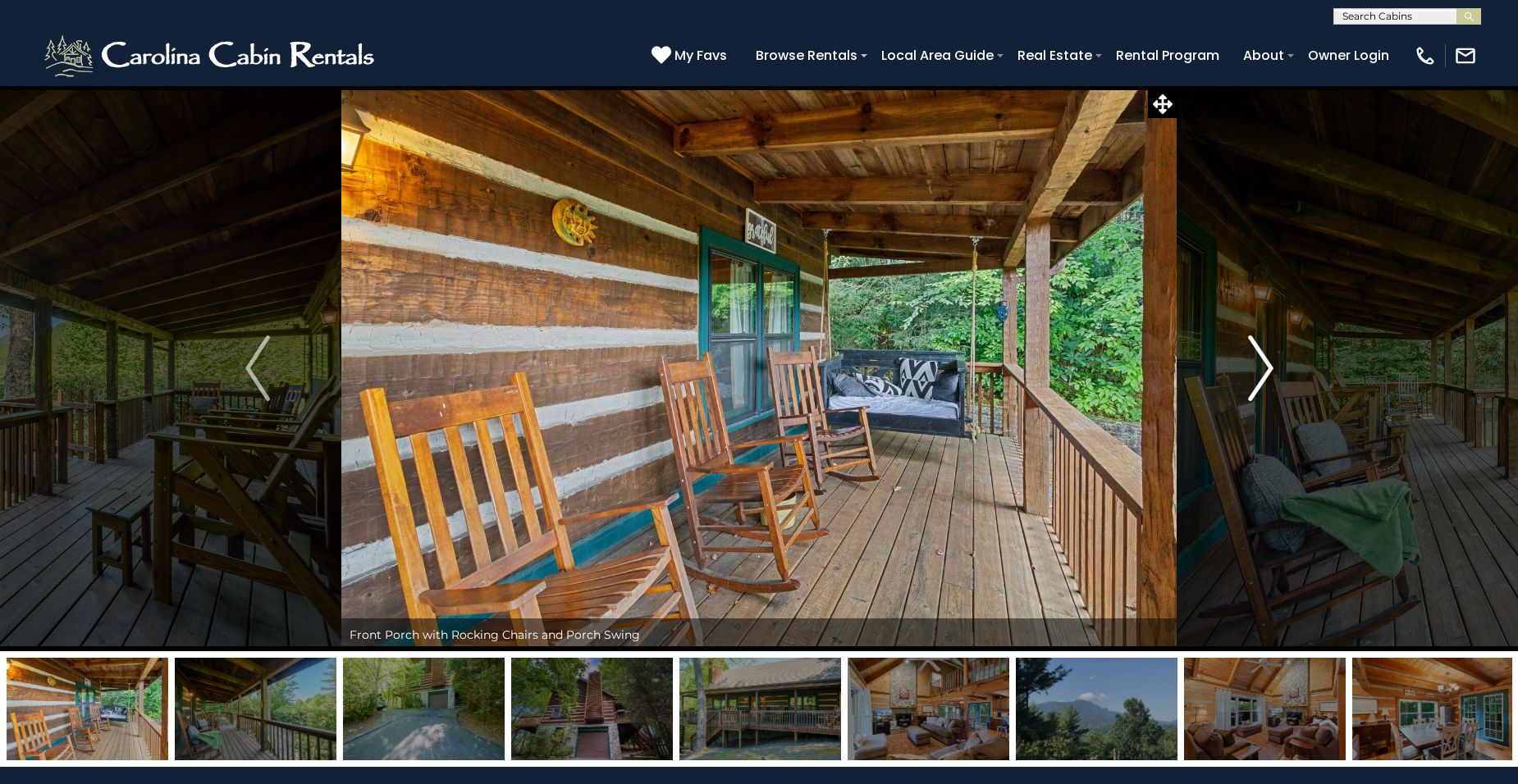
click at [1268, 367] on img "Next" at bounding box center [1259, 368] width 24 height 65
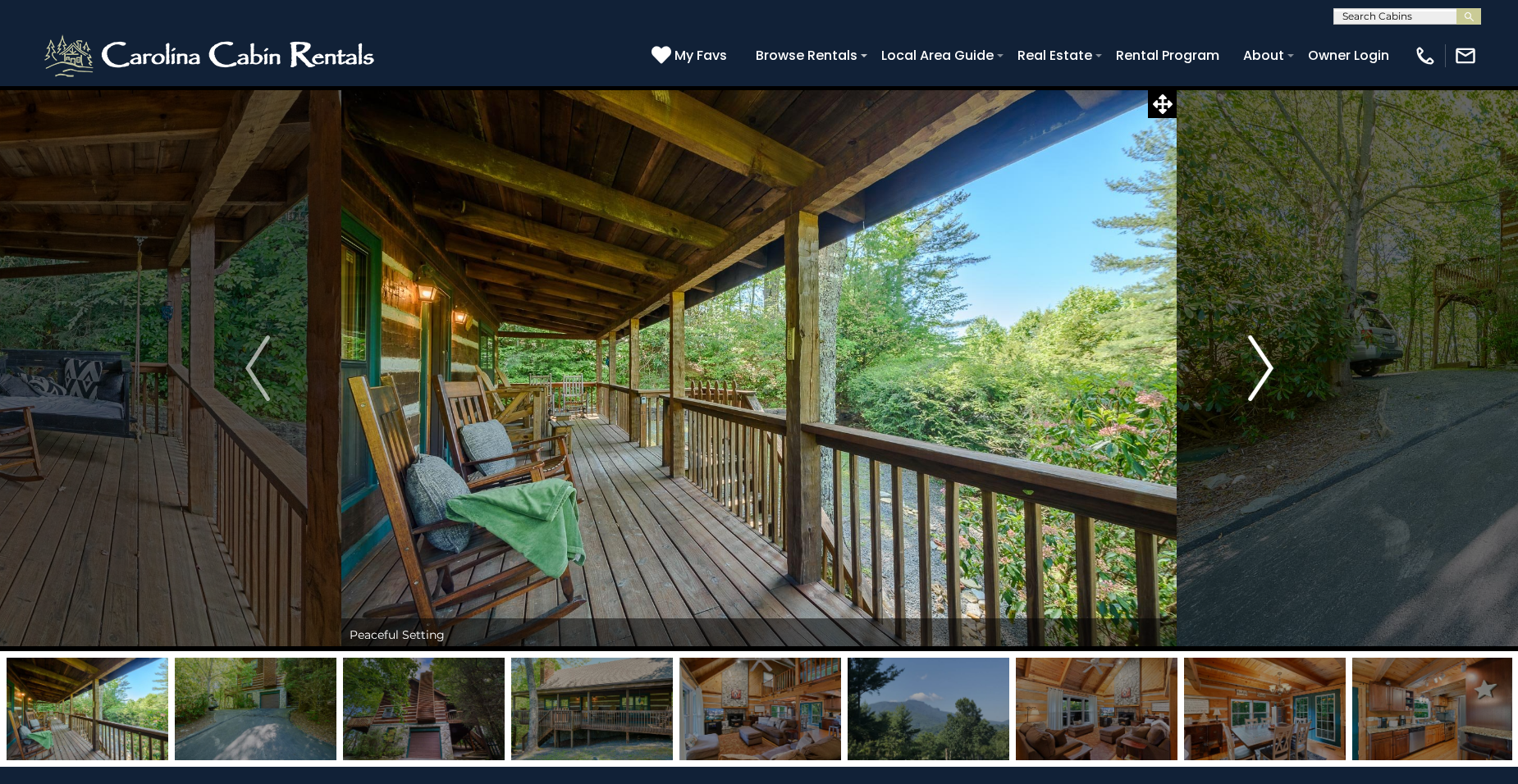
click at [1268, 367] on img "Next" at bounding box center [1259, 368] width 24 height 65
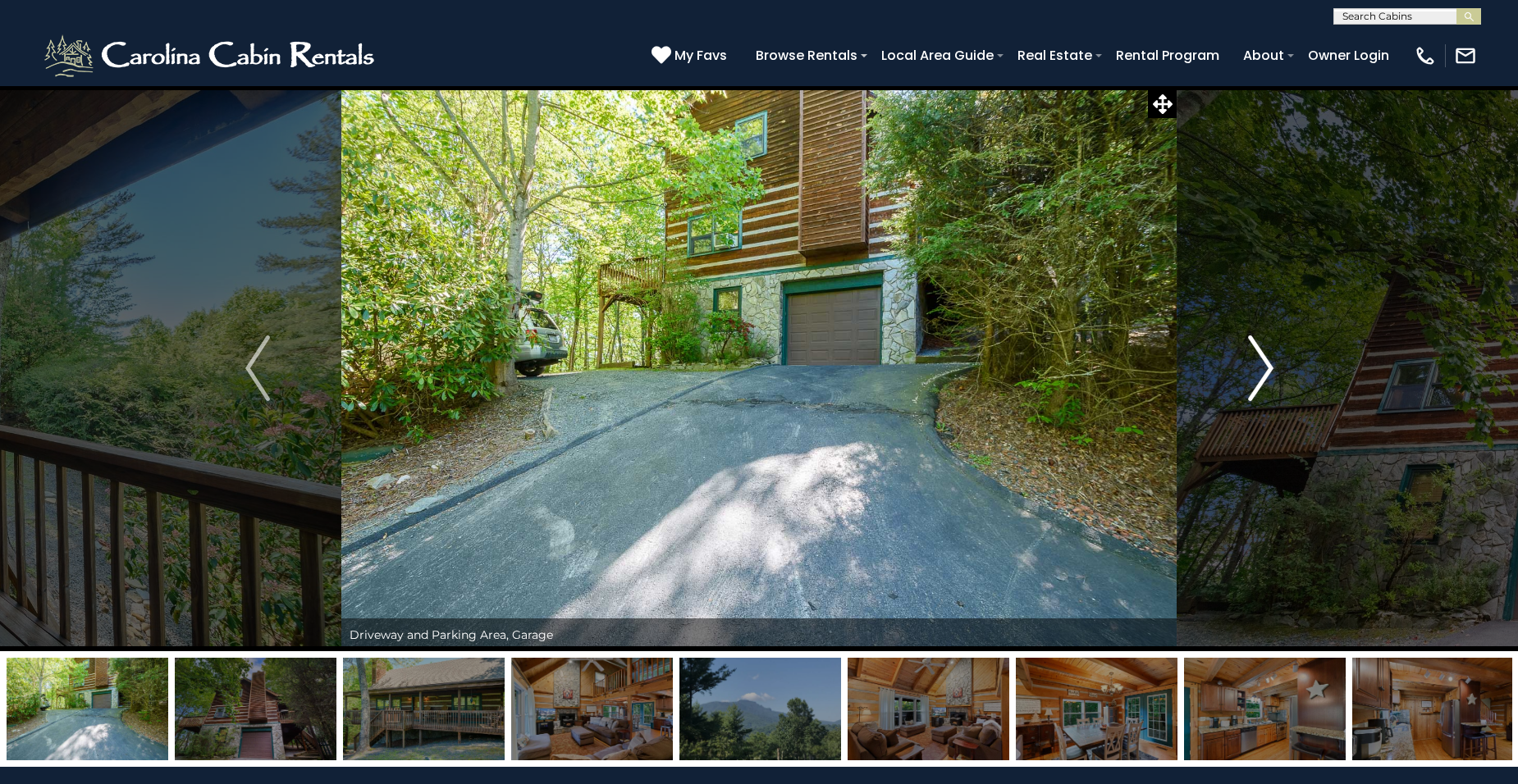
click at [1268, 367] on img "Next" at bounding box center [1259, 368] width 24 height 65
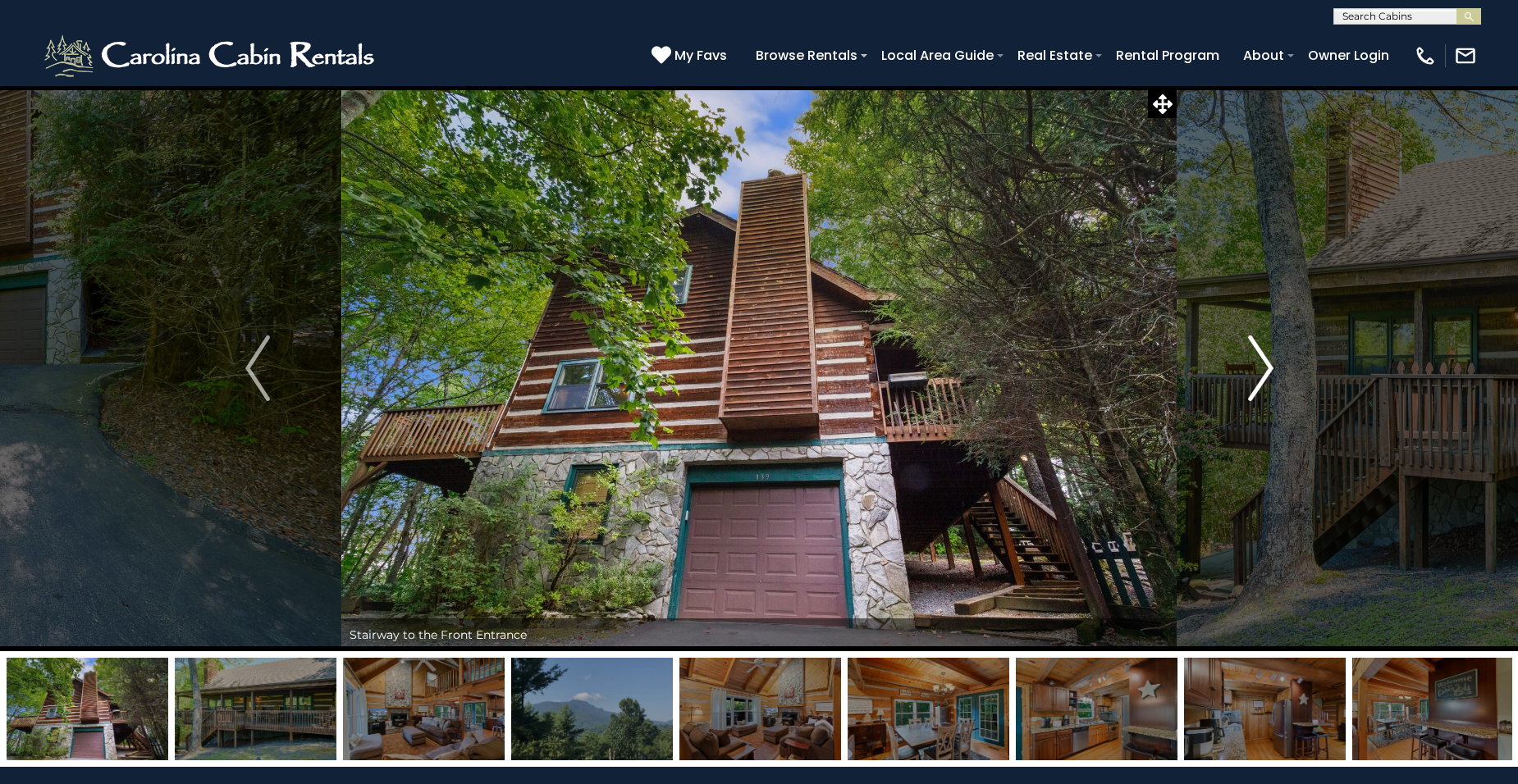
click at [1269, 370] on img "Next" at bounding box center [1259, 368] width 24 height 65
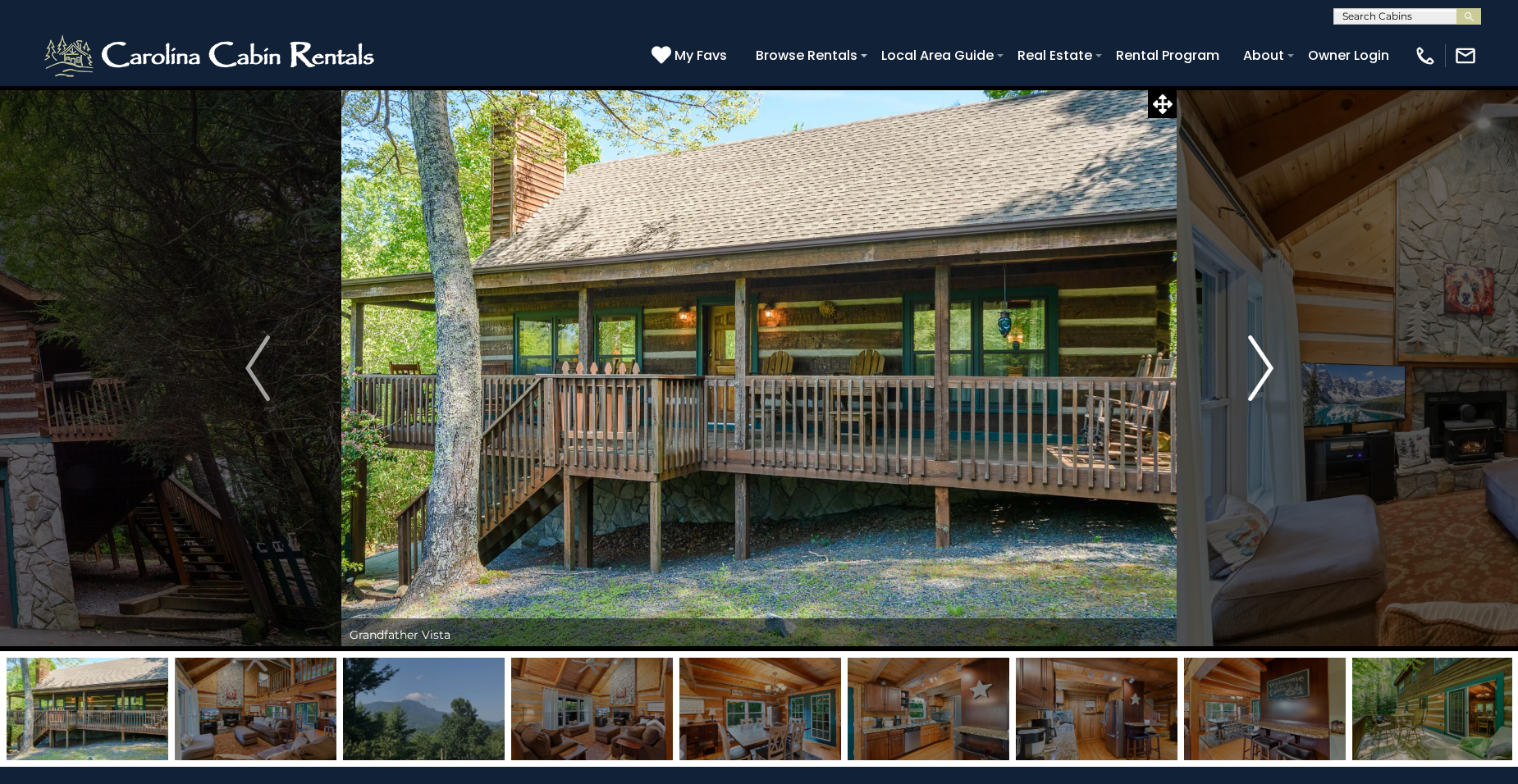
click at [1272, 364] on img "Next" at bounding box center [1259, 368] width 24 height 65
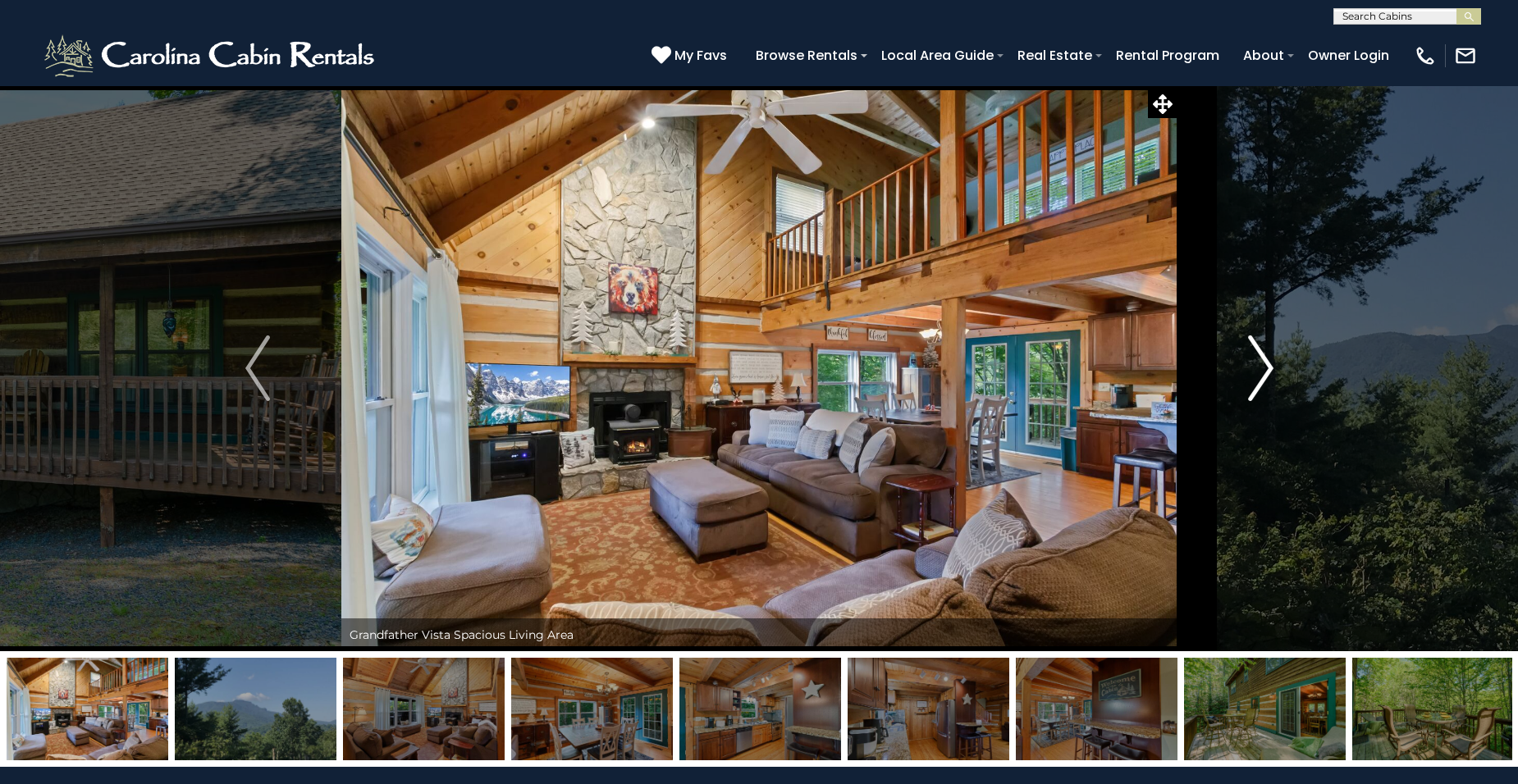
click at [1272, 364] on img "Next" at bounding box center [1259, 368] width 24 height 65
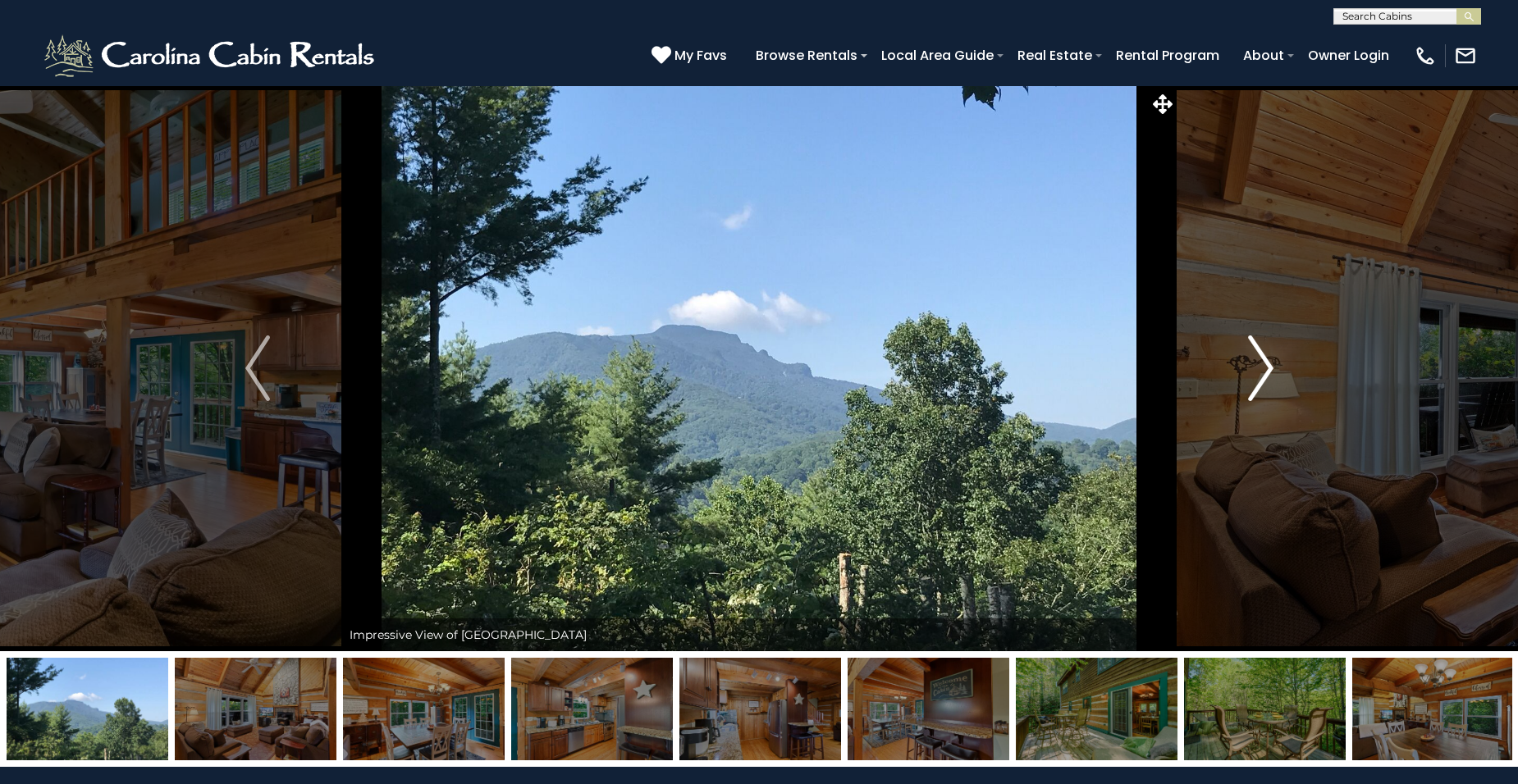
click at [1273, 364] on img "Next" at bounding box center [1259, 368] width 24 height 65
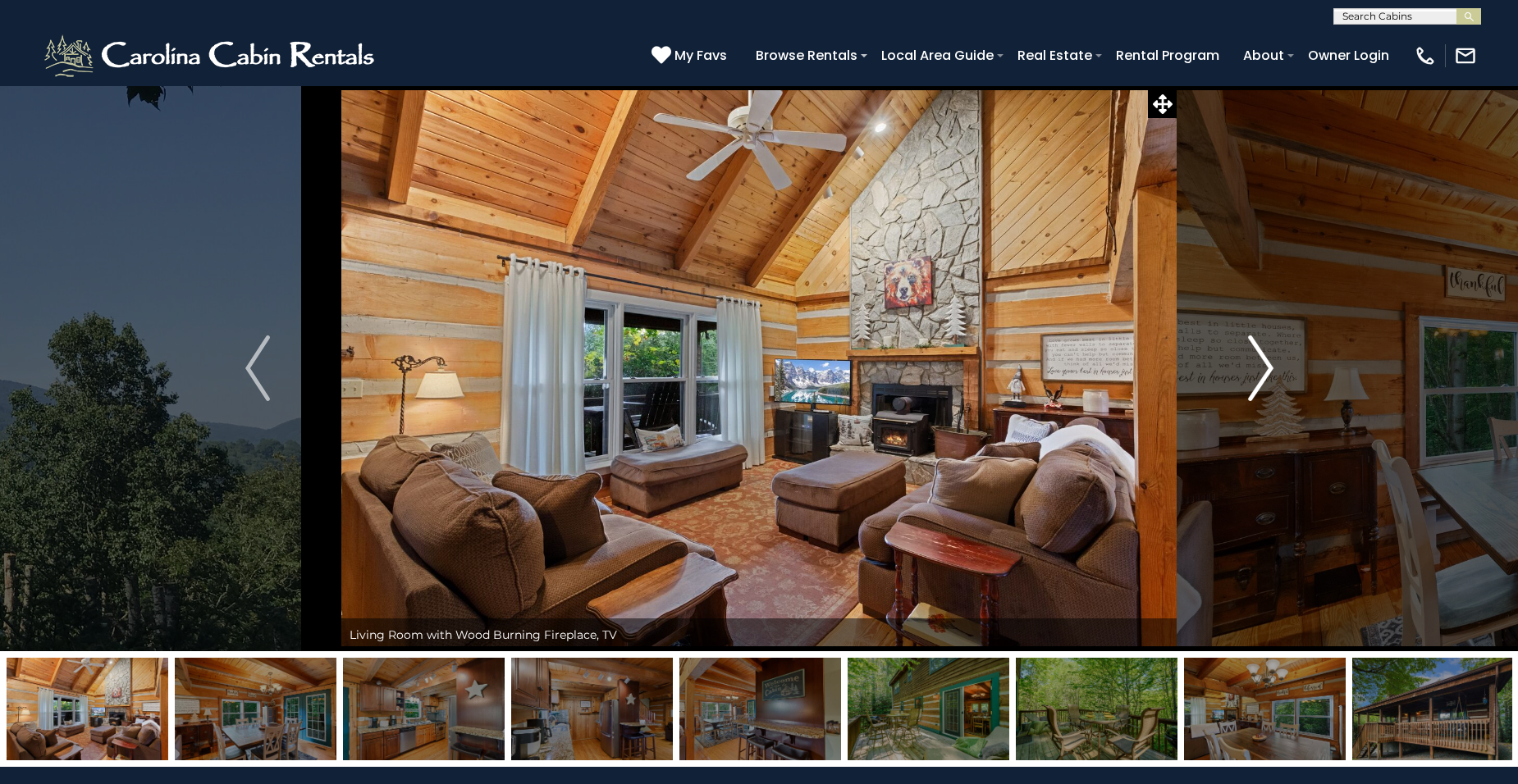
click at [1273, 365] on img "Next" at bounding box center [1259, 368] width 24 height 65
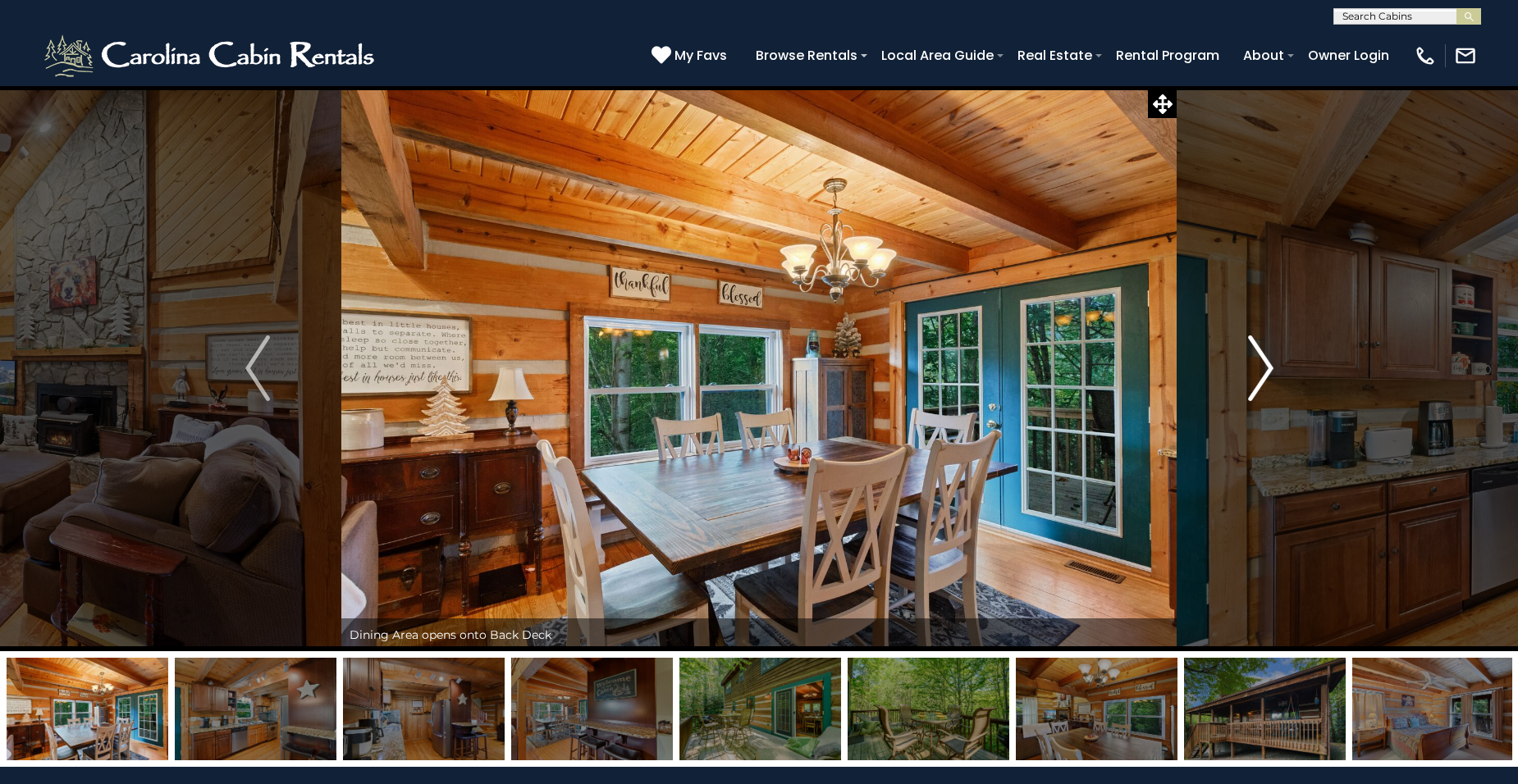
click at [1268, 367] on img "Next" at bounding box center [1259, 368] width 24 height 65
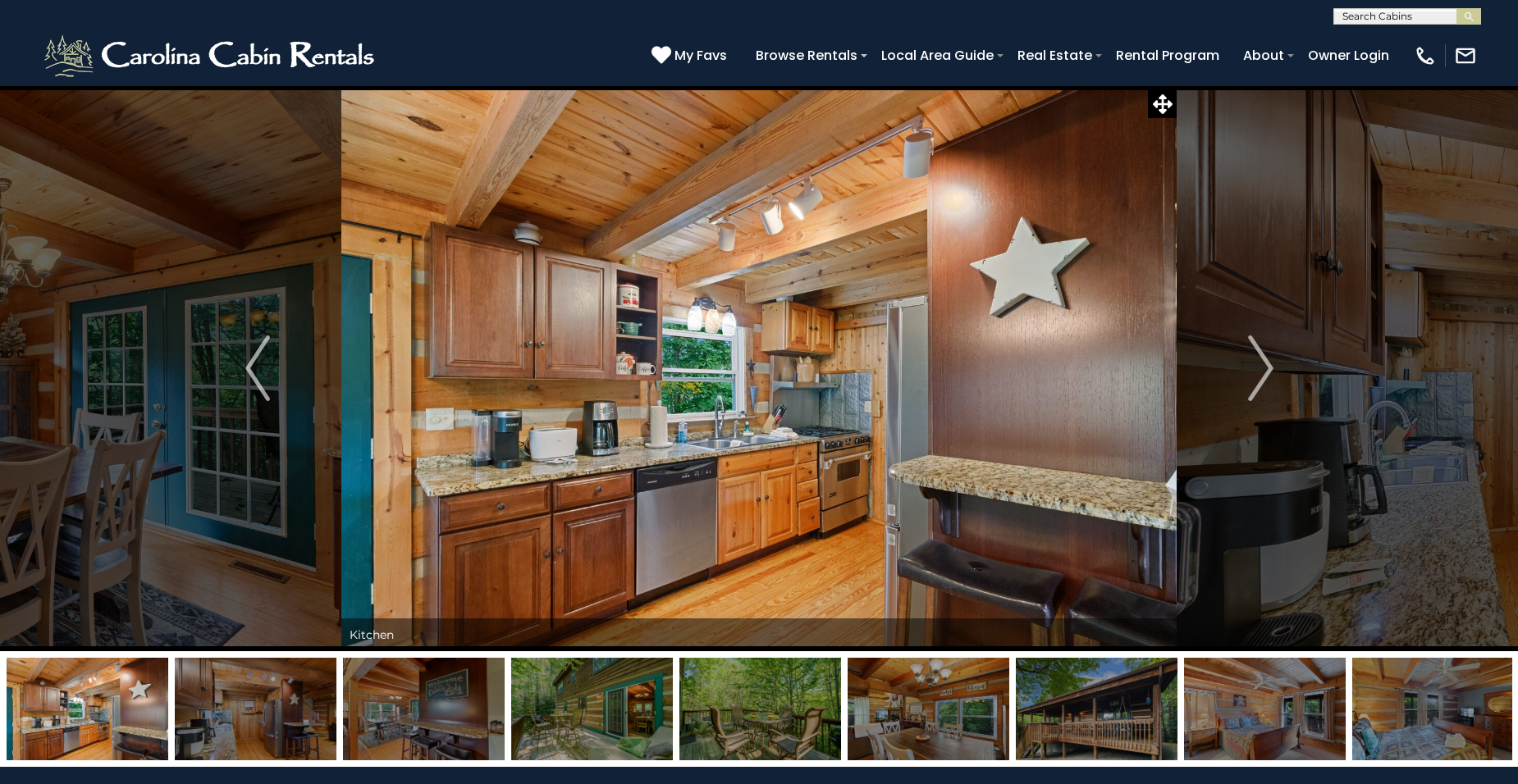
click at [1415, 18] on input "text" at bounding box center [1406, 20] width 144 height 17
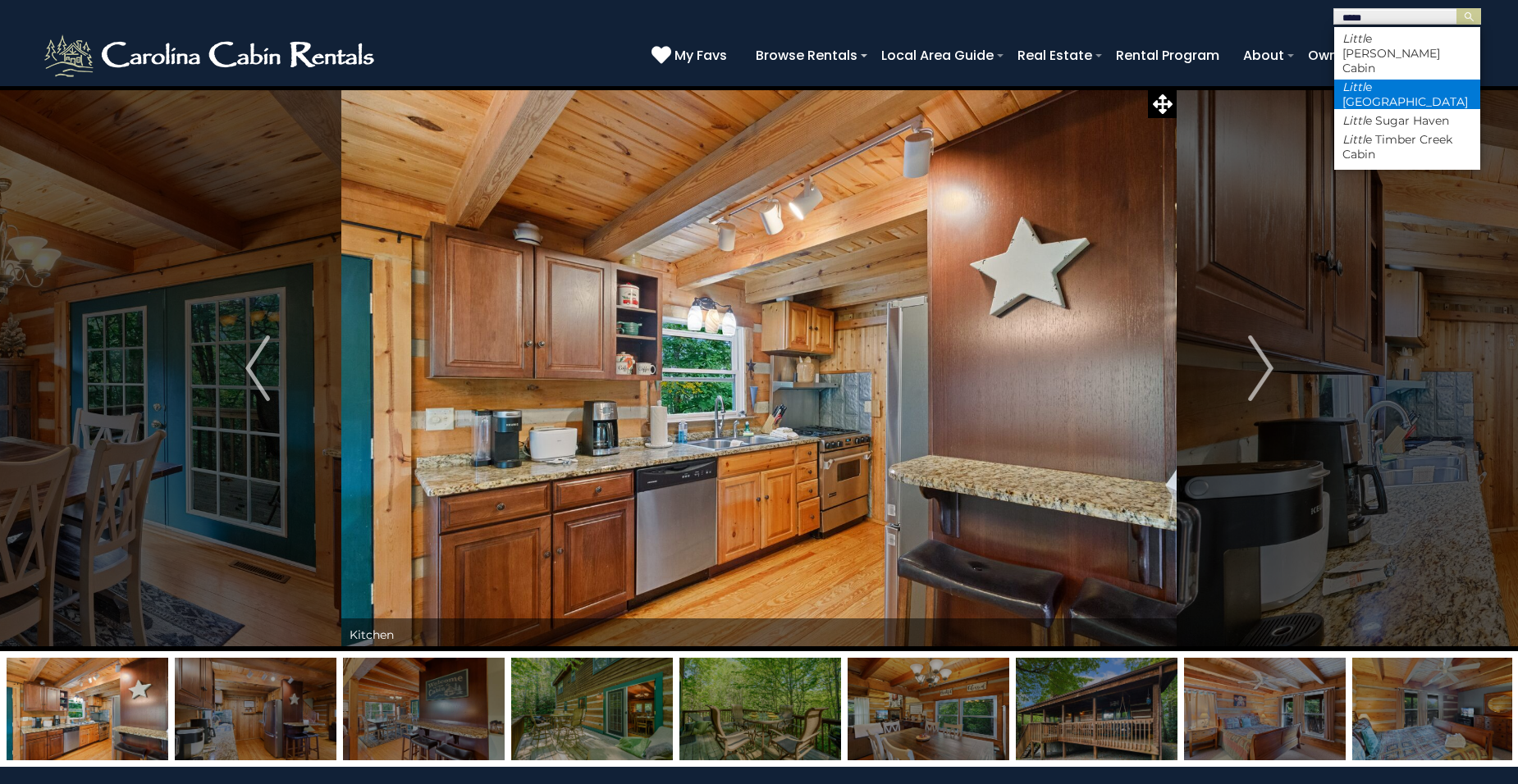
type input "*****"
click at [1408, 79] on li "Littl e Elk Lodge" at bounding box center [1407, 94] width 146 height 29
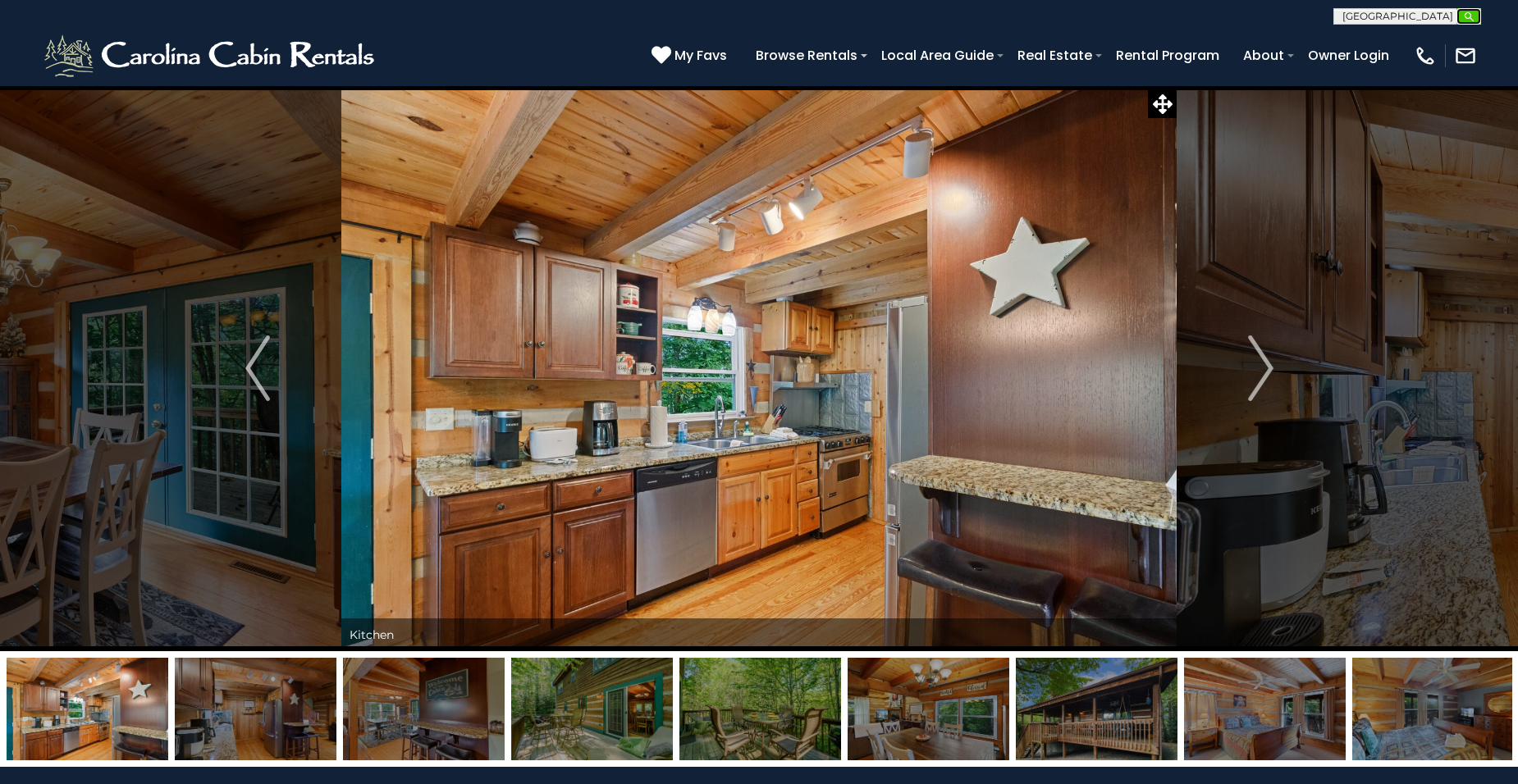
click at [1470, 16] on img "submit" at bounding box center [1469, 17] width 13 height 13
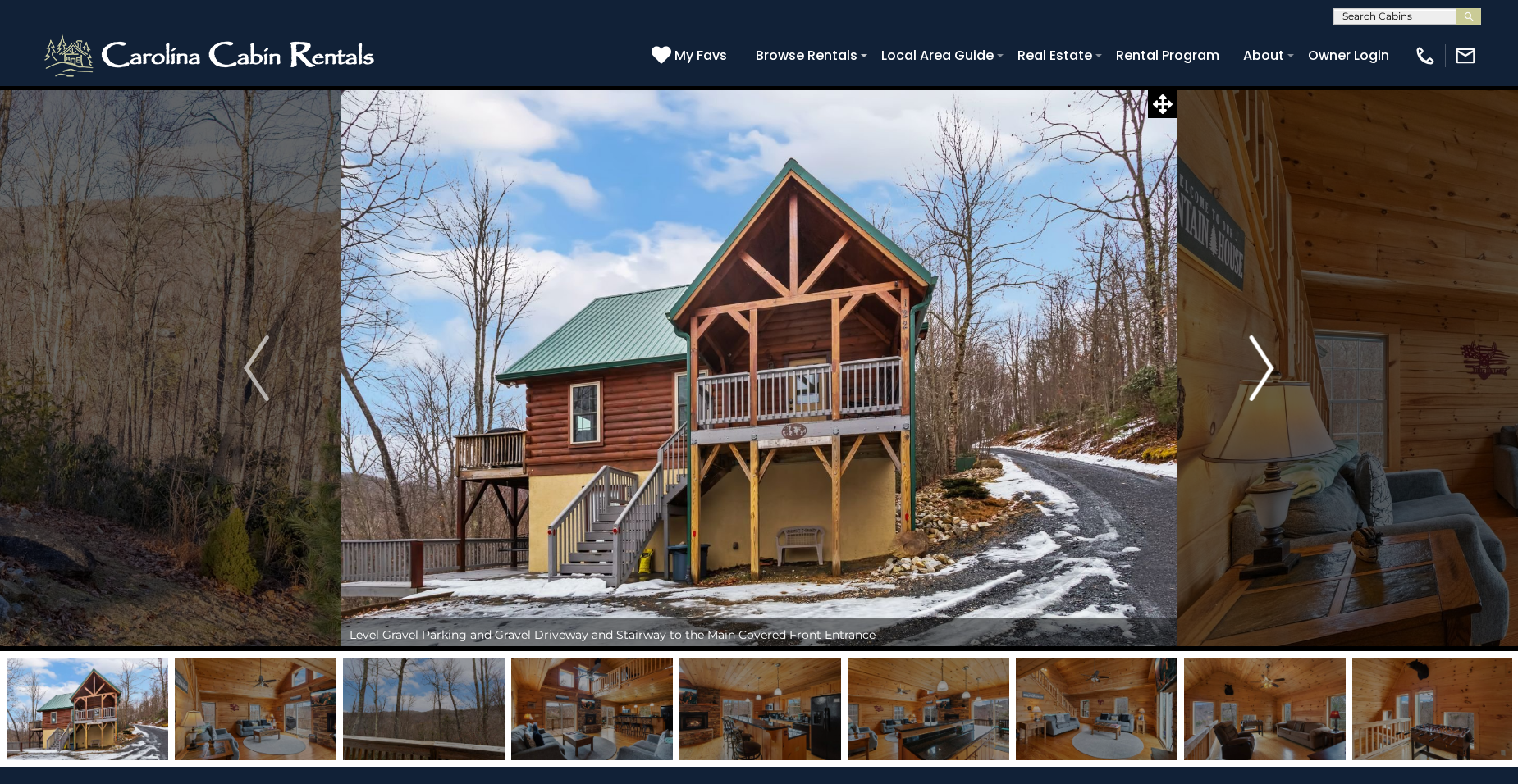
click at [1268, 363] on img "Next" at bounding box center [1260, 368] width 24 height 65
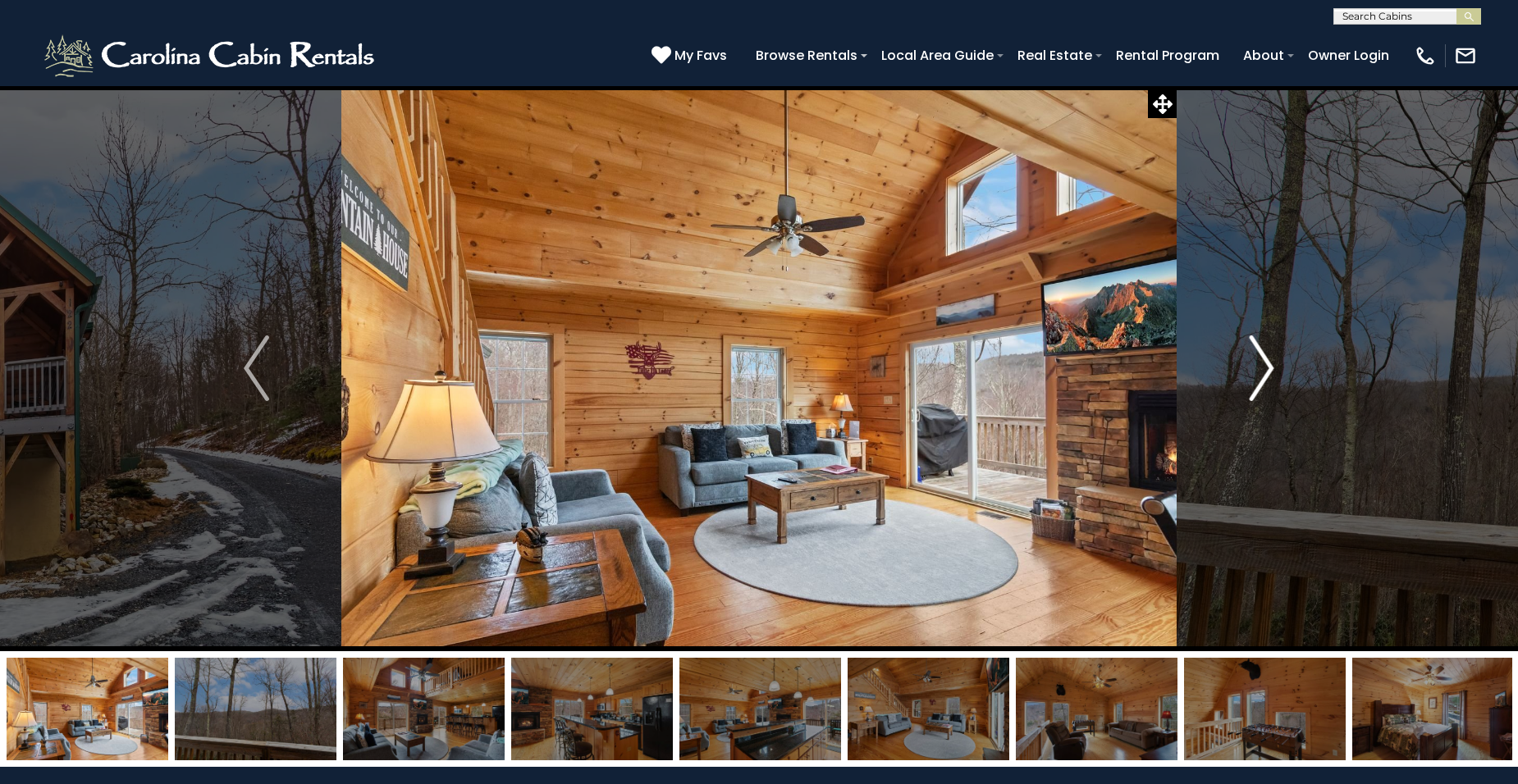
click at [1268, 363] on img "Next" at bounding box center [1260, 368] width 24 height 65
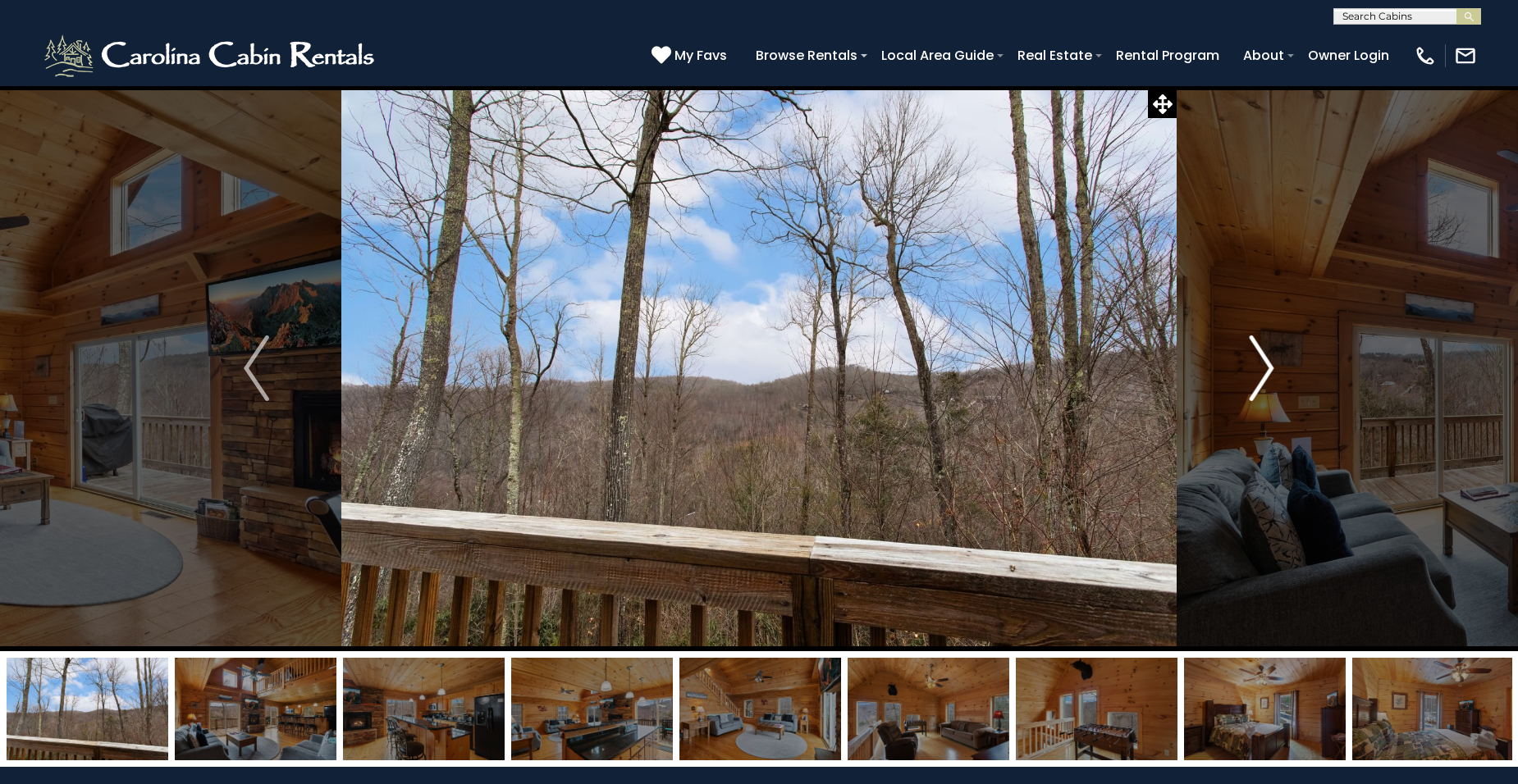
click at [1267, 363] on img "Next" at bounding box center [1260, 368] width 24 height 65
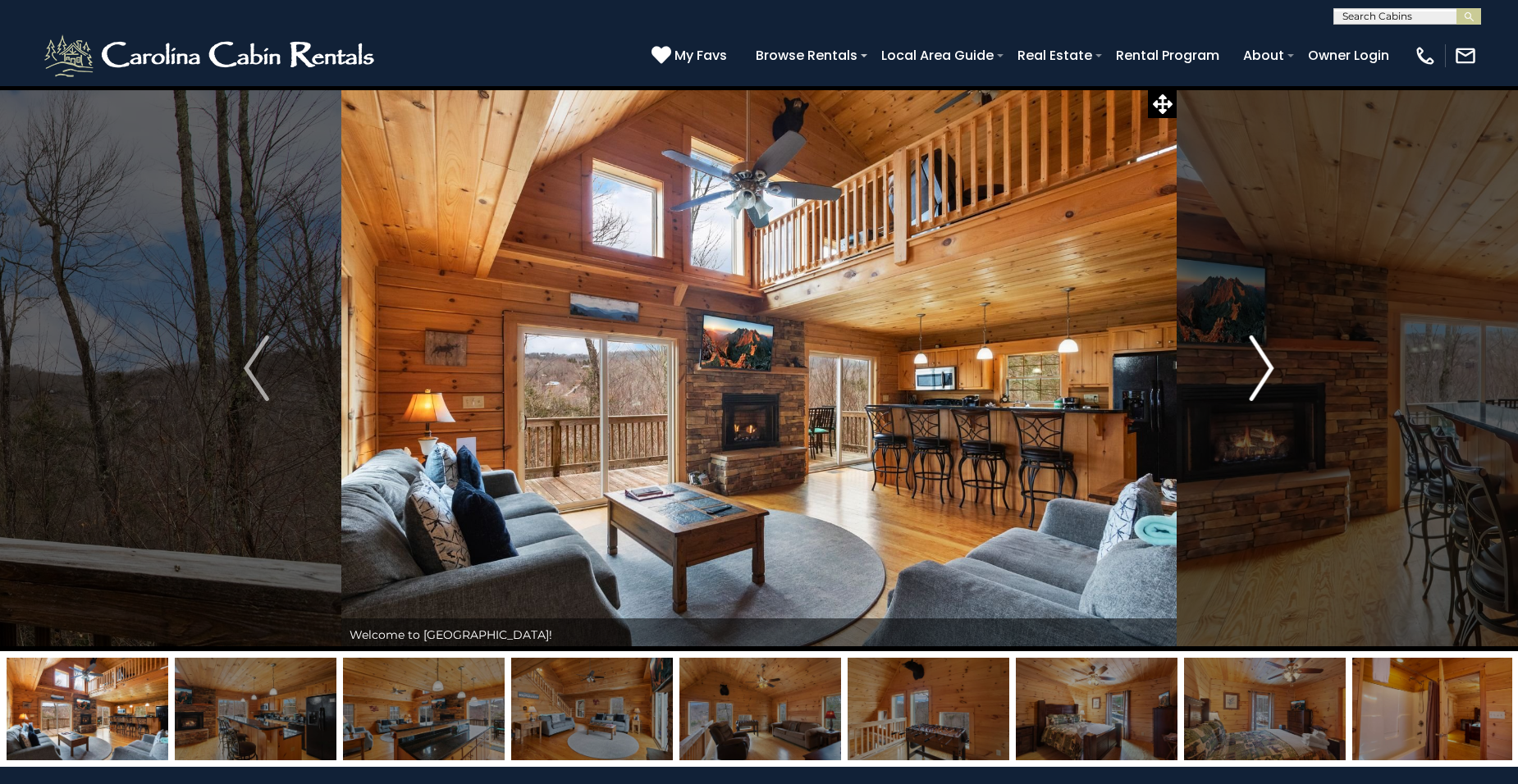
click at [1265, 364] on img "Next" at bounding box center [1260, 368] width 24 height 65
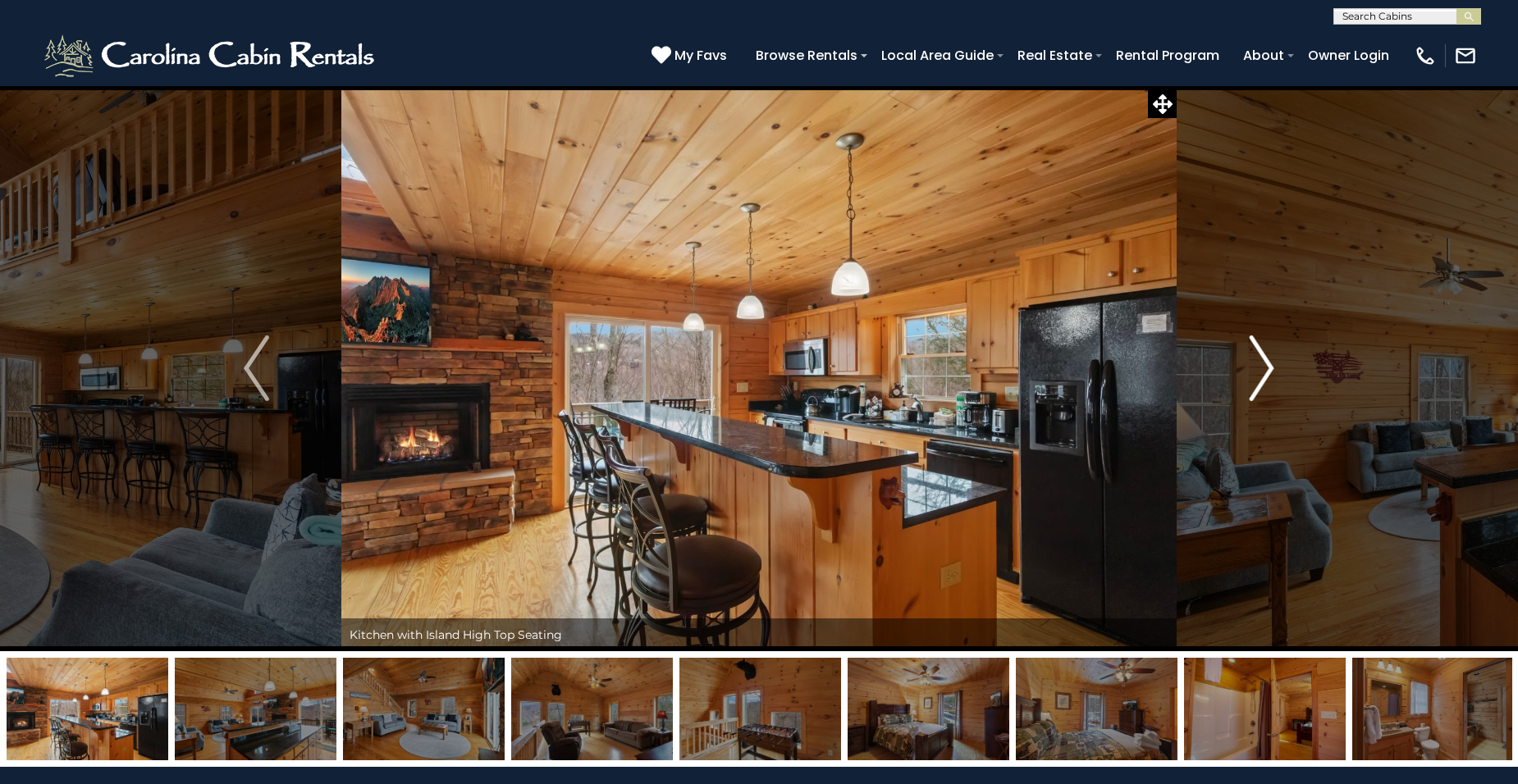
click at [1265, 365] on img "Next" at bounding box center [1260, 368] width 24 height 65
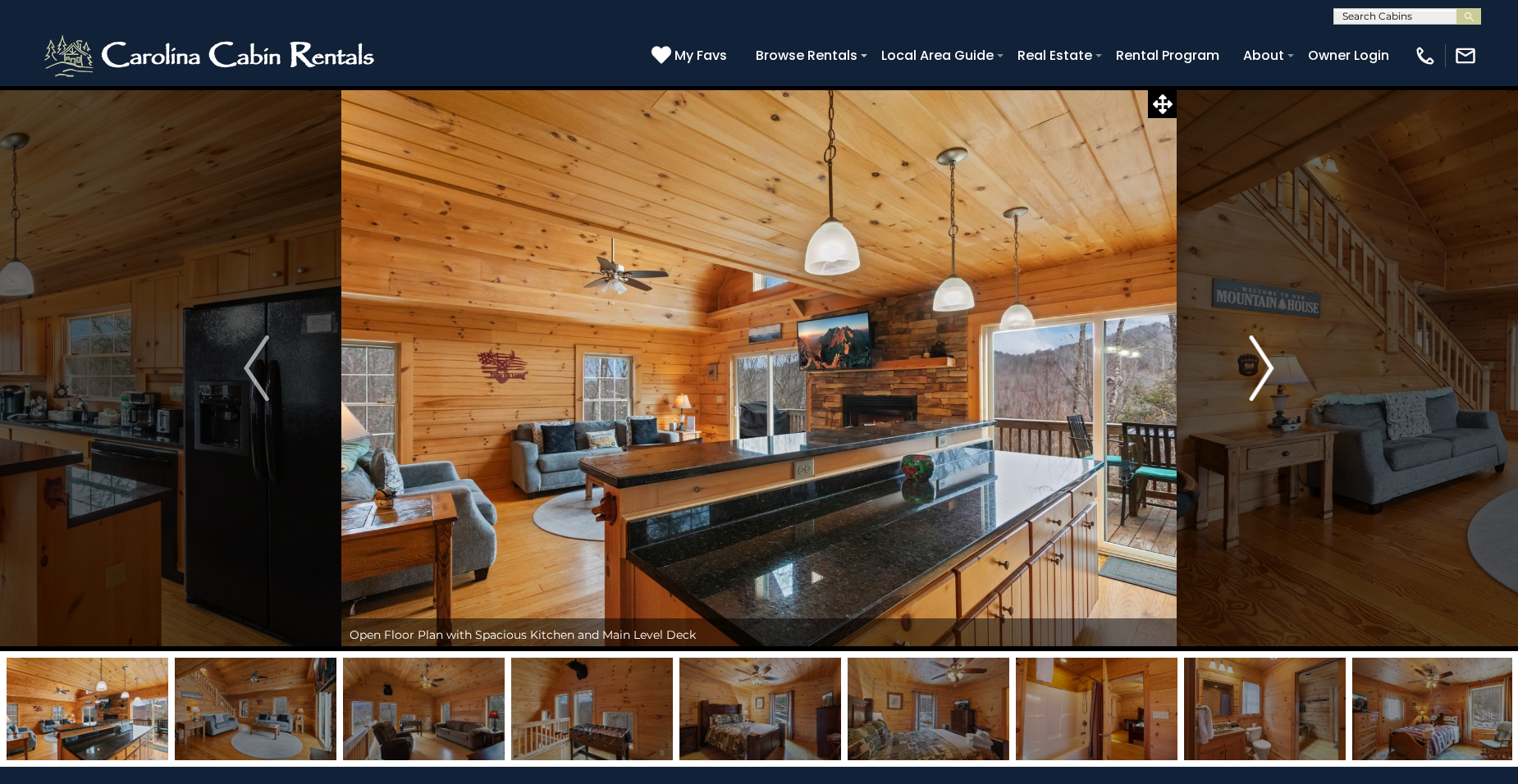
click at [1264, 365] on img "Next" at bounding box center [1260, 368] width 24 height 65
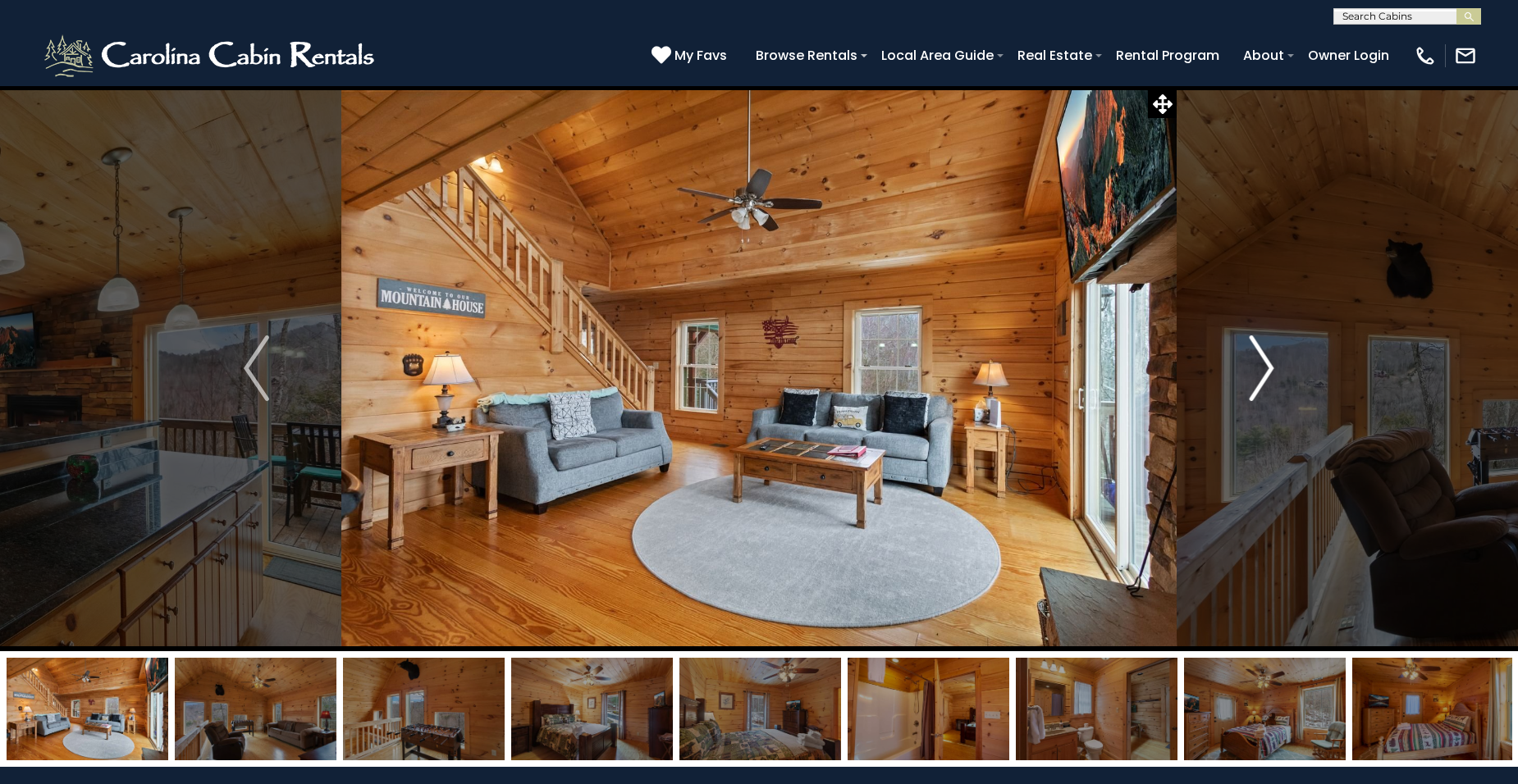
click at [1264, 365] on img "Next" at bounding box center [1260, 368] width 24 height 65
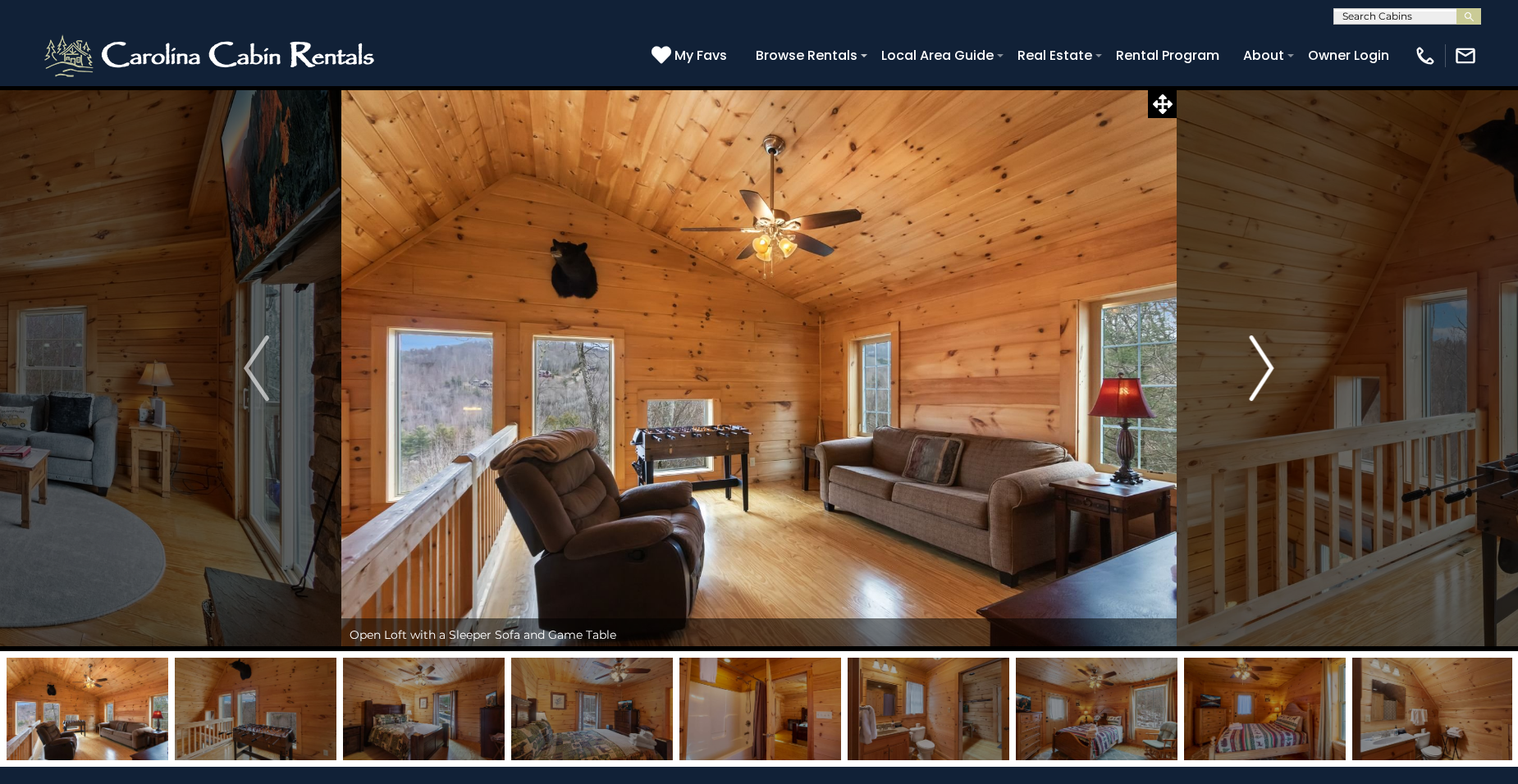
click at [1264, 365] on img "Next" at bounding box center [1260, 368] width 24 height 65
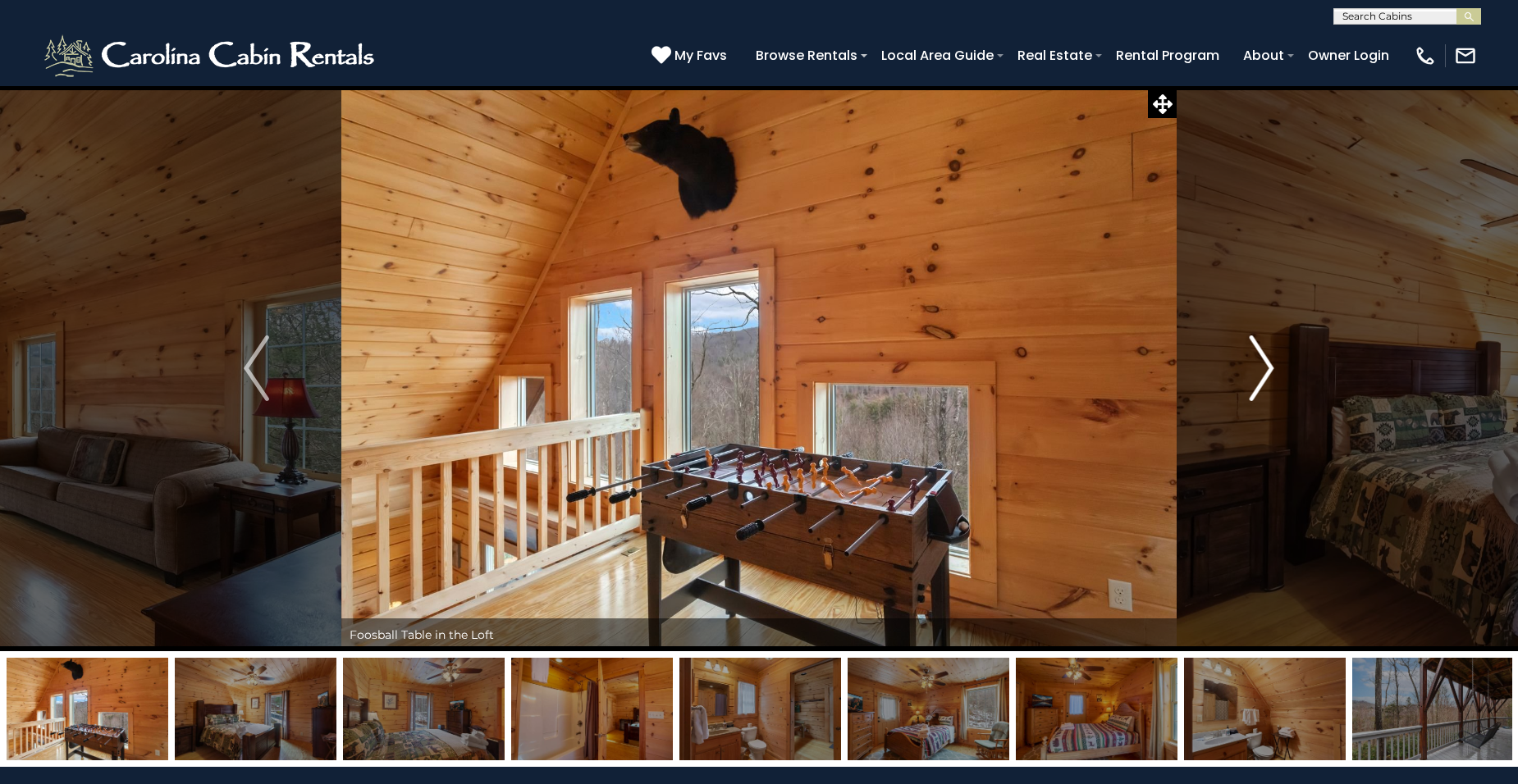
click at [1264, 365] on img "Next" at bounding box center [1260, 368] width 24 height 65
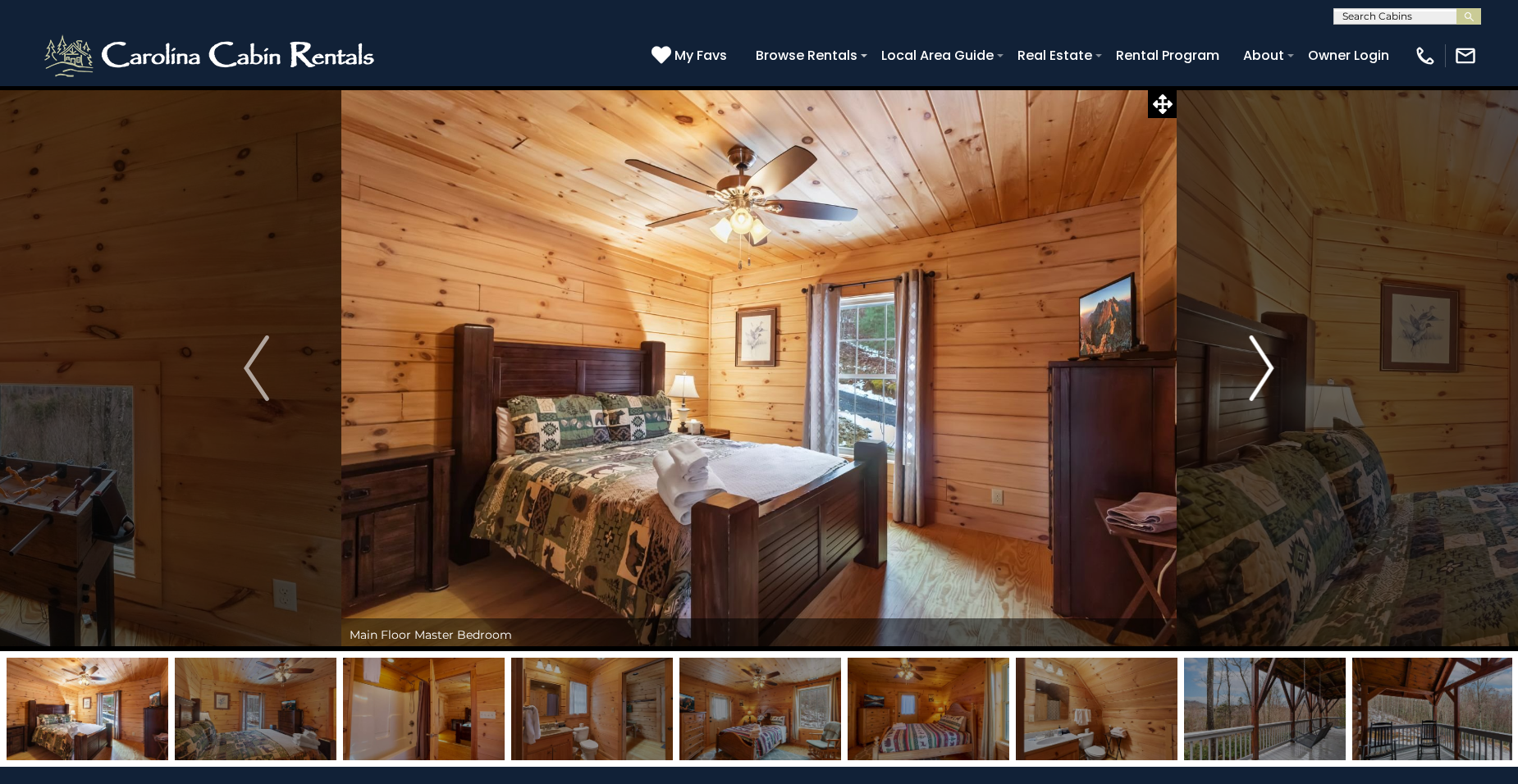
click at [1264, 365] on img "Next" at bounding box center [1260, 368] width 24 height 65
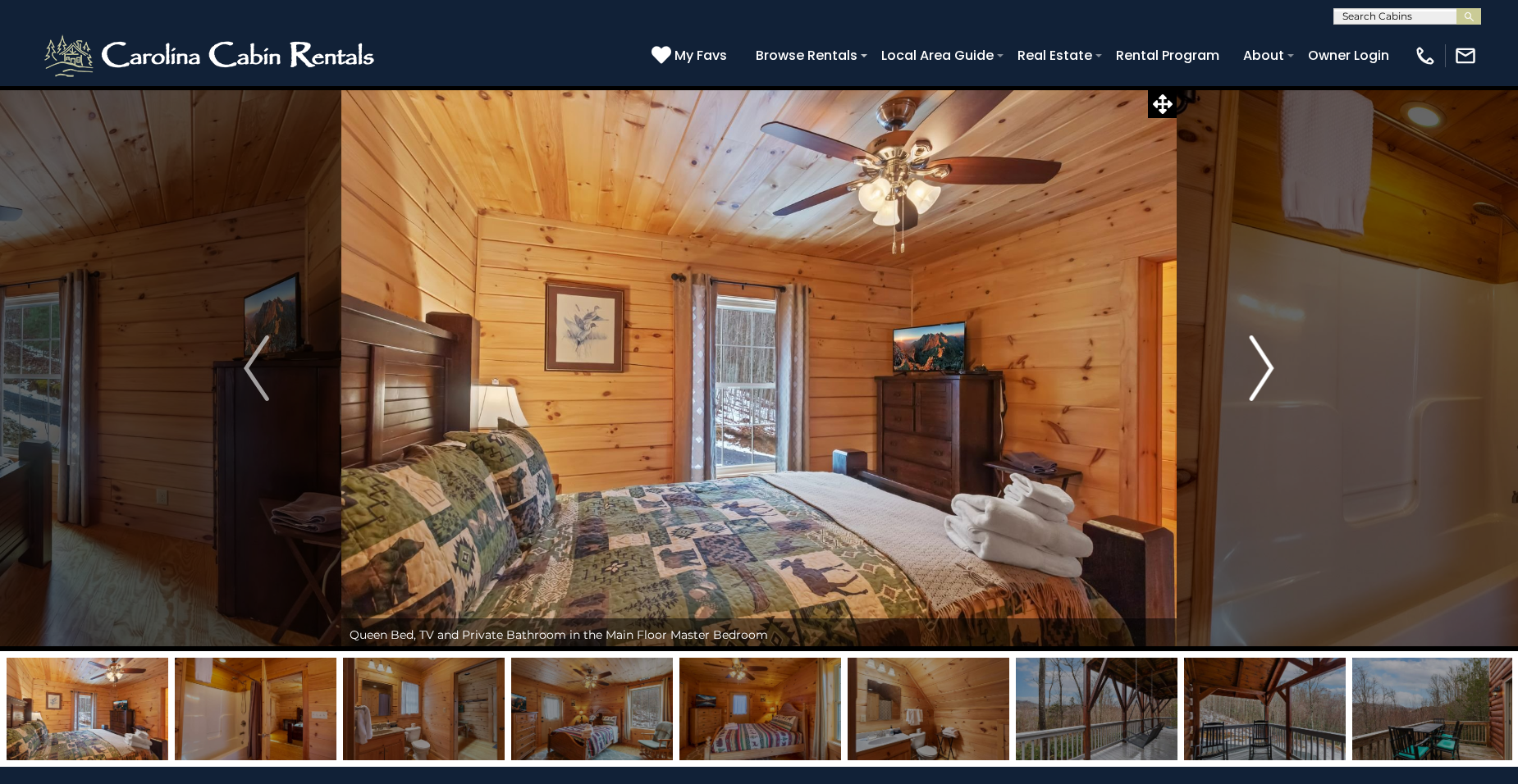
click at [1264, 365] on img "Next" at bounding box center [1260, 368] width 24 height 65
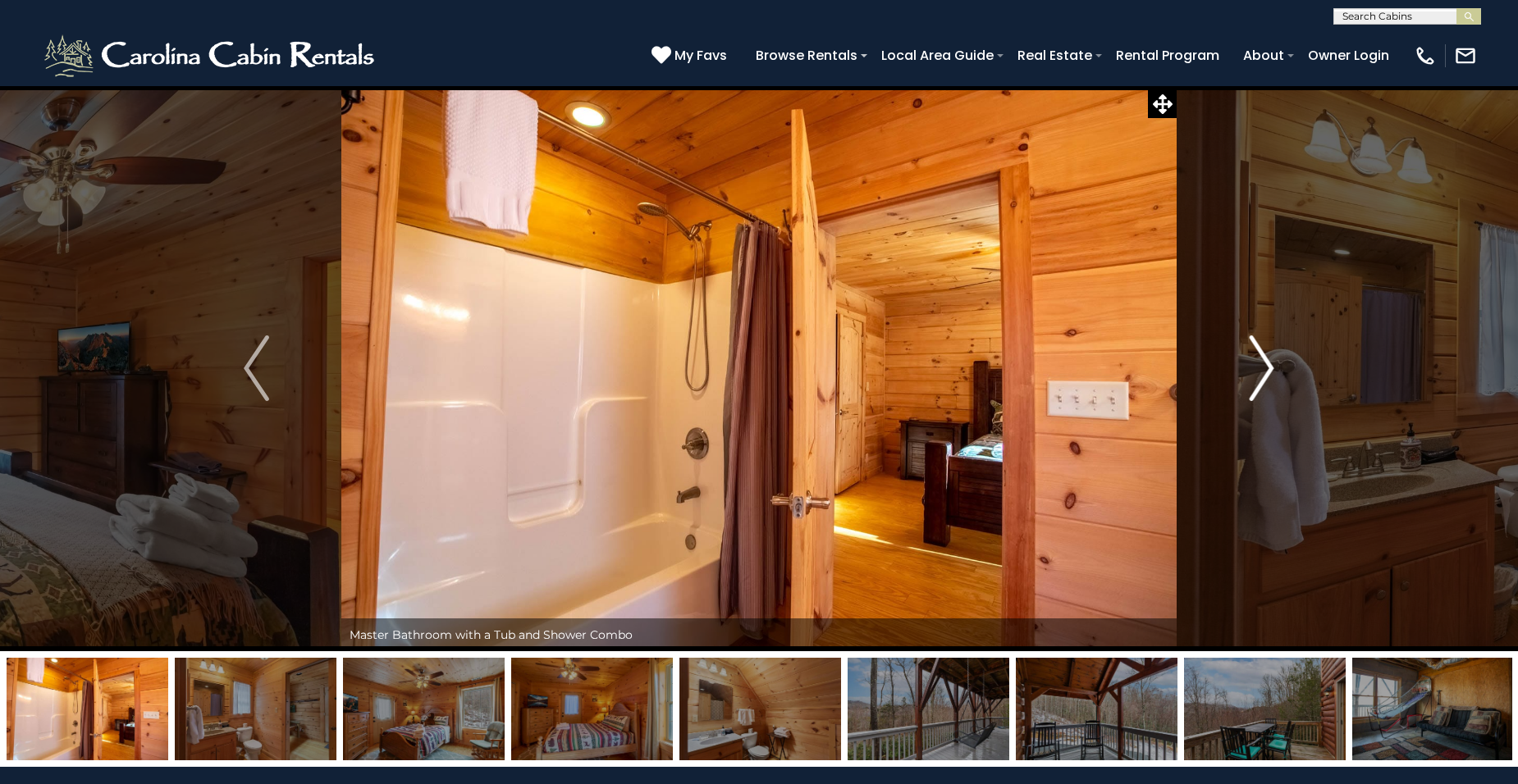
click at [1264, 365] on img "Next" at bounding box center [1260, 368] width 24 height 65
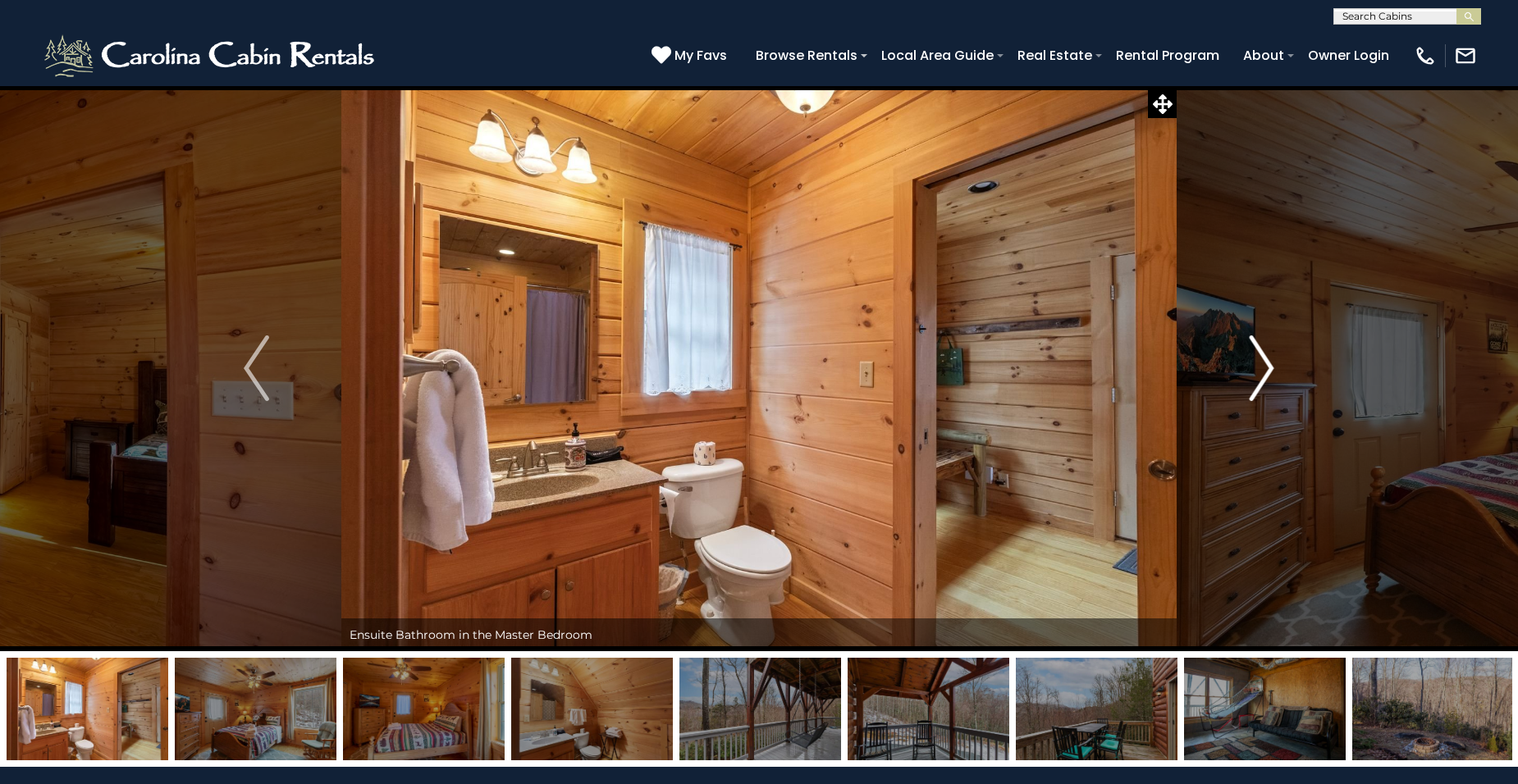
click at [1264, 365] on img "Next" at bounding box center [1260, 368] width 24 height 65
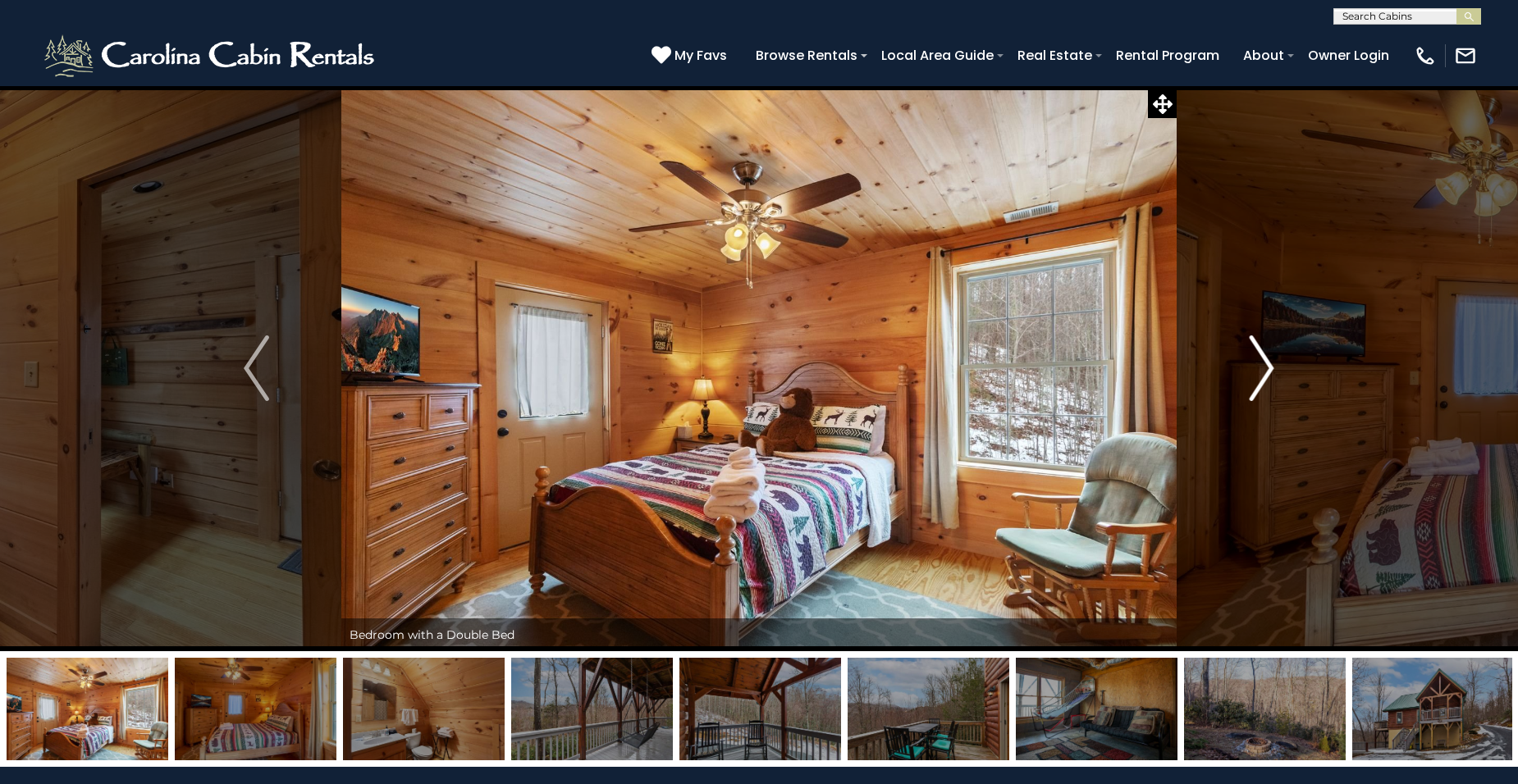
click at [1264, 365] on img "Next" at bounding box center [1260, 368] width 24 height 65
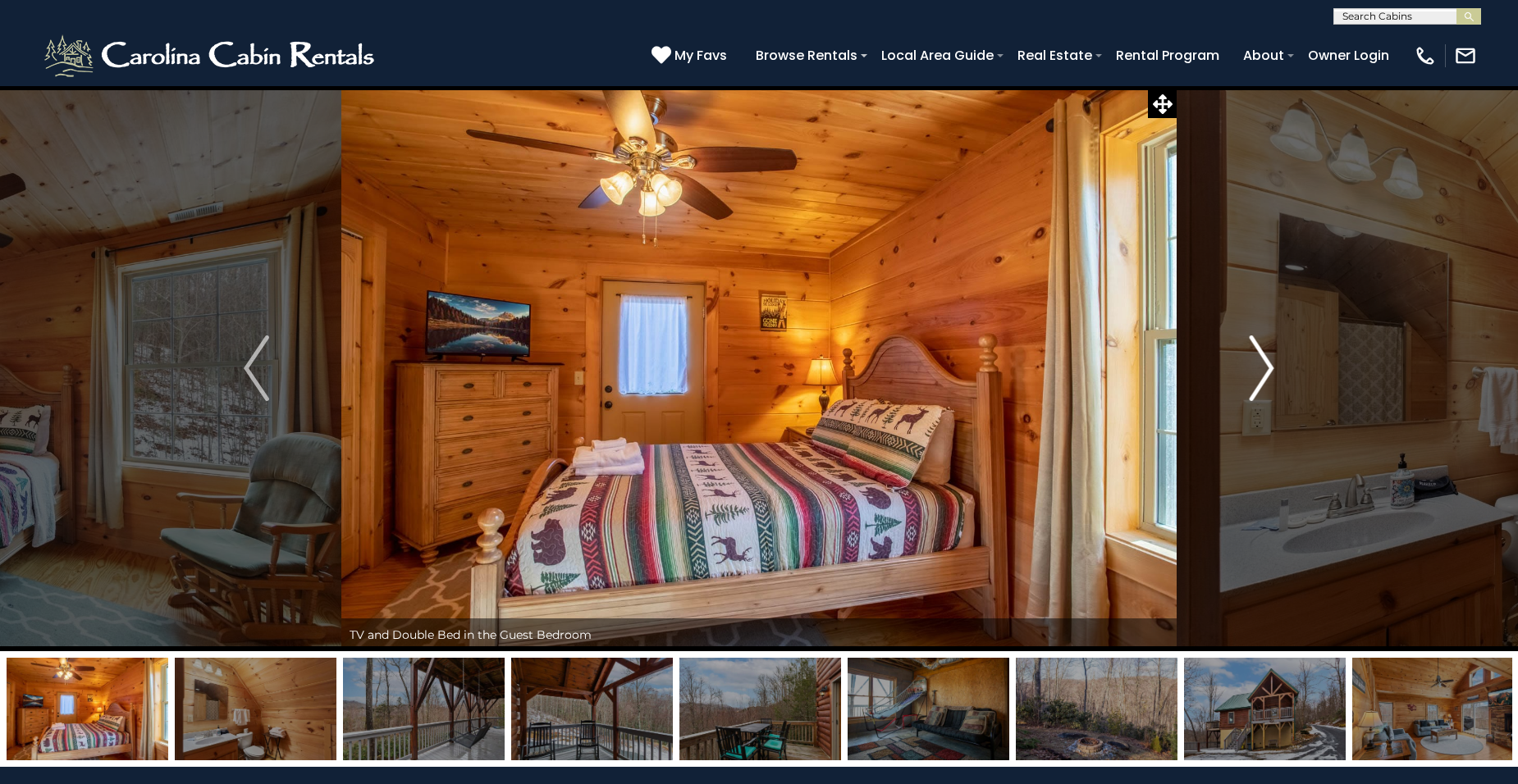
click at [1264, 365] on img "Next" at bounding box center [1260, 368] width 24 height 65
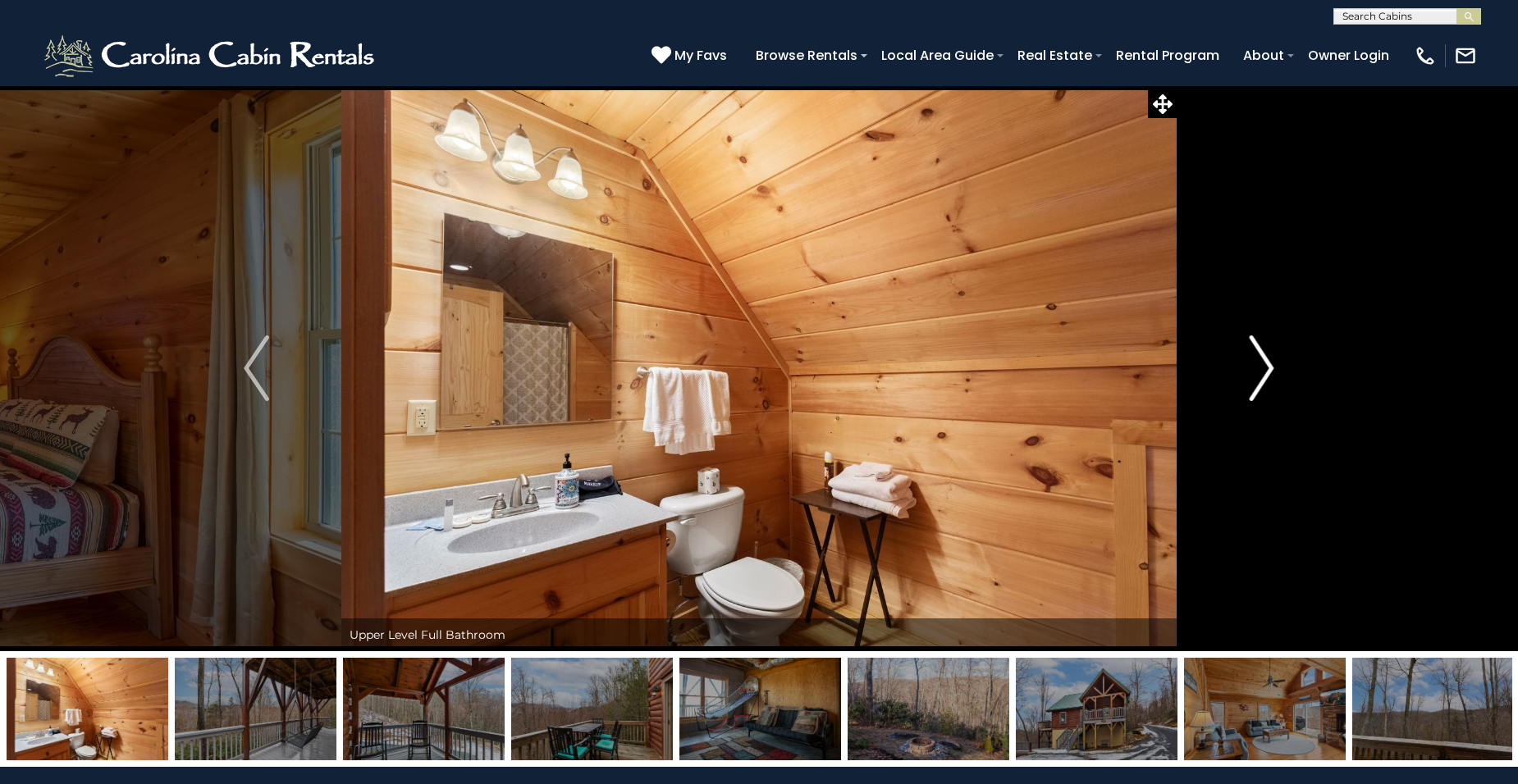
click at [1264, 372] on img "Next" at bounding box center [1260, 368] width 24 height 65
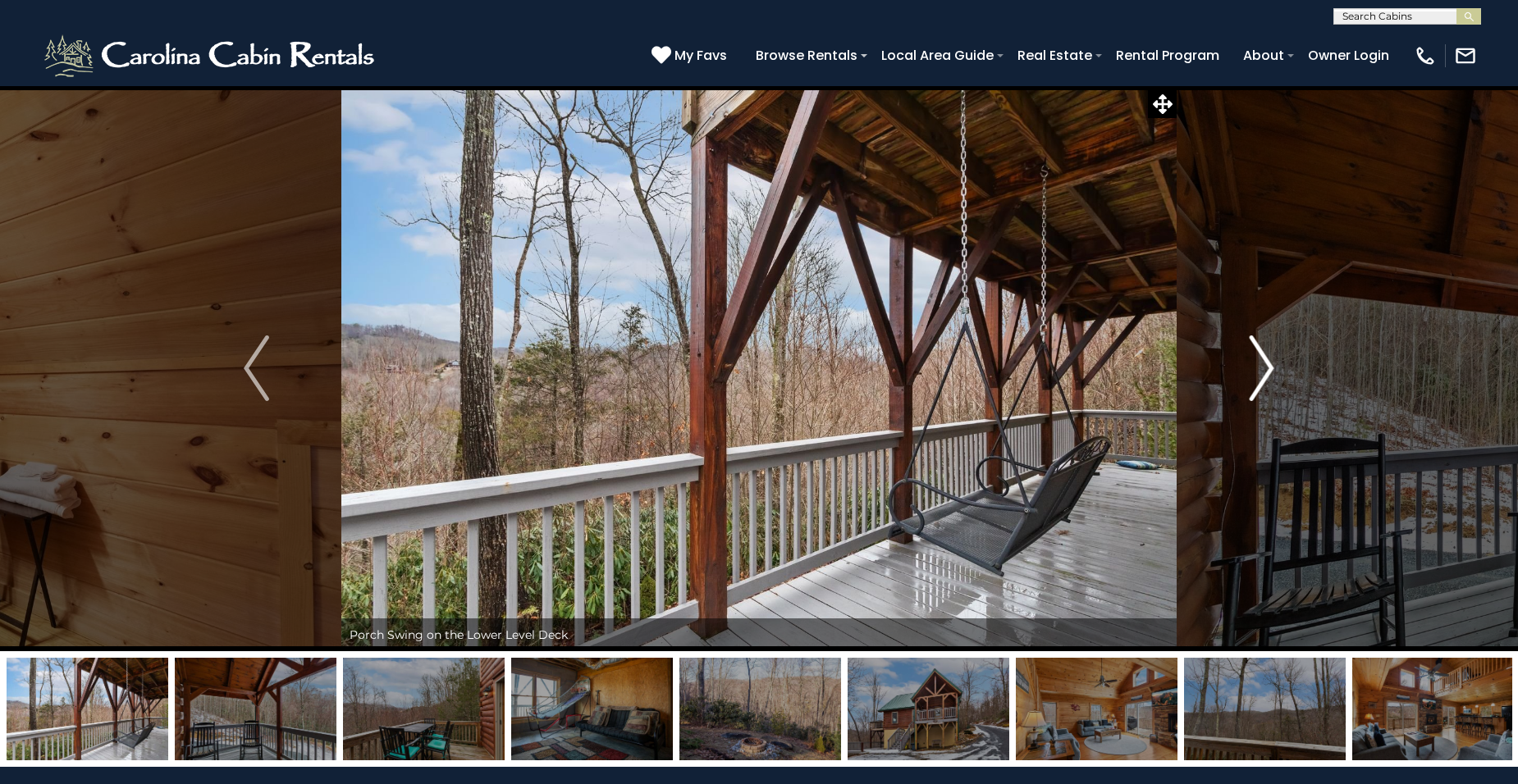
click at [1264, 371] on img "Next" at bounding box center [1260, 368] width 24 height 65
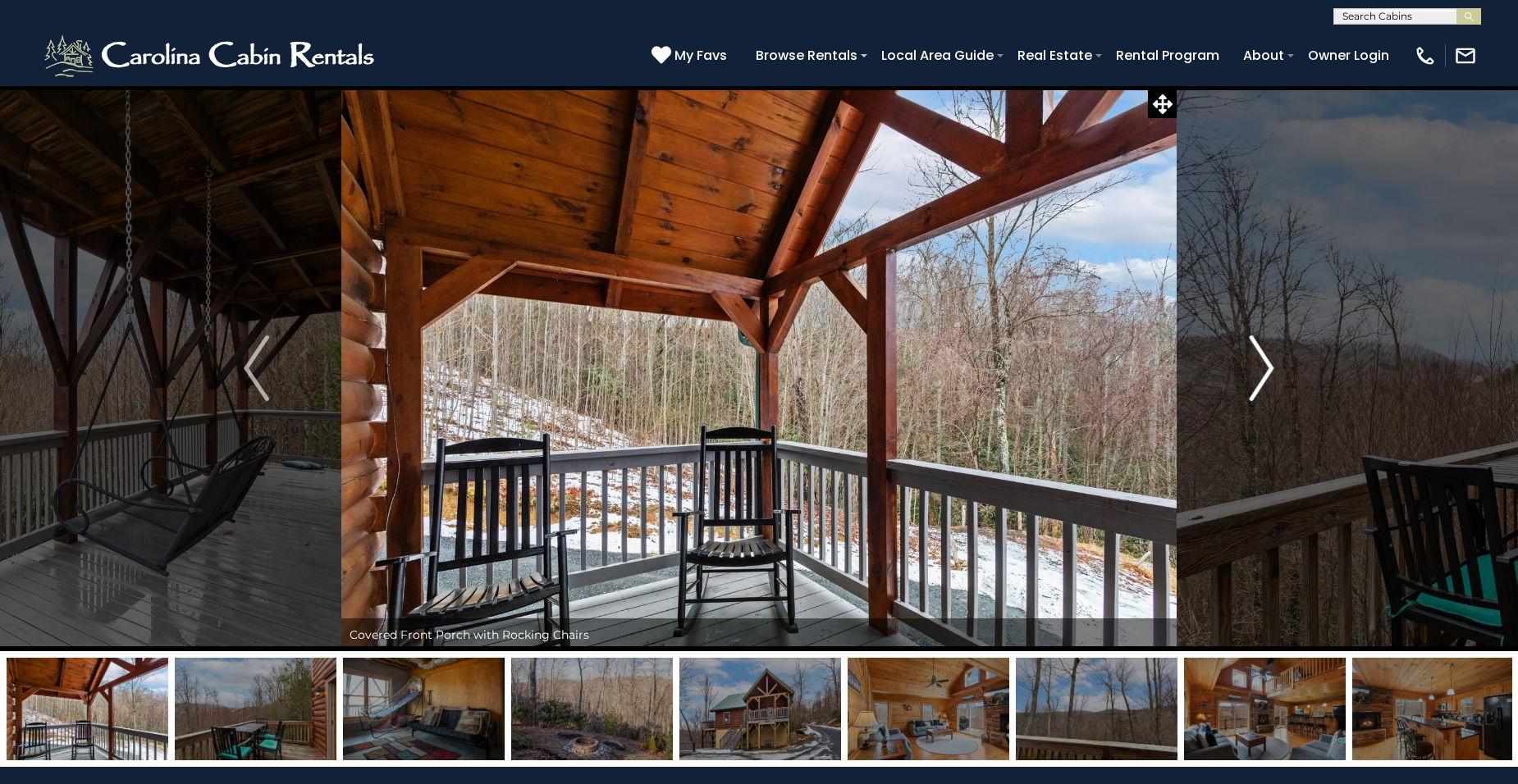
click at [1264, 371] on img "Next" at bounding box center [1260, 368] width 24 height 65
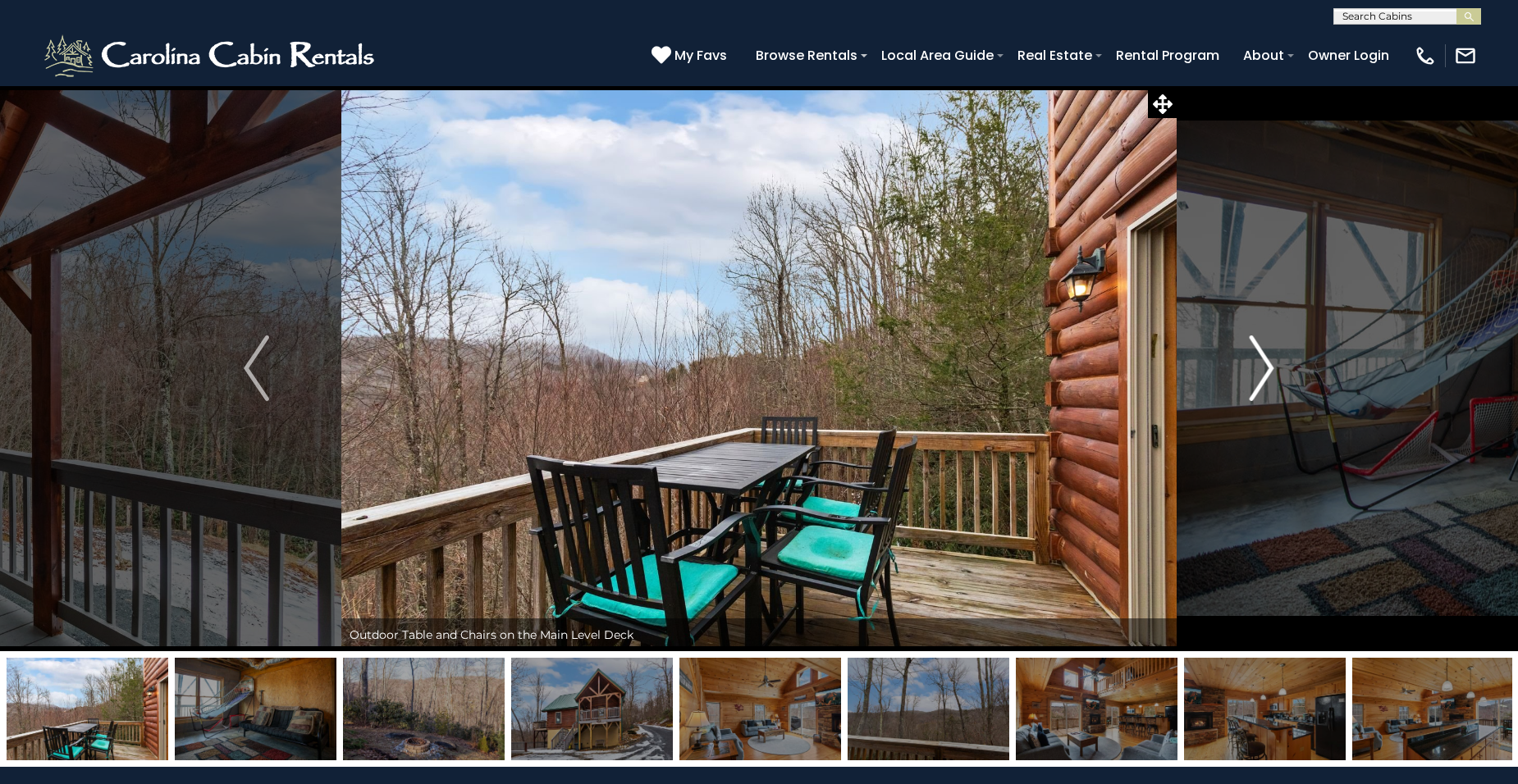
click at [1264, 371] on img "Next" at bounding box center [1260, 368] width 24 height 65
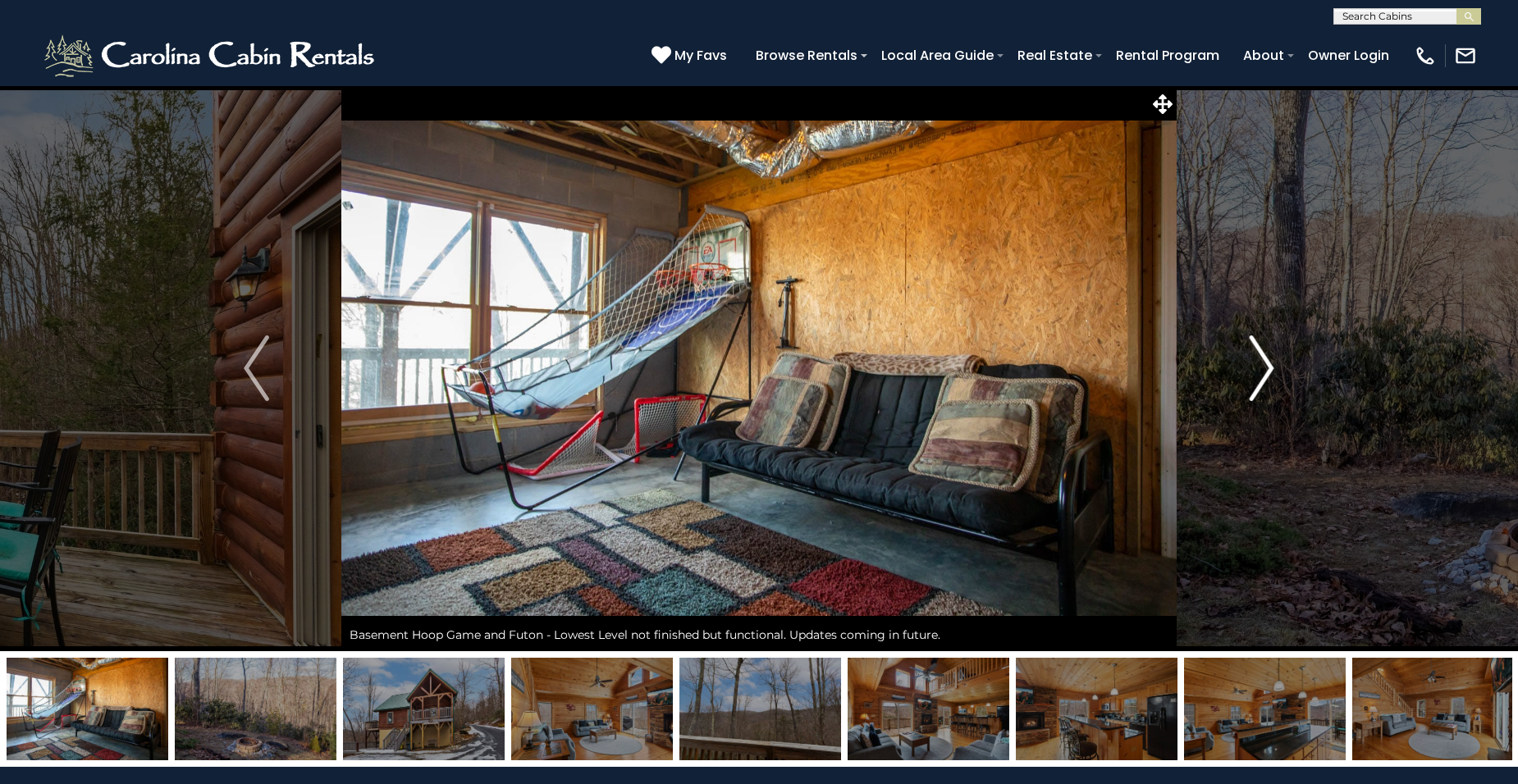
click at [1266, 369] on img "Next" at bounding box center [1260, 368] width 24 height 65
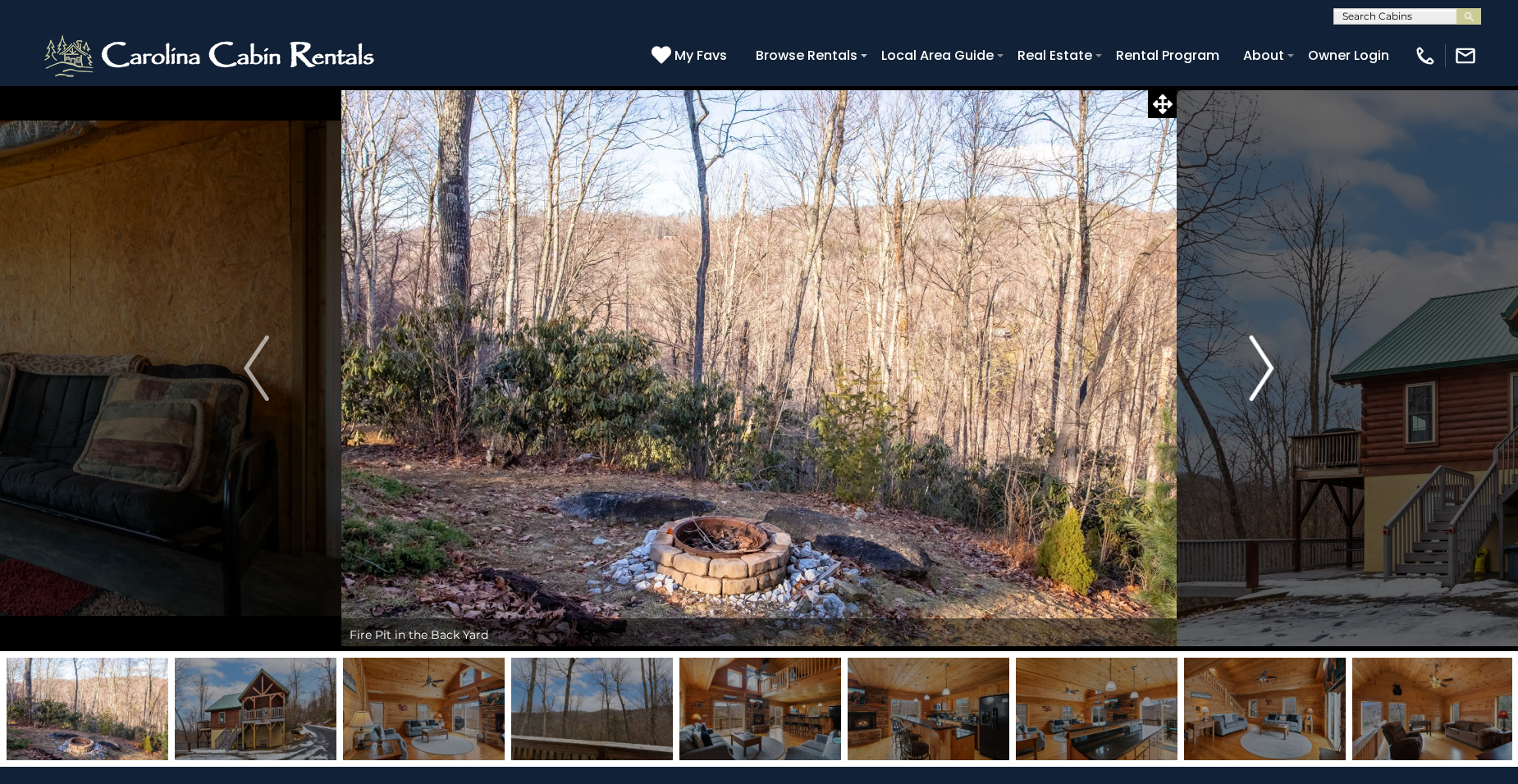
click at [1267, 369] on img "Next" at bounding box center [1260, 368] width 24 height 65
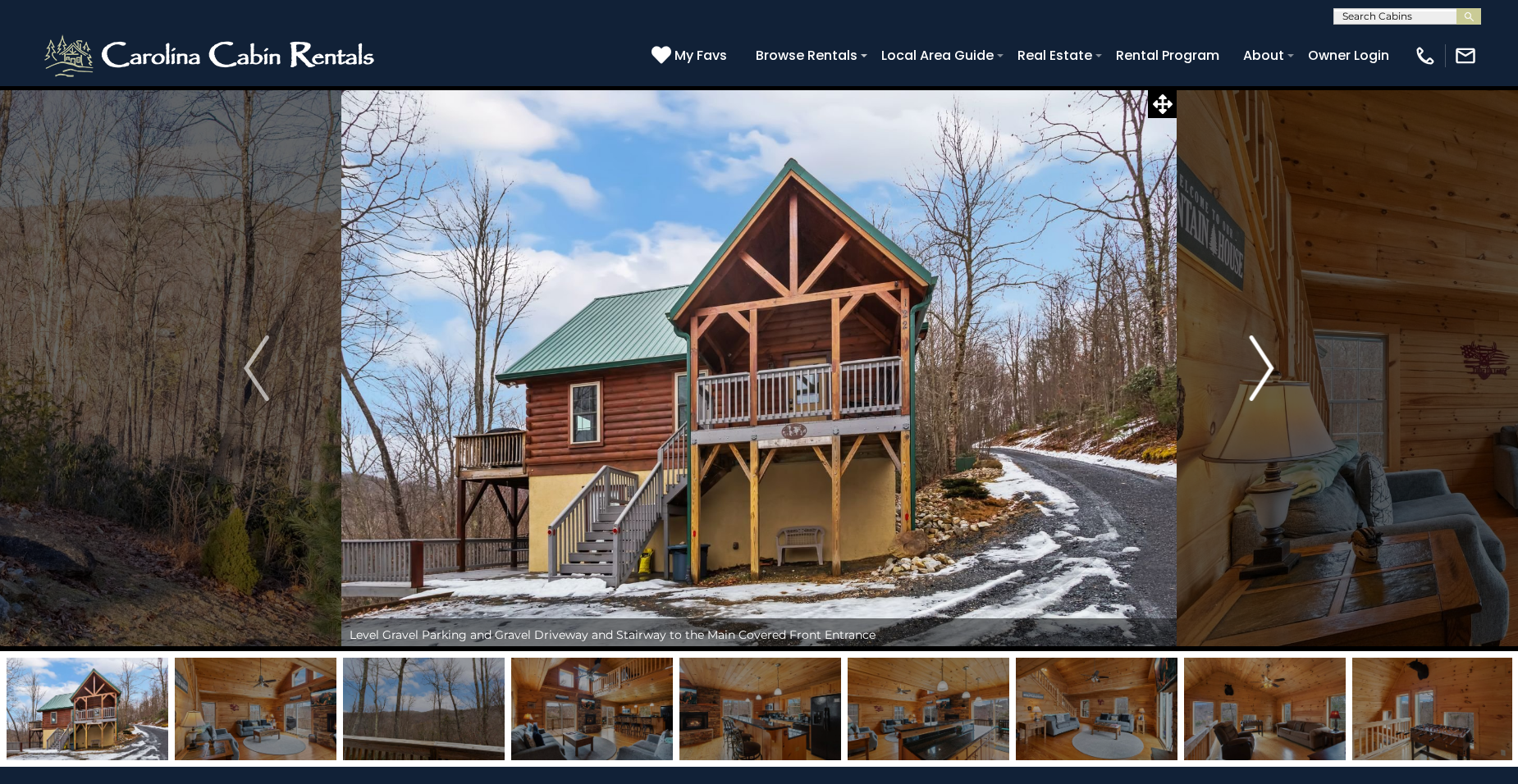
click at [1267, 369] on img "Next" at bounding box center [1260, 368] width 24 height 65
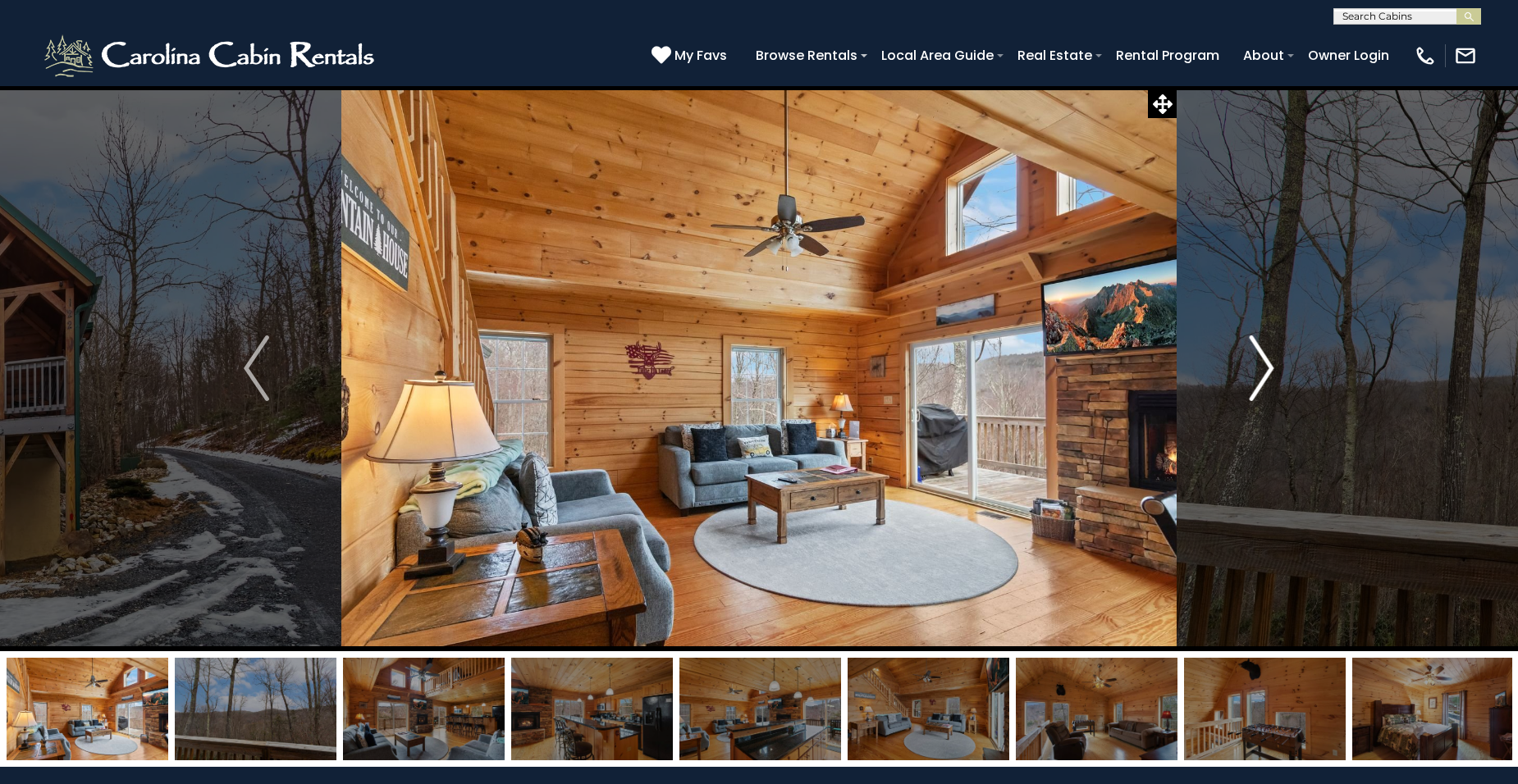
click at [1267, 369] on img "Next" at bounding box center [1260, 368] width 24 height 65
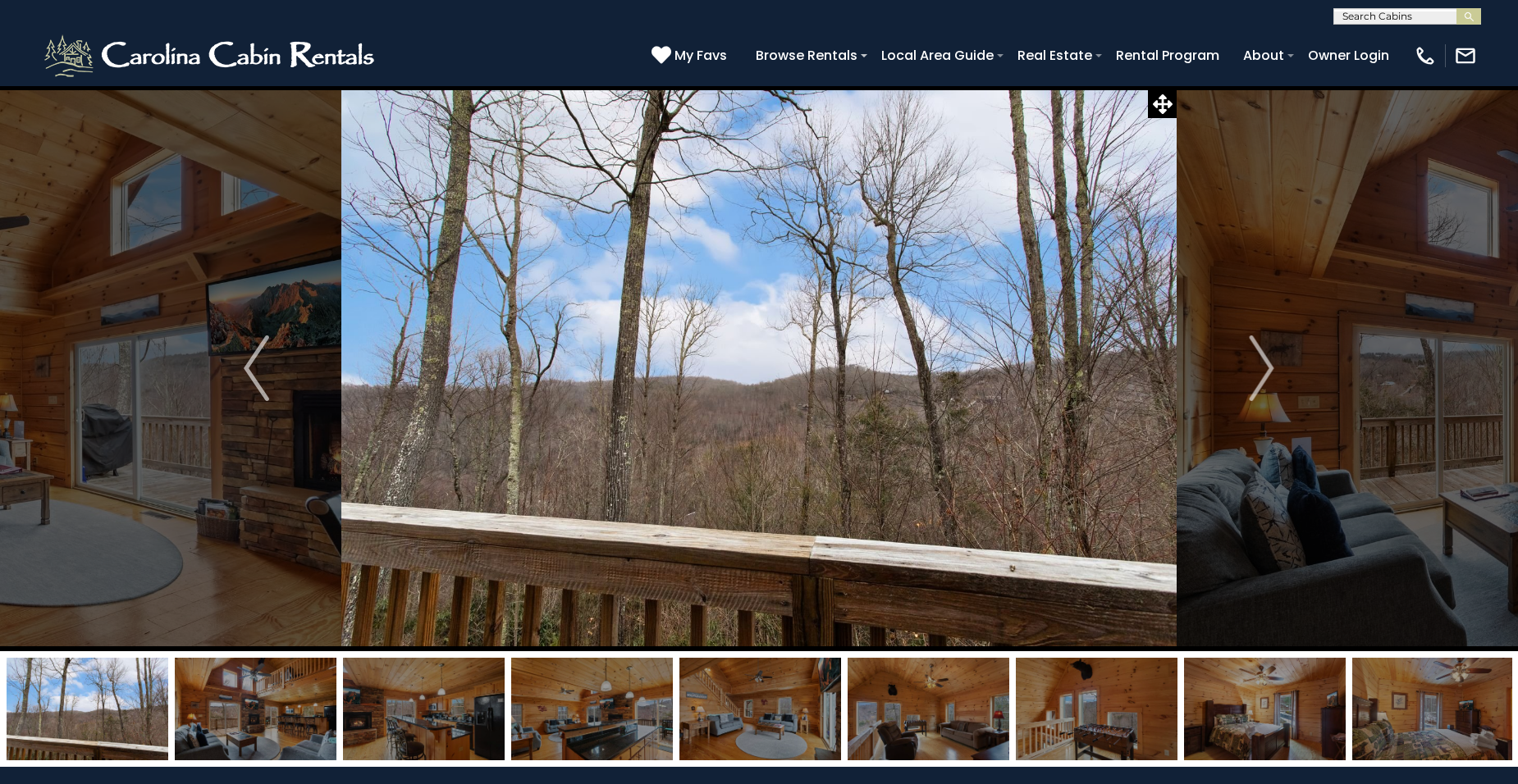
click at [1379, 21] on input "text" at bounding box center [1406, 20] width 144 height 17
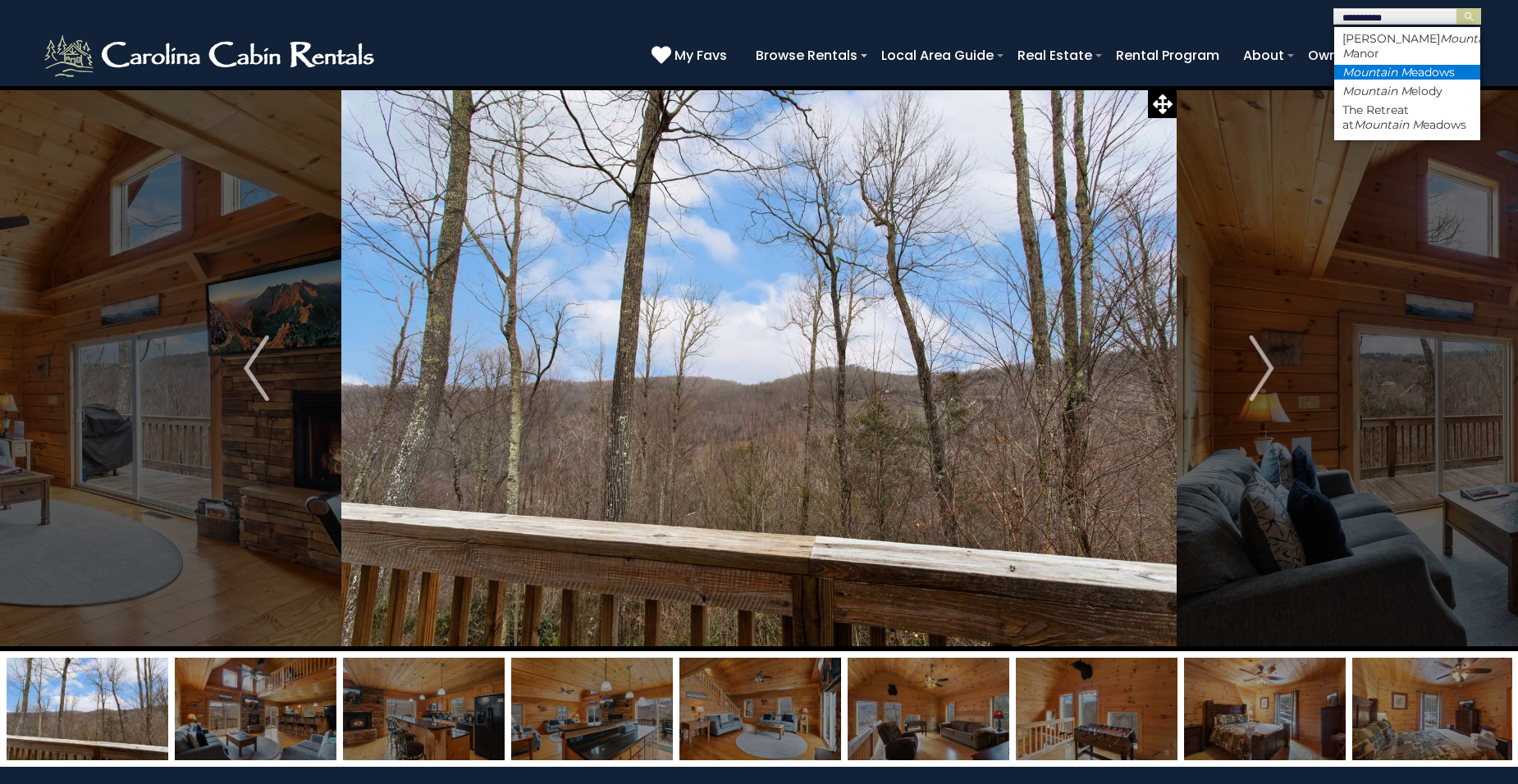
type input "**********"
click at [1399, 74] on em "Mountain M" at bounding box center [1377, 72] width 69 height 15
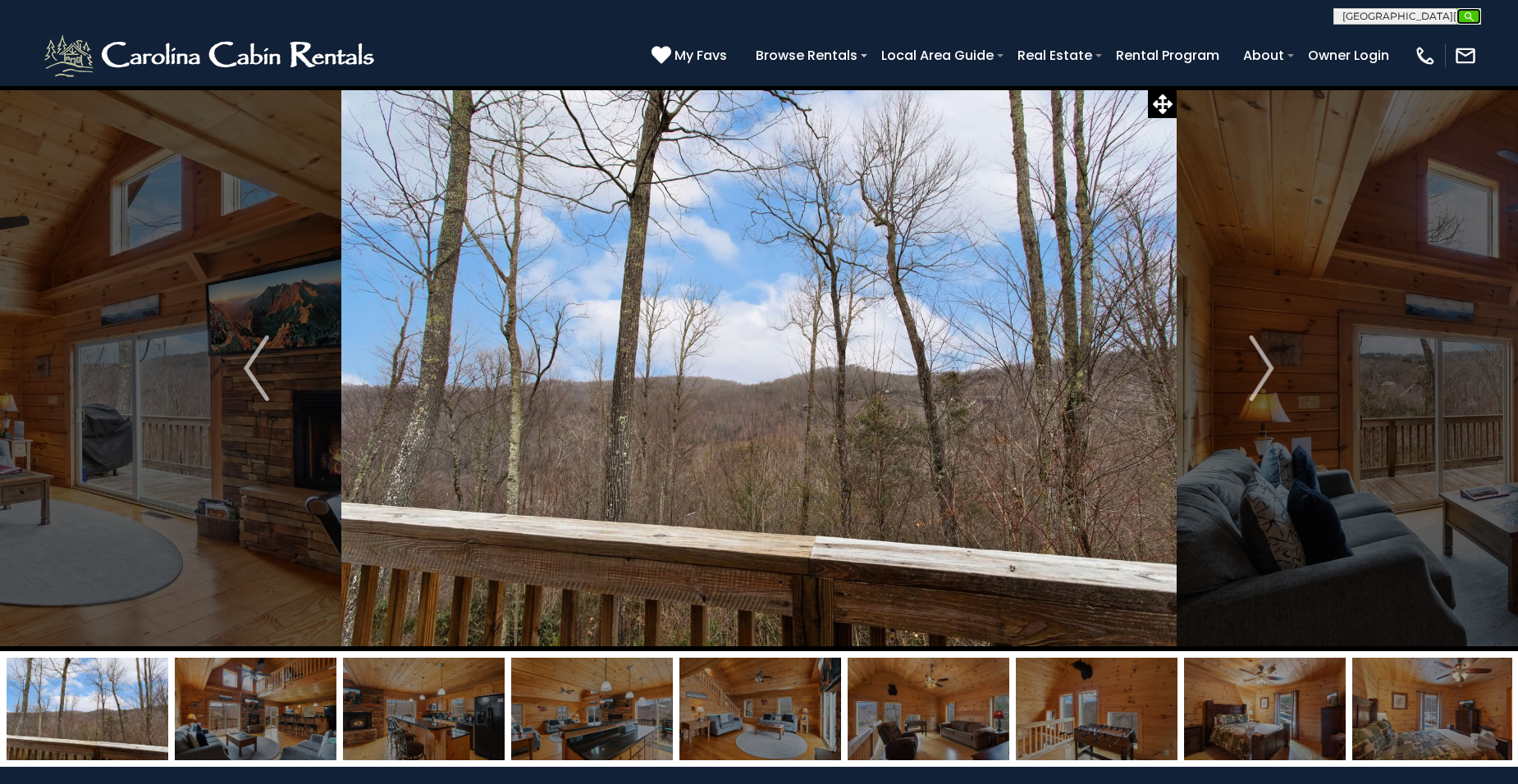
click at [1469, 18] on img "submit" at bounding box center [1469, 17] width 13 height 13
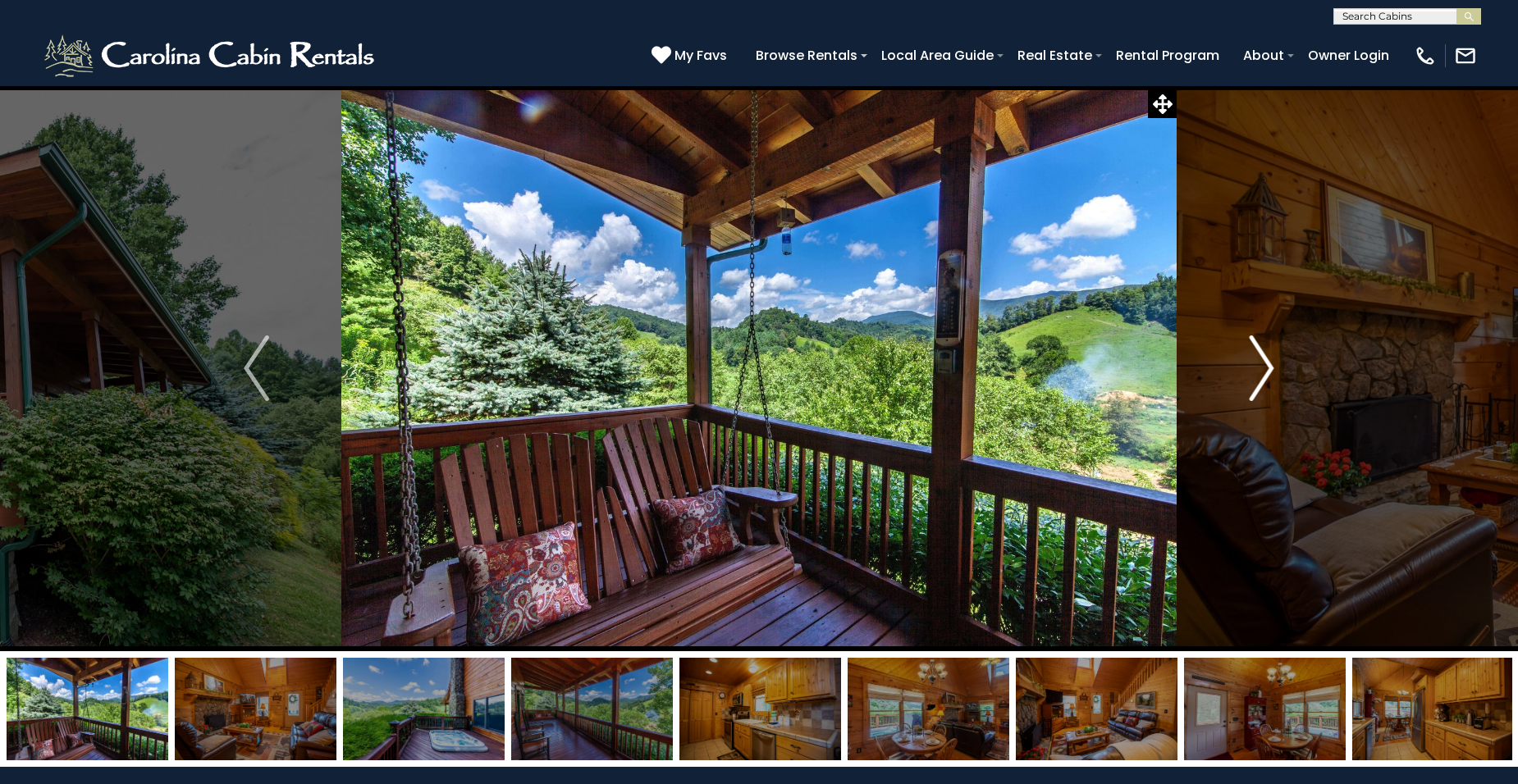
click at [1267, 366] on img "Next" at bounding box center [1260, 368] width 24 height 65
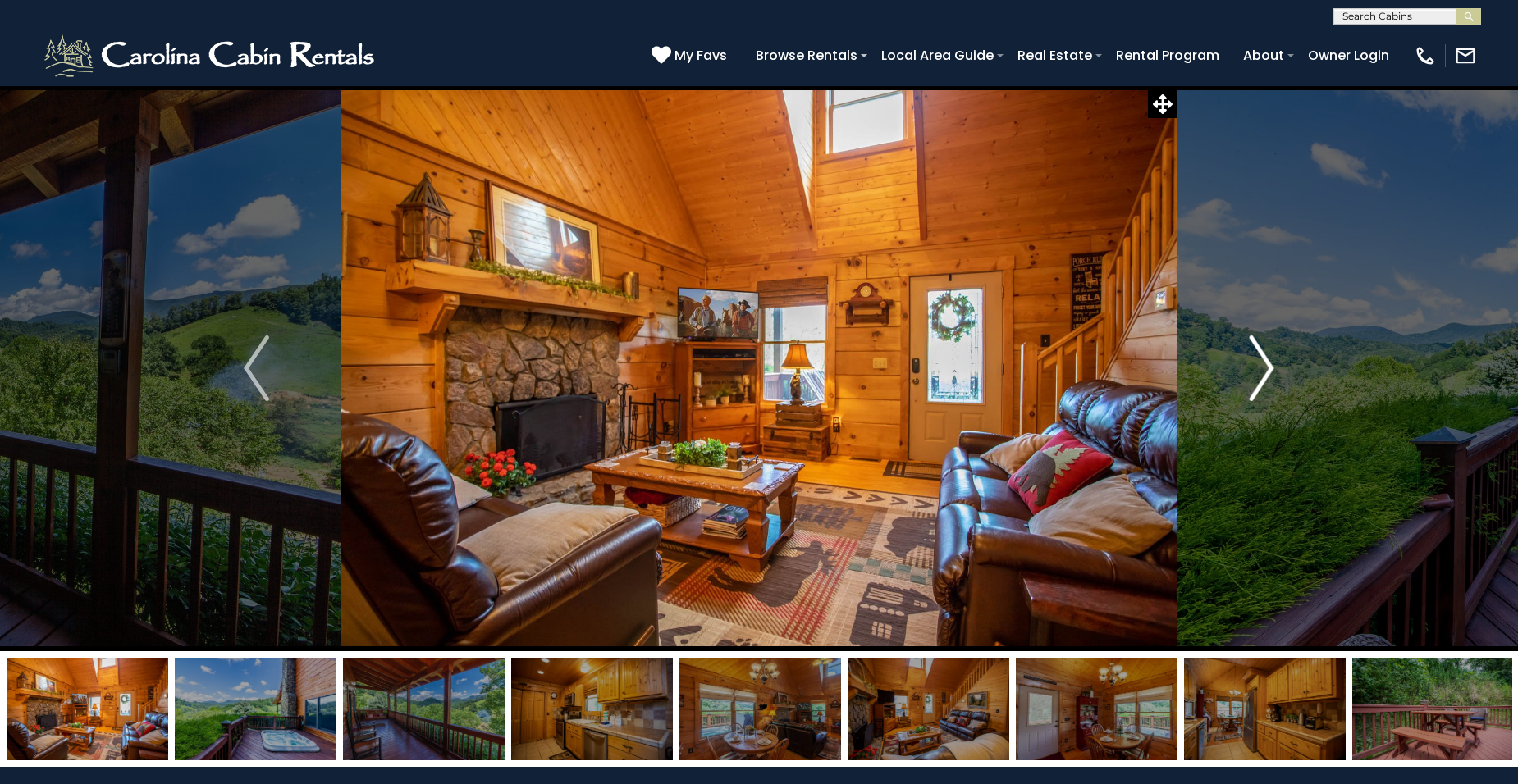
click at [1267, 368] on img "Next" at bounding box center [1260, 368] width 24 height 65
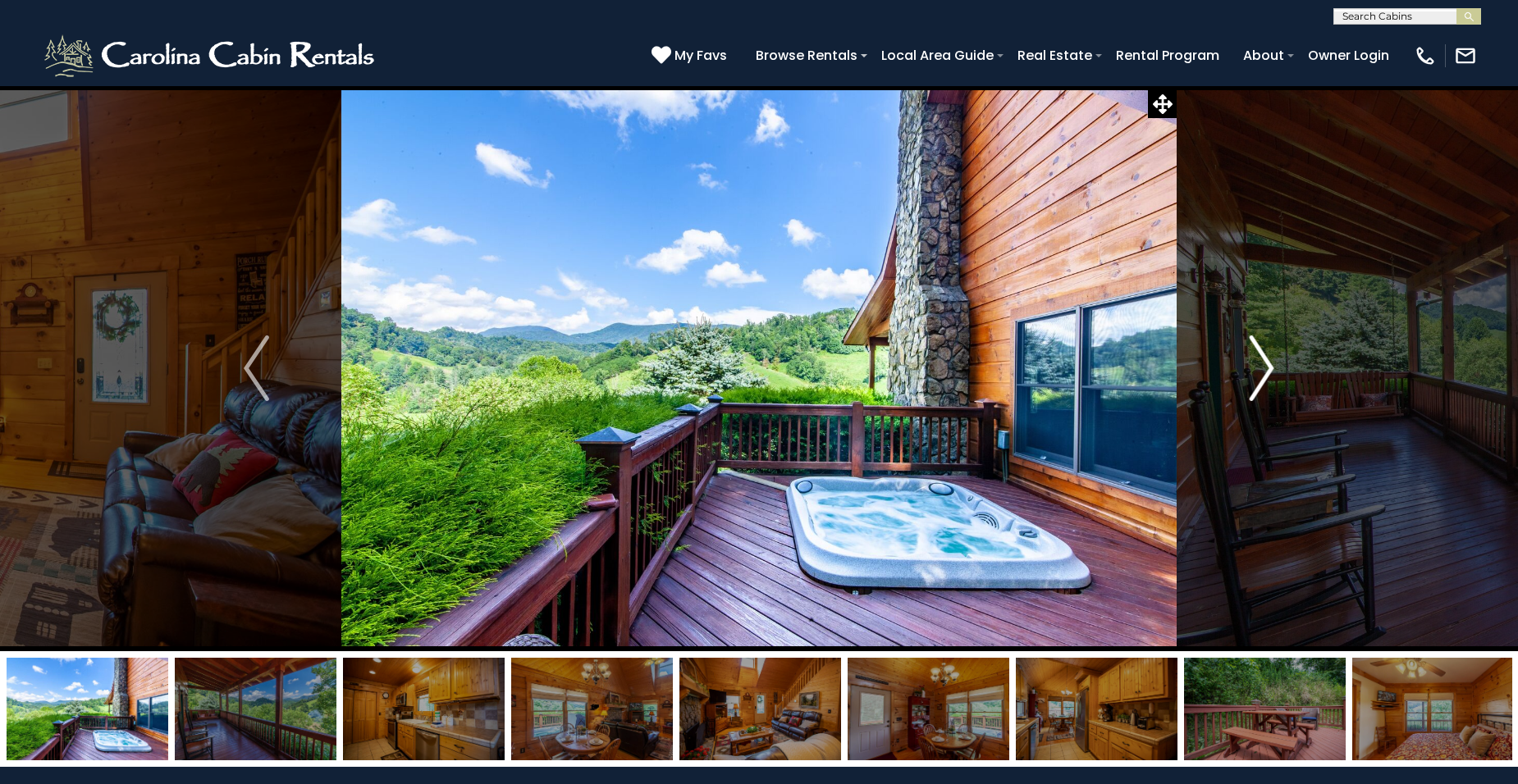
click at [1267, 368] on img "Next" at bounding box center [1260, 368] width 24 height 65
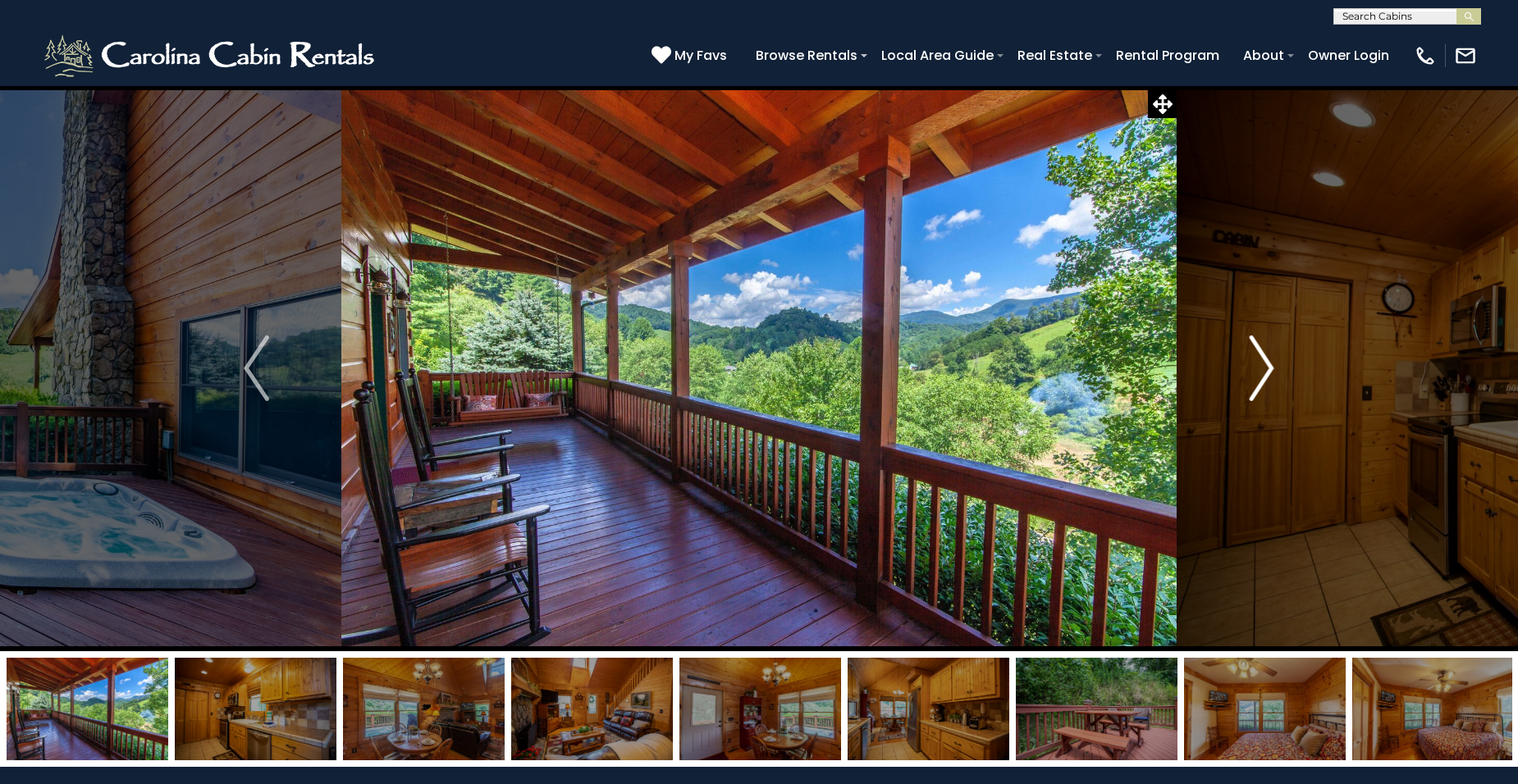
click at [1267, 368] on img "Next" at bounding box center [1260, 368] width 24 height 65
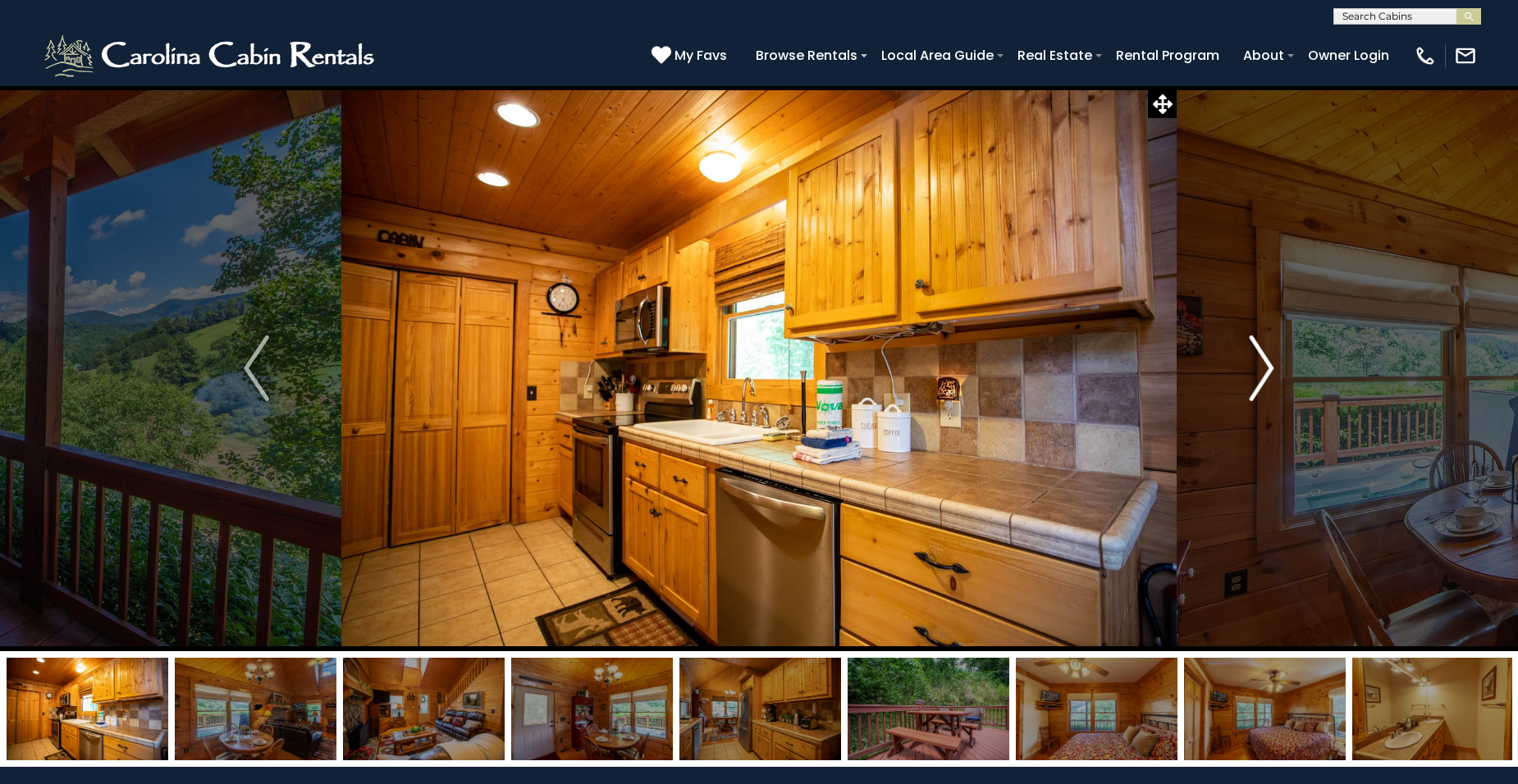
click at [1267, 368] on img "Next" at bounding box center [1260, 368] width 24 height 65
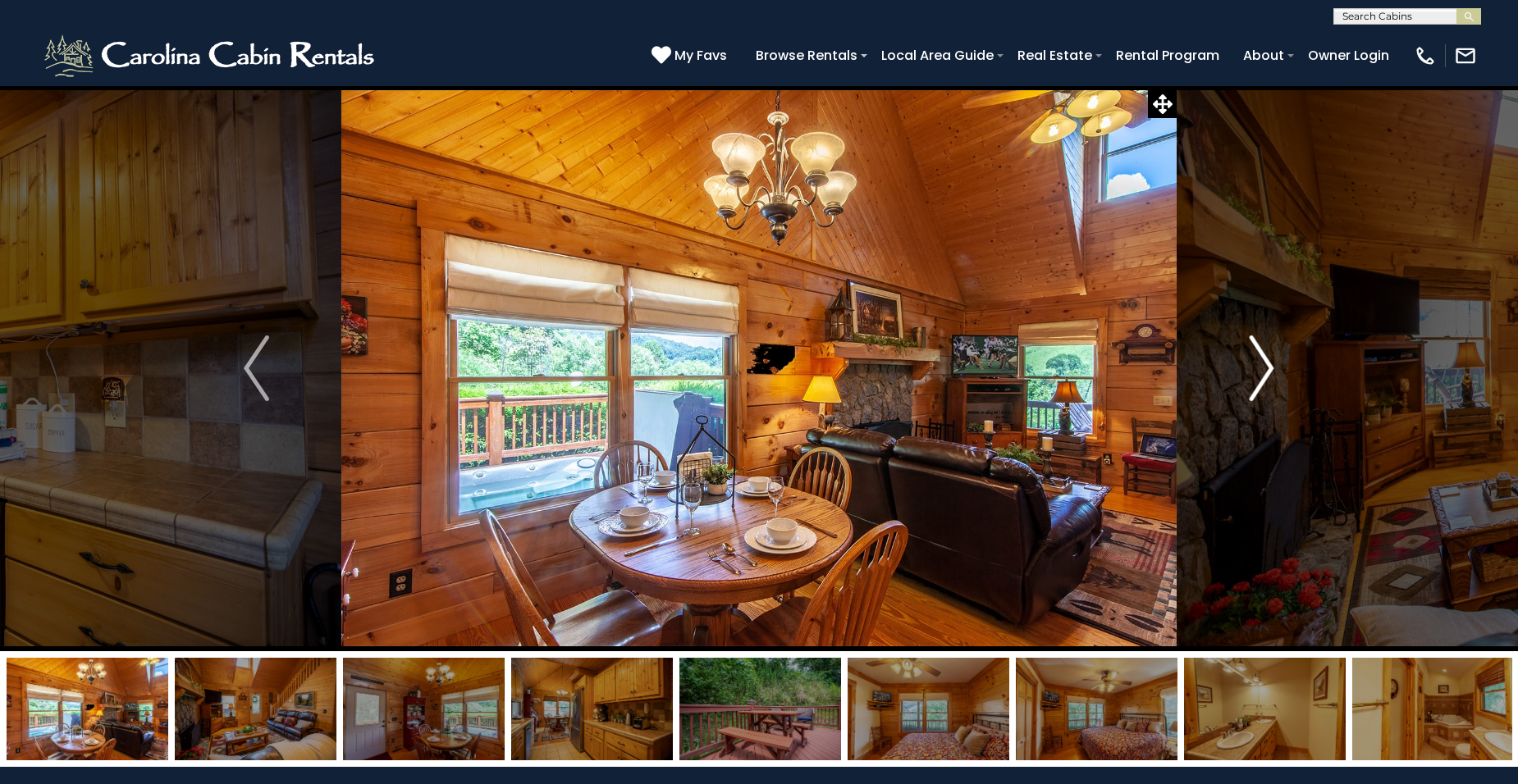
click at [1267, 368] on img "Next" at bounding box center [1260, 368] width 24 height 65
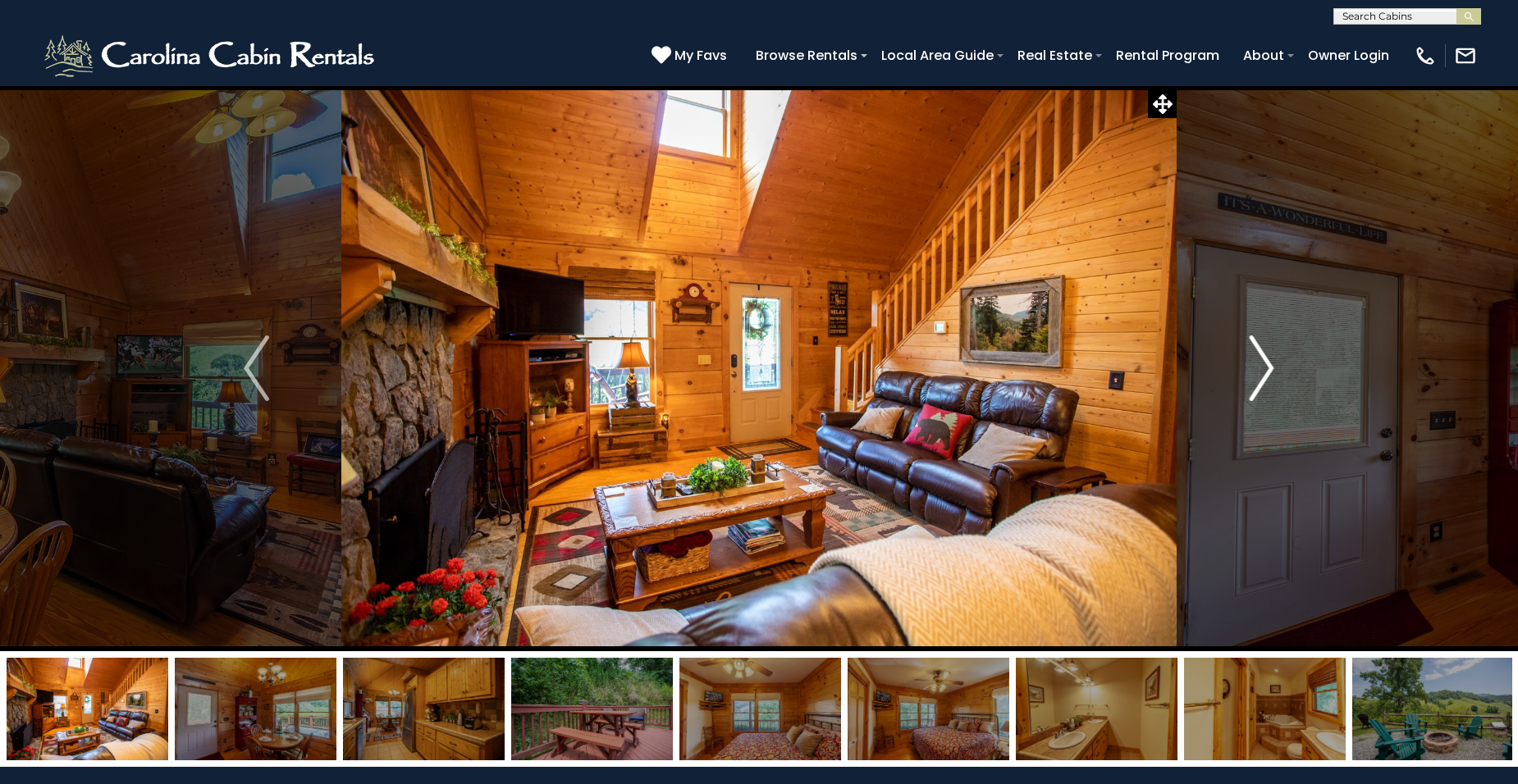
click at [1267, 368] on img "Next" at bounding box center [1260, 368] width 24 height 65
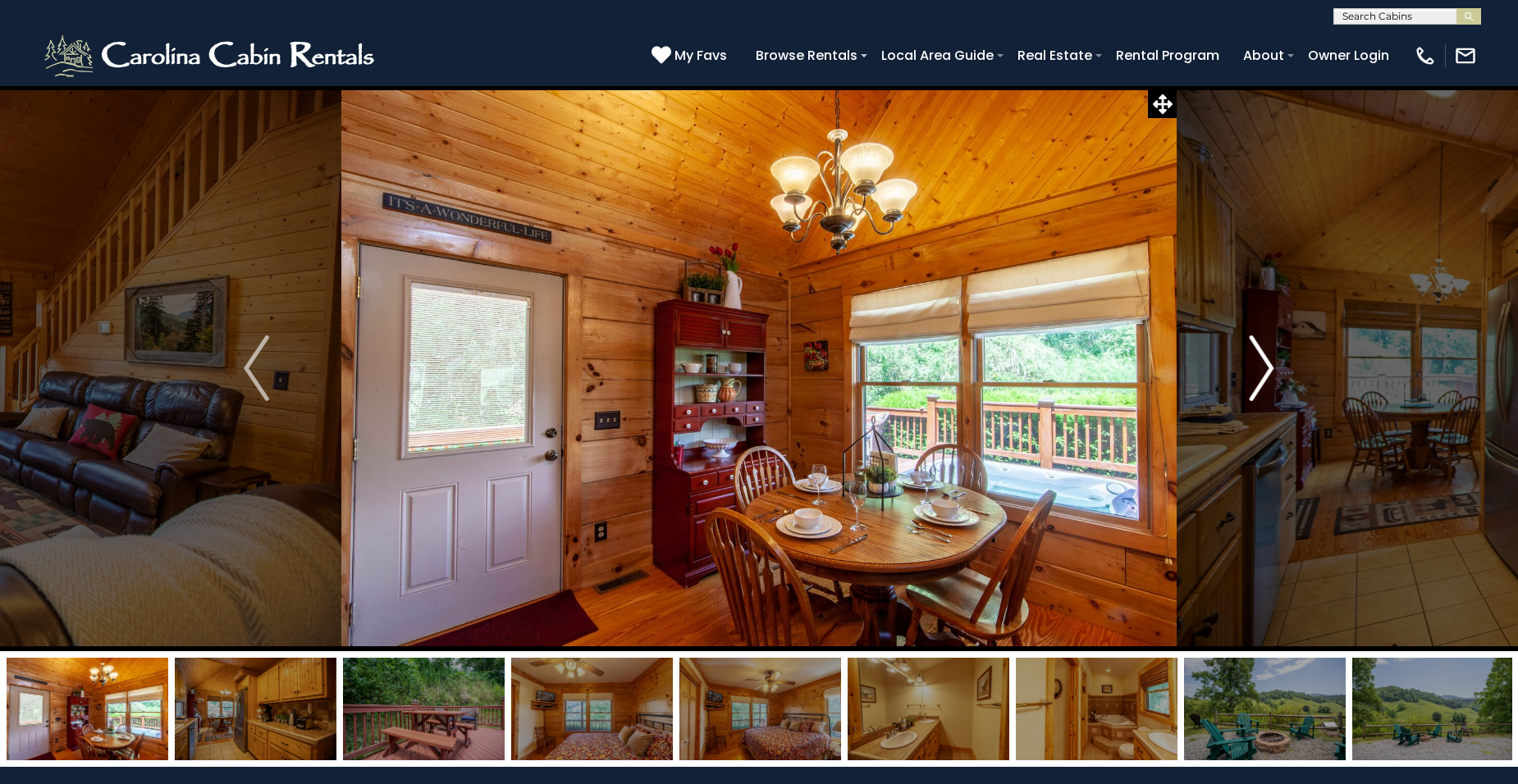
click at [1267, 368] on img "Next" at bounding box center [1260, 368] width 24 height 65
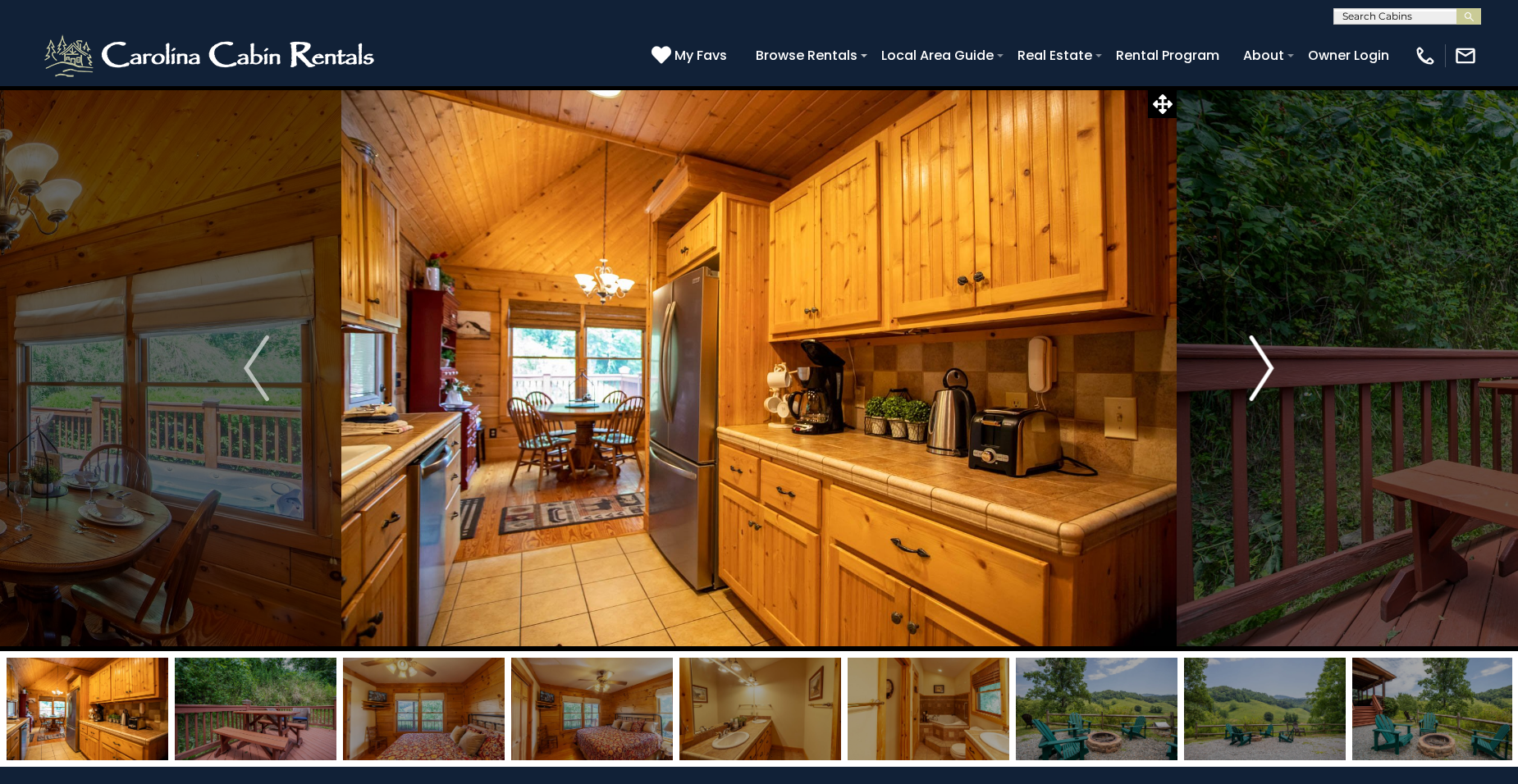
click at [1267, 368] on img "Next" at bounding box center [1260, 368] width 24 height 65
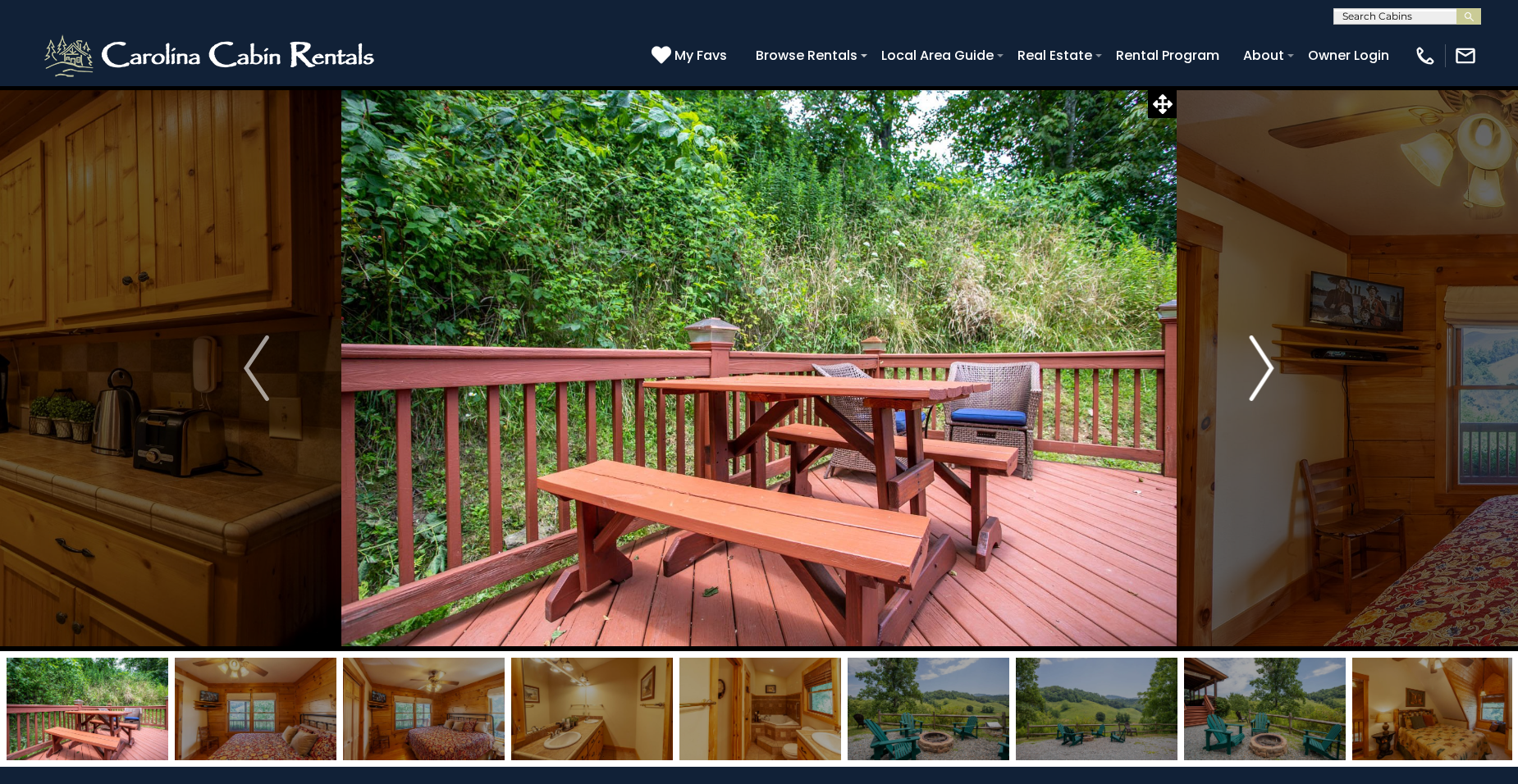
click at [1267, 368] on img "Next" at bounding box center [1260, 368] width 24 height 65
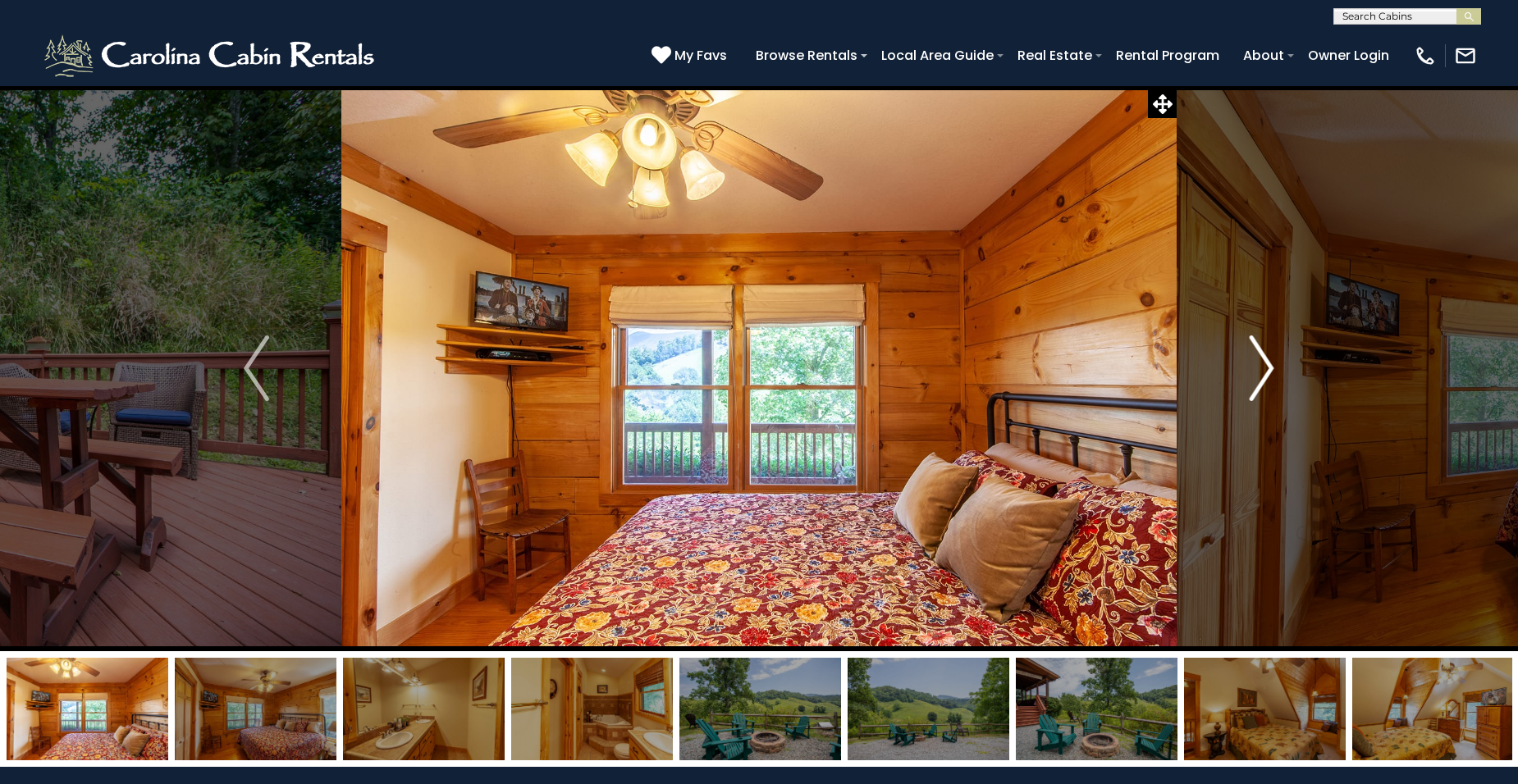
click at [1267, 370] on img "Next" at bounding box center [1260, 368] width 24 height 65
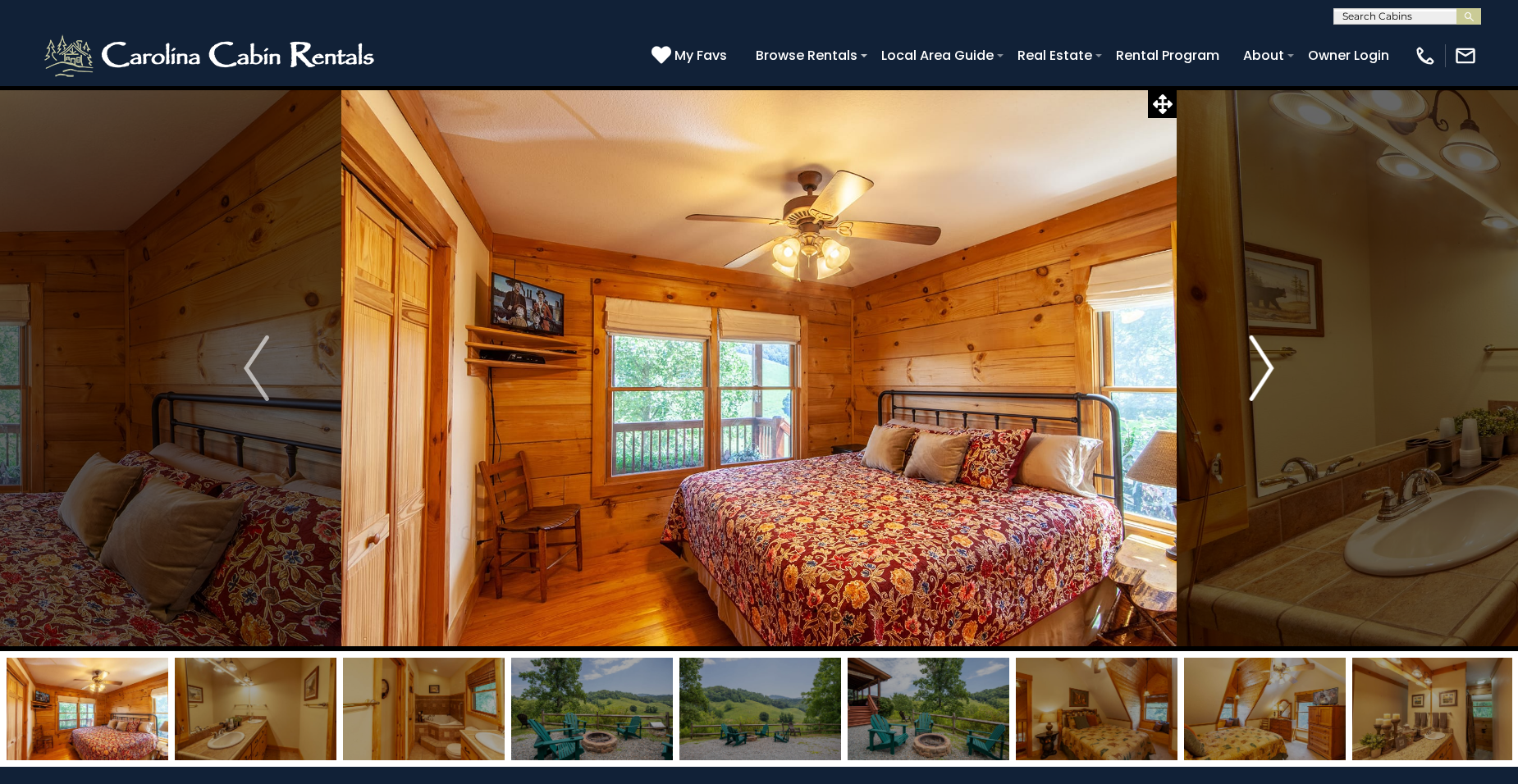
click at [1267, 371] on img "Next" at bounding box center [1260, 368] width 24 height 65
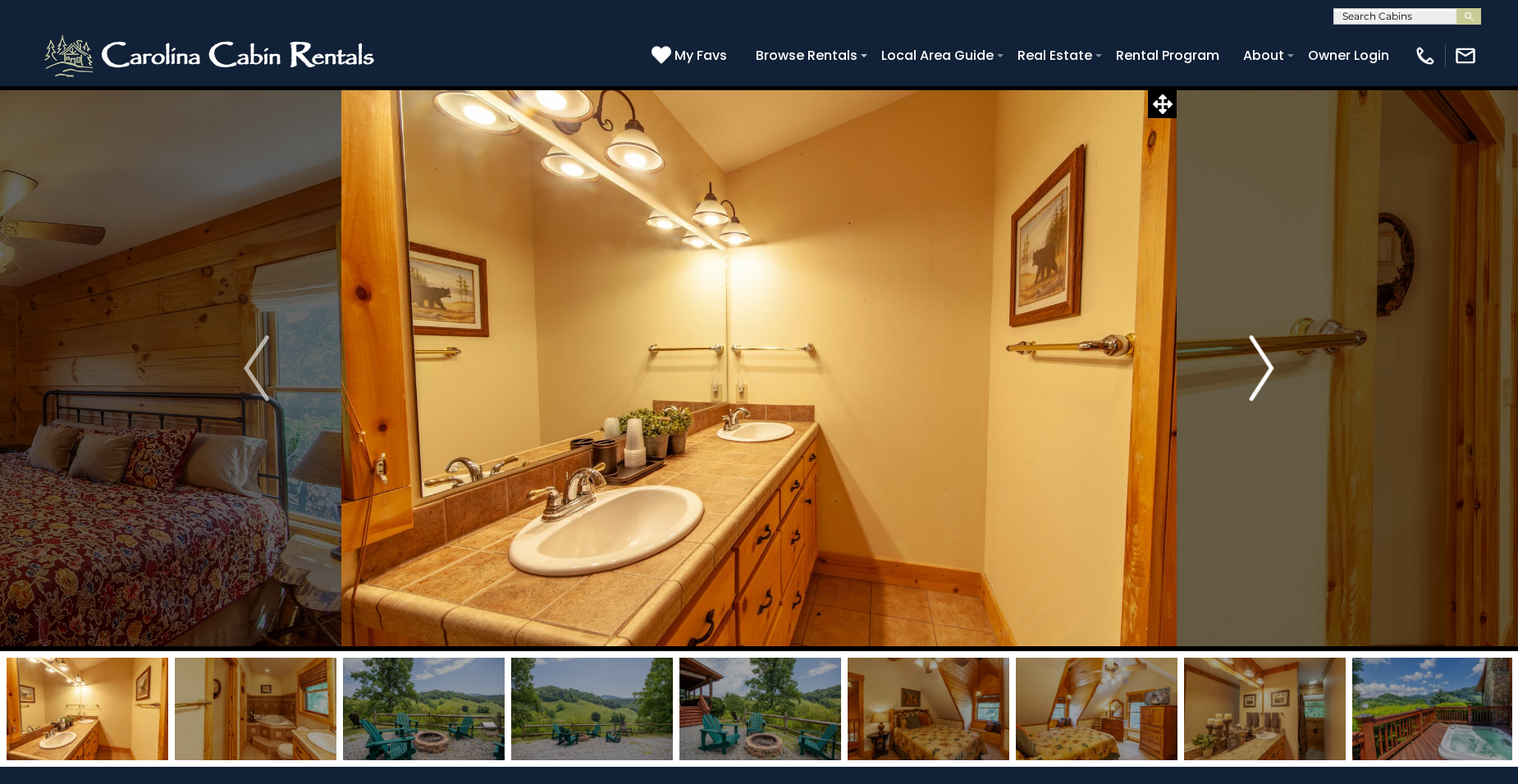
click at [1267, 371] on img "Next" at bounding box center [1260, 368] width 24 height 65
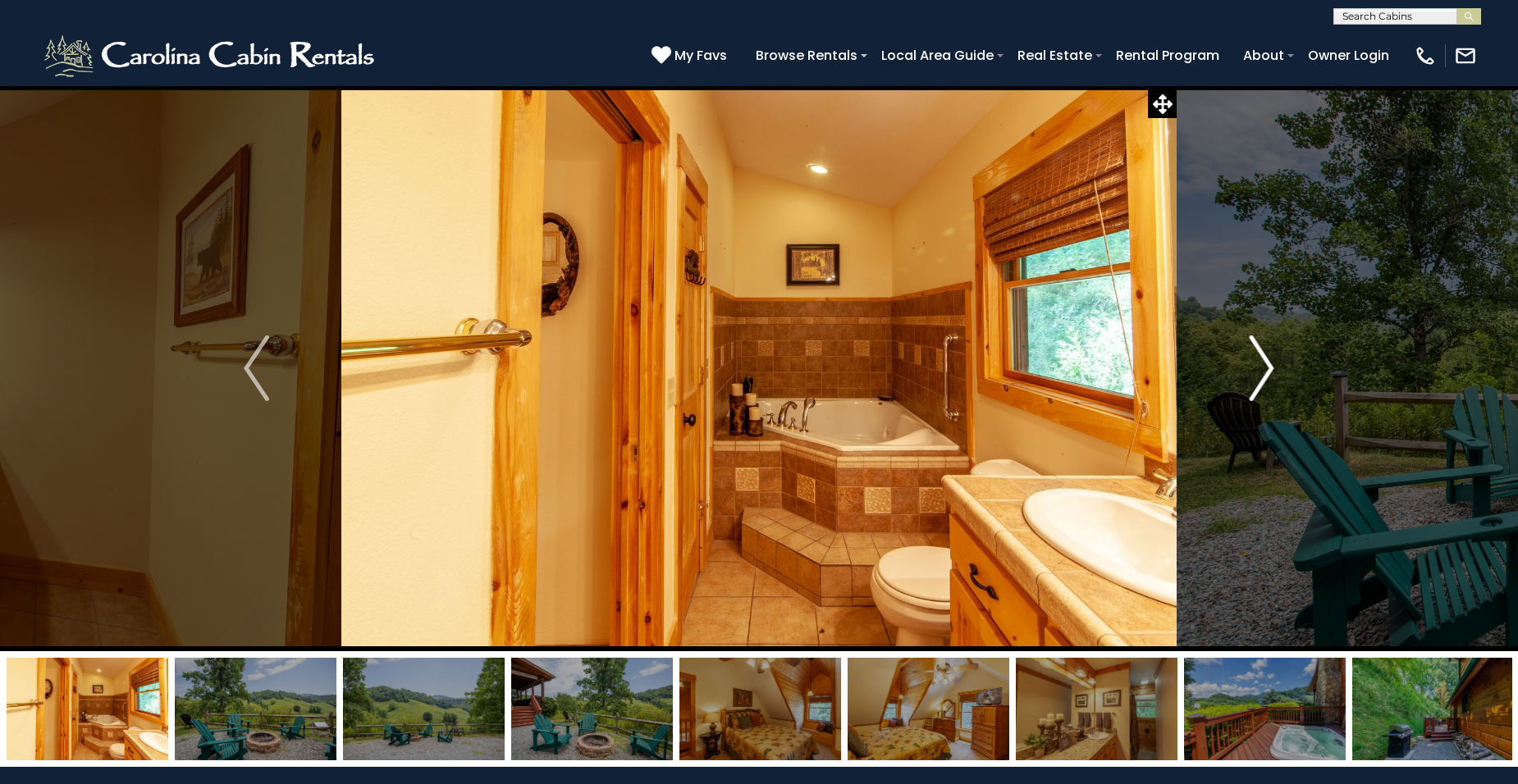
click at [1267, 371] on img "Next" at bounding box center [1260, 368] width 24 height 65
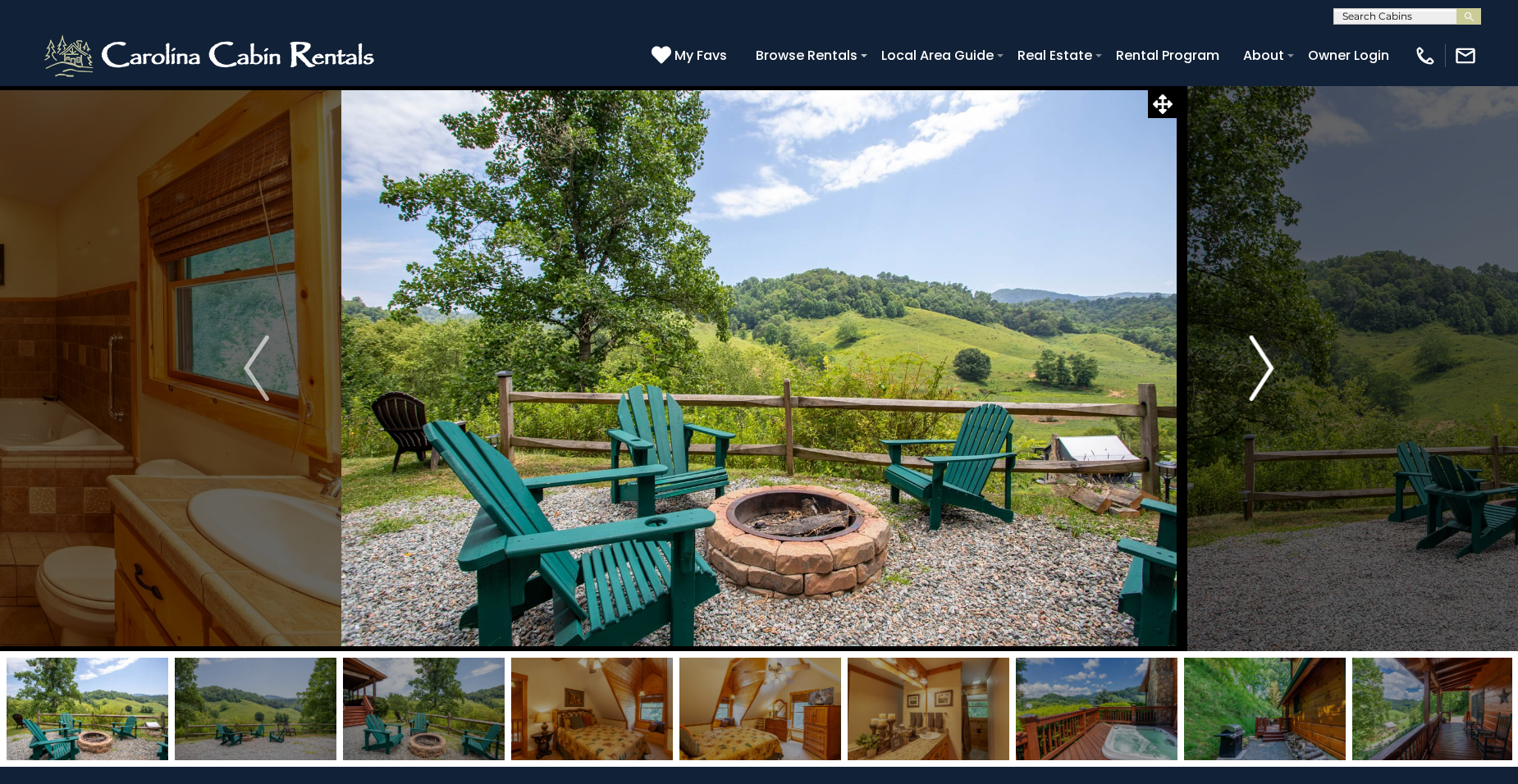
click at [1267, 371] on img "Next" at bounding box center [1260, 368] width 24 height 65
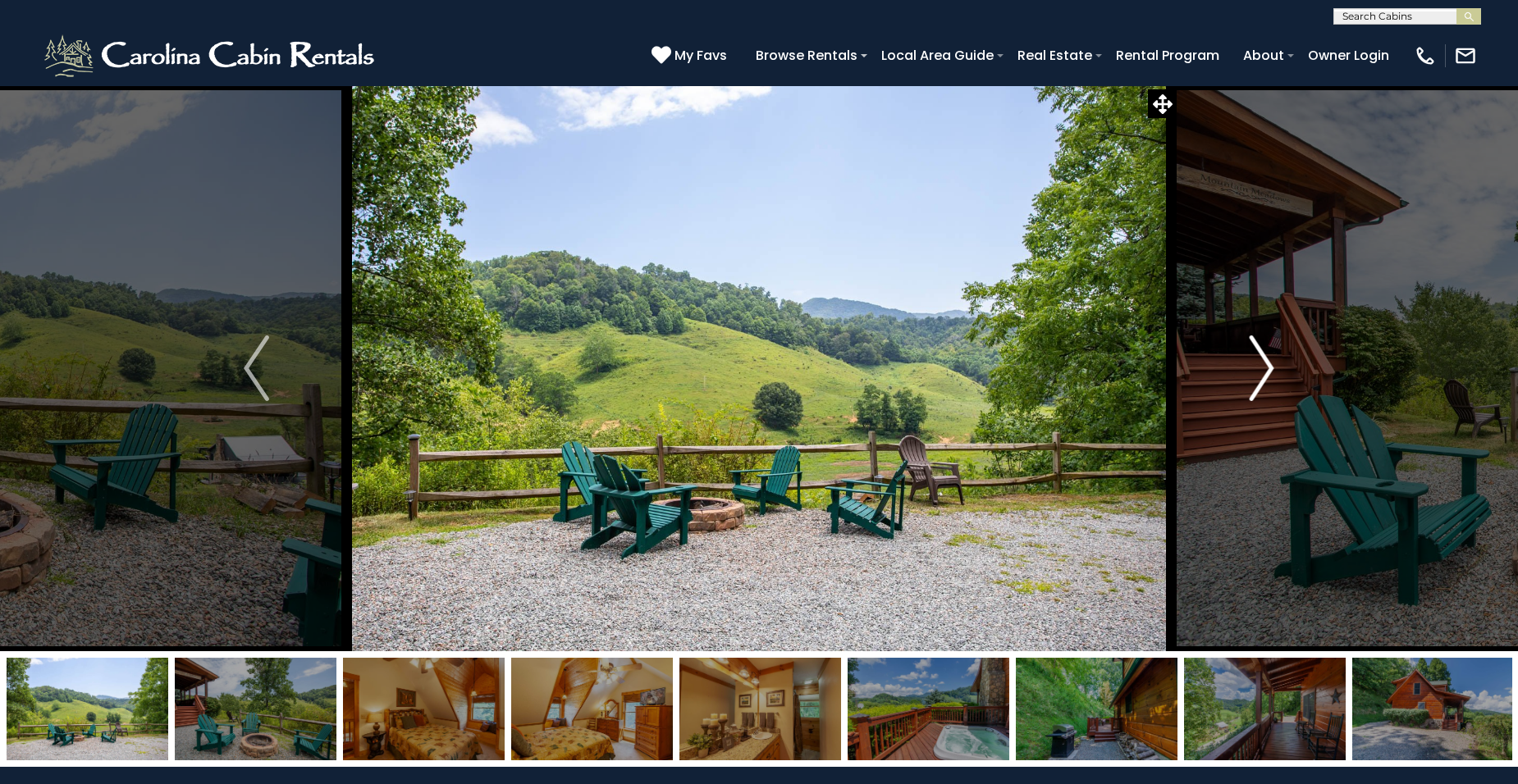
click at [1267, 371] on img "Next" at bounding box center [1260, 368] width 24 height 65
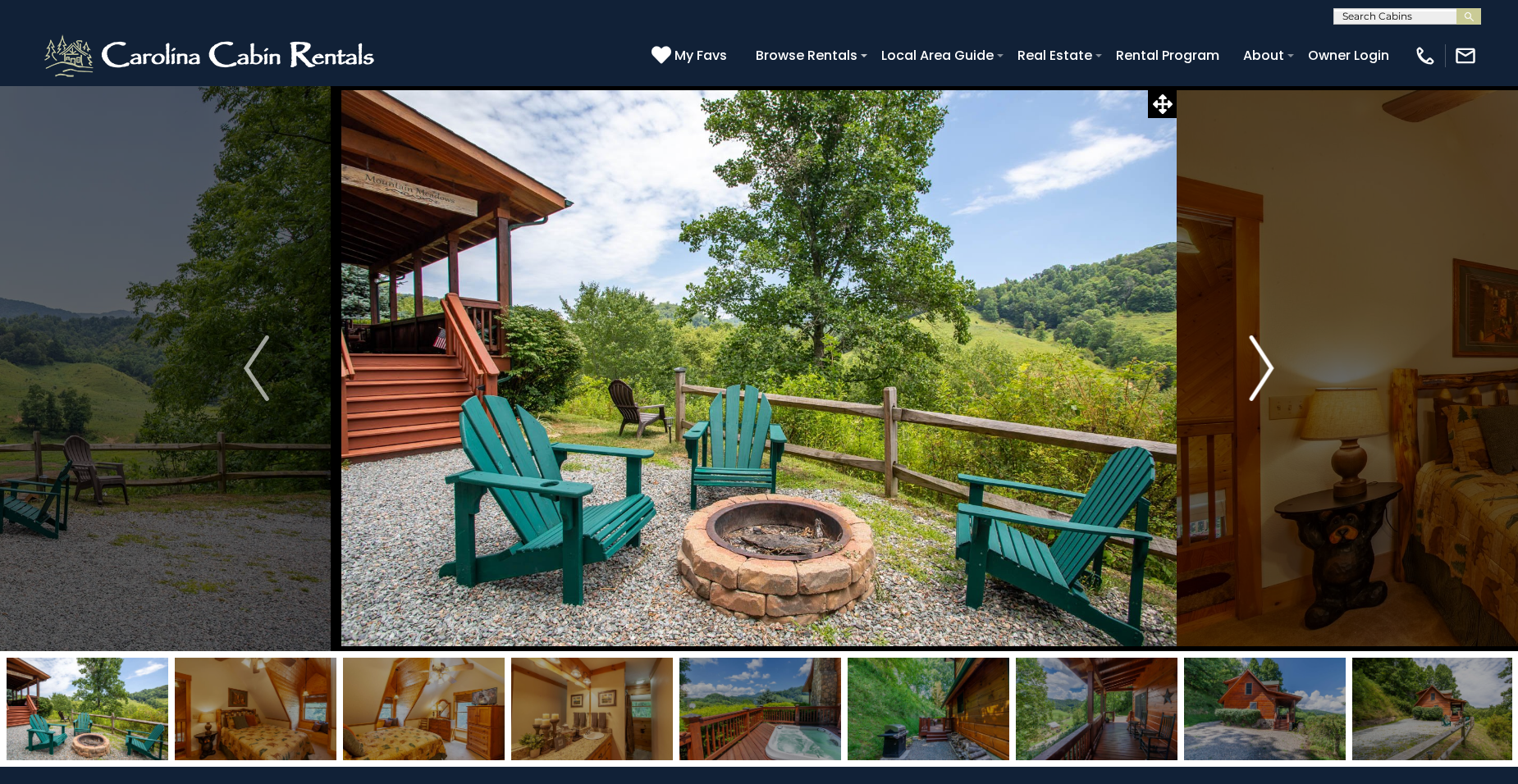
click at [1267, 371] on img "Next" at bounding box center [1260, 368] width 24 height 65
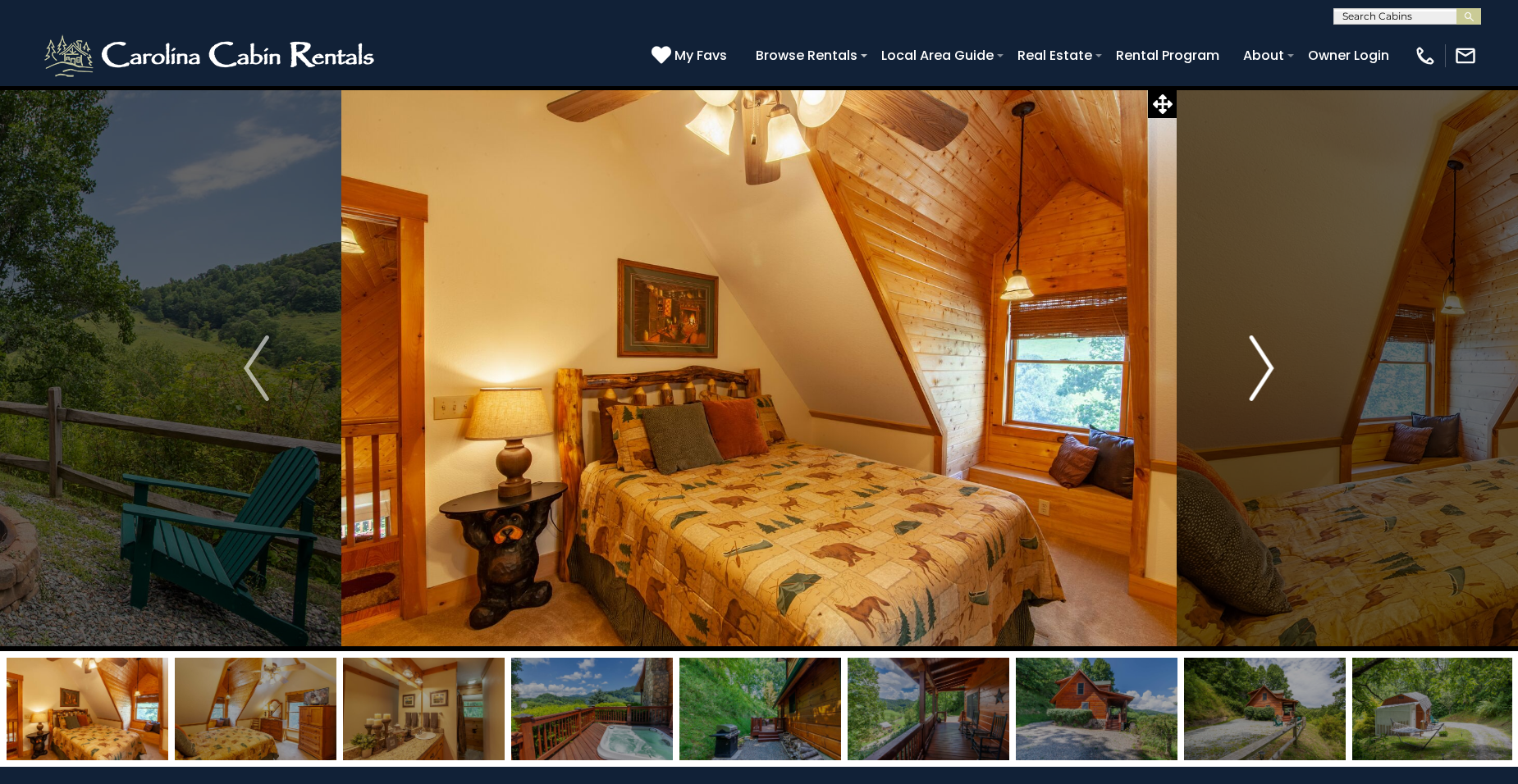
click at [1267, 371] on img "Next" at bounding box center [1260, 368] width 24 height 65
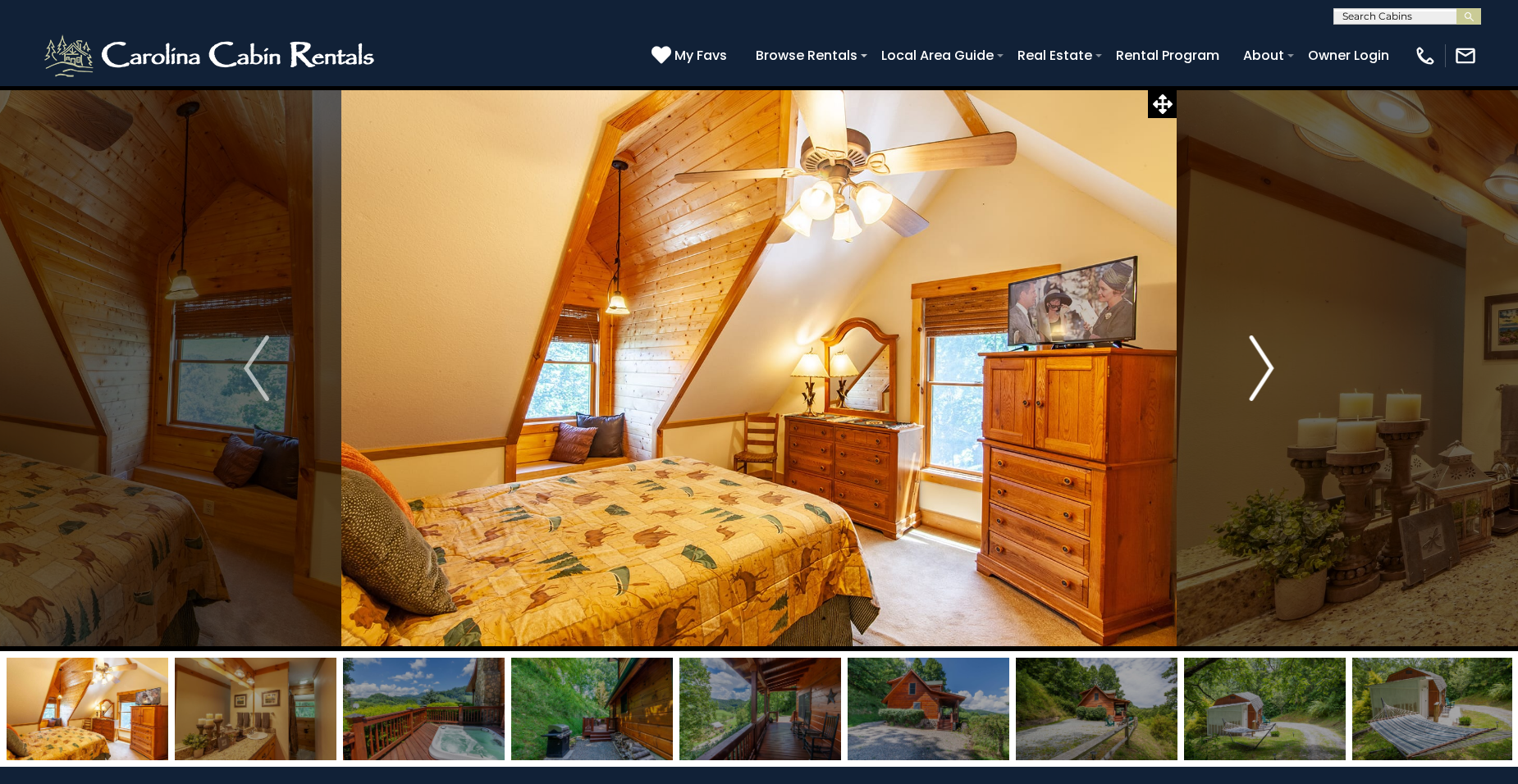
click at [1267, 371] on img "Next" at bounding box center [1260, 368] width 24 height 65
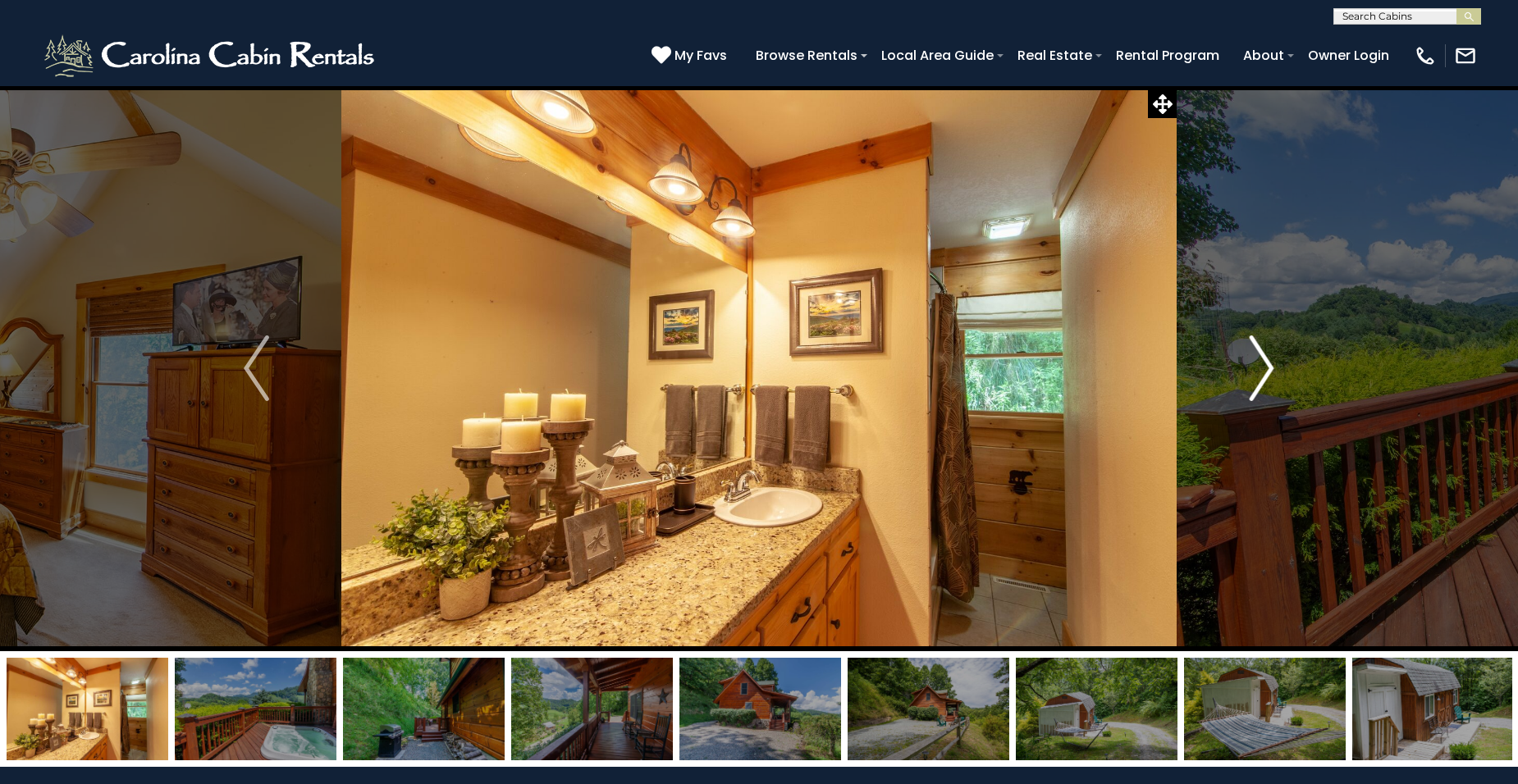
click at [1267, 371] on img "Next" at bounding box center [1260, 368] width 24 height 65
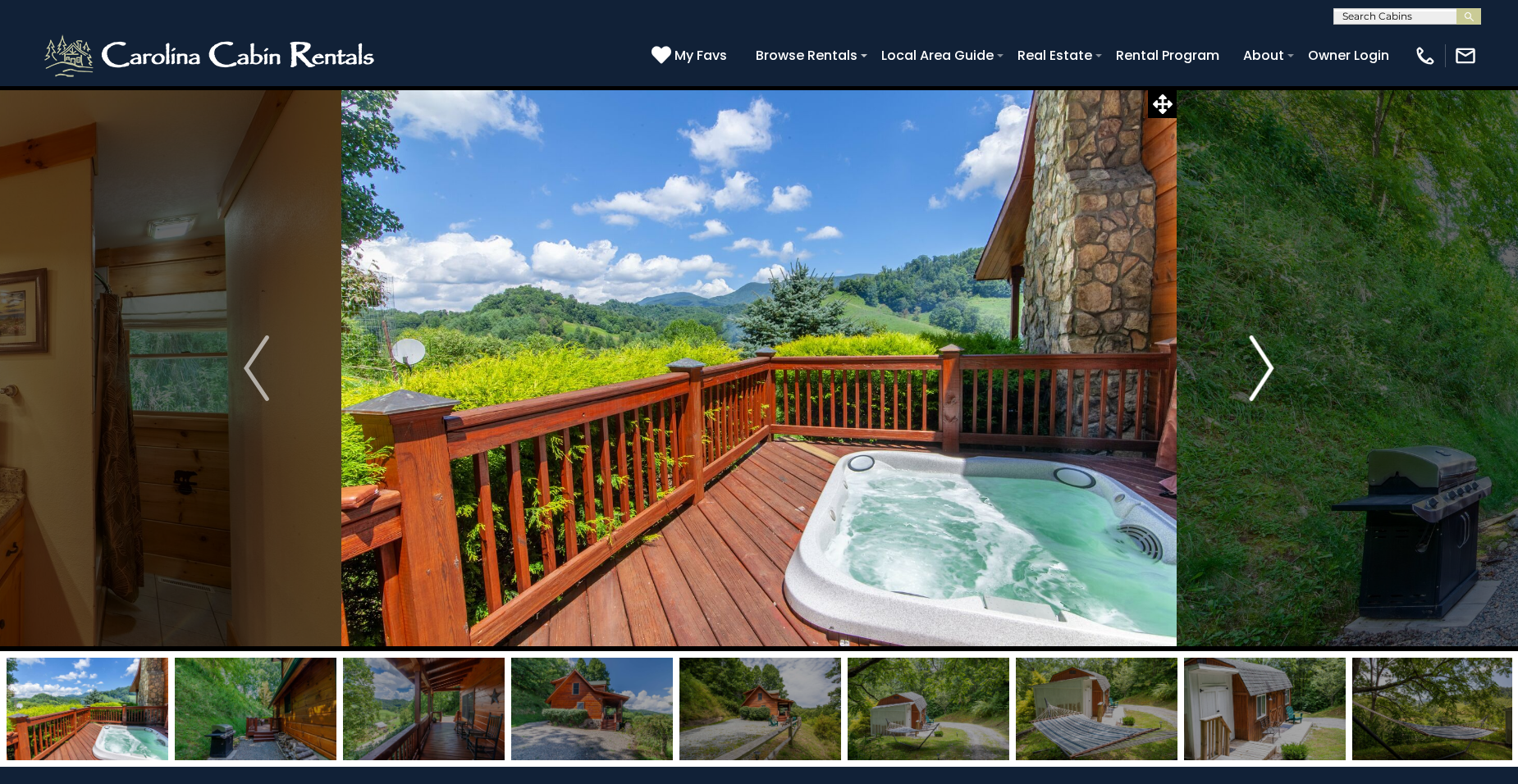
click at [1267, 371] on img "Next" at bounding box center [1260, 368] width 24 height 65
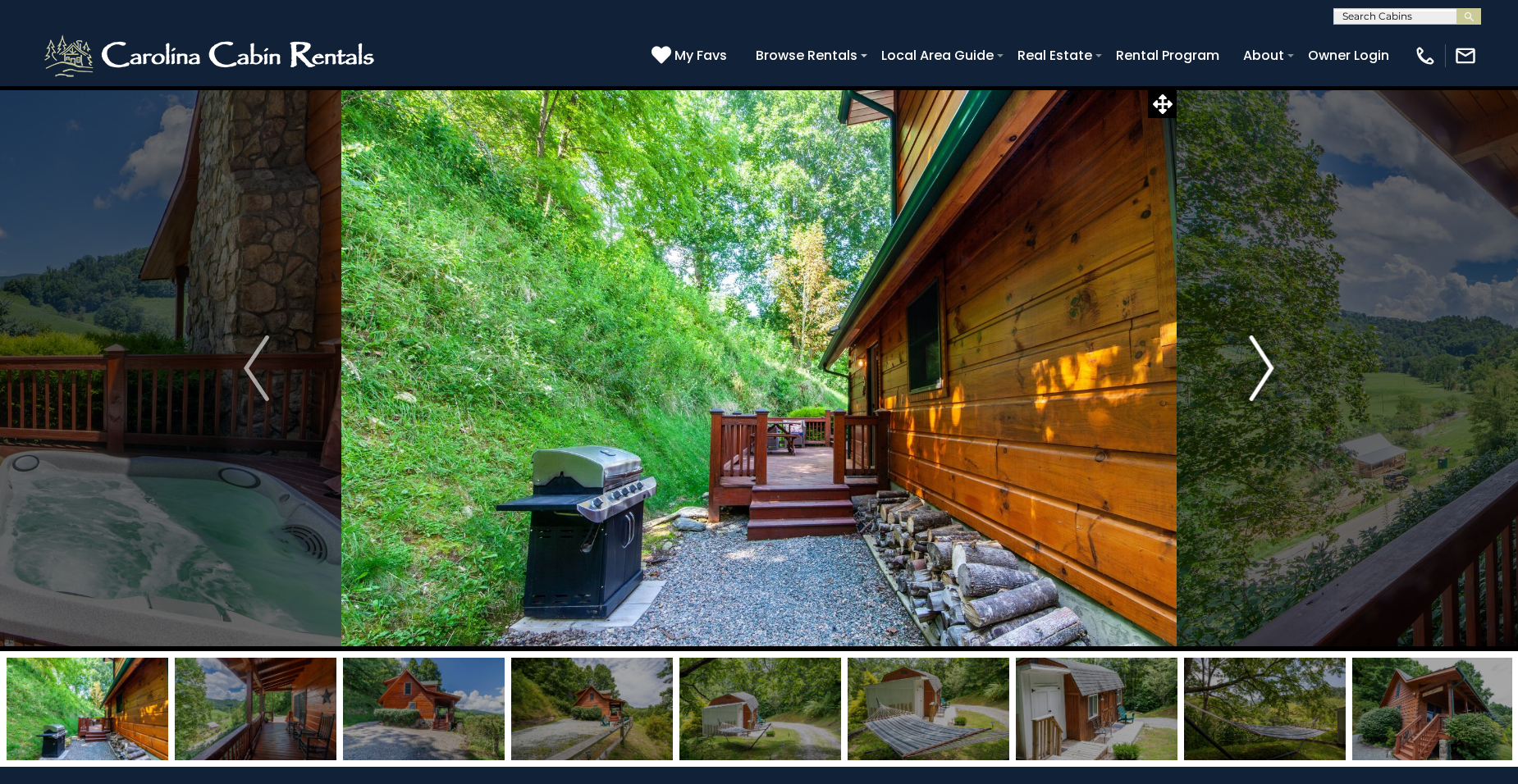
click at [1267, 371] on img "Next" at bounding box center [1260, 368] width 24 height 65
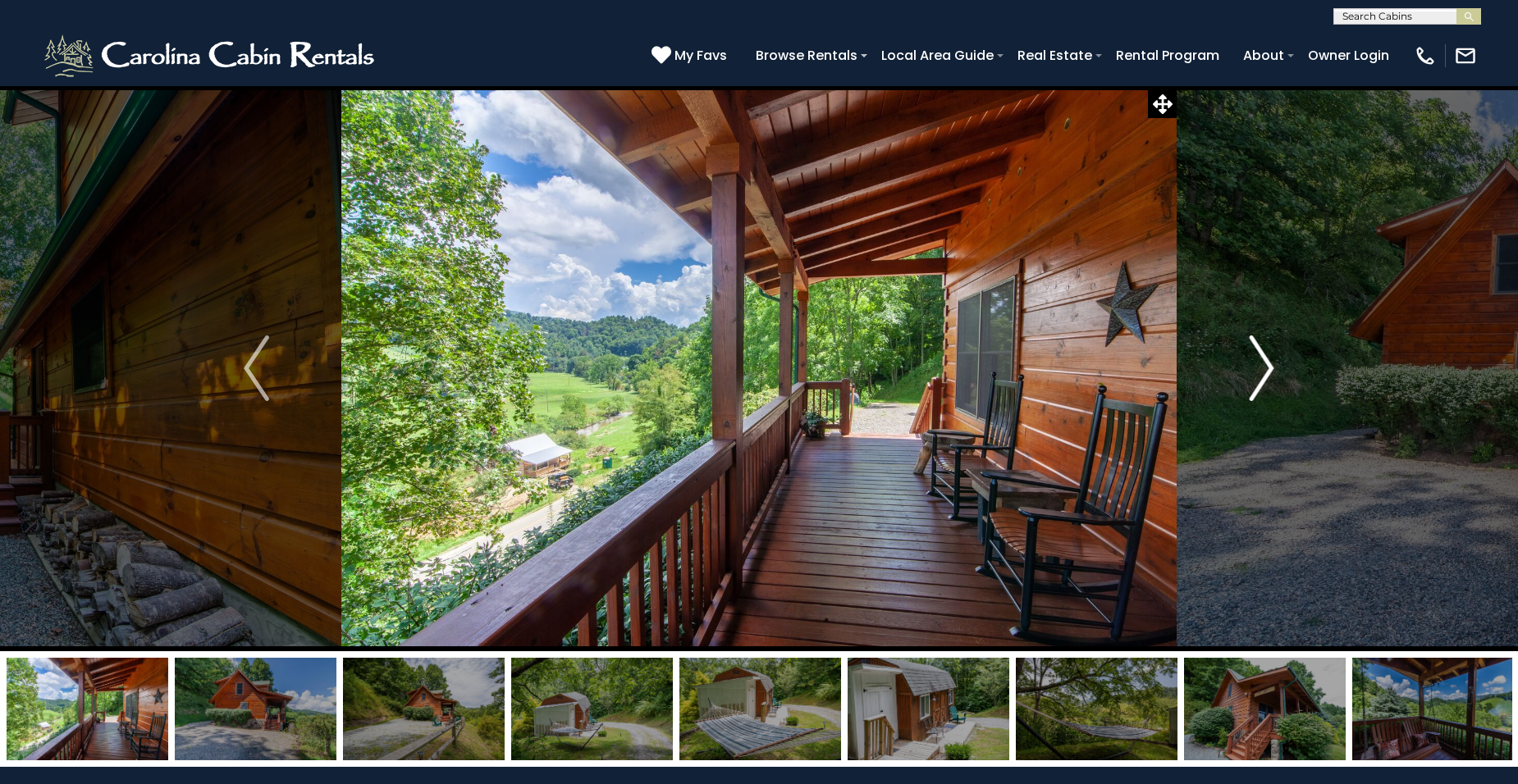
click at [1267, 371] on img "Next" at bounding box center [1260, 368] width 24 height 65
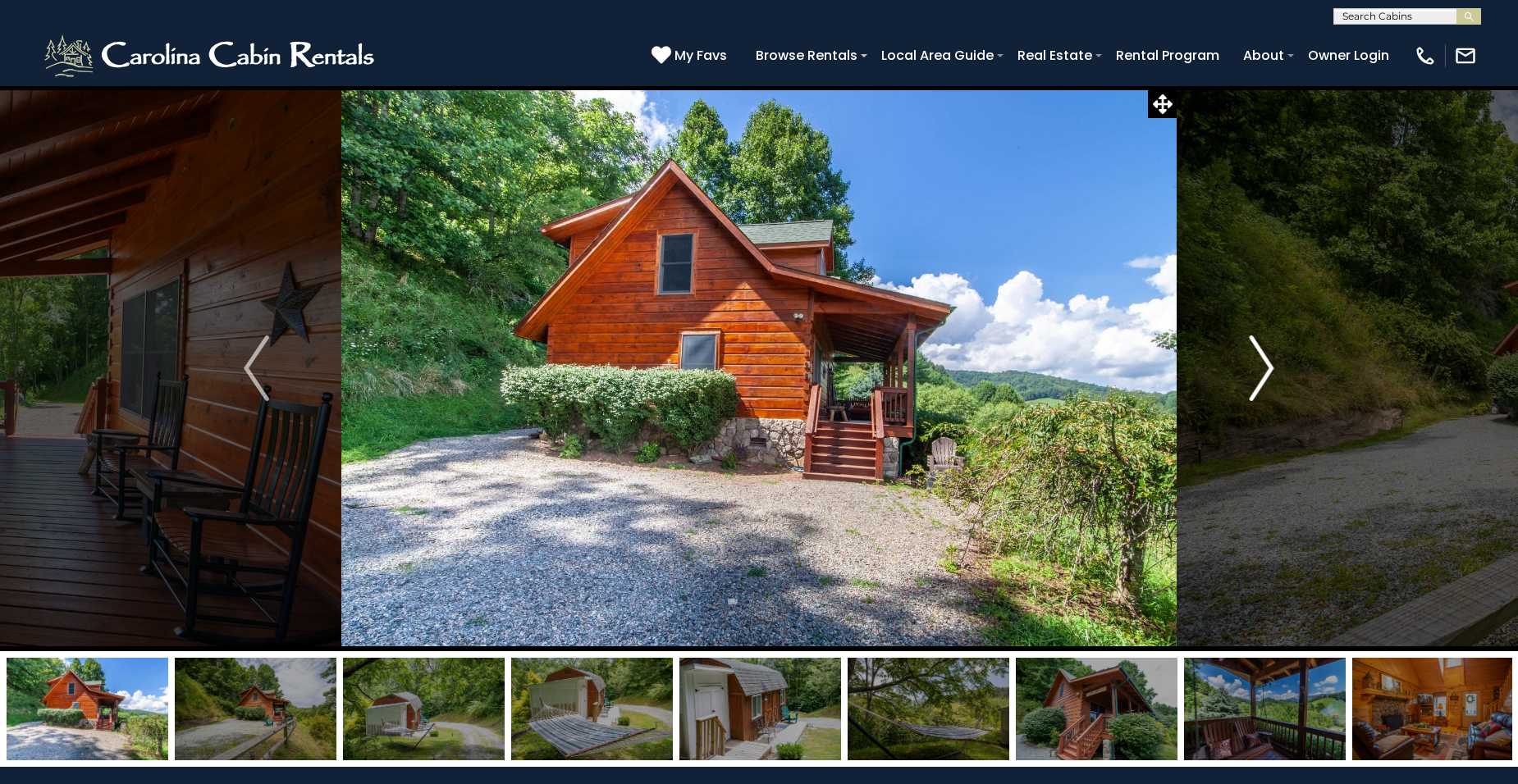
click at [1267, 371] on img "Next" at bounding box center [1260, 368] width 24 height 65
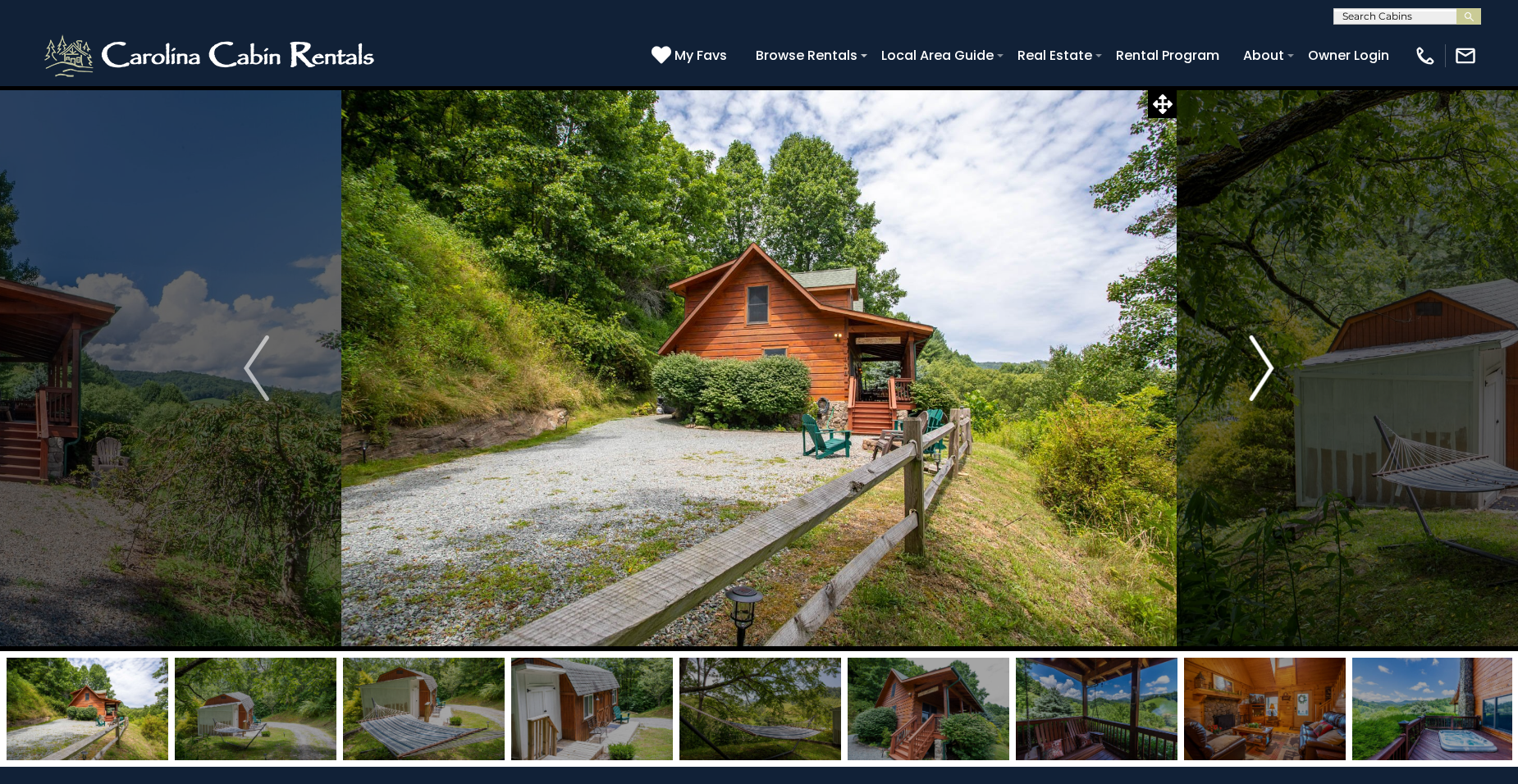
click at [1267, 371] on img "Next" at bounding box center [1260, 368] width 24 height 65
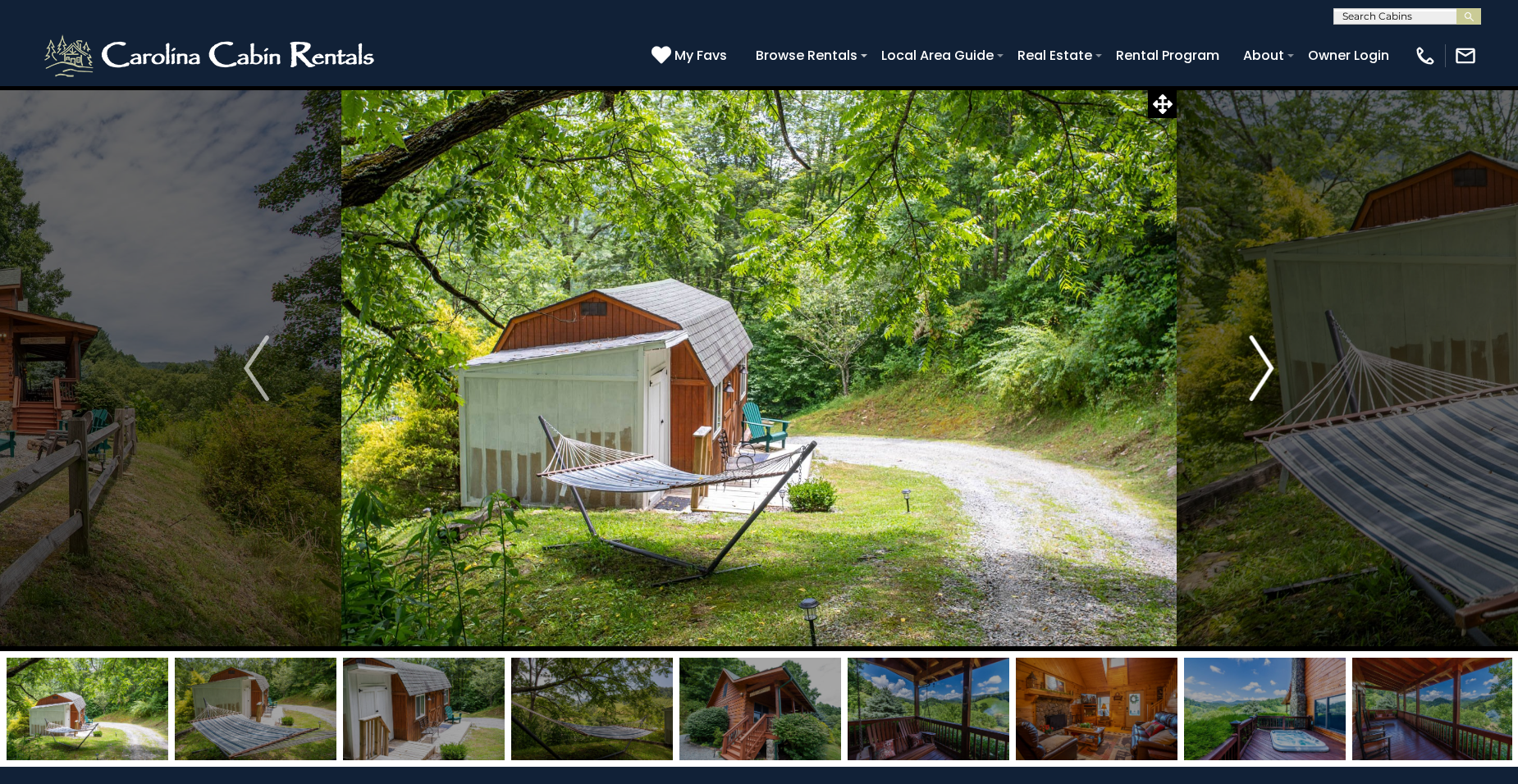
click at [1267, 371] on img "Next" at bounding box center [1260, 368] width 24 height 65
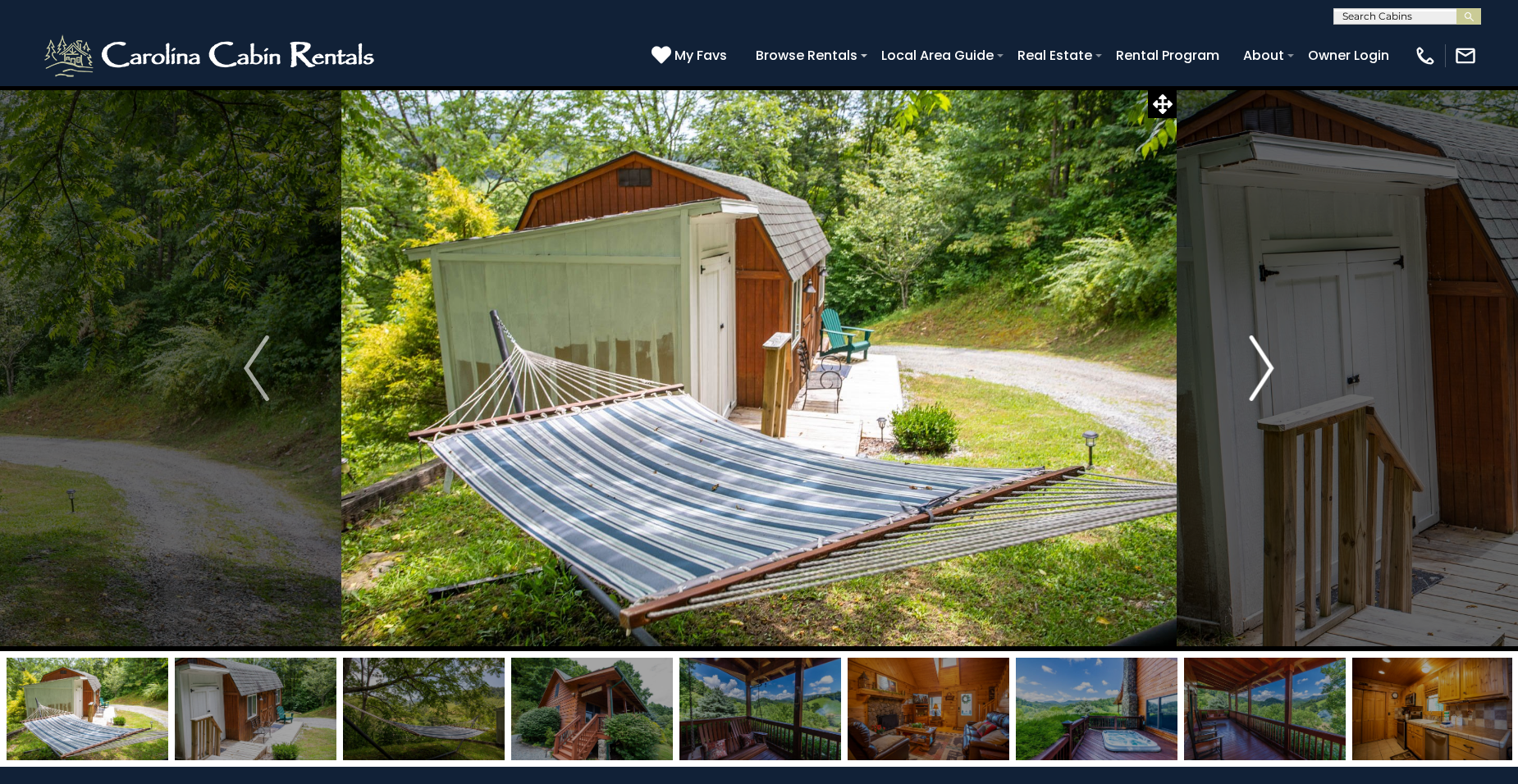
click at [1267, 371] on img "Next" at bounding box center [1260, 368] width 24 height 65
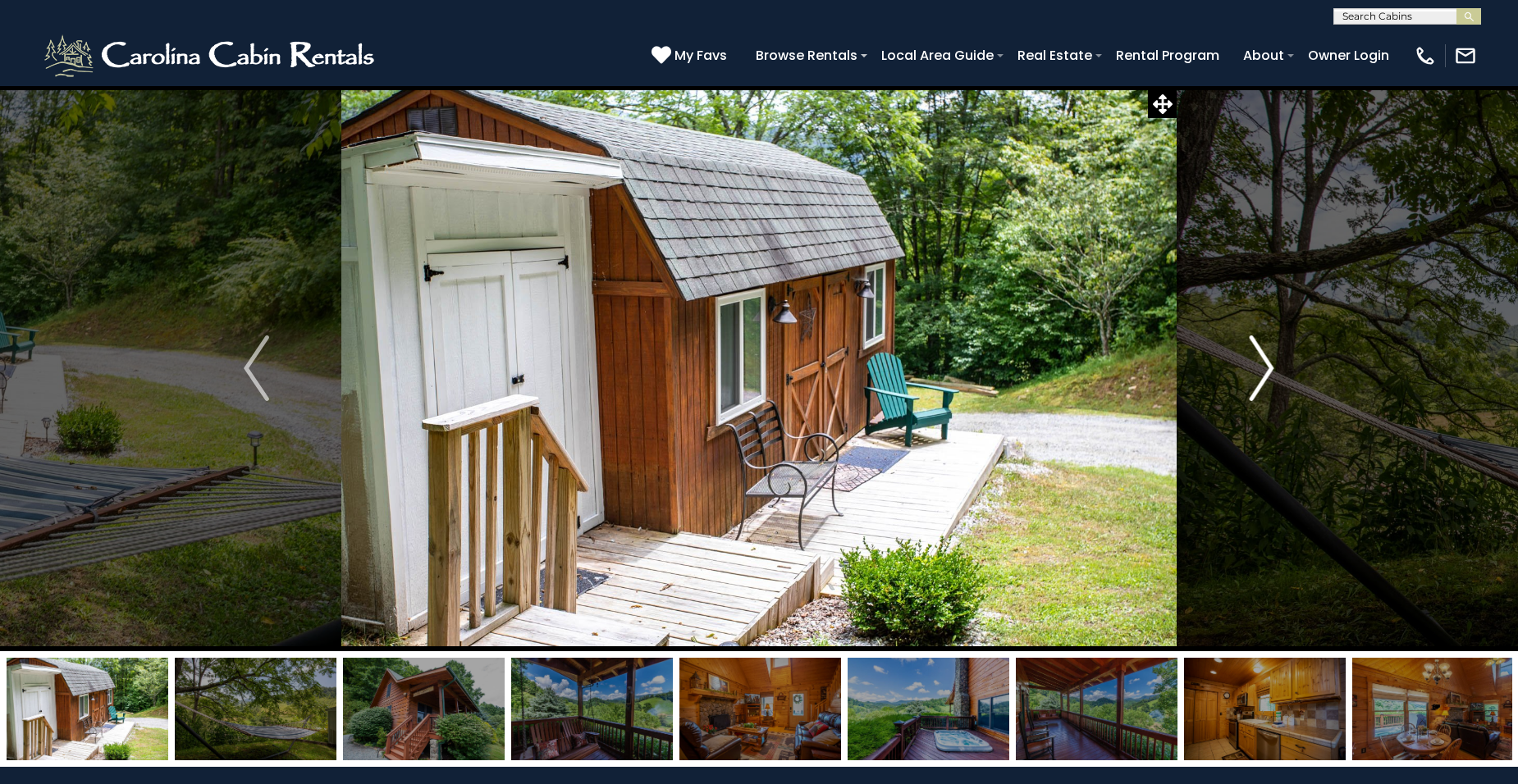
click at [1267, 371] on img "Next" at bounding box center [1260, 368] width 24 height 65
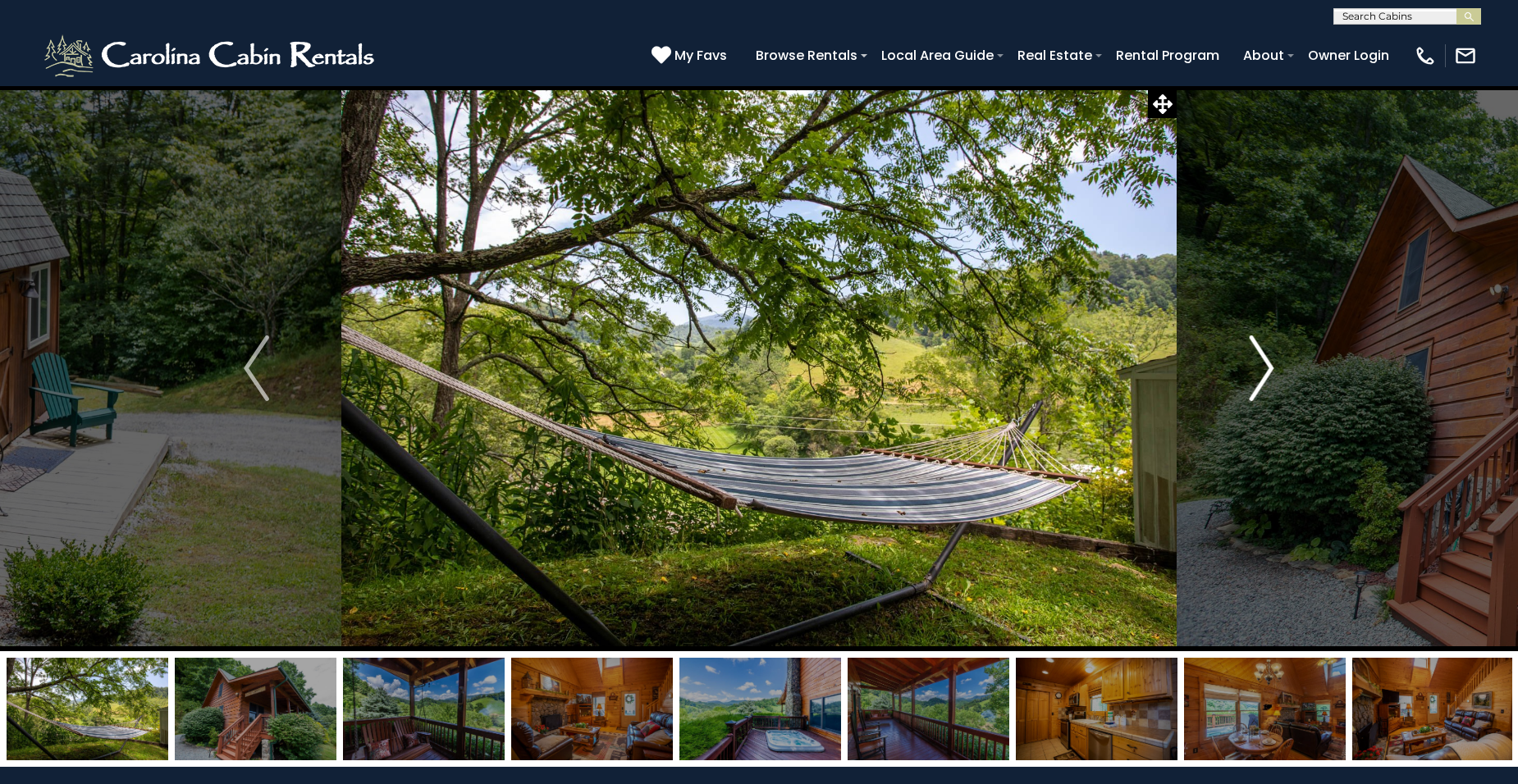
click at [1267, 371] on img "Next" at bounding box center [1260, 368] width 24 height 65
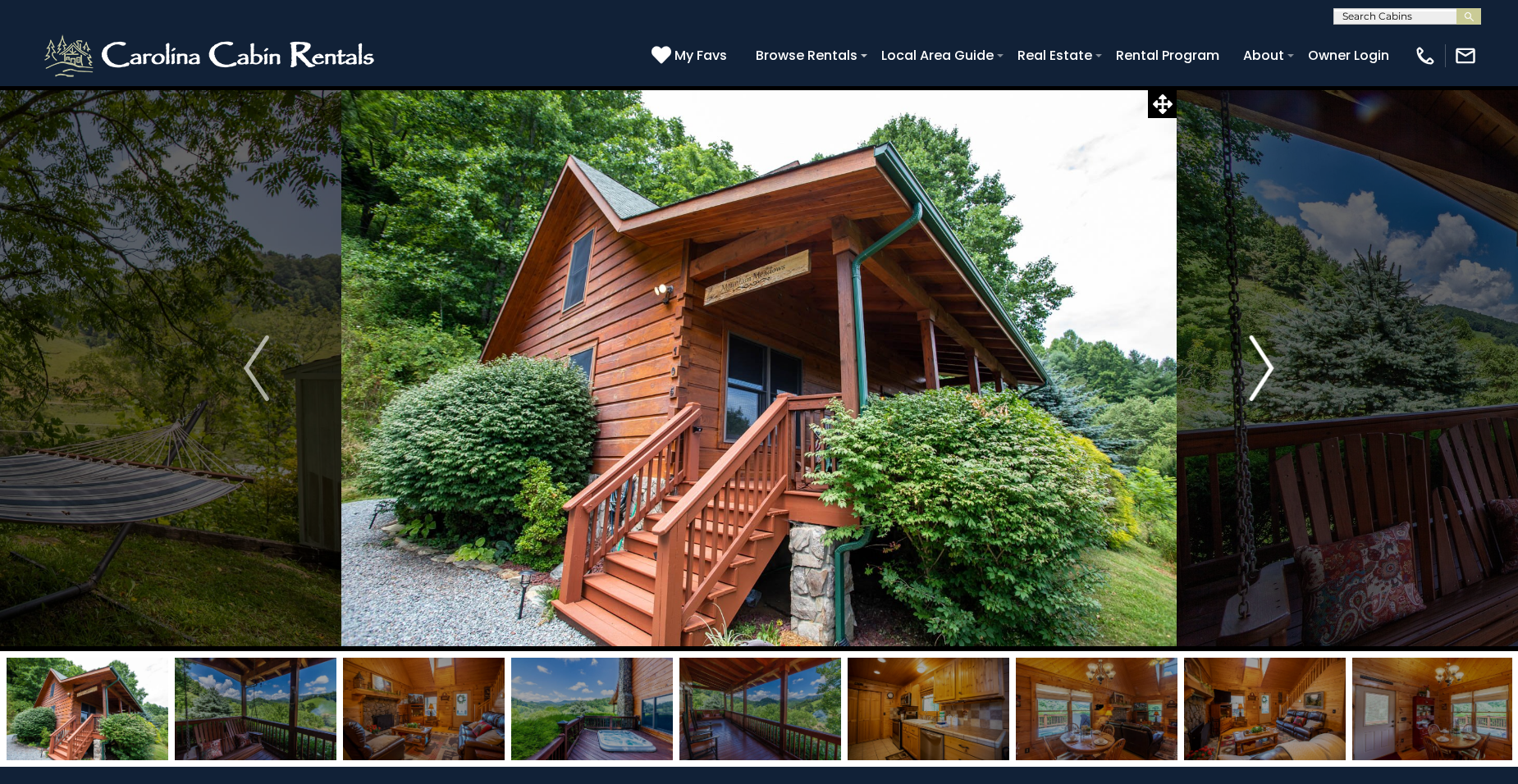
click at [1267, 371] on img "Next" at bounding box center [1260, 368] width 24 height 65
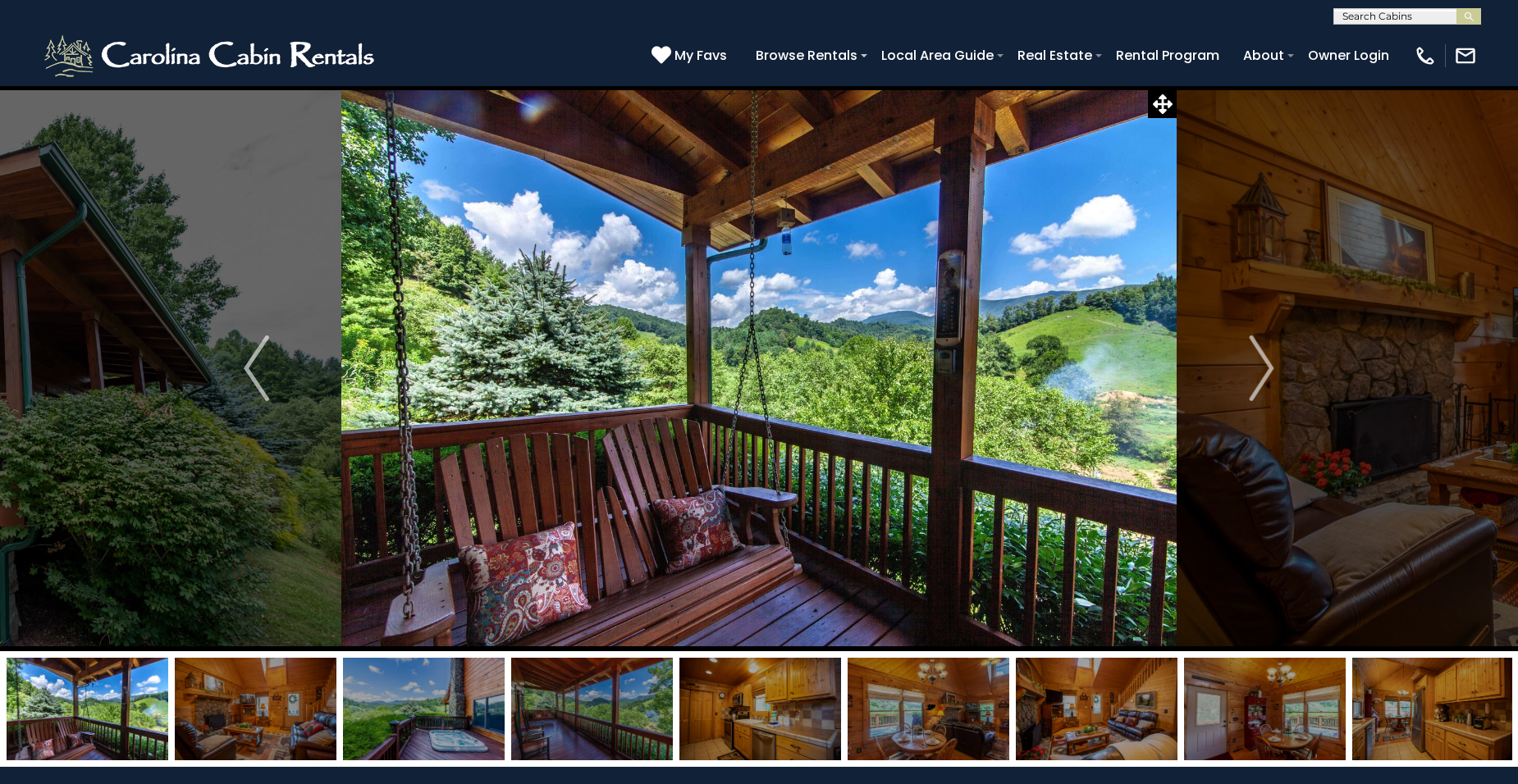
scroll to position [1, 0]
click at [1413, 14] on input "text" at bounding box center [1406, 19] width 144 height 17
type input "******"
click at [1429, 33] on li "Stoney Brook Cabin" at bounding box center [1407, 38] width 146 height 15
click at [1470, 13] on img "submit" at bounding box center [1469, 17] width 13 height 13
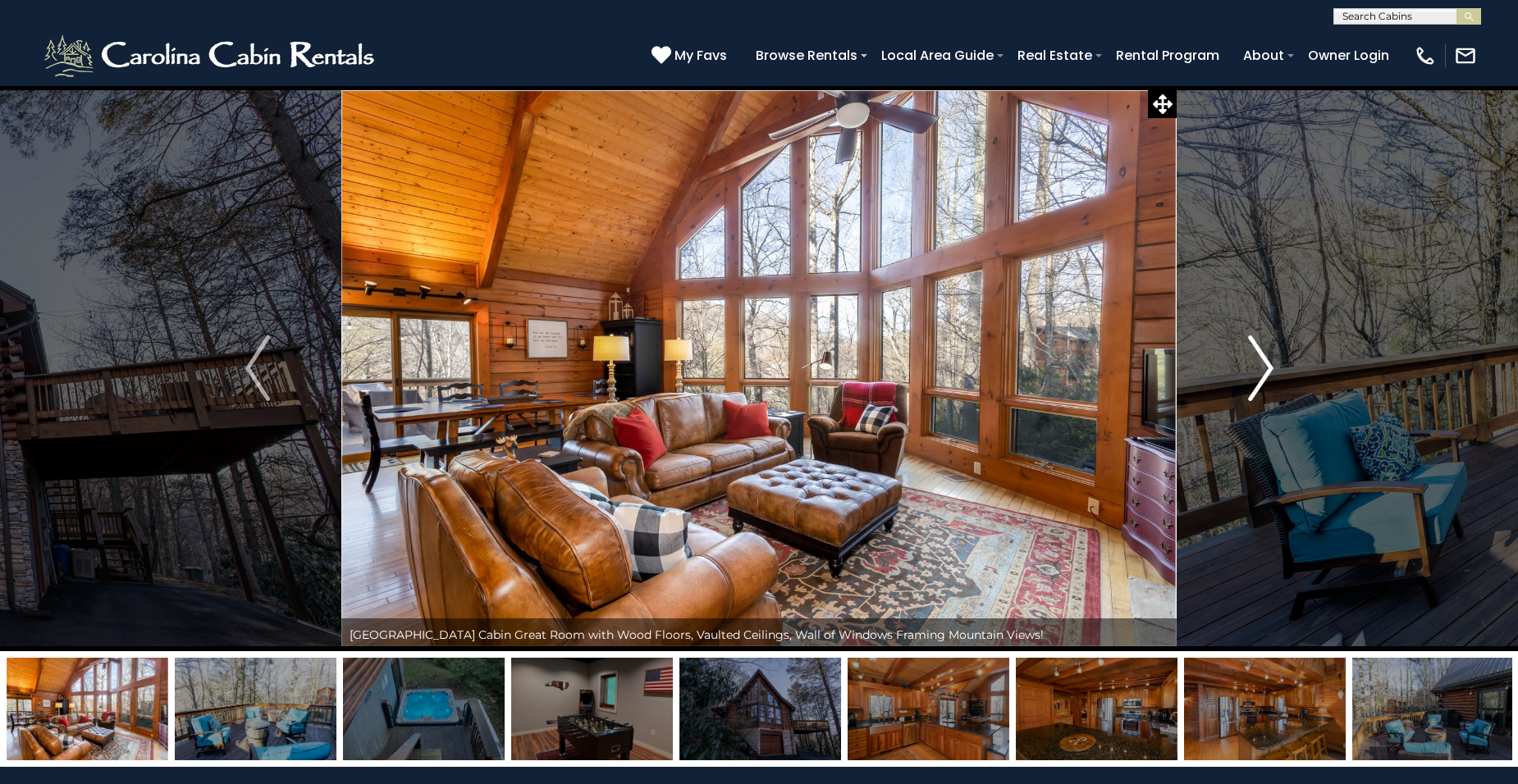
click at [1266, 367] on img "Next" at bounding box center [1259, 368] width 24 height 65
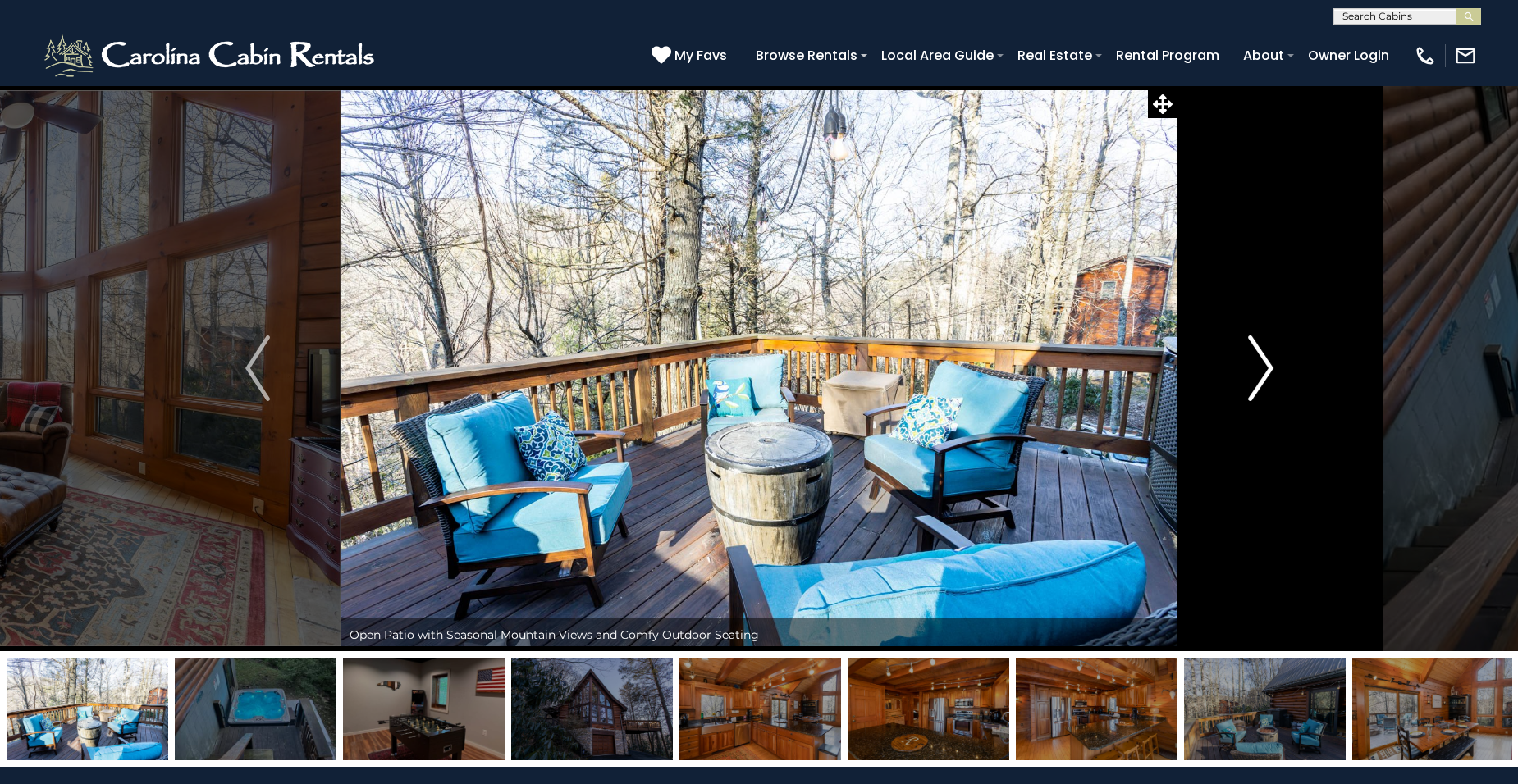
click at [1266, 367] on img "Next" at bounding box center [1259, 368] width 24 height 65
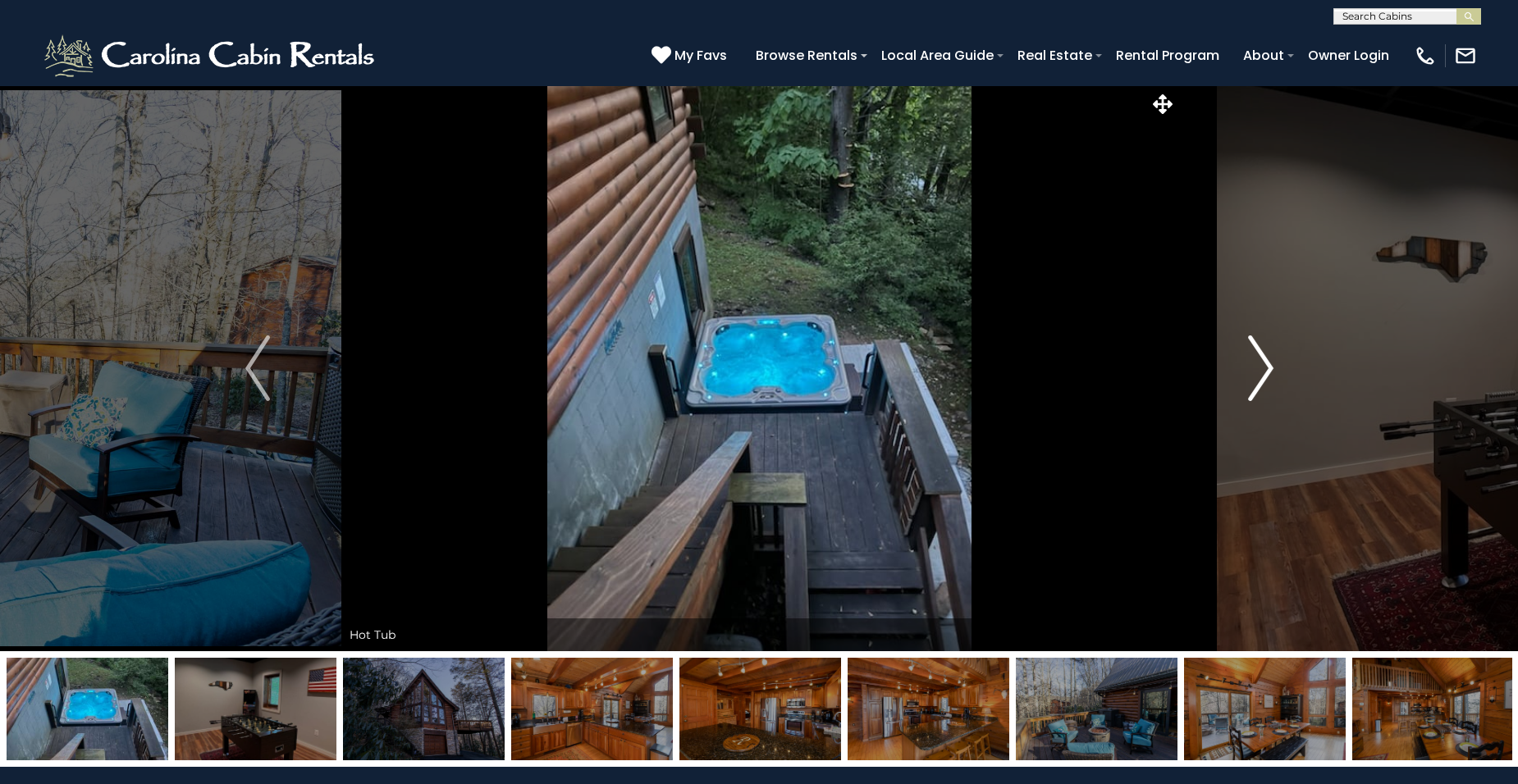
click at [1266, 367] on img "Next" at bounding box center [1259, 368] width 24 height 65
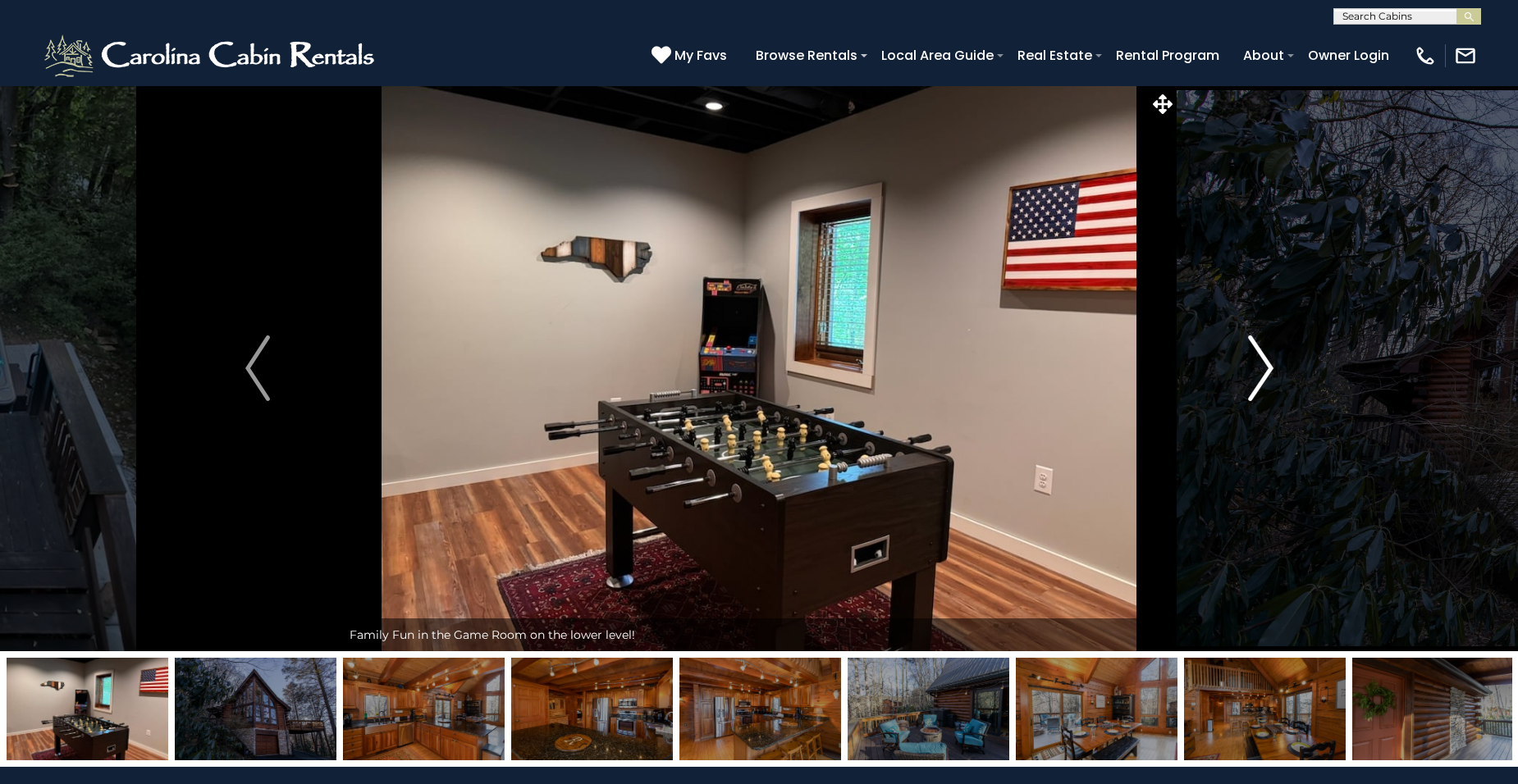
click at [1266, 367] on img "Next" at bounding box center [1259, 368] width 24 height 65
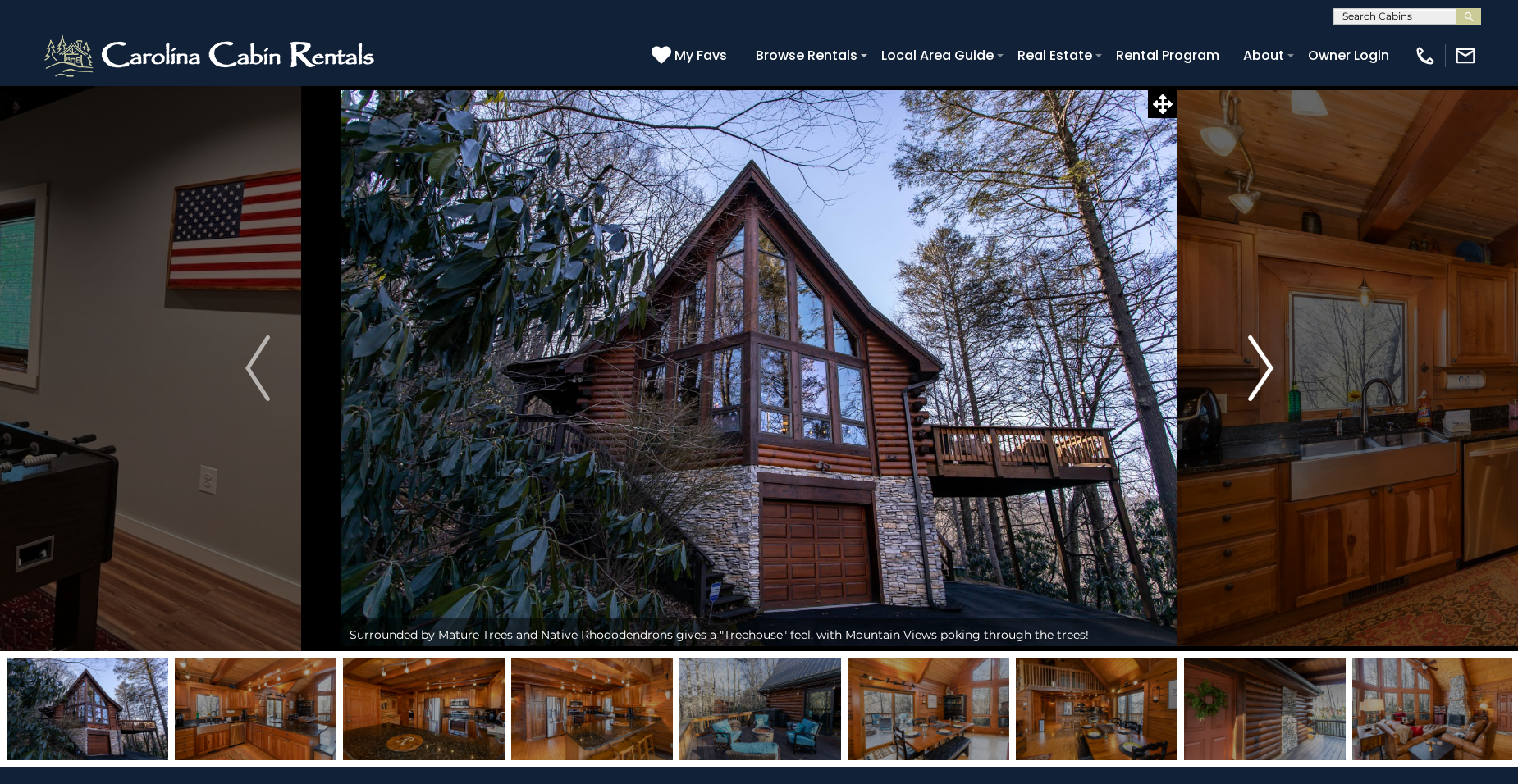
click at [1266, 367] on img "Next" at bounding box center [1259, 368] width 24 height 65
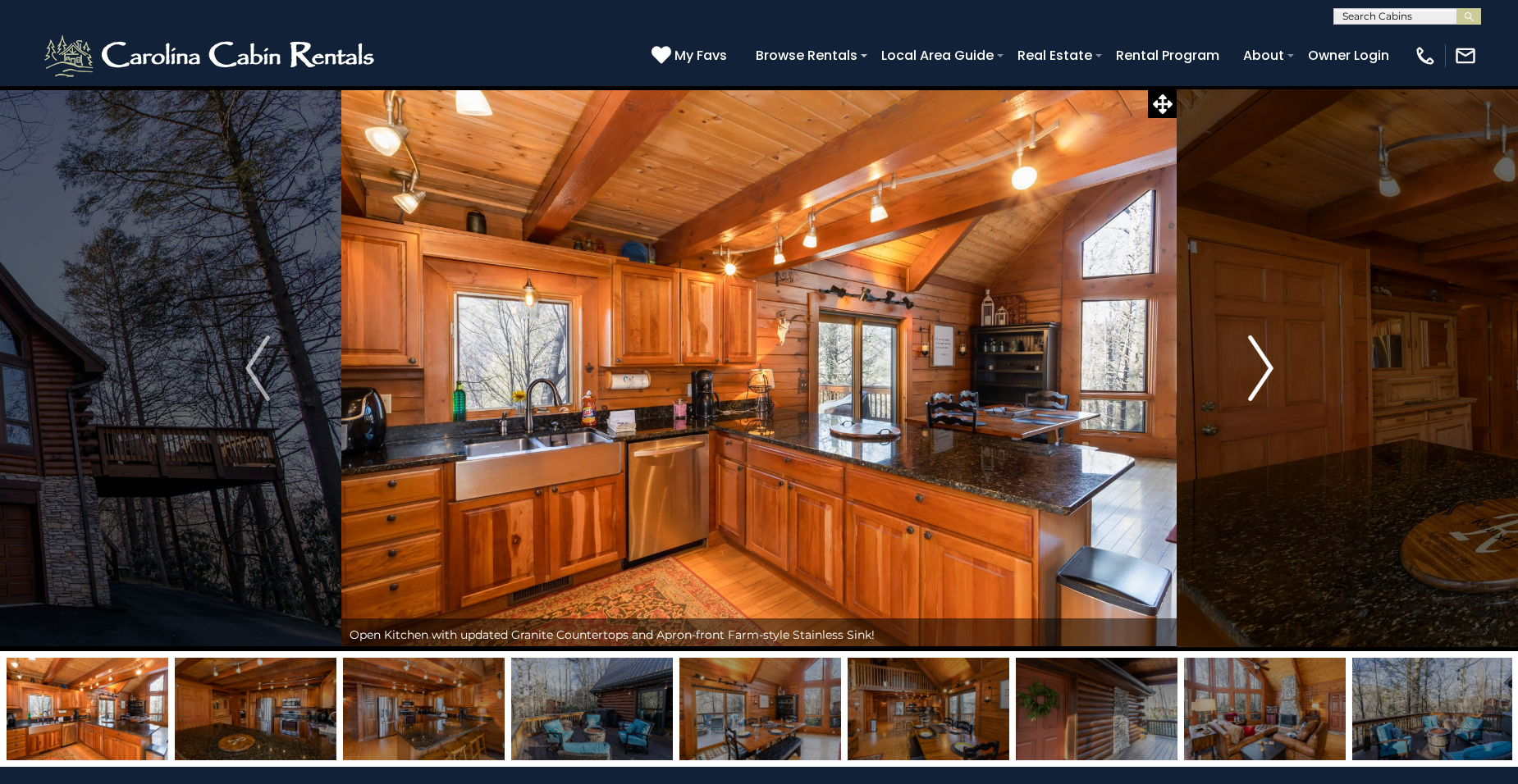
click at [1266, 367] on img "Next" at bounding box center [1259, 368] width 24 height 65
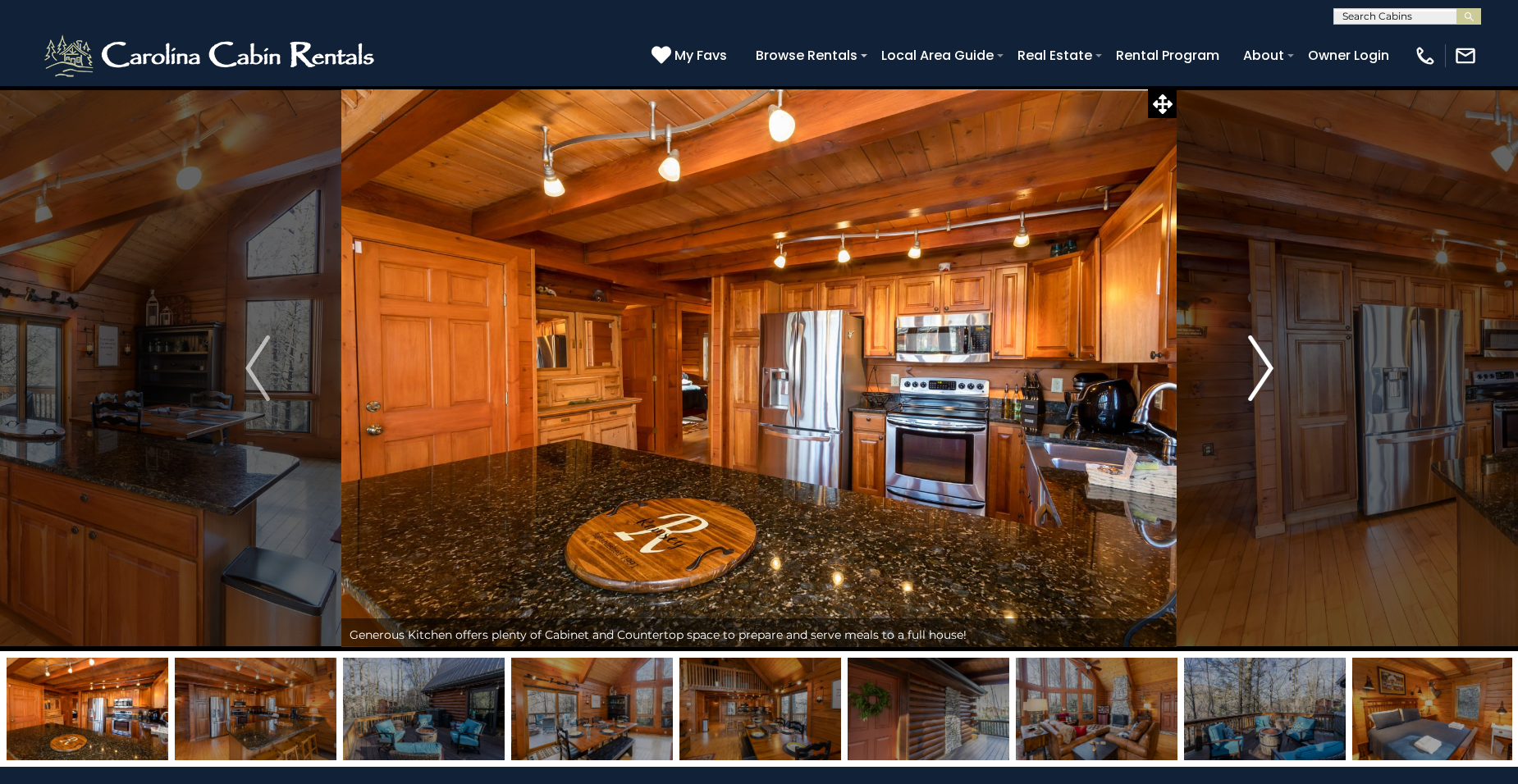
click at [1266, 367] on img "Next" at bounding box center [1259, 368] width 24 height 65
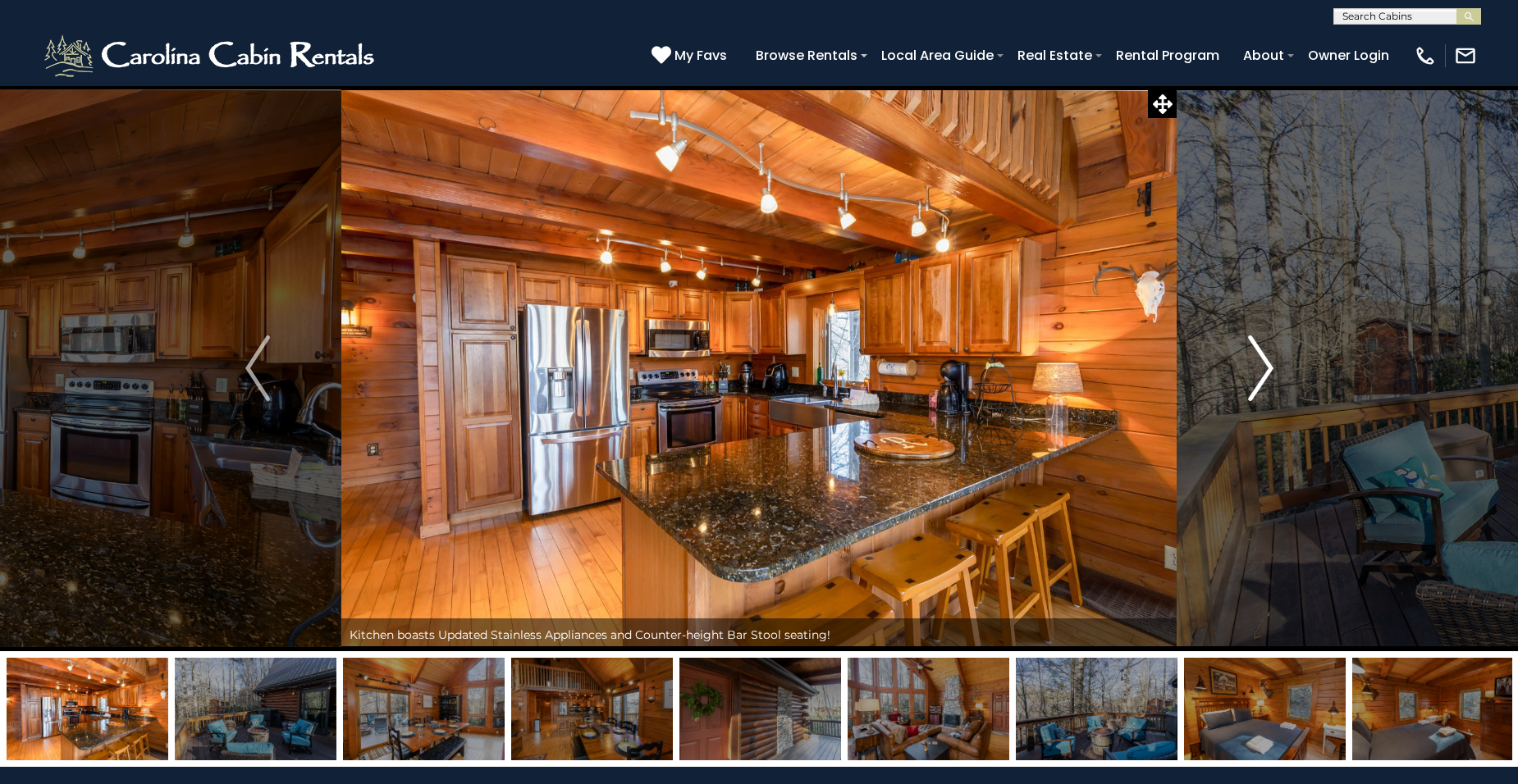
click at [1266, 367] on img "Next" at bounding box center [1259, 368] width 24 height 65
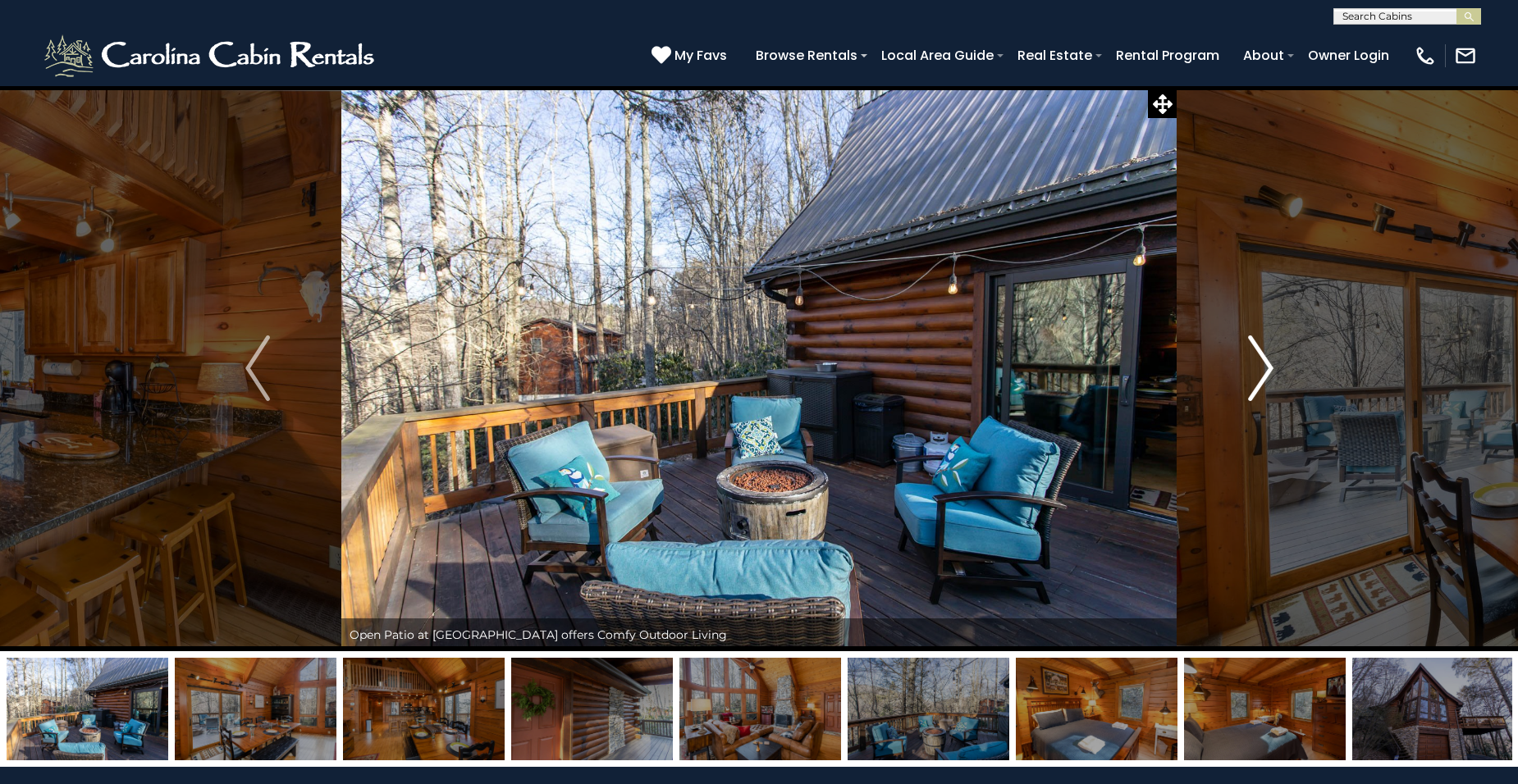
click at [1266, 367] on img "Next" at bounding box center [1259, 368] width 24 height 65
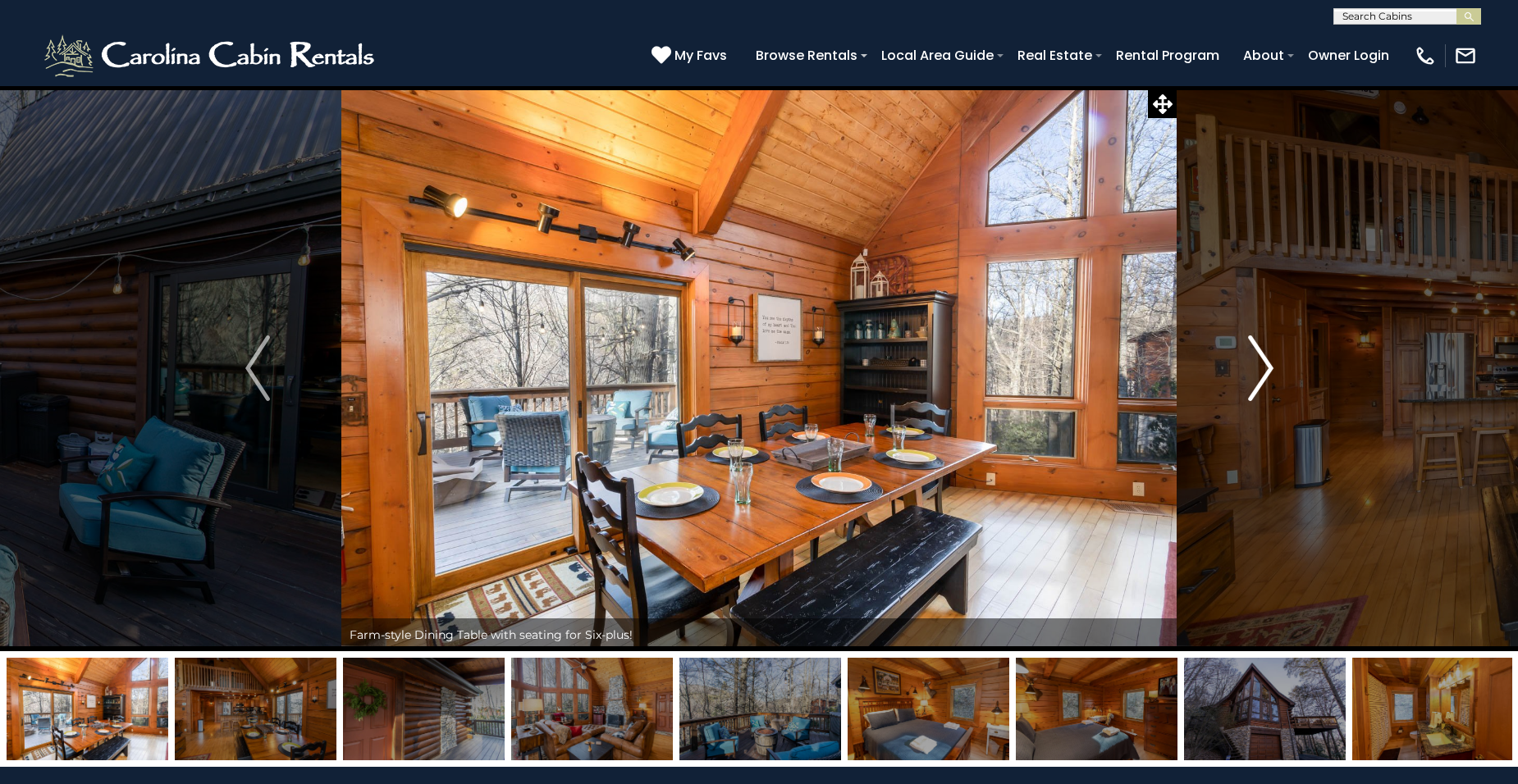
click at [1266, 367] on img "Next" at bounding box center [1259, 368] width 24 height 65
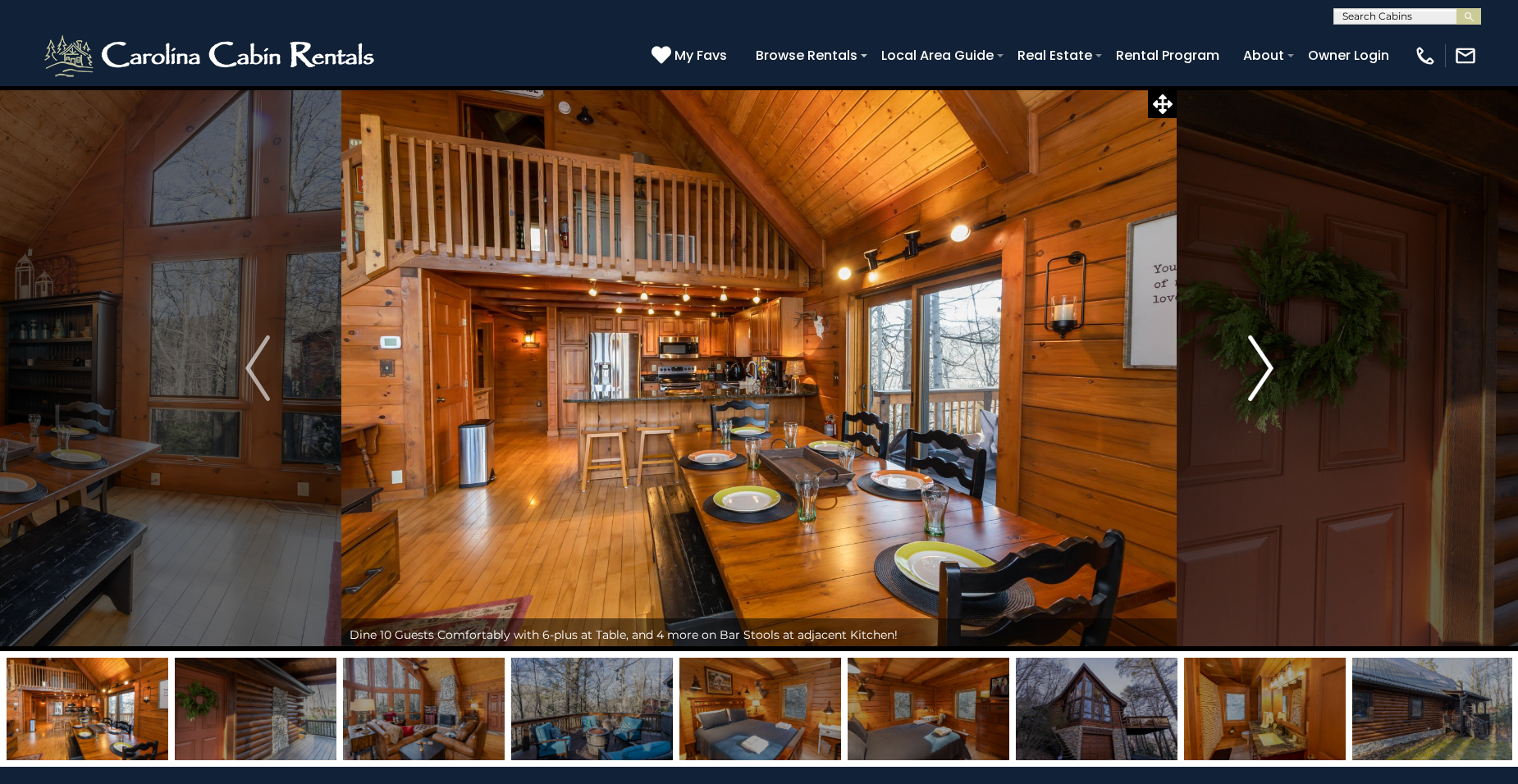
click at [1266, 367] on img "Next" at bounding box center [1259, 368] width 24 height 65
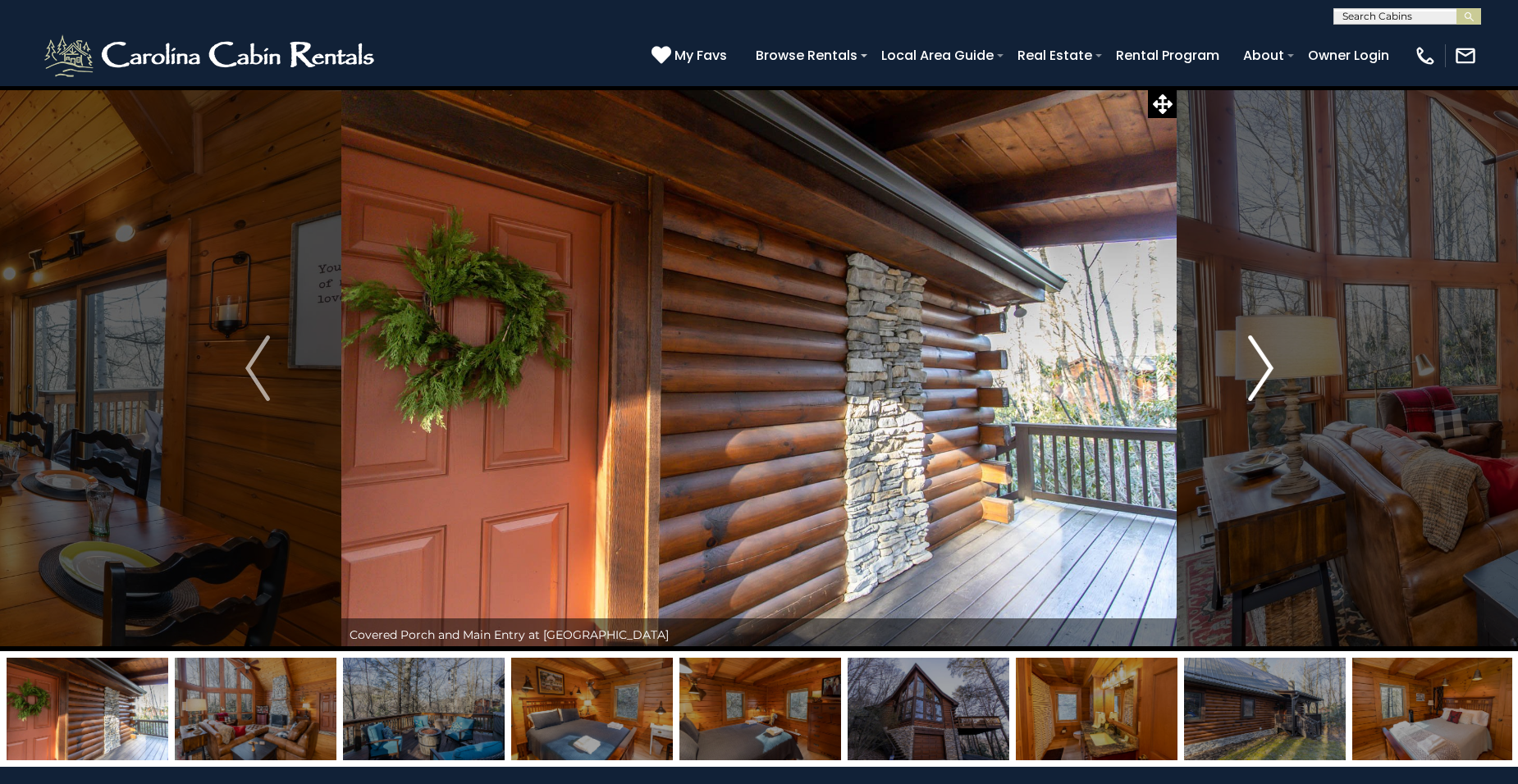
click at [1264, 366] on img "Next" at bounding box center [1259, 368] width 24 height 65
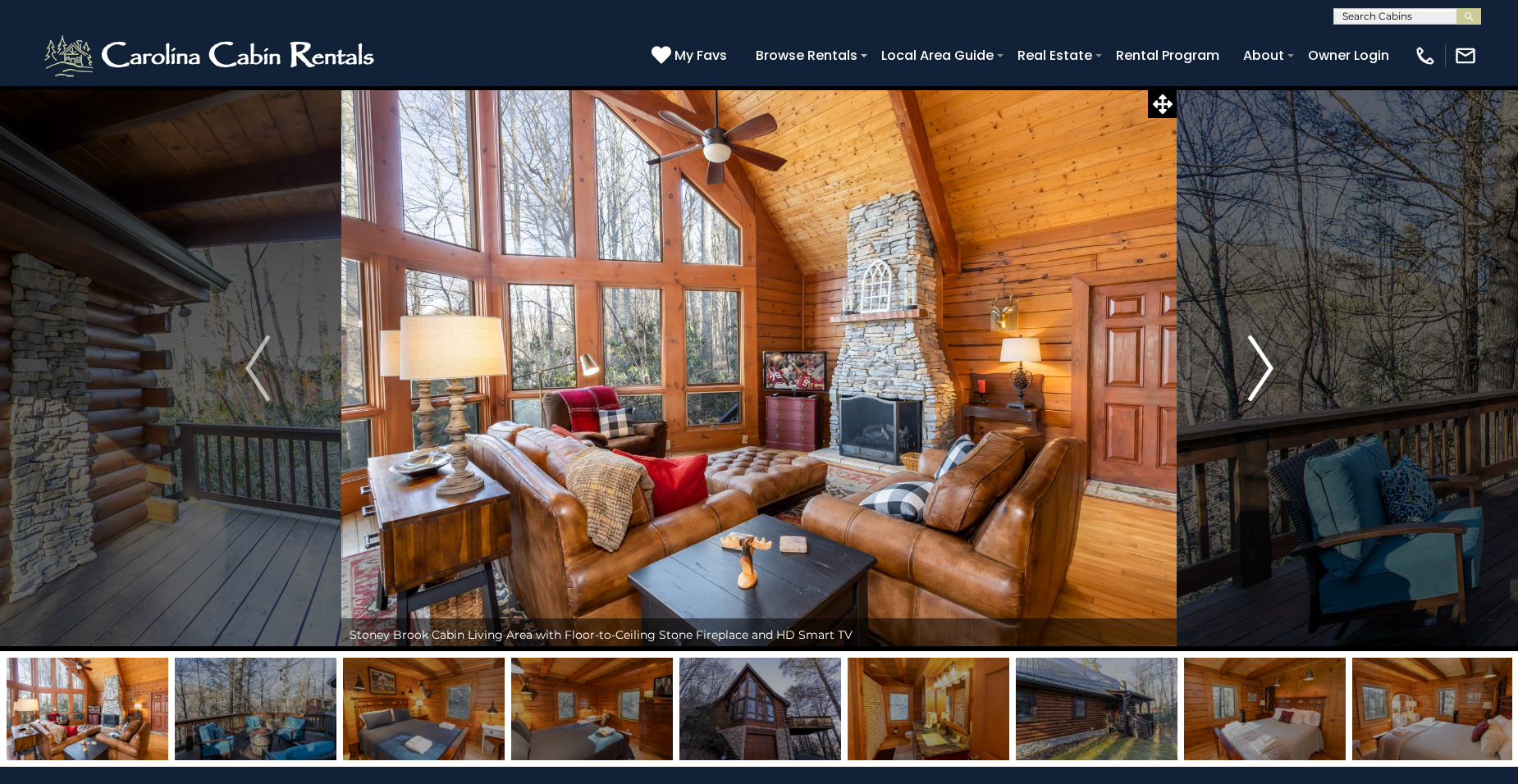
click at [1264, 366] on img "Next" at bounding box center [1259, 368] width 24 height 65
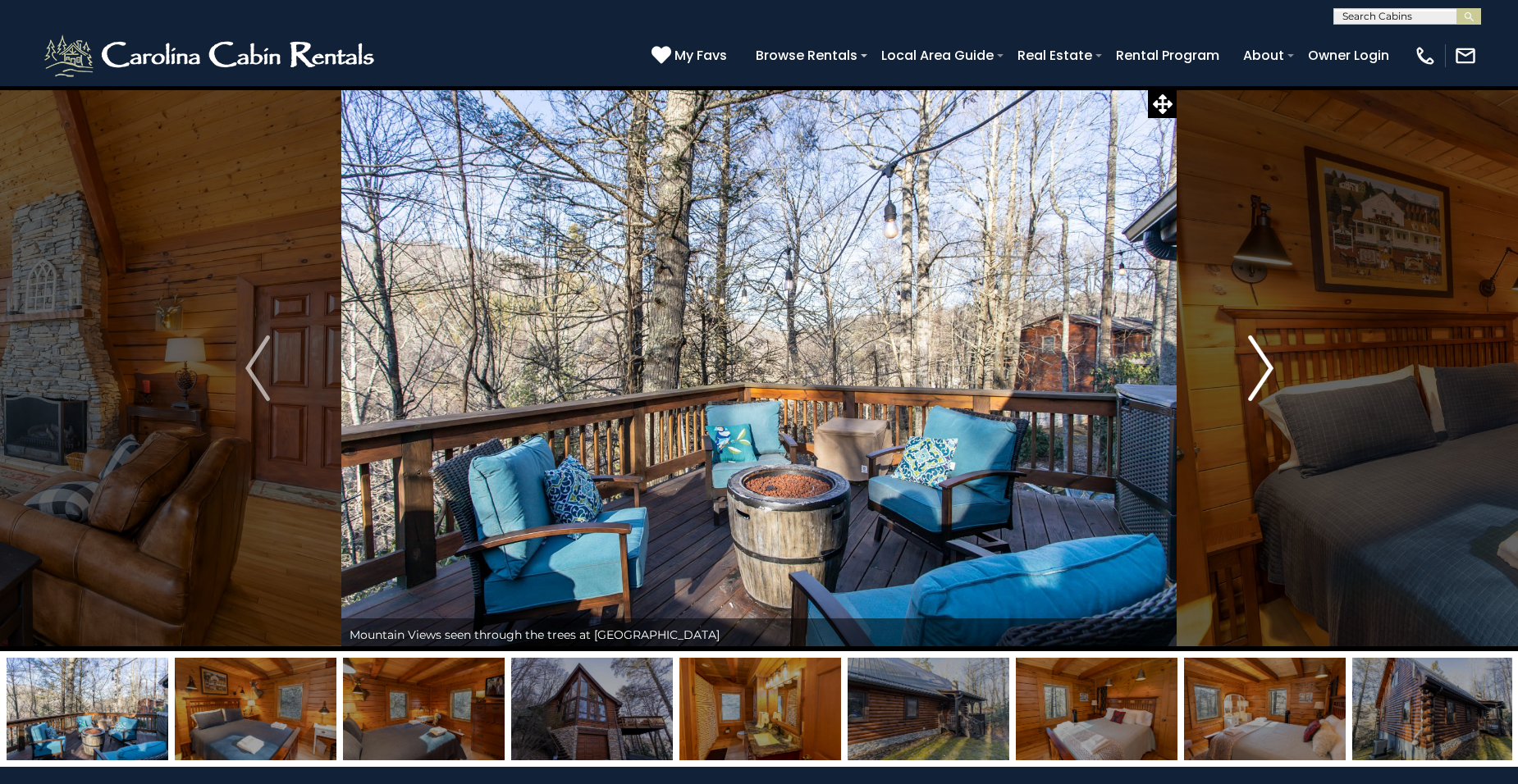
click at [1264, 366] on img "Next" at bounding box center [1259, 368] width 24 height 65
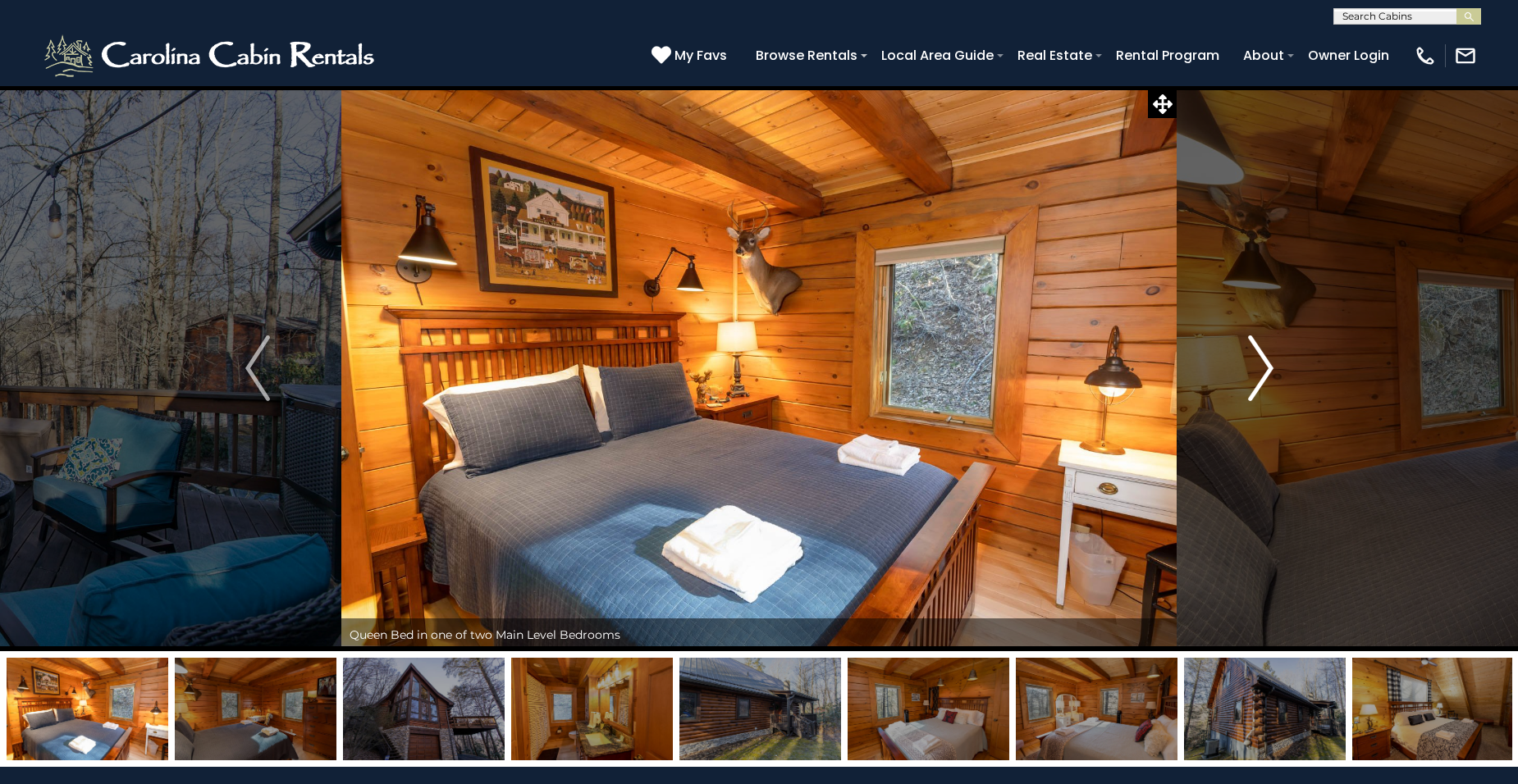
click at [1264, 366] on img "Next" at bounding box center [1259, 368] width 24 height 65
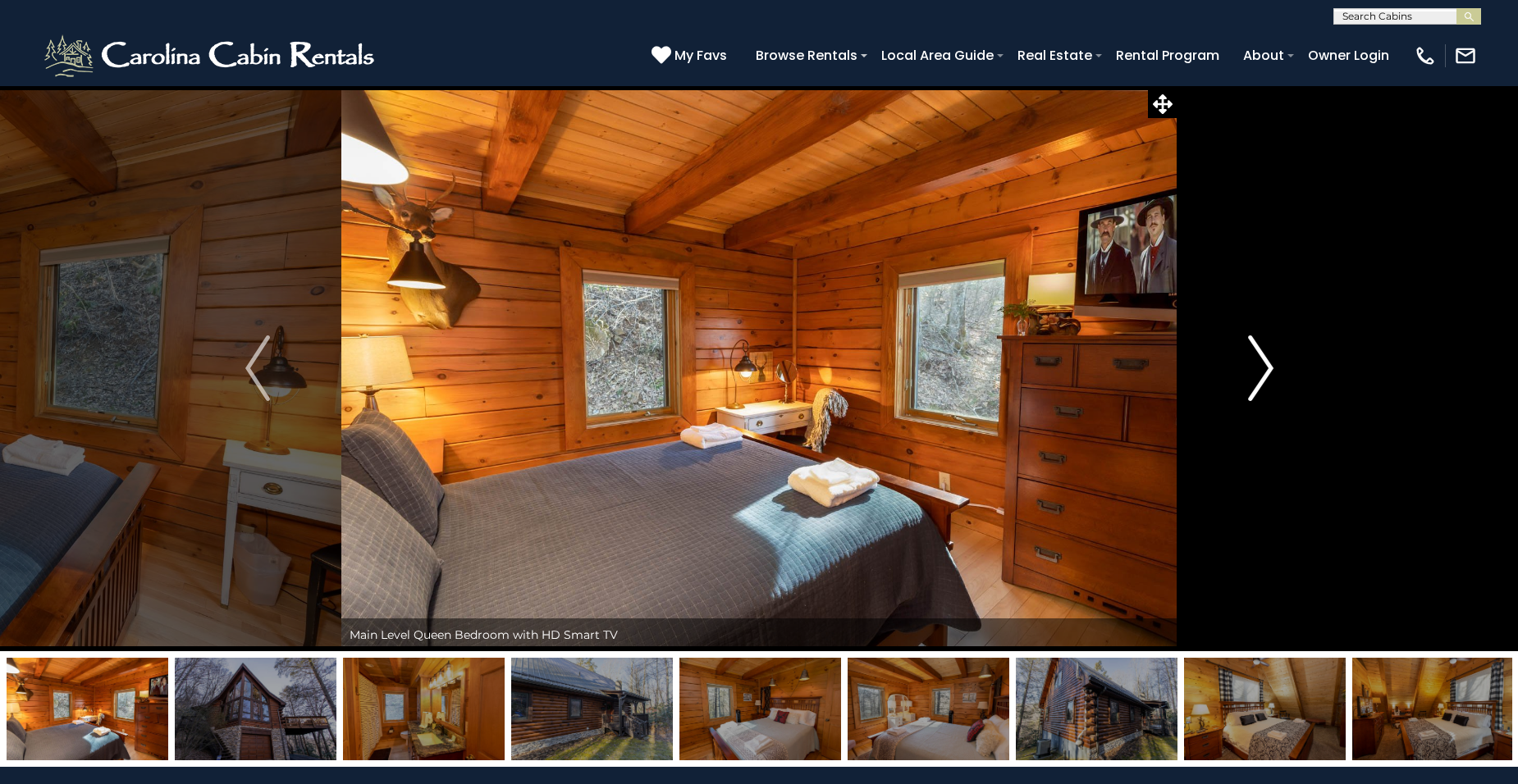
click at [1264, 366] on img "Next" at bounding box center [1259, 368] width 24 height 65
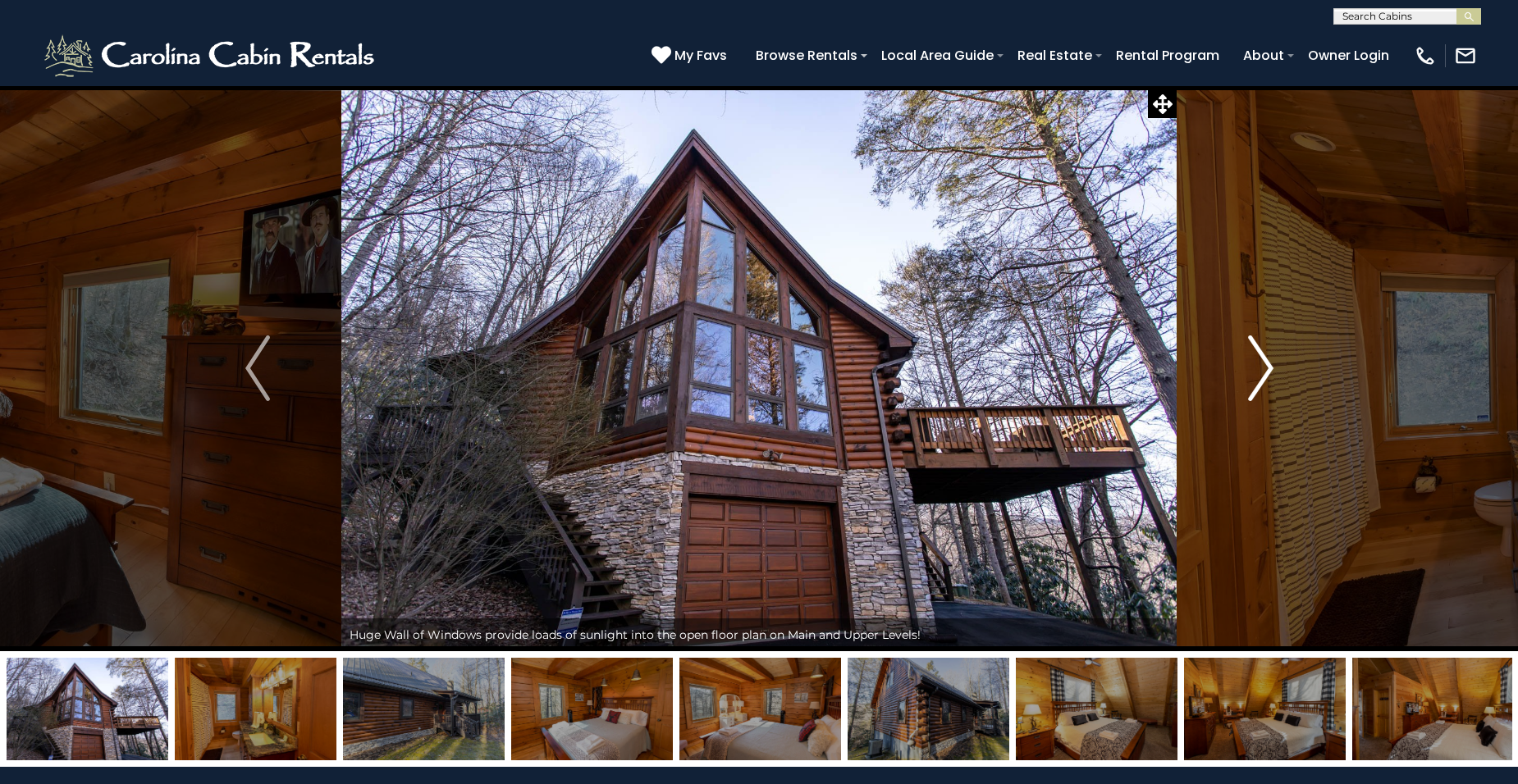
click at [1264, 366] on img "Next" at bounding box center [1259, 368] width 24 height 65
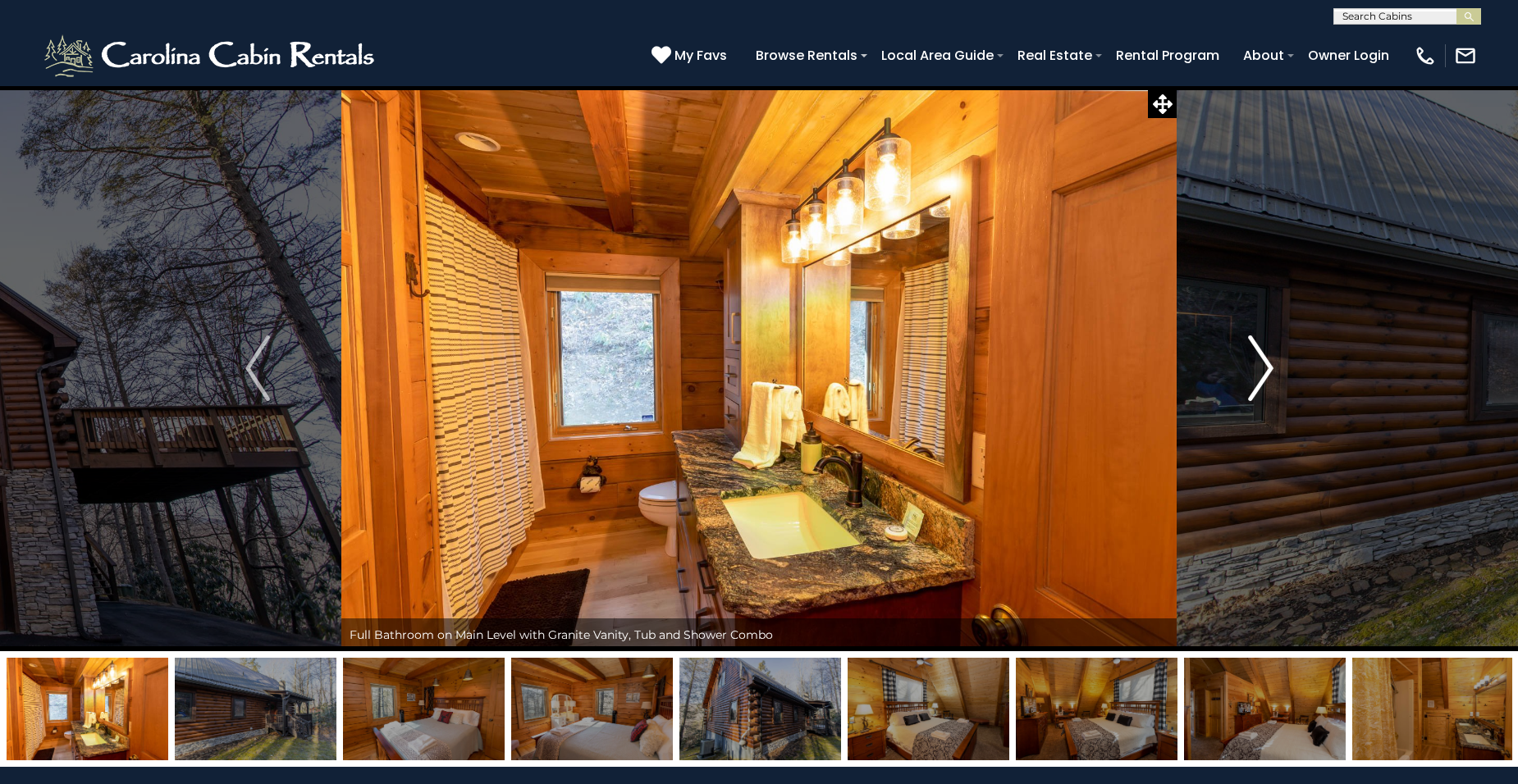
click at [1264, 366] on img "Next" at bounding box center [1259, 368] width 24 height 65
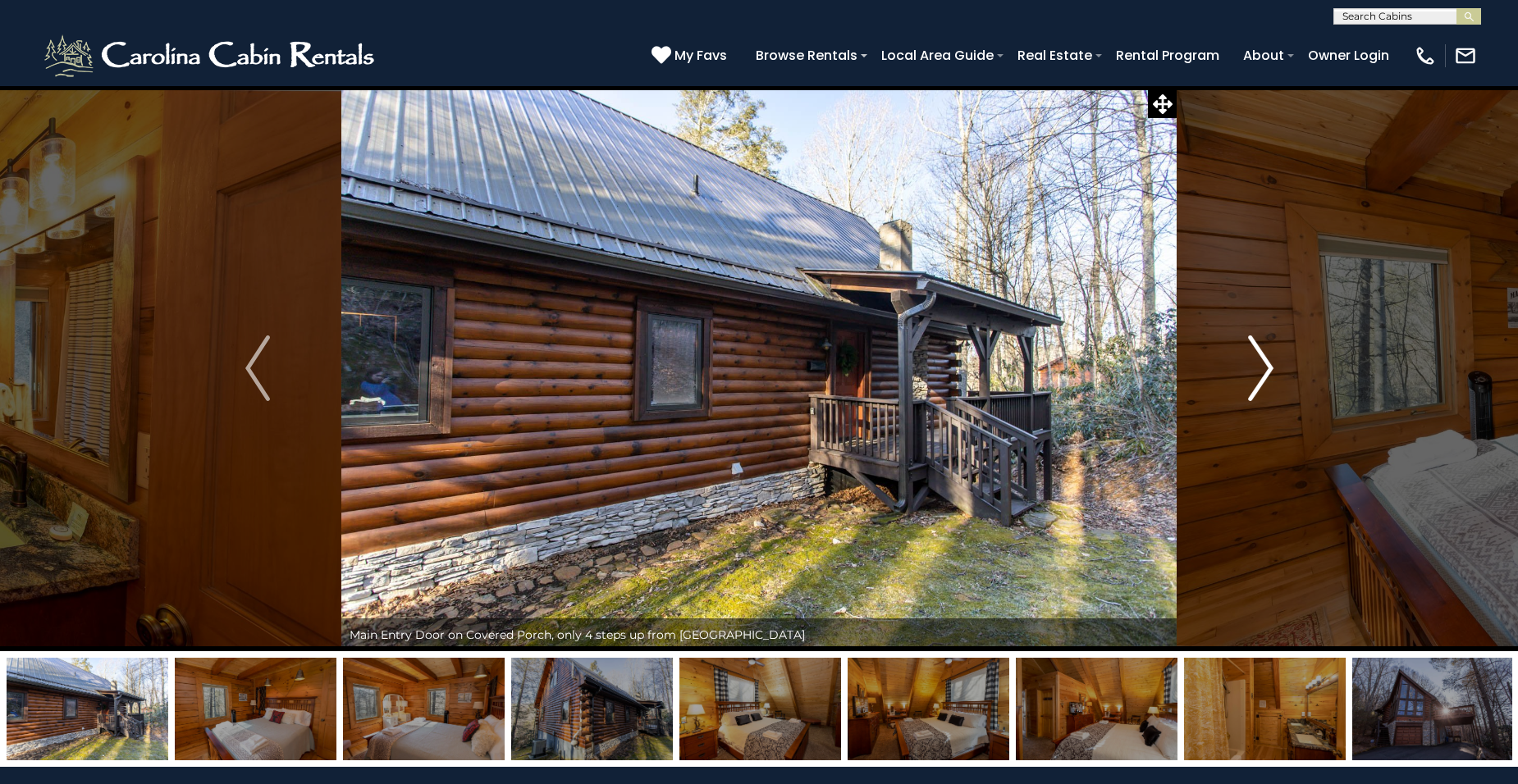
click at [1264, 366] on img "Next" at bounding box center [1259, 368] width 24 height 65
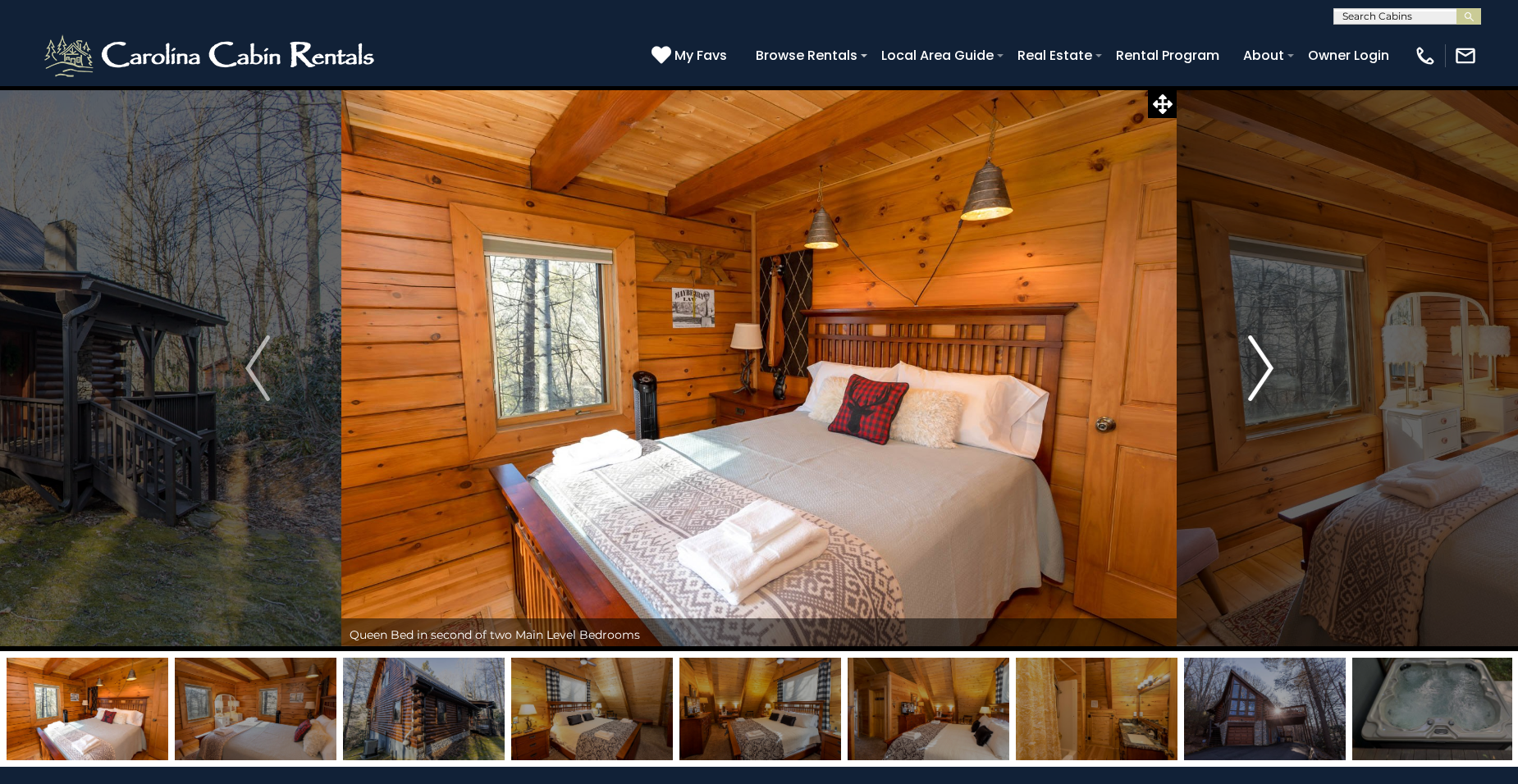
click at [1264, 366] on img "Next" at bounding box center [1259, 368] width 24 height 65
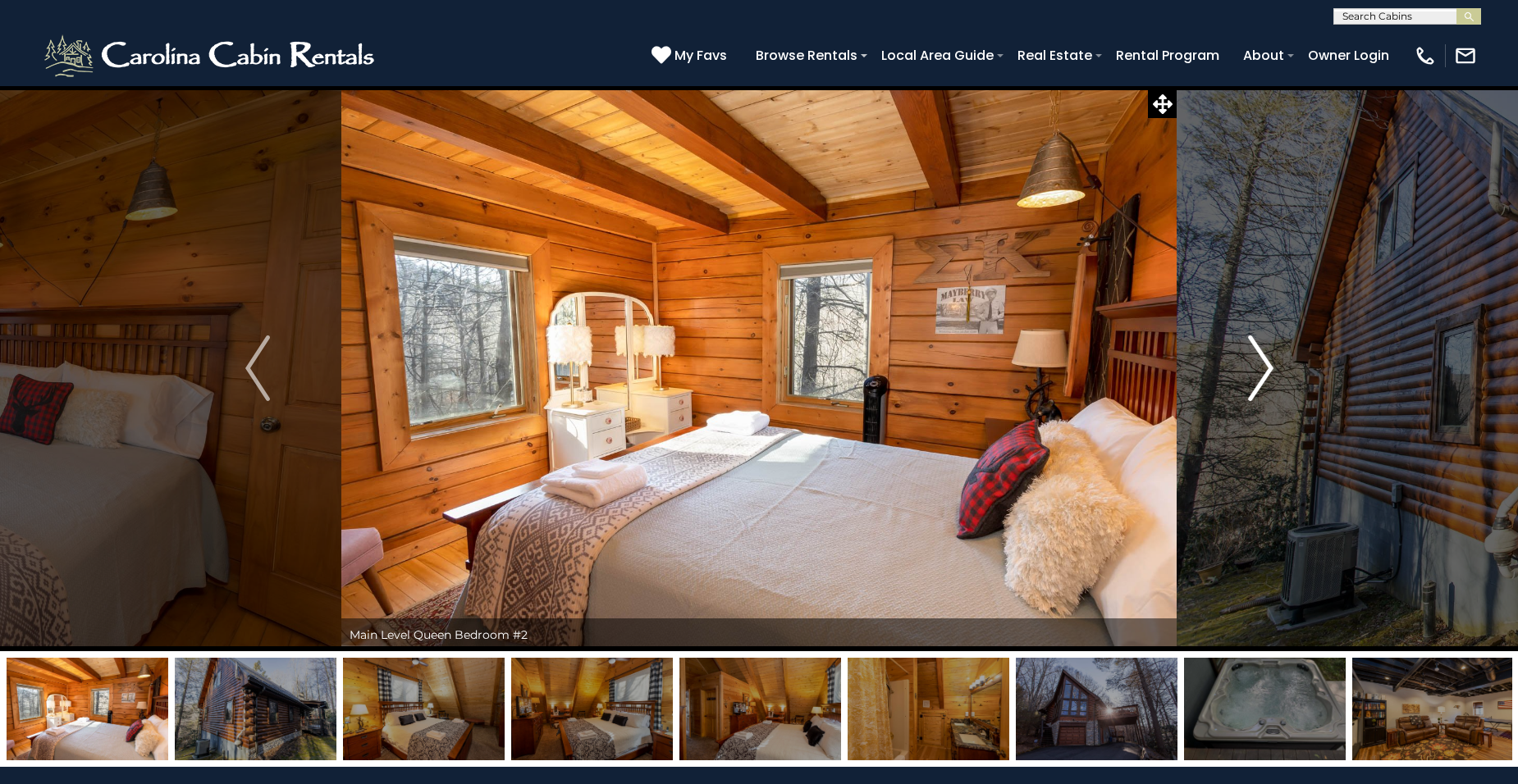
click at [1264, 366] on img "Next" at bounding box center [1259, 368] width 24 height 65
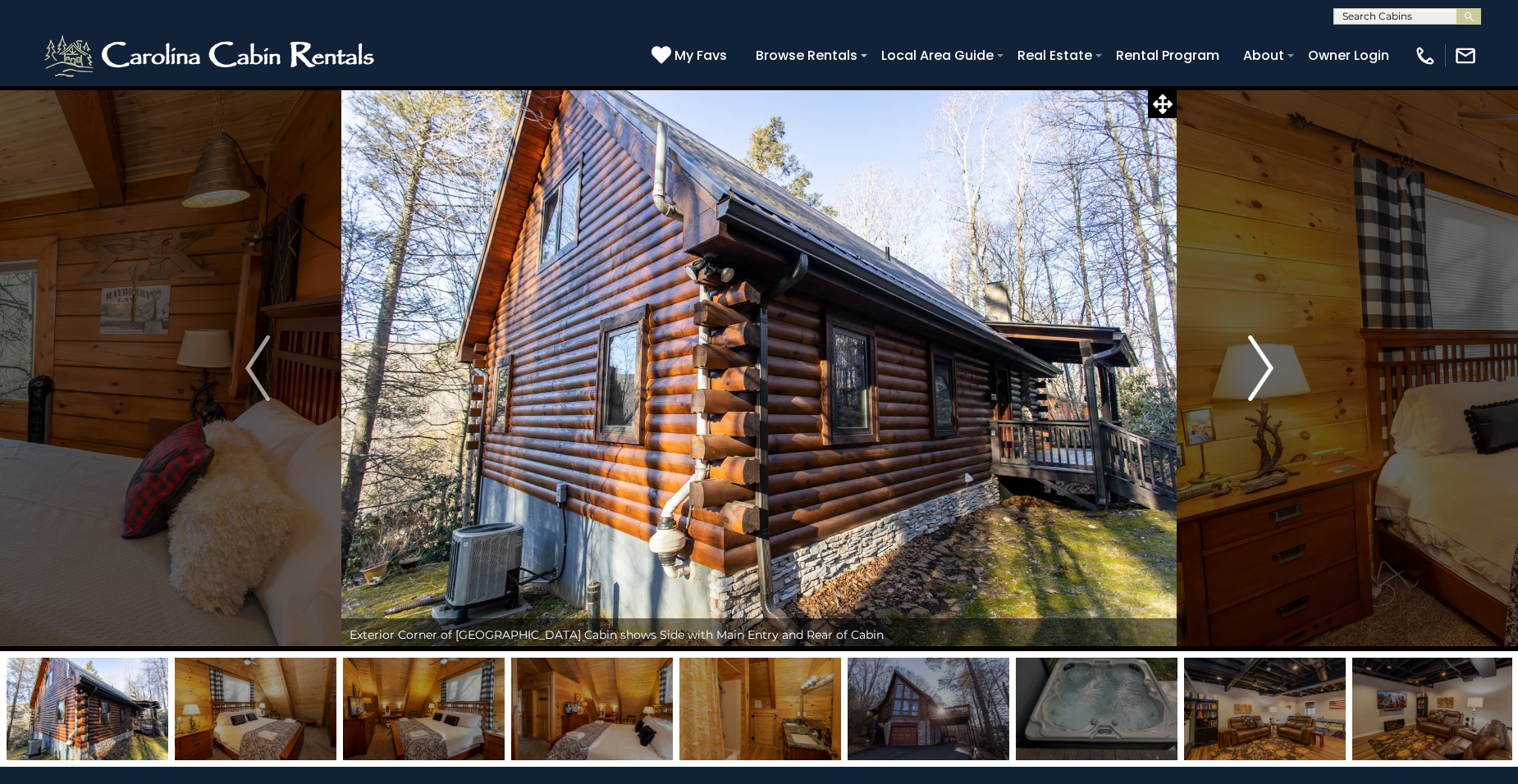
click at [1264, 366] on img "Next" at bounding box center [1259, 368] width 24 height 65
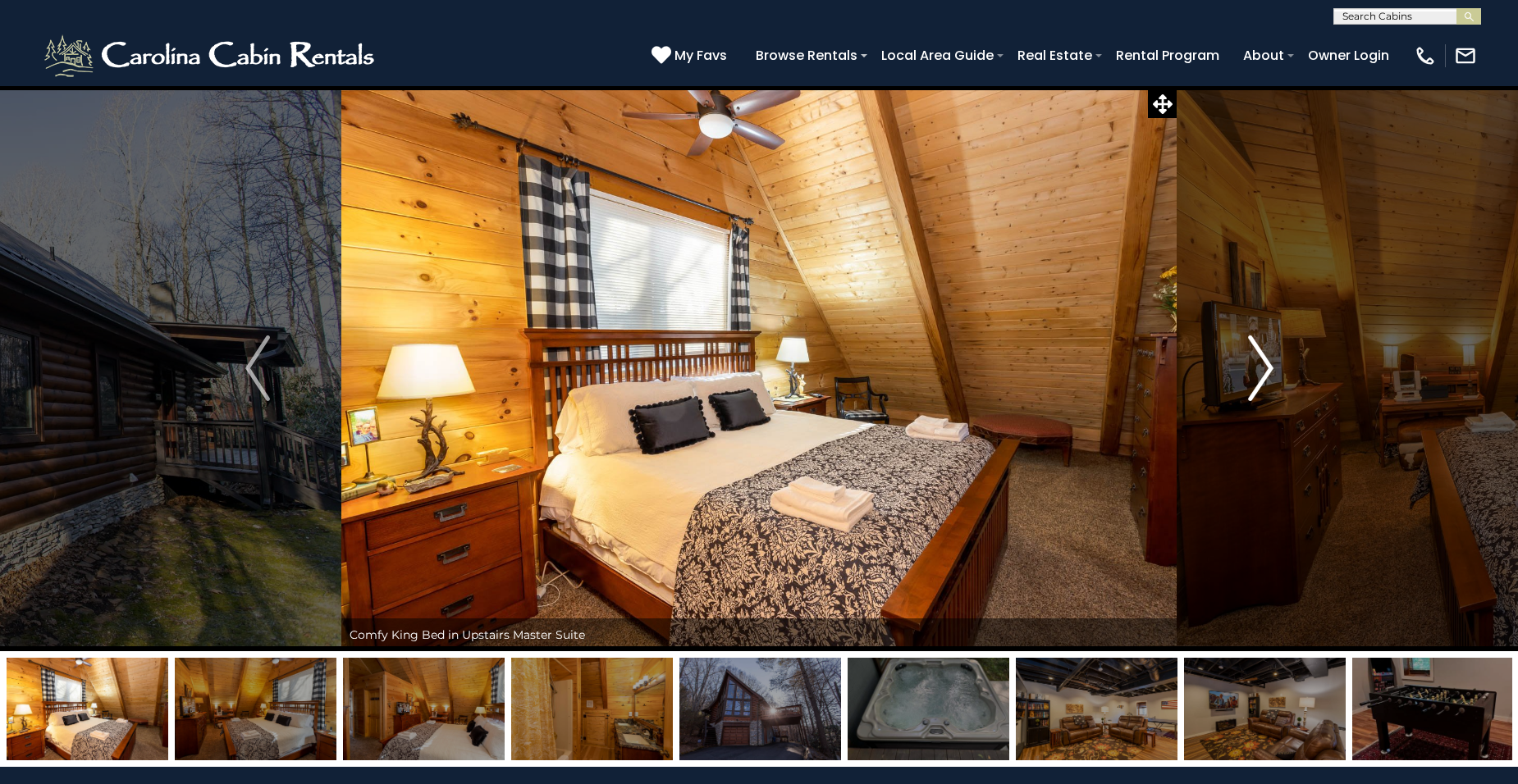
click at [1264, 366] on img "Next" at bounding box center [1259, 368] width 24 height 65
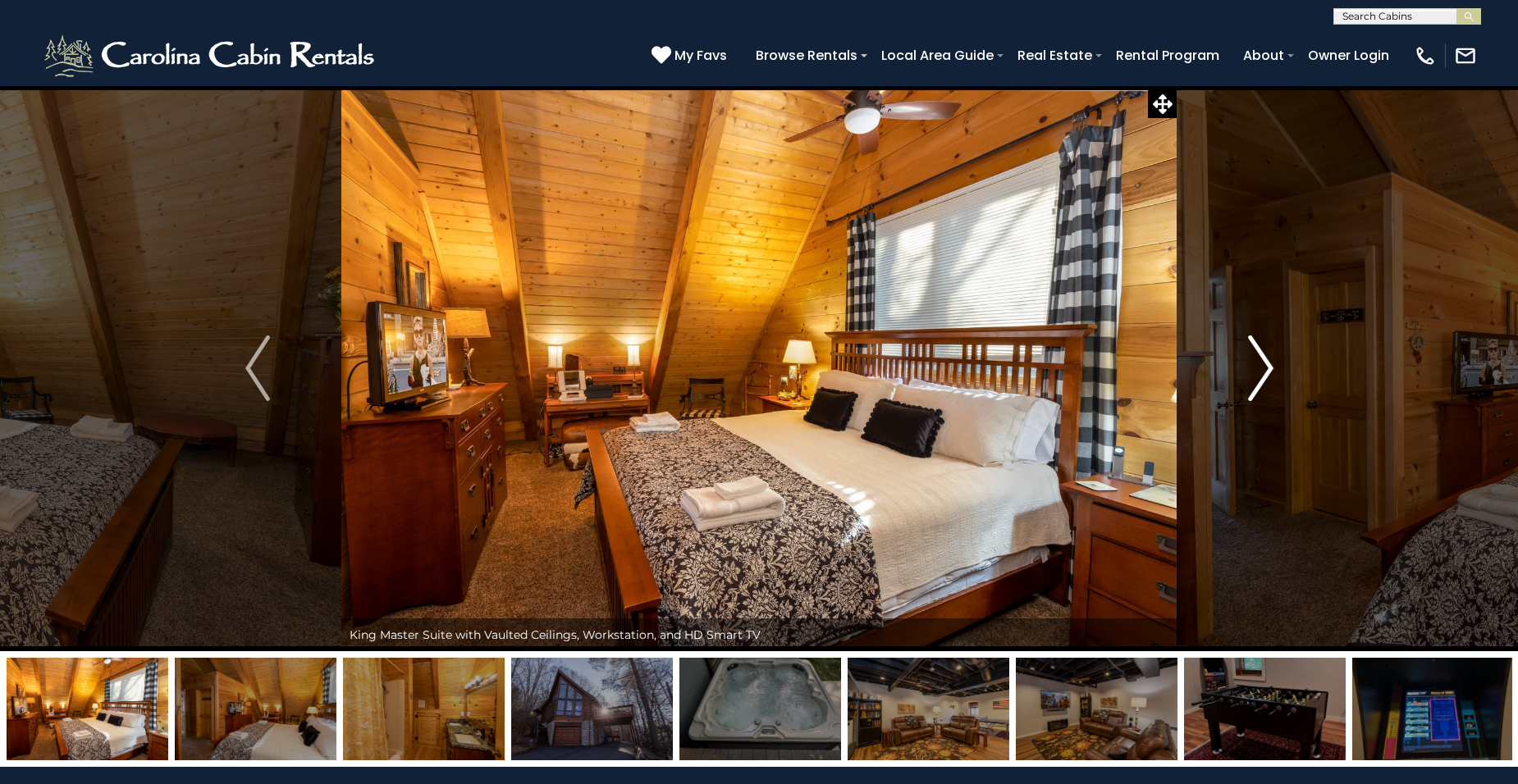
click at [1264, 366] on img "Next" at bounding box center [1259, 368] width 24 height 65
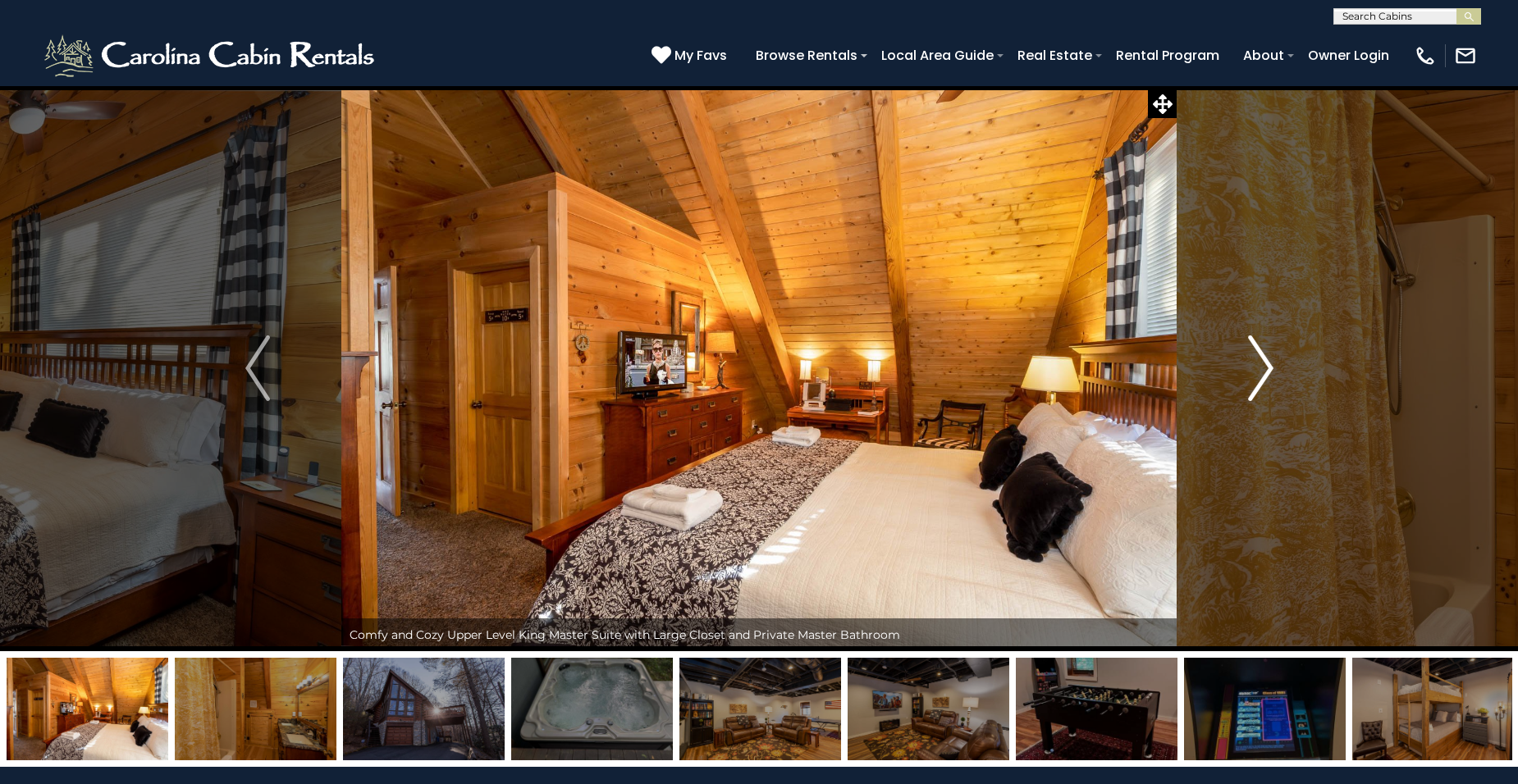
click at [1264, 366] on img "Next" at bounding box center [1259, 368] width 24 height 65
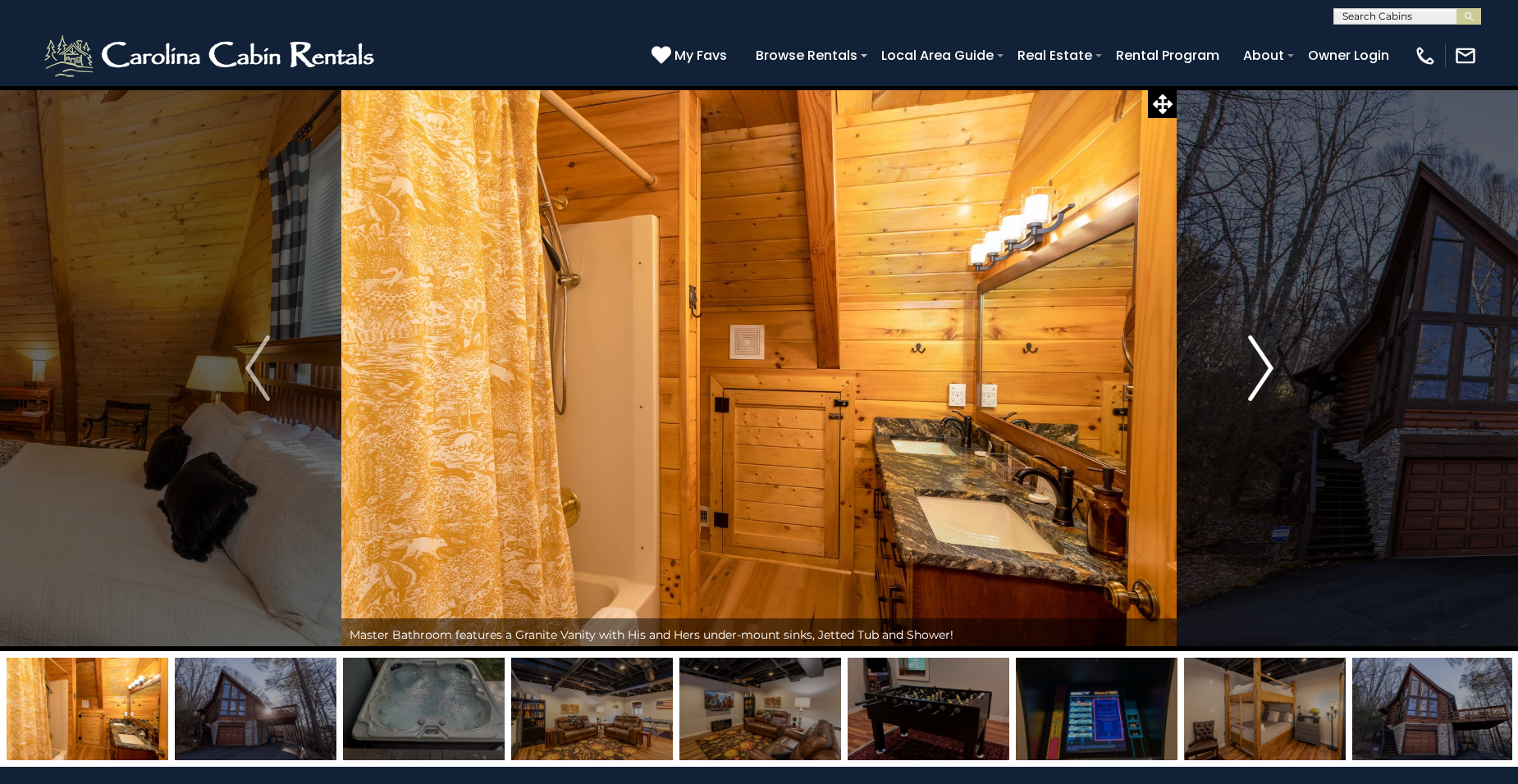
click at [1264, 366] on img "Next" at bounding box center [1259, 368] width 24 height 65
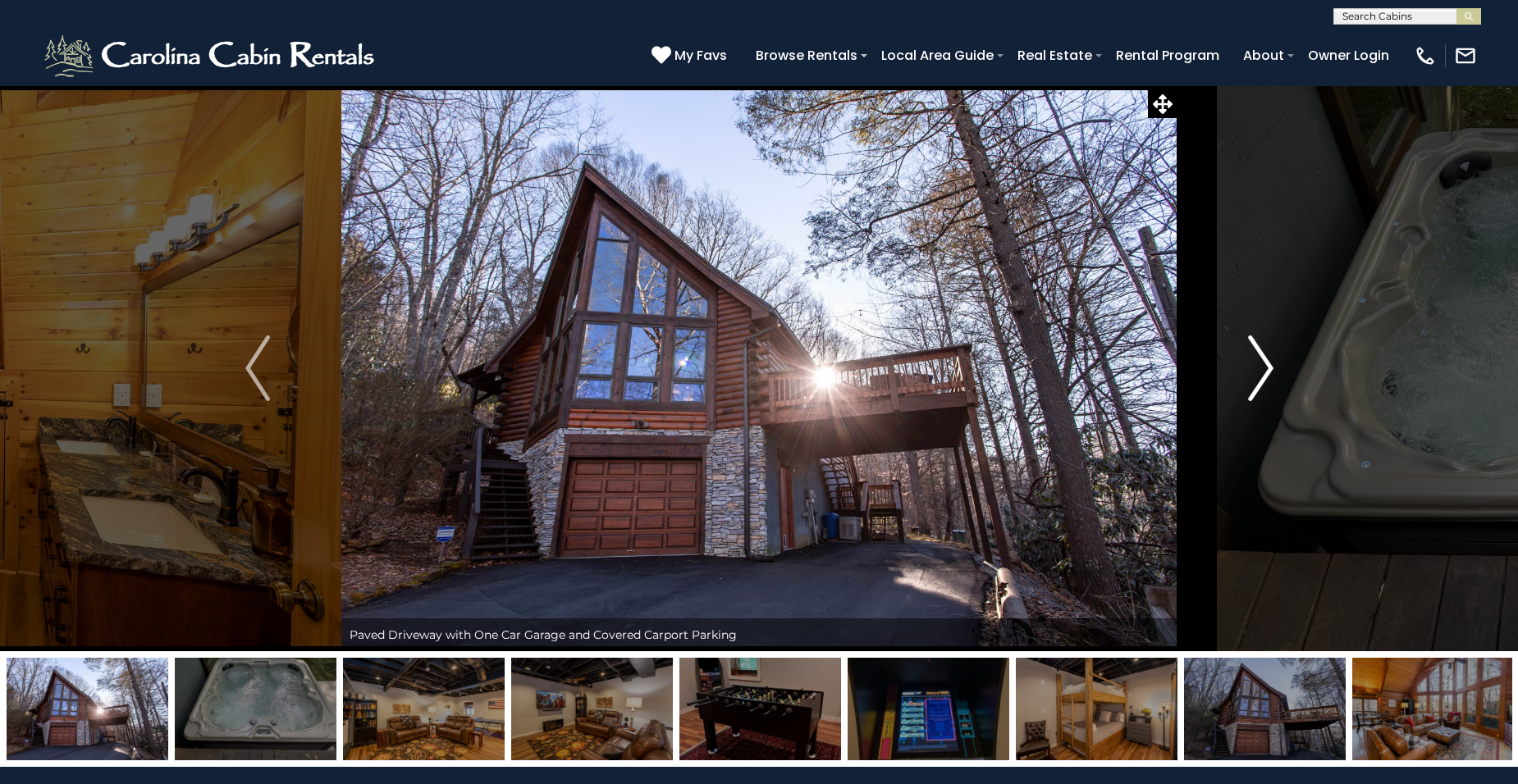
click at [1264, 366] on img "Next" at bounding box center [1259, 368] width 24 height 65
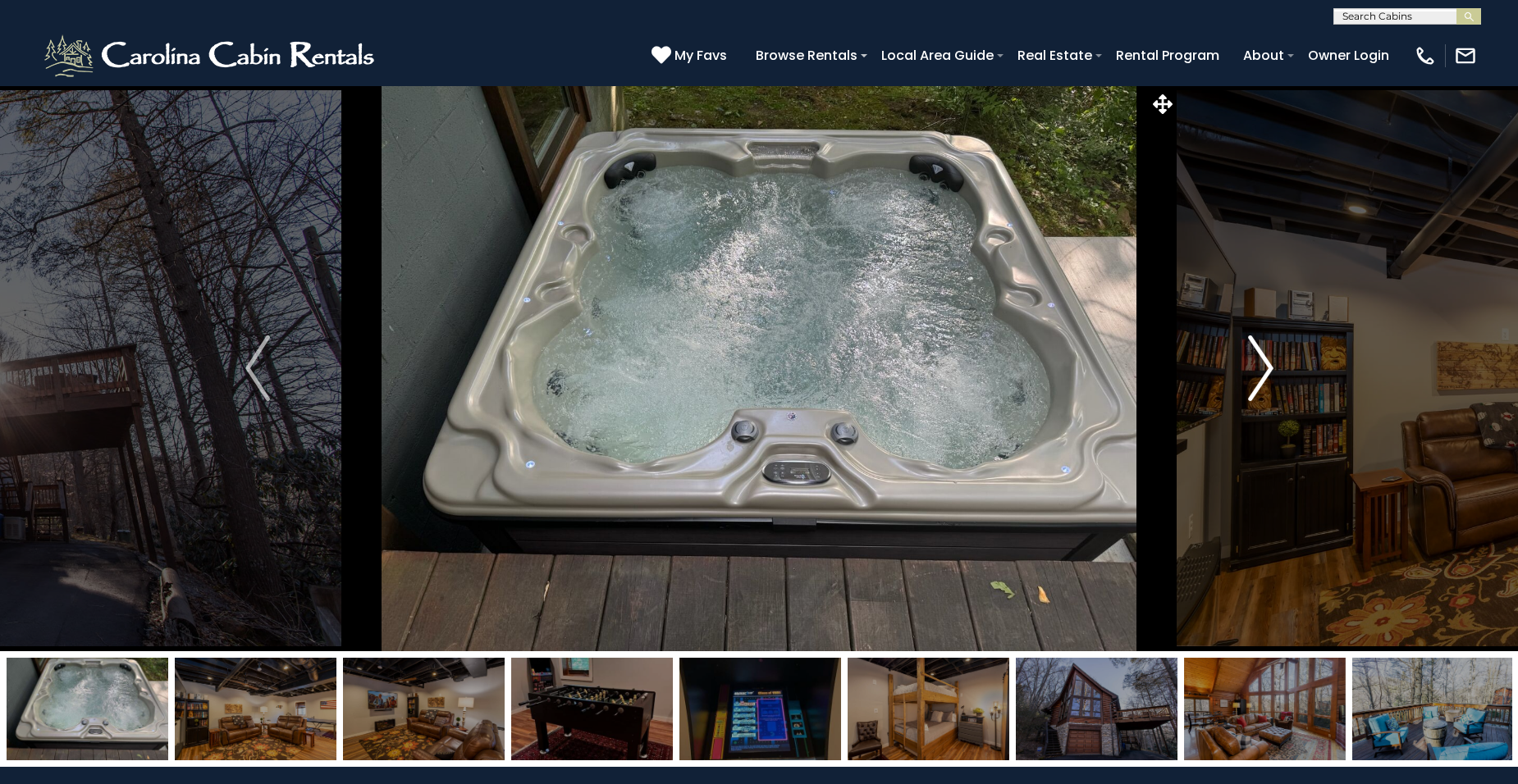
click at [1264, 366] on img "Next" at bounding box center [1259, 368] width 24 height 65
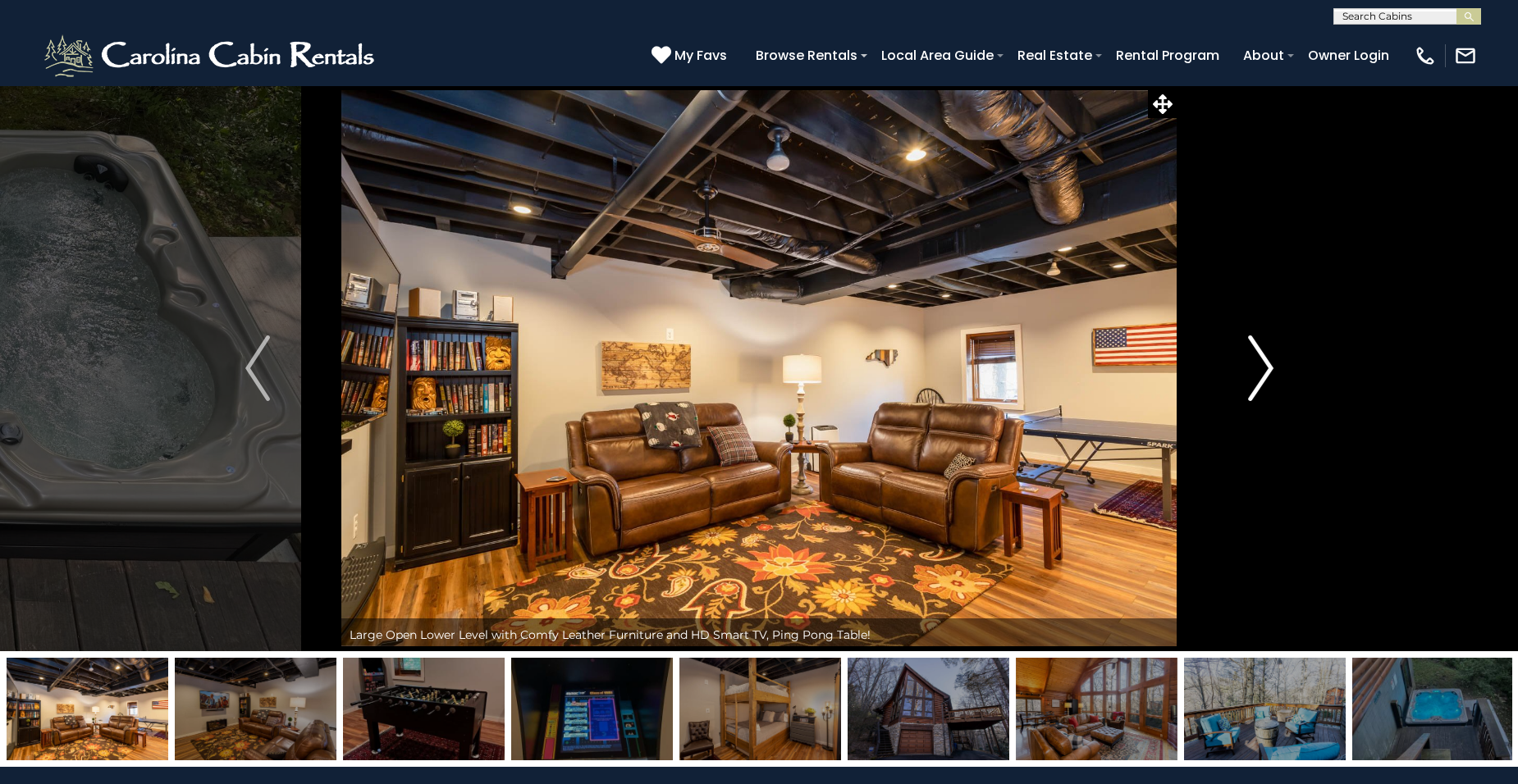
click at [1264, 366] on img "Next" at bounding box center [1259, 368] width 24 height 65
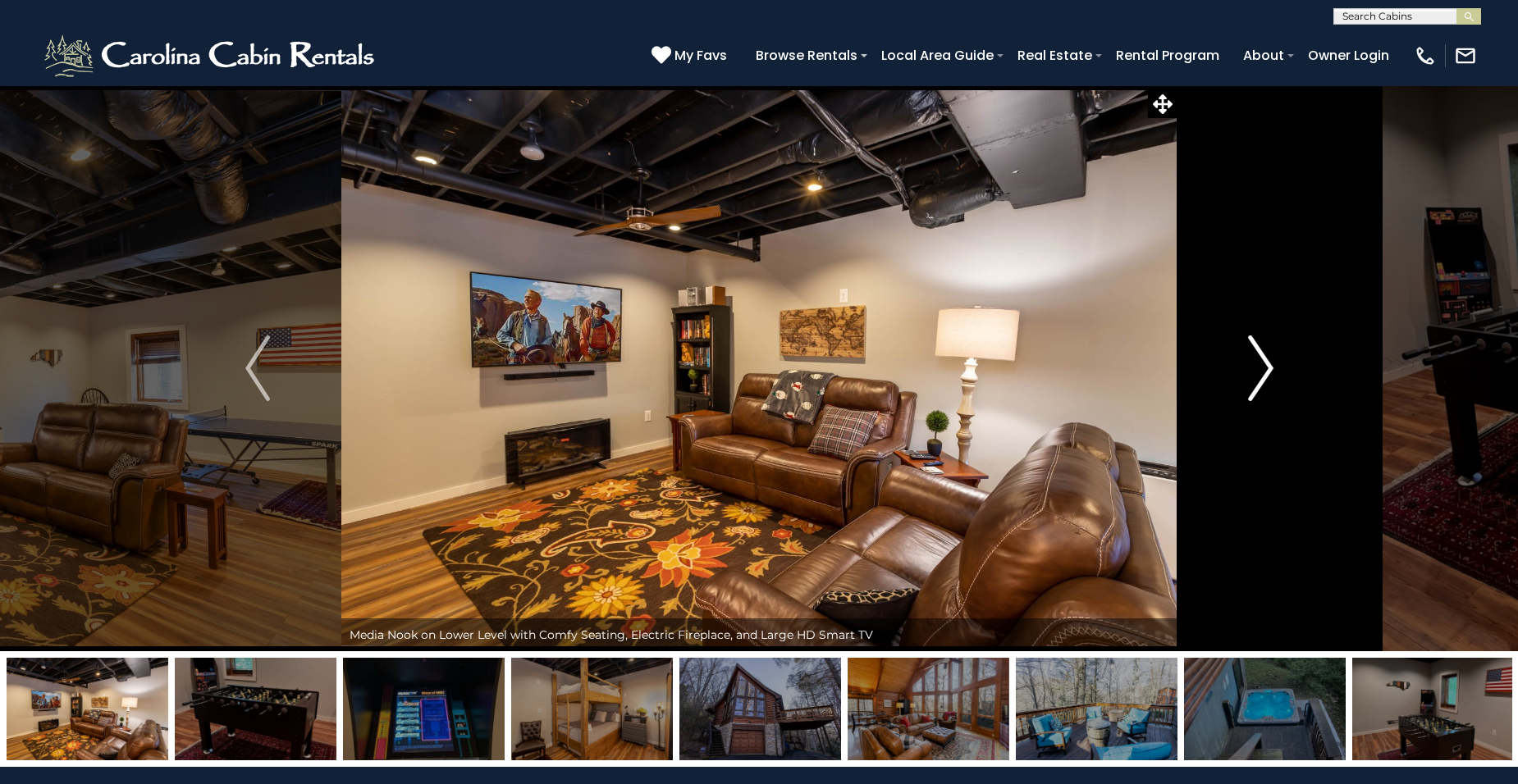
click at [1264, 366] on img "Next" at bounding box center [1259, 368] width 24 height 65
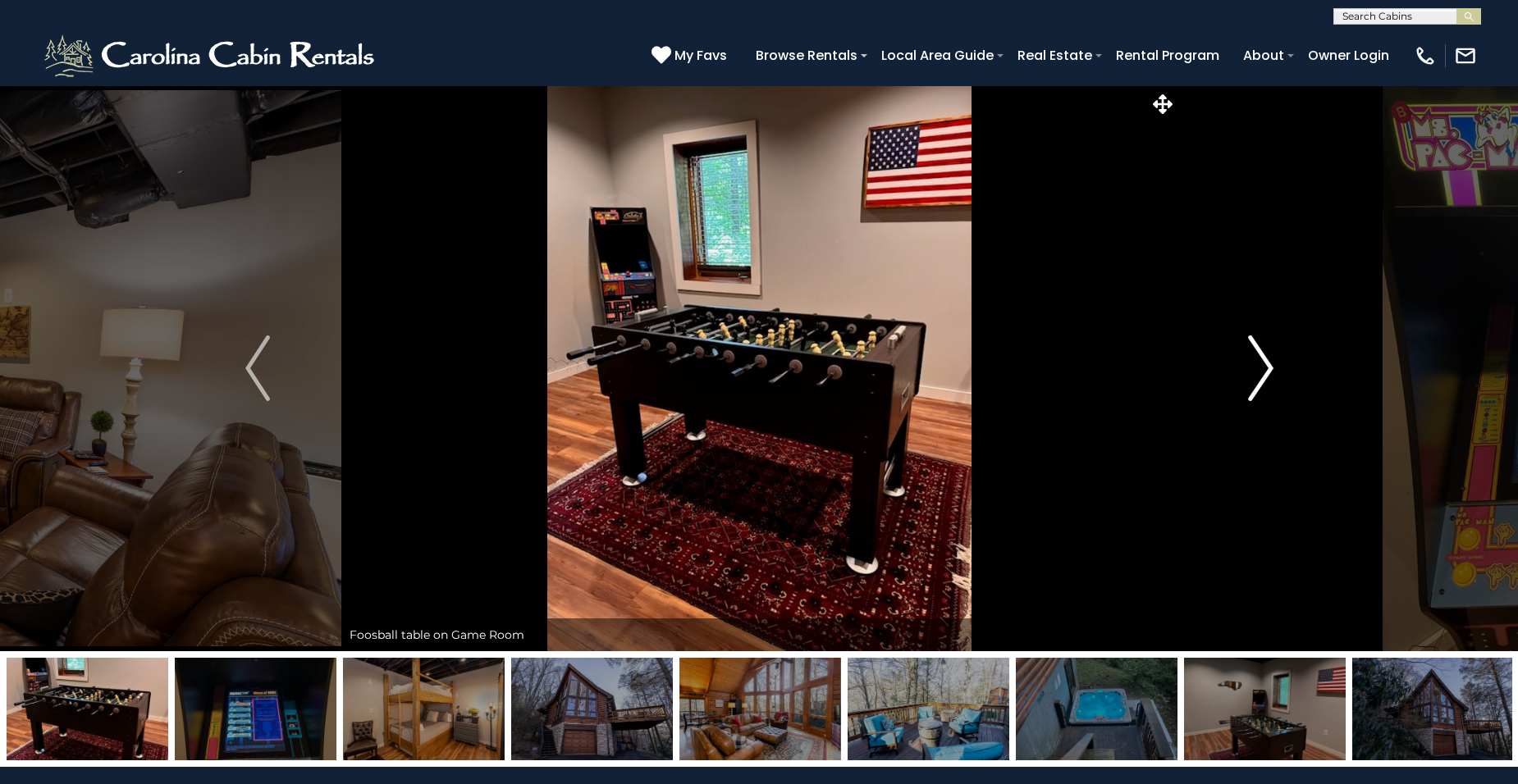
click at [1269, 363] on img "Next" at bounding box center [1259, 368] width 24 height 65
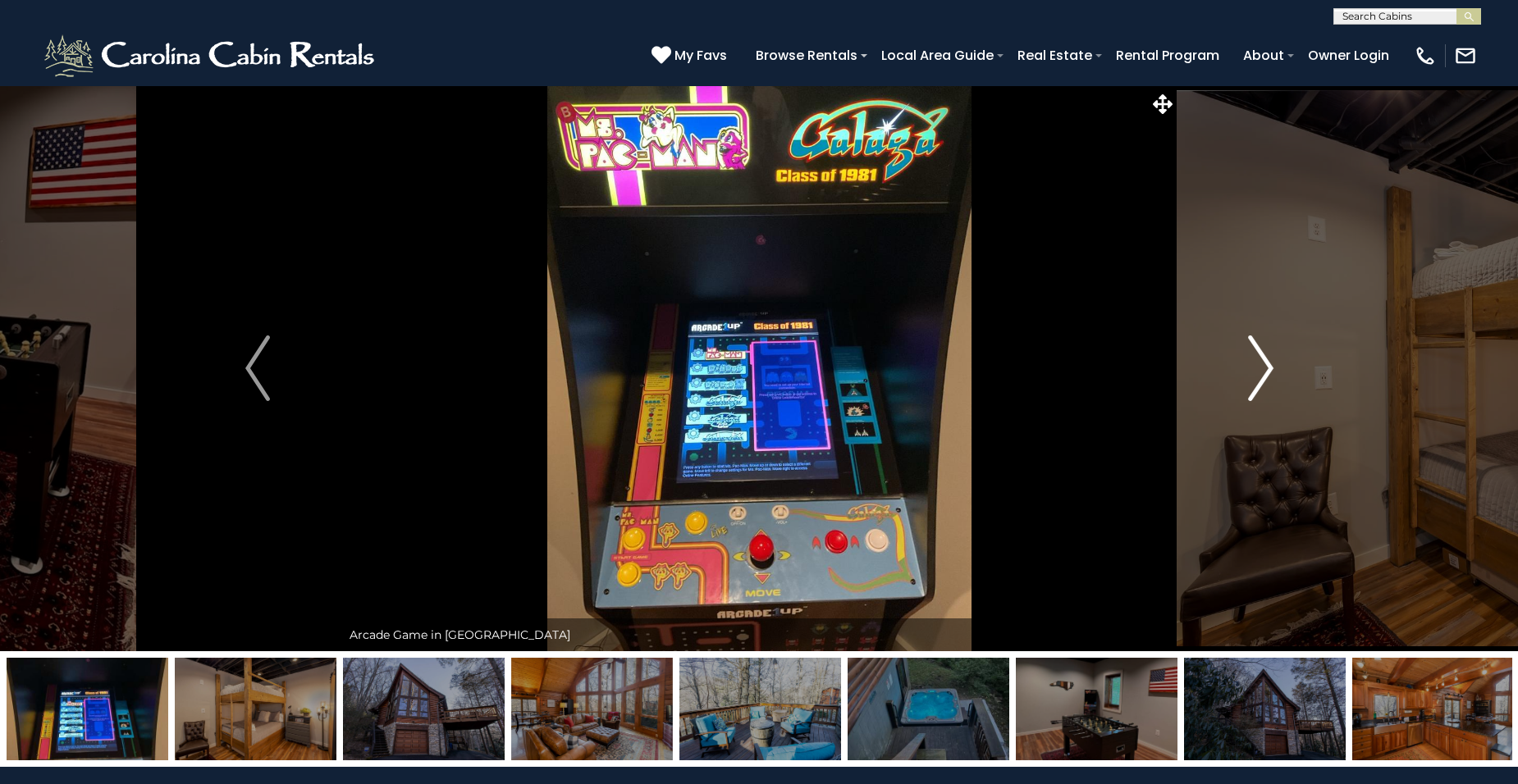
click at [1269, 363] on img "Next" at bounding box center [1259, 368] width 24 height 65
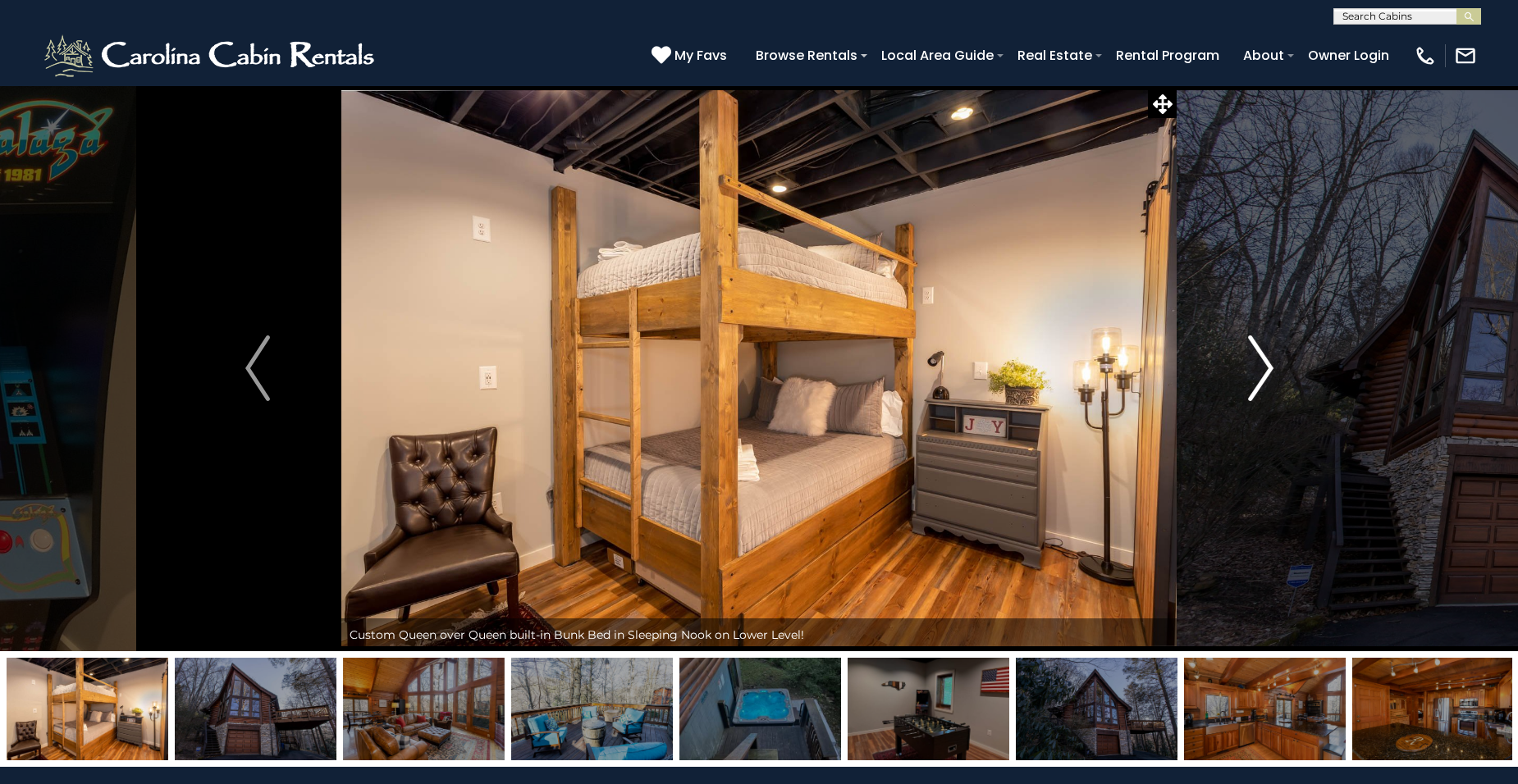
click at [1269, 363] on img "Next" at bounding box center [1259, 368] width 24 height 65
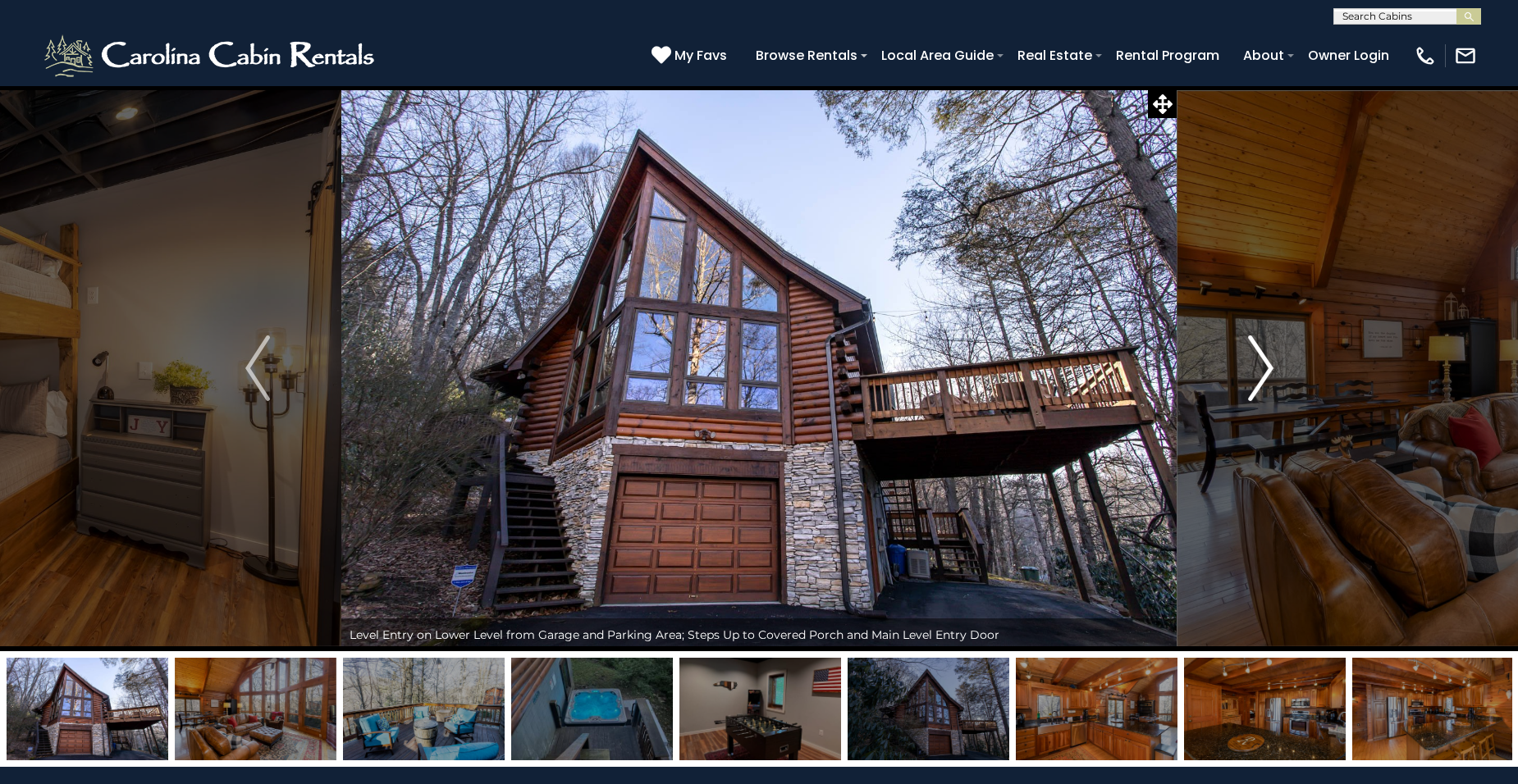
click at [1269, 363] on img "Next" at bounding box center [1259, 368] width 24 height 65
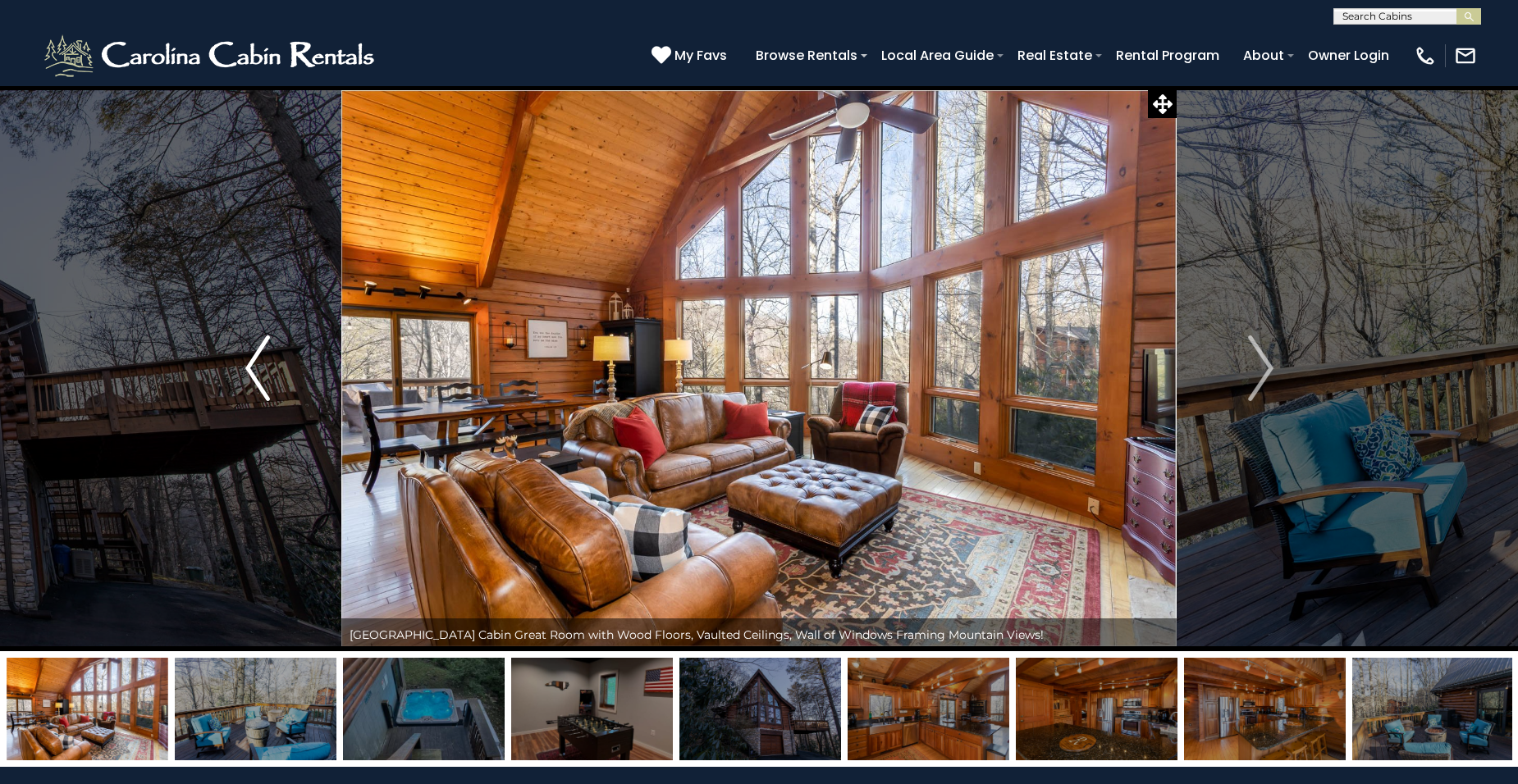
click at [247, 361] on img "Previous" at bounding box center [257, 368] width 24 height 65
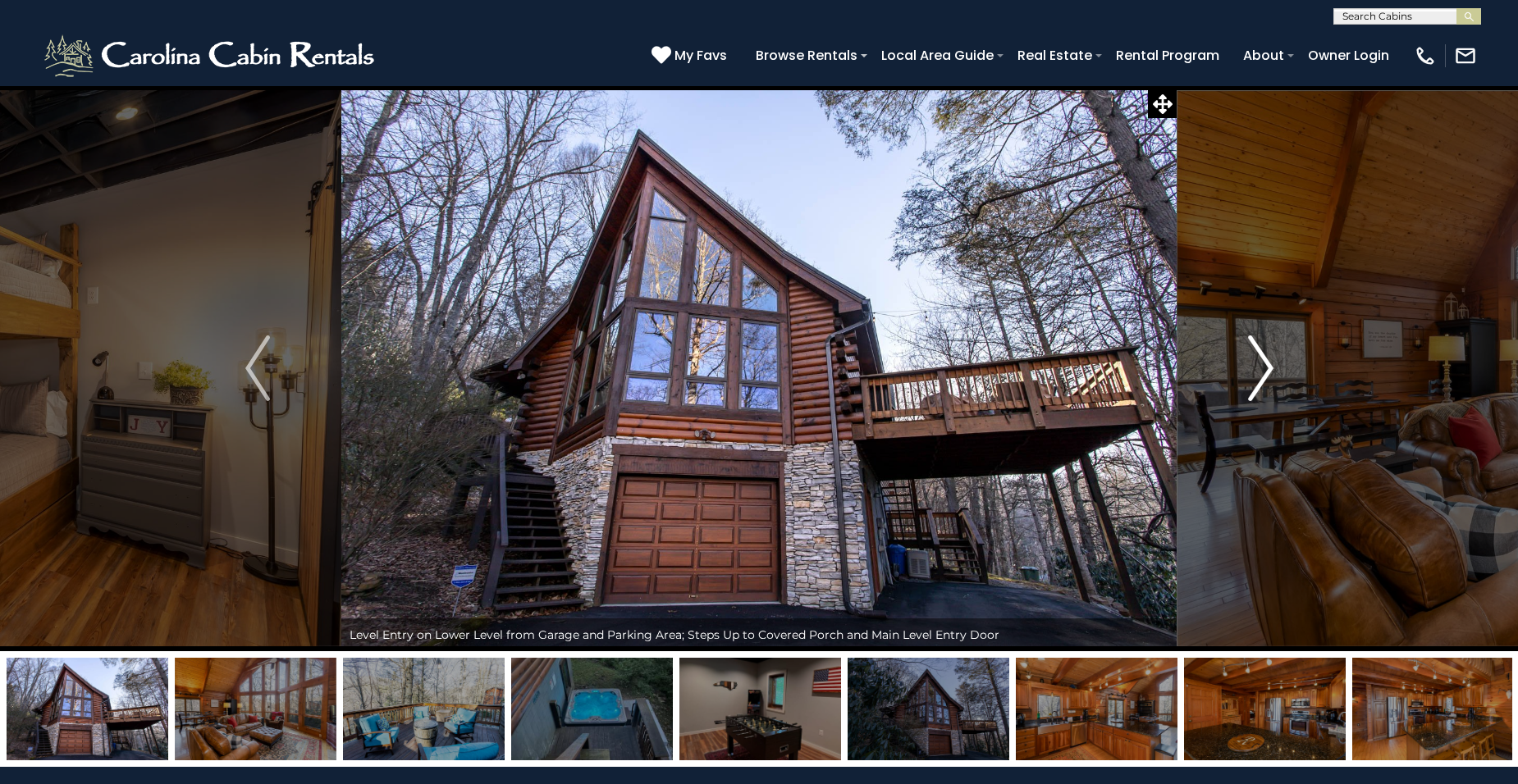
click at [1269, 366] on img "Next" at bounding box center [1259, 368] width 24 height 65
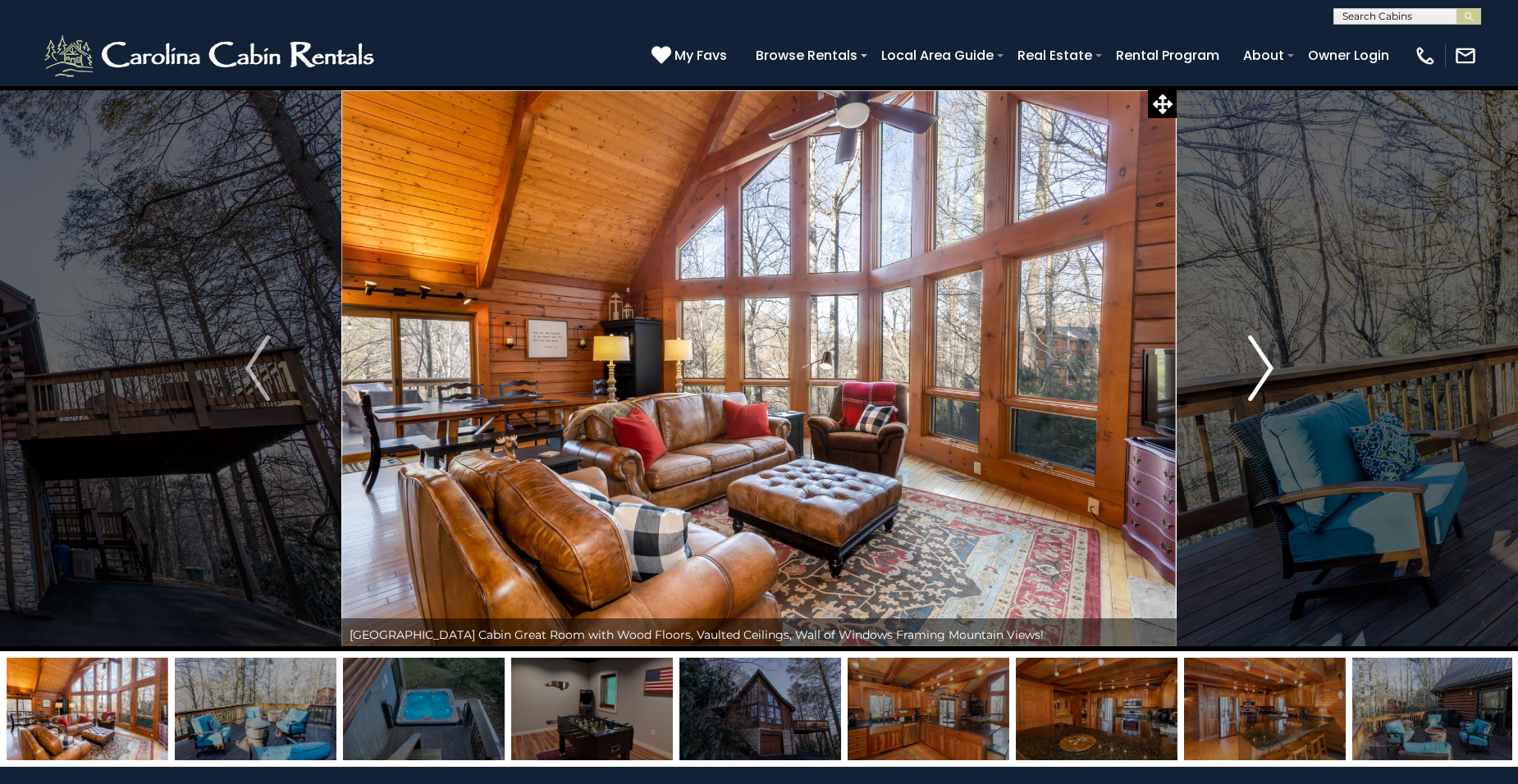
click at [1269, 368] on img "Next" at bounding box center [1259, 368] width 24 height 65
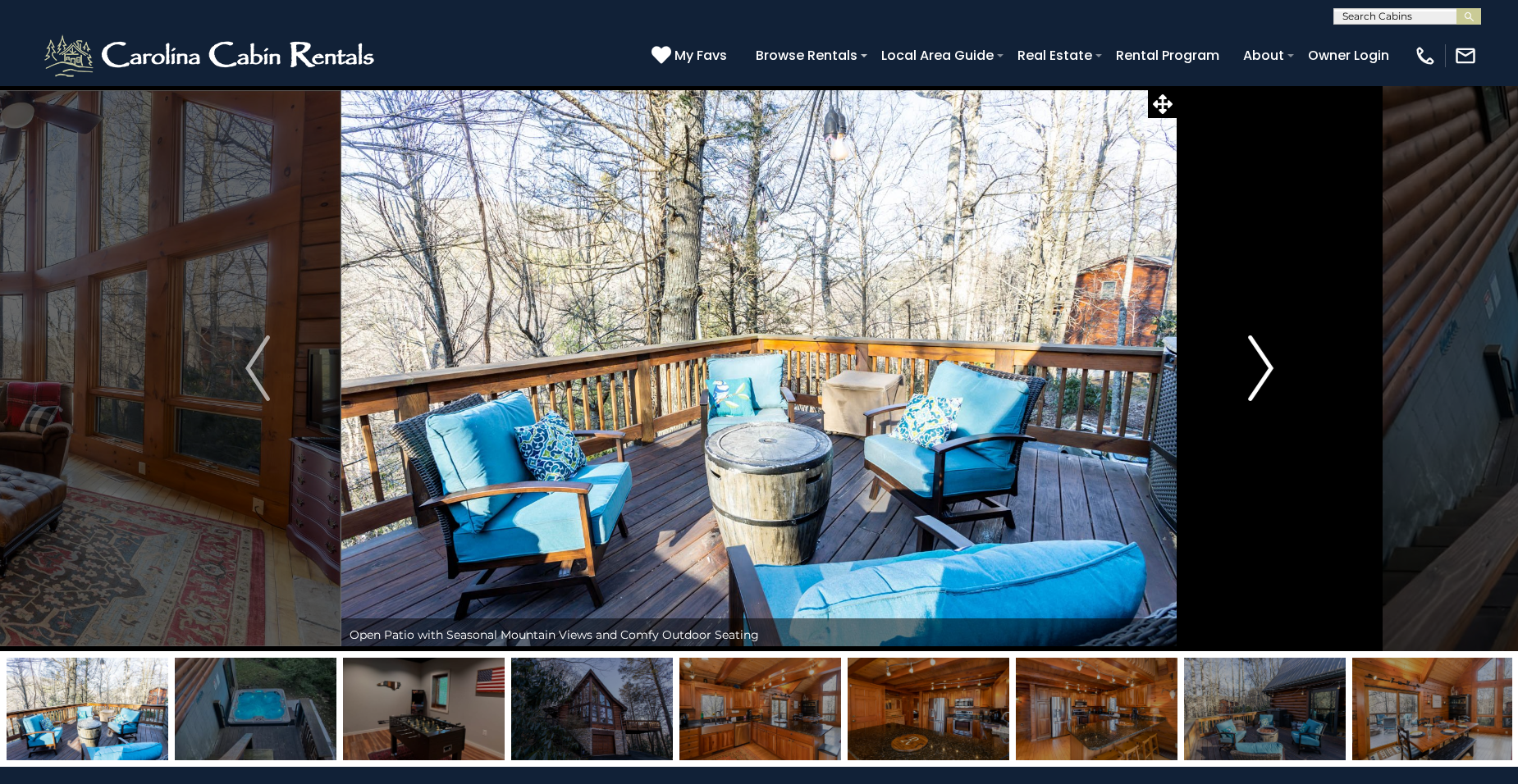
click at [1269, 368] on img "Next" at bounding box center [1259, 368] width 24 height 65
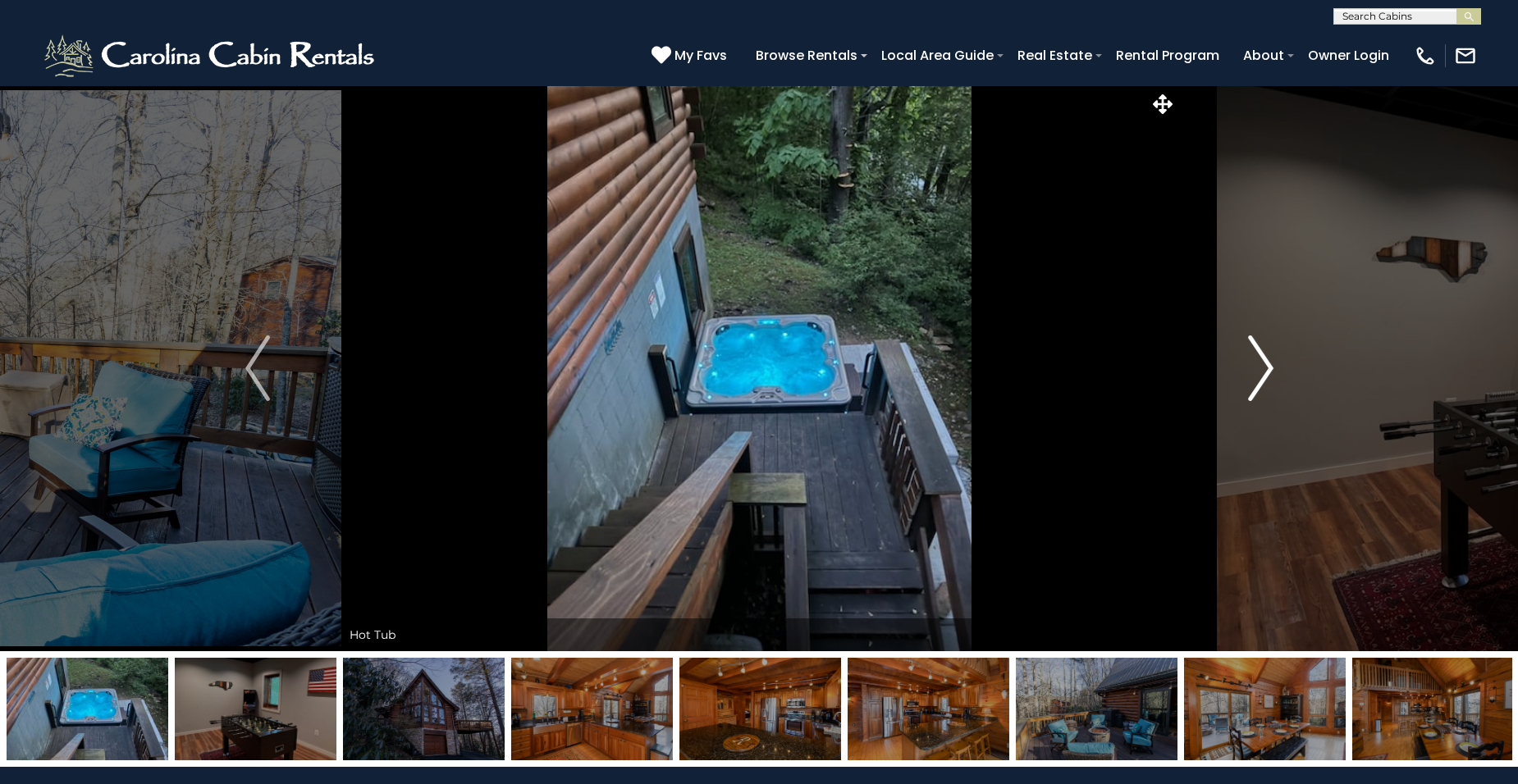
click at [1262, 365] on img "Next" at bounding box center [1259, 368] width 24 height 65
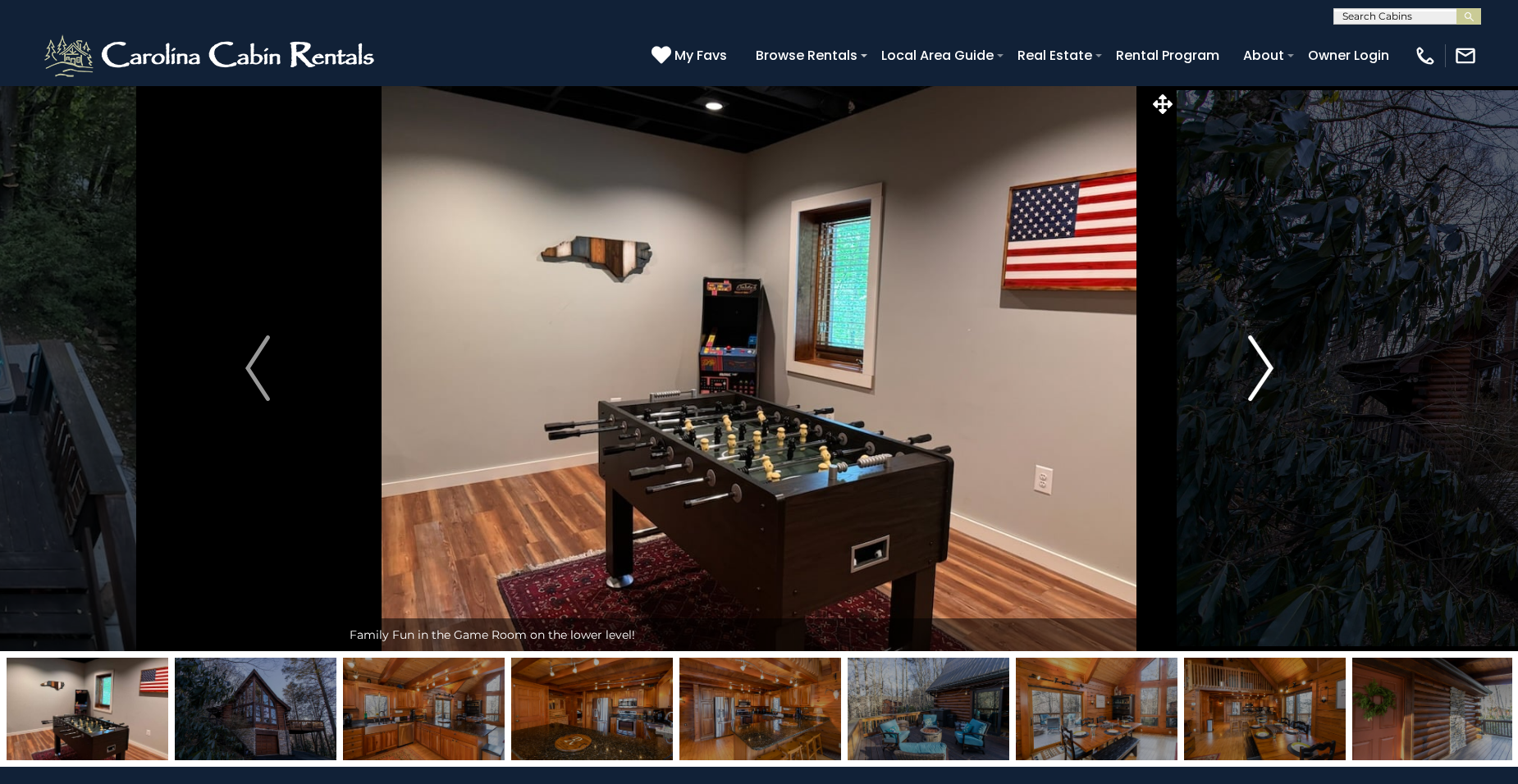
click at [1262, 366] on img "Next" at bounding box center [1259, 368] width 24 height 65
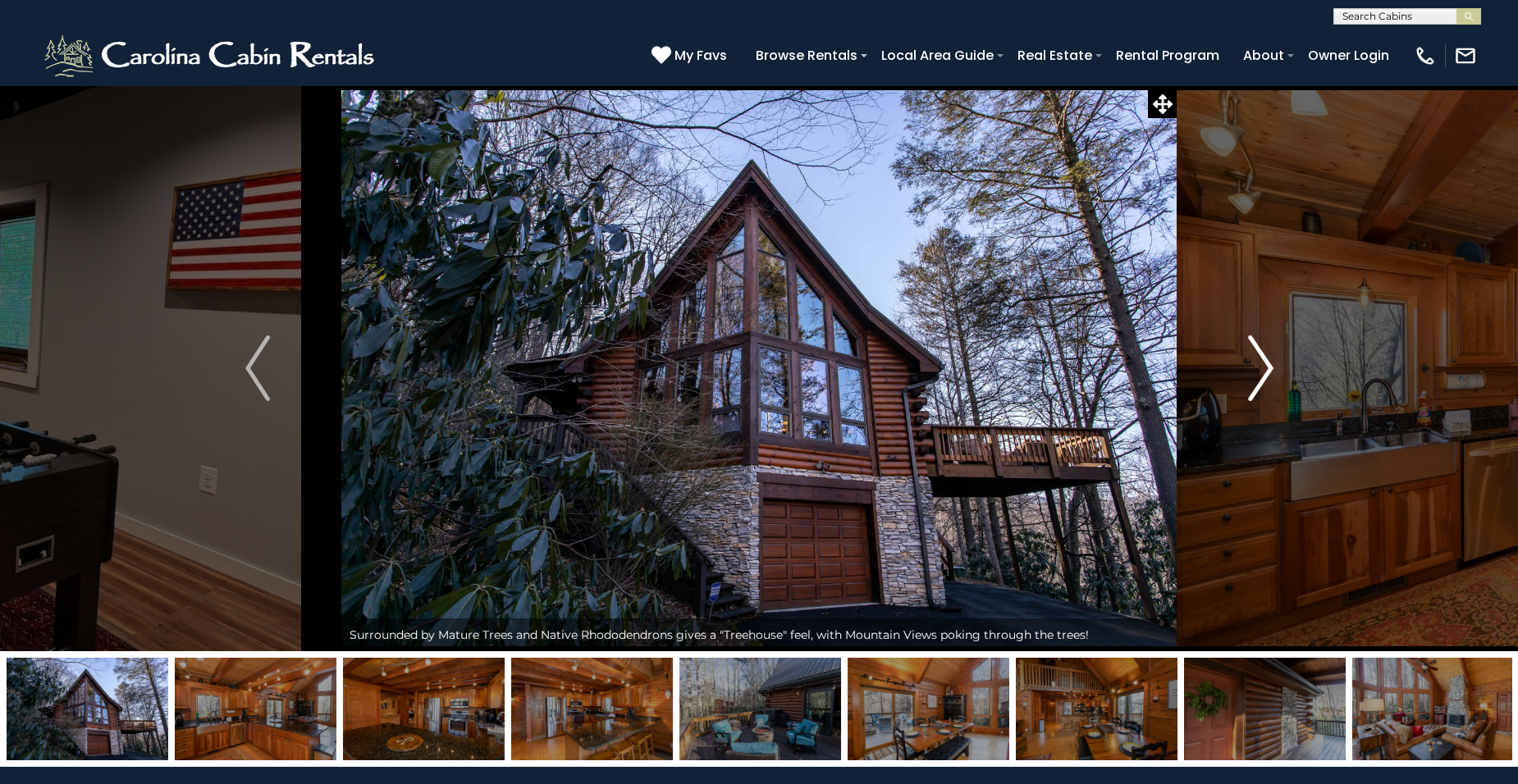
click at [1262, 366] on img "Next" at bounding box center [1259, 368] width 24 height 65
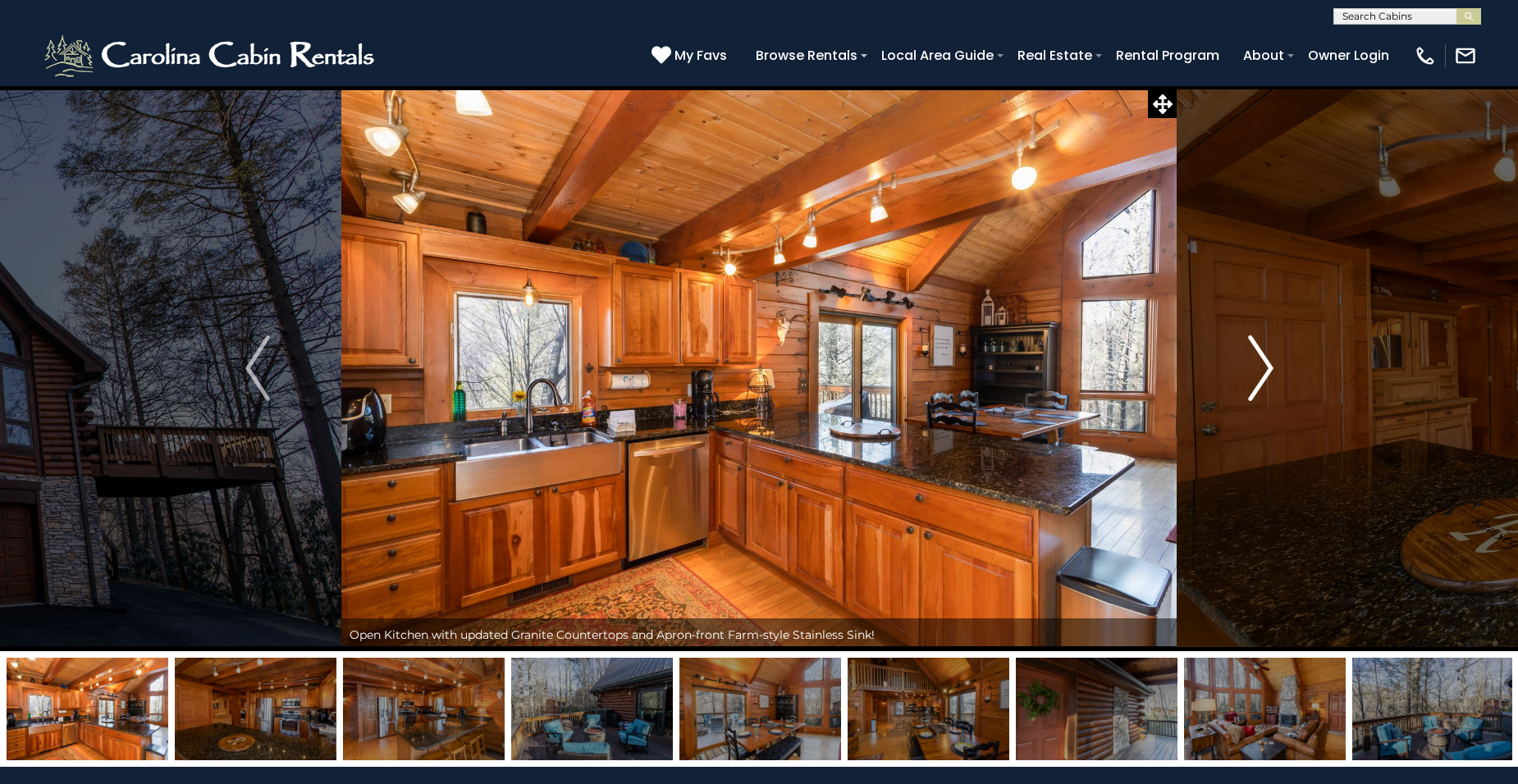
click at [1262, 366] on img "Next" at bounding box center [1259, 368] width 24 height 65
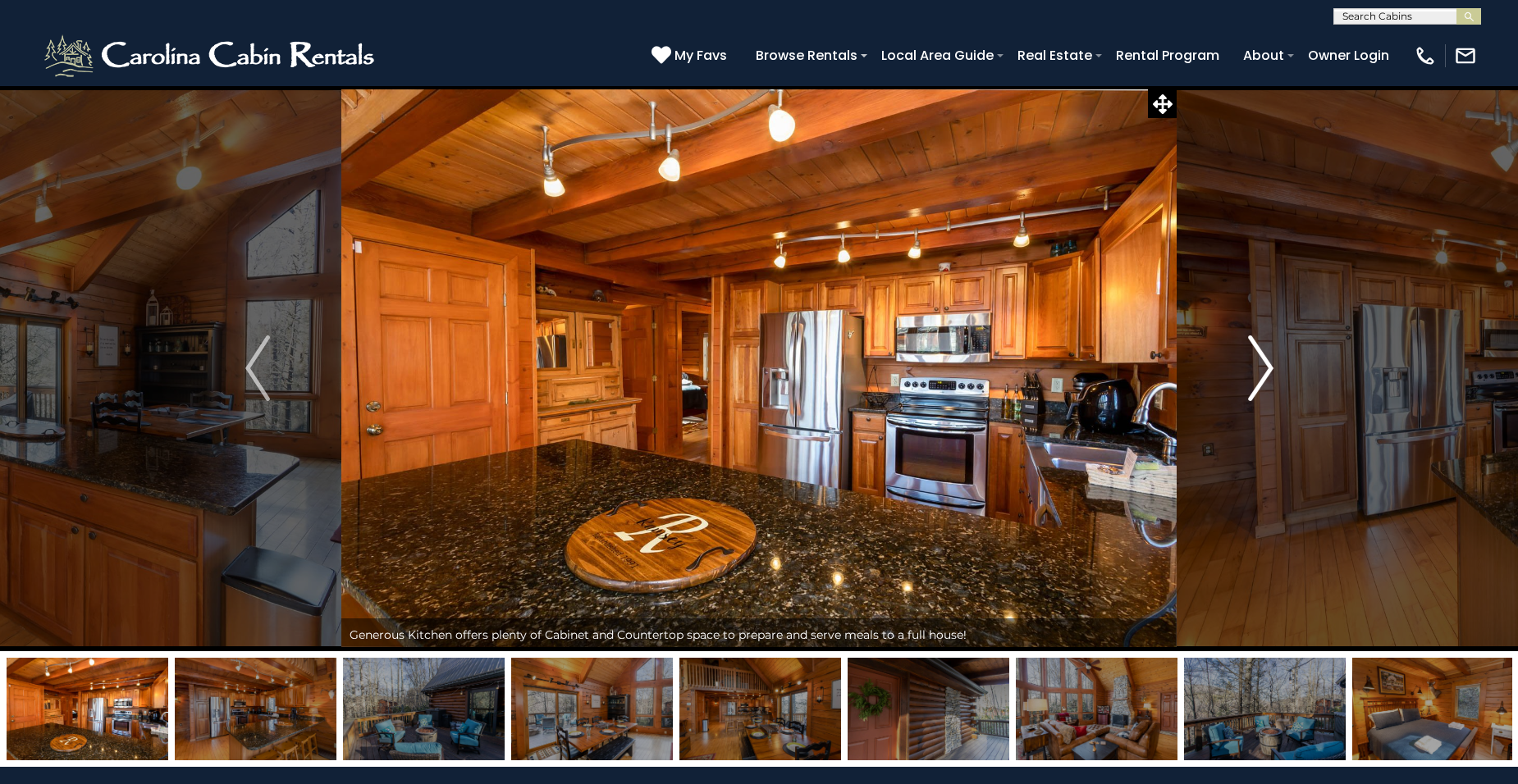
click at [1261, 366] on img "Next" at bounding box center [1259, 368] width 24 height 65
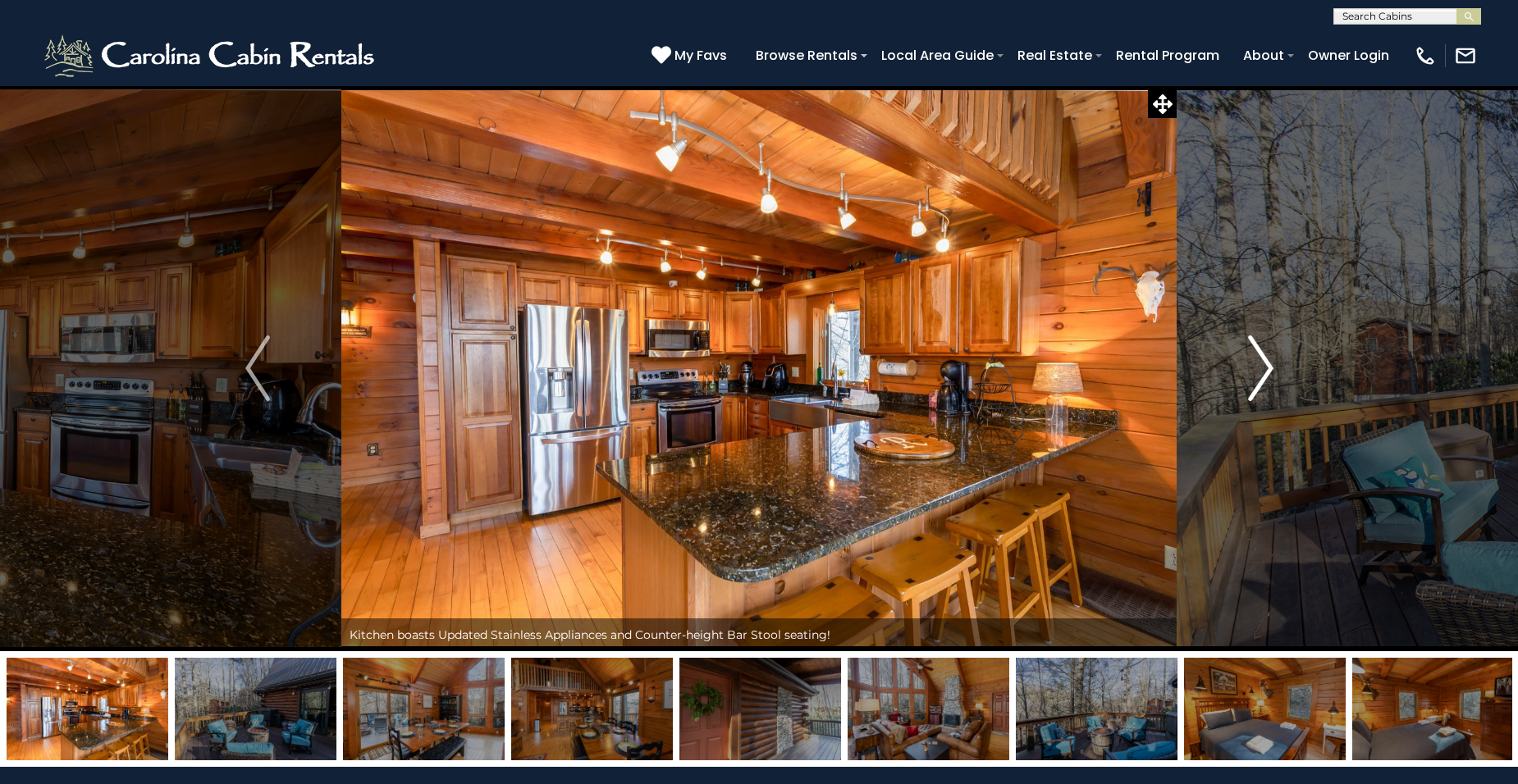
click at [1272, 366] on img "Next" at bounding box center [1259, 368] width 24 height 65
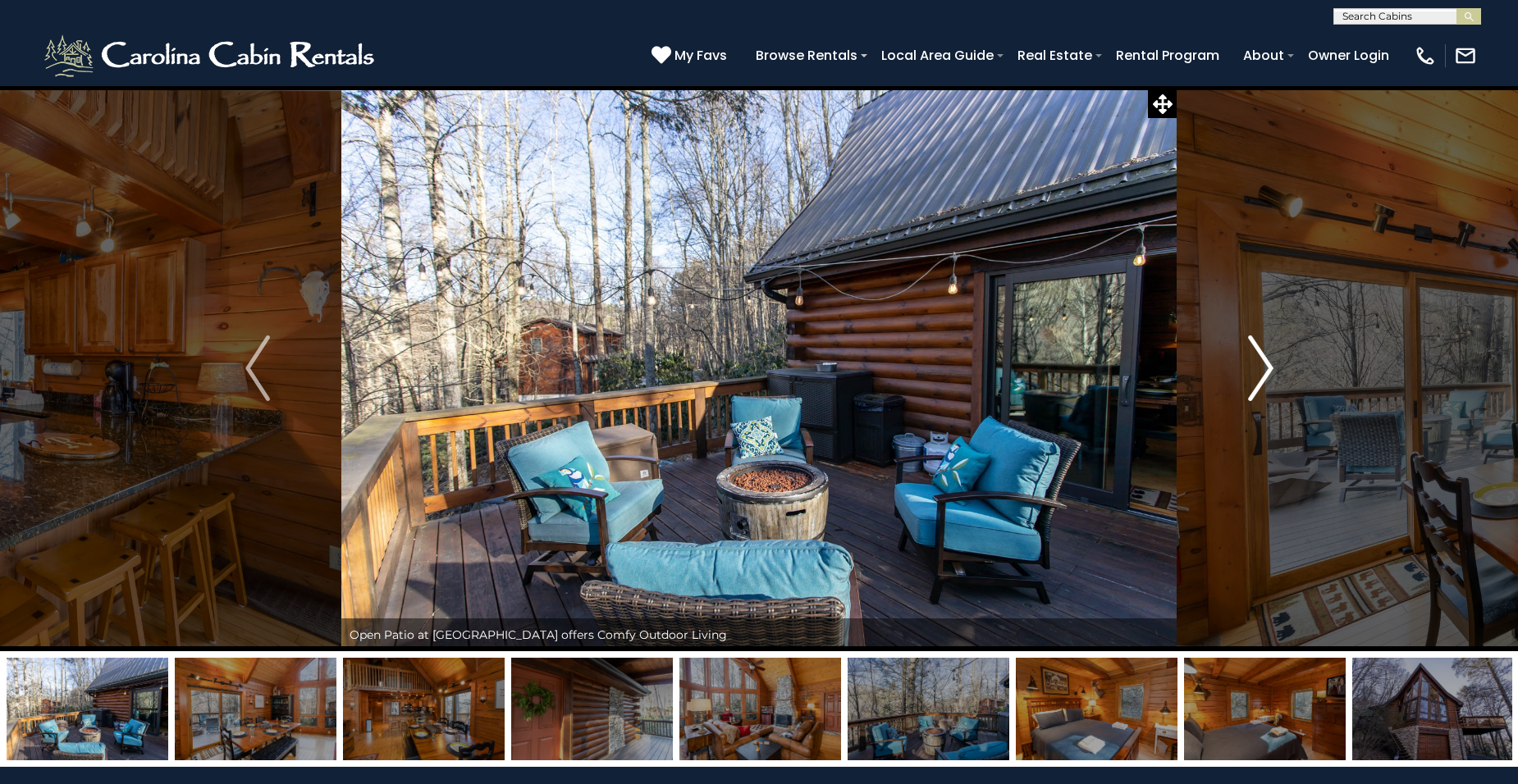
click at [1272, 366] on img "Next" at bounding box center [1259, 368] width 24 height 65
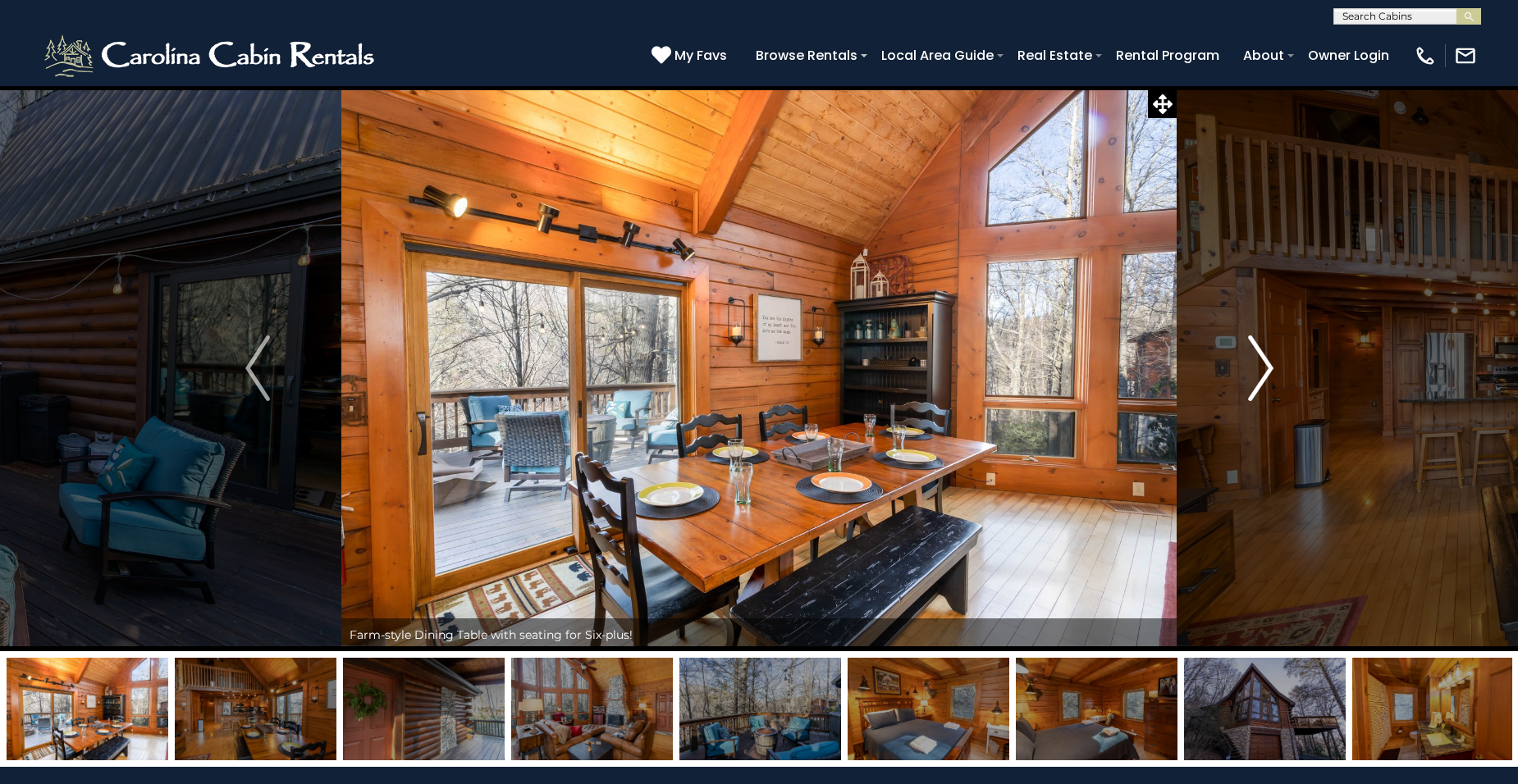
click at [1272, 366] on img "Next" at bounding box center [1259, 368] width 24 height 65
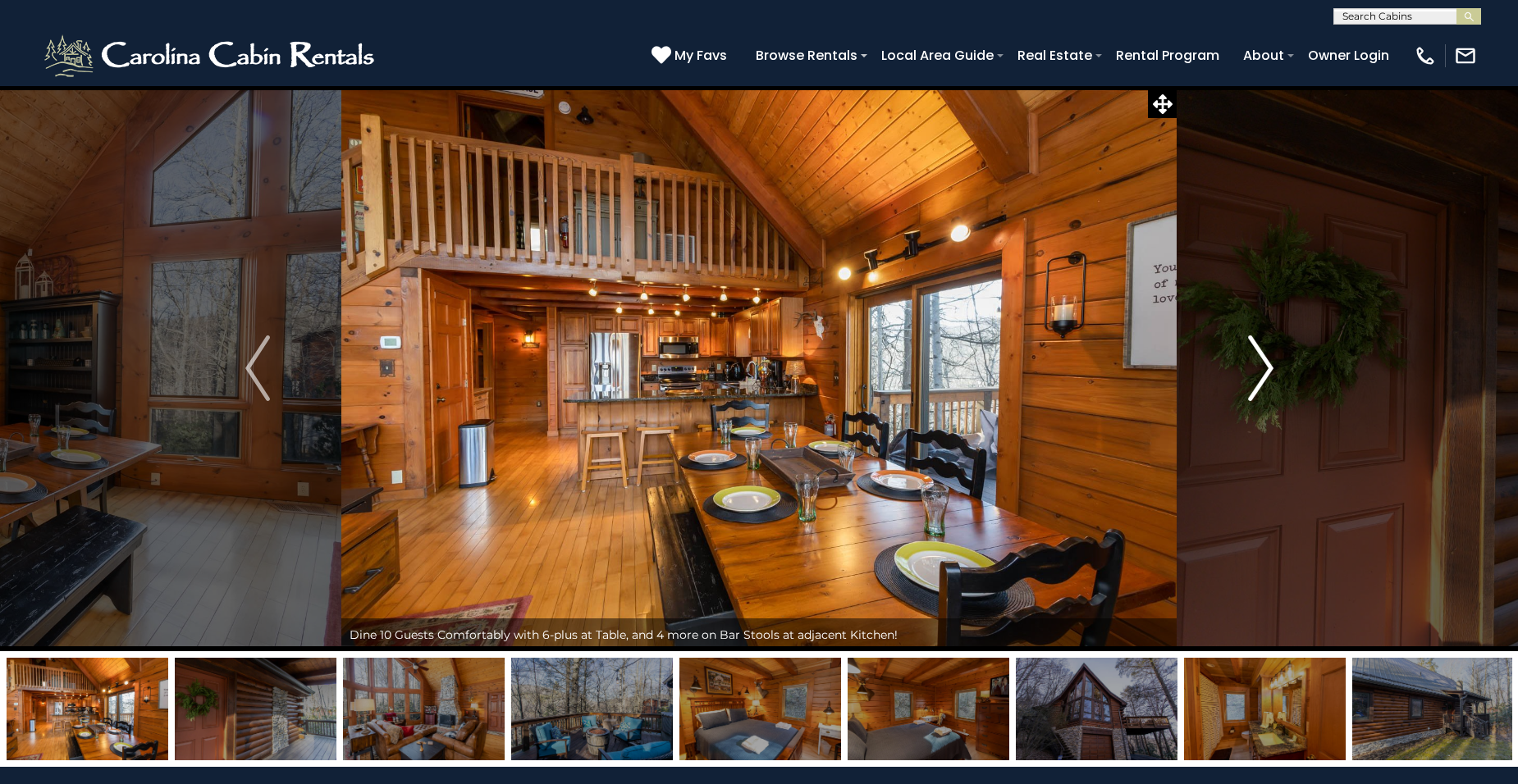
click at [1272, 366] on img "Next" at bounding box center [1259, 368] width 24 height 65
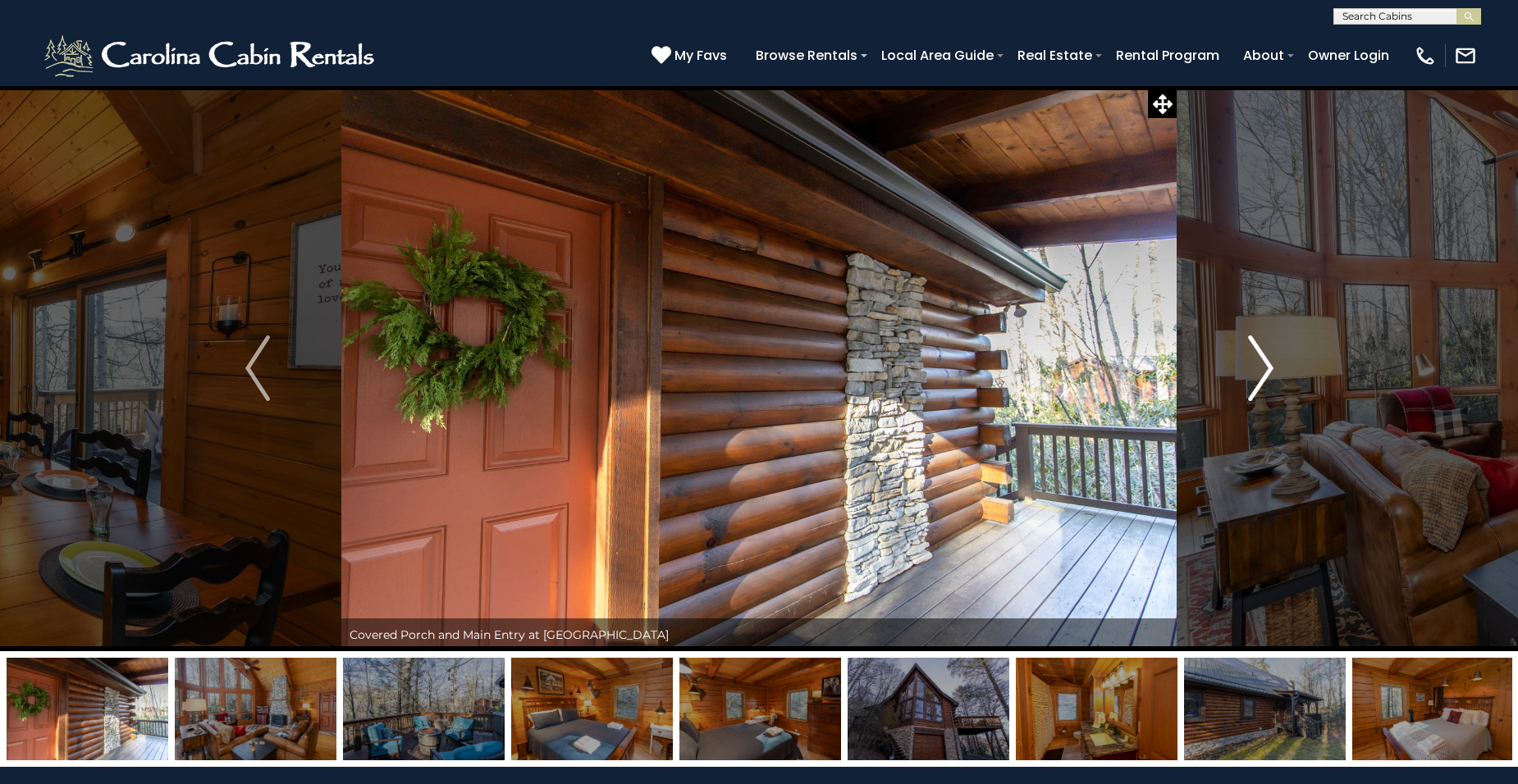
click at [1272, 366] on img "Next" at bounding box center [1259, 368] width 24 height 65
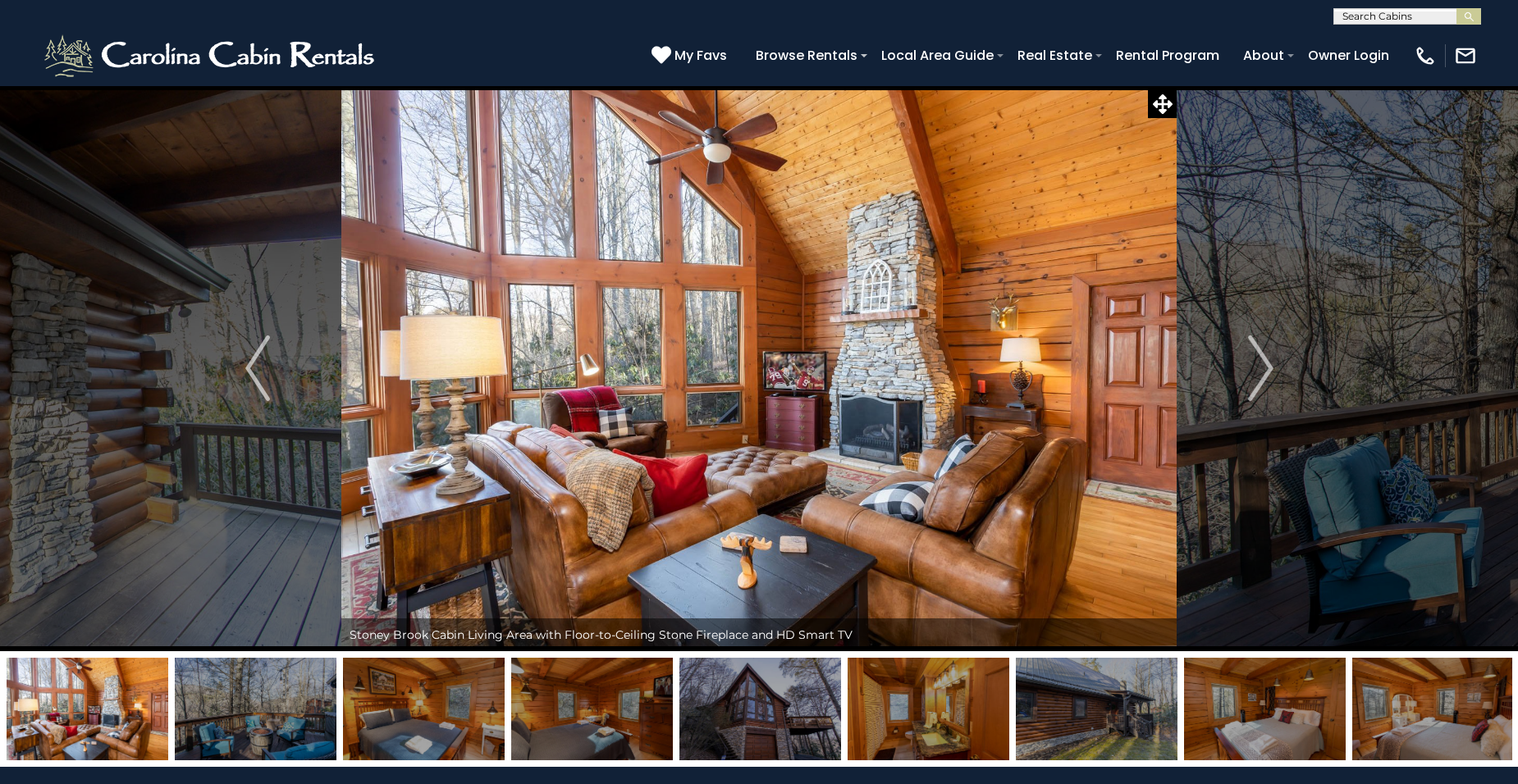
click at [1391, 15] on input "text" at bounding box center [1406, 20] width 144 height 17
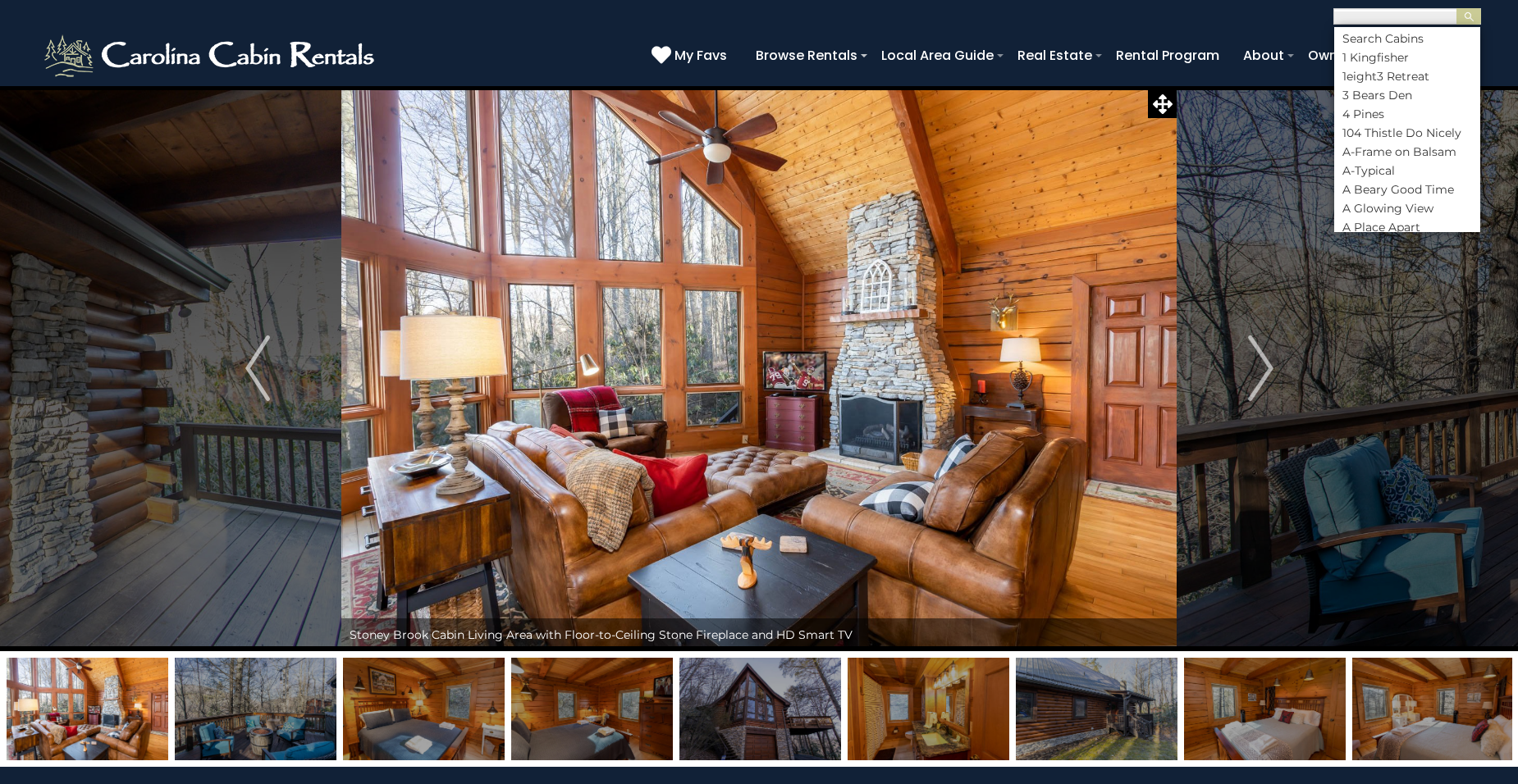
scroll to position [1, 0]
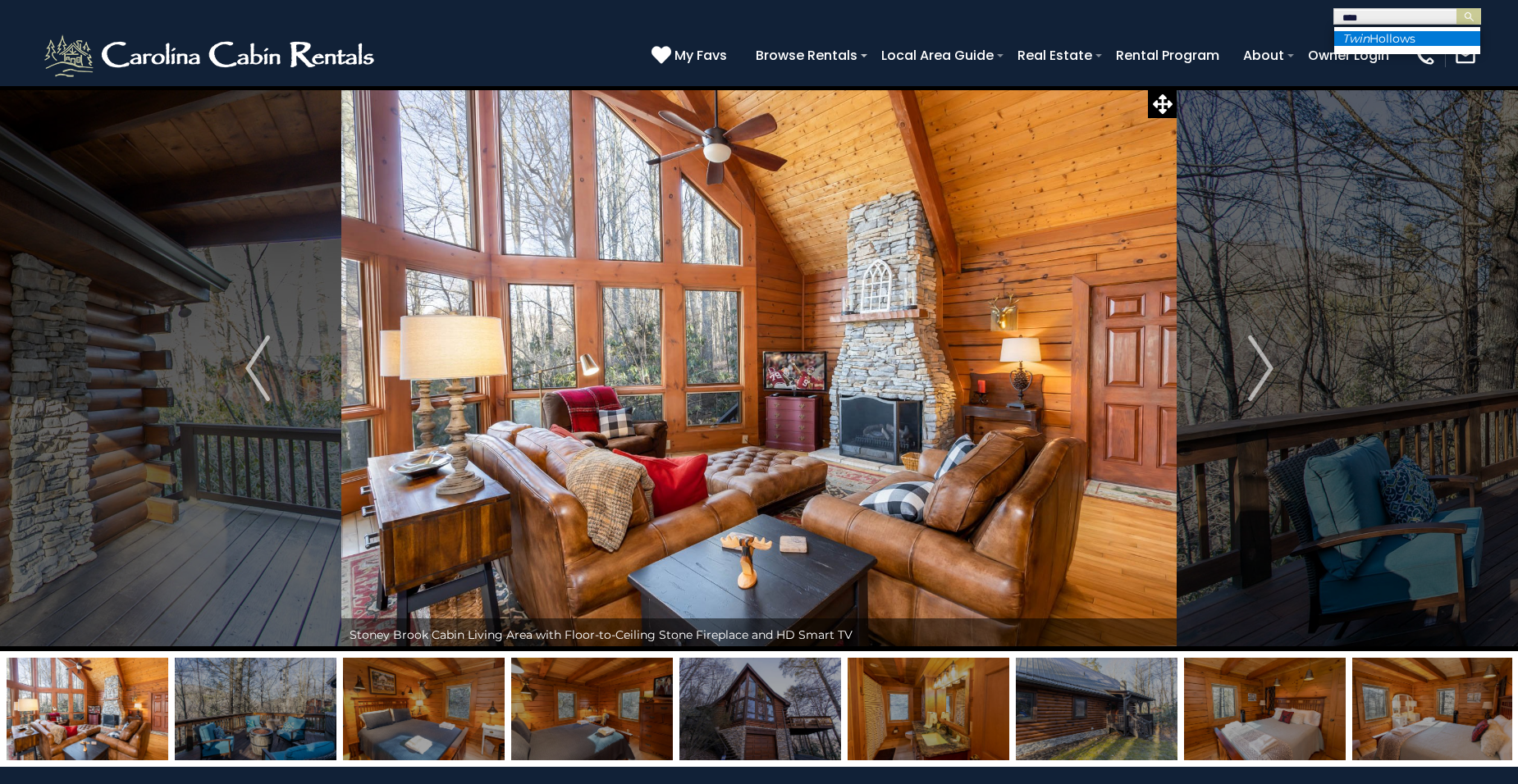
type input "****"
click at [1392, 39] on li "Twin Hollows" at bounding box center [1407, 38] width 146 height 15
click at [1468, 13] on img "submit" at bounding box center [1469, 17] width 13 height 13
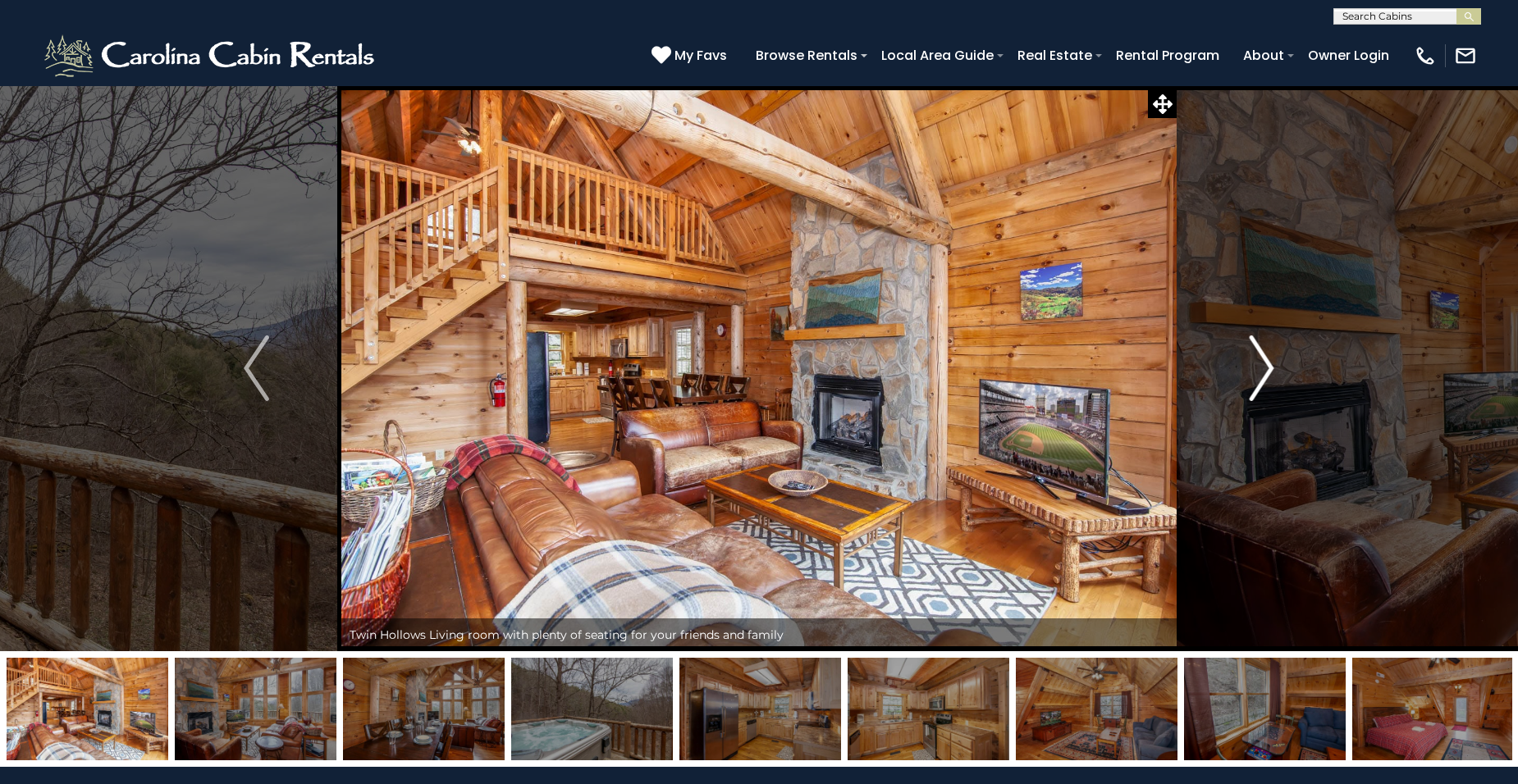
click at [1267, 365] on img "Next" at bounding box center [1260, 368] width 24 height 65
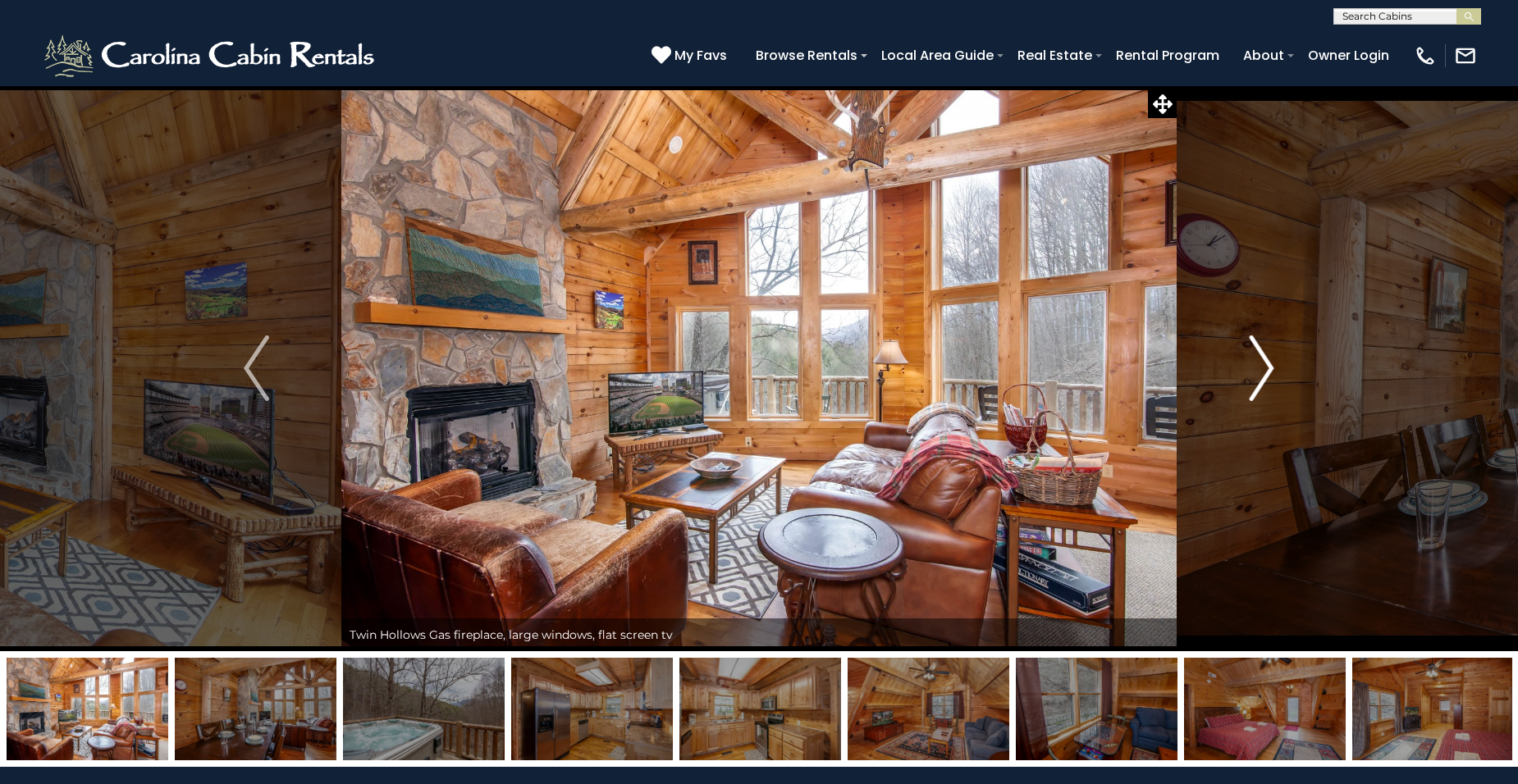
click at [1267, 365] on img "Next" at bounding box center [1260, 368] width 24 height 65
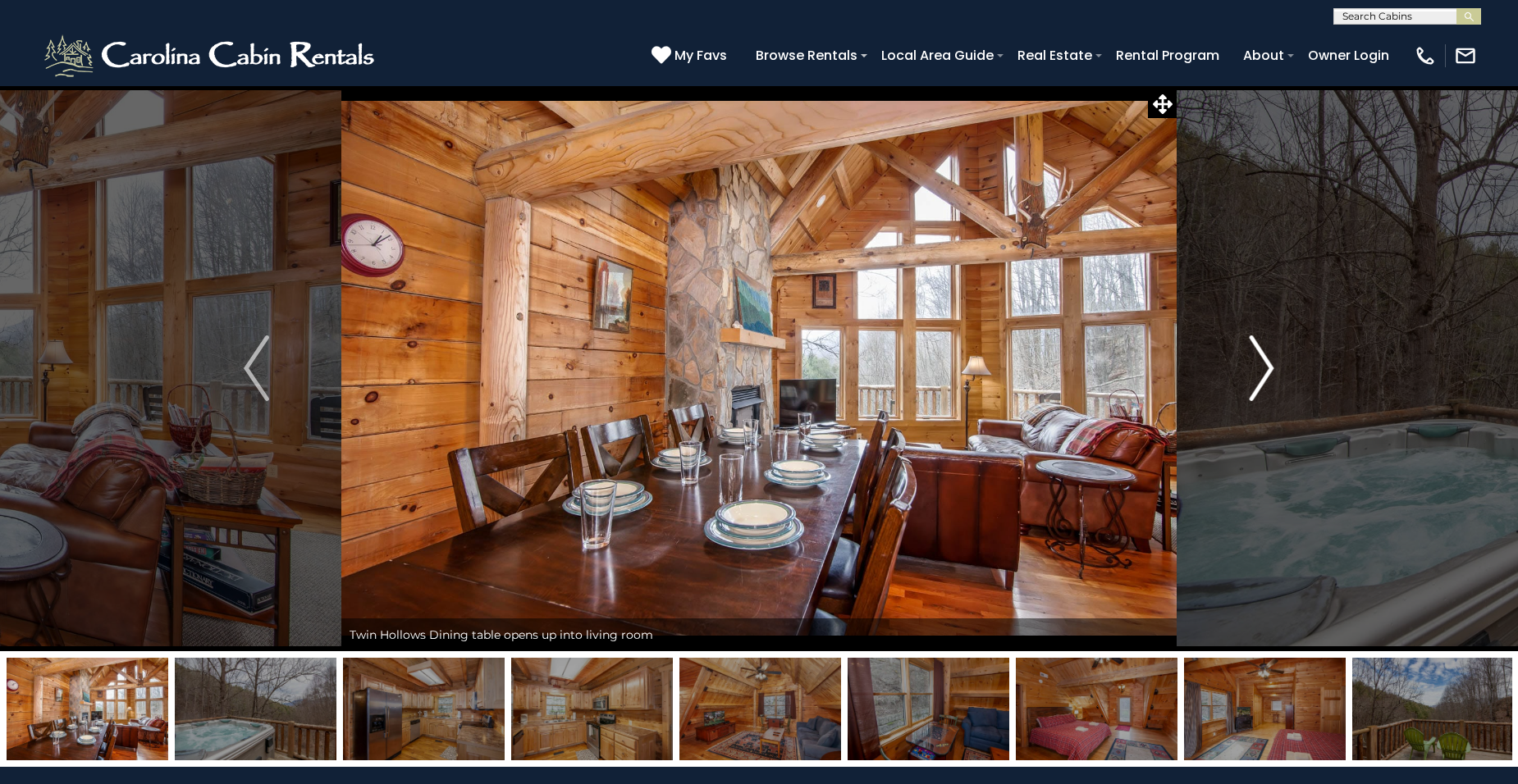
click at [1267, 365] on img "Next" at bounding box center [1260, 368] width 24 height 65
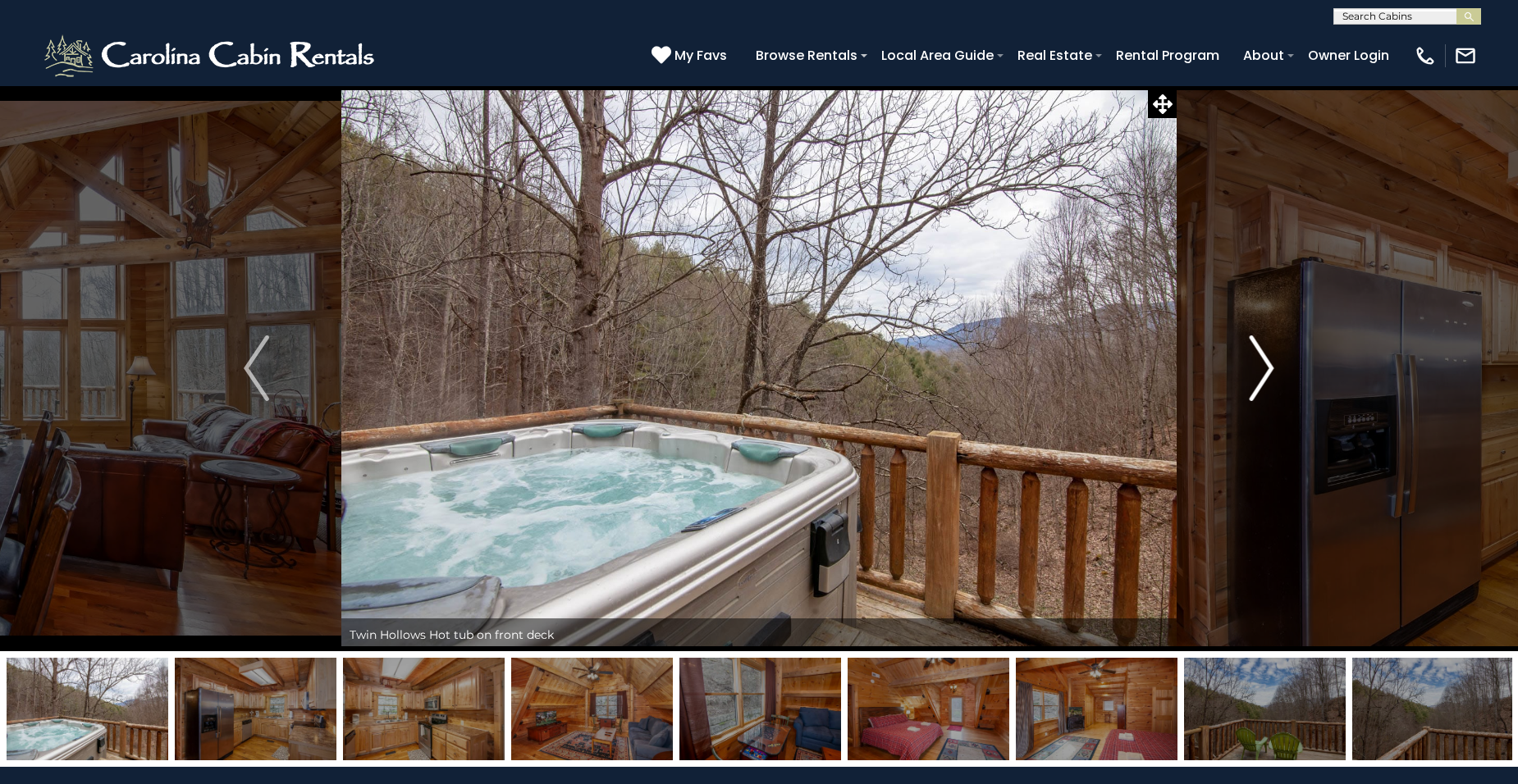
click at [1267, 365] on img "Next" at bounding box center [1260, 368] width 24 height 65
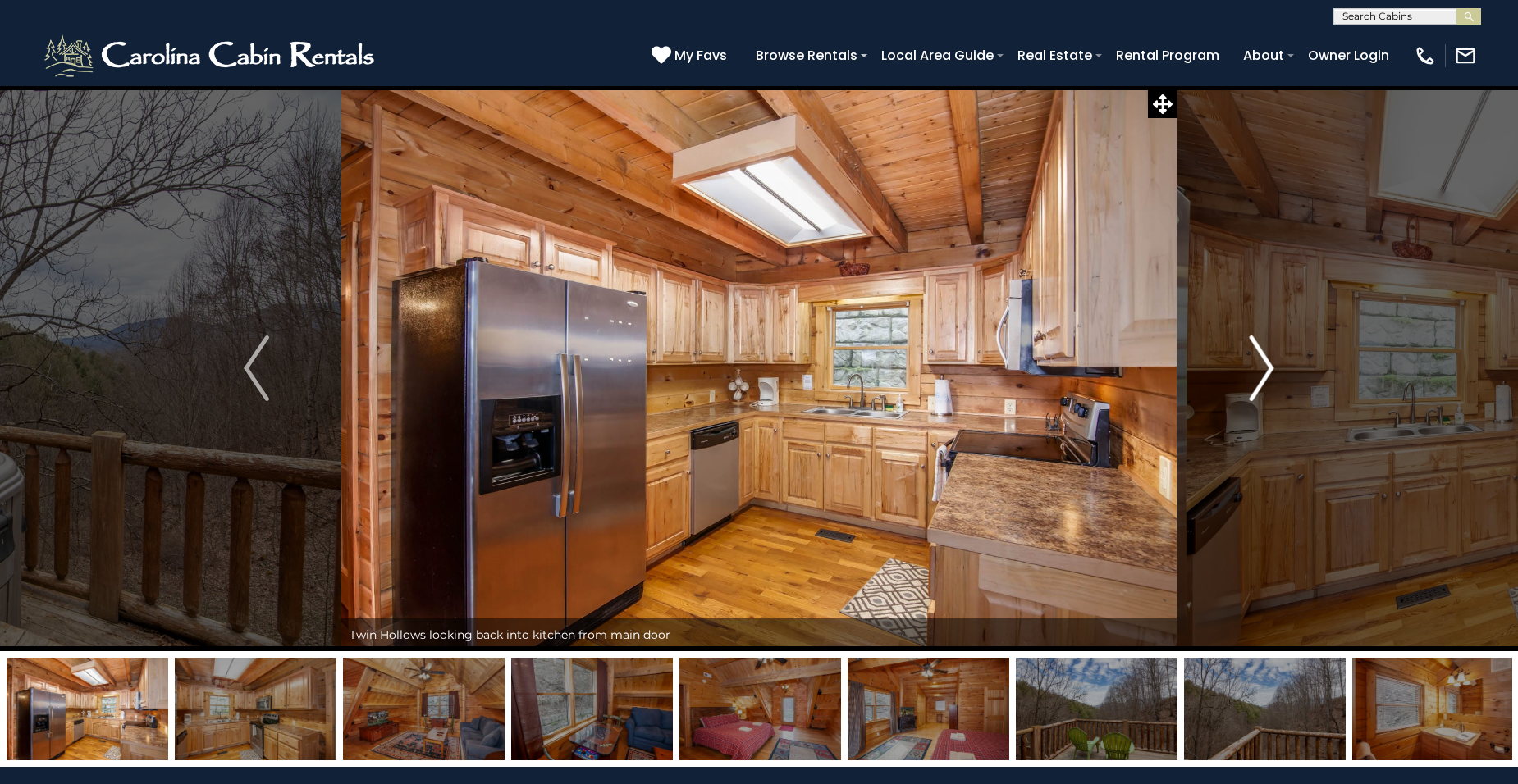
click at [1267, 365] on img "Next" at bounding box center [1260, 368] width 24 height 65
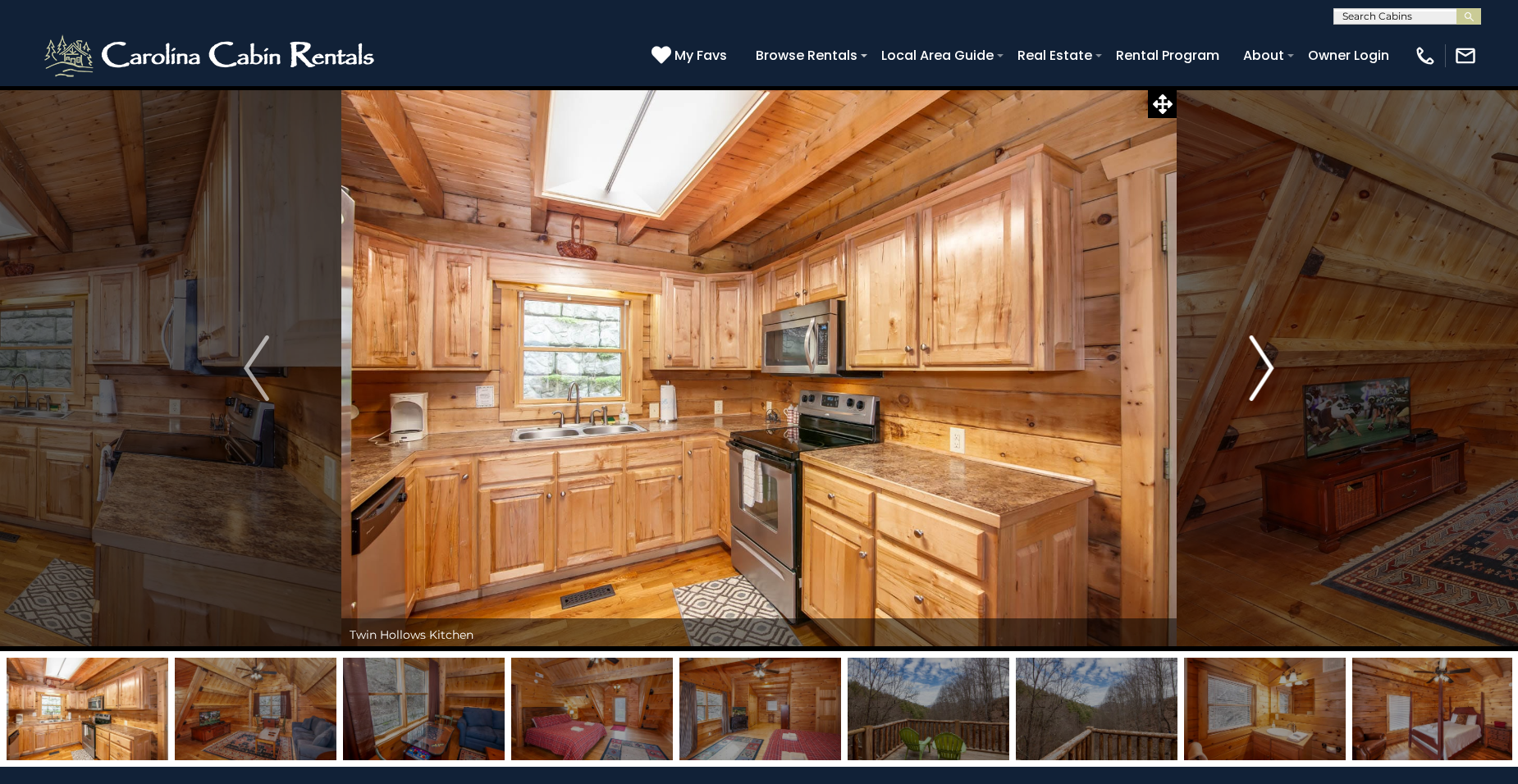
click at [1267, 365] on img "Next" at bounding box center [1260, 368] width 24 height 65
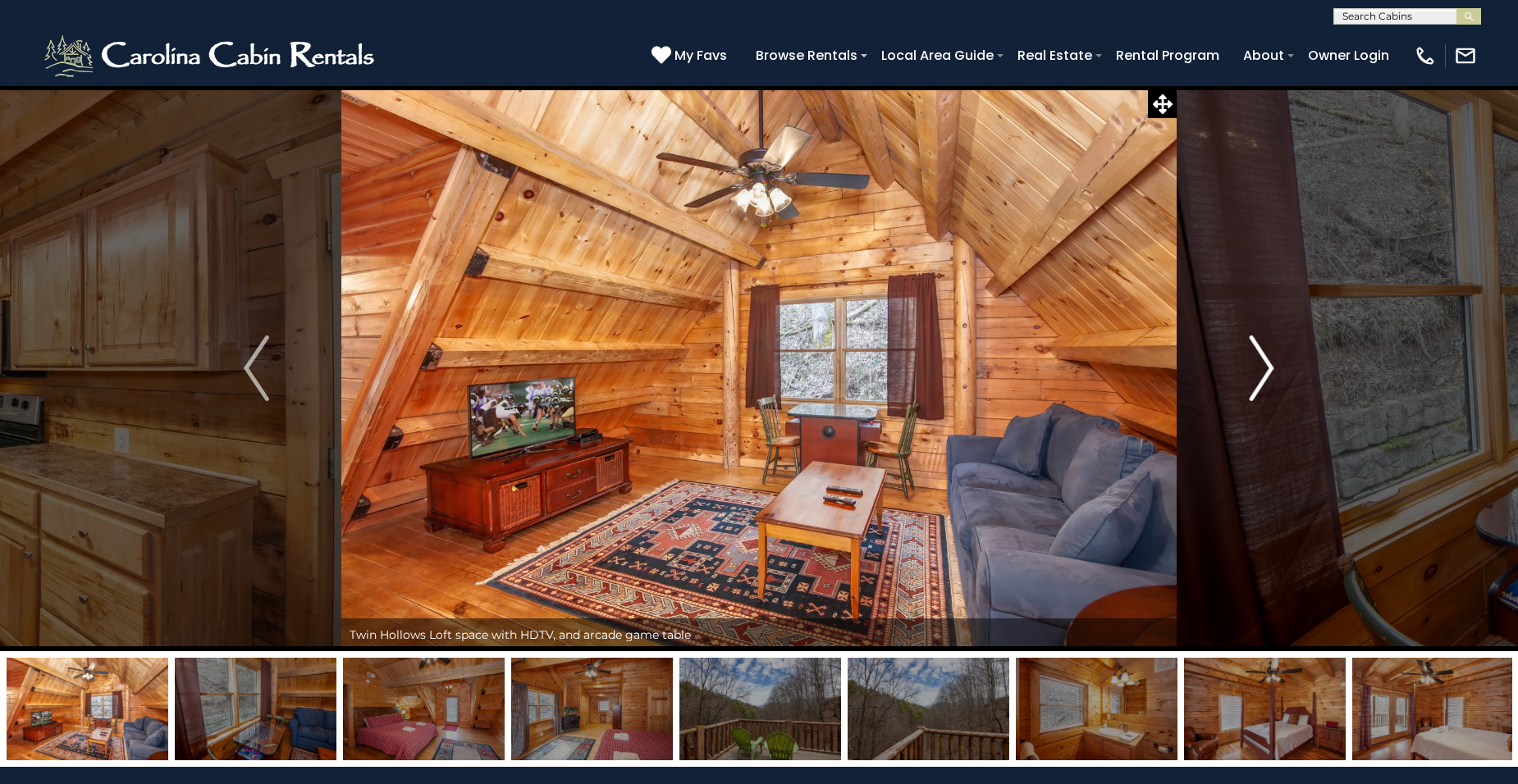
click at [1267, 365] on img "Next" at bounding box center [1260, 368] width 24 height 65
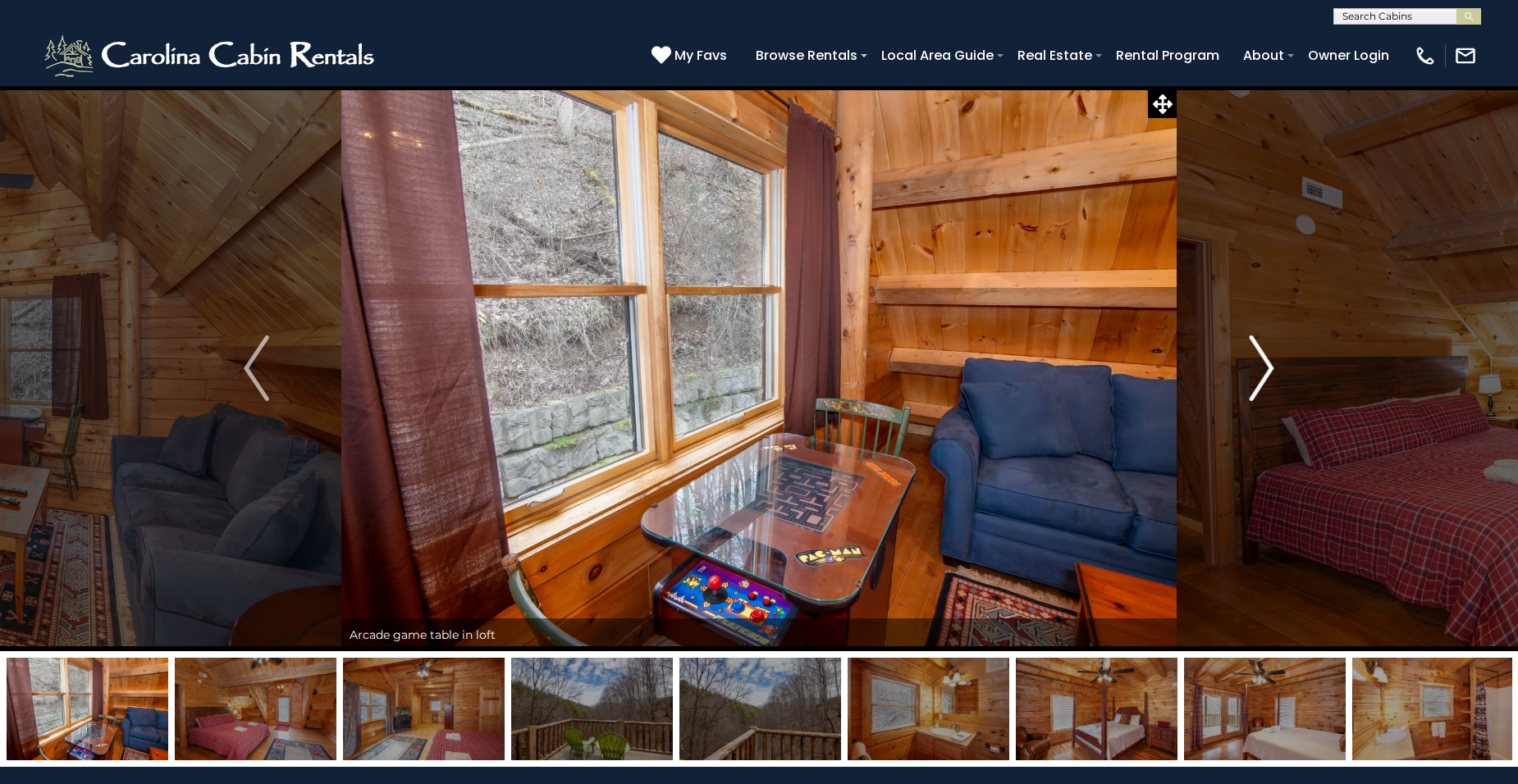
click at [1267, 365] on img "Next" at bounding box center [1260, 368] width 24 height 65
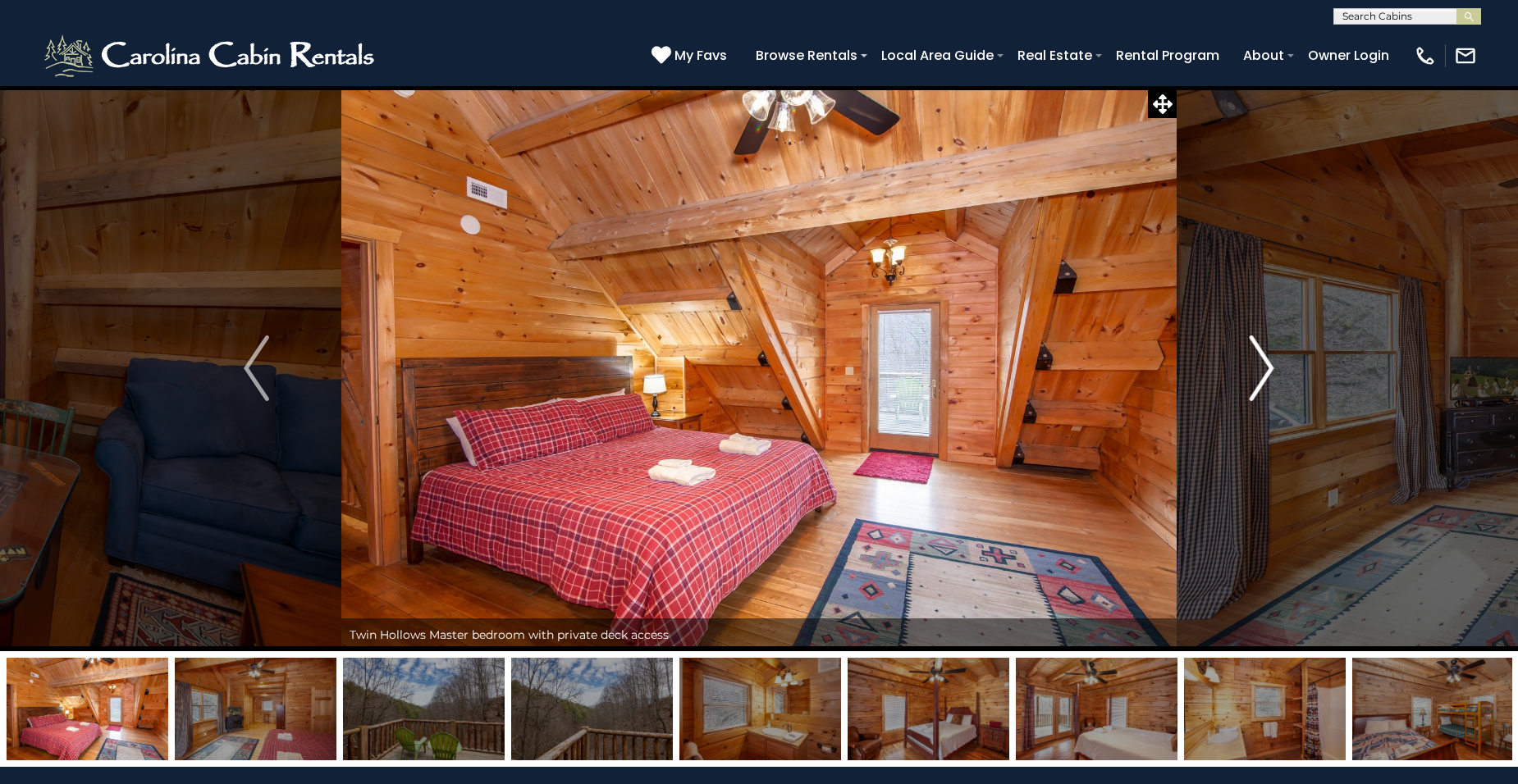
click at [1267, 365] on img "Next" at bounding box center [1260, 368] width 24 height 65
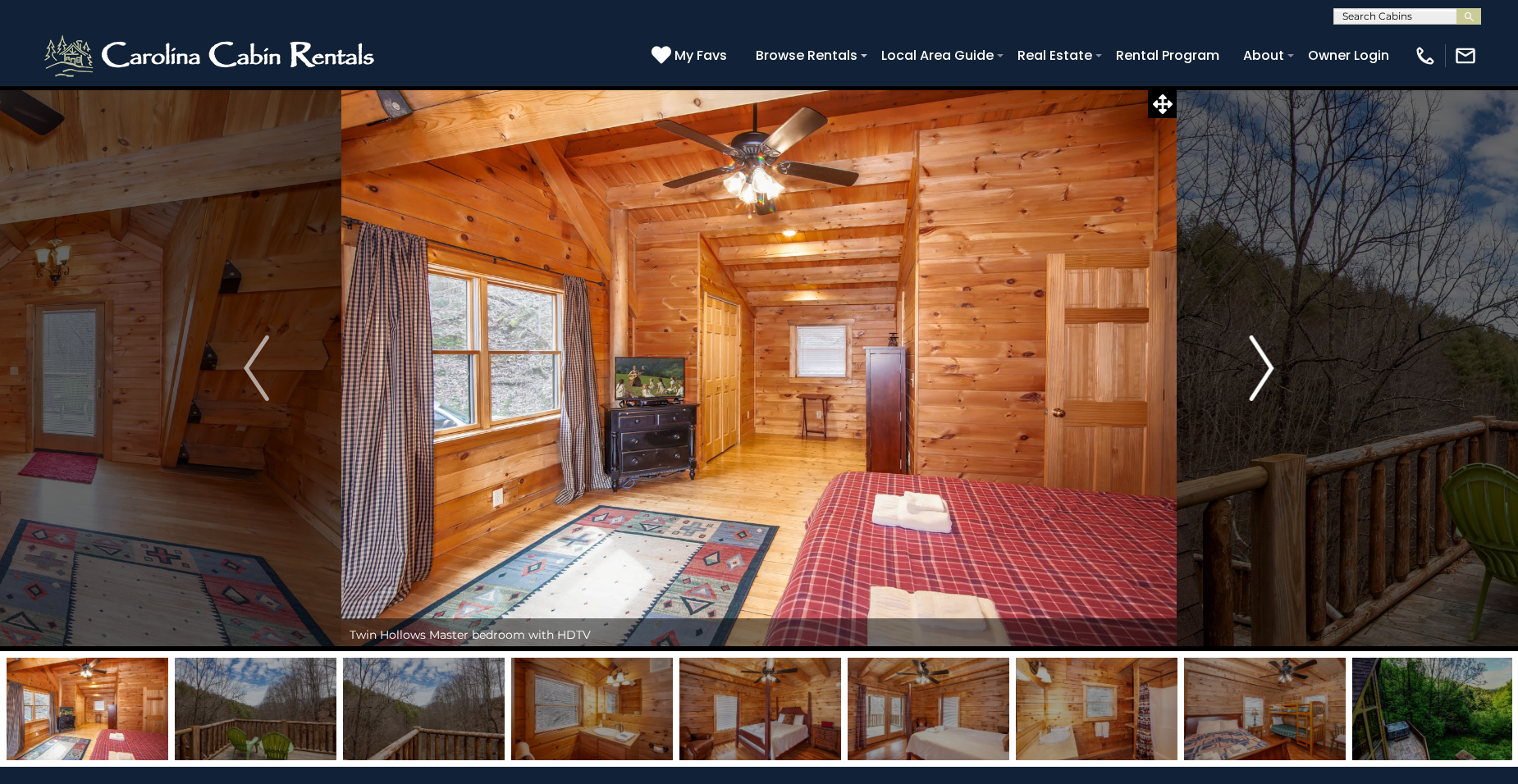
click at [1265, 362] on img "Next" at bounding box center [1260, 368] width 24 height 65
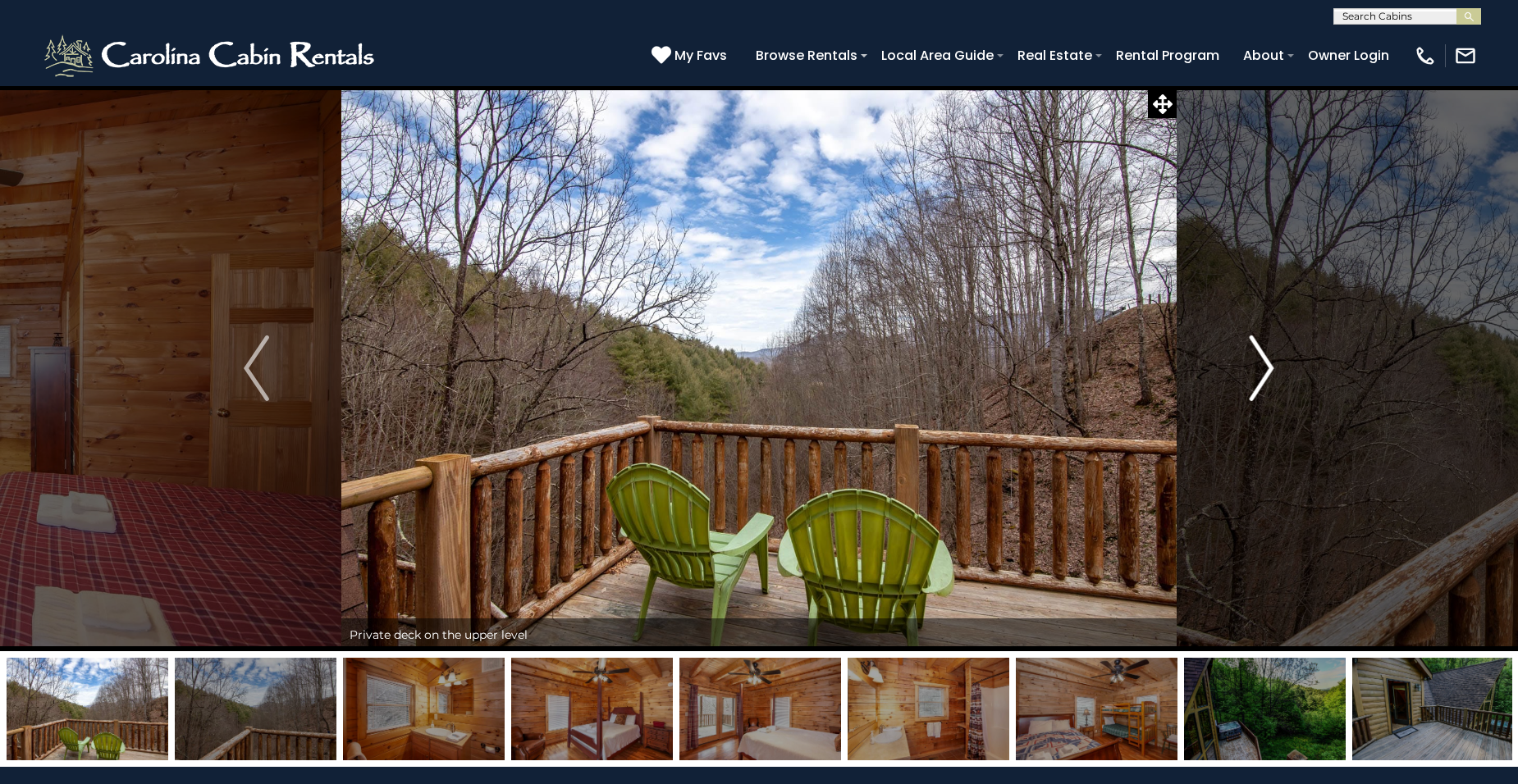
click at [1265, 362] on img "Next" at bounding box center [1260, 368] width 24 height 65
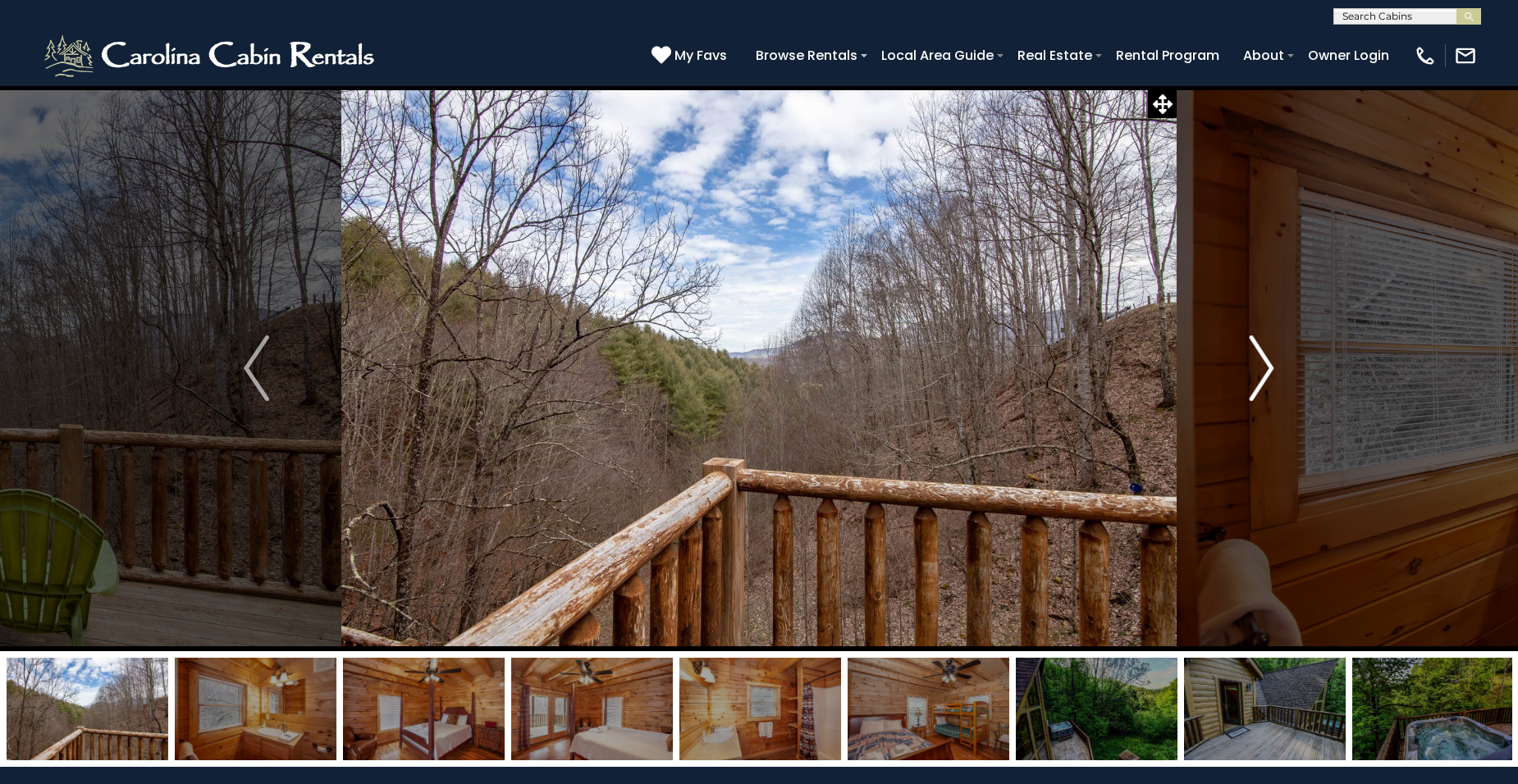
click at [1265, 362] on img "Next" at bounding box center [1260, 368] width 24 height 65
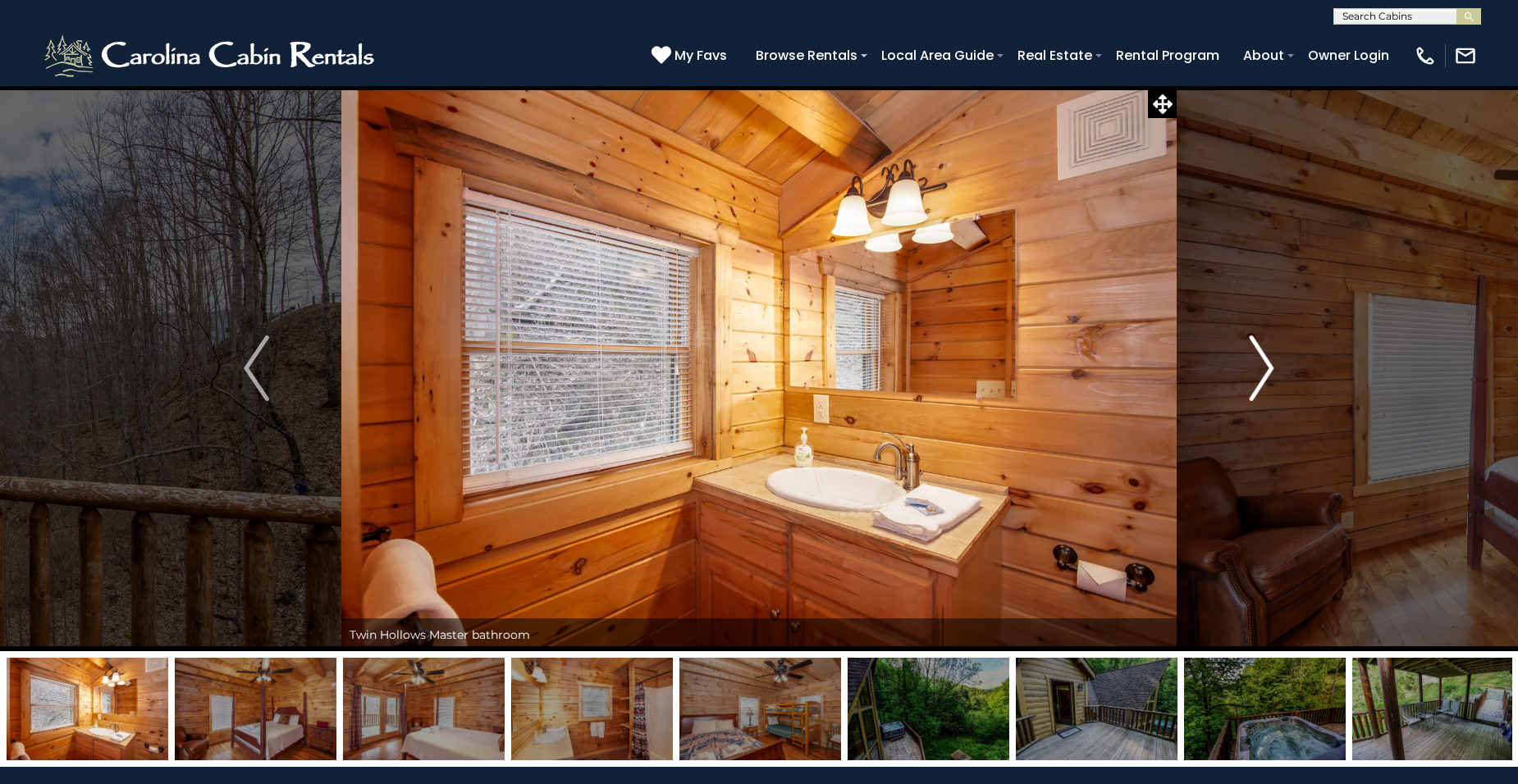
click at [1264, 359] on img "Next" at bounding box center [1260, 368] width 24 height 65
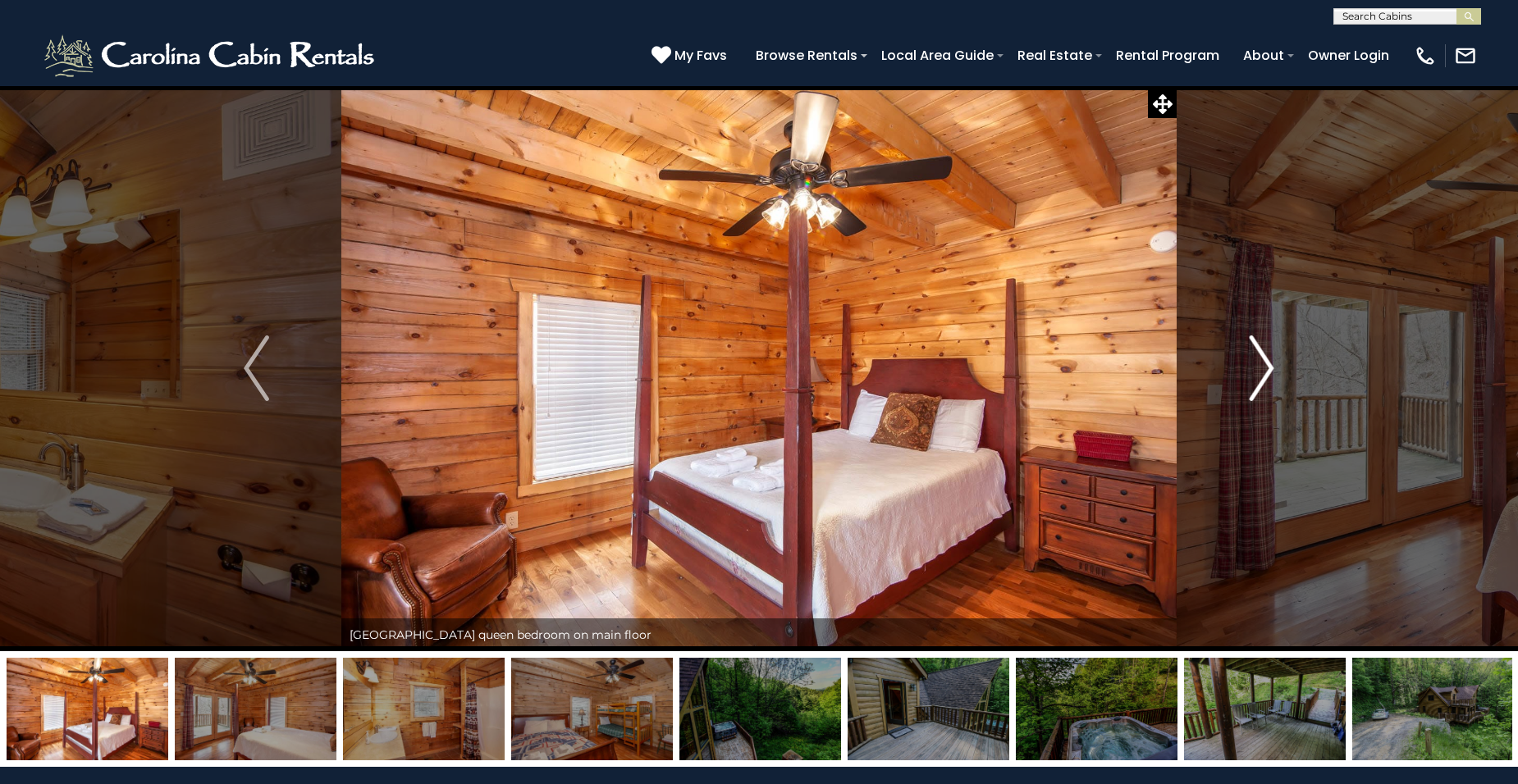
click at [1264, 359] on img "Next" at bounding box center [1260, 368] width 24 height 65
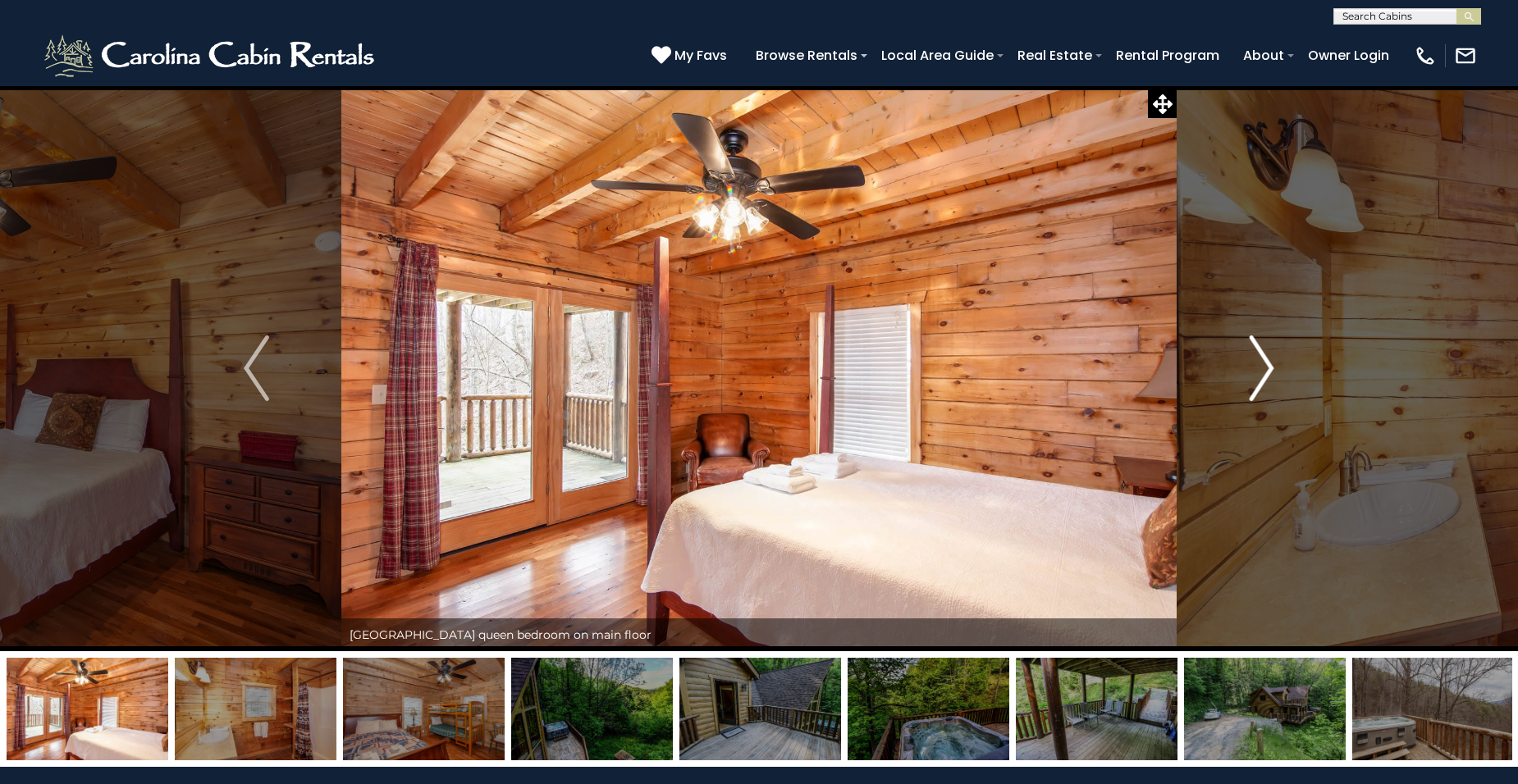
click at [1264, 359] on img "Next" at bounding box center [1260, 368] width 24 height 65
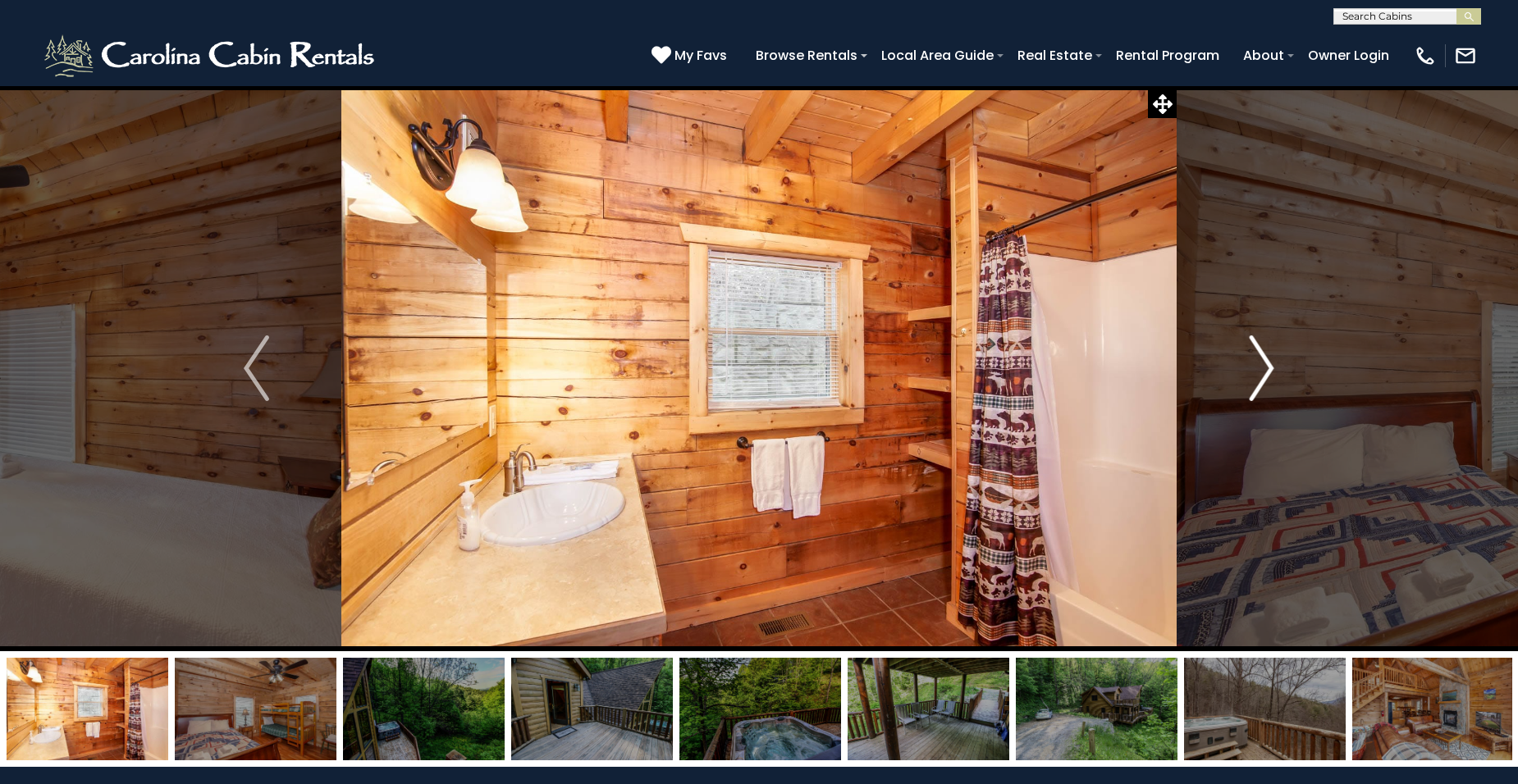
click at [1264, 359] on img "Next" at bounding box center [1260, 368] width 24 height 65
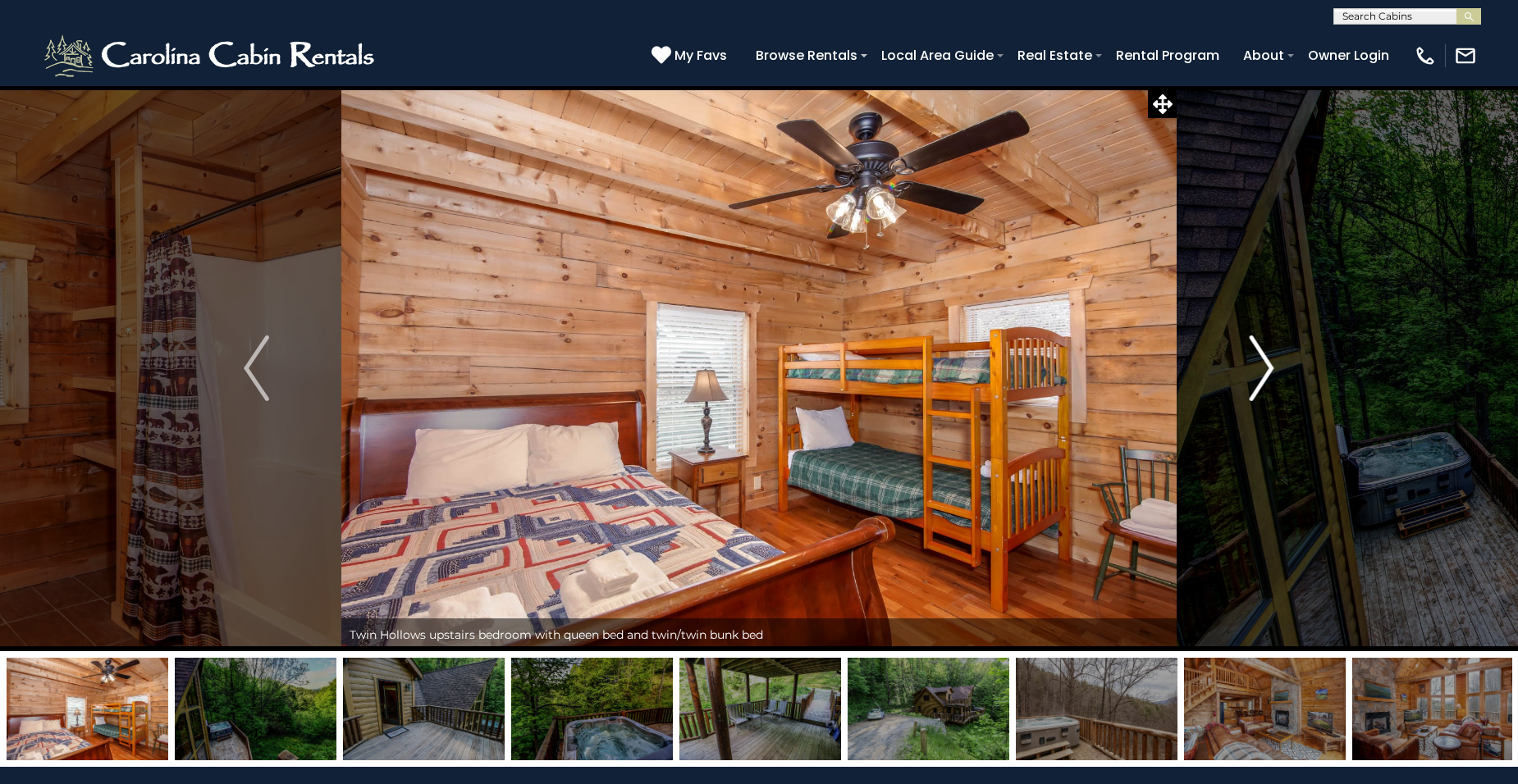
click at [1264, 359] on img "Next" at bounding box center [1260, 368] width 24 height 65
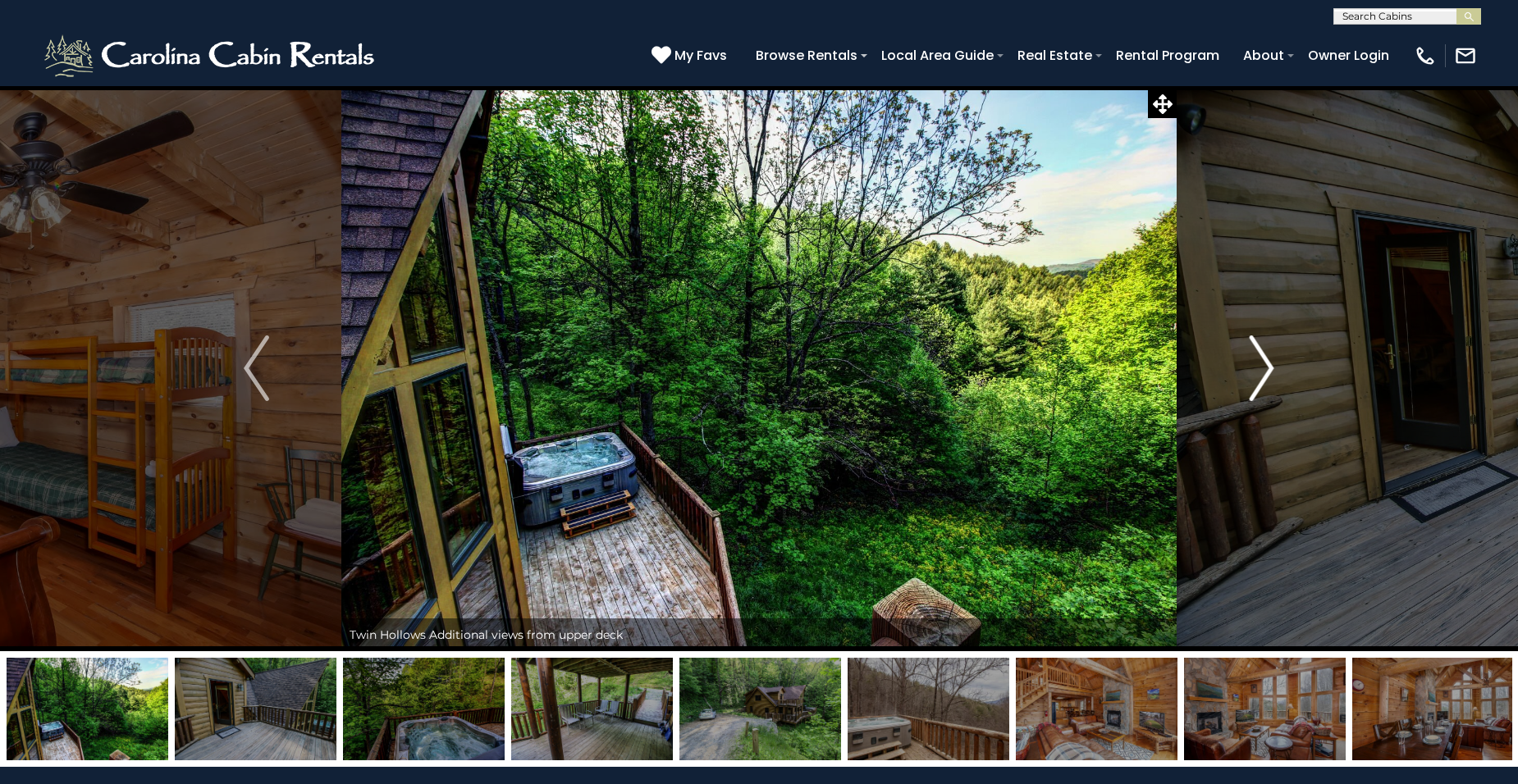
click at [1264, 359] on img "Next" at bounding box center [1260, 368] width 24 height 65
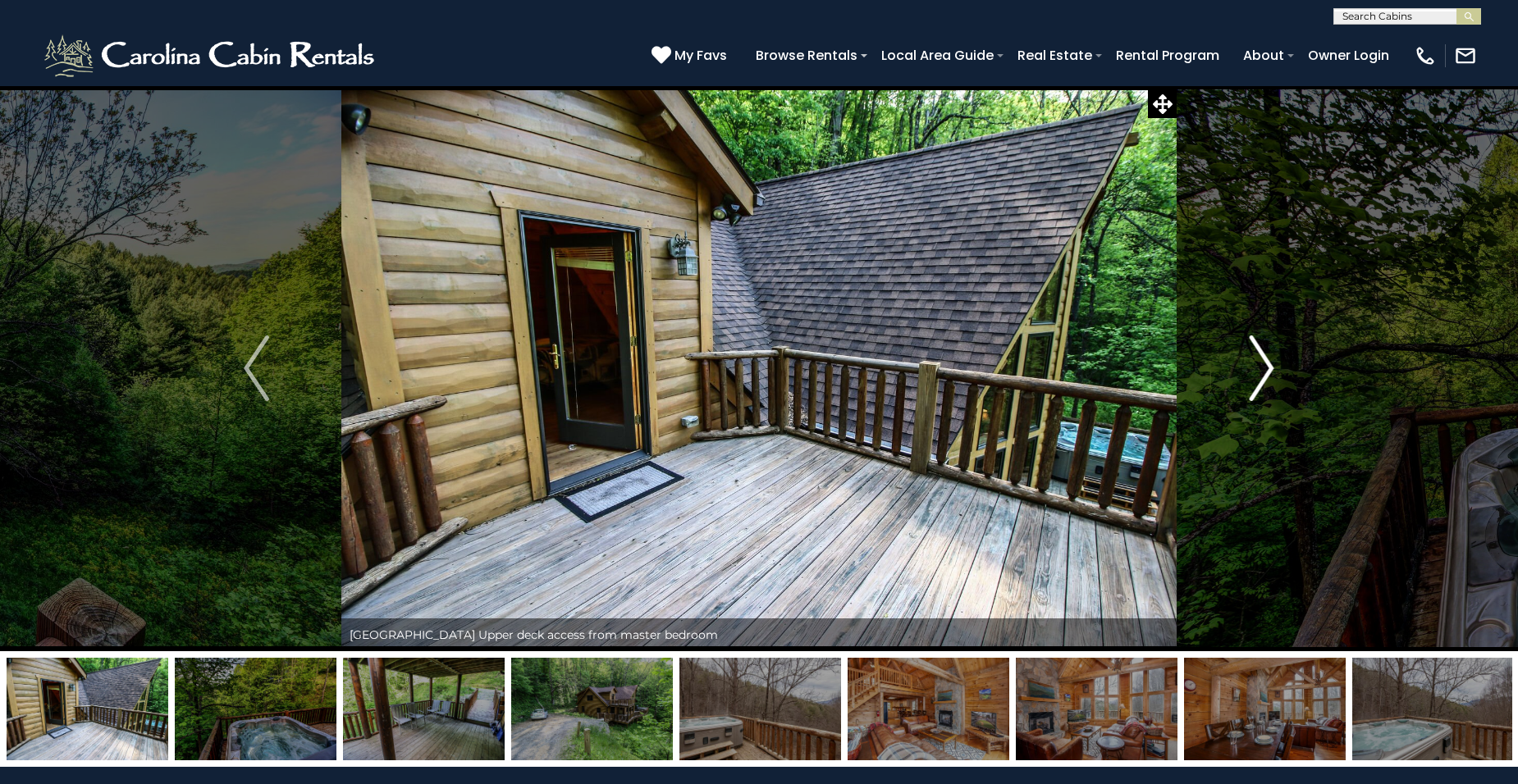
click at [1264, 359] on img "Next" at bounding box center [1260, 368] width 24 height 65
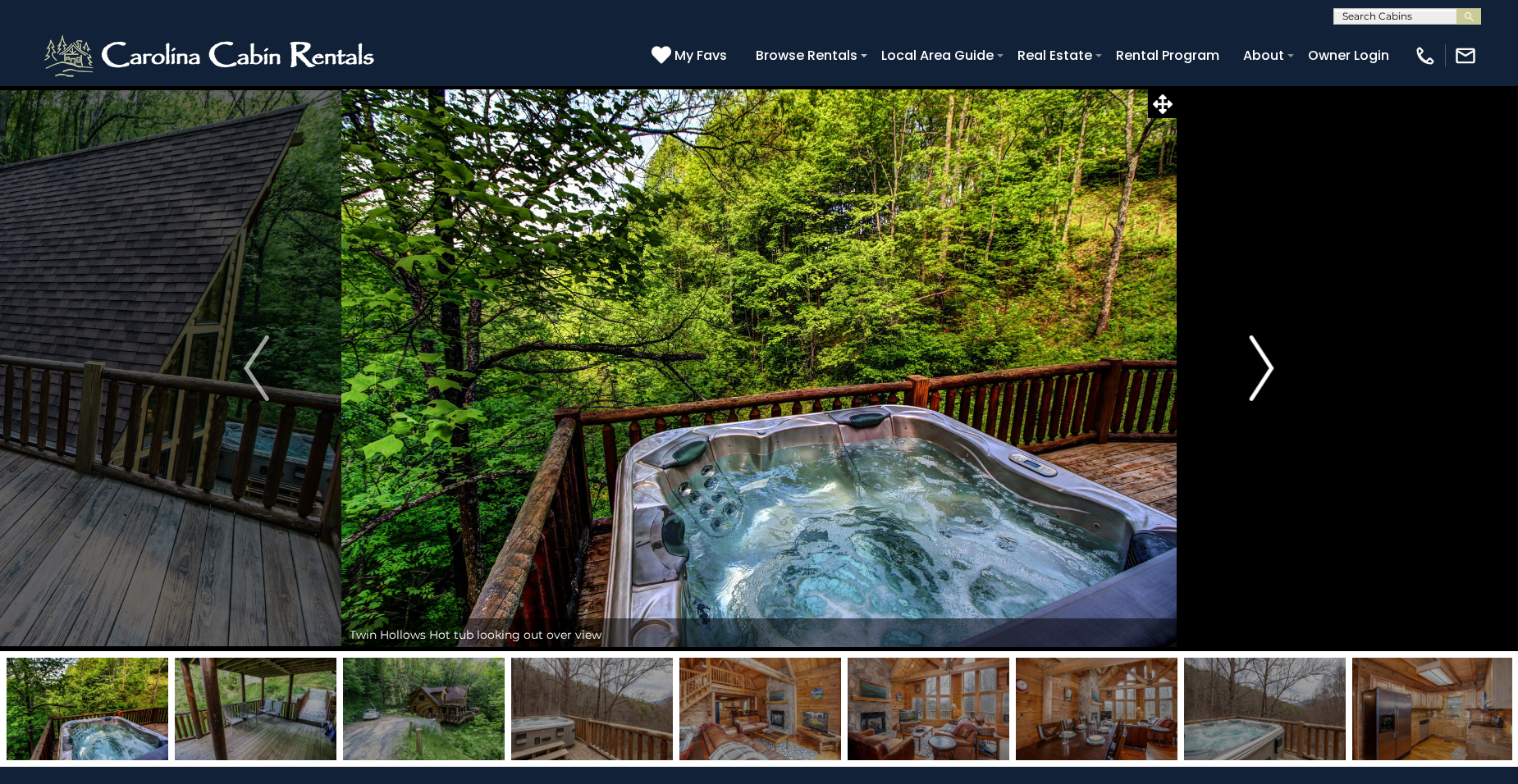
click at [1264, 359] on img "Next" at bounding box center [1260, 368] width 24 height 65
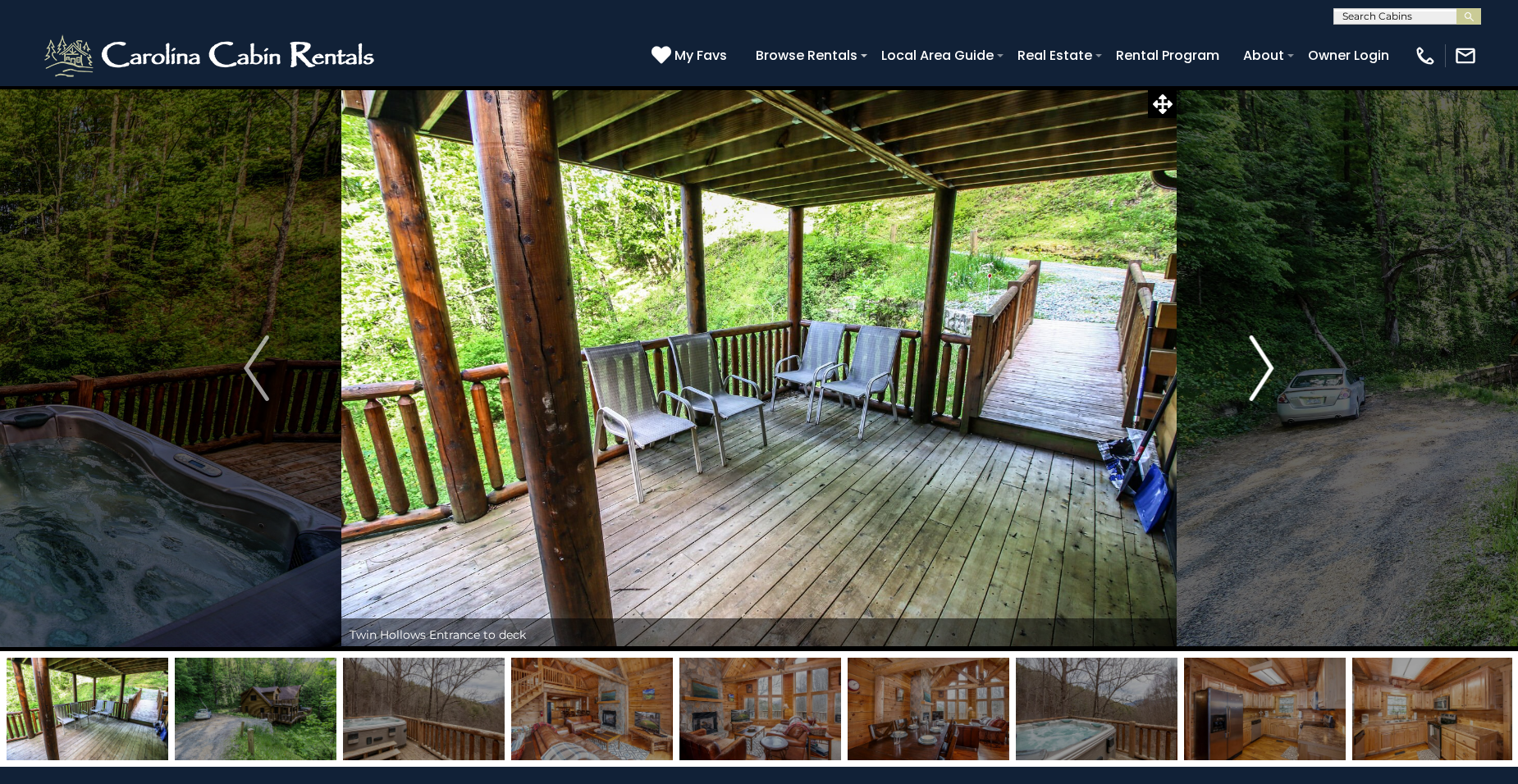
click at [1264, 359] on img "Next" at bounding box center [1260, 368] width 24 height 65
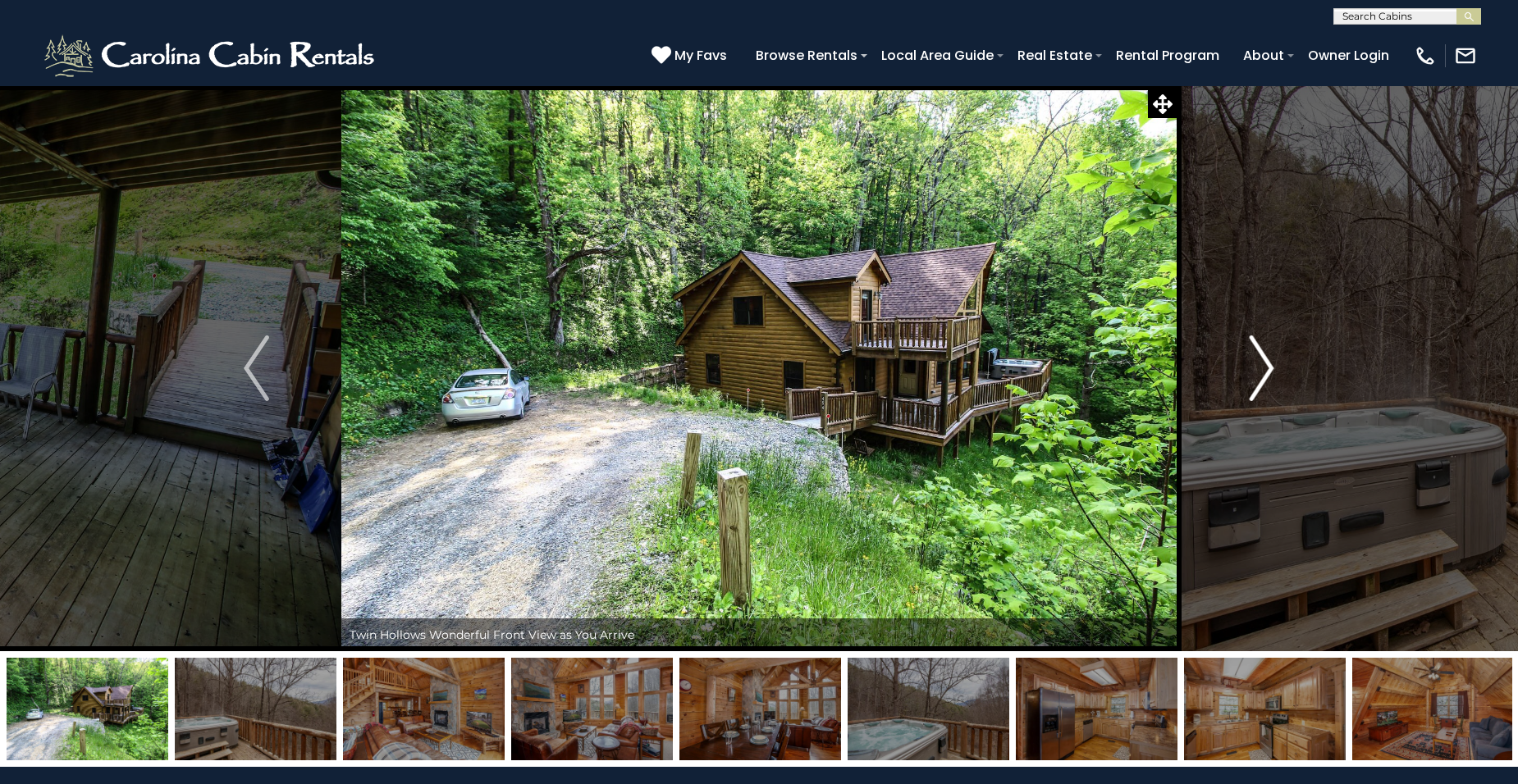
click at [1264, 359] on img "Next" at bounding box center [1260, 368] width 24 height 65
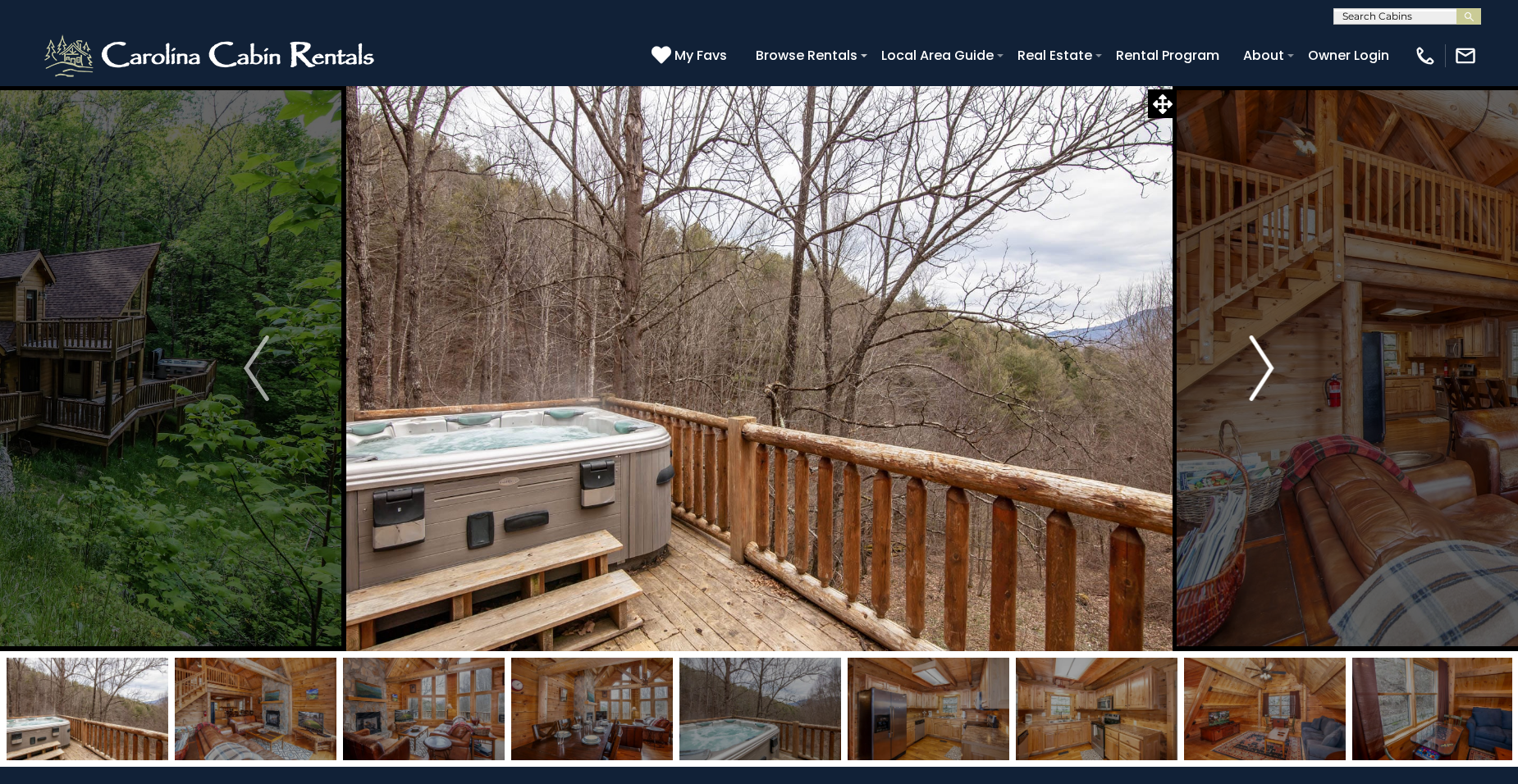
click at [1264, 359] on img "Next" at bounding box center [1260, 368] width 24 height 65
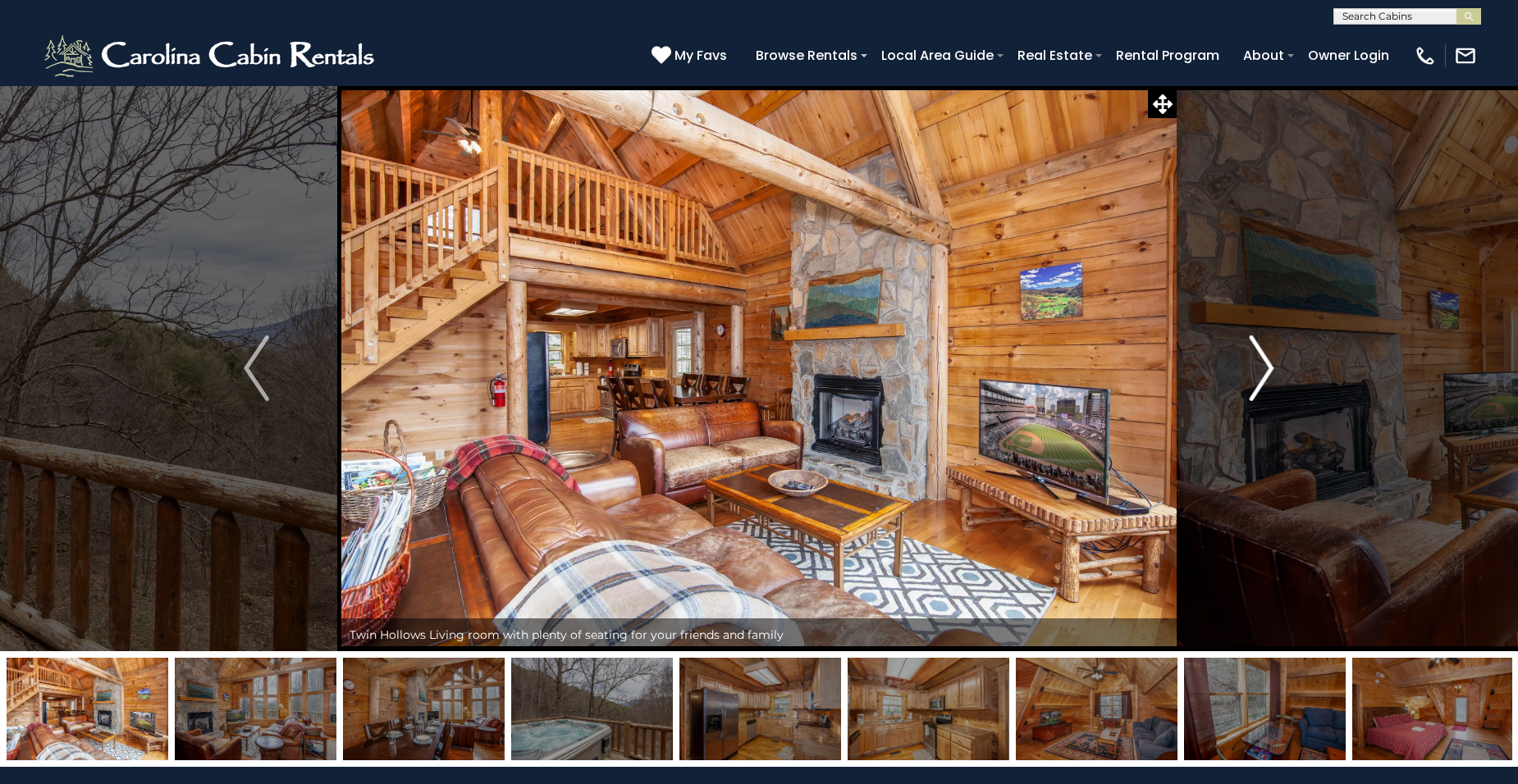
click at [1269, 361] on img "Next" at bounding box center [1260, 368] width 24 height 65
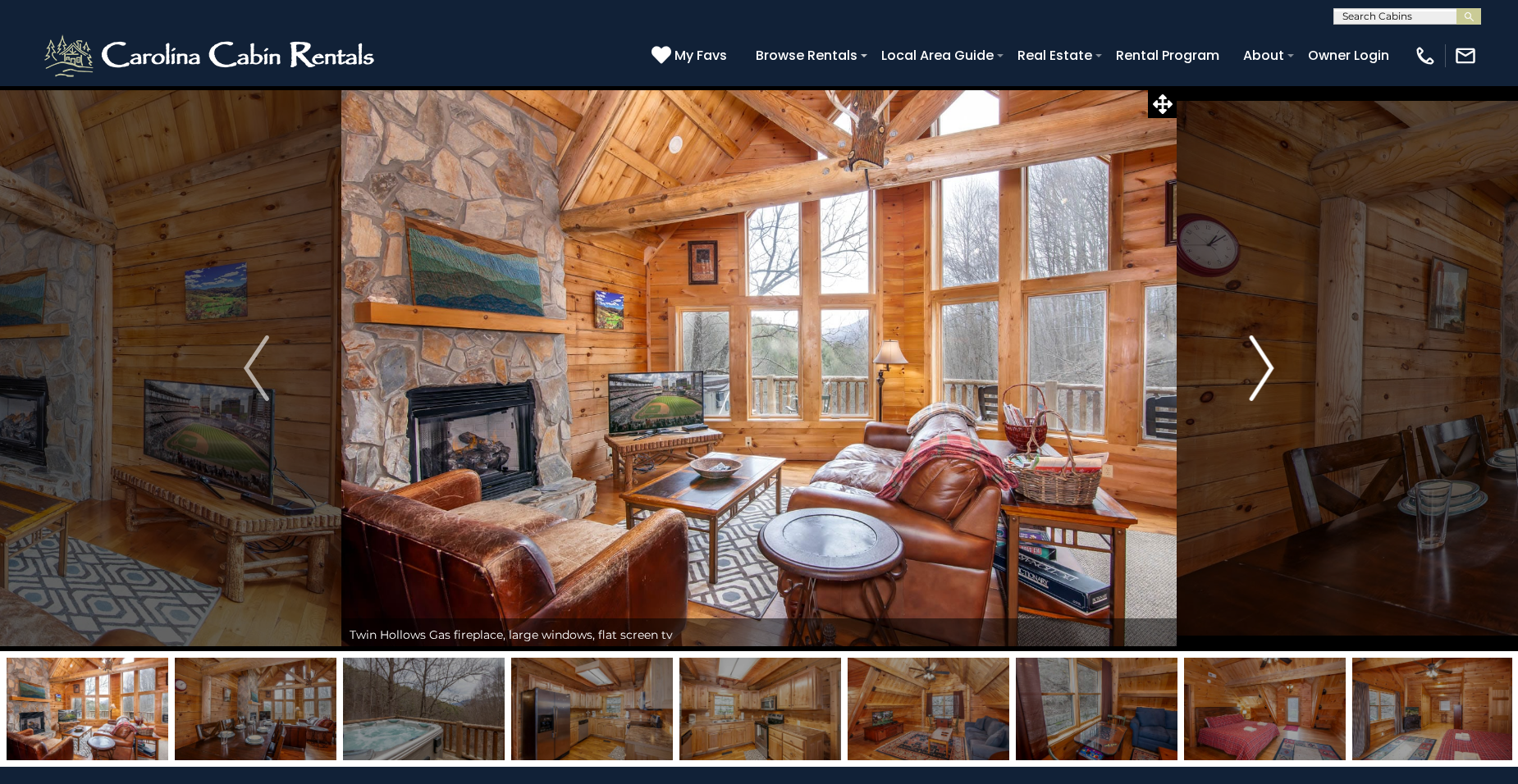
click at [1265, 361] on img "Next" at bounding box center [1260, 368] width 24 height 65
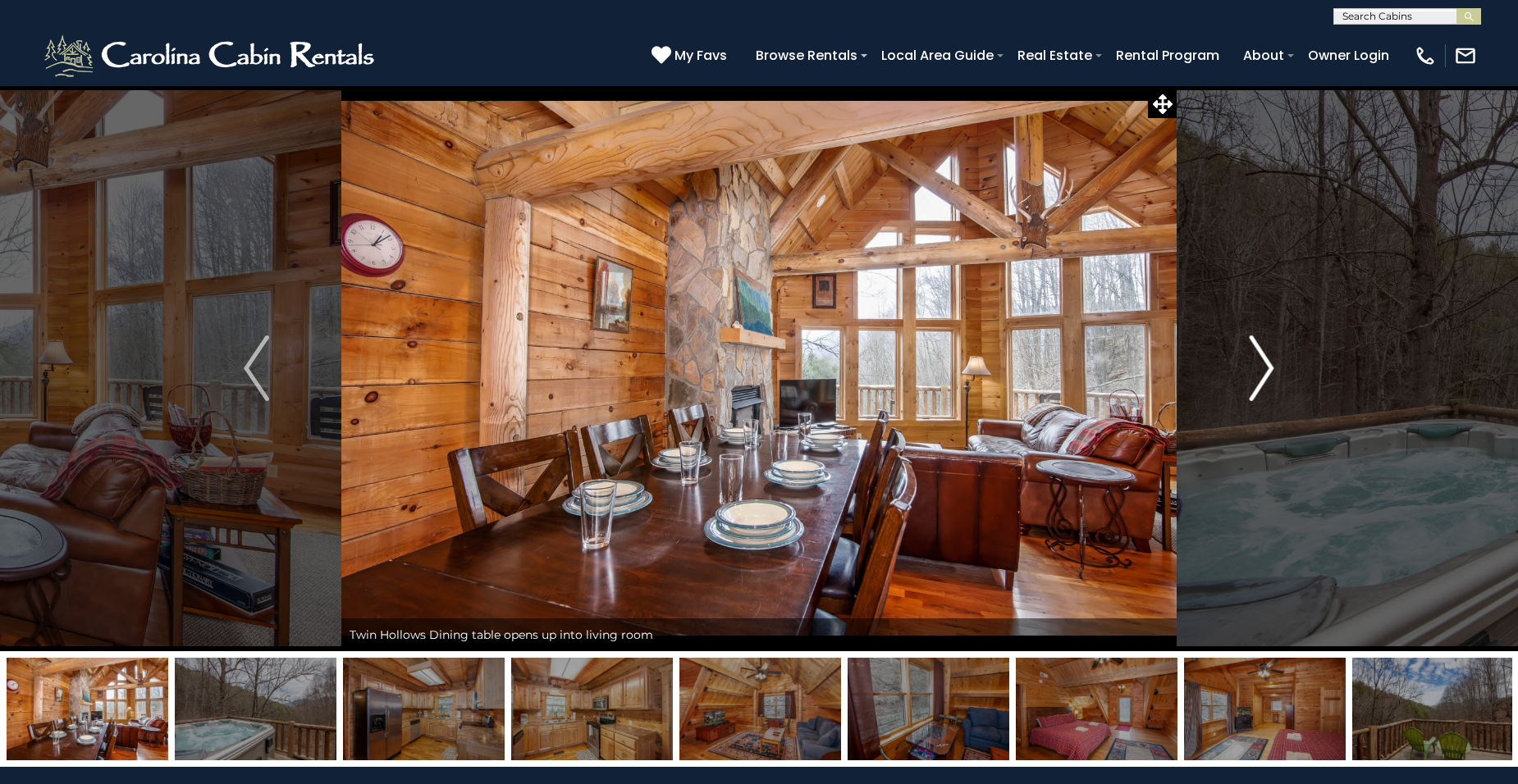
click at [1265, 361] on img "Next" at bounding box center [1260, 368] width 24 height 65
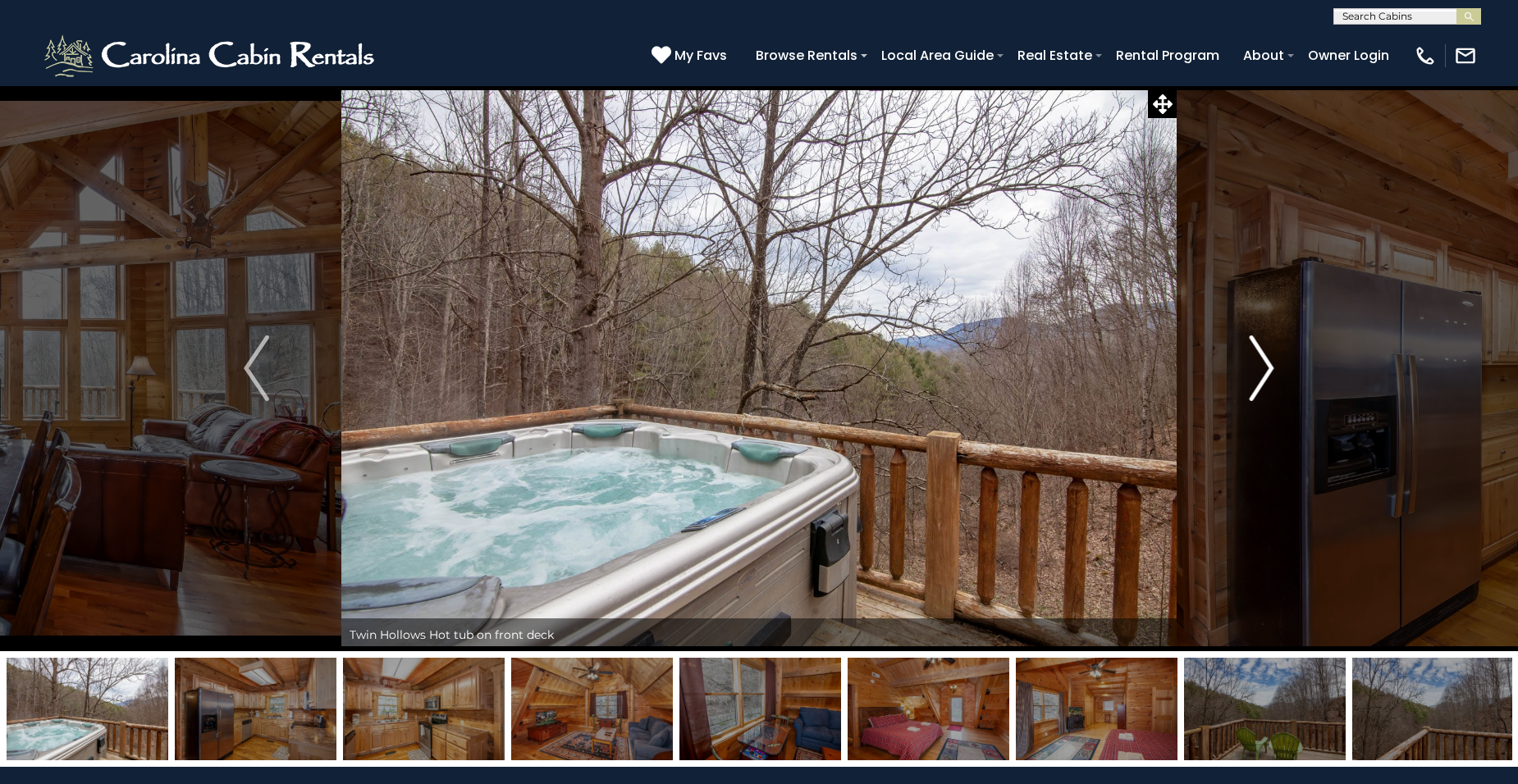
click at [1265, 361] on img "Next" at bounding box center [1260, 368] width 24 height 65
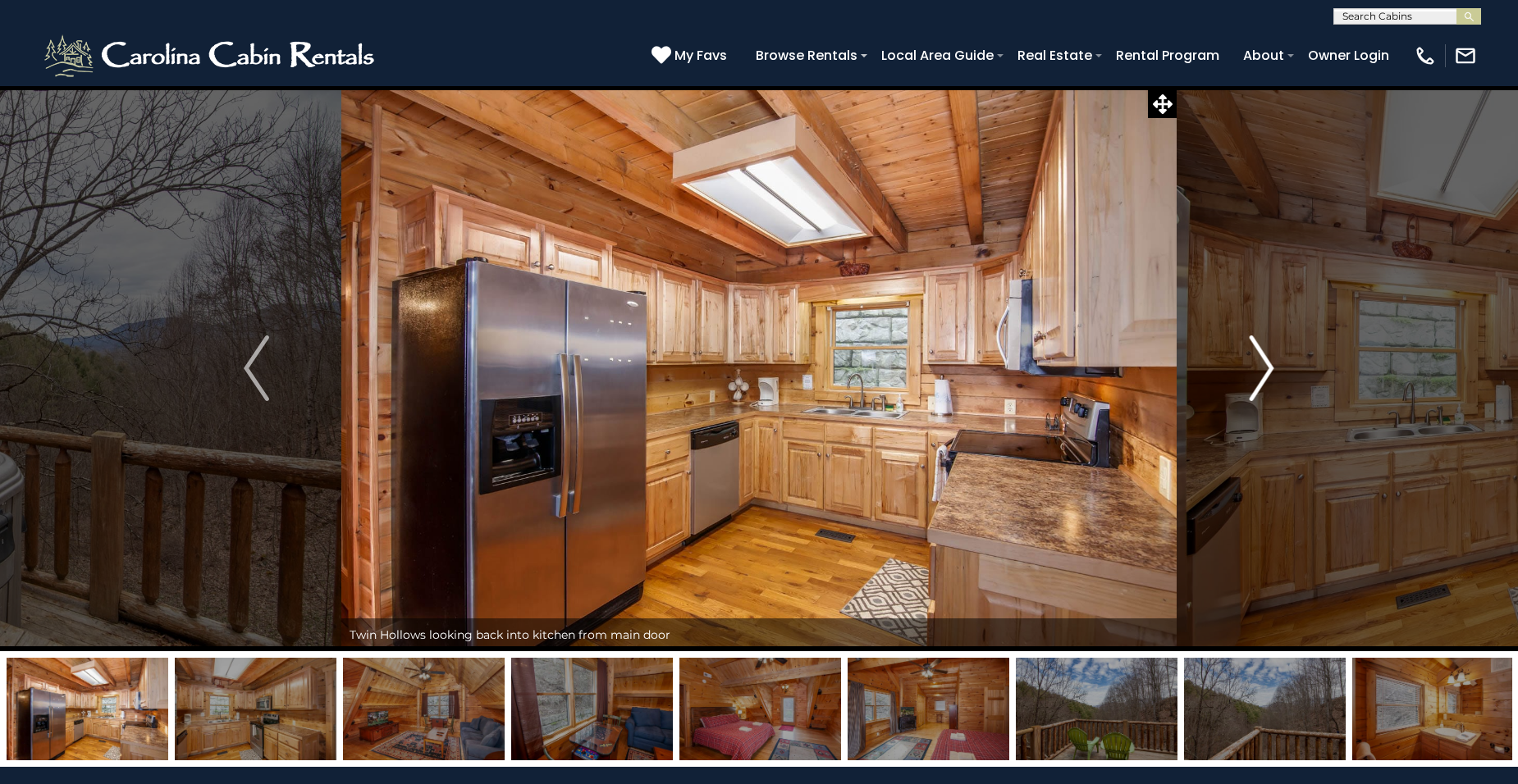
click at [1265, 361] on img "Next" at bounding box center [1260, 368] width 24 height 65
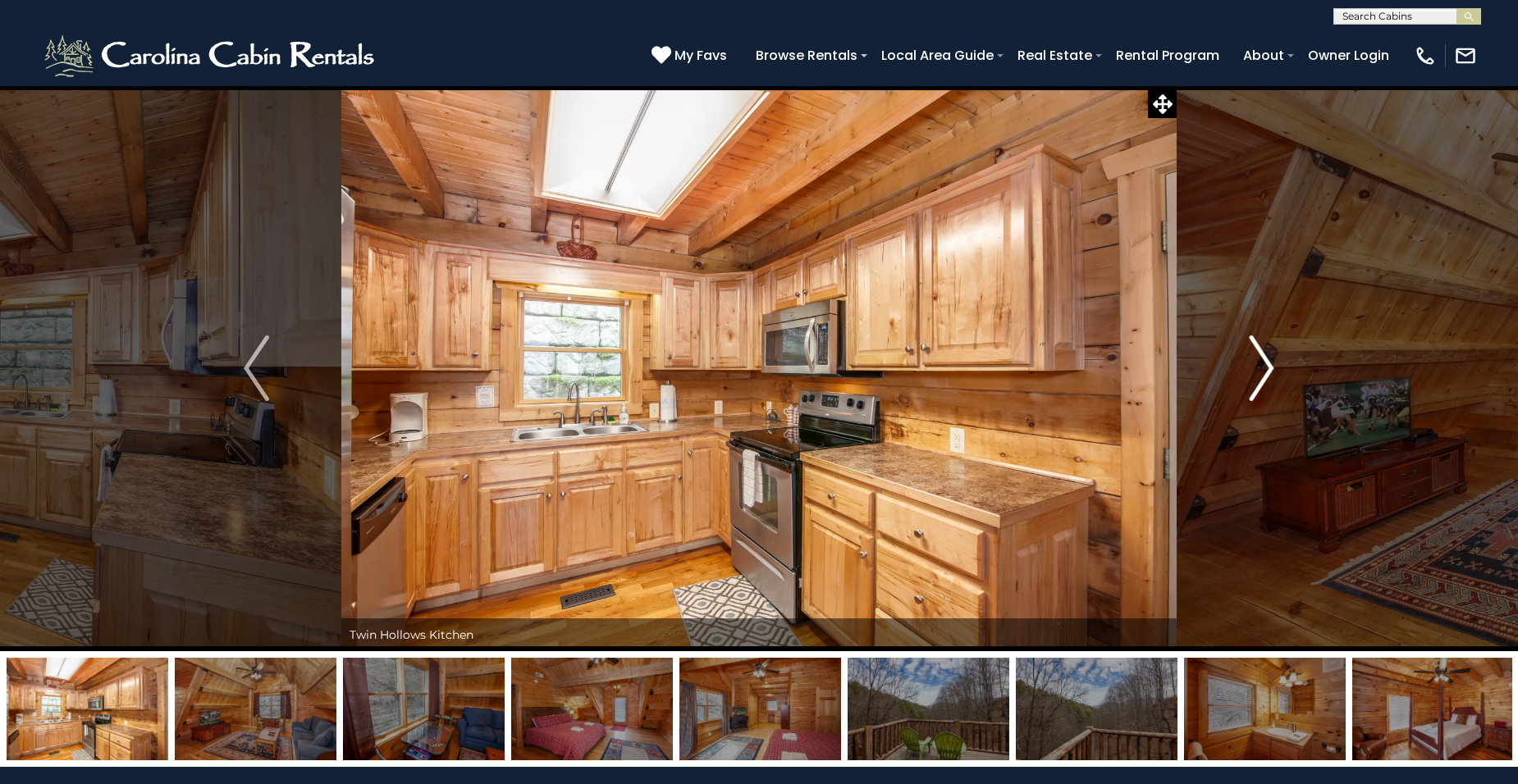
click at [1265, 361] on img "Next" at bounding box center [1260, 368] width 24 height 65
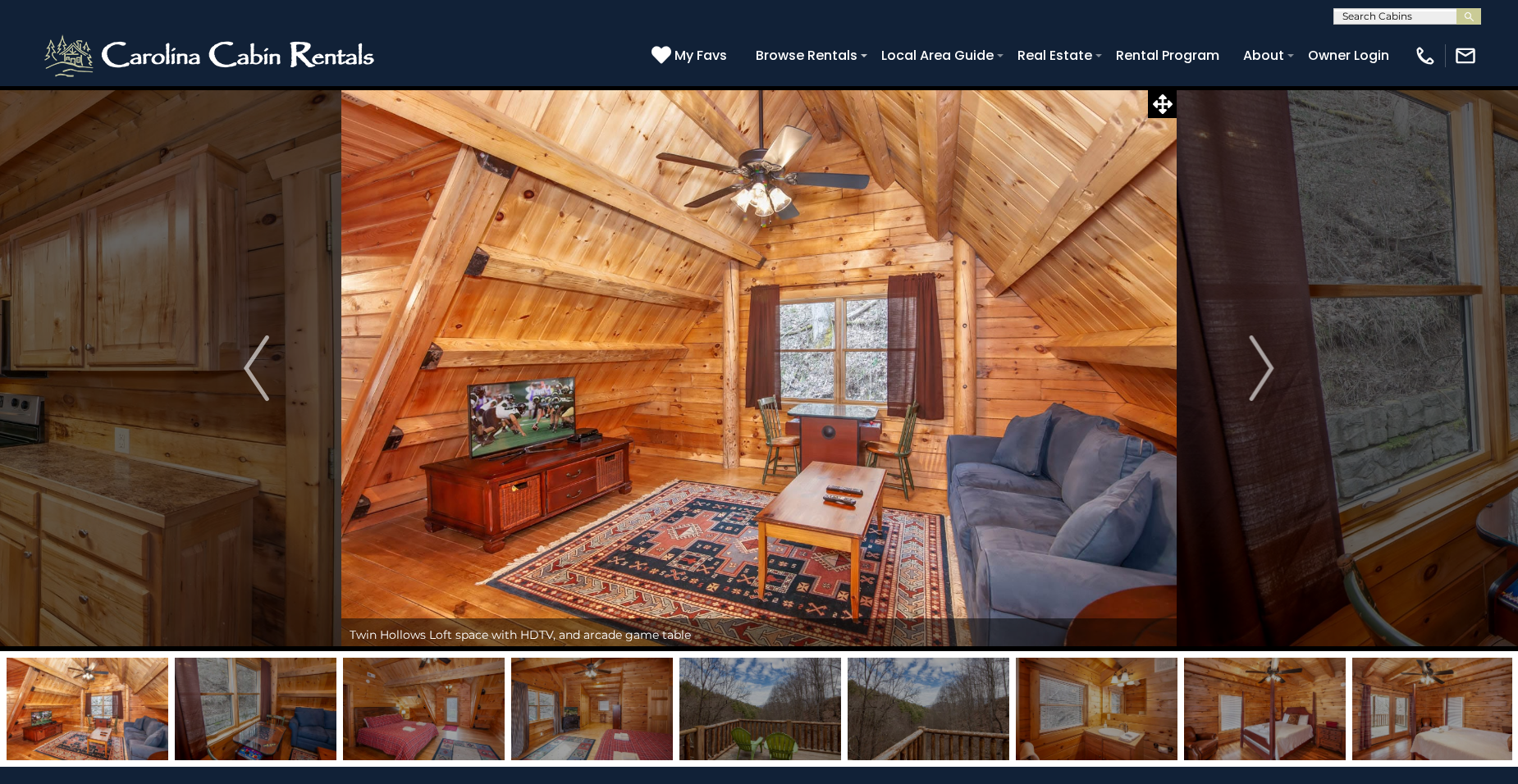
click at [1371, 18] on input "text" at bounding box center [1406, 20] width 144 height 17
type input "******"
click at [1426, 38] on li "[GEOGRAPHIC_DATA]" at bounding box center [1407, 38] width 146 height 15
click at [1470, 15] on img "submit" at bounding box center [1469, 17] width 13 height 13
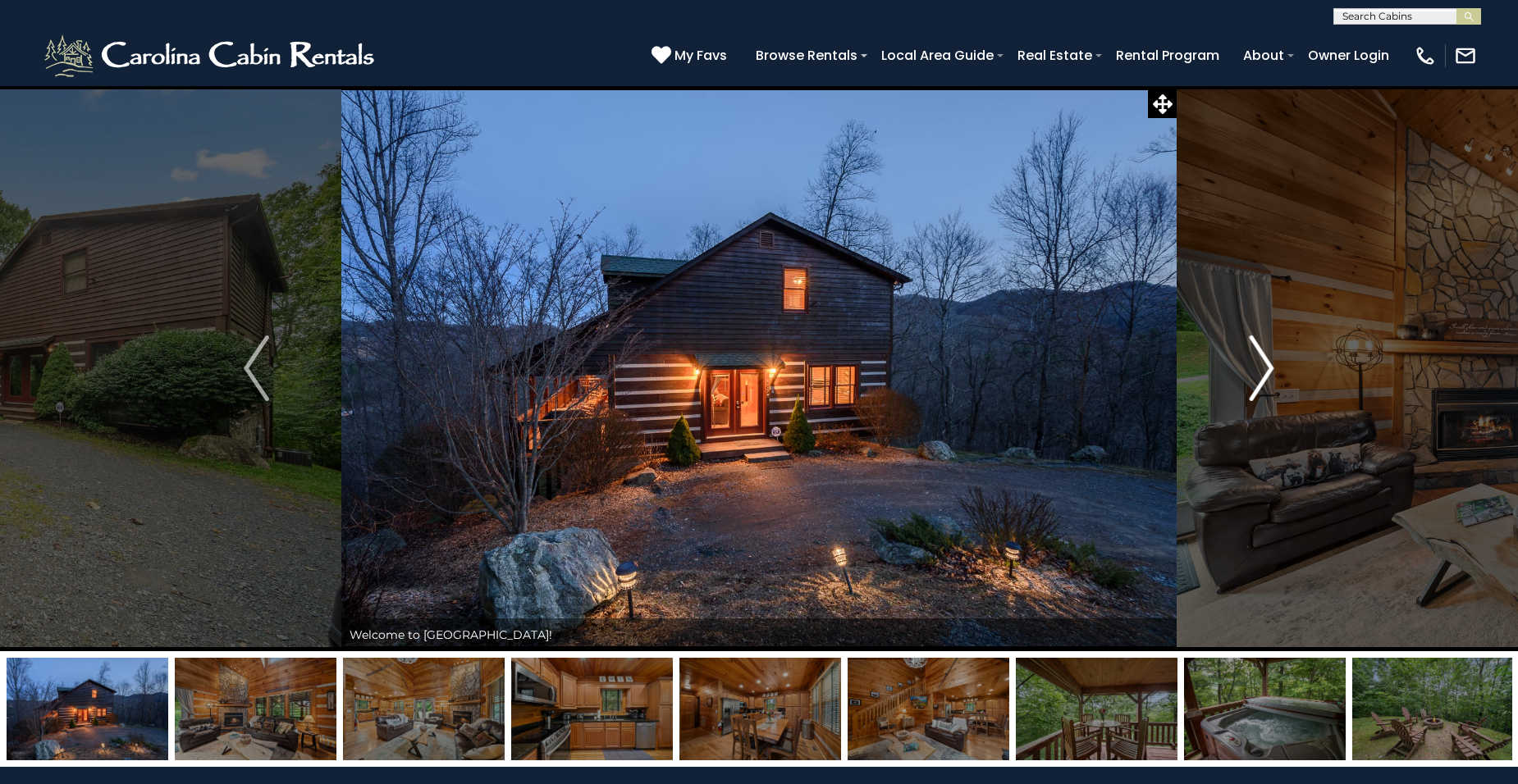
click at [1269, 370] on img "Next" at bounding box center [1260, 368] width 24 height 65
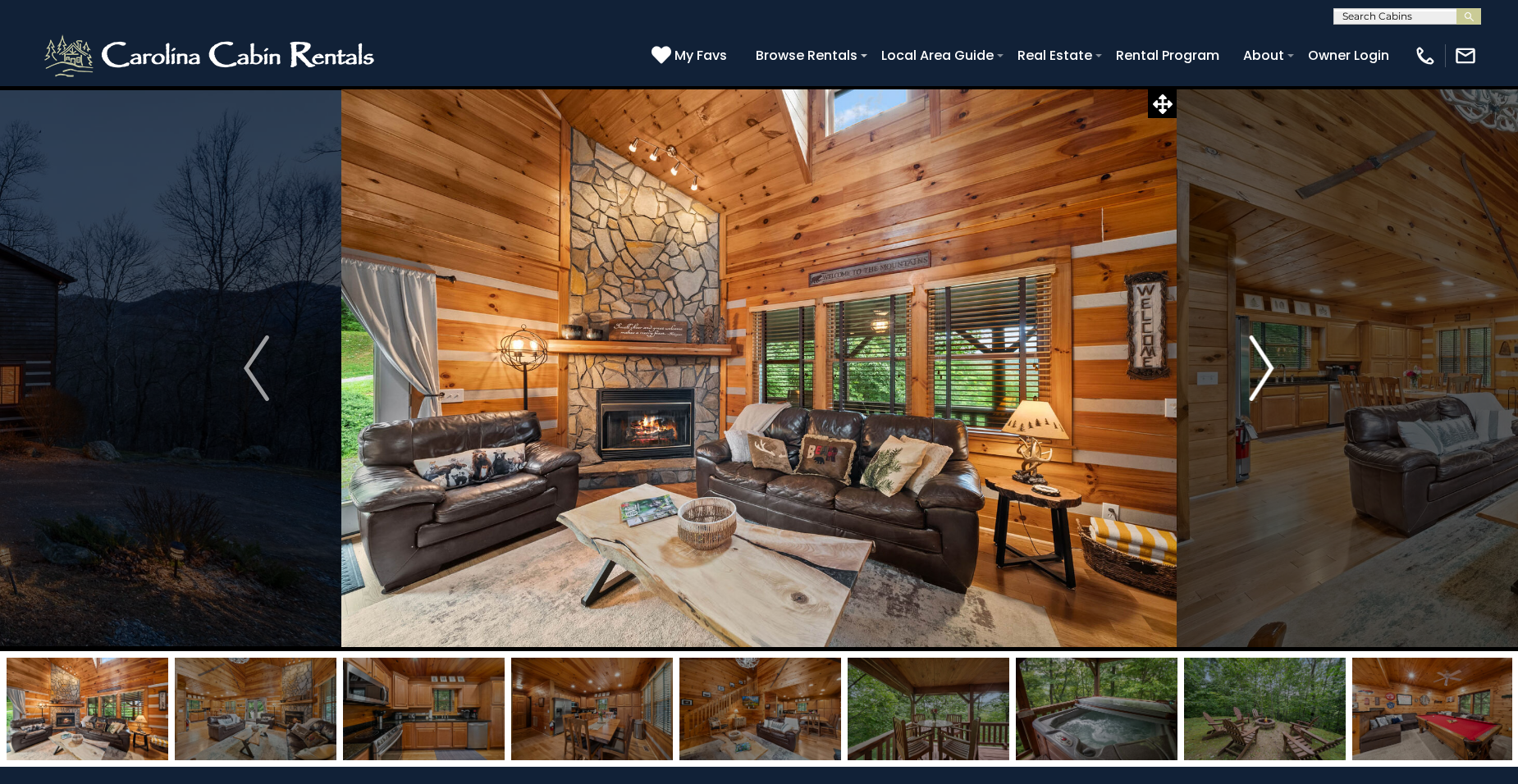
click at [1269, 370] on img "Next" at bounding box center [1260, 368] width 24 height 65
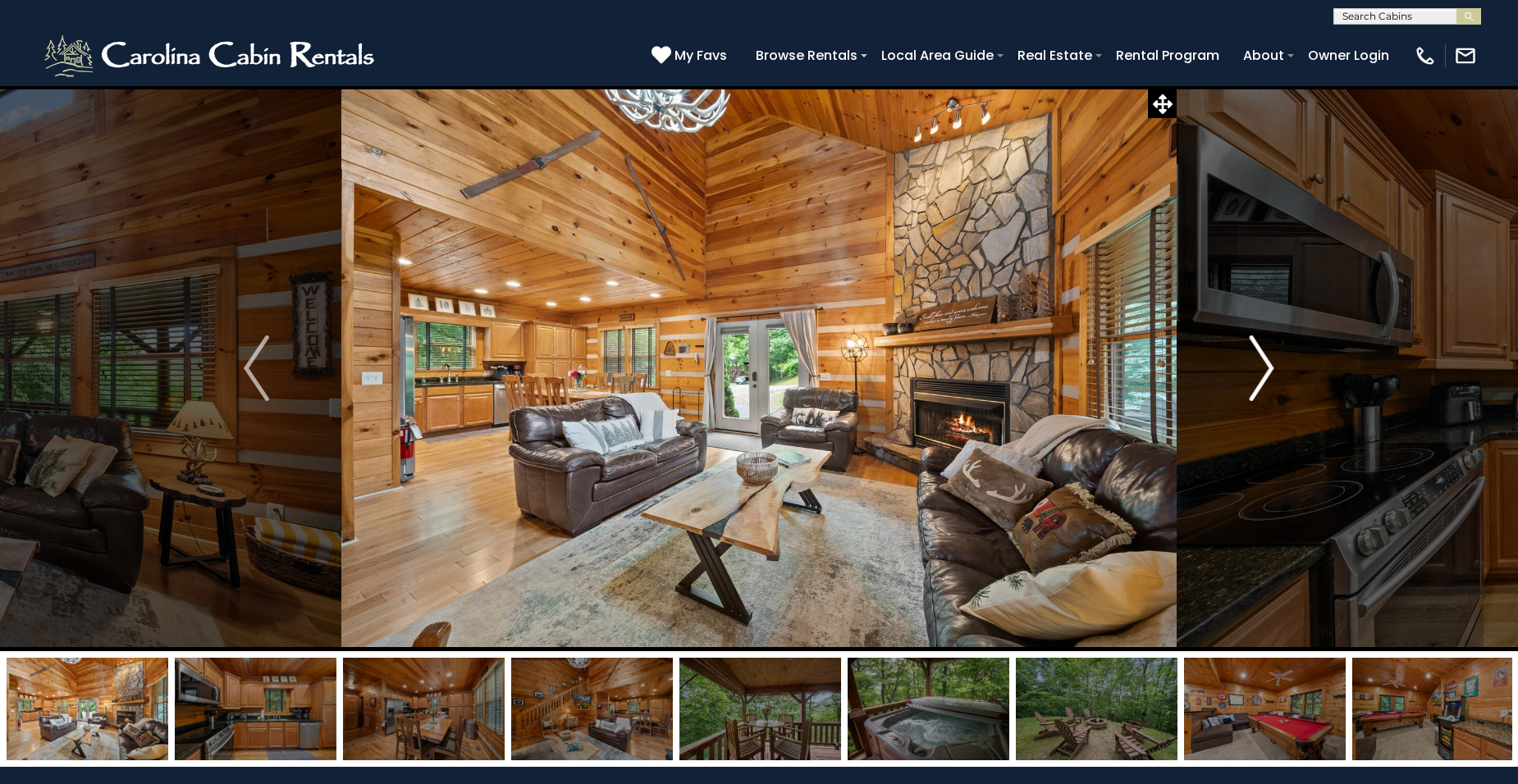
click at [1269, 370] on img "Next" at bounding box center [1260, 368] width 24 height 65
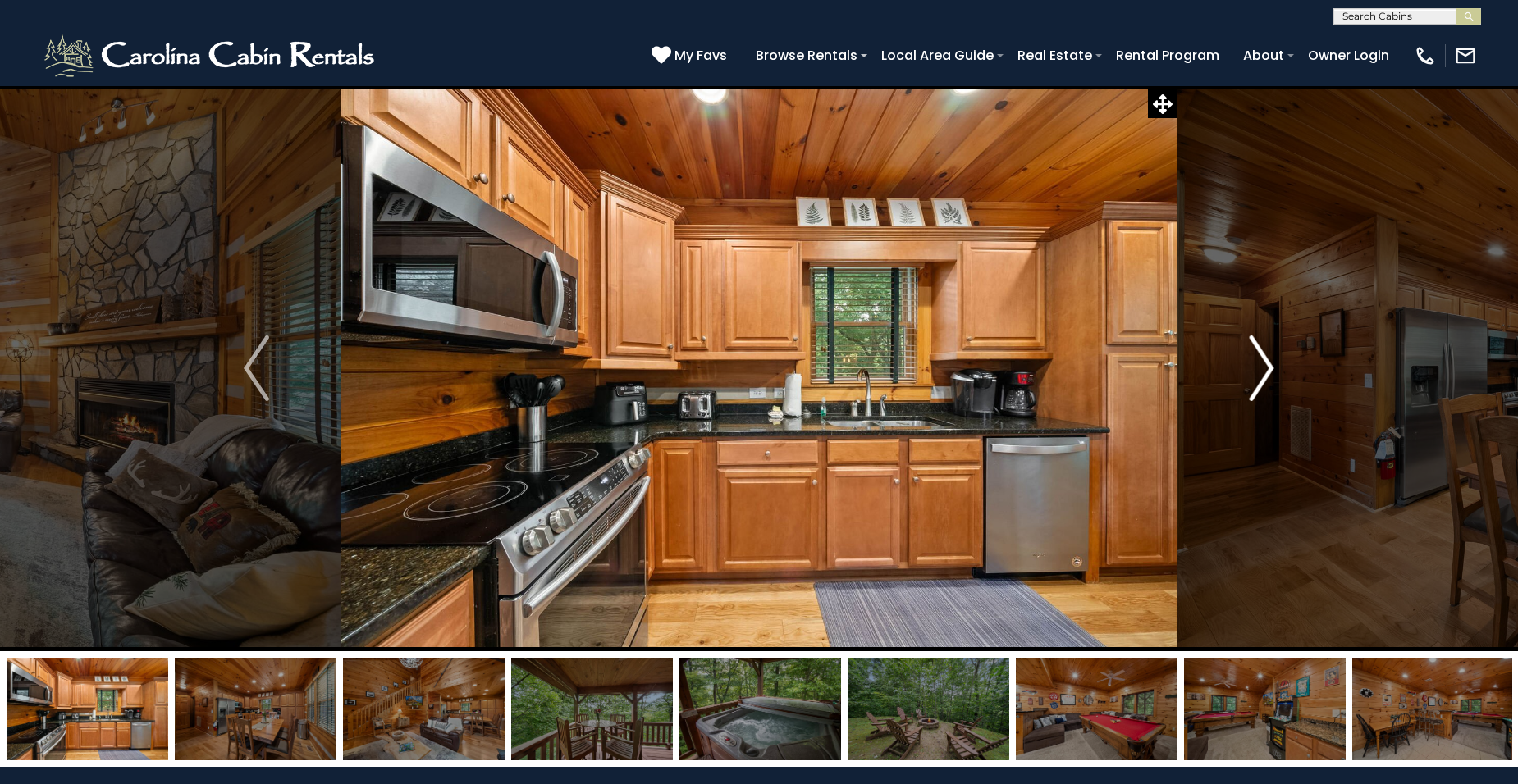
click at [1269, 370] on img "Next" at bounding box center [1260, 368] width 24 height 65
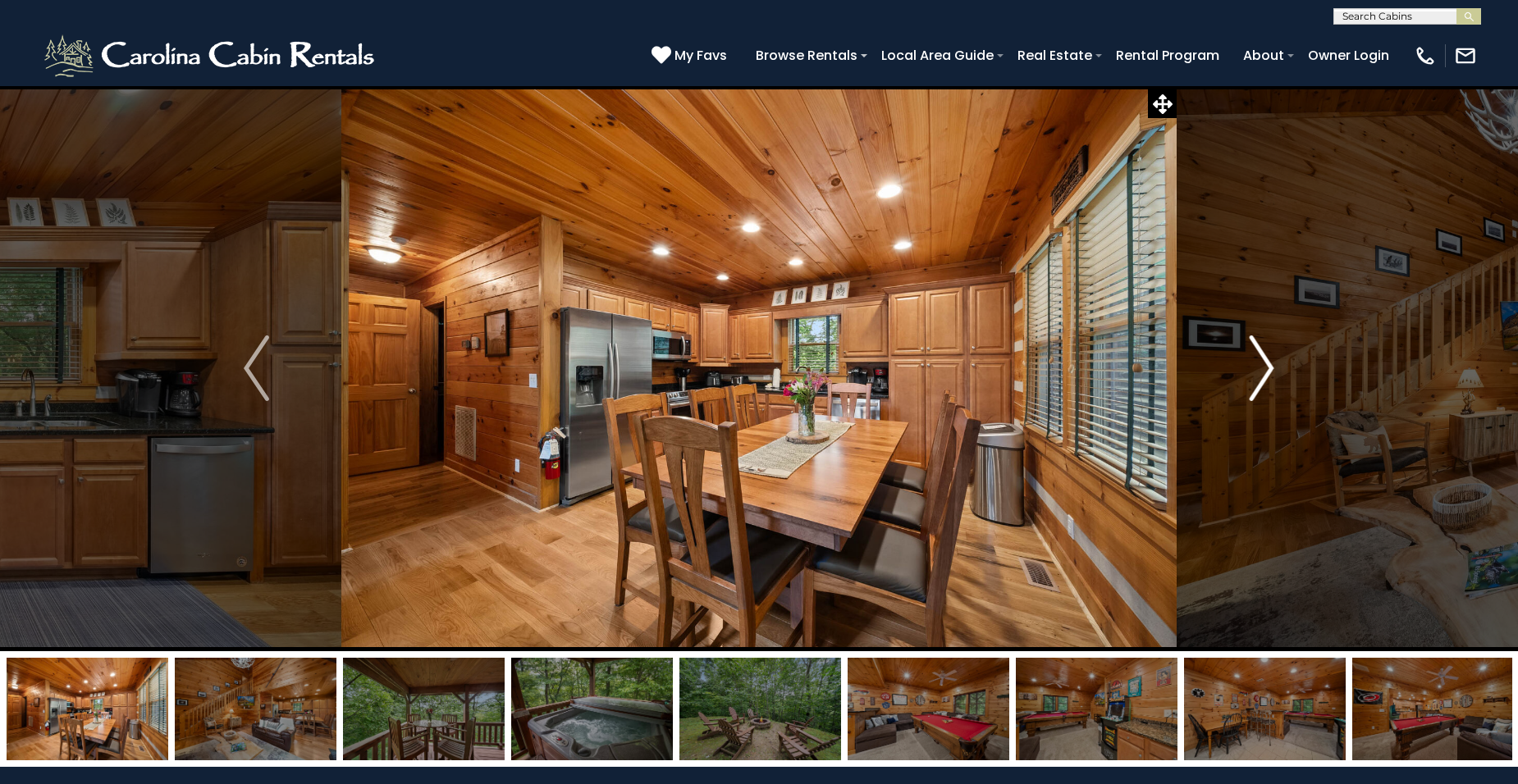
click at [1269, 370] on img "Next" at bounding box center [1260, 368] width 24 height 65
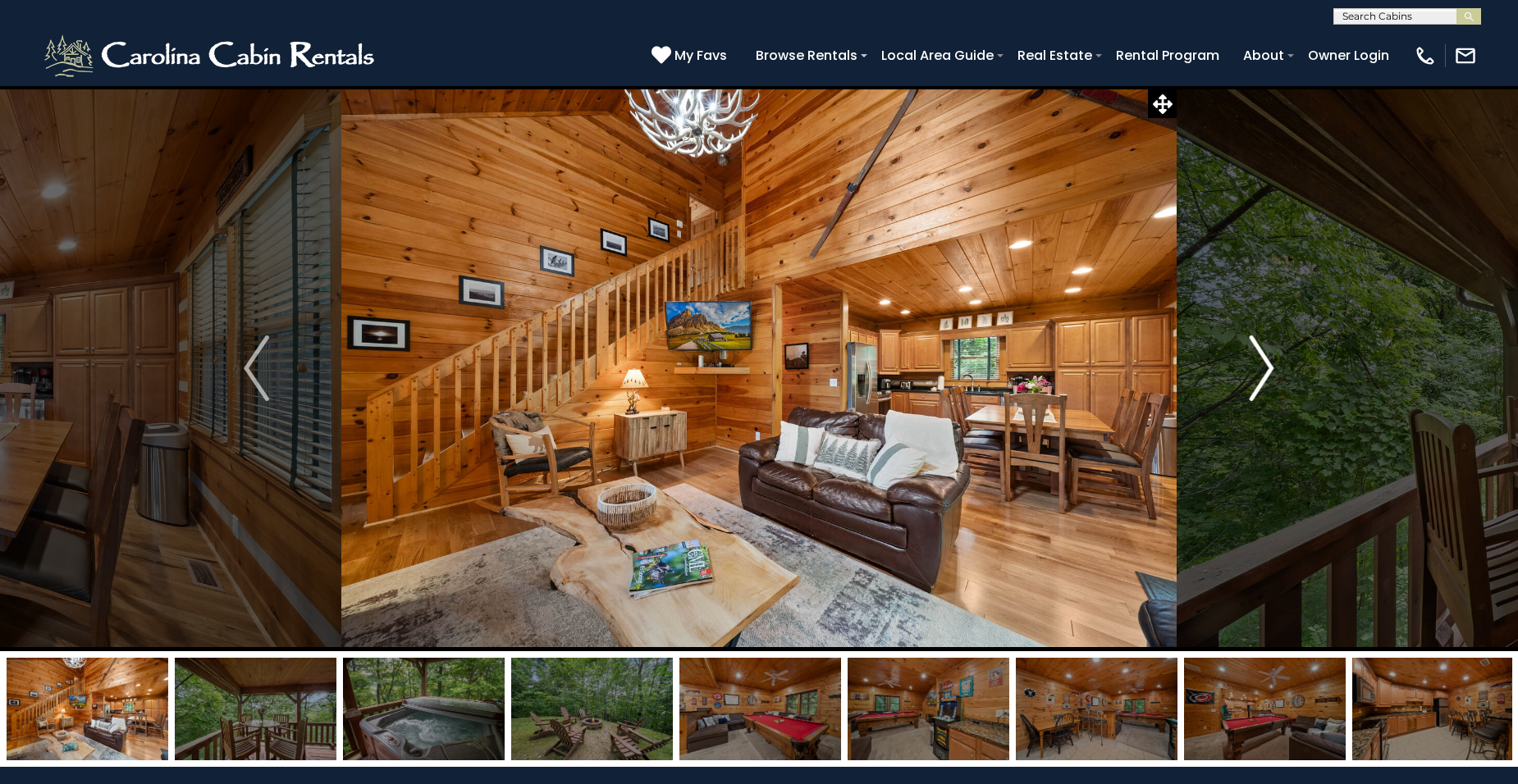
click at [1269, 370] on img "Next" at bounding box center [1260, 368] width 24 height 65
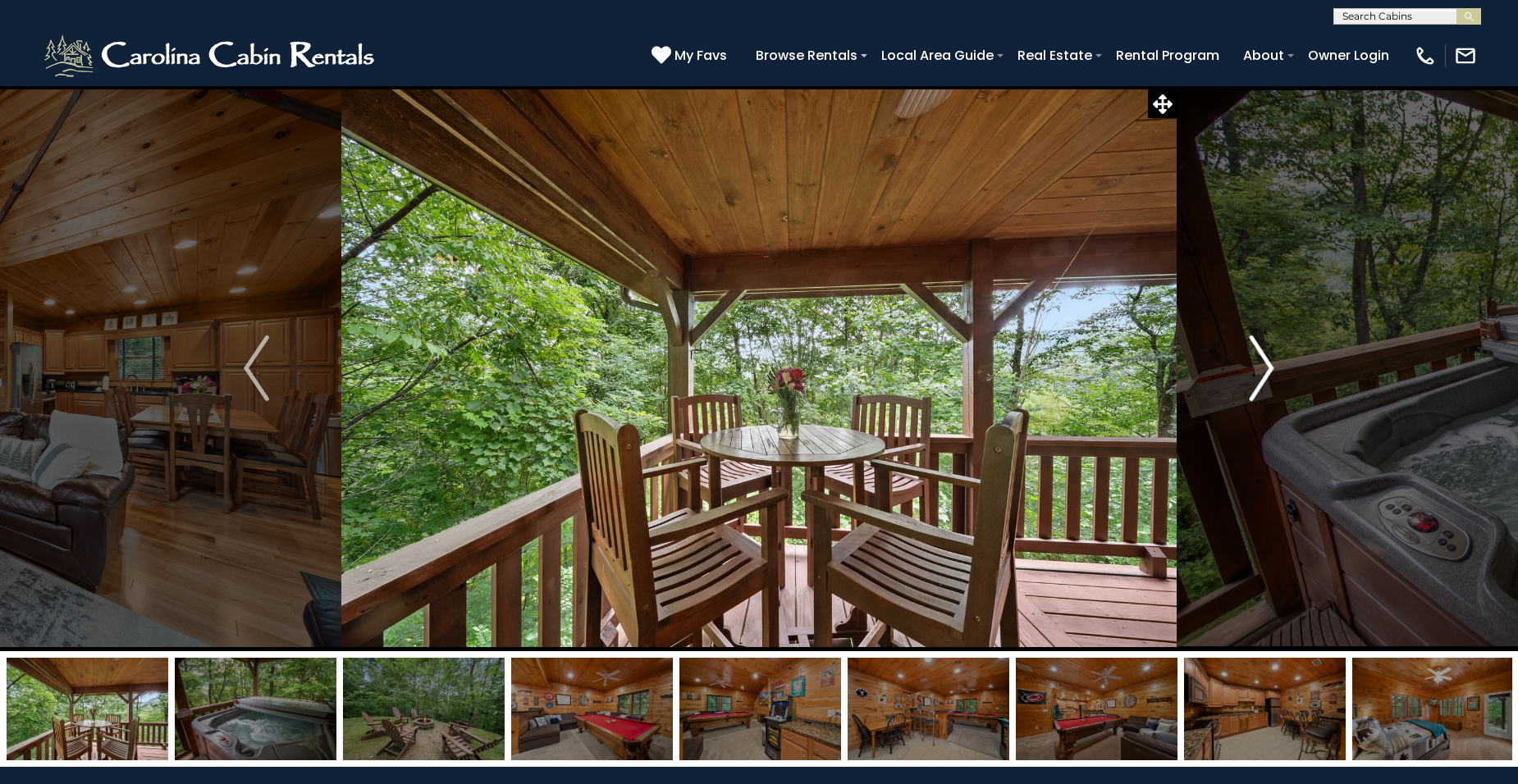
click at [1269, 370] on img "Next" at bounding box center [1260, 368] width 24 height 65
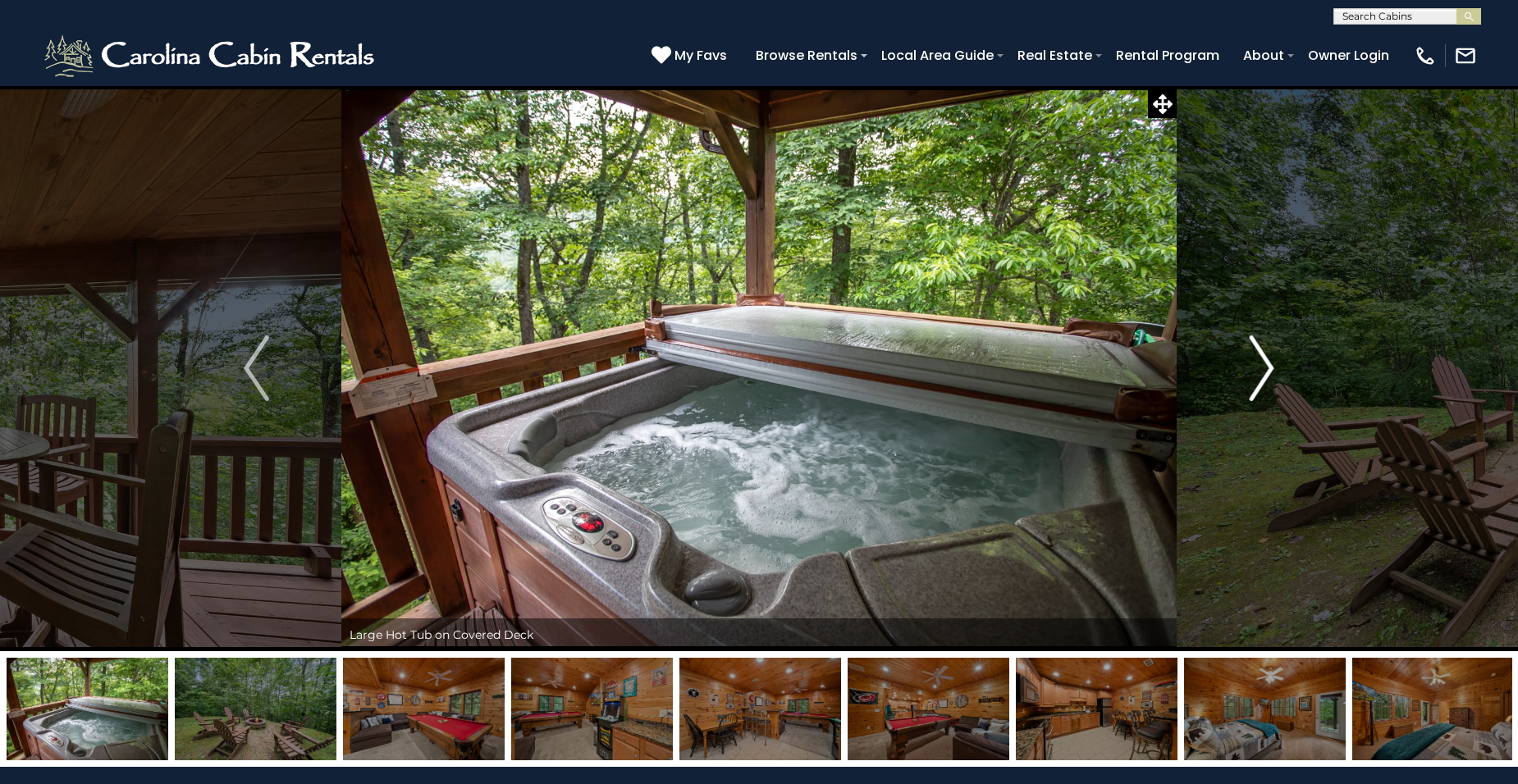
click at [1269, 370] on img "Next" at bounding box center [1260, 368] width 24 height 65
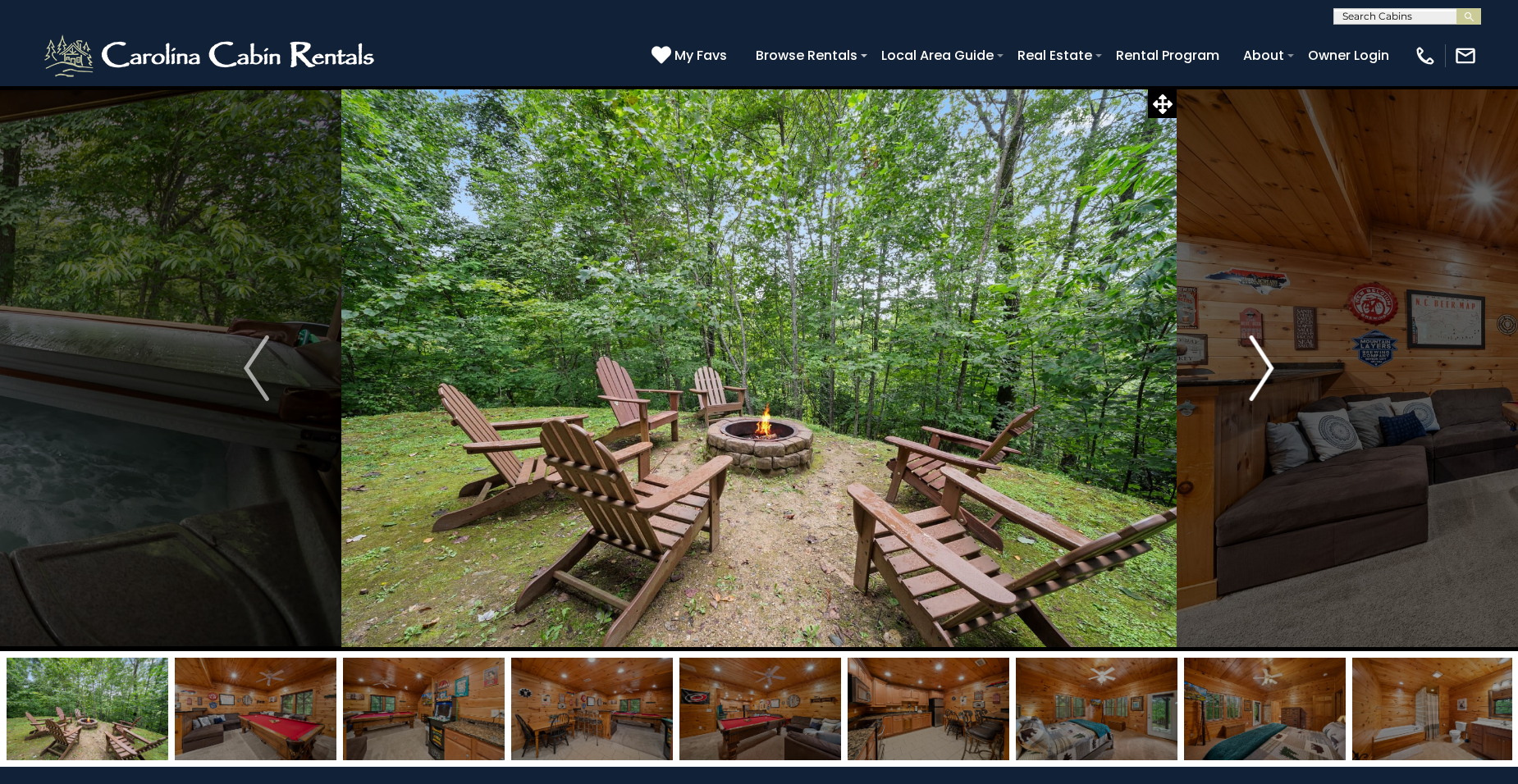
click at [1269, 371] on img "Next" at bounding box center [1260, 368] width 24 height 65
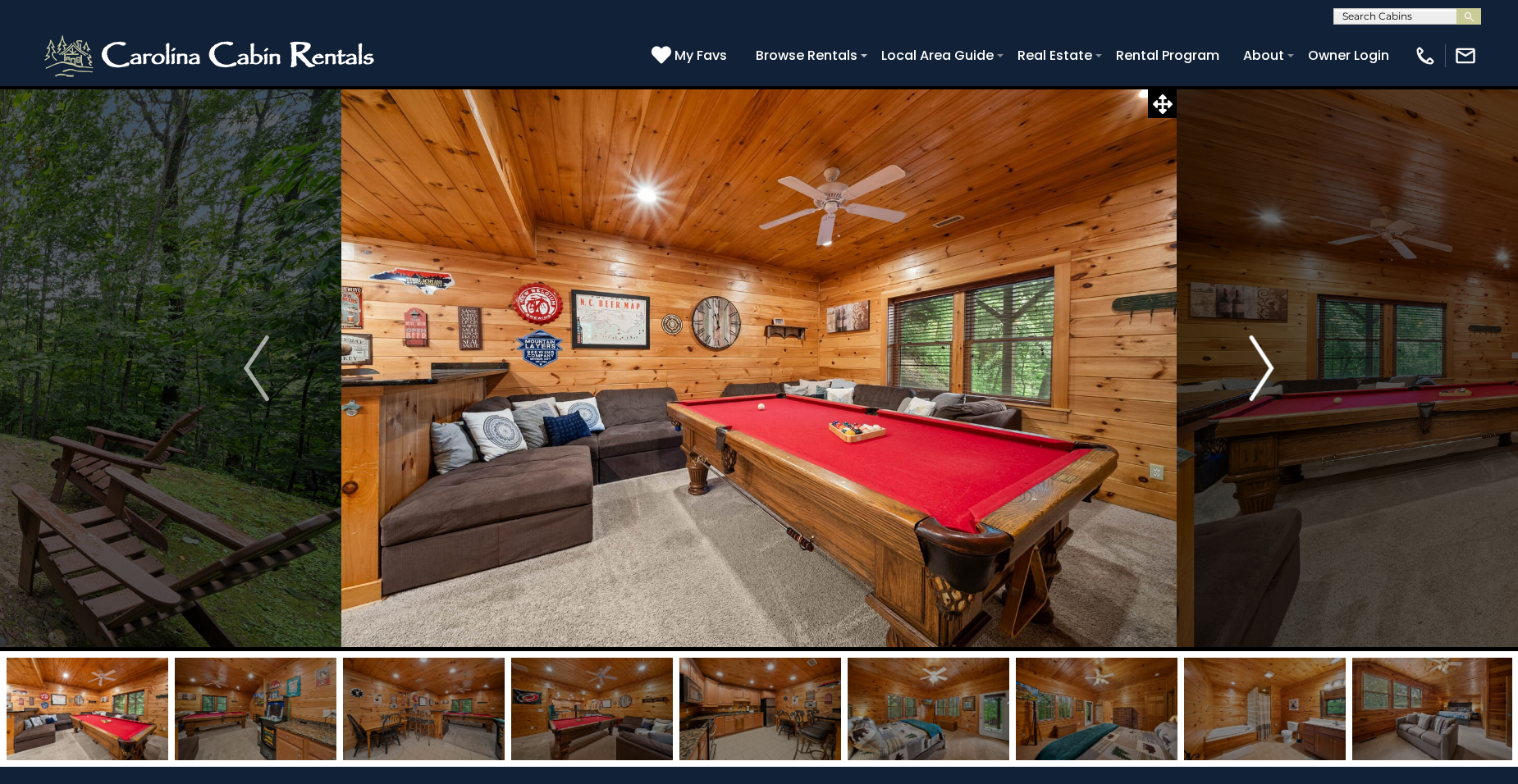
click at [1269, 371] on img "Next" at bounding box center [1260, 368] width 24 height 65
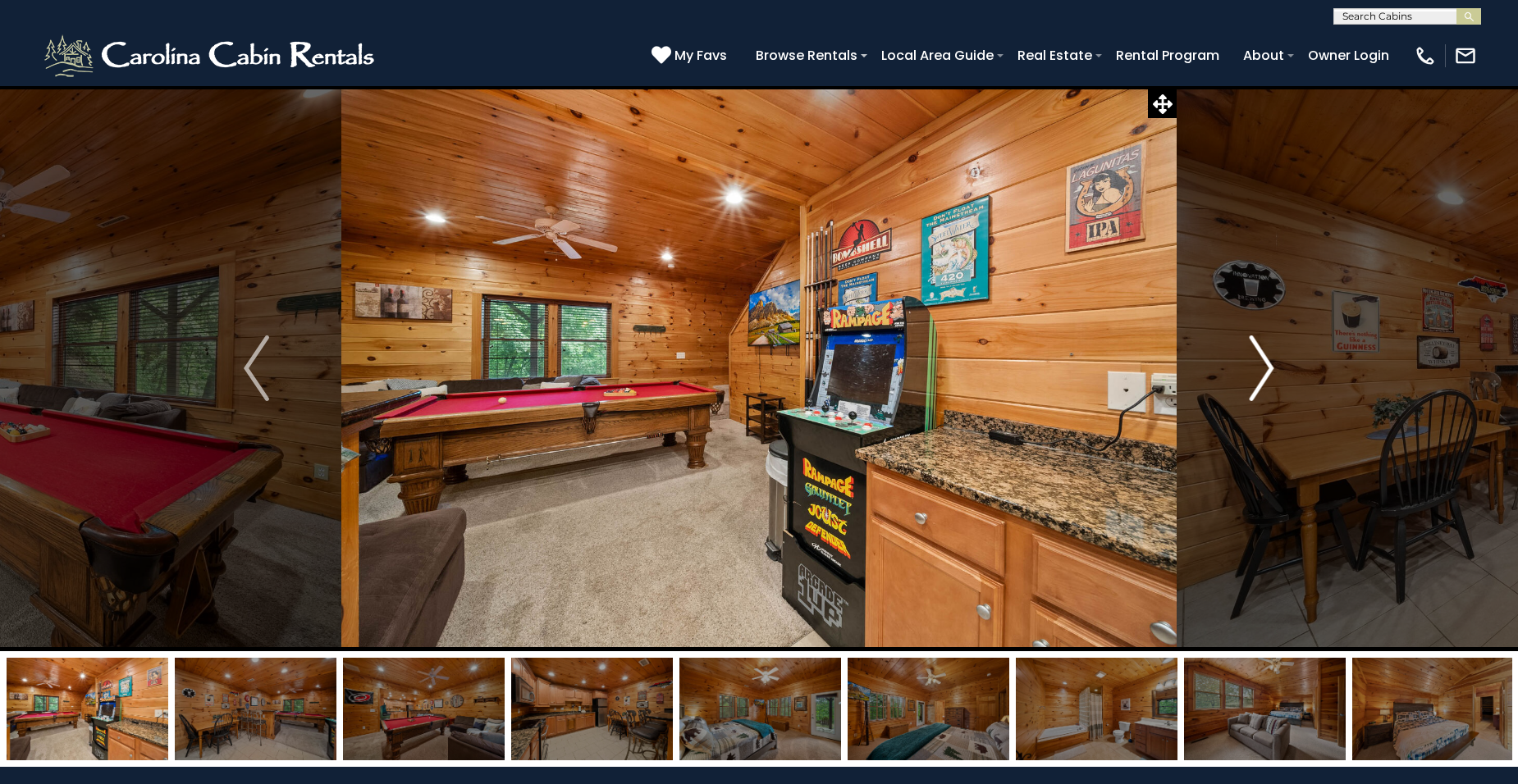
click at [1269, 371] on img "Next" at bounding box center [1260, 368] width 24 height 65
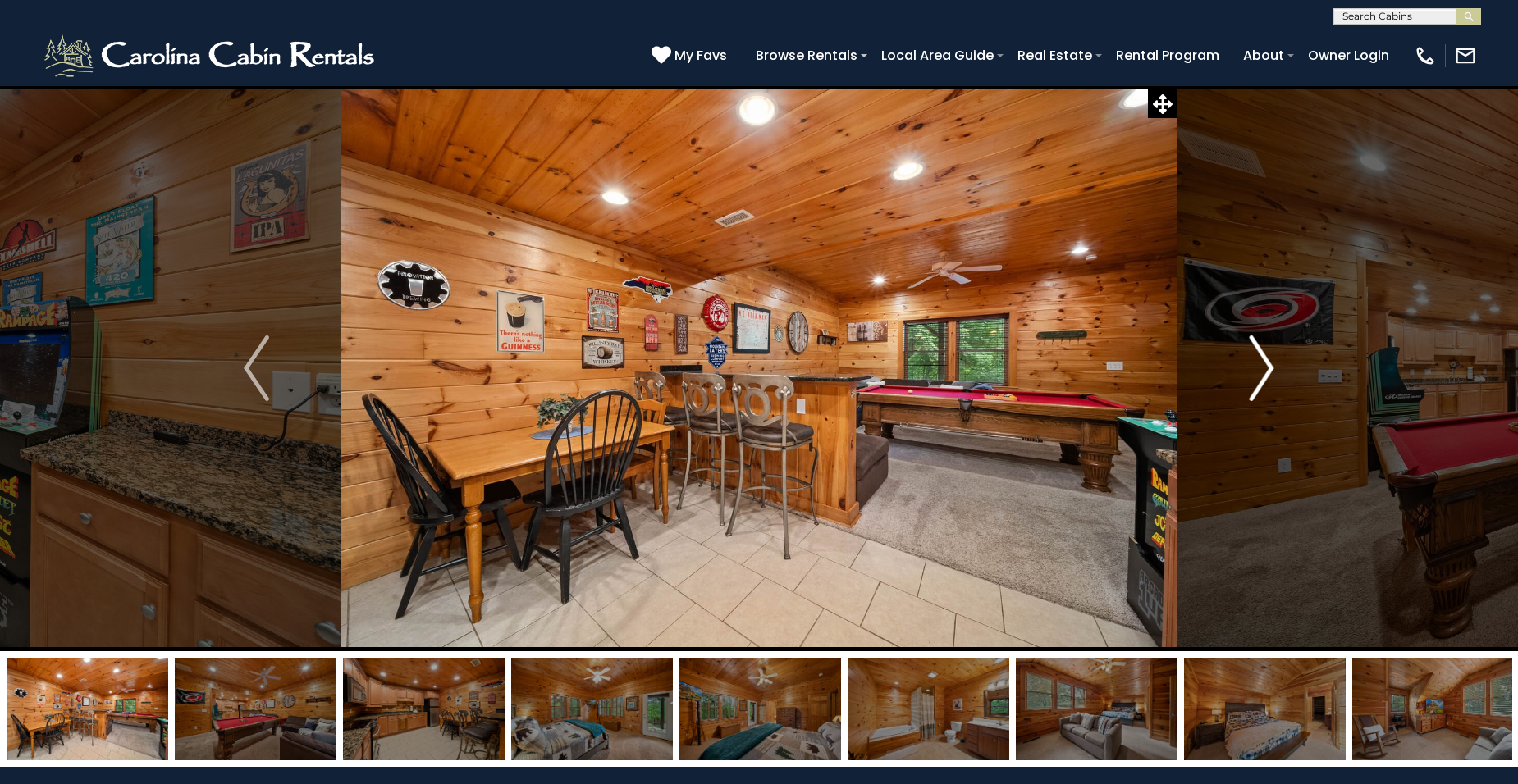
click at [1269, 369] on img "Next" at bounding box center [1260, 368] width 24 height 65
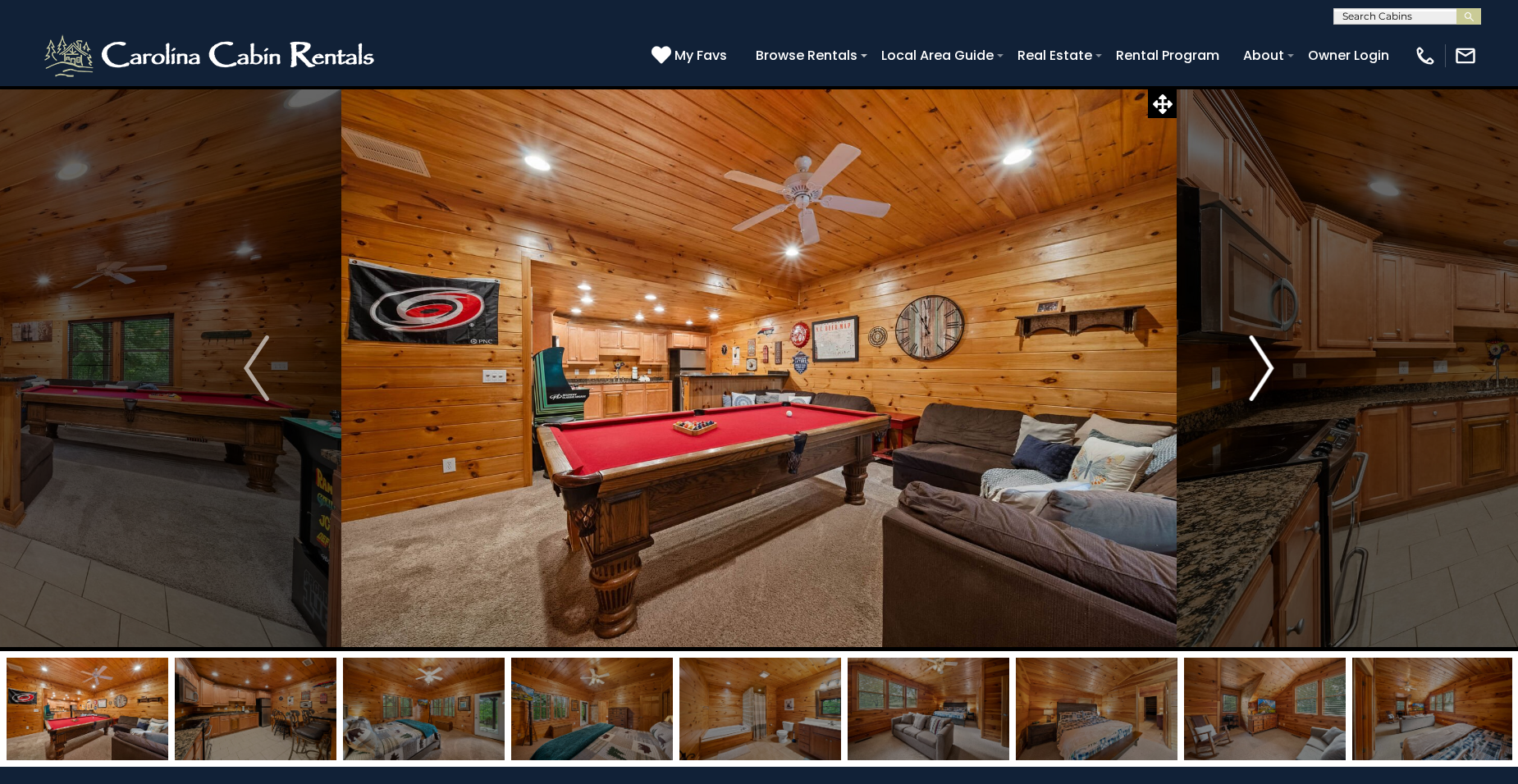
click at [1269, 369] on img "Next" at bounding box center [1260, 368] width 24 height 65
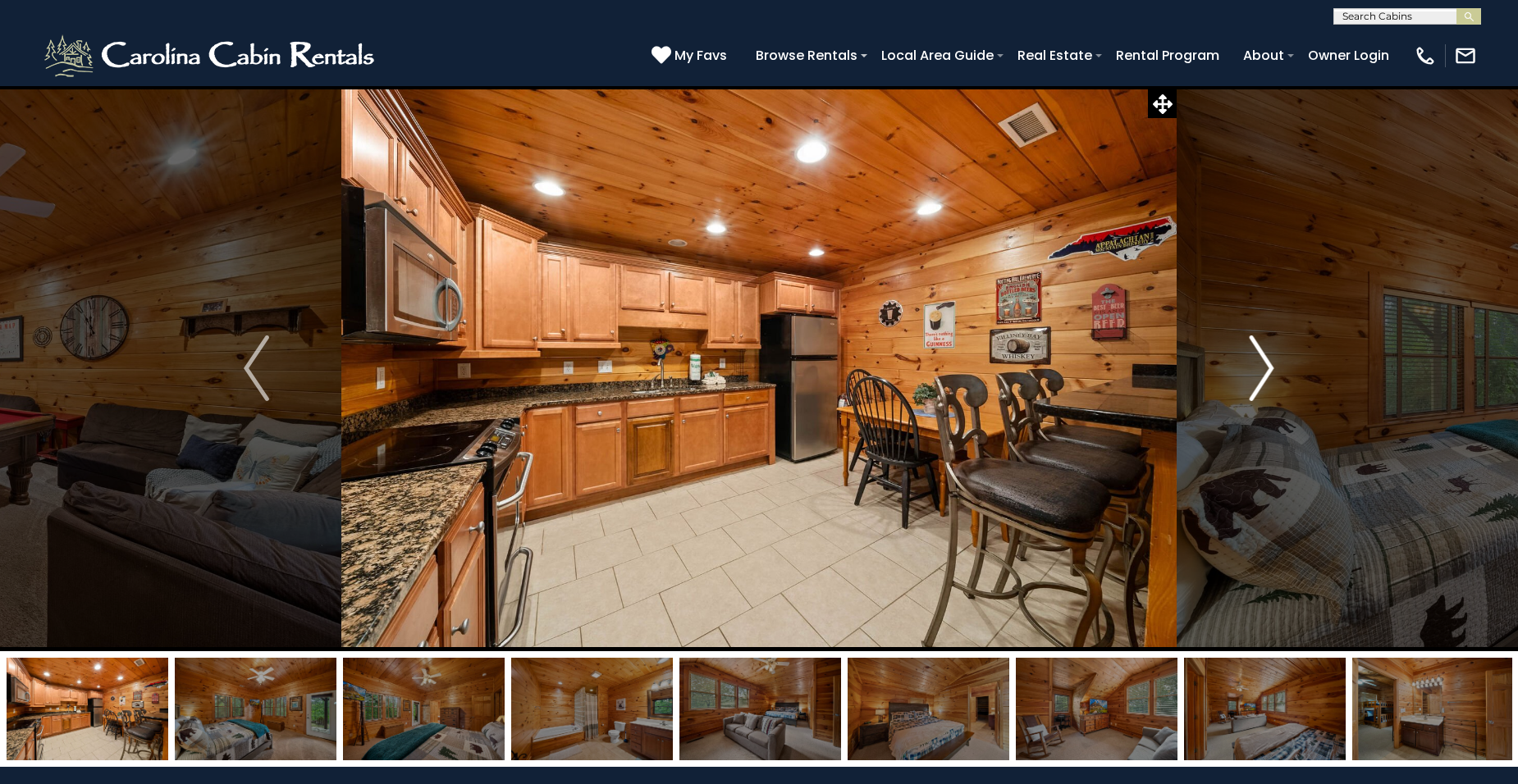
click at [1275, 372] on button "Next" at bounding box center [1262, 368] width 171 height 566
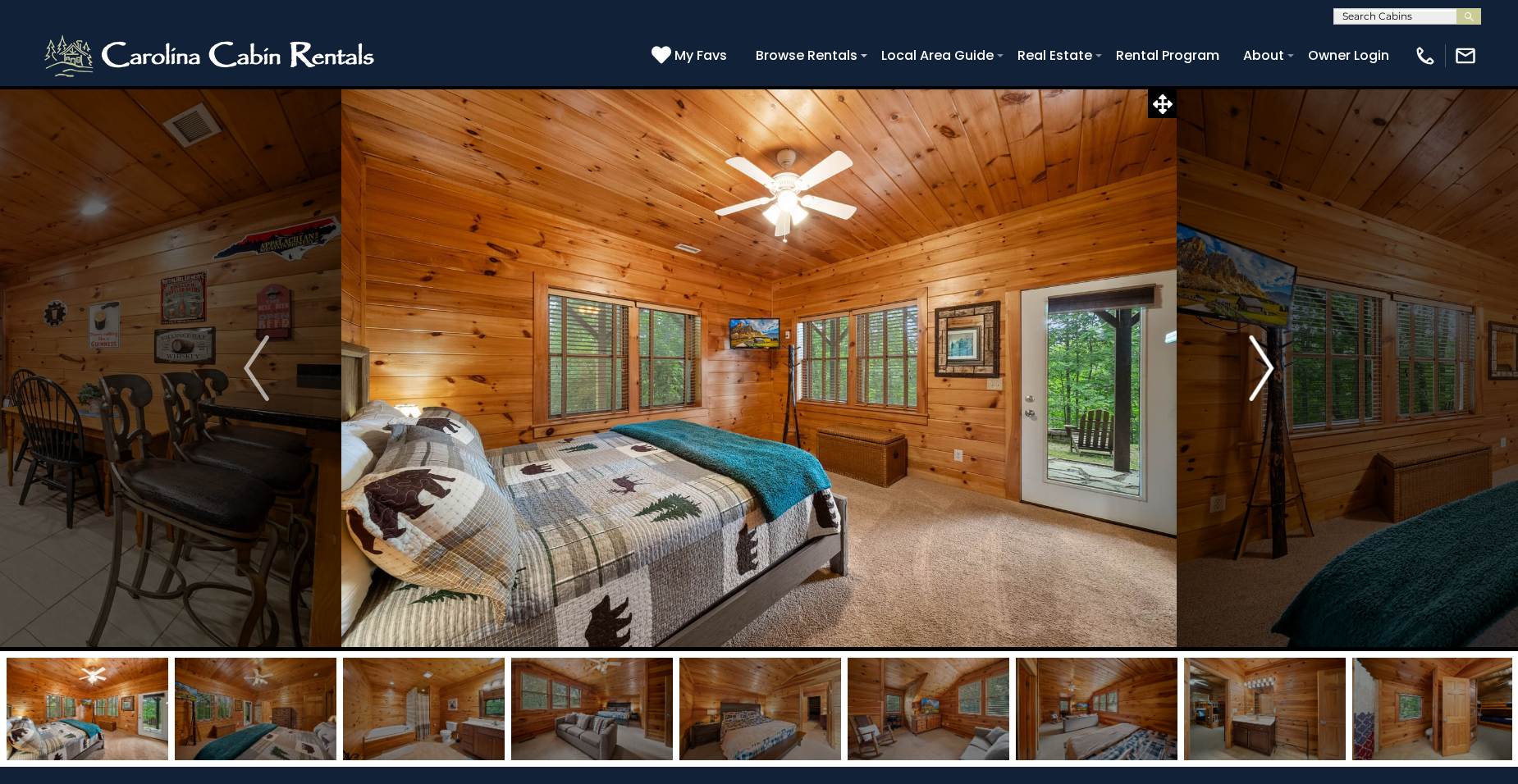
click at [1275, 372] on button "Next" at bounding box center [1262, 368] width 171 height 566
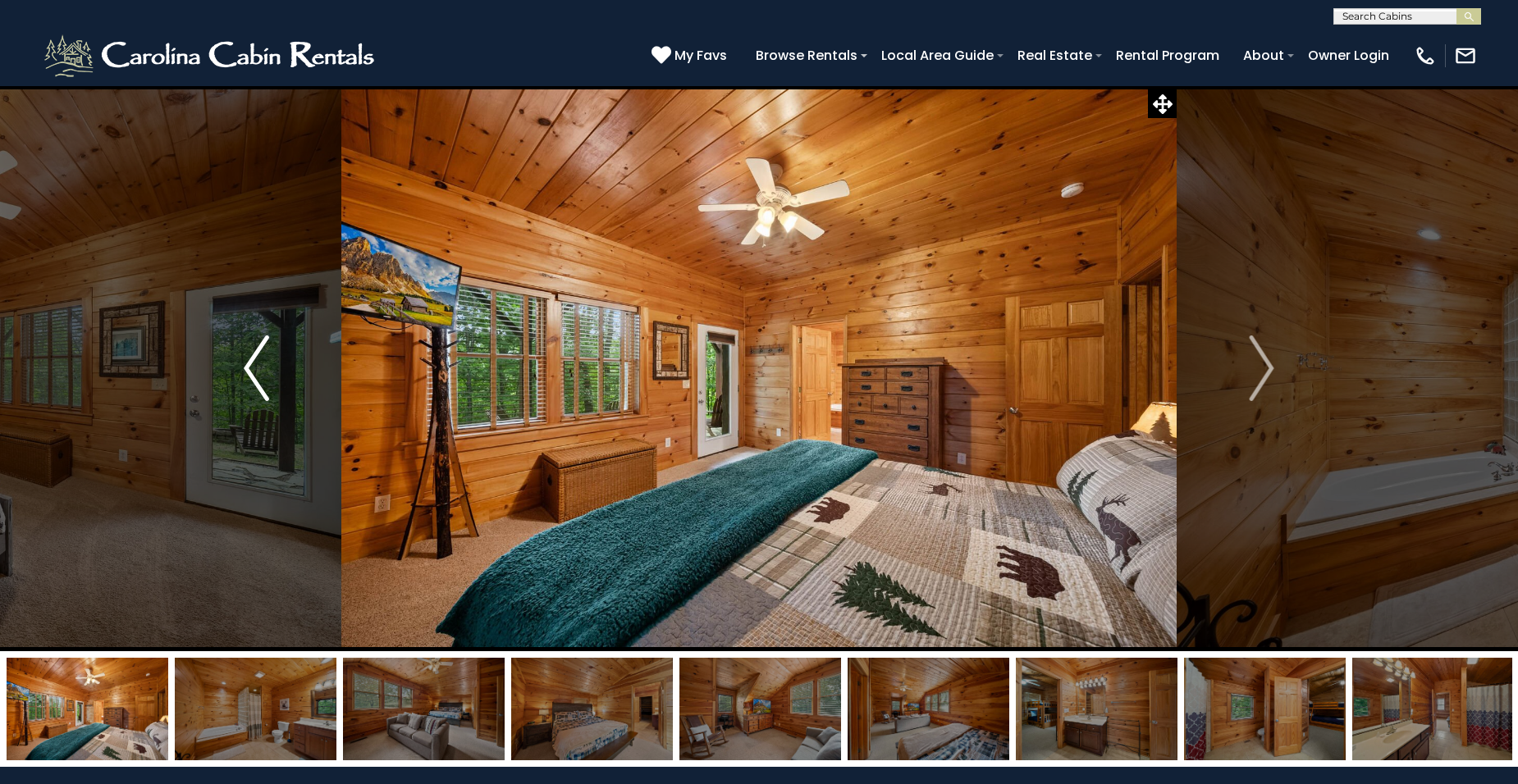
click at [250, 361] on img "Previous" at bounding box center [255, 368] width 24 height 65
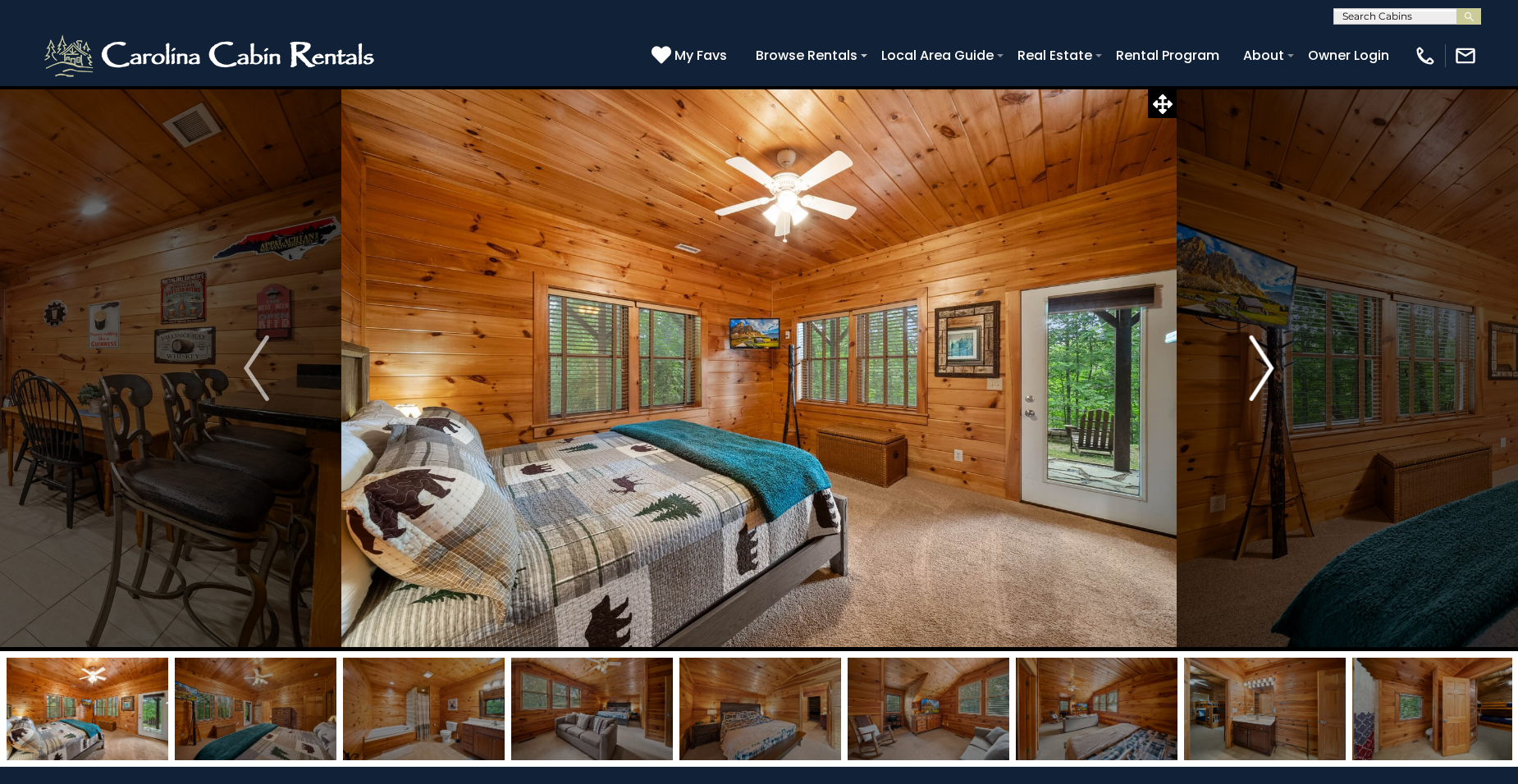
click at [1277, 366] on button "Next" at bounding box center [1262, 368] width 171 height 566
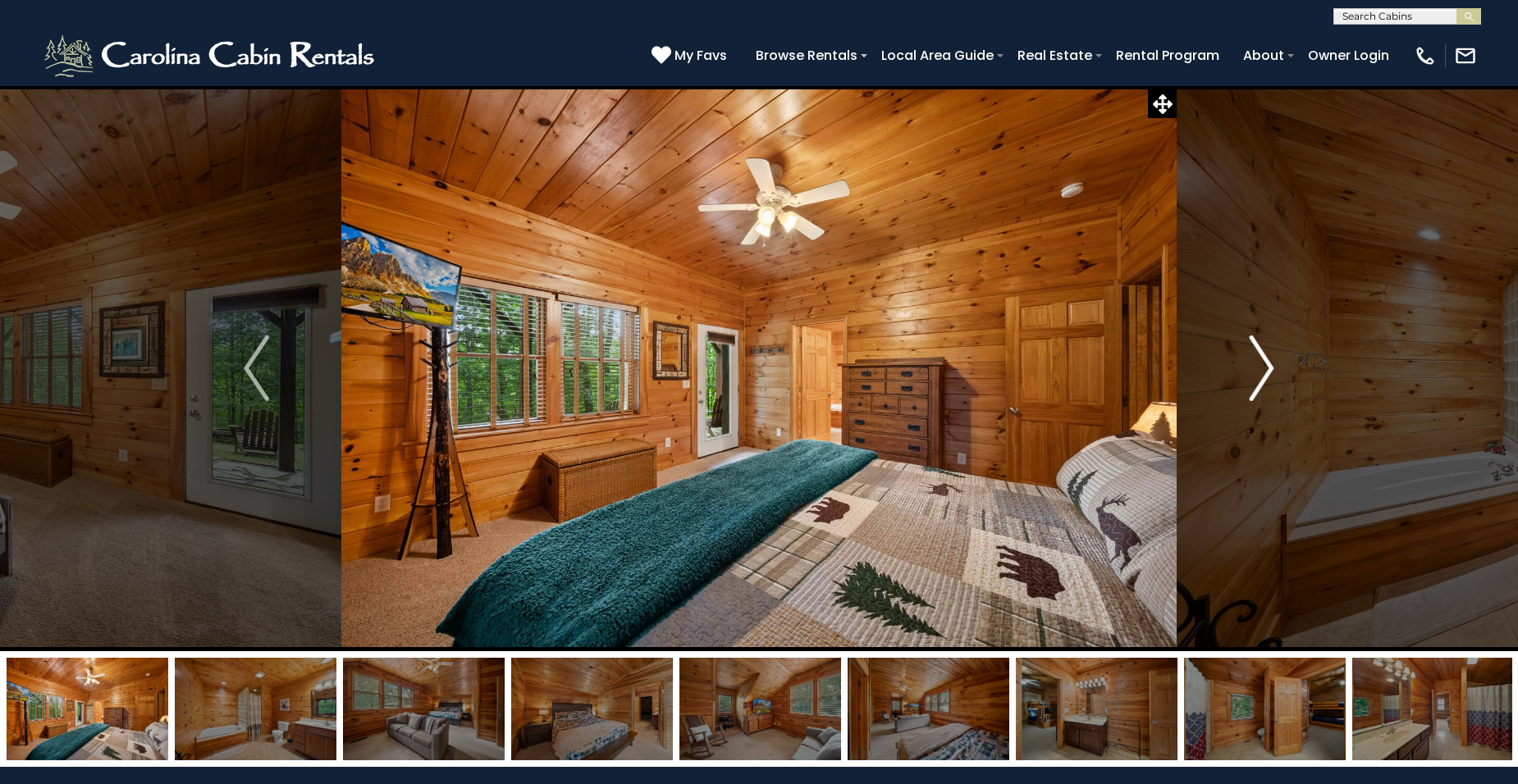
click at [1278, 366] on button "Next" at bounding box center [1262, 368] width 171 height 566
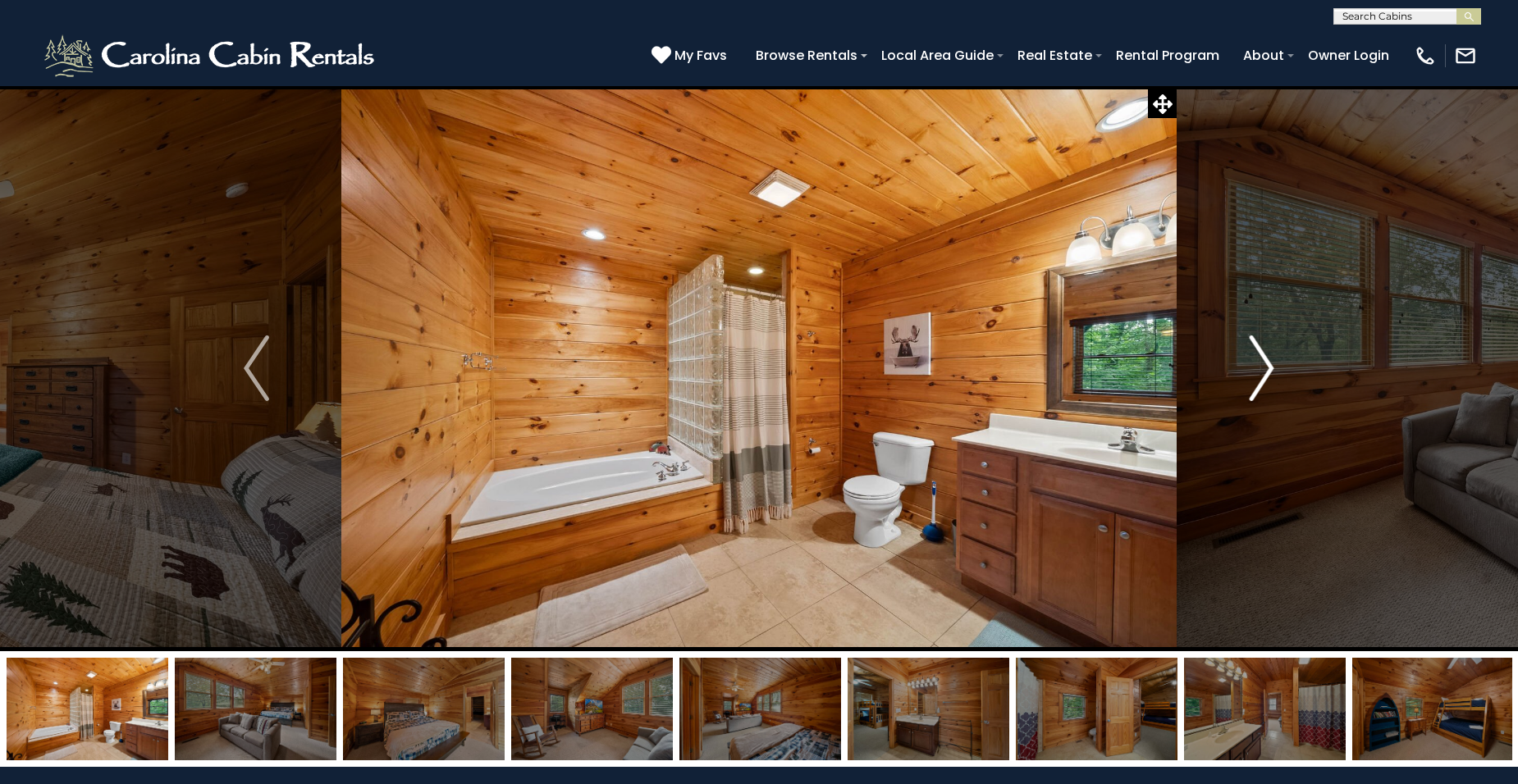
click at [1278, 367] on button "Next" at bounding box center [1262, 368] width 171 height 566
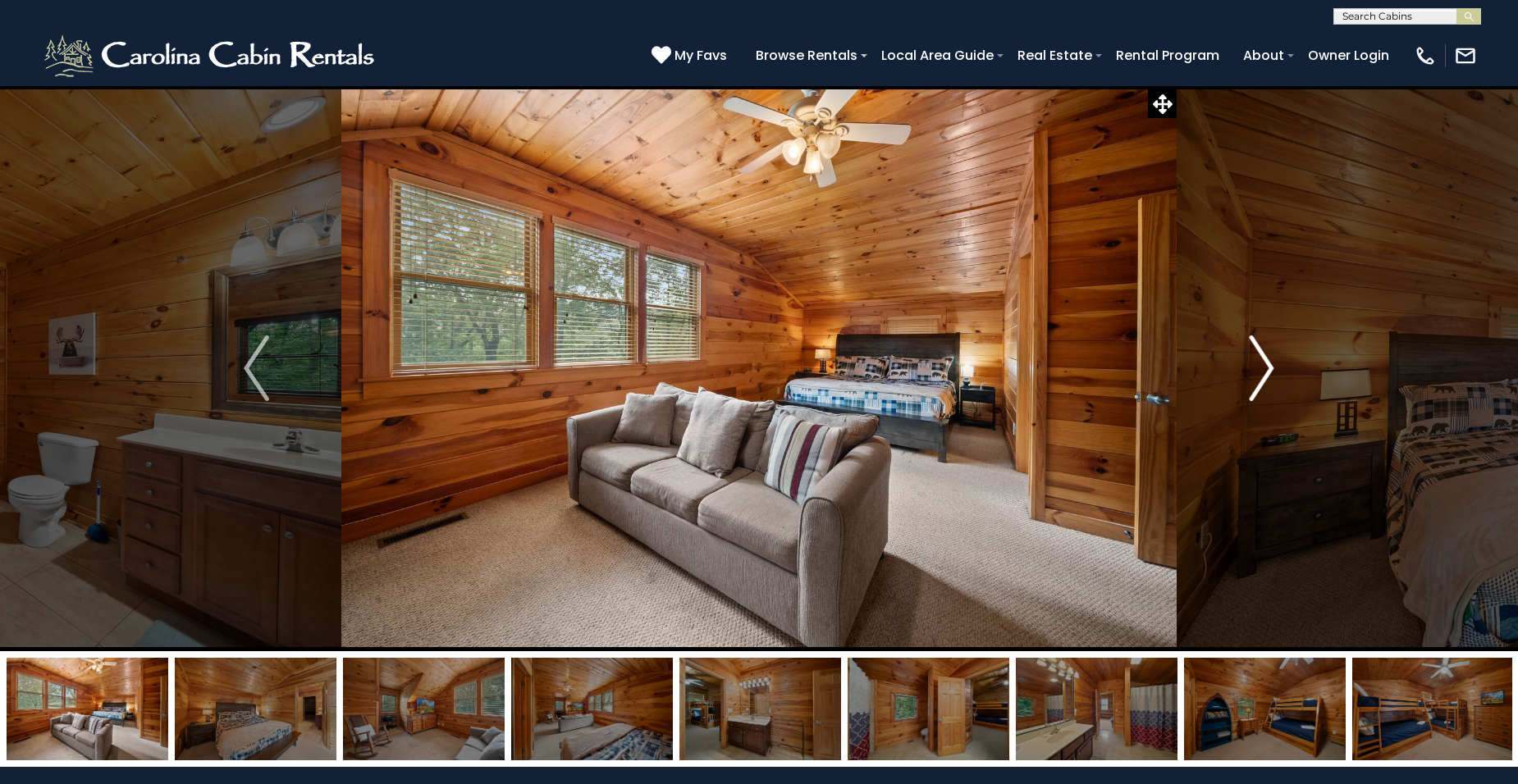
click at [1278, 367] on button "Next" at bounding box center [1262, 368] width 171 height 566
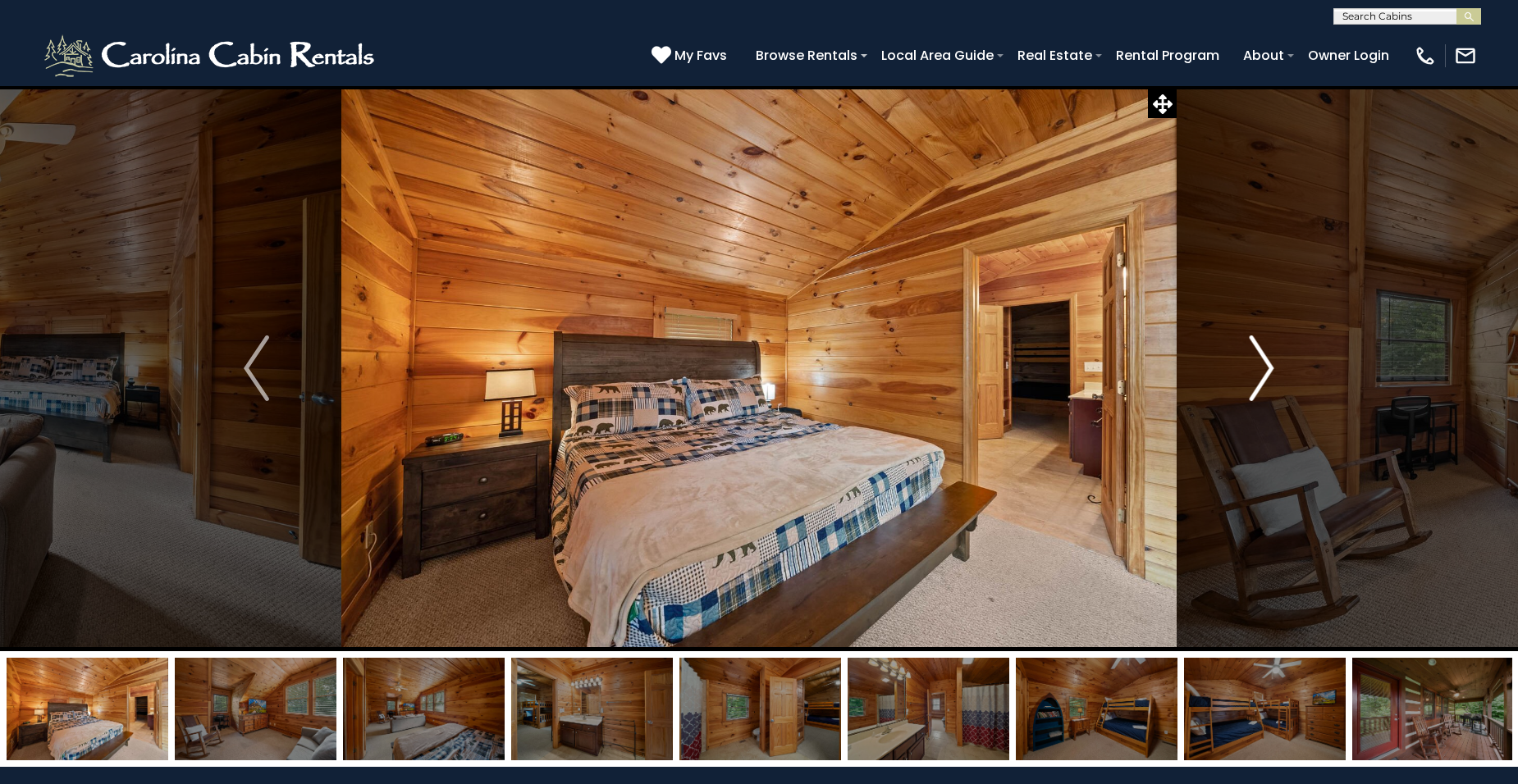
click at [1278, 367] on button "Next" at bounding box center [1262, 368] width 171 height 566
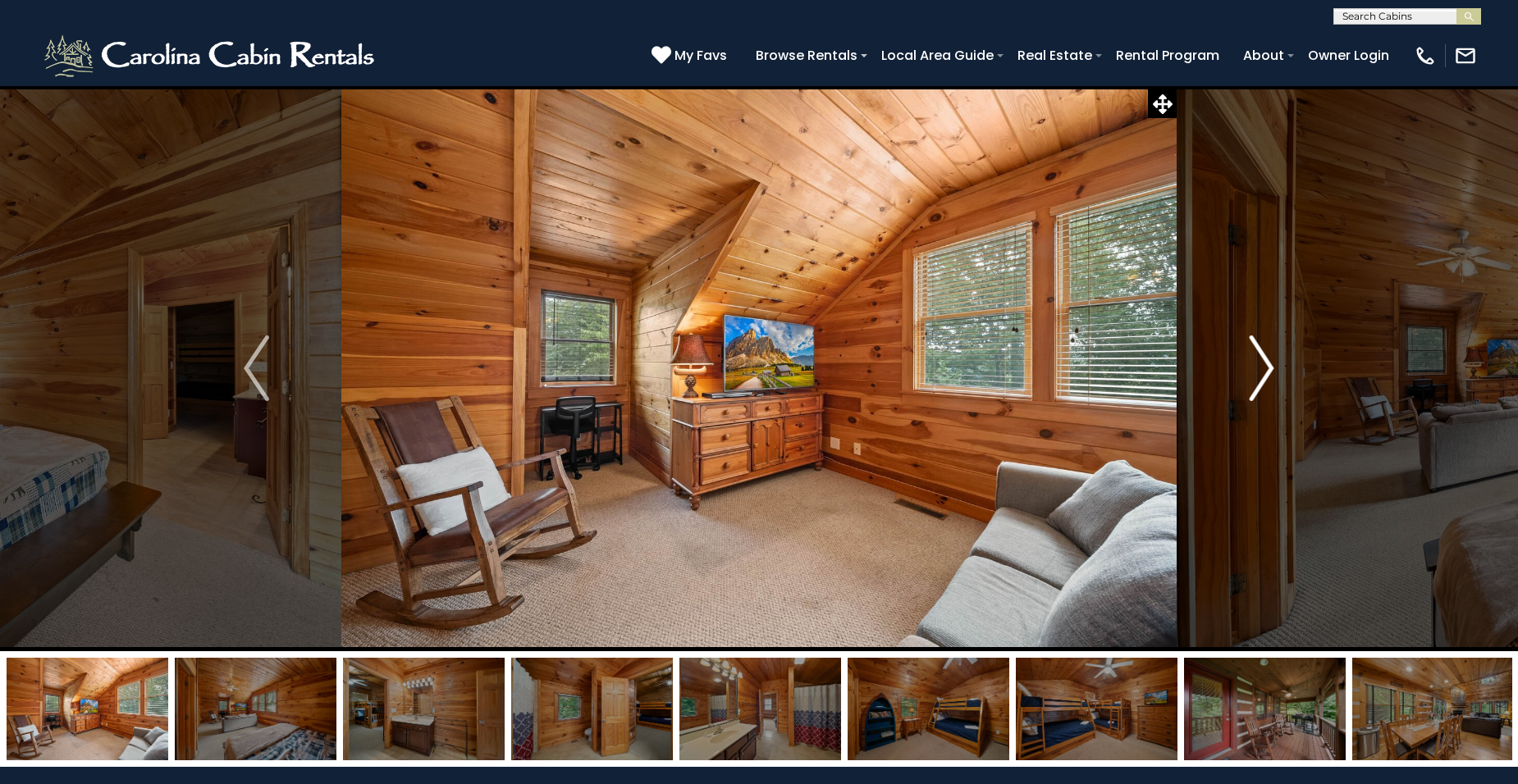
click at [1278, 367] on button "Next" at bounding box center [1262, 368] width 171 height 566
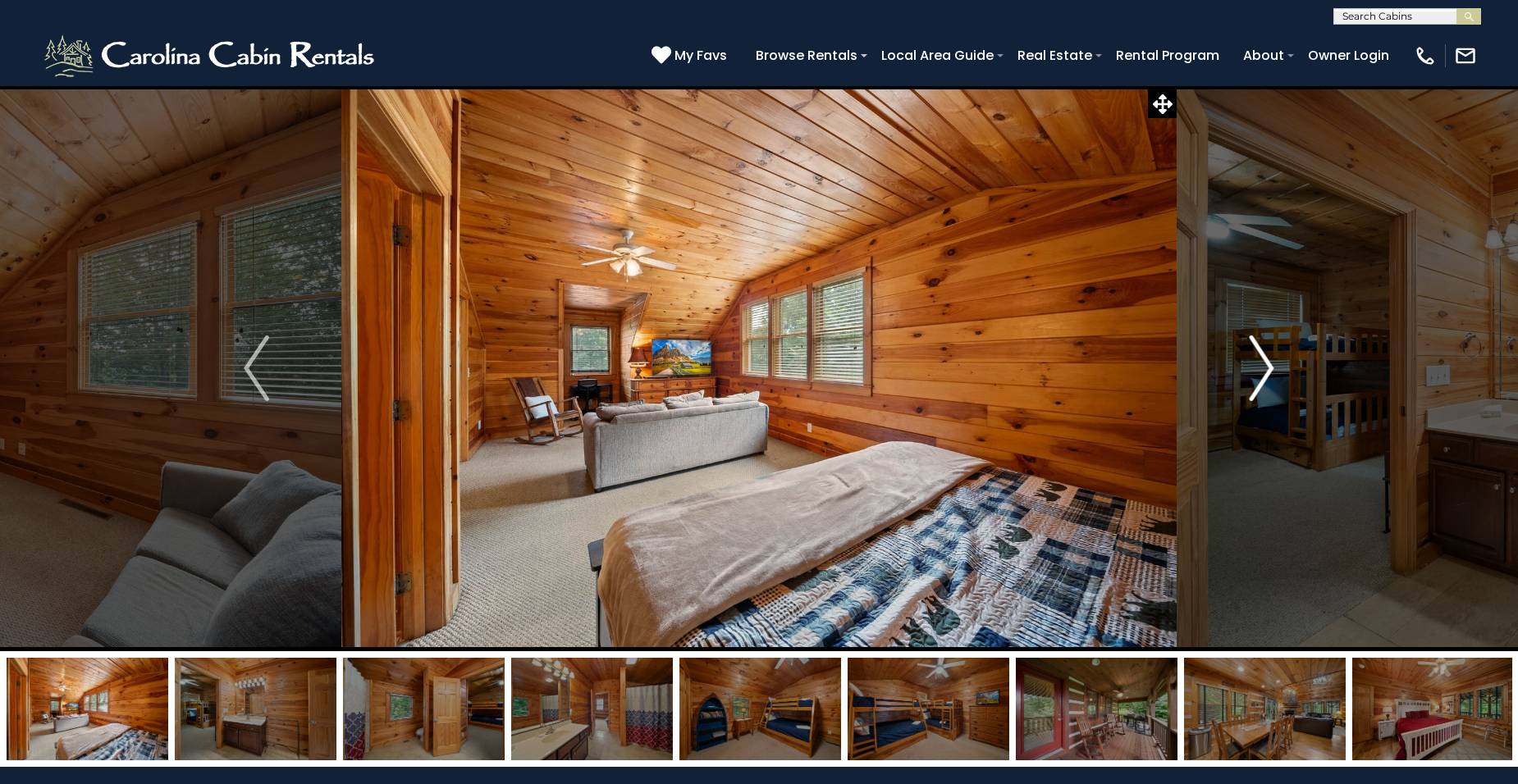
click at [1278, 367] on button "Next" at bounding box center [1262, 368] width 171 height 566
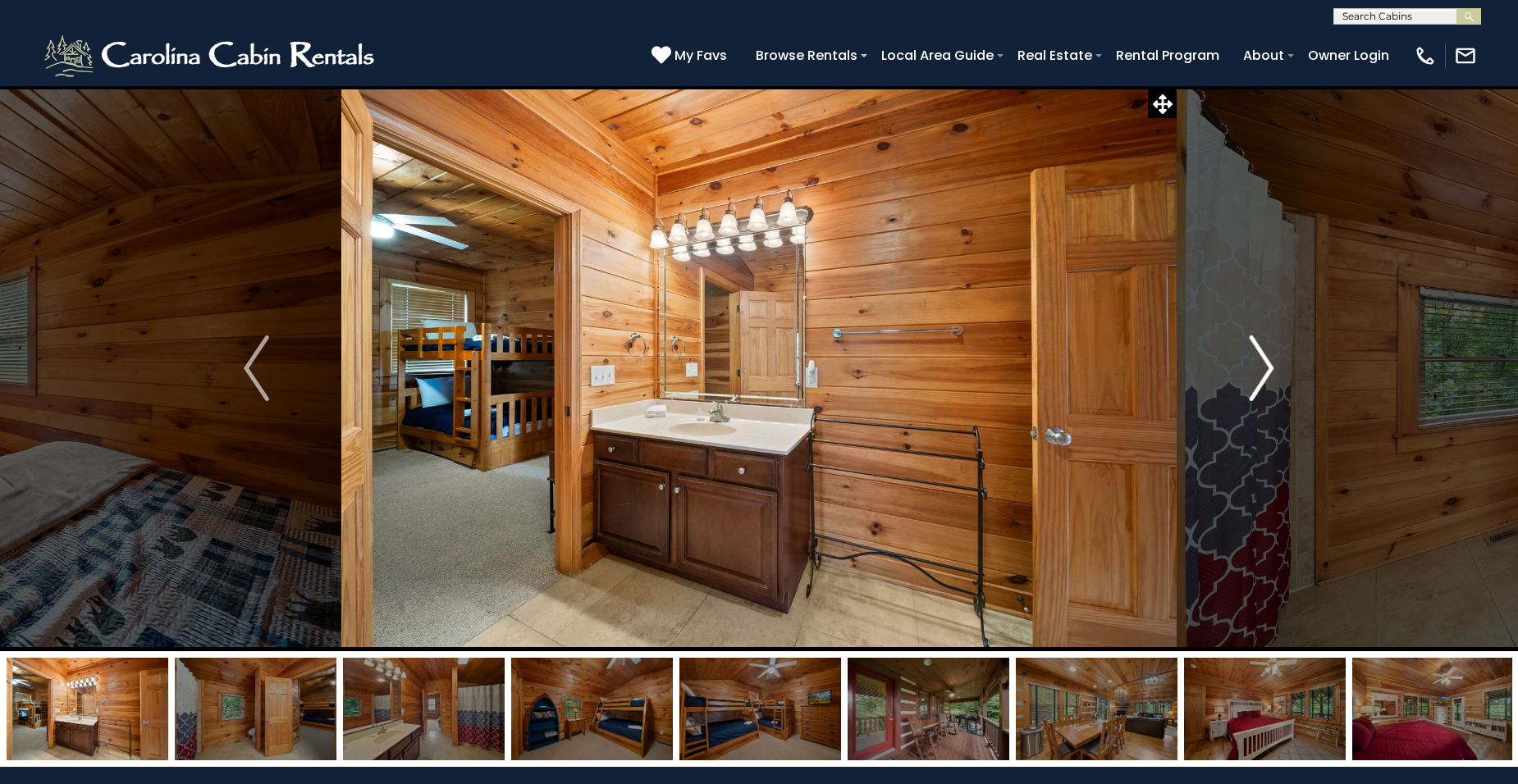
click at [1278, 367] on button "Next" at bounding box center [1262, 368] width 171 height 566
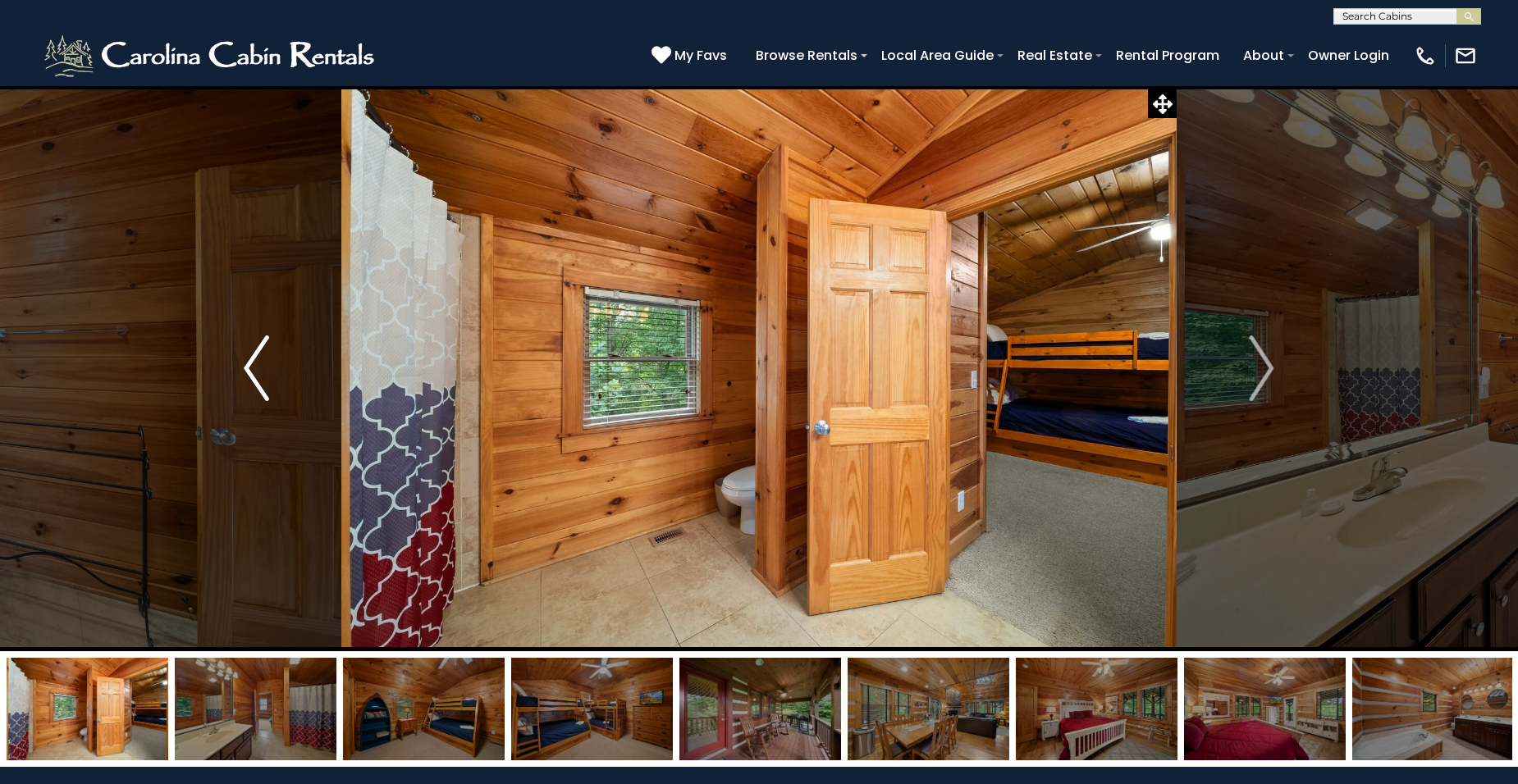
click at [249, 363] on img "Previous" at bounding box center [255, 368] width 24 height 65
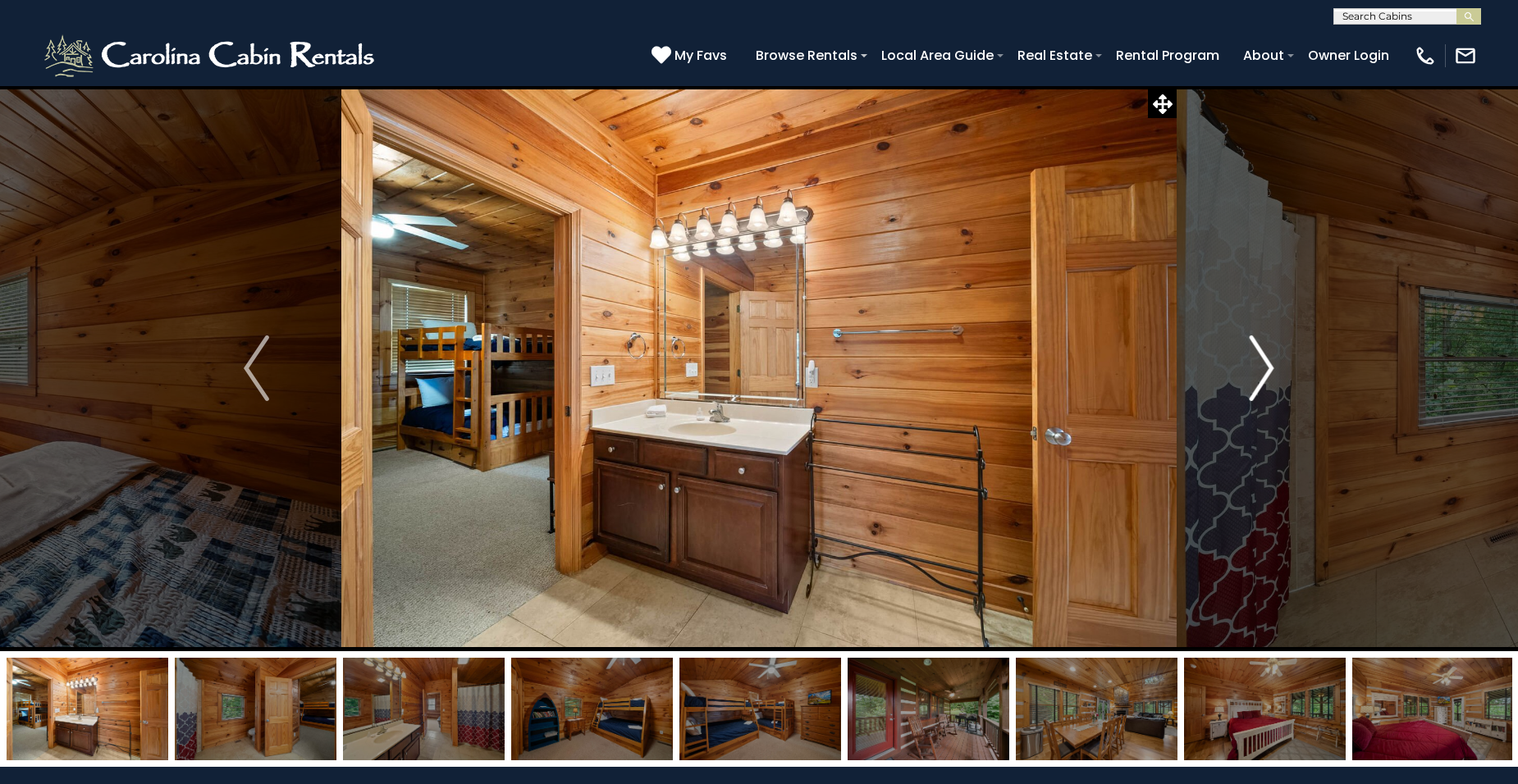
click at [1273, 361] on img "Next" at bounding box center [1260, 368] width 24 height 65
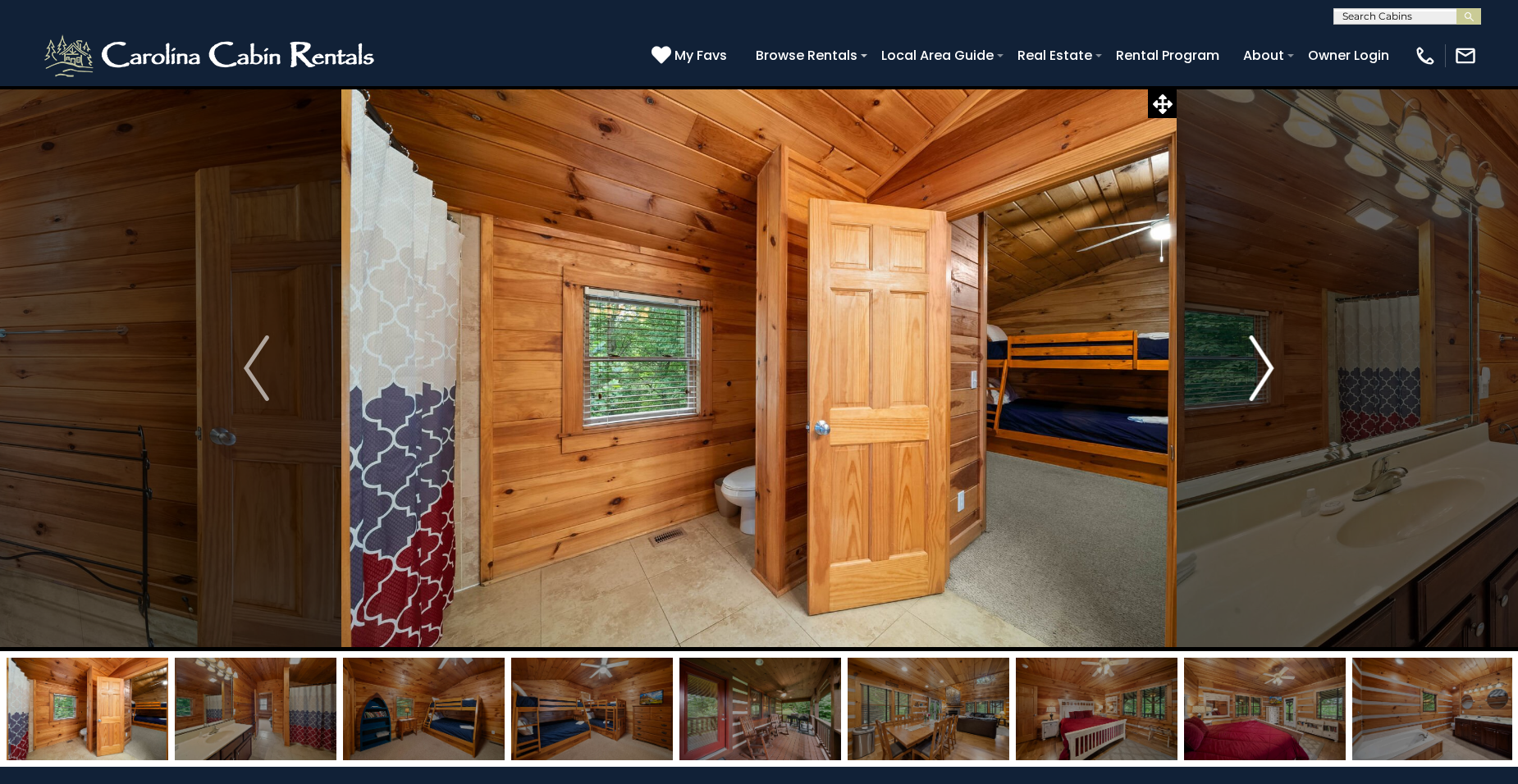
click at [1275, 361] on button "Next" at bounding box center [1262, 368] width 171 height 566
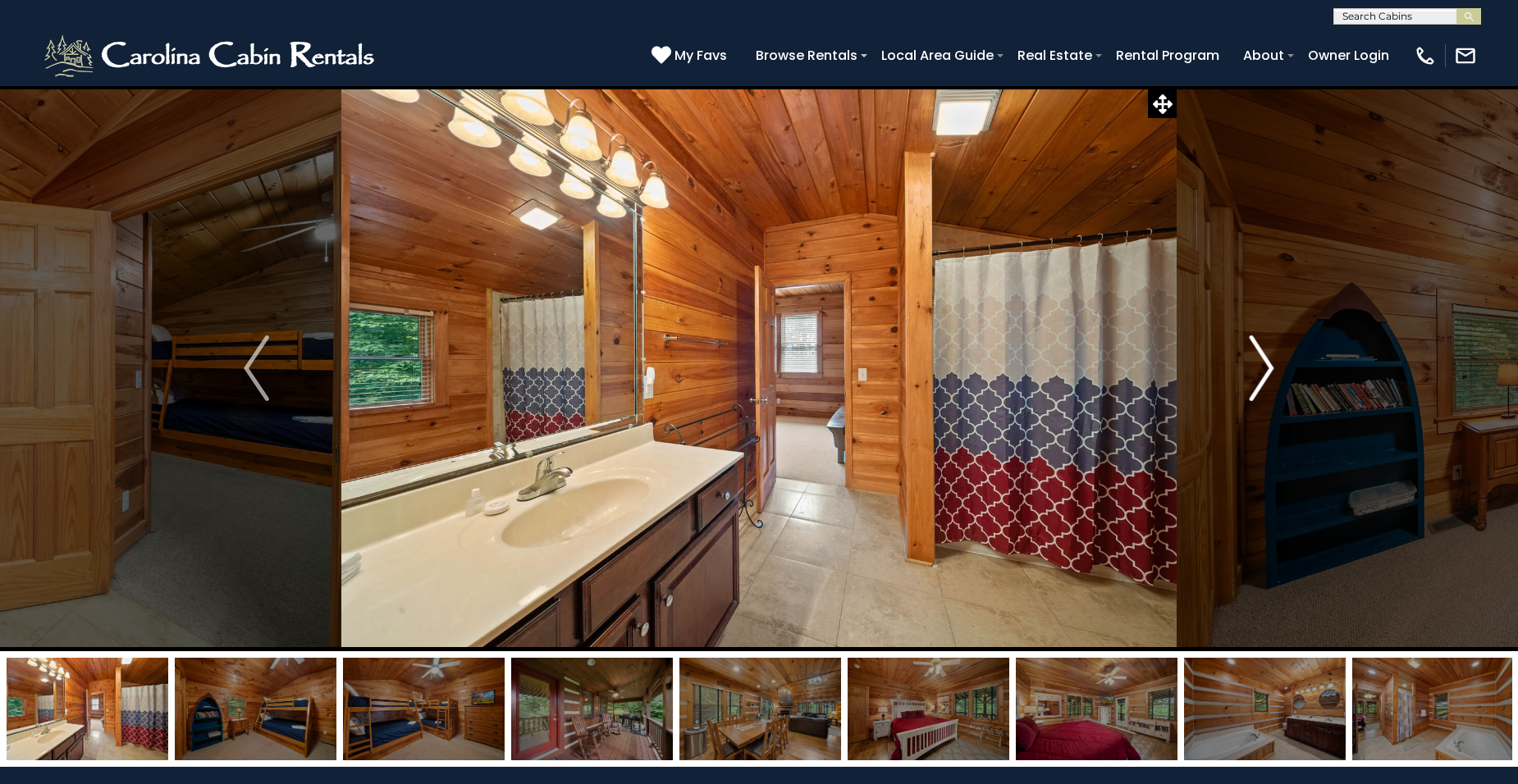
click at [1275, 361] on button "Next" at bounding box center [1262, 368] width 171 height 566
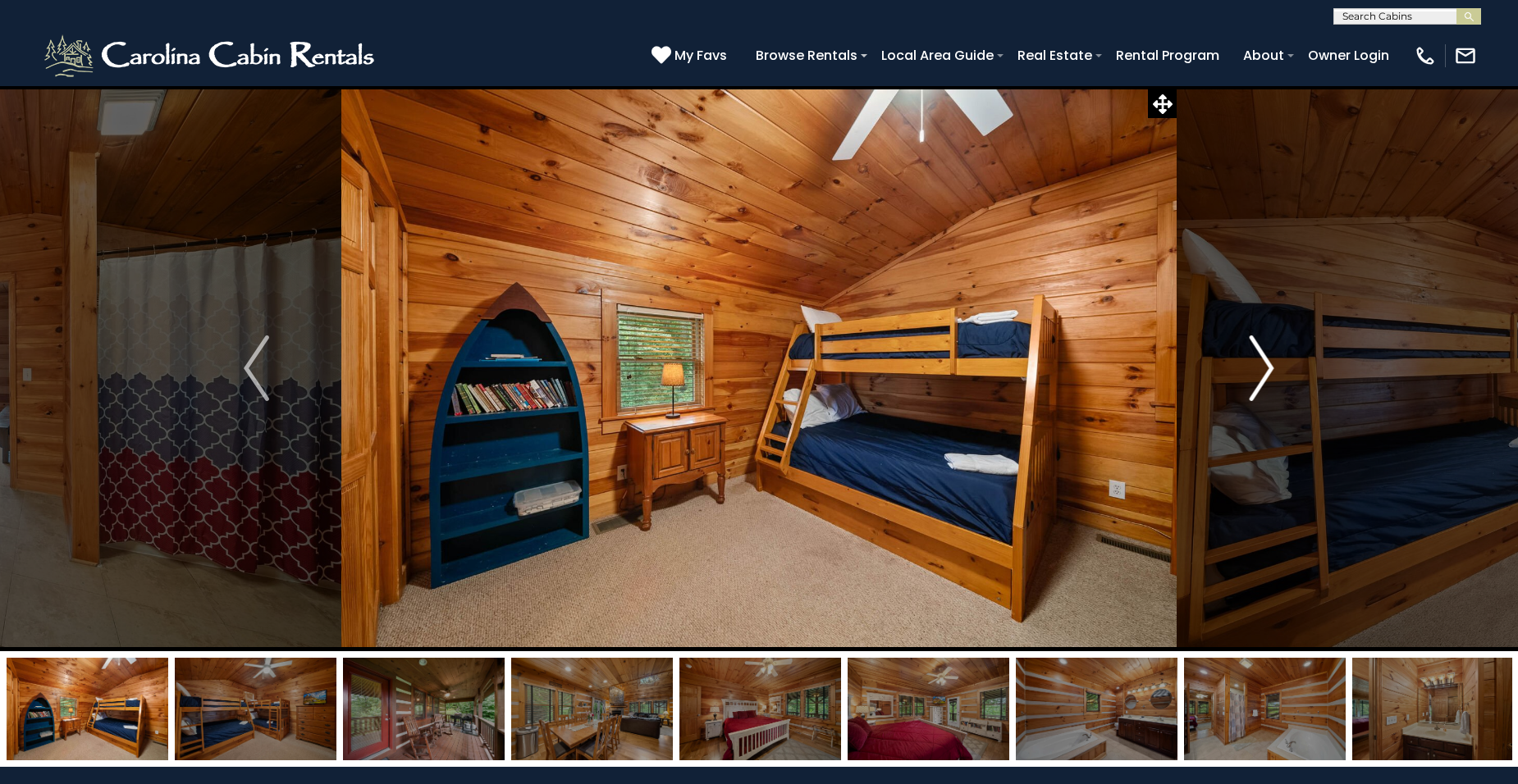
click at [1276, 361] on button "Next" at bounding box center [1262, 368] width 171 height 566
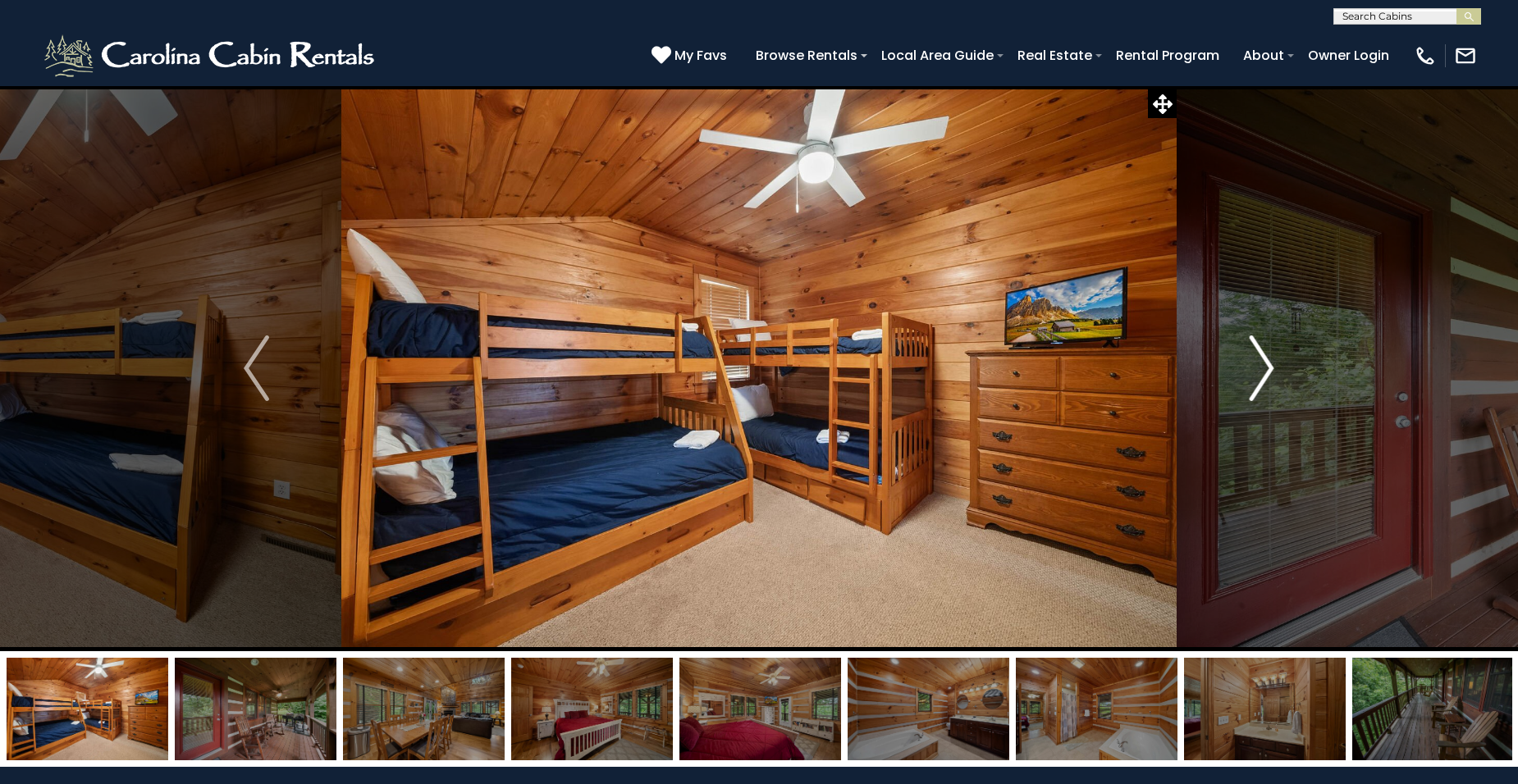
click at [1277, 361] on button "Next" at bounding box center [1262, 368] width 171 height 566
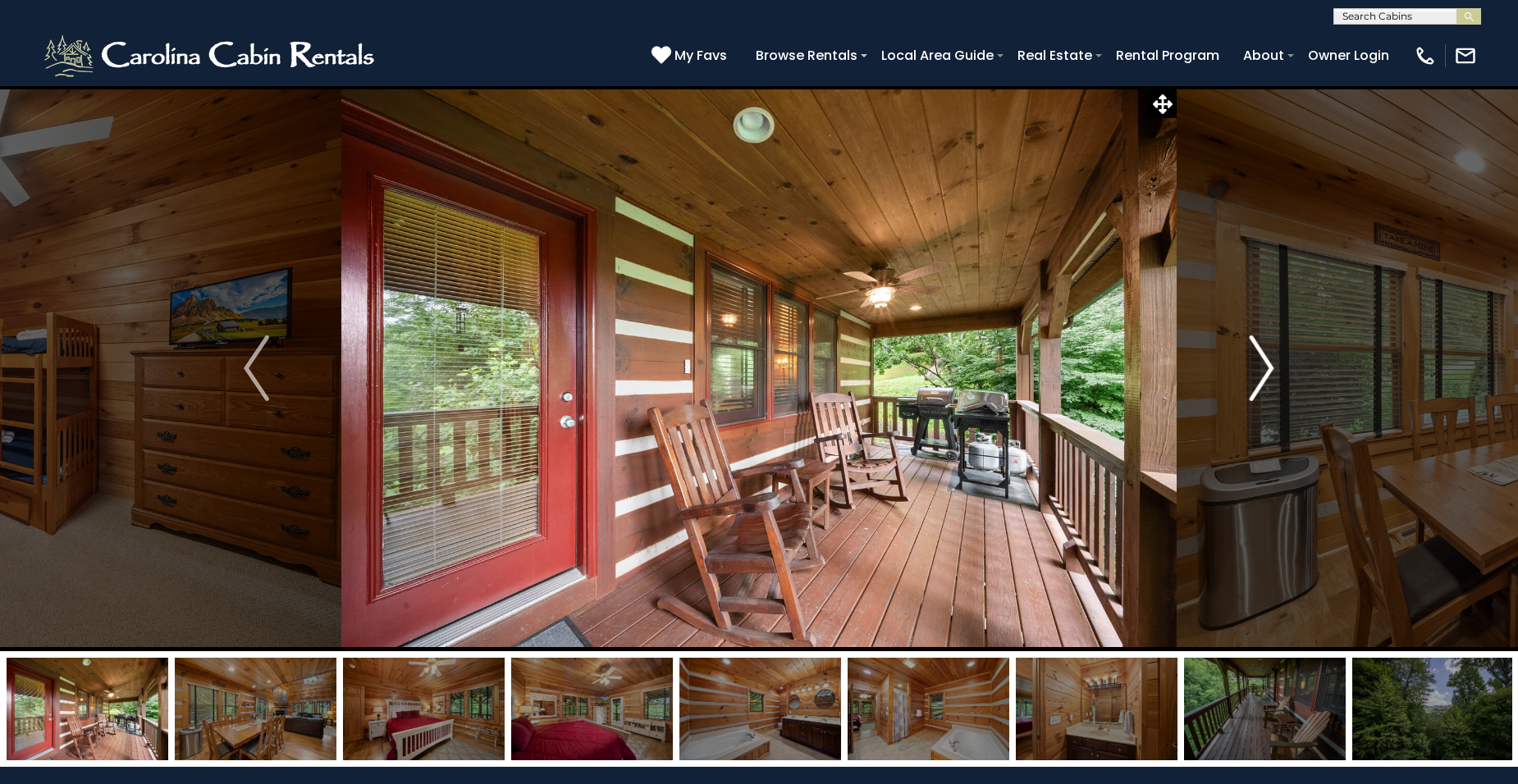
click at [1278, 361] on button "Next" at bounding box center [1262, 368] width 171 height 566
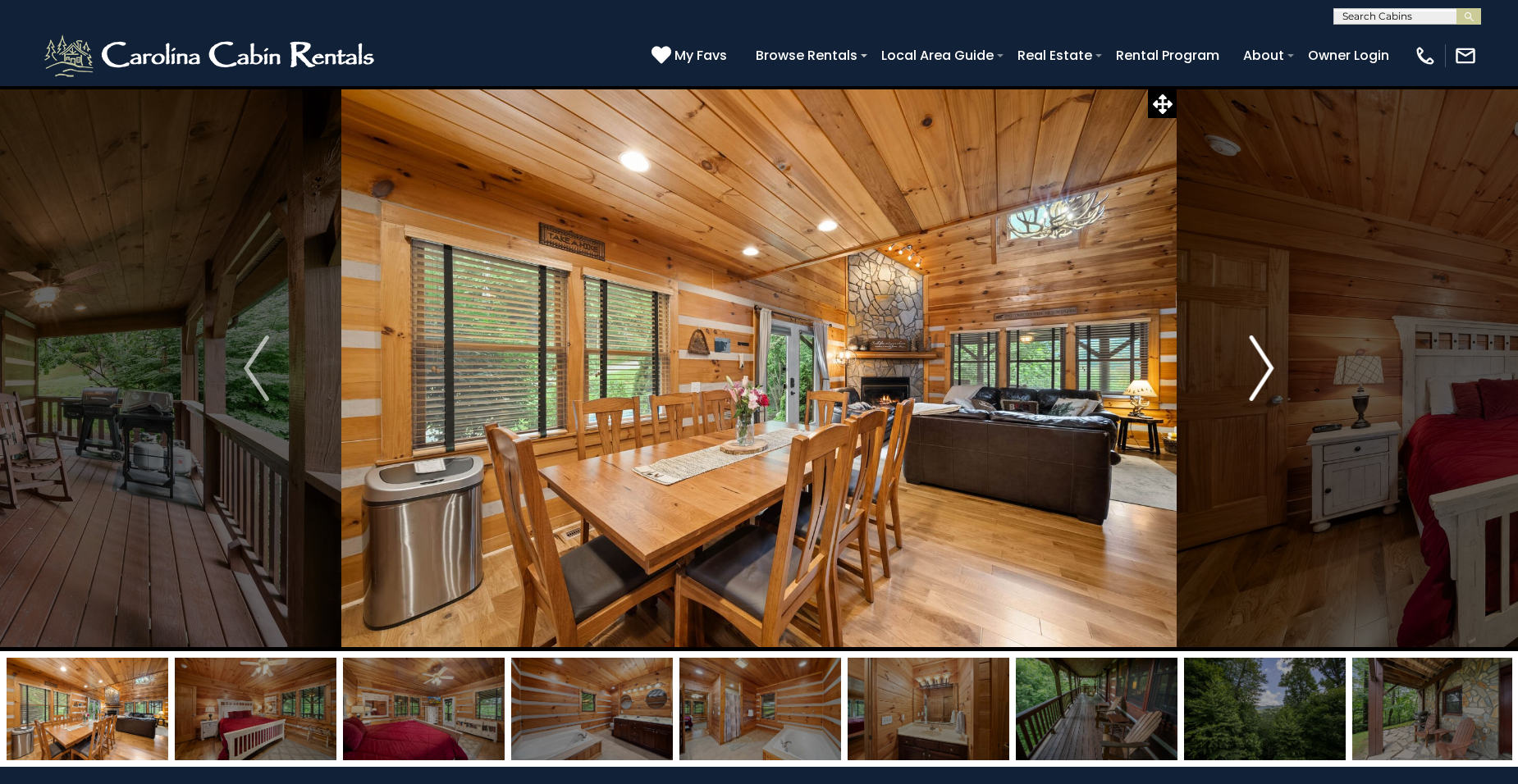
click at [1279, 363] on button "Next" at bounding box center [1262, 368] width 171 height 566
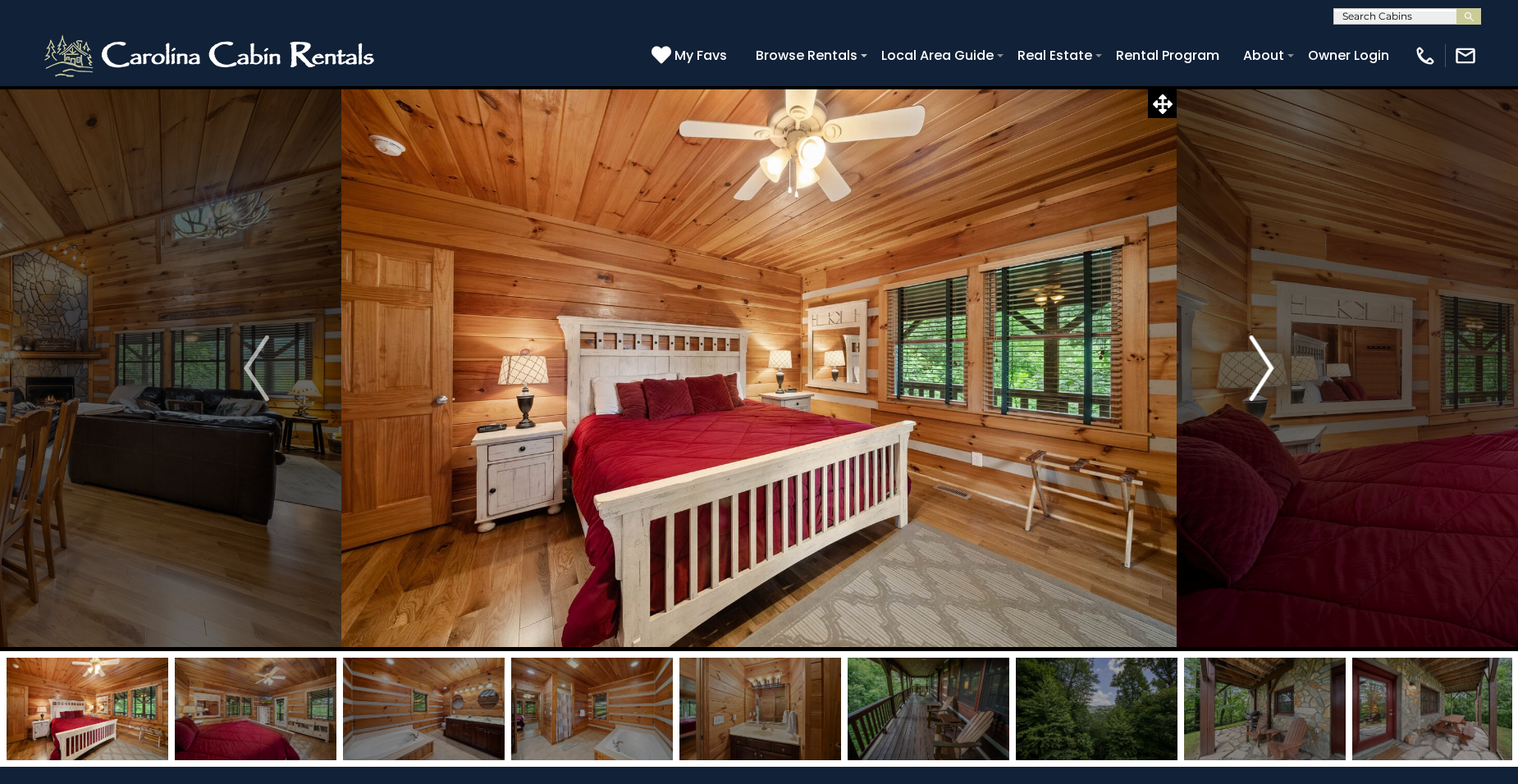
click at [1274, 363] on button "Next" at bounding box center [1262, 368] width 171 height 566
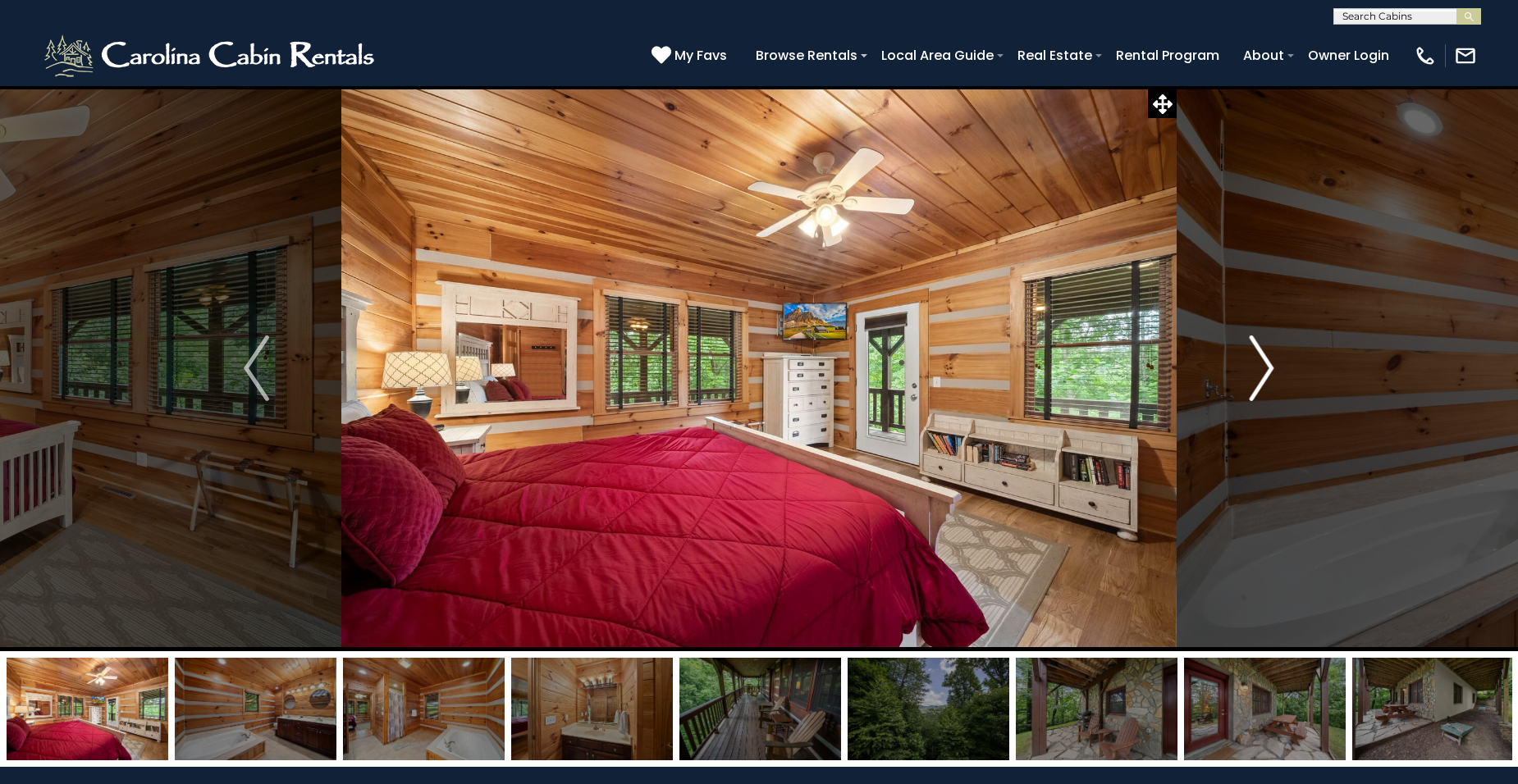
click at [1275, 363] on button "Next" at bounding box center [1262, 368] width 171 height 566
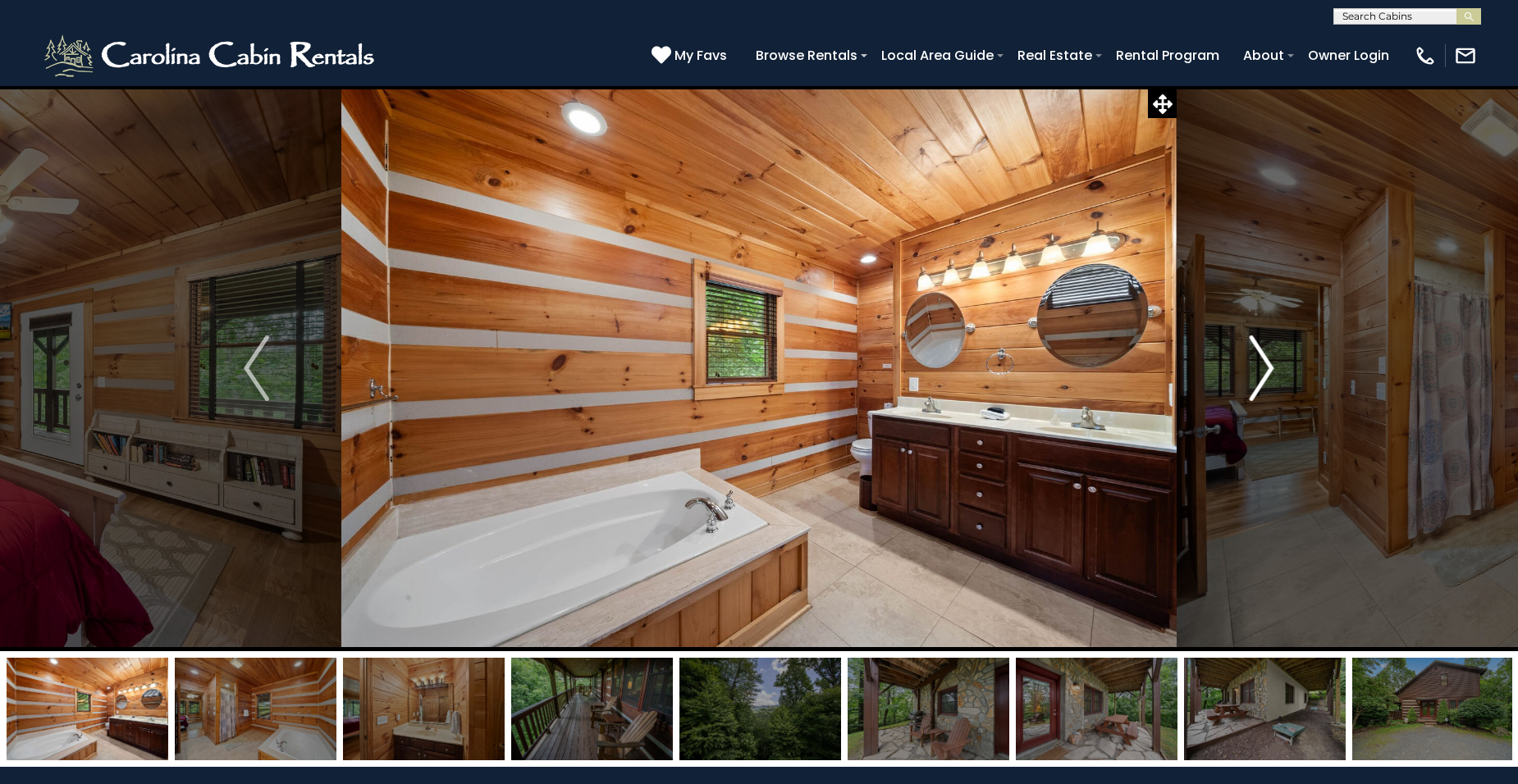
click at [1275, 363] on button "Next" at bounding box center [1262, 368] width 171 height 566
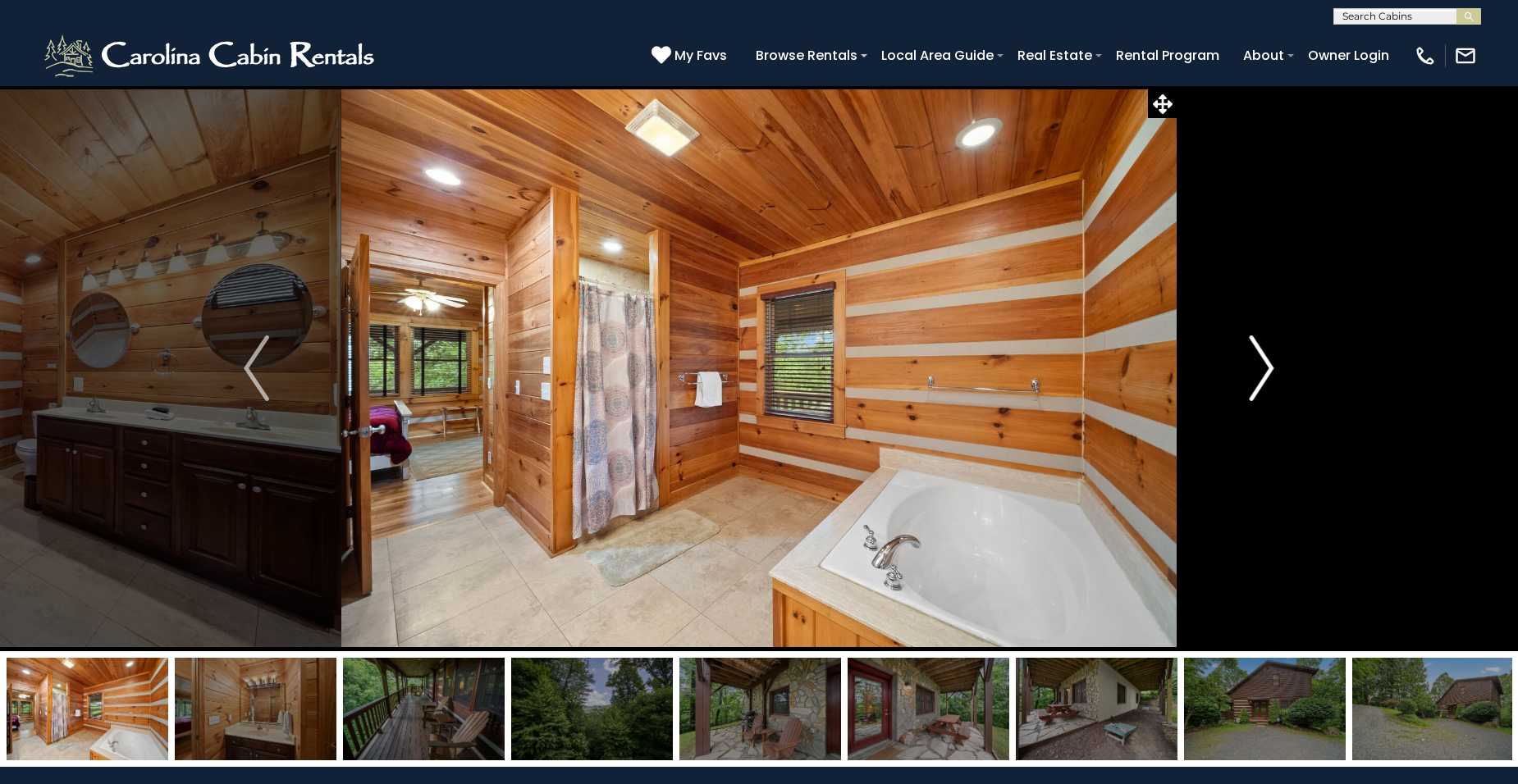
click at [1275, 363] on button "Next" at bounding box center [1262, 368] width 171 height 566
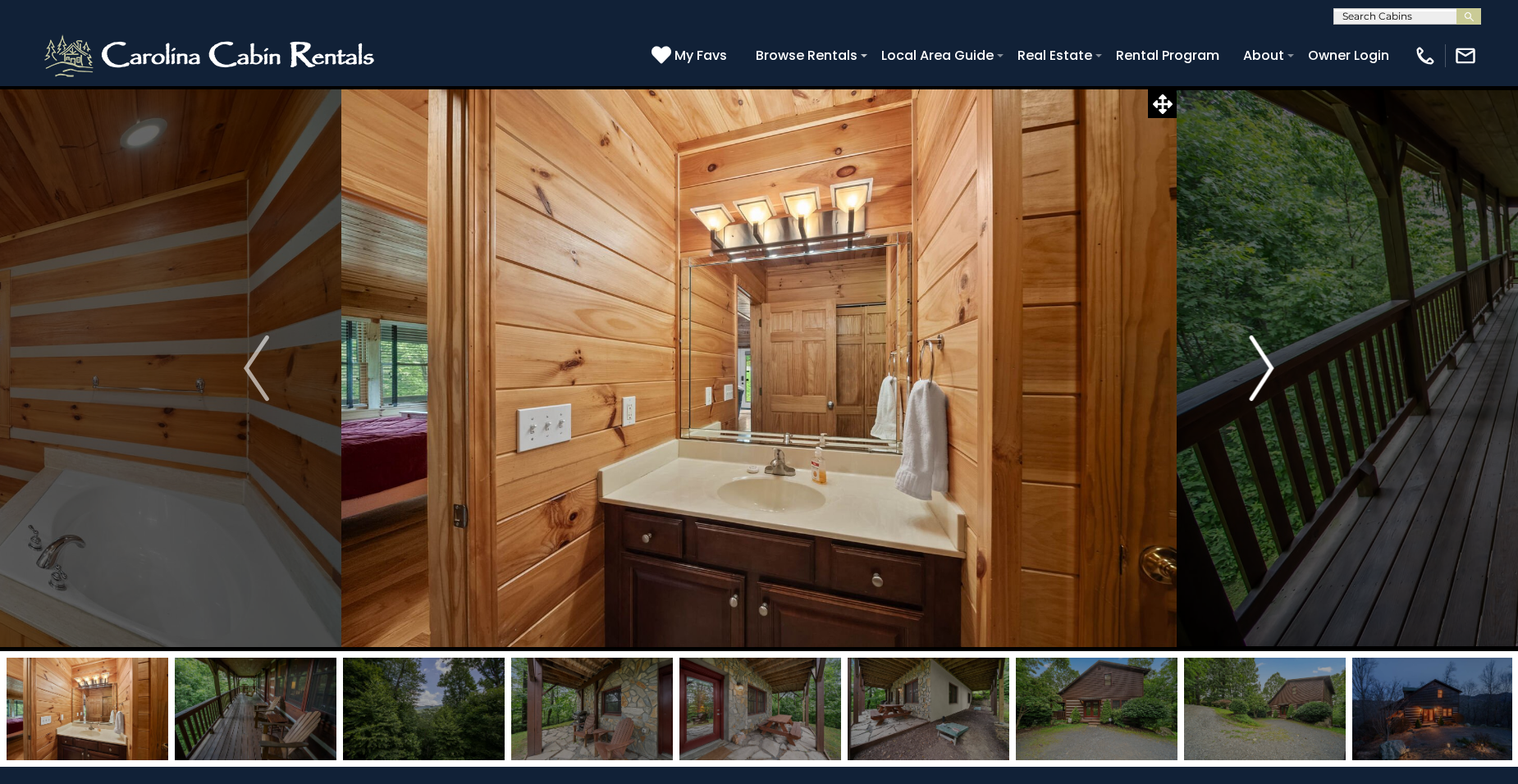
click at [1275, 363] on button "Next" at bounding box center [1262, 368] width 171 height 566
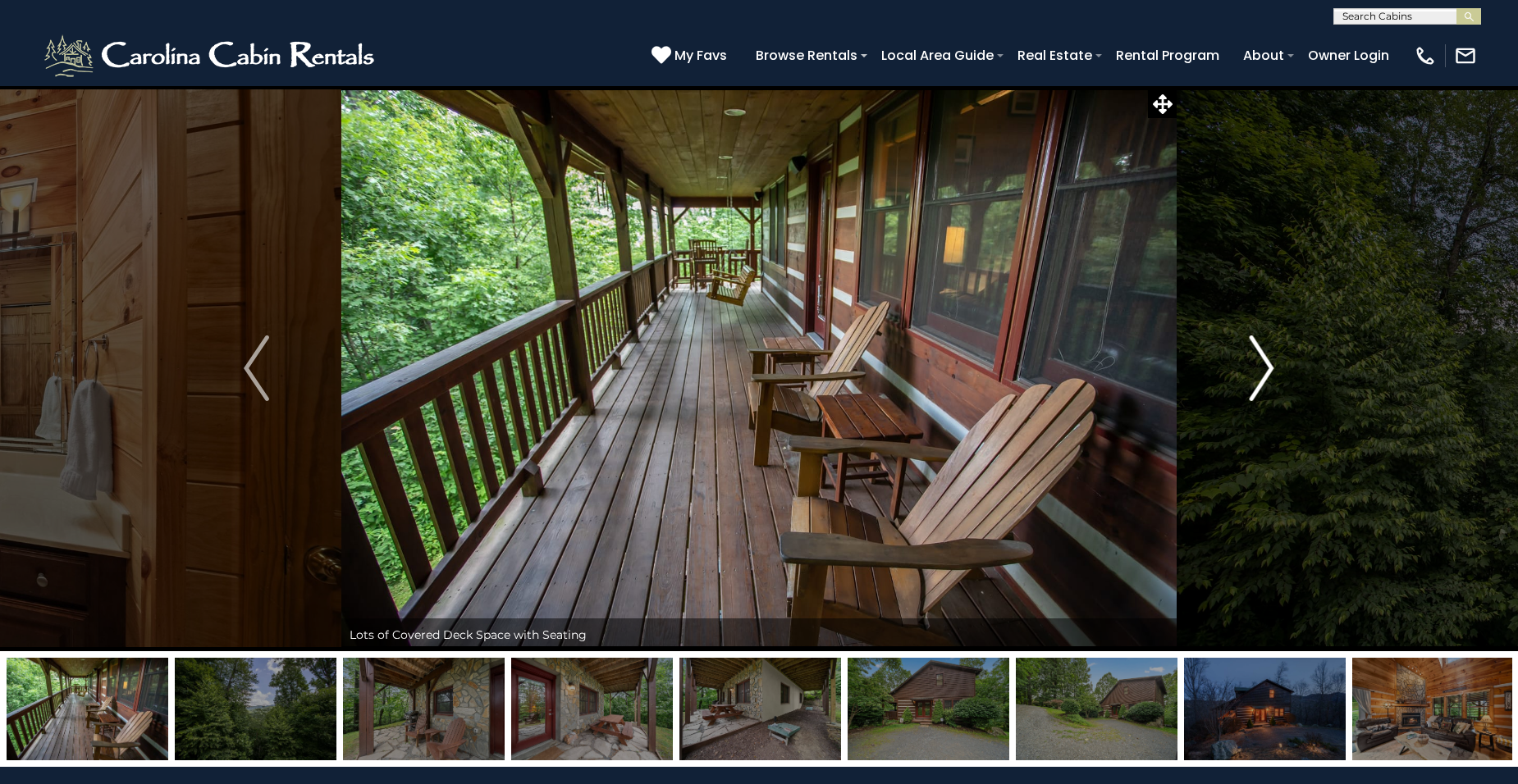
click at [1276, 365] on button "Next" at bounding box center [1262, 368] width 171 height 566
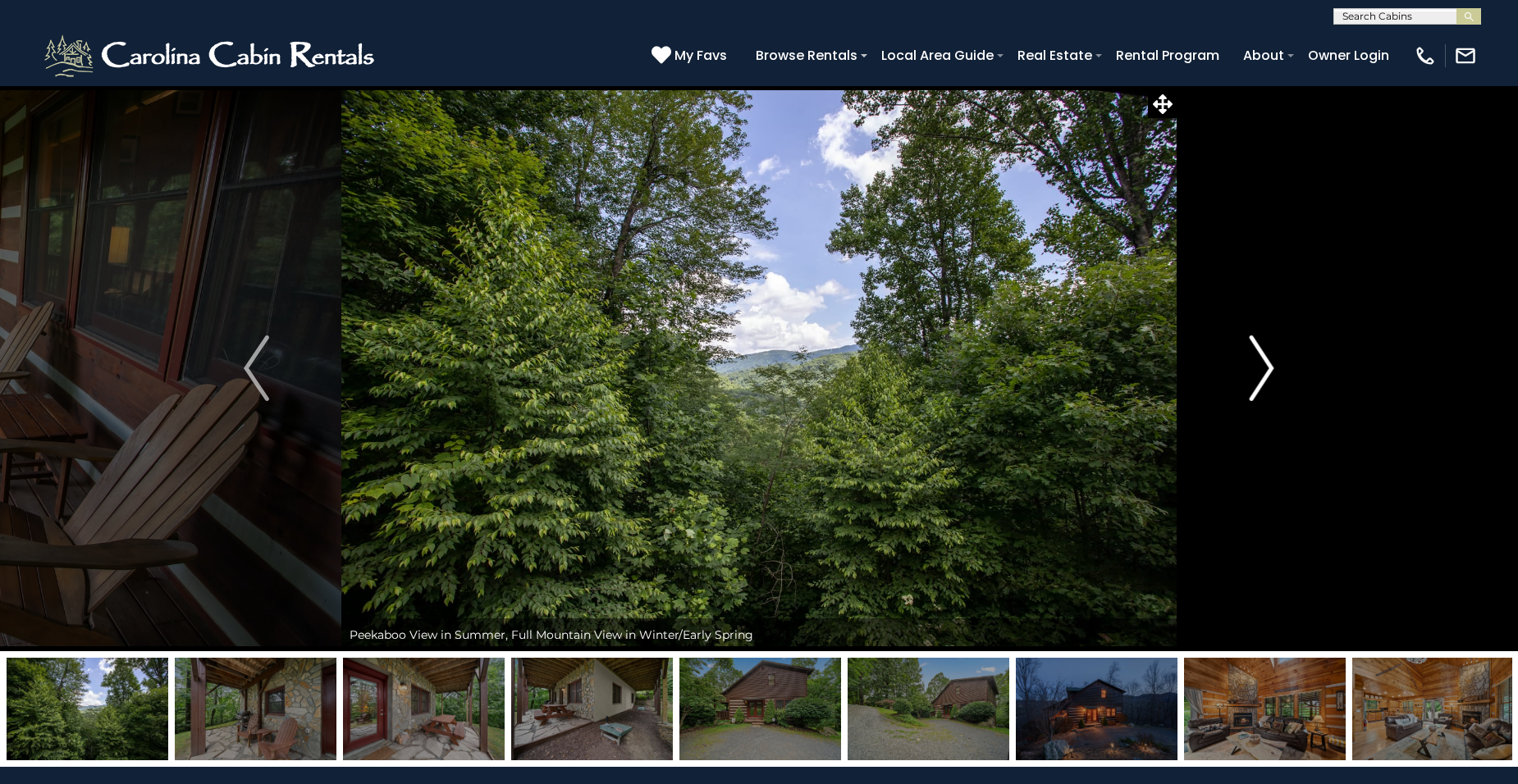
click at [1276, 365] on button "Next" at bounding box center [1262, 368] width 171 height 566
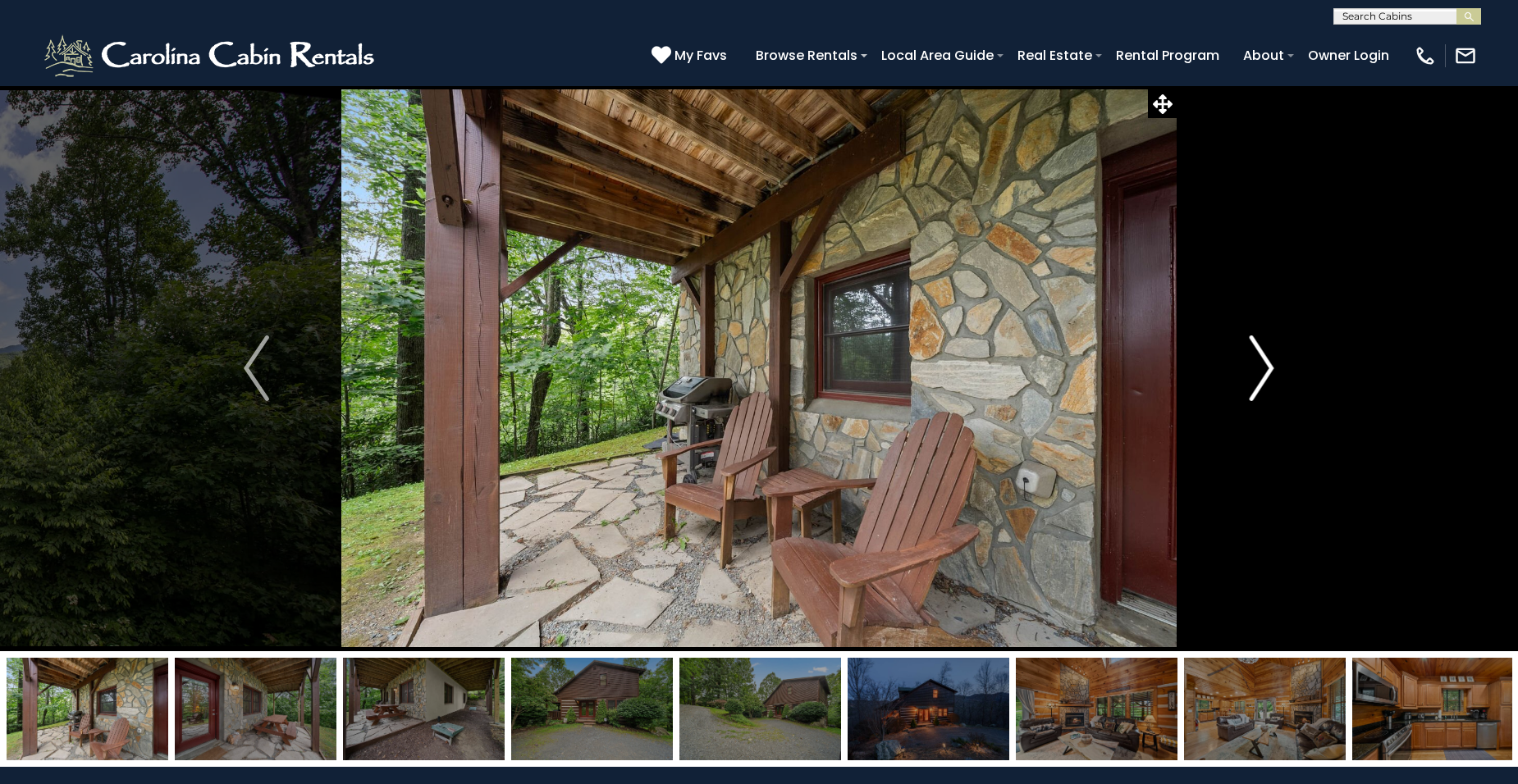
click at [1276, 365] on button "Next" at bounding box center [1262, 368] width 171 height 566
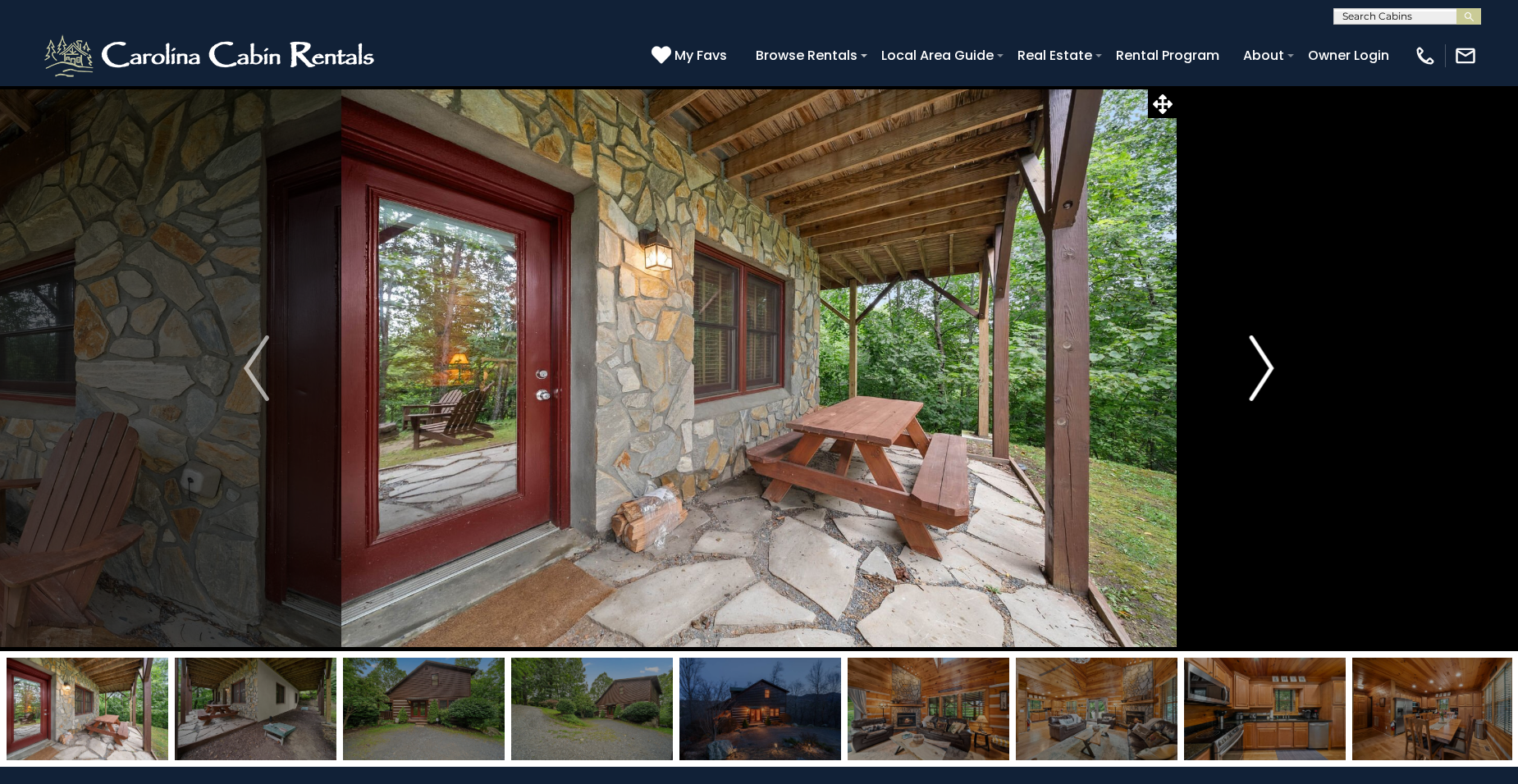
click at [1276, 366] on button "Next" at bounding box center [1262, 368] width 171 height 566
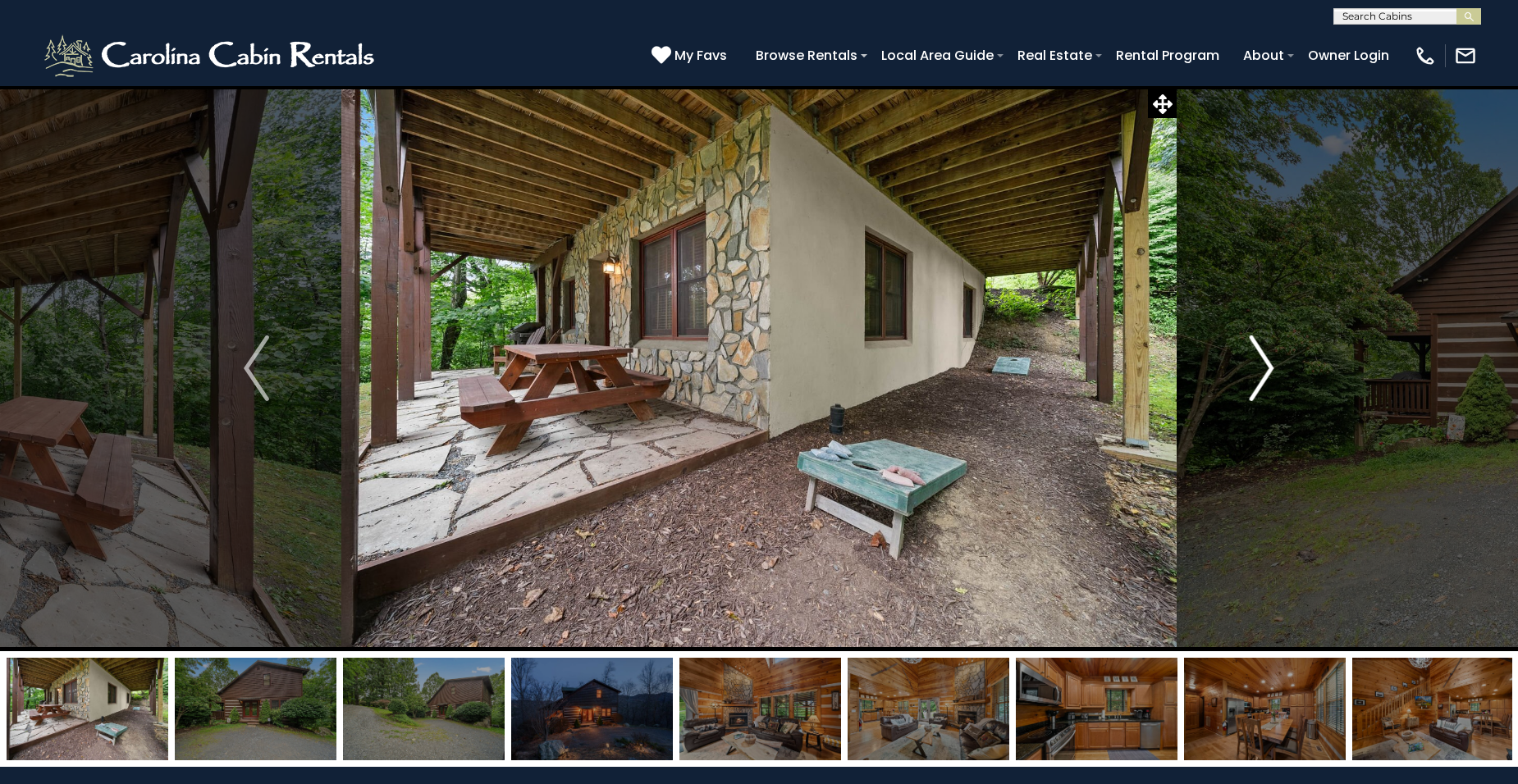
click at [1268, 369] on img "Next" at bounding box center [1260, 368] width 24 height 65
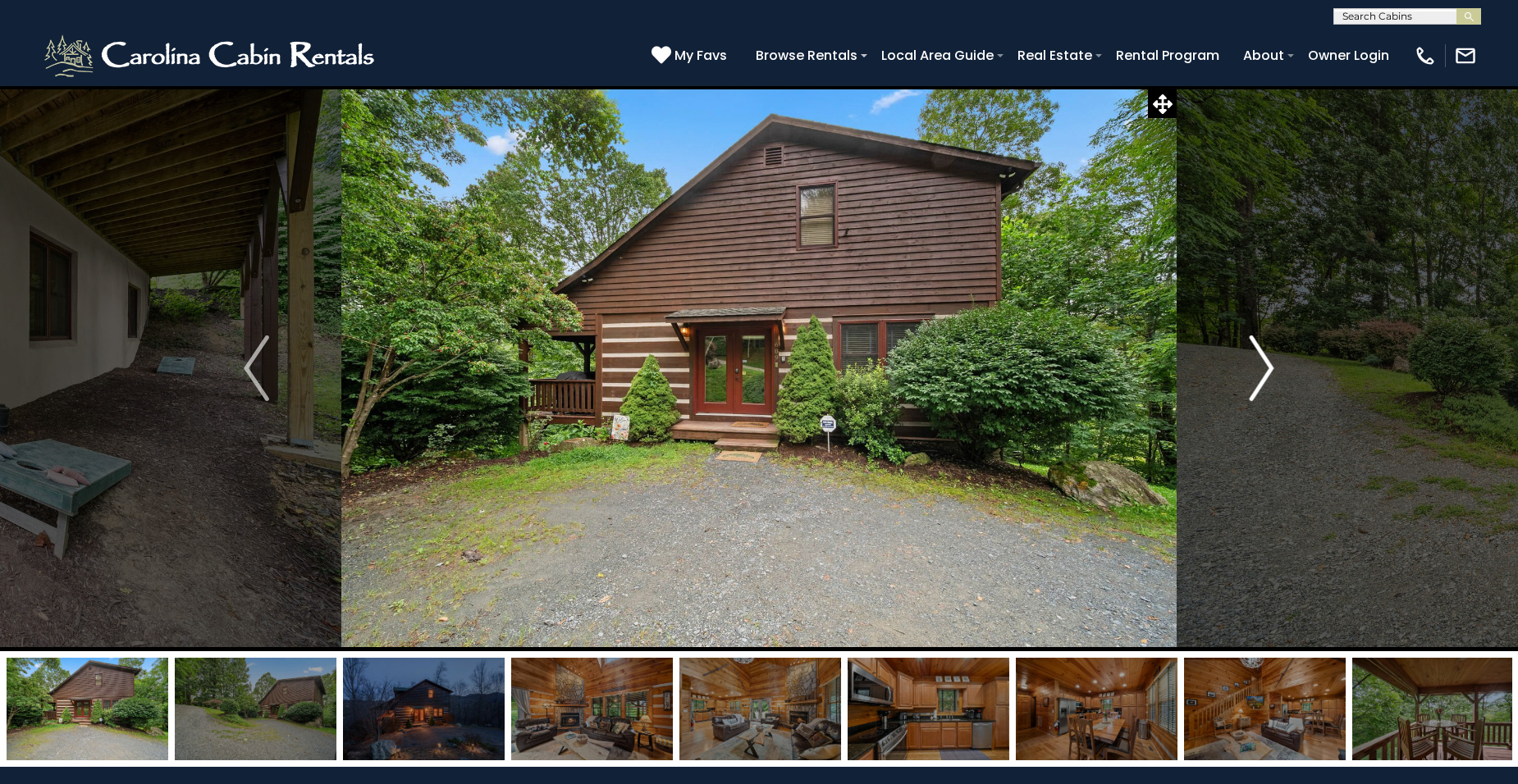
click at [1269, 365] on img "Next" at bounding box center [1260, 368] width 24 height 65
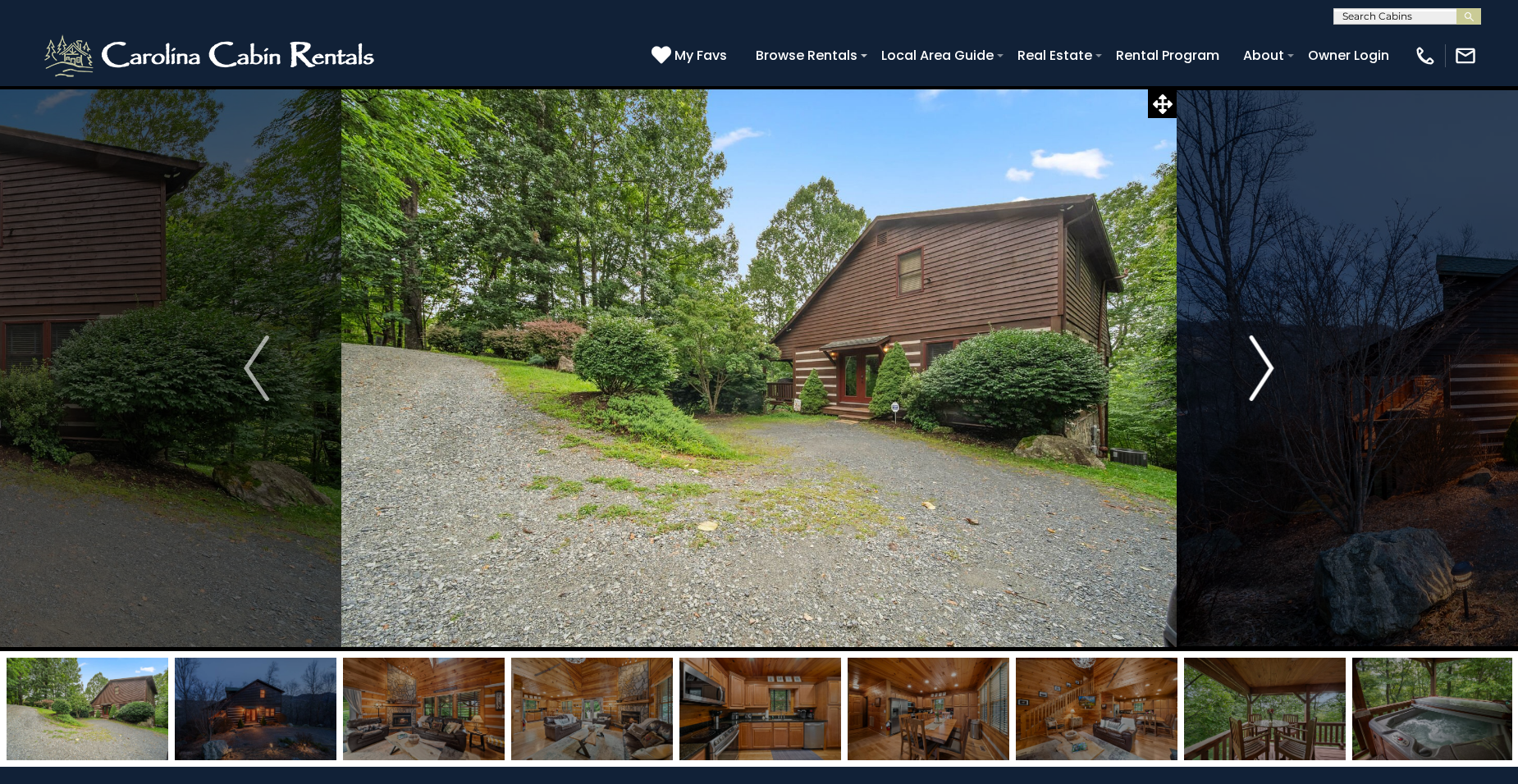
click at [1268, 367] on img "Next" at bounding box center [1260, 368] width 24 height 65
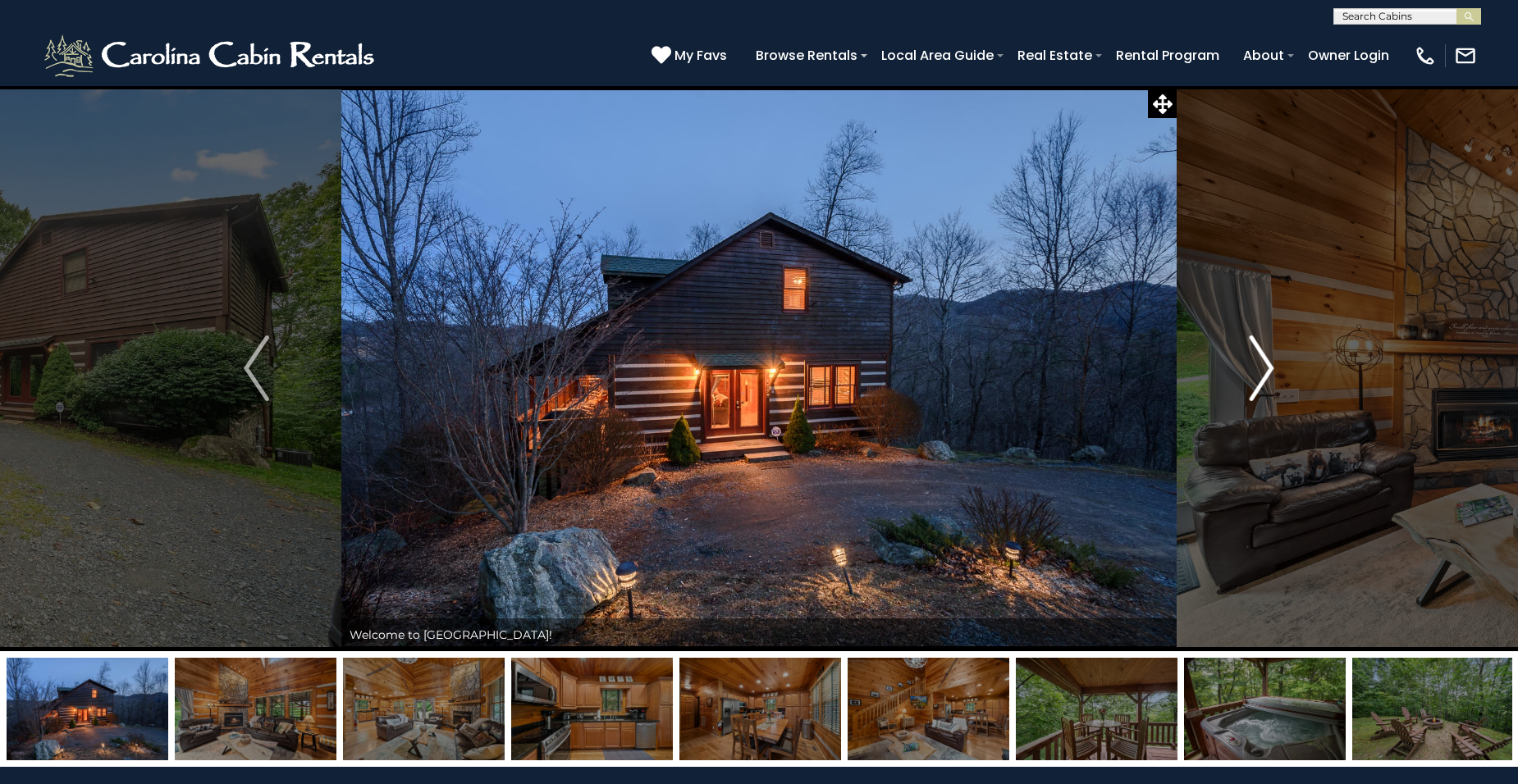
click at [1268, 363] on img "Next" at bounding box center [1260, 368] width 24 height 65
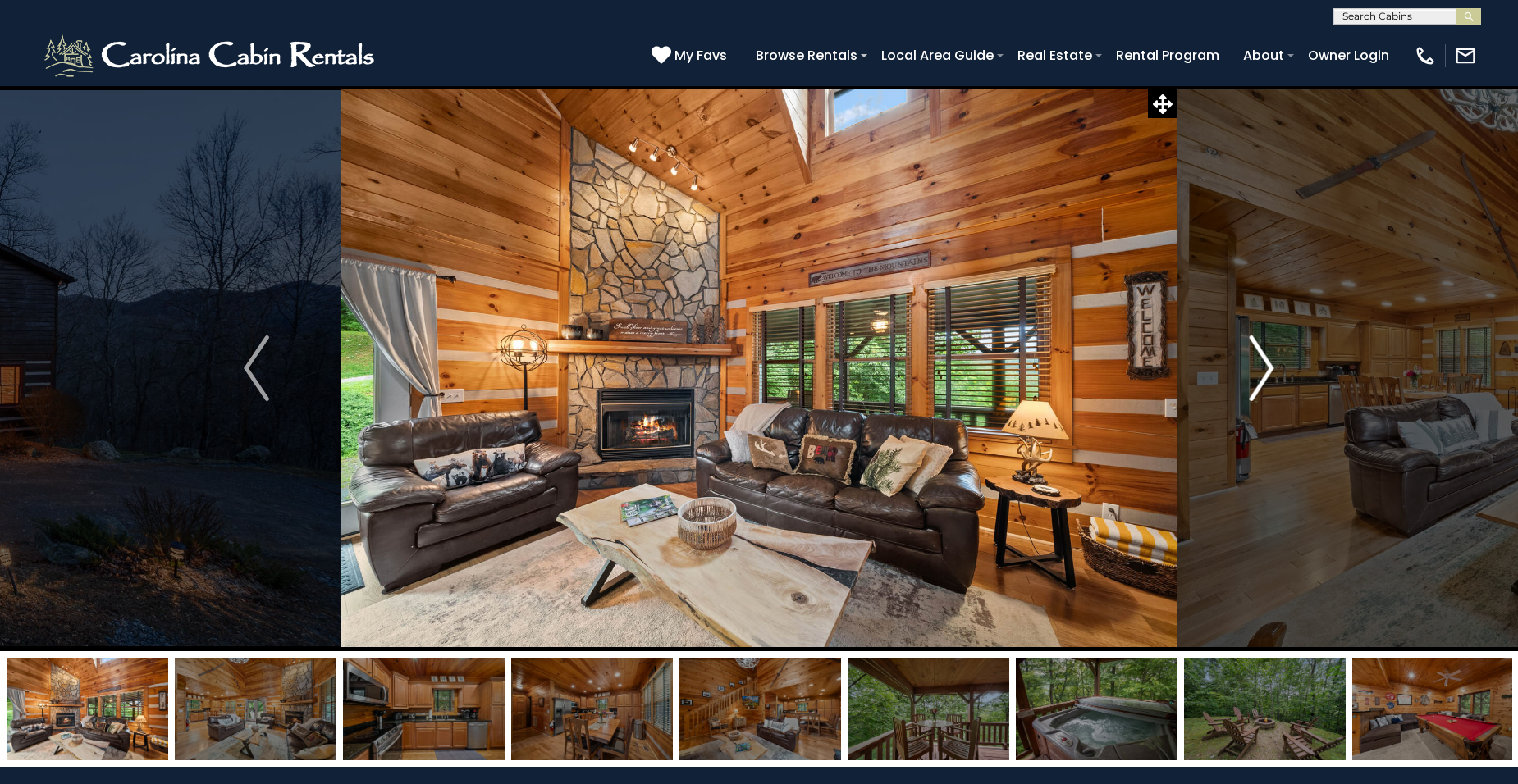
click at [1266, 365] on img "Next" at bounding box center [1260, 368] width 24 height 65
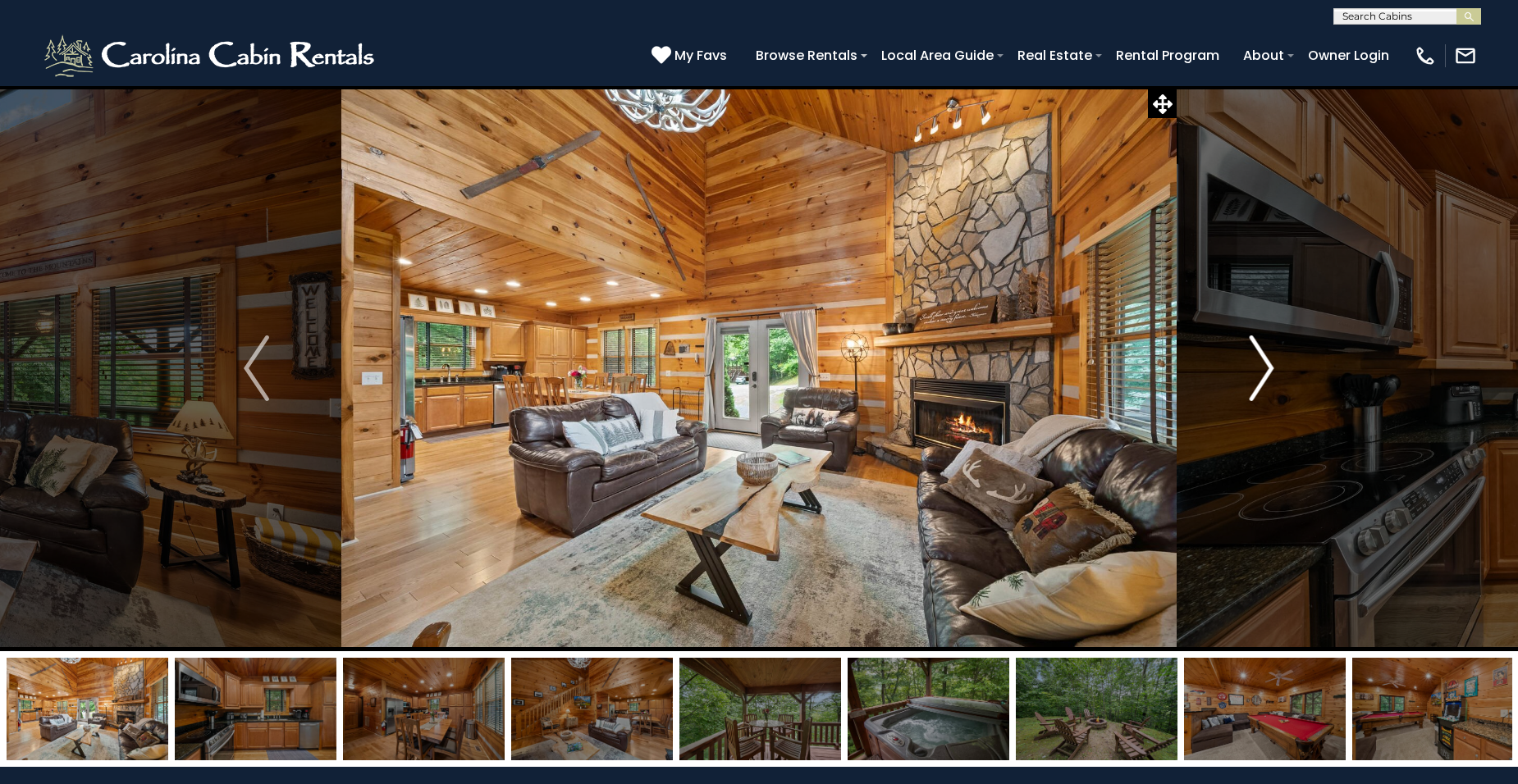
click at [1270, 364] on img "Next" at bounding box center [1260, 368] width 24 height 65
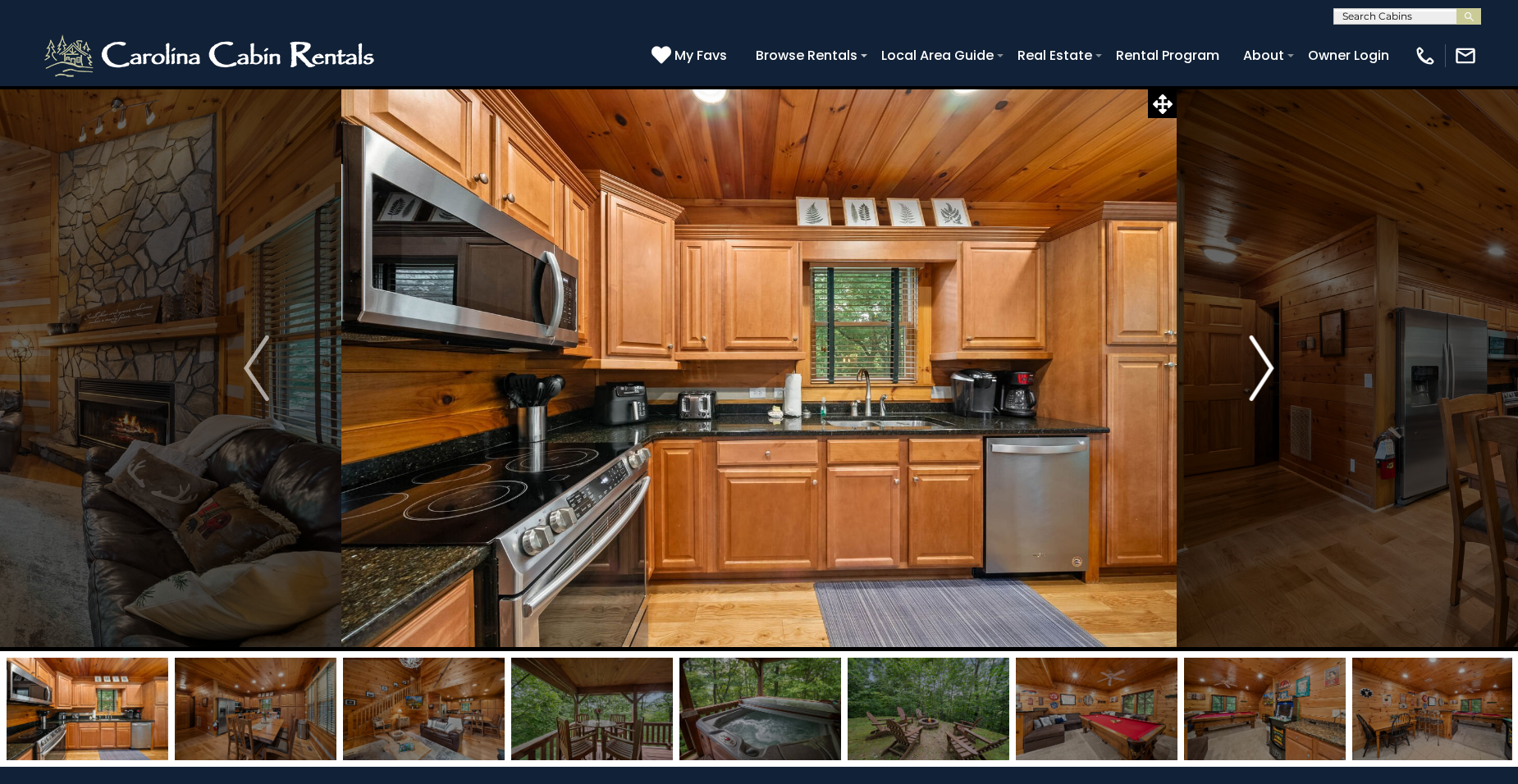
click at [1270, 364] on img "Next" at bounding box center [1260, 368] width 24 height 65
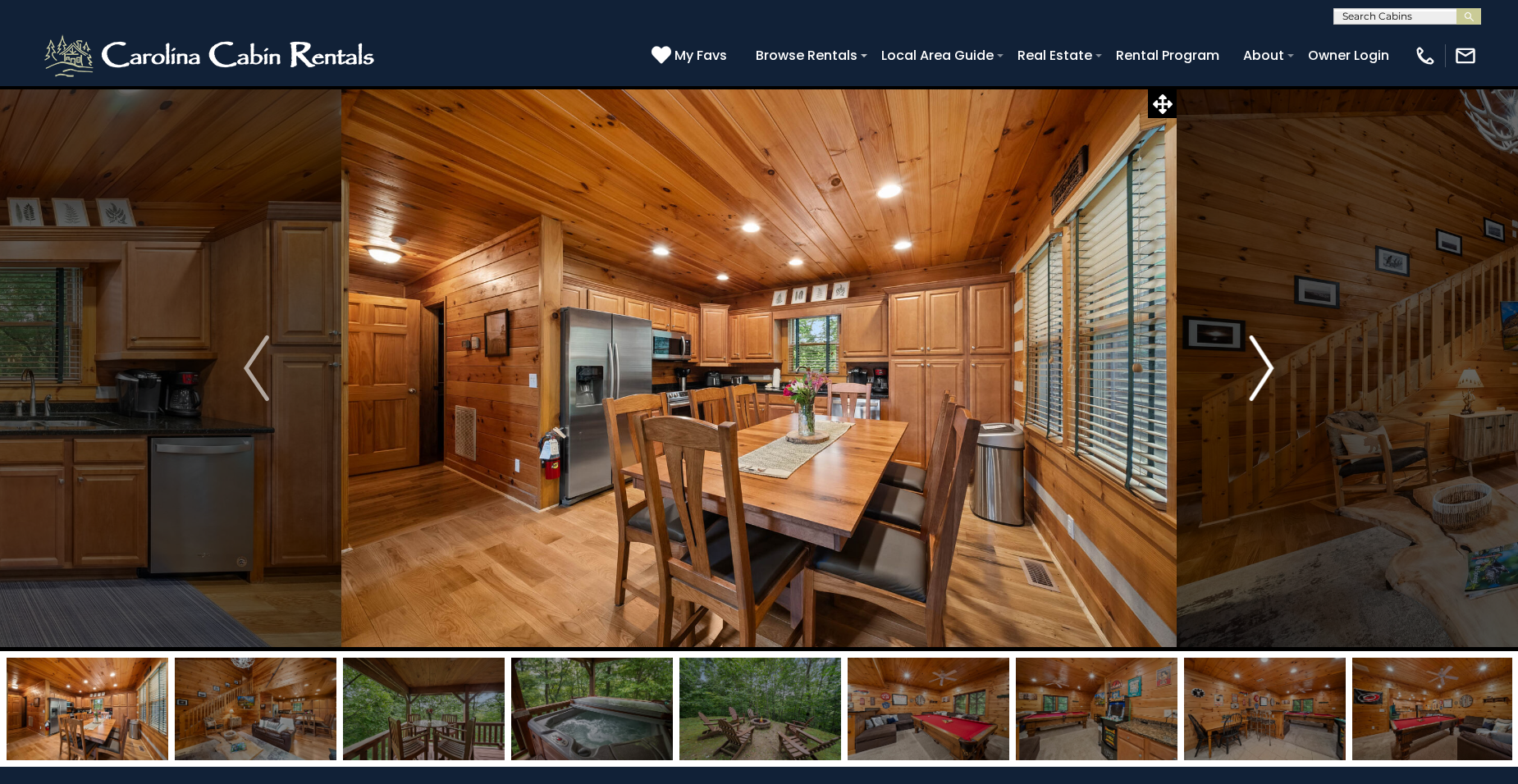
click at [1264, 361] on img "Next" at bounding box center [1260, 368] width 24 height 65
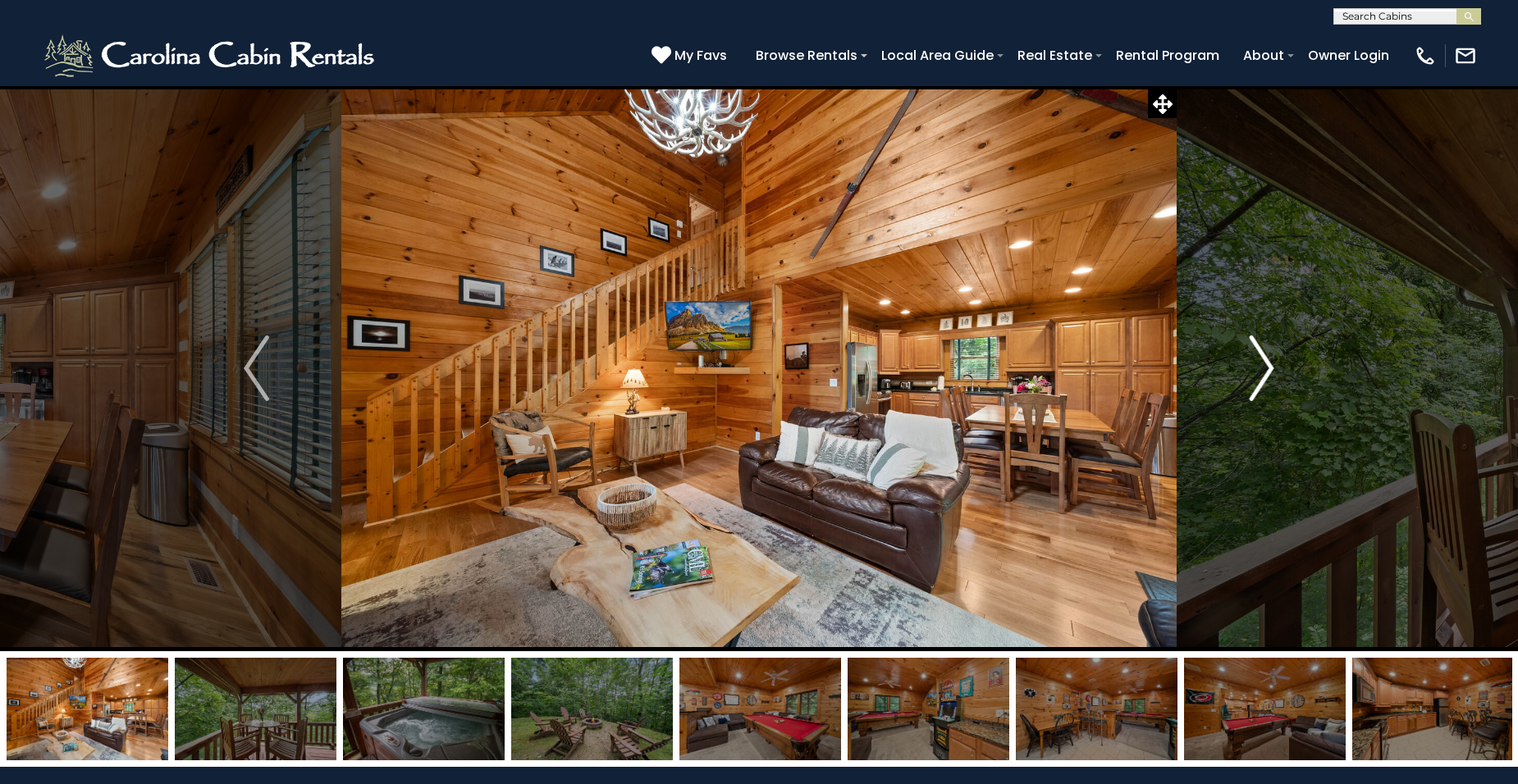
click at [1265, 361] on img "Next" at bounding box center [1260, 368] width 24 height 65
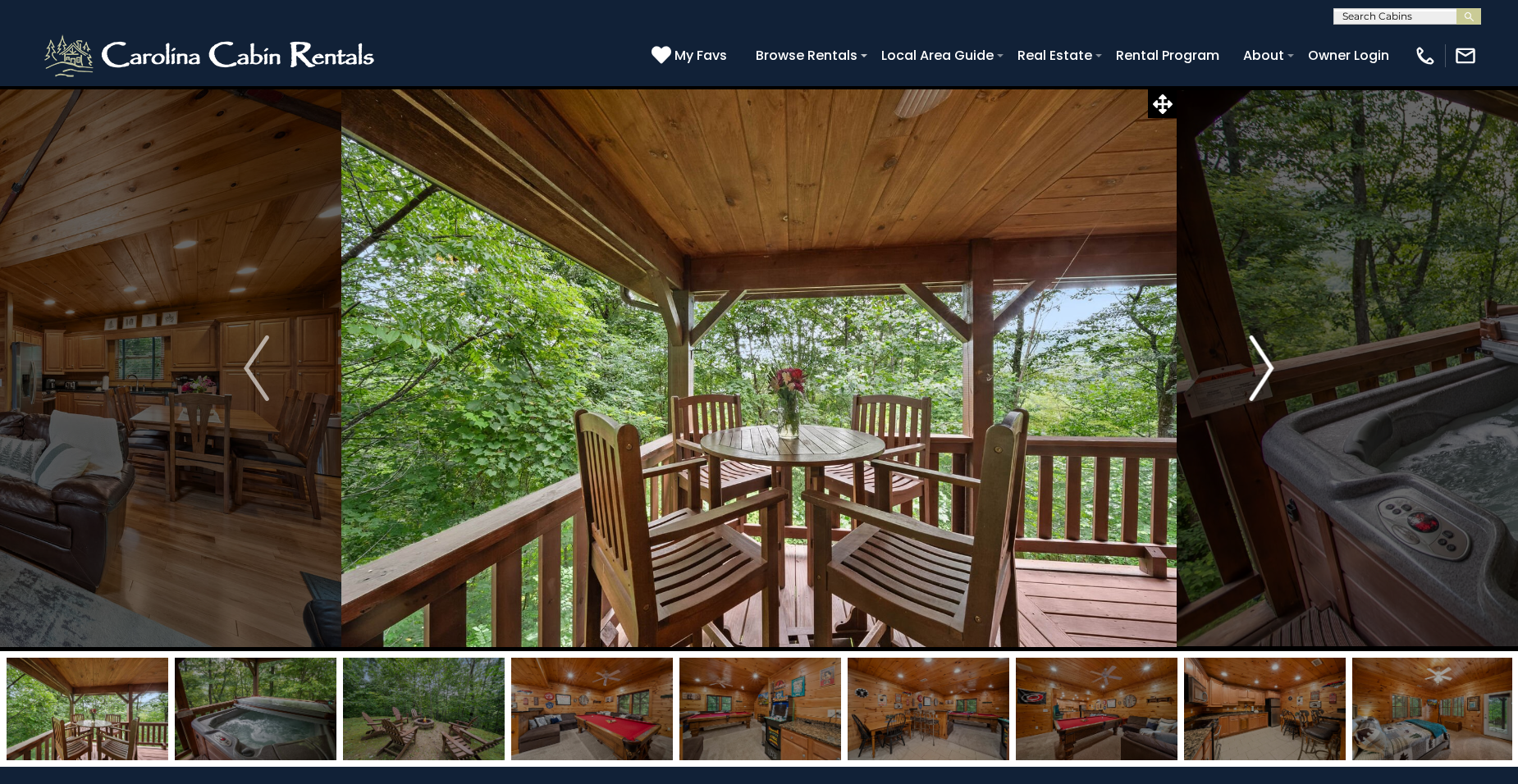
click at [1268, 361] on img "Next" at bounding box center [1260, 368] width 24 height 65
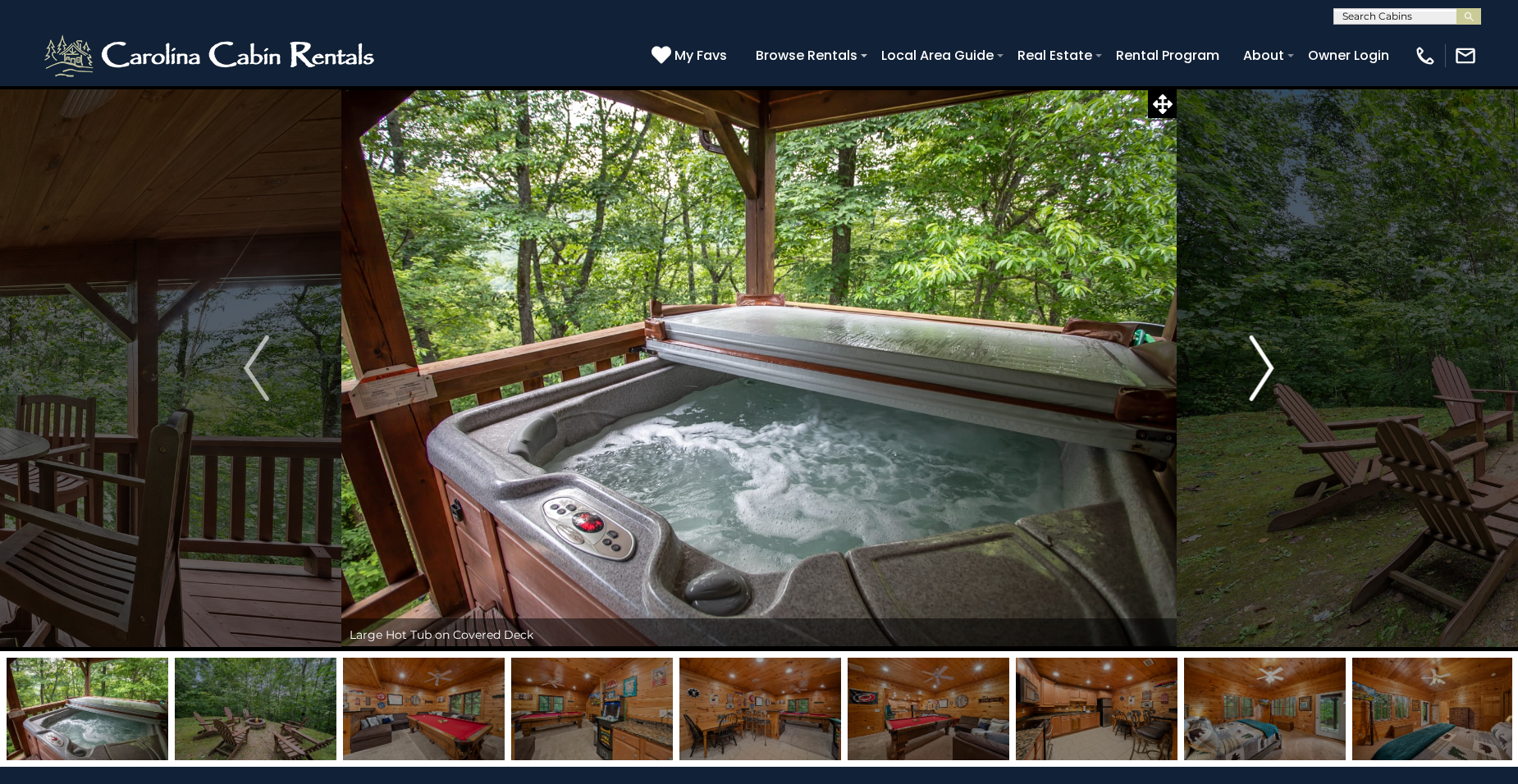
click at [1268, 361] on img "Next" at bounding box center [1260, 368] width 24 height 65
